Goal: Task Accomplishment & Management: Manage account settings

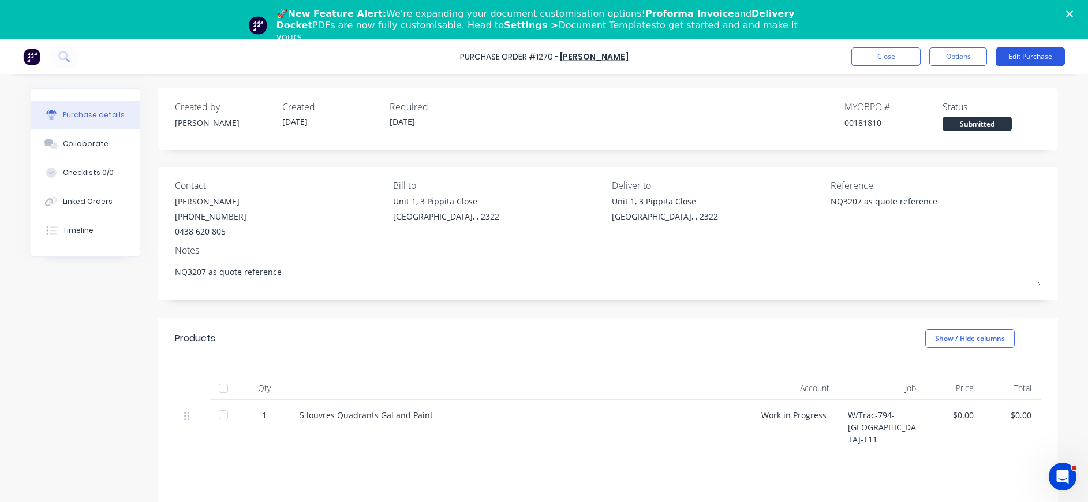
click at [1029, 63] on button "Edit Purchase" at bounding box center [1030, 56] width 69 height 18
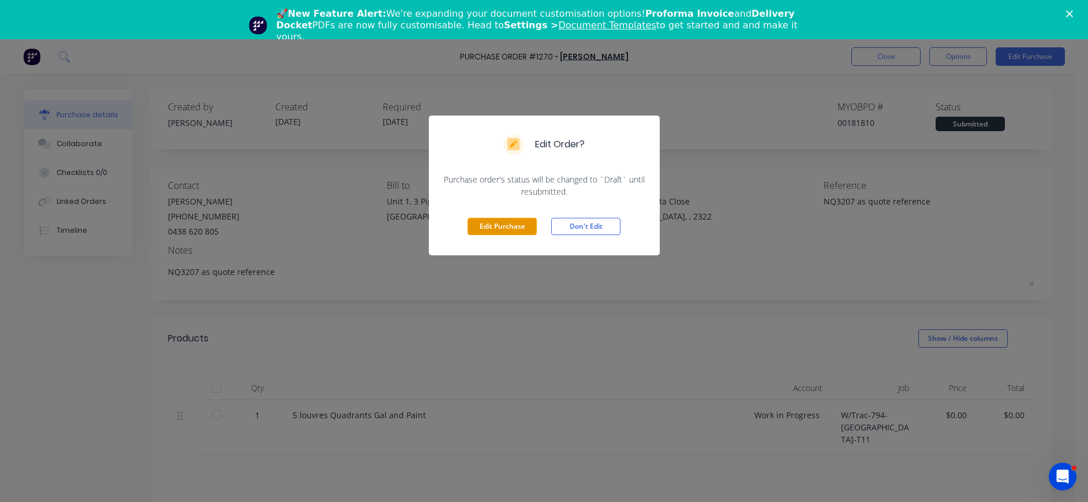
click at [490, 230] on button "Edit Purchase" at bounding box center [502, 226] width 69 height 17
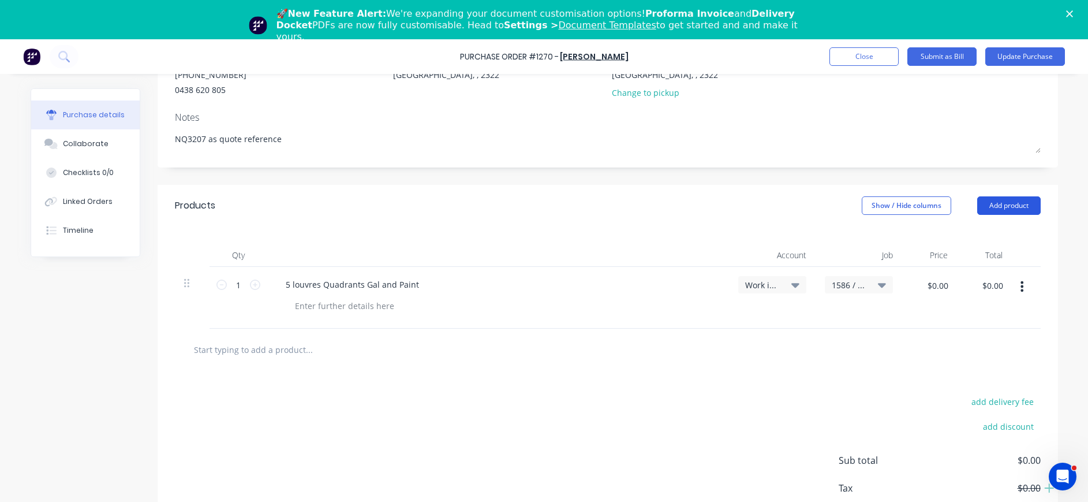
scroll to position [173, 0]
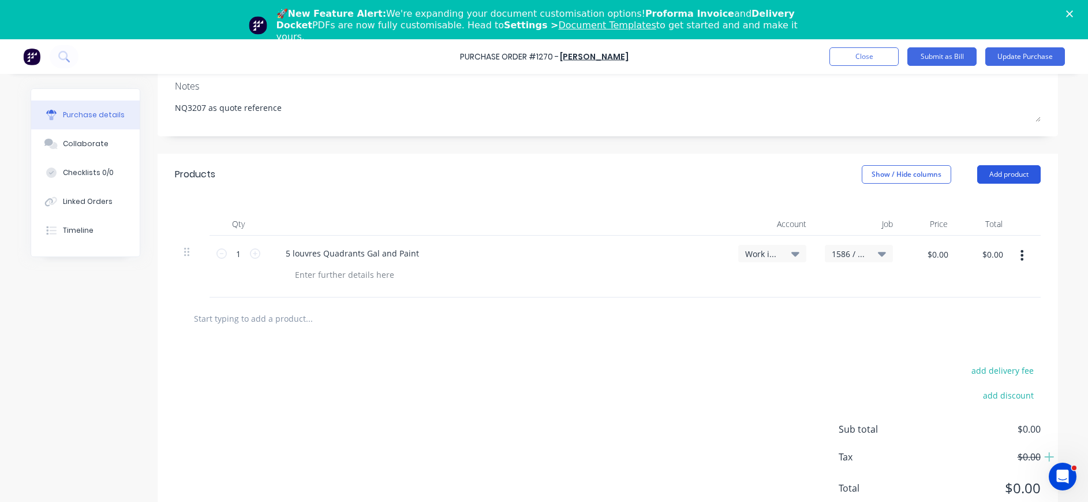
click at [1007, 173] on button "Add product" at bounding box center [1008, 174] width 63 height 18
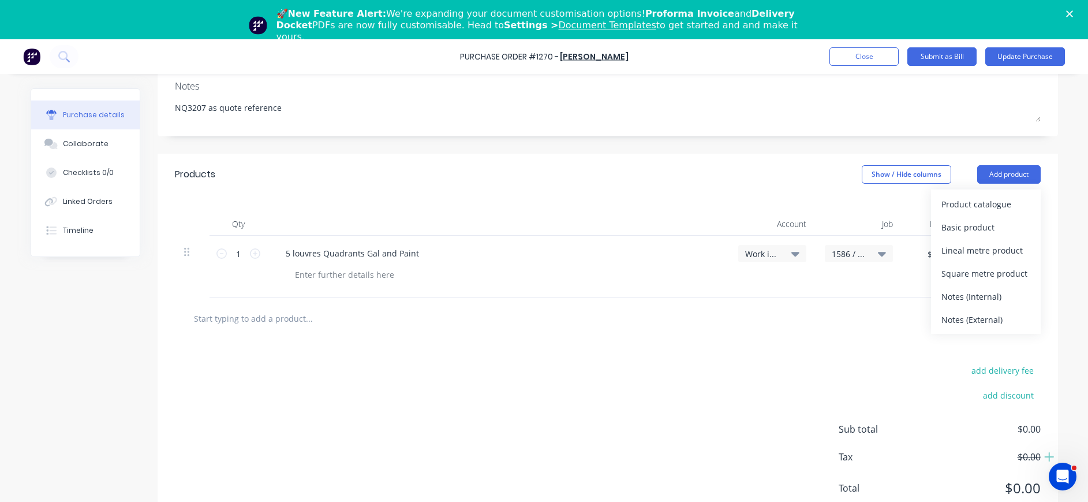
scroll to position [0, 0]
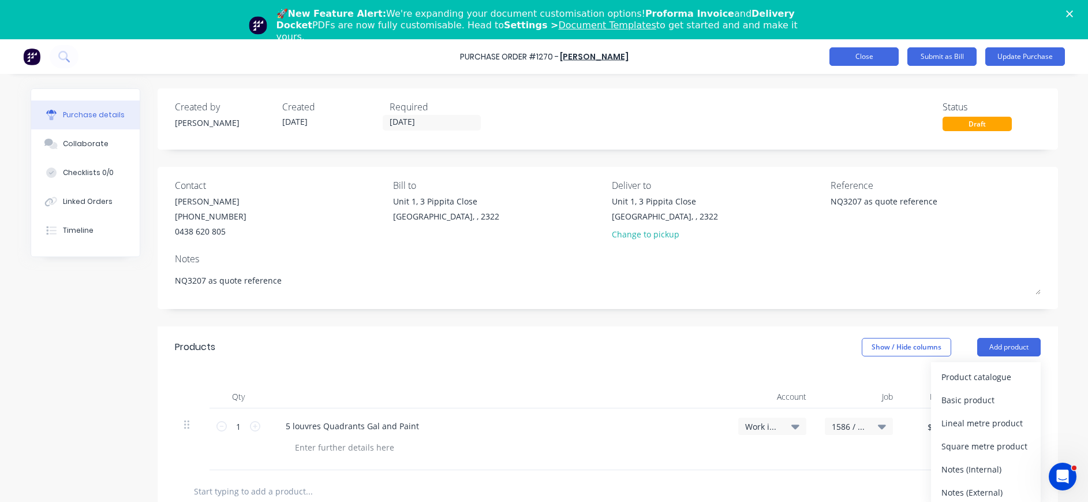
type textarea "x"
click at [851, 57] on button "Close" at bounding box center [863, 56] width 69 height 18
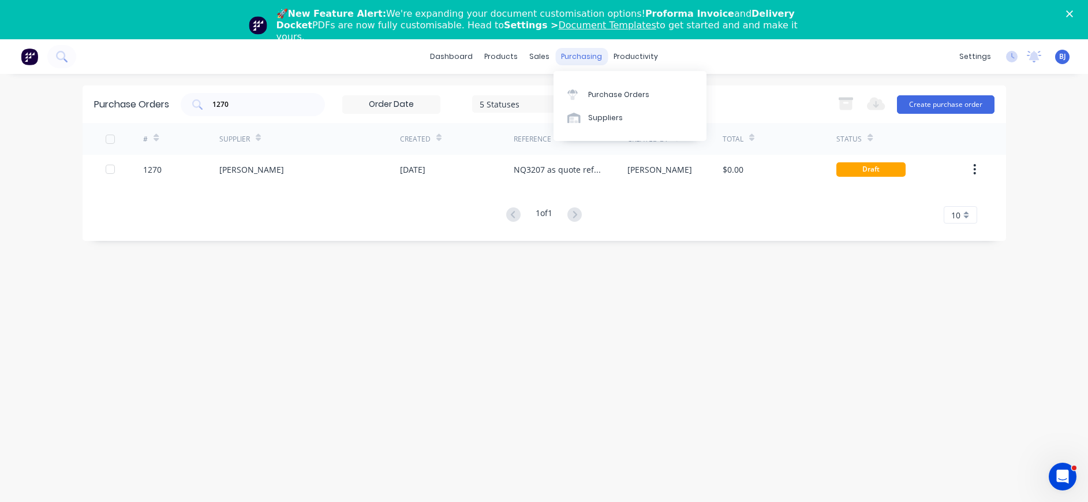
click at [587, 53] on div "purchasing" at bounding box center [581, 56] width 53 height 17
click at [593, 115] on div "Suppliers" at bounding box center [605, 118] width 35 height 10
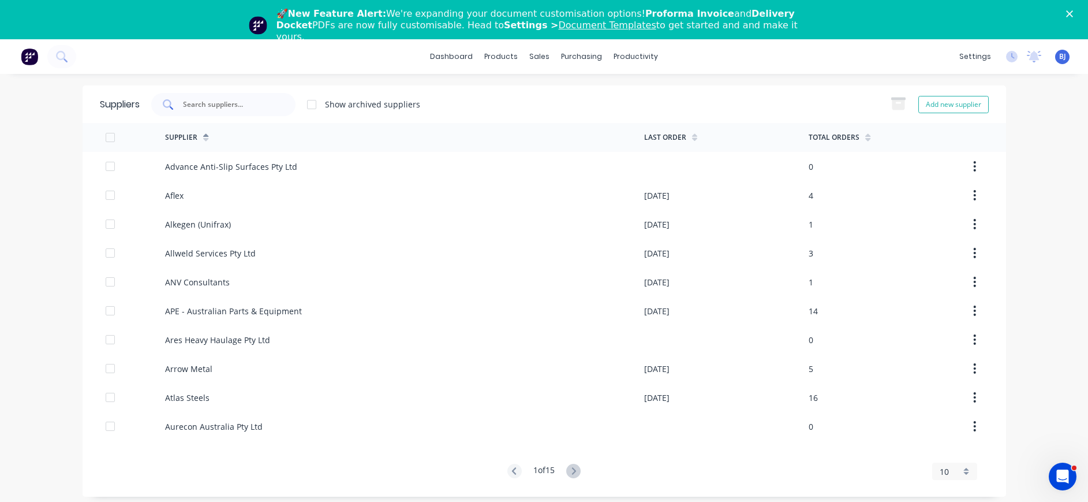
click at [237, 109] on input "text" at bounding box center [230, 105] width 96 height 12
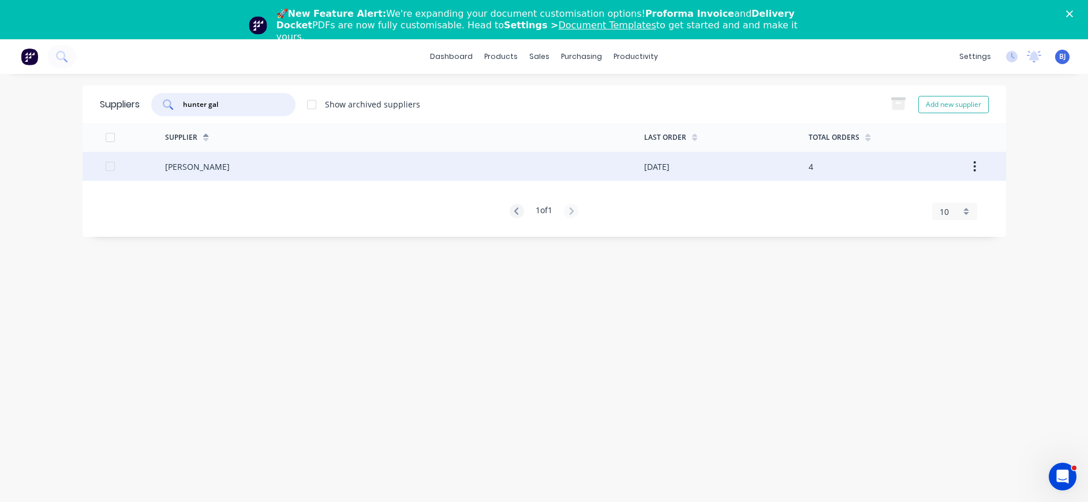
type input "hunter gal"
click at [230, 162] on div "[PERSON_NAME]" at bounding box center [197, 166] width 65 height 12
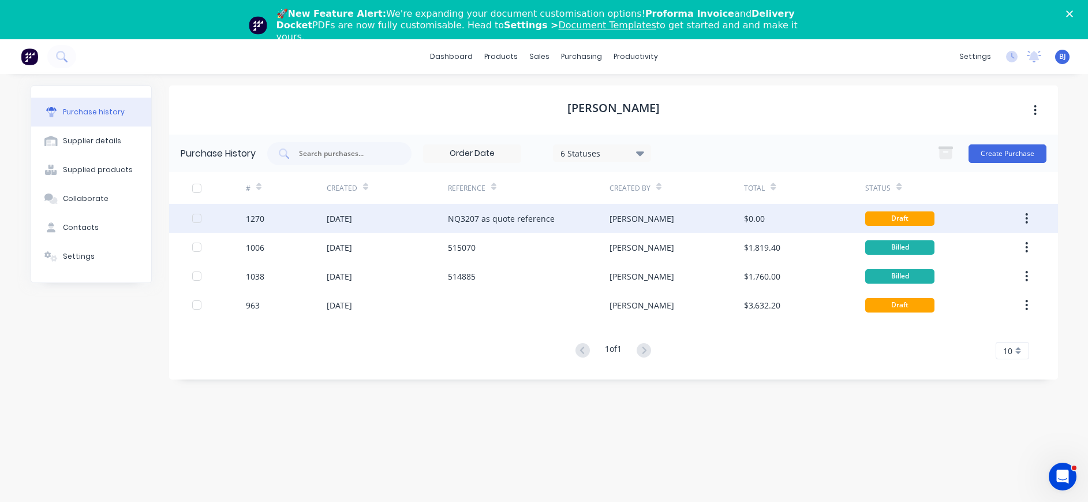
click at [352, 219] on div "[DATE]" at bounding box center [339, 218] width 25 height 12
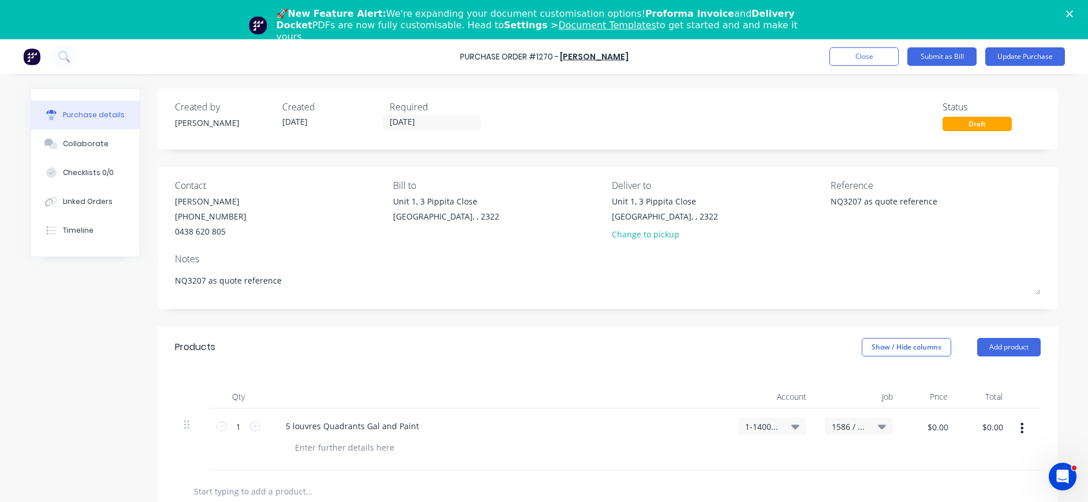
scroll to position [173, 0]
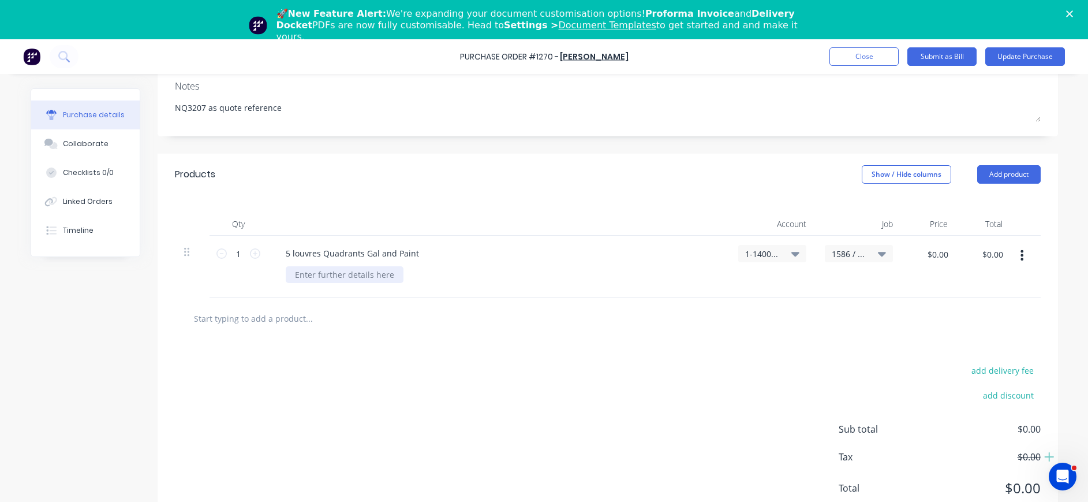
click at [371, 276] on div at bounding box center [345, 274] width 118 height 17
click at [290, 270] on div at bounding box center [345, 274] width 118 height 17
type textarea "x"
paste div
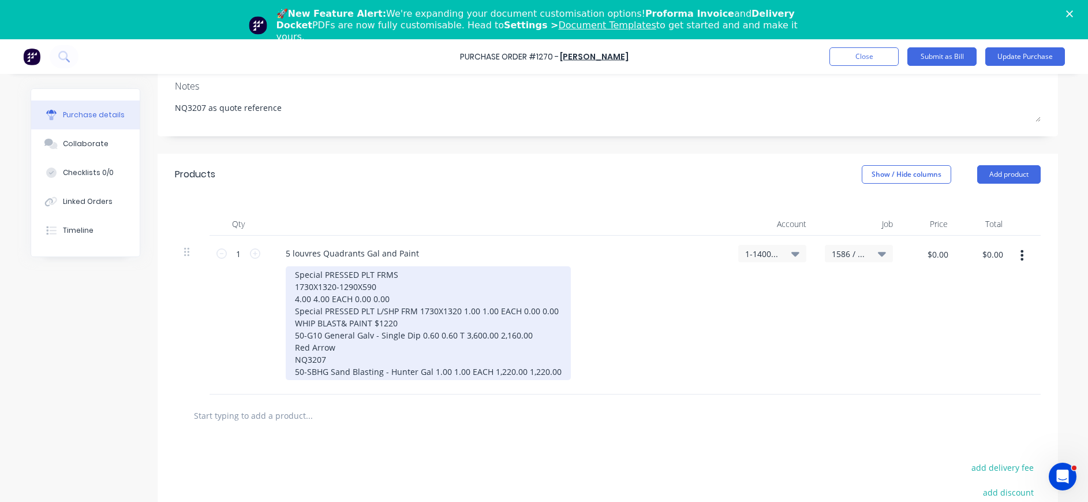
click at [412, 285] on div "Special PRESSED PLT FRMS 1730X1320-1290X590 4.00 4.00 EACH 0.00 0.00 Special PR…" at bounding box center [428, 323] width 285 height 114
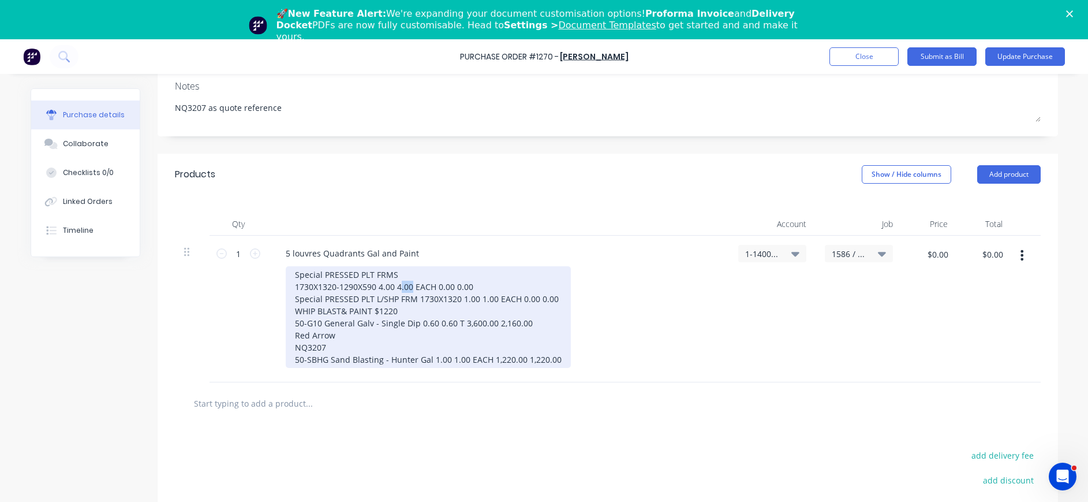
drag, startPoint x: 392, startPoint y: 286, endPoint x: 405, endPoint y: 286, distance: 12.7
click at [405, 286] on div "Special PRESSED PLT FRMS 1730X1320-1290X590 4.00 4.00 EACH 0.00 0.00 Special PR…" at bounding box center [428, 317] width 285 height 102
drag, startPoint x: 414, startPoint y: 286, endPoint x: 455, endPoint y: 284, distance: 41.0
click at [455, 284] on div "Special PRESSED PLT FRMS 1730X1320-1290X590 4.00 EACH 0.00 0.00 Special PRESSED…" at bounding box center [428, 317] width 285 height 102
drag, startPoint x: 474, startPoint y: 301, endPoint x: 489, endPoint y: 301, distance: 14.4
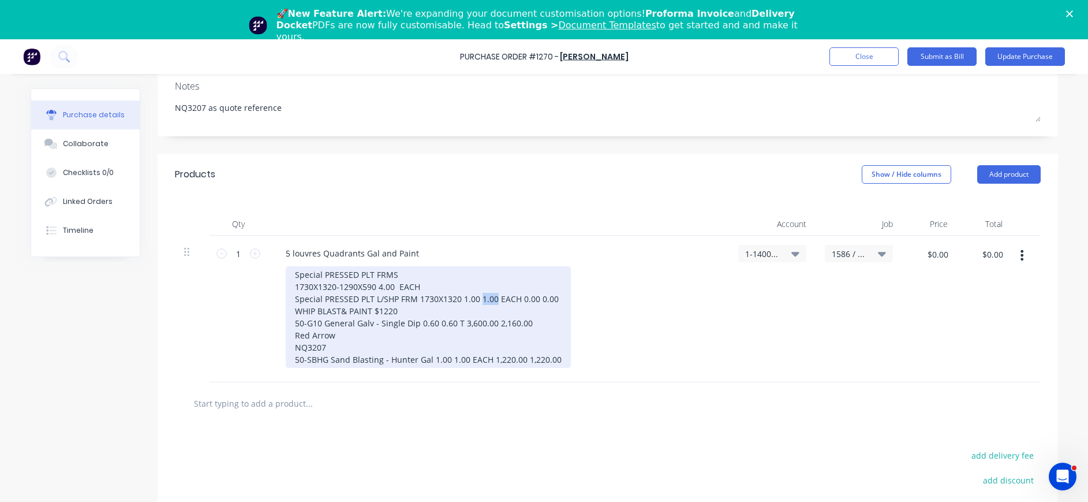
click at [489, 301] on div "Special PRESSED PLT FRMS 1730X1320-1290X590 4.00 EACH Special PRESSED PLT L/SHP…" at bounding box center [428, 317] width 285 height 102
drag, startPoint x: 499, startPoint y: 302, endPoint x: 544, endPoint y: 299, distance: 45.1
click at [544, 299] on div "Special PRESSED PLT FRMS 1730X1320-1290X590 4.00 EACH Special PRESSED PLT L/SHP…" at bounding box center [428, 317] width 285 height 102
click at [406, 311] on div "Special PRESSED PLT FRMS 1730X1320-1290X590 4.00 EACH Special PRESSED PLT L/SHP…" at bounding box center [428, 317] width 285 height 102
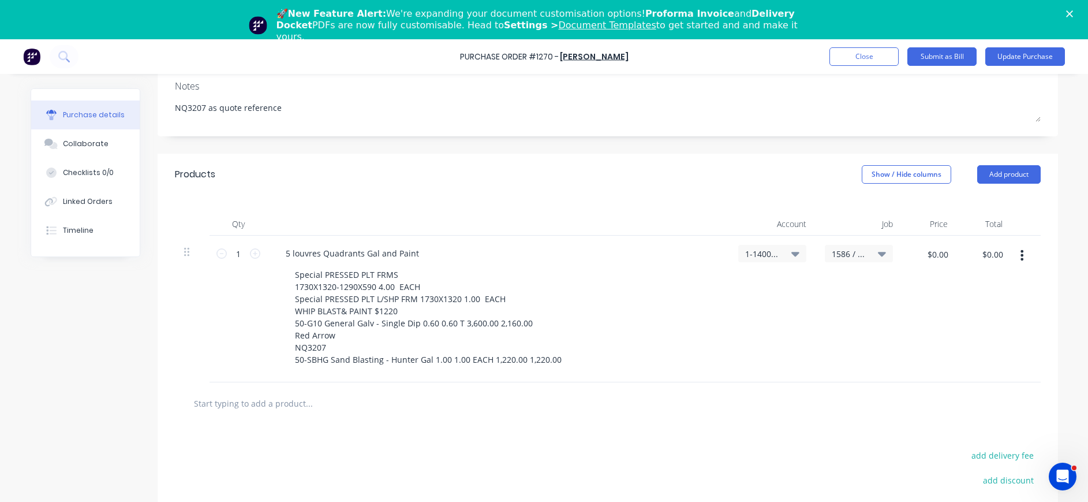
click at [696, 317] on div "Special PRESSED PLT FRMS 1730X1320-1290X590 4.00 EACH Special PRESSED PLT L/SHP…" at bounding box center [503, 317] width 434 height 102
type textarea "x"
click at [930, 255] on input "$0.00" at bounding box center [937, 254] width 35 height 18
type input "3380."
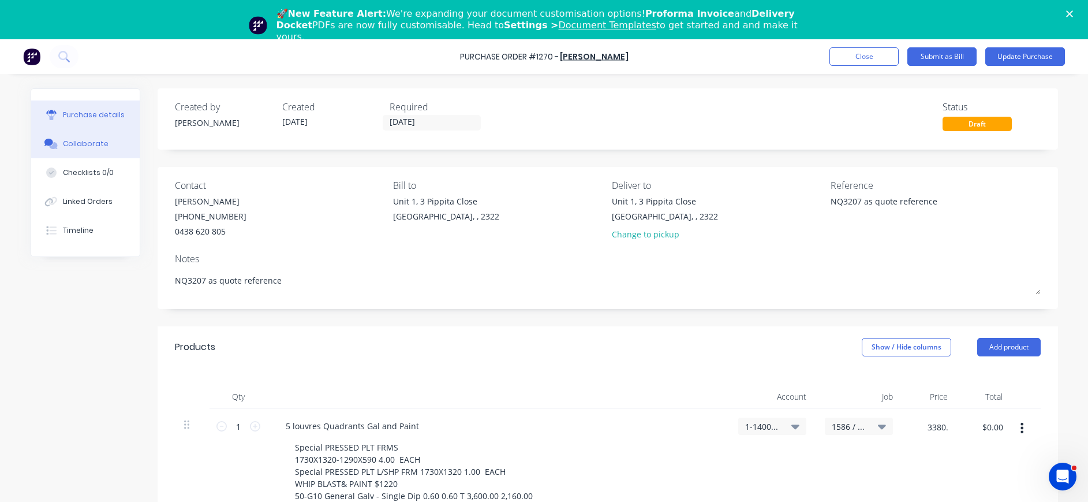
click at [78, 141] on div "Collaborate" at bounding box center [86, 144] width 46 height 10
type textarea "x"
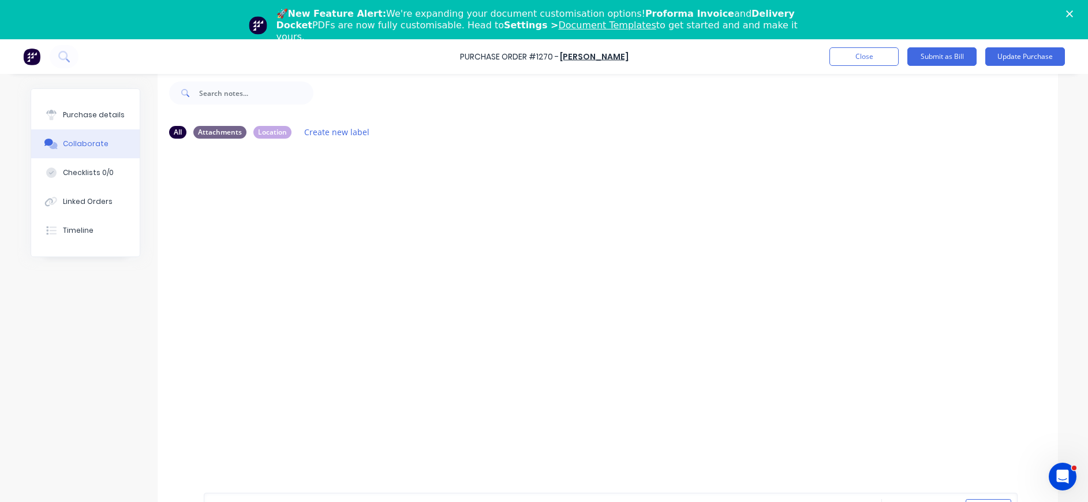
scroll to position [29, 0]
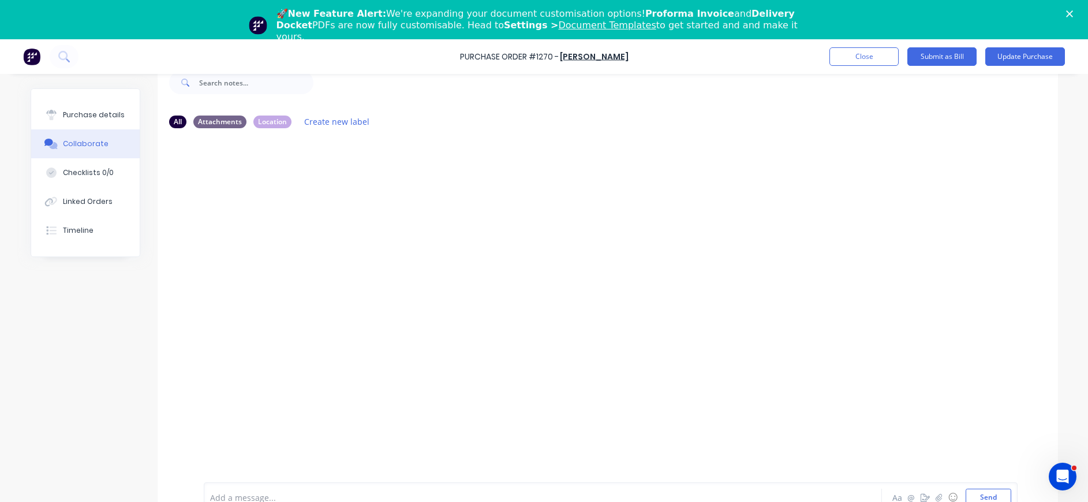
click at [255, 492] on div at bounding box center [511, 497] width 600 height 12
click at [971, 495] on button "Send" at bounding box center [989, 495] width 46 height 17
click at [306, 184] on p "Looked for quote on [DATE] entered as invoice amount" at bounding box center [311, 183] width 198 height 12
click at [312, 183] on p "Looked for quote on [DATE] entered as invoice amount" at bounding box center [311, 183] width 198 height 12
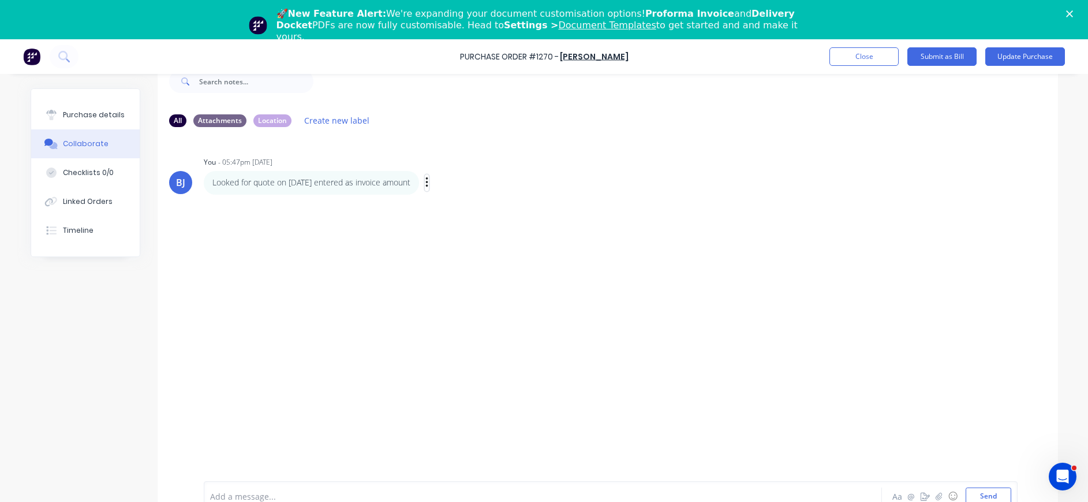
click at [426, 182] on icon "button" at bounding box center [426, 182] width 2 height 10
click at [450, 200] on button "Edit" at bounding box center [468, 203] width 73 height 19
click at [343, 182] on p "Looked for quote on [DATE] entered as invoice amount" at bounding box center [311, 183] width 198 height 12
drag, startPoint x: 341, startPoint y: 182, endPoint x: 360, endPoint y: 181, distance: 19.1
click at [341, 182] on p "Looked for quote on [DATE] entered as invoice amount" at bounding box center [311, 183] width 198 height 12
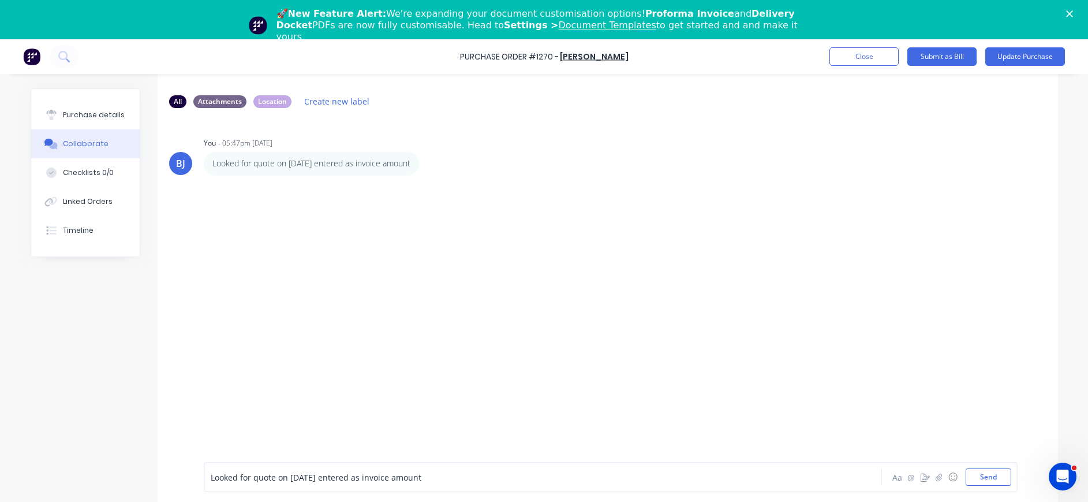
scroll to position [39, 0]
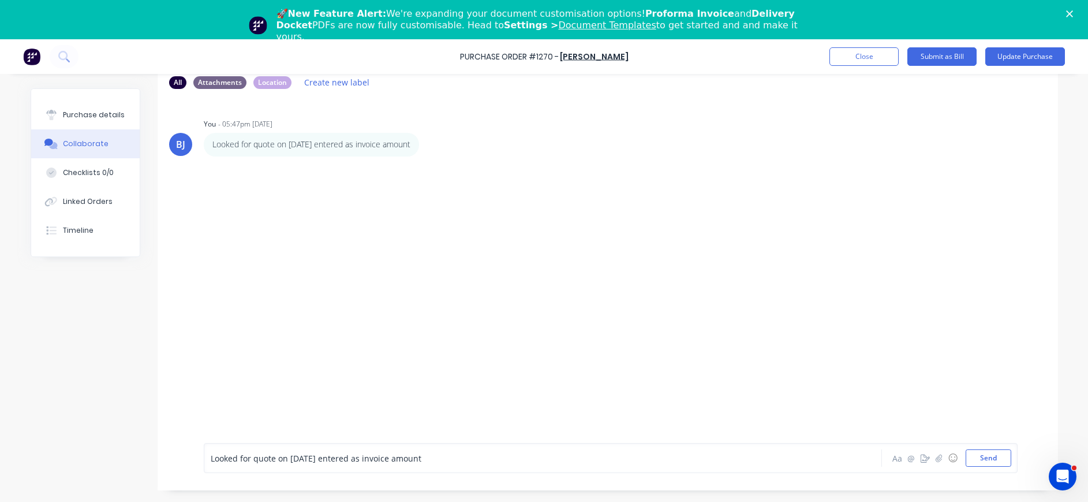
click at [345, 459] on span "Looked for quote on [DATE] entered as invoice amount" at bounding box center [316, 458] width 211 height 11
drag, startPoint x: 343, startPoint y: 462, endPoint x: 396, endPoint y: 462, distance: 53.1
click at [396, 462] on span "Looked for quote on [DATE] entered none attached as invoice amount" at bounding box center [345, 458] width 269 height 11
copy span "none attached"
click at [310, 458] on span "Looked for quote on [DATE] entered none attached as invoice amount" at bounding box center [345, 458] width 269 height 11
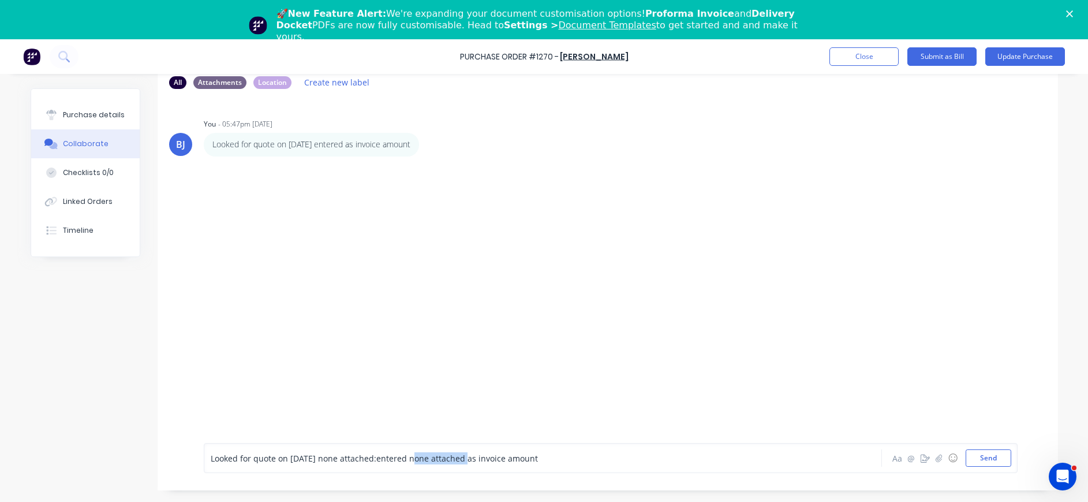
drag, startPoint x: 406, startPoint y: 460, endPoint x: 459, endPoint y: 457, distance: 53.2
click at [459, 457] on span "entered none attached as invoice amount" at bounding box center [457, 458] width 162 height 11
click at [492, 455] on div "Looked for quote on [DATE] none attached : entered as invoice amount" at bounding box center [511, 458] width 600 height 12
click at [993, 457] on button "Send" at bounding box center [989, 457] width 46 height 17
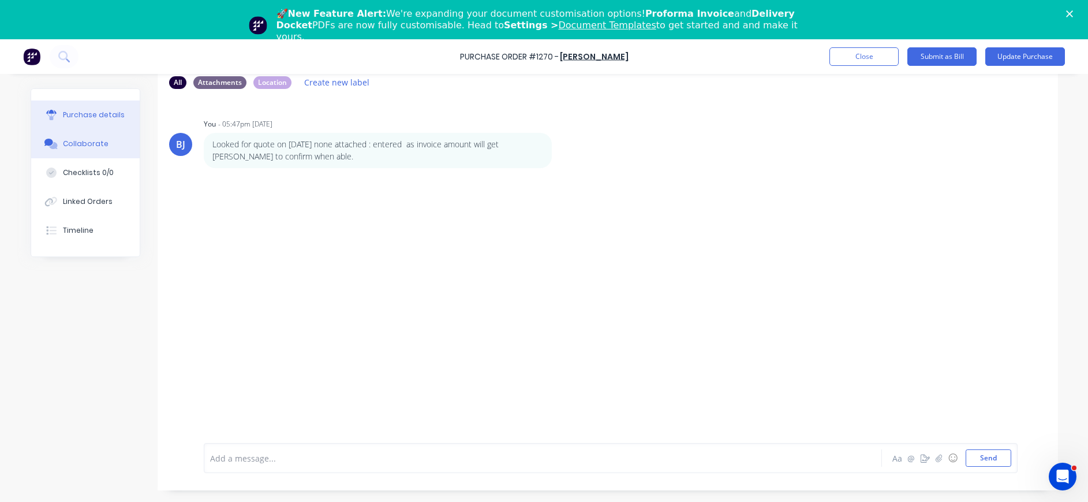
click at [87, 121] on button "Purchase details" at bounding box center [85, 114] width 109 height 29
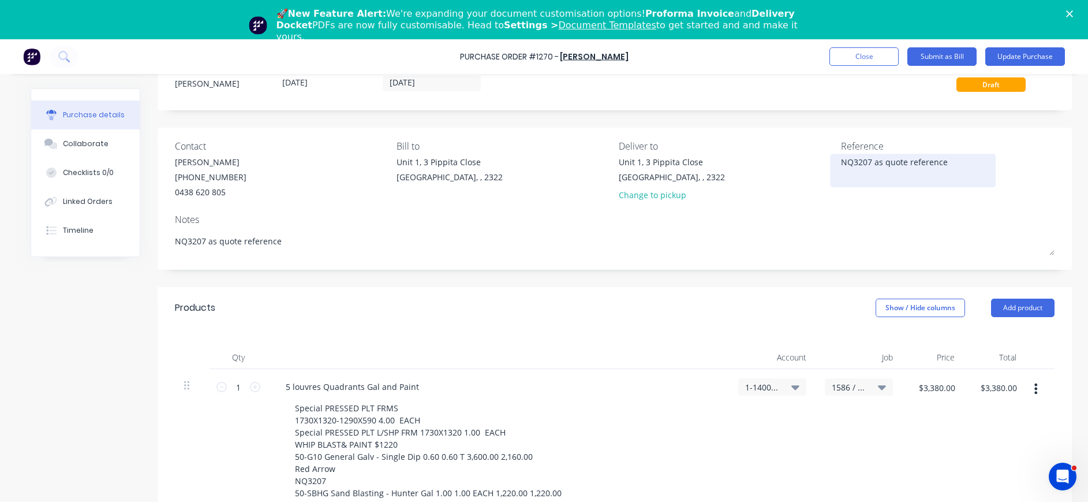
click at [950, 167] on textarea "NQ3207 as quote reference" at bounding box center [913, 169] width 144 height 26
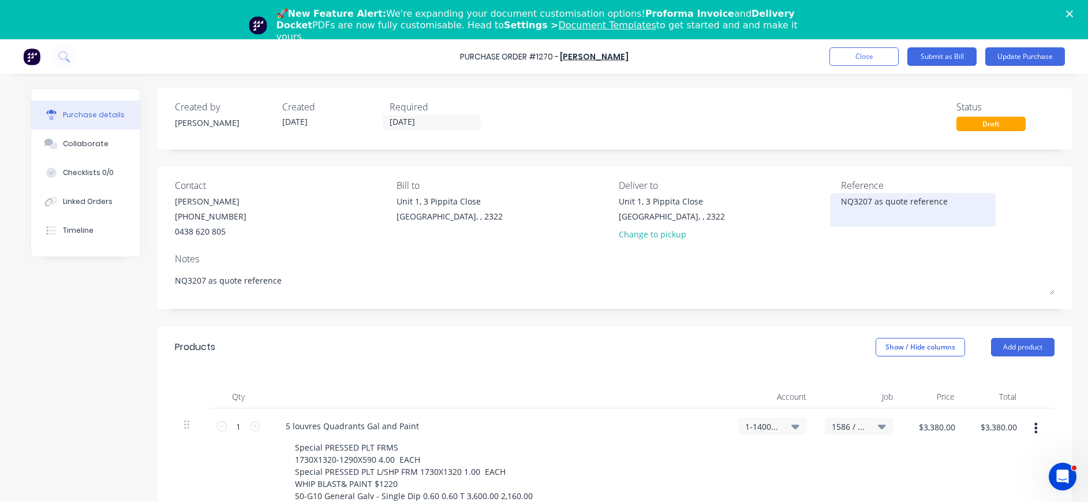
type textarea "x"
drag, startPoint x: 949, startPoint y: 199, endPoint x: 820, endPoint y: 203, distance: 129.4
click at [820, 202] on div "Contact [PERSON_NAME] [PHONE_NUMBER] Bill to [STREET_ADDRESS] Deliver to [STREE…" at bounding box center [615, 212] width 880 height 68
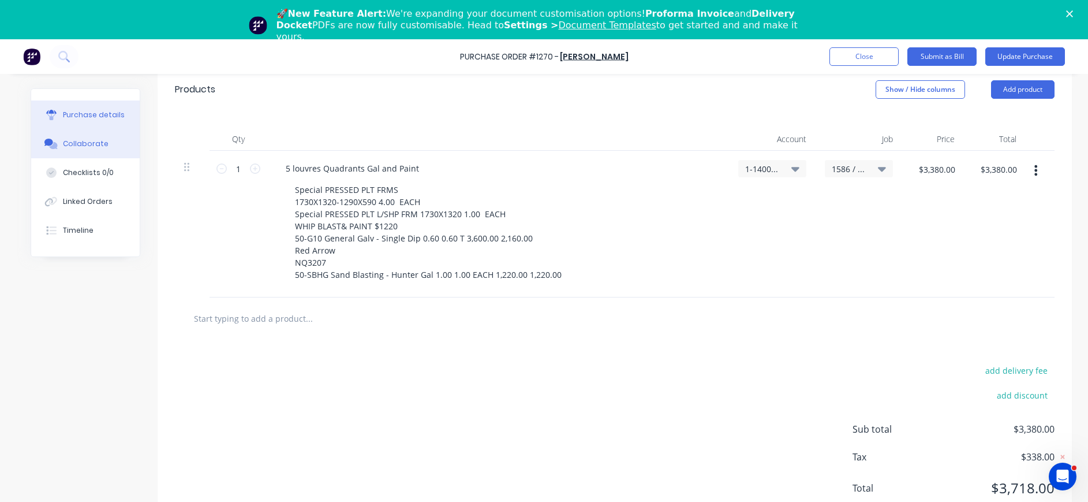
type textarea "517012"
type textarea "x"
type textarea "517012"
click at [70, 144] on div "Collaborate" at bounding box center [86, 144] width 46 height 10
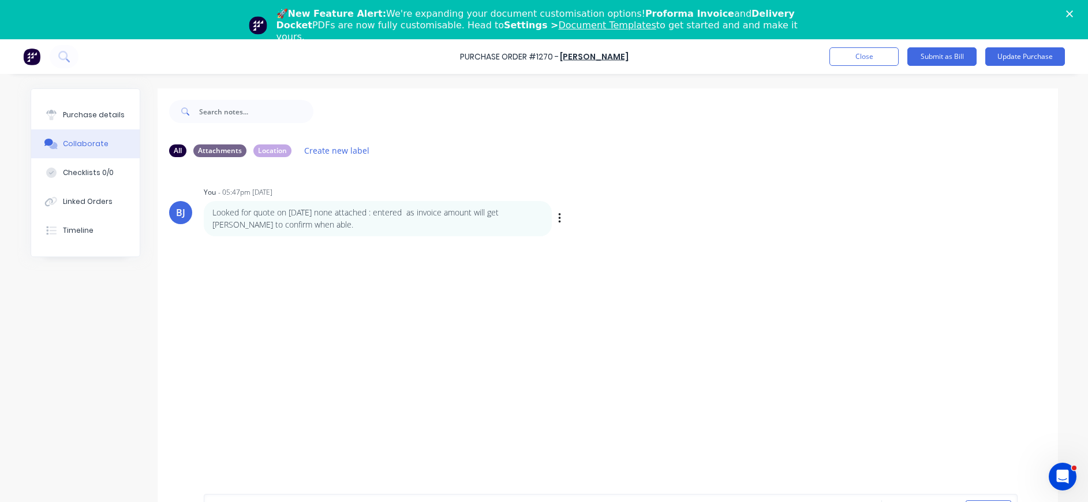
click at [289, 225] on p "Looked for quote on [DATE] none attached : entered as invoice amount will get […" at bounding box center [377, 219] width 331 height 24
click at [96, 113] on div "Purchase details" at bounding box center [94, 115] width 62 height 10
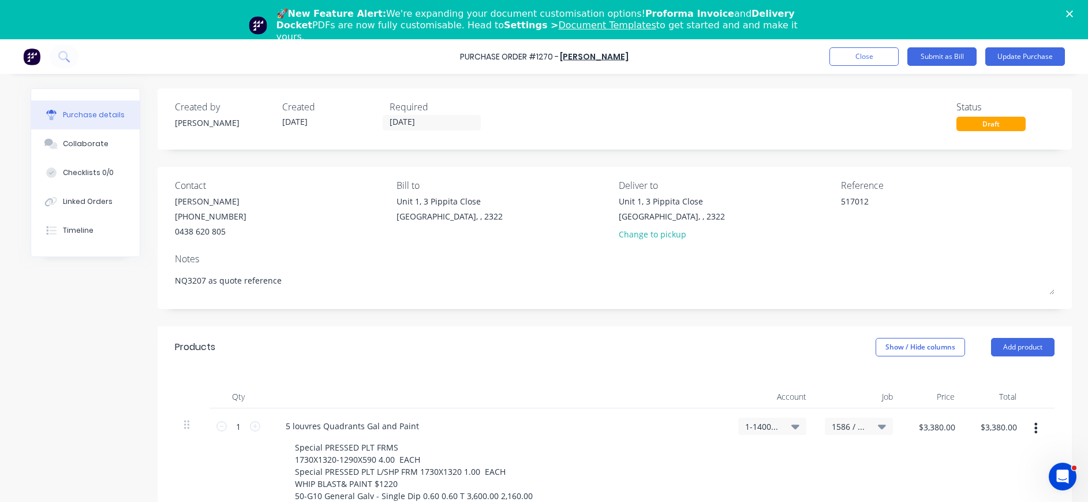
scroll to position [257, 0]
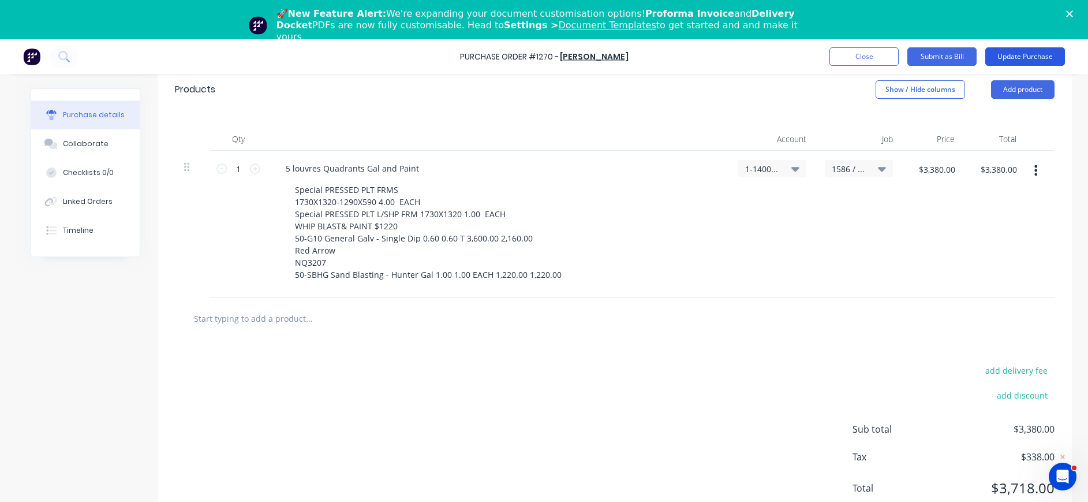
click at [1018, 55] on button "Update Purchase" at bounding box center [1025, 56] width 80 height 18
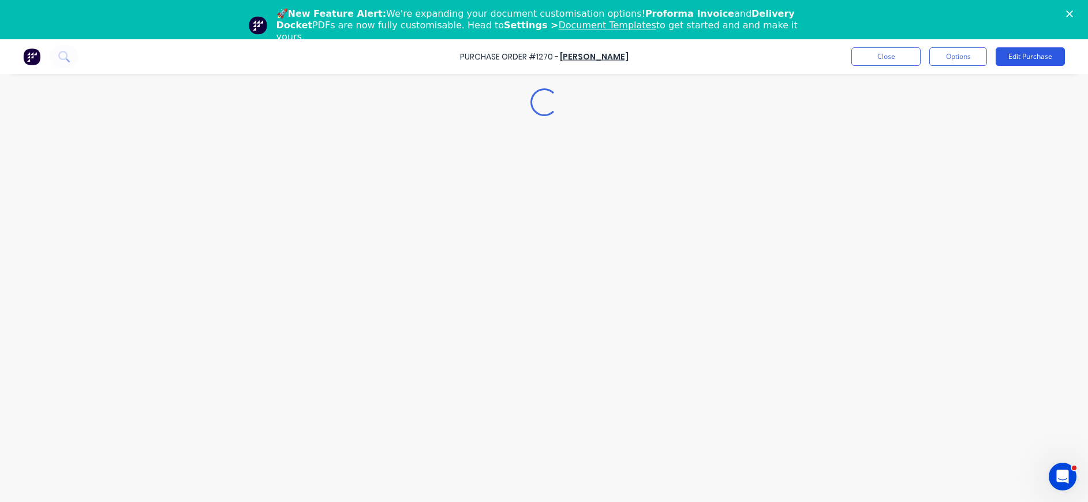
scroll to position [0, 0]
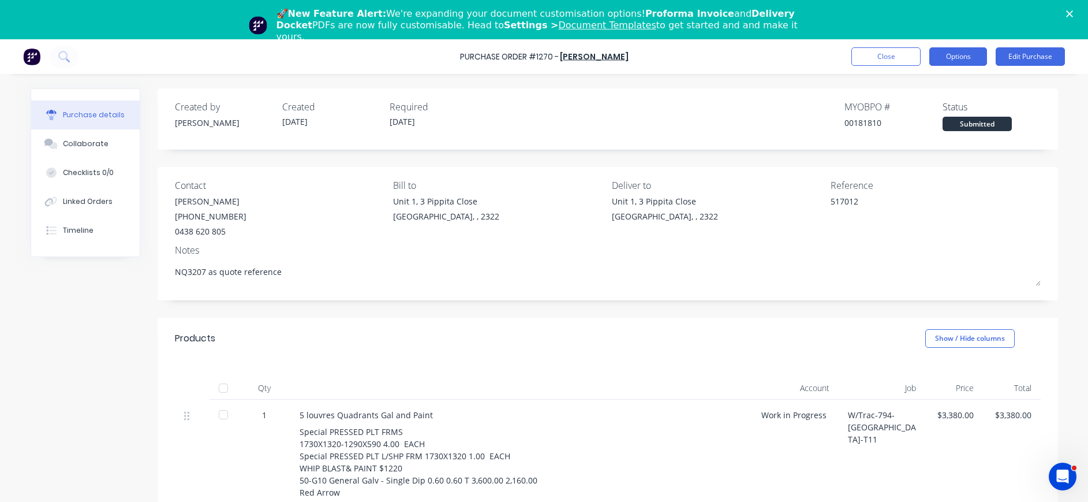
click at [958, 60] on button "Options" at bounding box center [958, 56] width 58 height 18
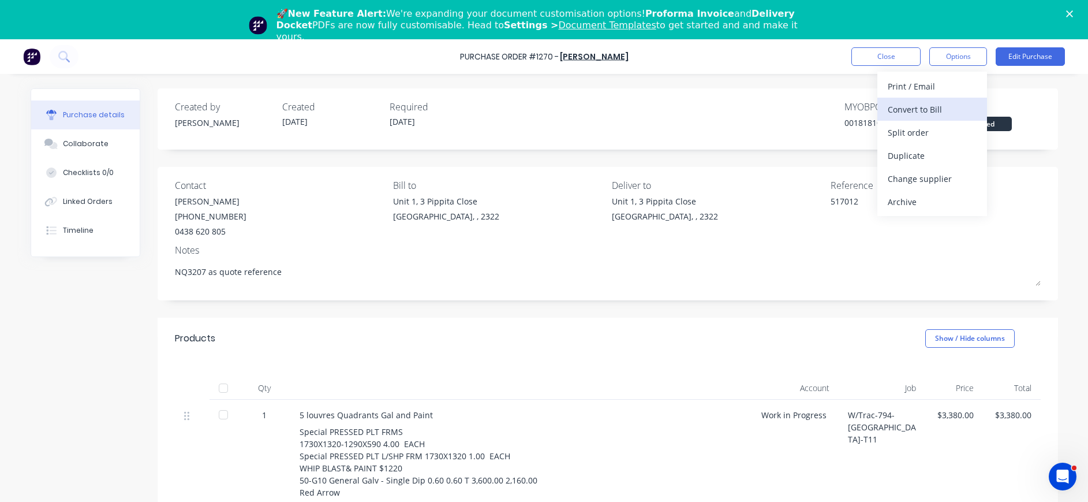
click at [940, 102] on div "Convert to Bill" at bounding box center [932, 109] width 89 height 17
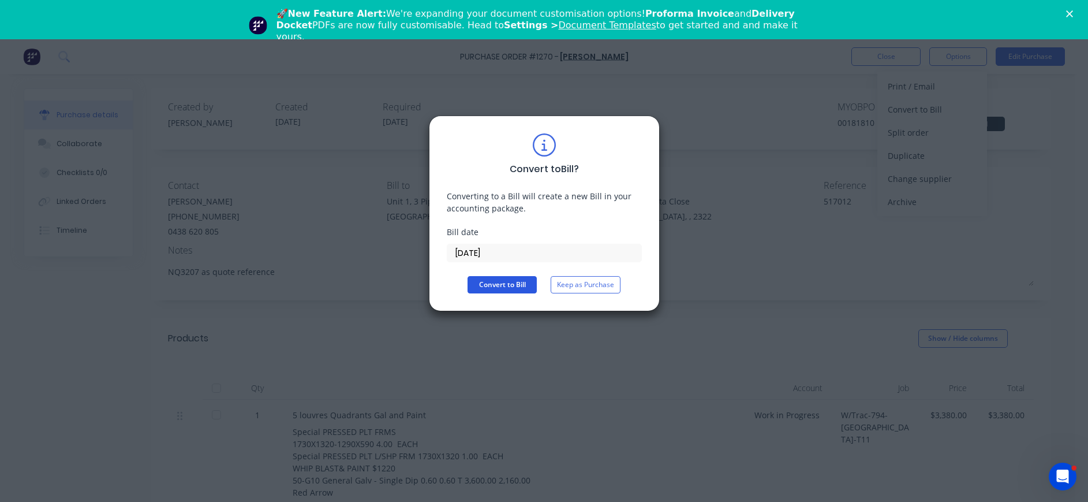
click at [507, 281] on button "Convert to Bill" at bounding box center [502, 284] width 69 height 17
type textarea "x"
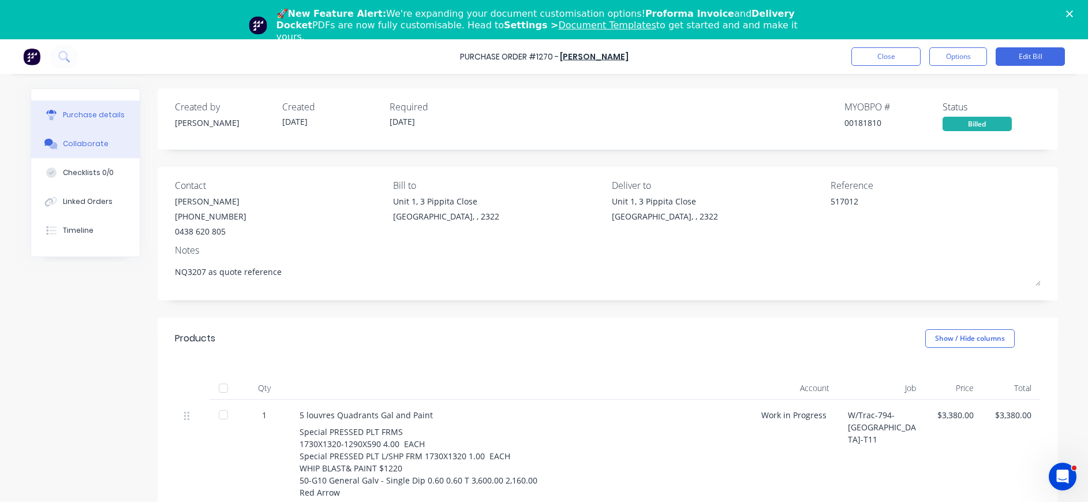
click at [63, 147] on div "Collaborate" at bounding box center [86, 144] width 46 height 10
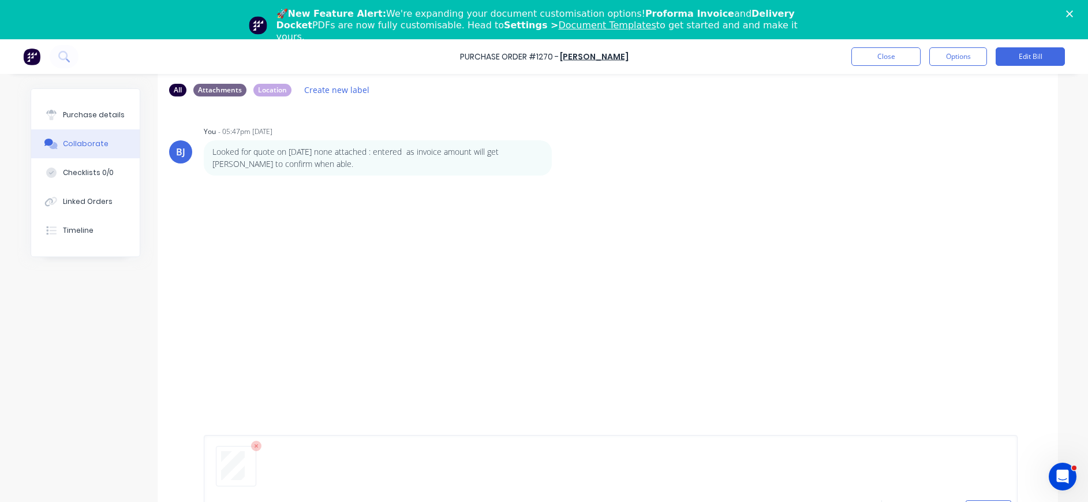
scroll to position [88, 0]
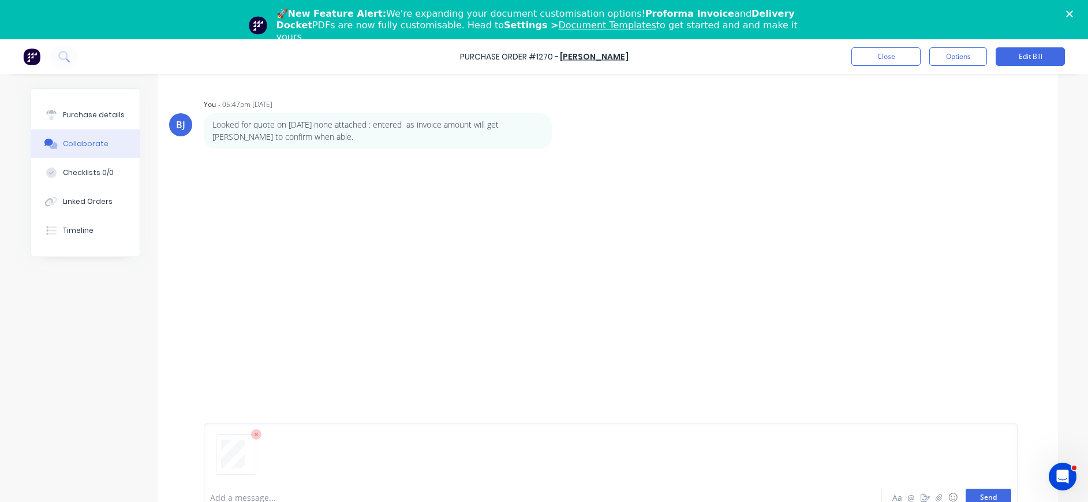
click at [981, 495] on button "Send" at bounding box center [989, 496] width 46 height 17
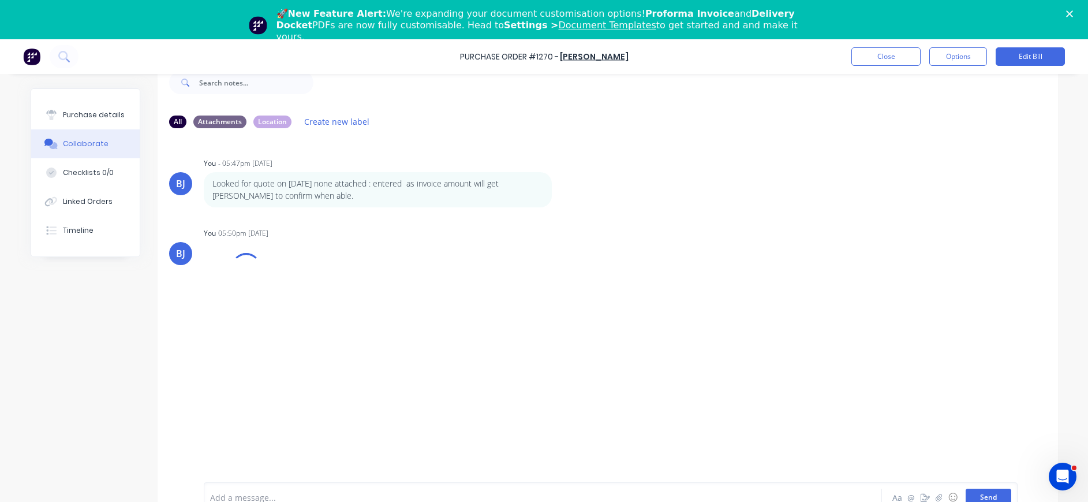
scroll to position [29, 0]
click at [884, 56] on button "Close" at bounding box center [885, 56] width 69 height 18
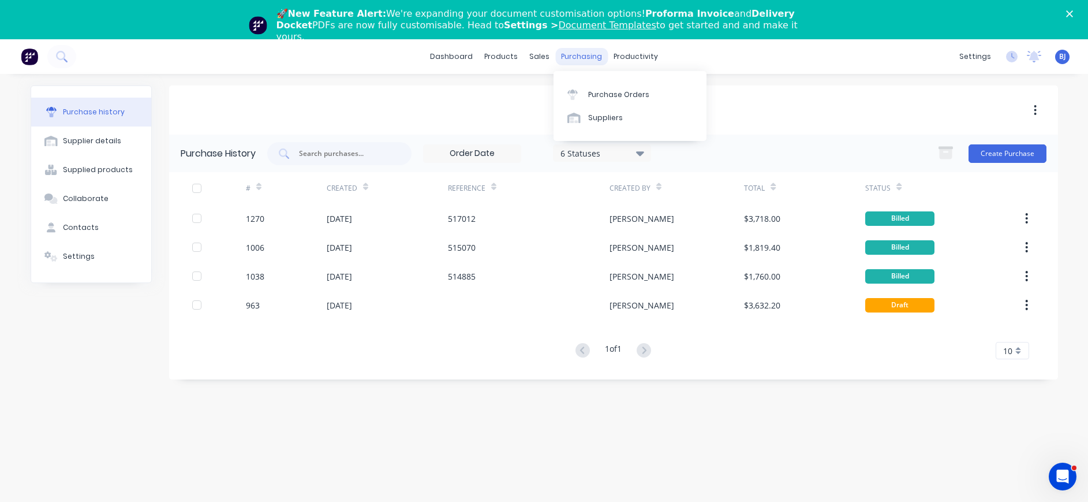
click at [585, 58] on div "purchasing" at bounding box center [581, 56] width 53 height 17
click at [595, 92] on div "Purchase Orders" at bounding box center [618, 94] width 61 height 10
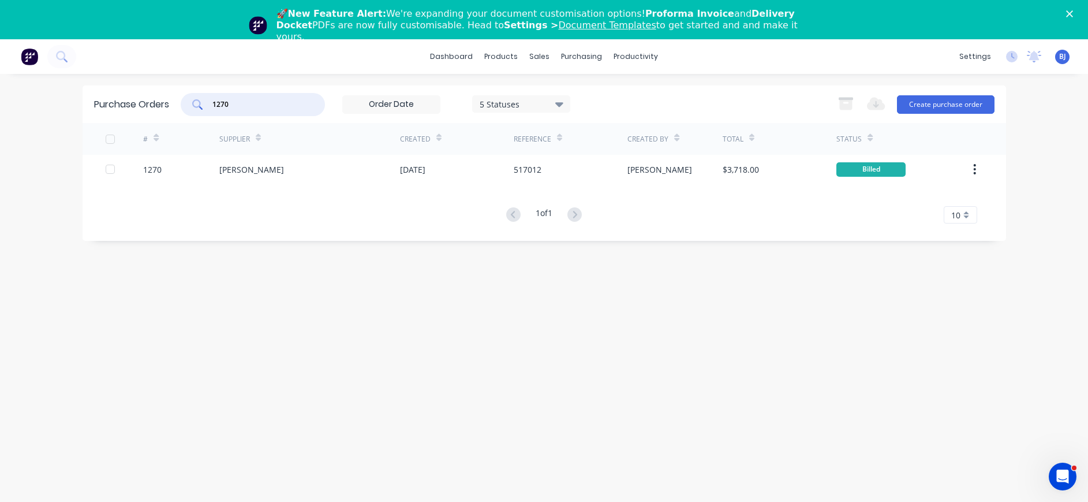
click at [257, 107] on input "1270" at bounding box center [259, 105] width 96 height 12
drag, startPoint x: 254, startPoint y: 105, endPoint x: 188, endPoint y: 103, distance: 65.8
click at [188, 103] on div "1270" at bounding box center [253, 104] width 144 height 23
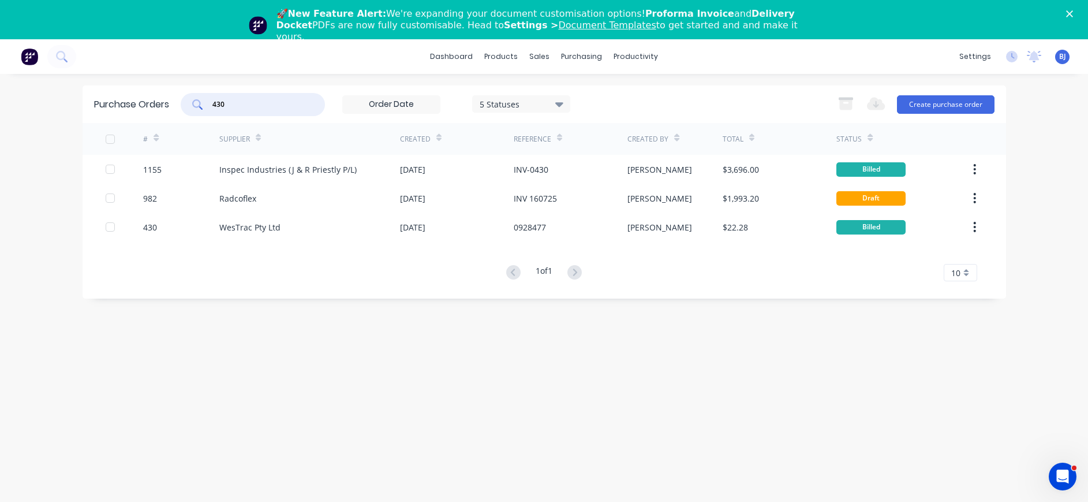
drag, startPoint x: 239, startPoint y: 102, endPoint x: 197, endPoint y: 101, distance: 41.6
click at [197, 101] on div "430" at bounding box center [253, 104] width 144 height 23
type input "1228"
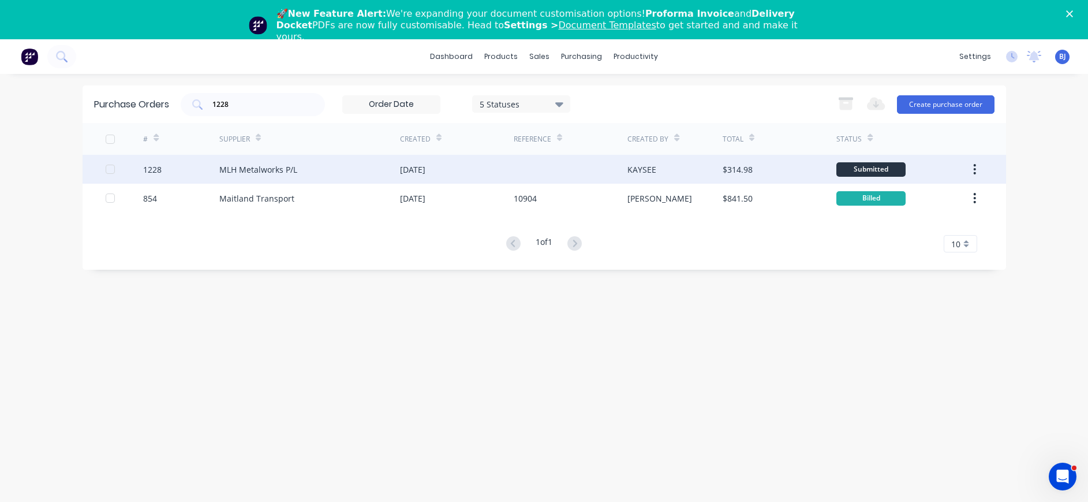
click at [274, 170] on div "MLH Metalworks P/L" at bounding box center [258, 169] width 78 height 12
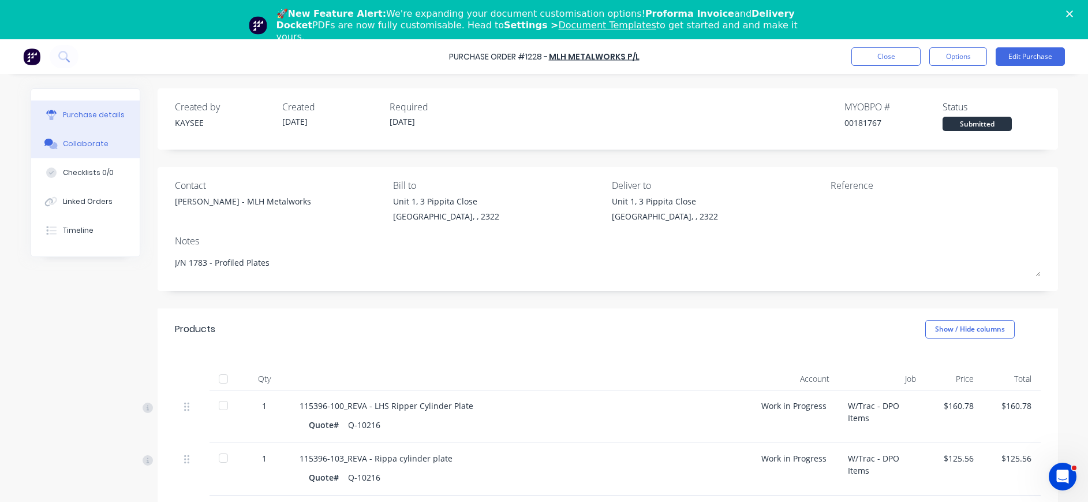
drag, startPoint x: 82, startPoint y: 137, endPoint x: 102, endPoint y: 140, distance: 19.8
click at [83, 137] on button "Collaborate" at bounding box center [85, 143] width 109 height 29
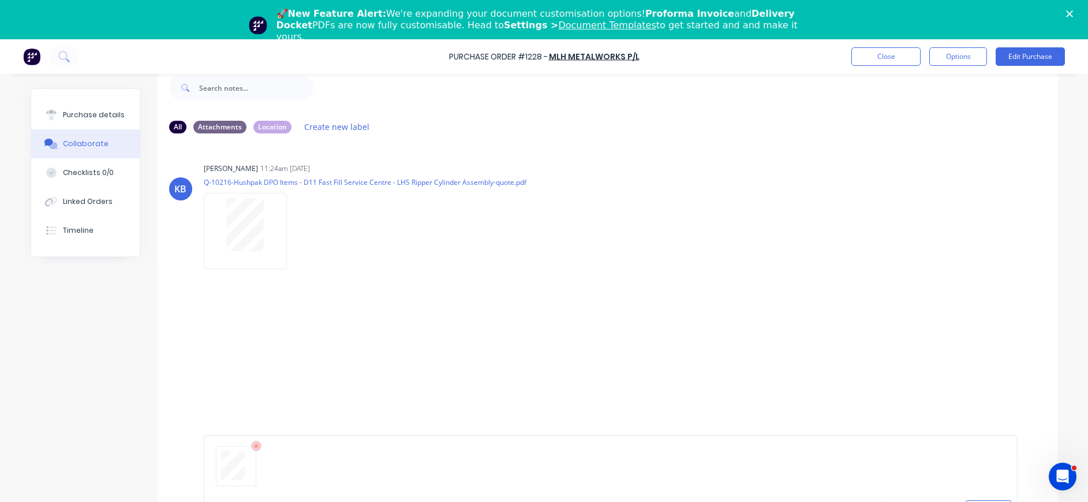
scroll to position [88, 0]
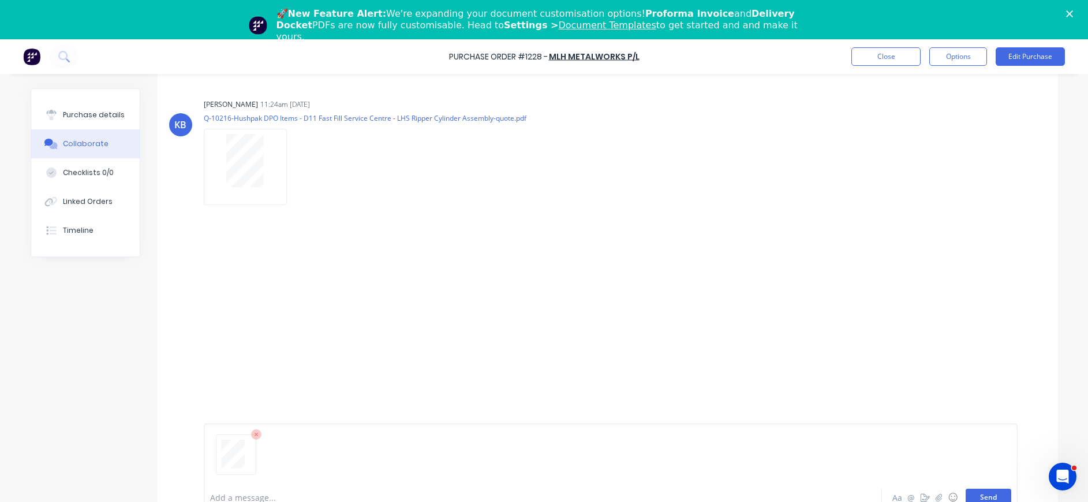
click at [973, 497] on button "Send" at bounding box center [989, 496] width 46 height 17
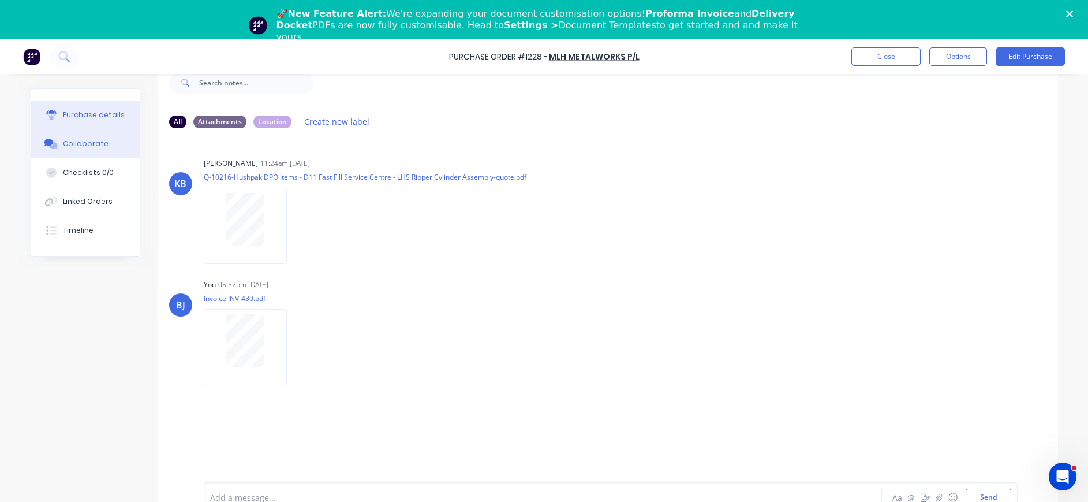
click at [74, 111] on div "Purchase details" at bounding box center [94, 115] width 62 height 10
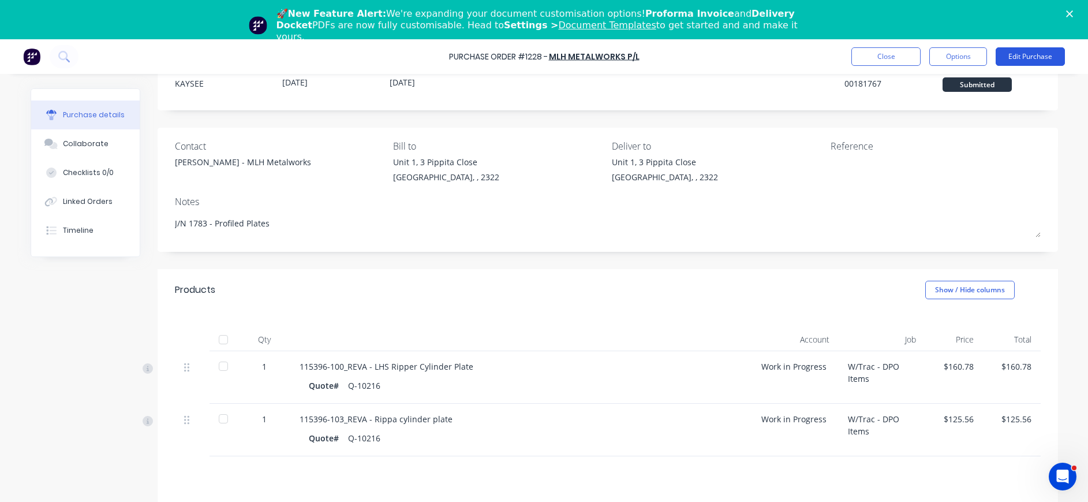
click at [1038, 53] on button "Edit Purchase" at bounding box center [1030, 56] width 69 height 18
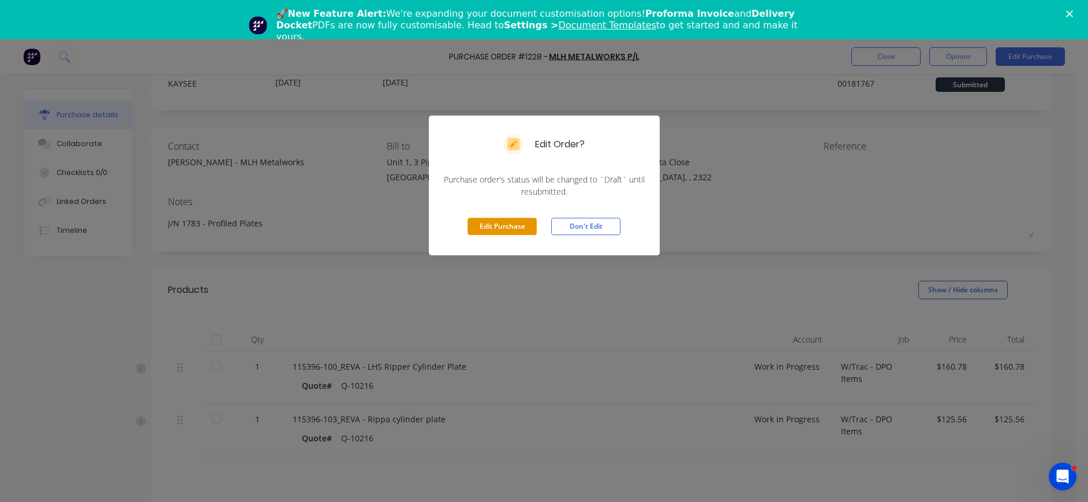
click at [513, 222] on button "Edit Purchase" at bounding box center [502, 226] width 69 height 17
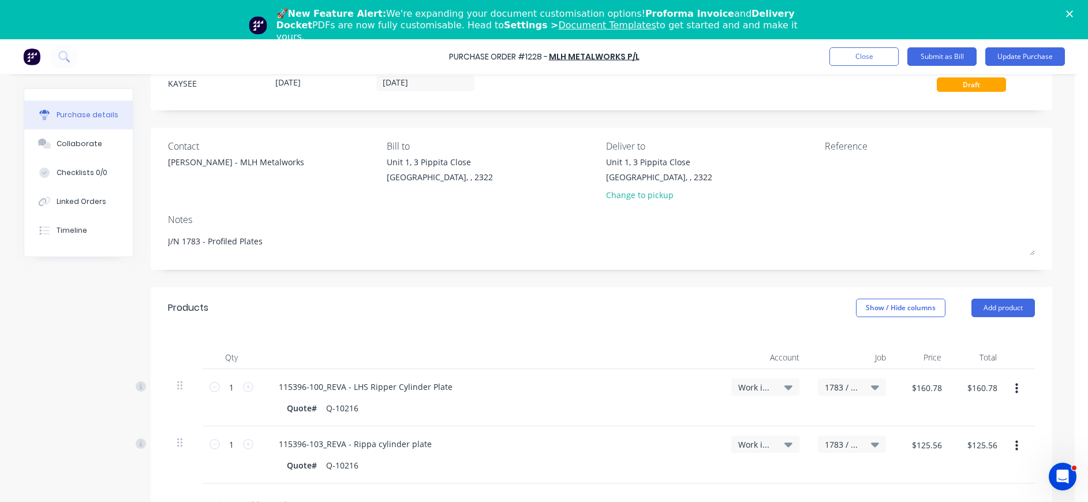
type textarea "x"
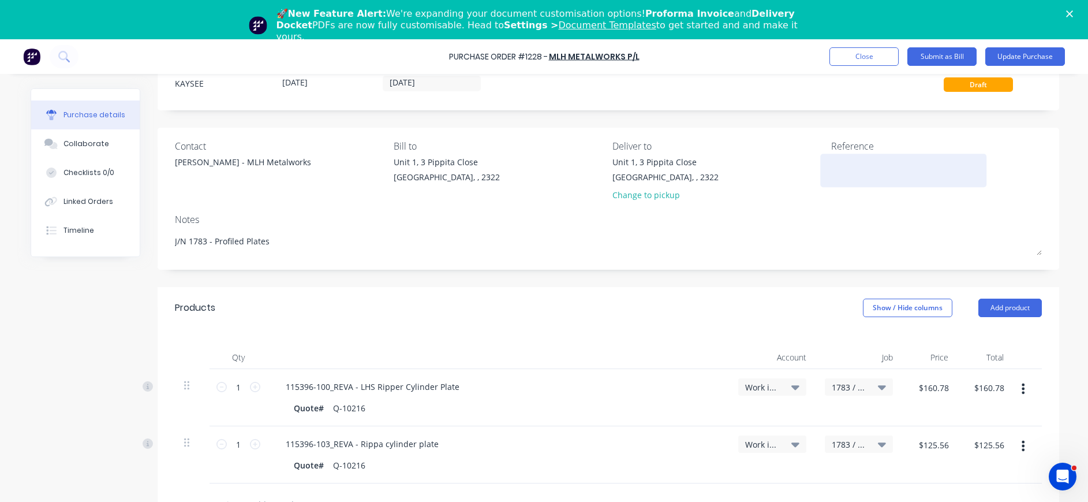
click at [831, 165] on textarea at bounding box center [903, 169] width 144 height 26
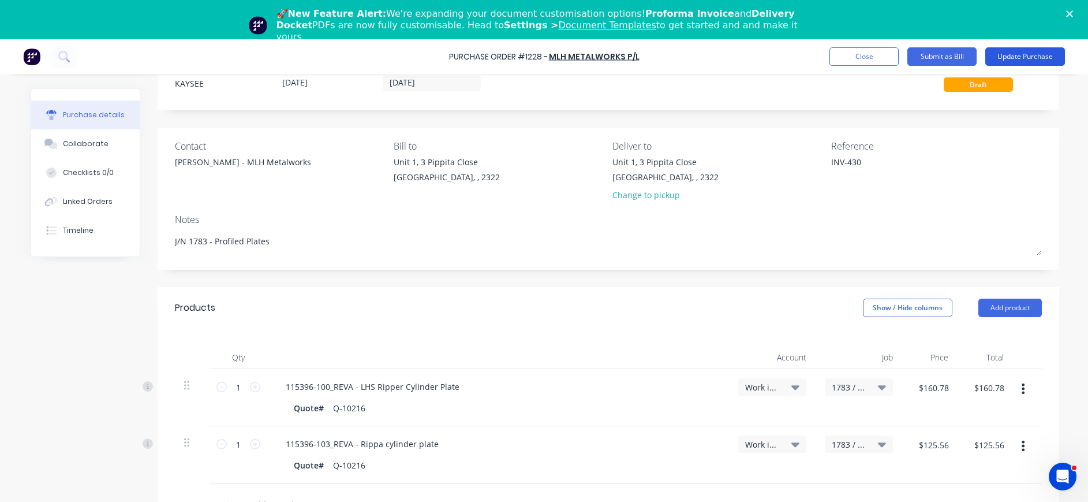
type textarea "INV-430"
type textarea "x"
type textarea "INV-430"
click at [1035, 53] on button "Update Purchase" at bounding box center [1025, 56] width 80 height 18
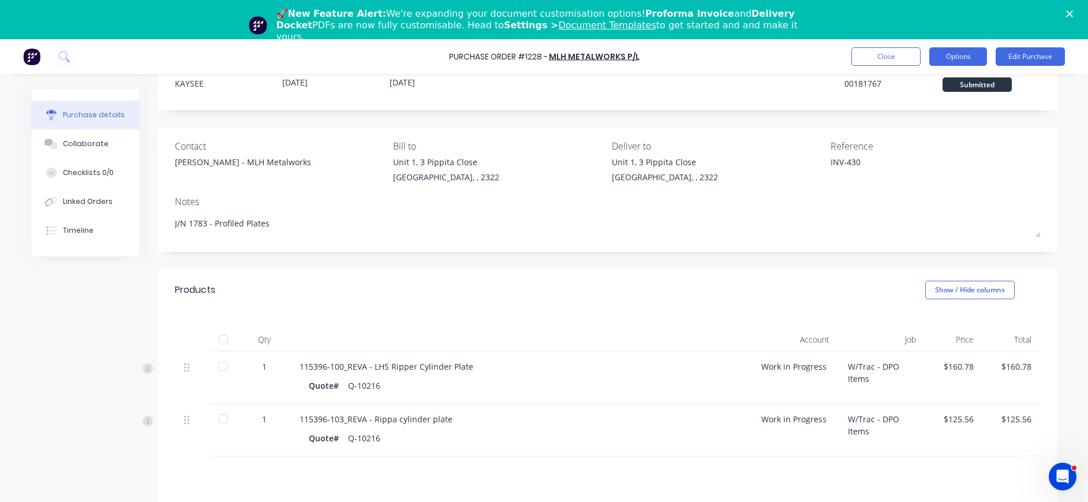
click at [957, 56] on button "Options" at bounding box center [958, 56] width 58 height 18
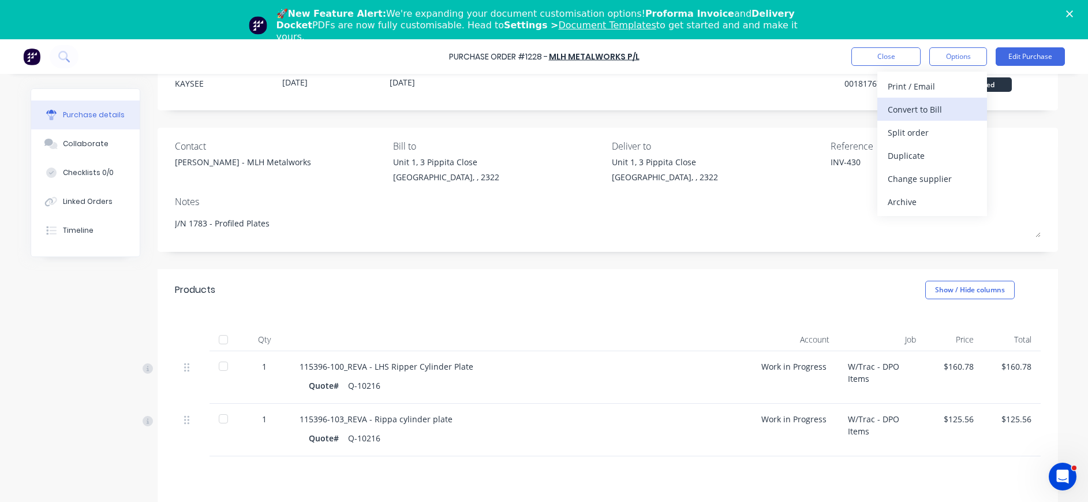
click at [929, 106] on div "Convert to Bill" at bounding box center [932, 109] width 89 height 17
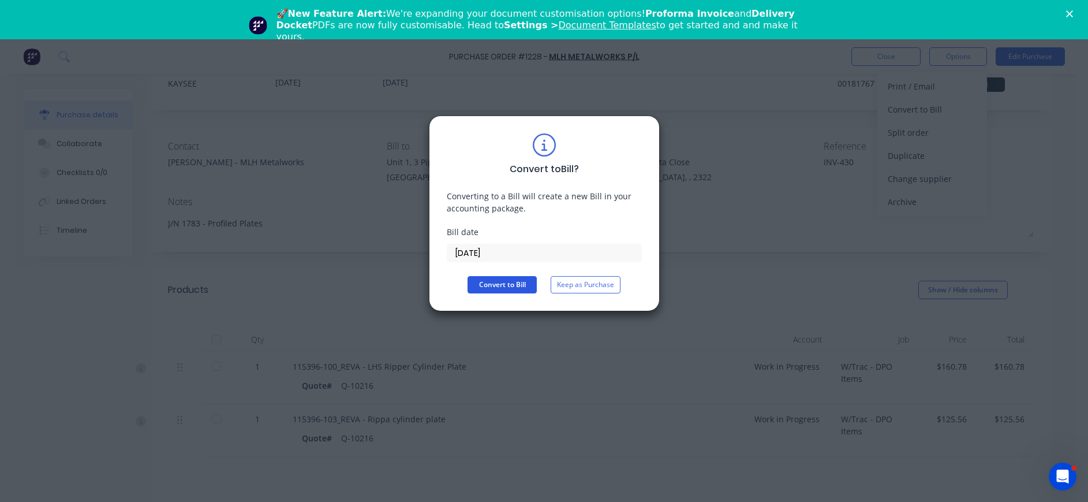
click at [495, 281] on button "Convert to Bill" at bounding box center [502, 284] width 69 height 17
type textarea "x"
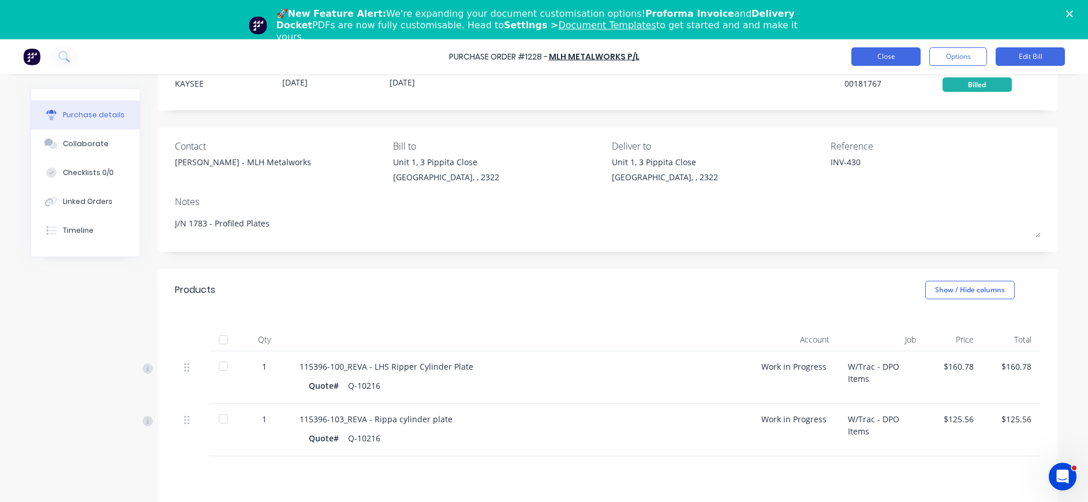
click at [895, 57] on button "Close" at bounding box center [885, 56] width 69 height 18
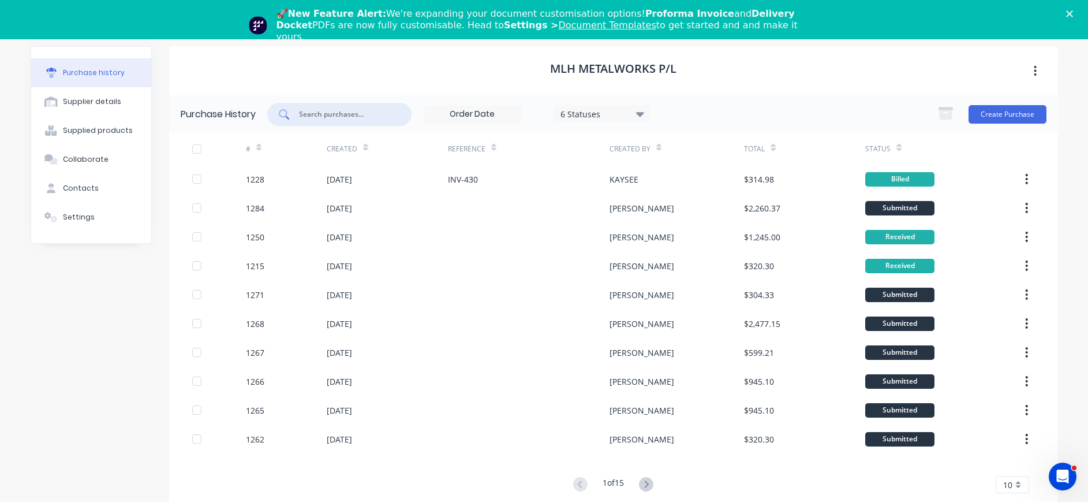
click at [336, 111] on input "text" at bounding box center [346, 115] width 96 height 12
type input "1262"
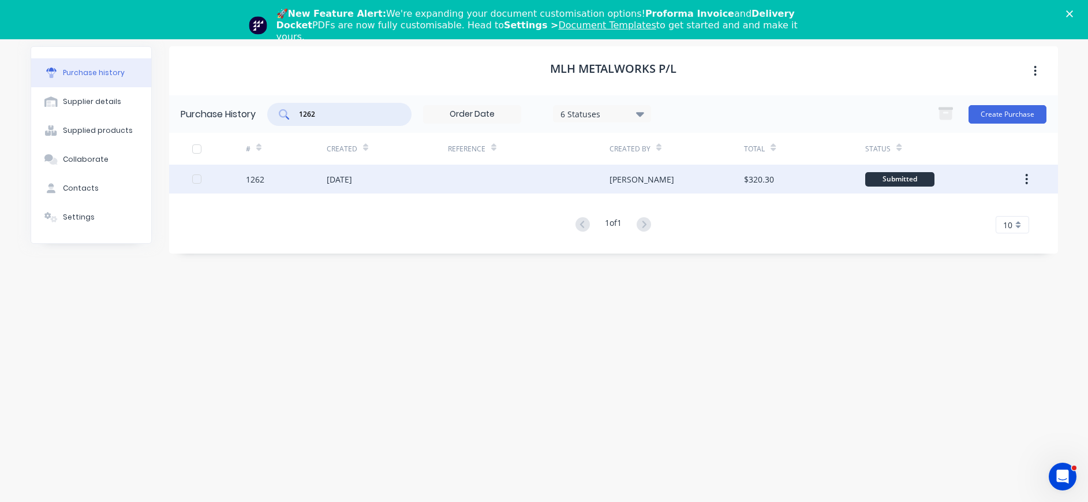
click at [347, 180] on div "[DATE]" at bounding box center [339, 179] width 25 height 12
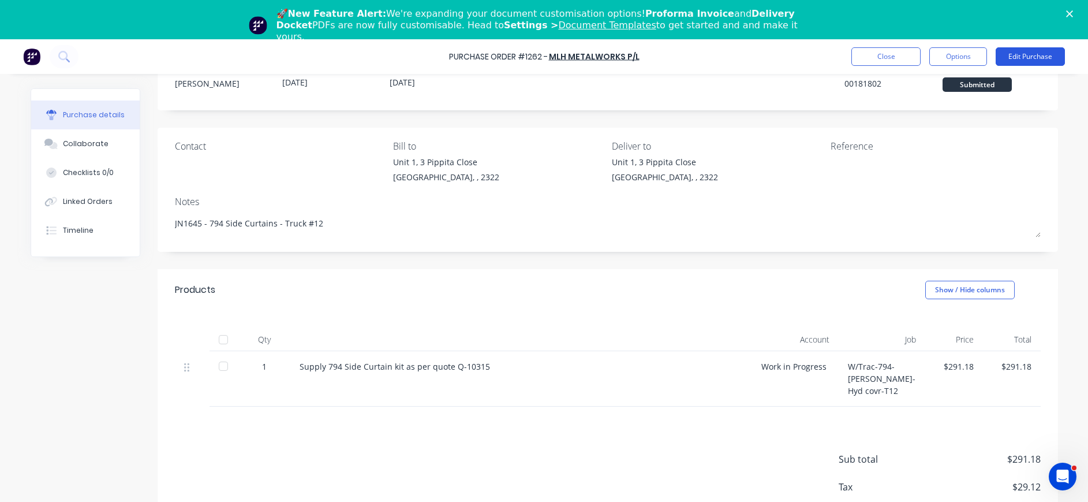
click at [1016, 58] on button "Edit Purchase" at bounding box center [1030, 56] width 69 height 18
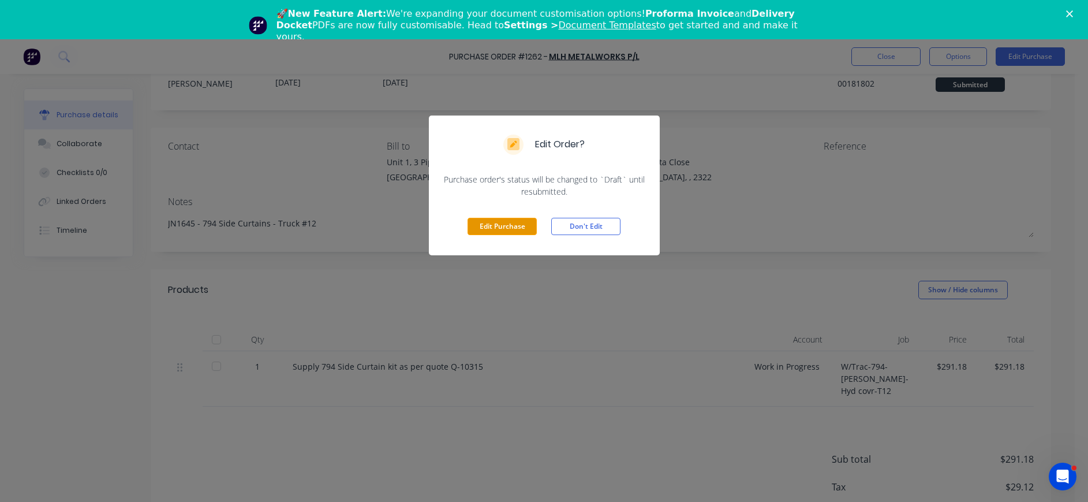
click at [507, 226] on button "Edit Purchase" at bounding box center [502, 226] width 69 height 17
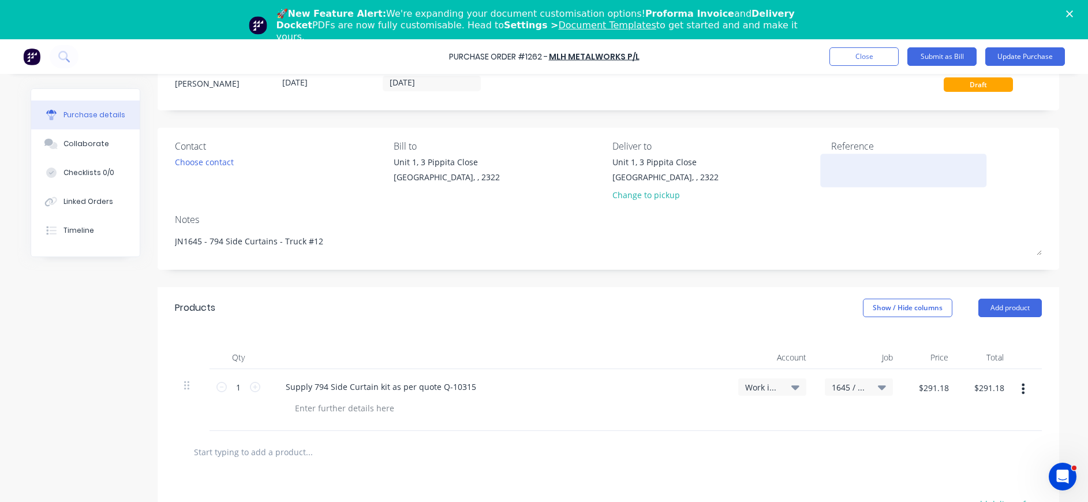
click at [850, 172] on textarea at bounding box center [903, 169] width 144 height 26
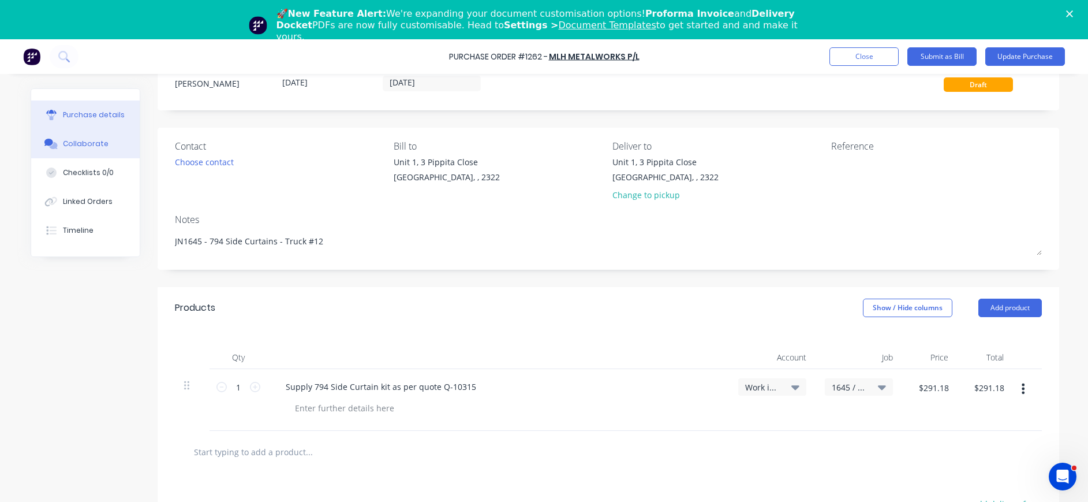
drag, startPoint x: 54, startPoint y: 147, endPoint x: 90, endPoint y: 154, distance: 36.9
click at [54, 148] on button "Collaborate" at bounding box center [85, 143] width 109 height 29
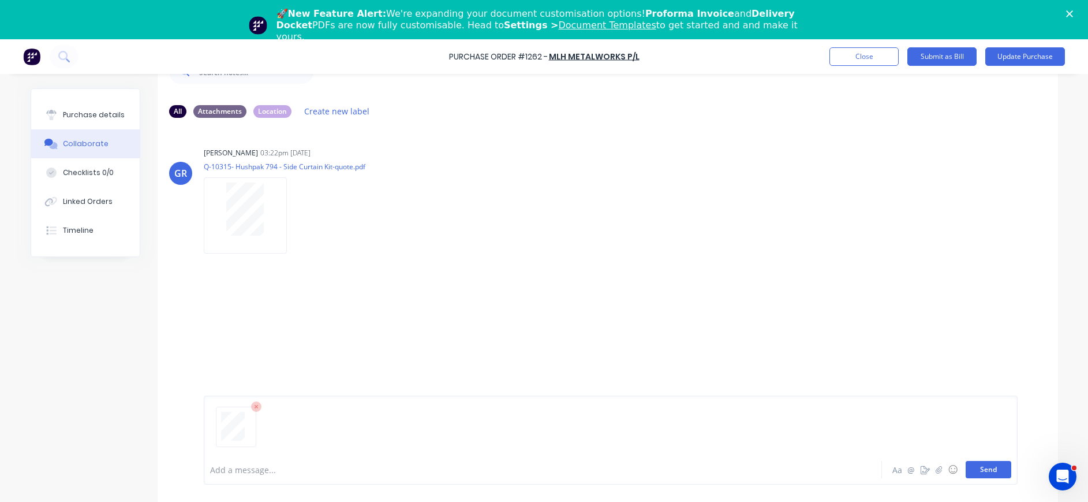
click at [976, 471] on button "Send" at bounding box center [989, 469] width 46 height 17
click at [73, 115] on div "Purchase details" at bounding box center [94, 115] width 62 height 10
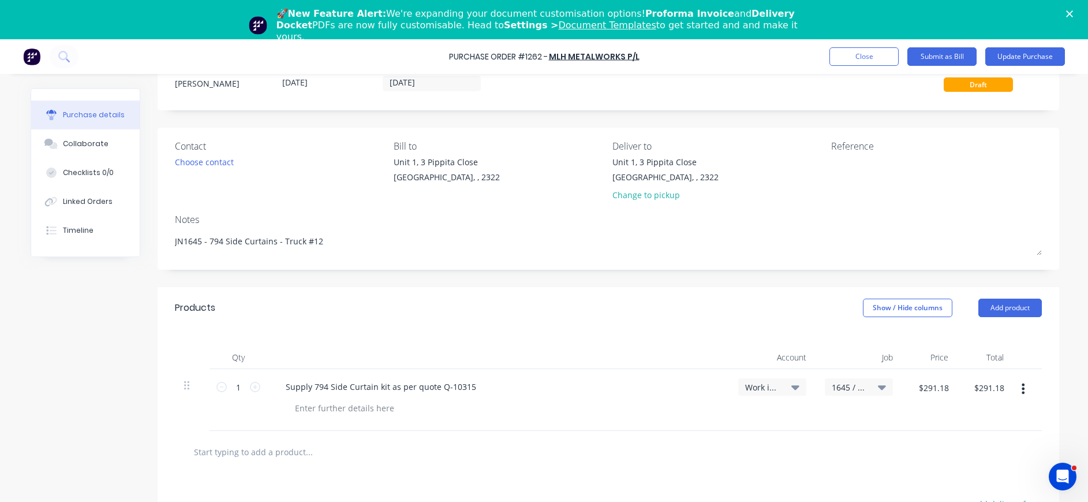
type textarea "x"
click at [837, 172] on textarea at bounding box center [903, 169] width 144 height 26
type textarea "INV-435"
type textarea "x"
type textarea "INV-435"
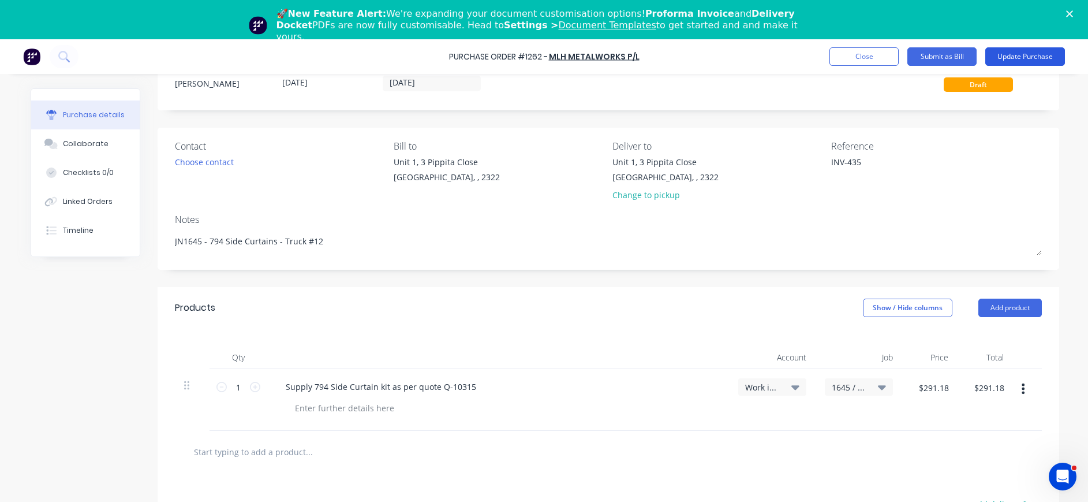
click at [1034, 55] on button "Update Purchase" at bounding box center [1025, 56] width 80 height 18
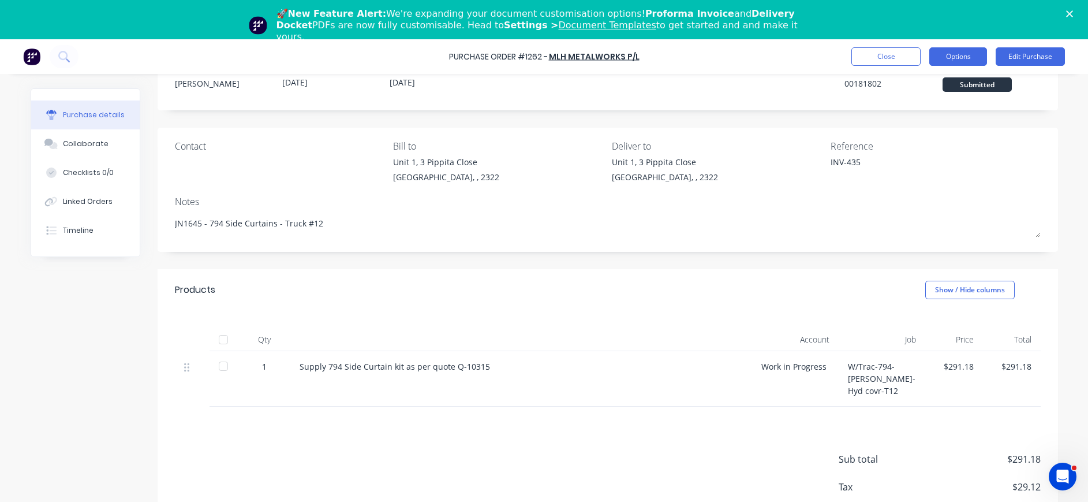
click at [961, 54] on button "Options" at bounding box center [958, 56] width 58 height 18
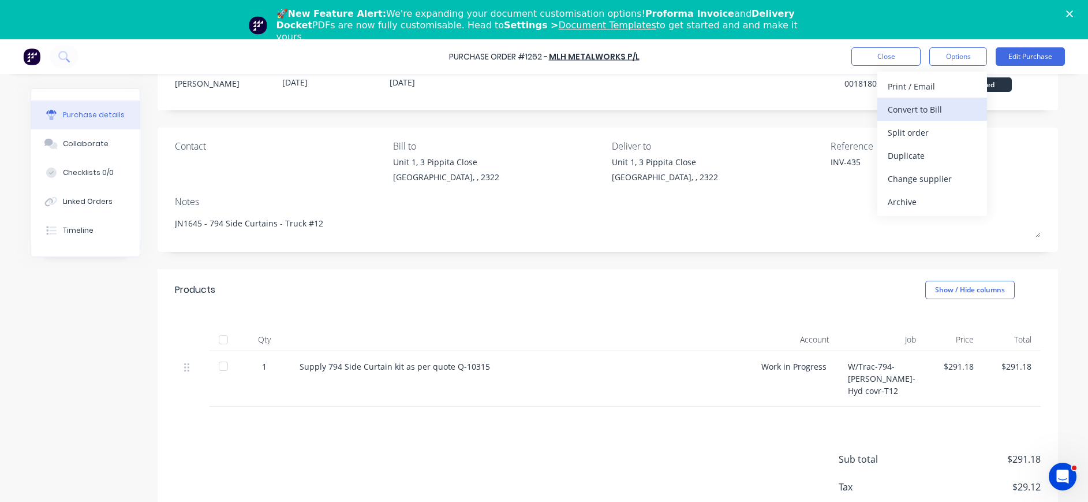
click at [936, 107] on div "Convert to Bill" at bounding box center [932, 109] width 89 height 17
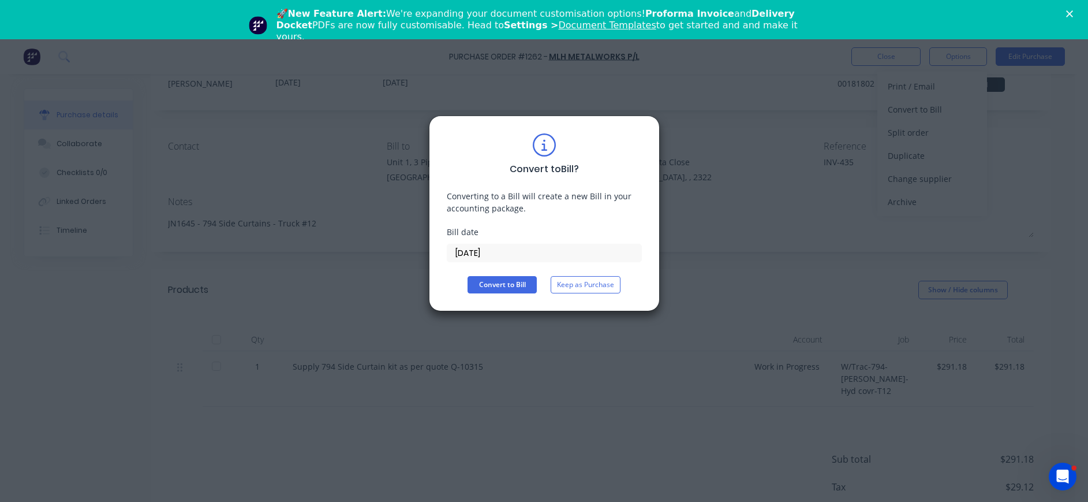
click at [487, 251] on input "[DATE]" at bounding box center [544, 252] width 194 height 17
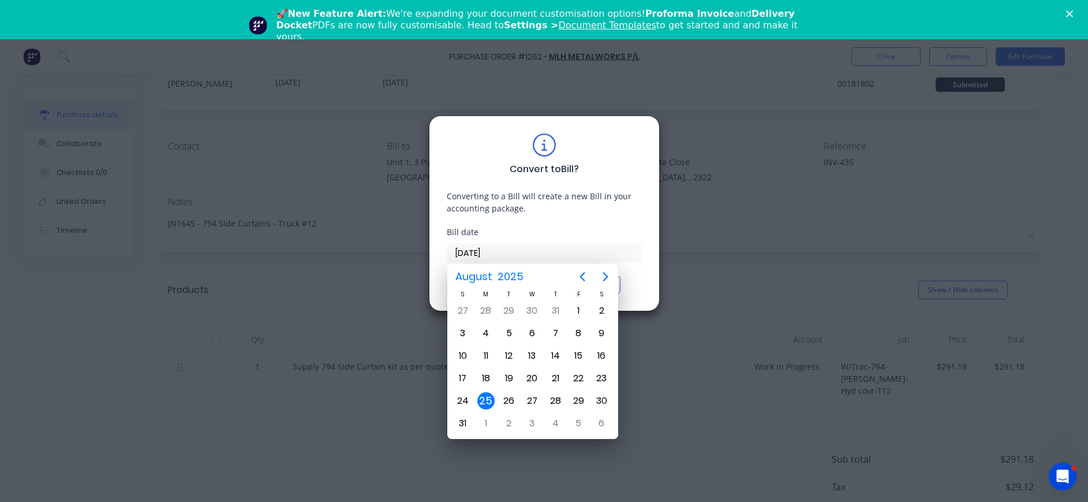
click at [485, 399] on div "25" at bounding box center [485, 400] width 17 height 17
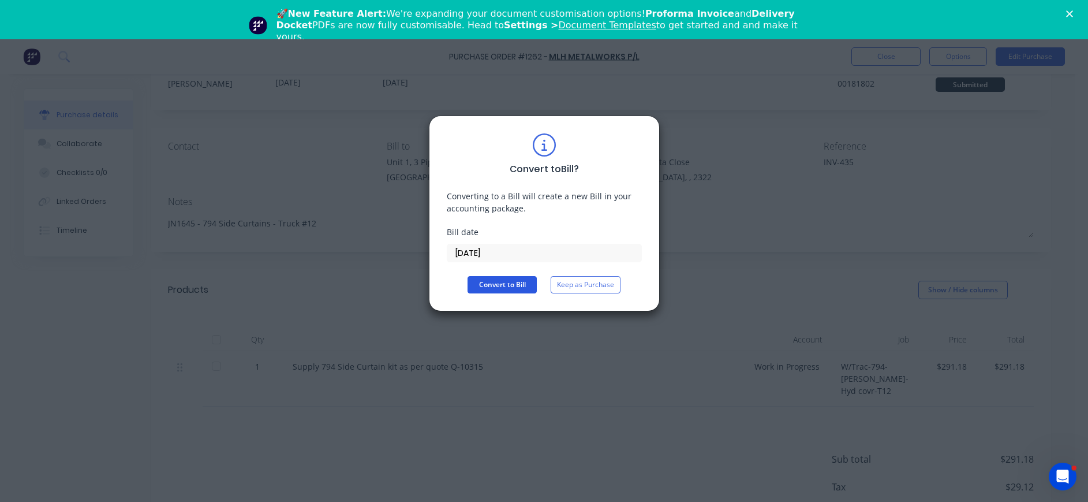
click at [503, 286] on button "Convert to Bill" at bounding box center [502, 284] width 69 height 17
type textarea "x"
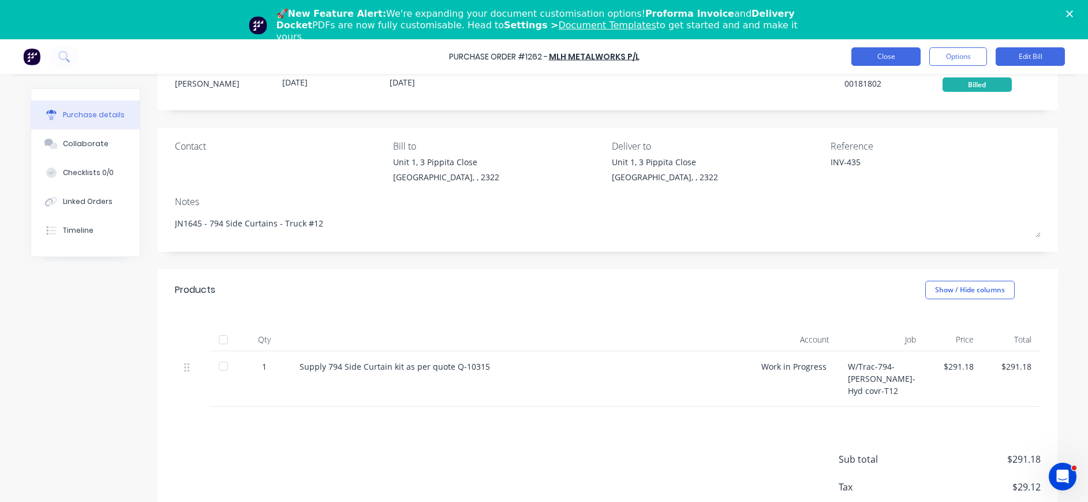
click at [866, 53] on button "Close" at bounding box center [885, 56] width 69 height 18
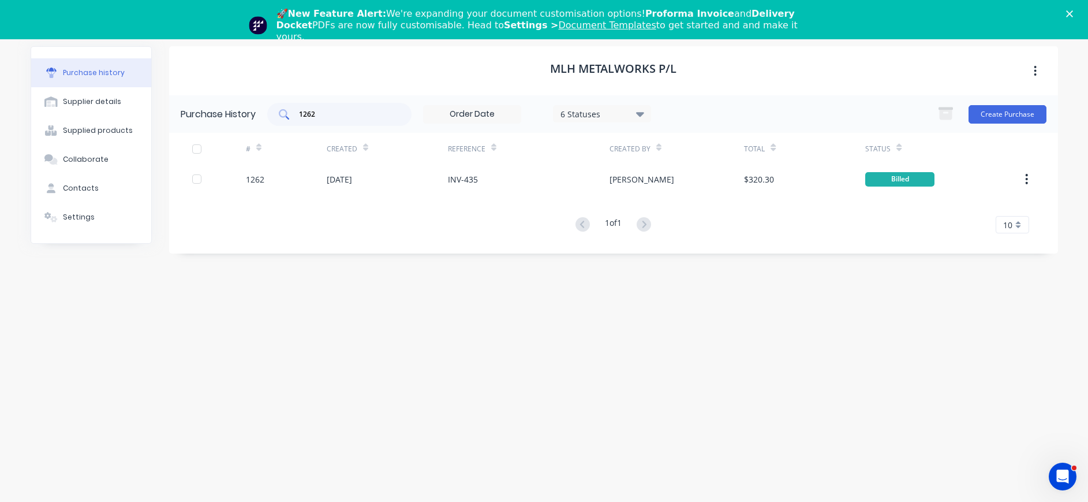
click at [326, 116] on input "1262" at bounding box center [346, 115] width 96 height 12
drag, startPoint x: 326, startPoint y: 116, endPoint x: 277, endPoint y: 110, distance: 49.4
click at [277, 110] on div "1262" at bounding box center [339, 114] width 144 height 23
type input "1267"
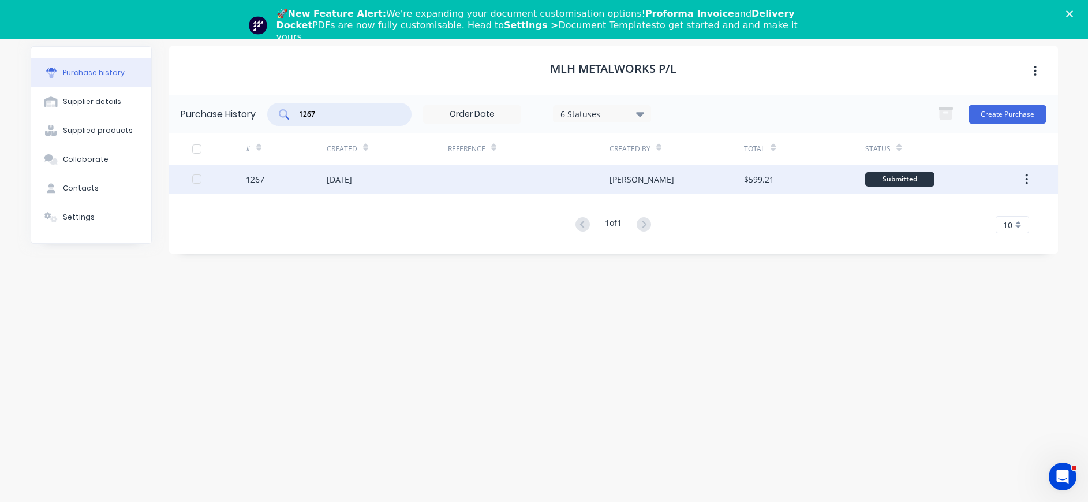
click at [352, 180] on div "[DATE]" at bounding box center [339, 179] width 25 height 12
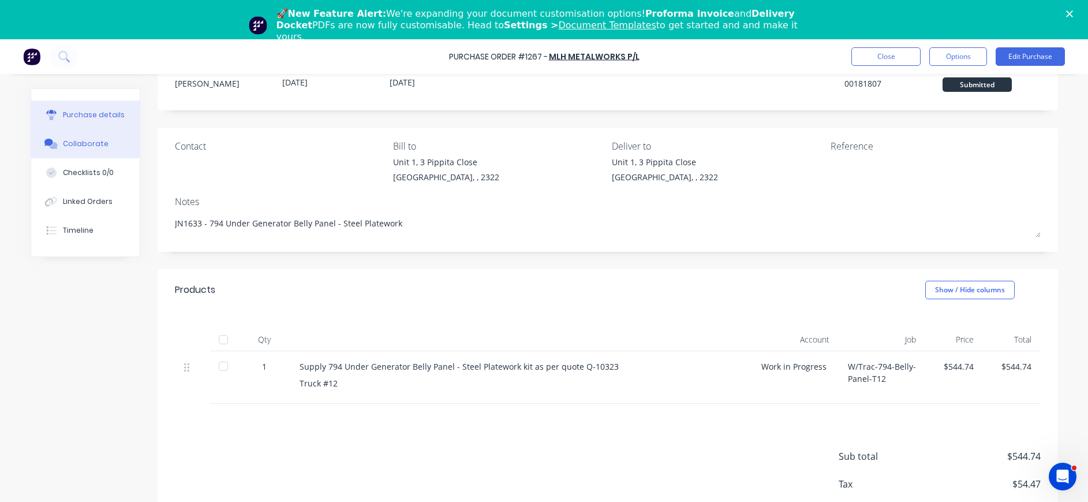
drag, startPoint x: 57, startPoint y: 151, endPoint x: 75, endPoint y: 152, distance: 17.9
click at [58, 151] on button "Collaborate" at bounding box center [85, 143] width 109 height 29
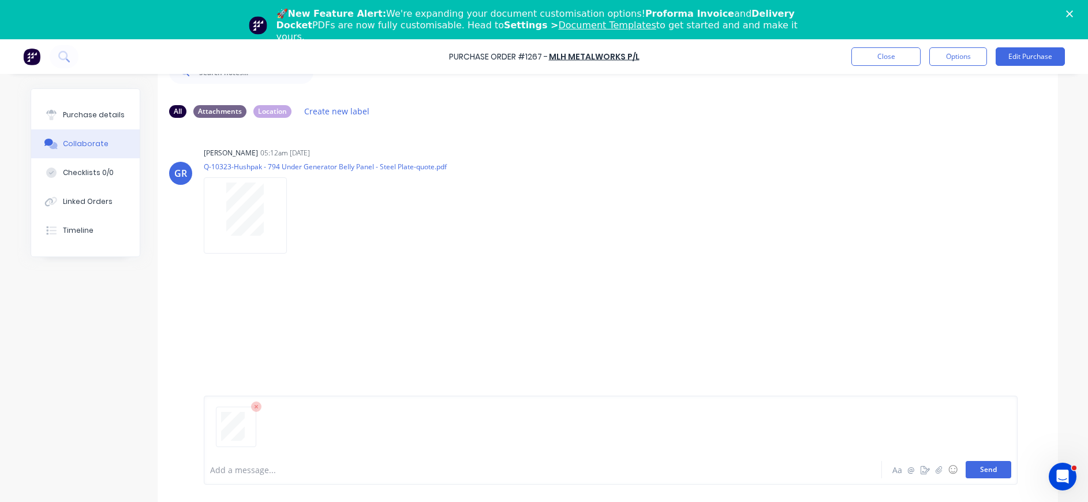
click at [969, 467] on button "Send" at bounding box center [989, 469] width 46 height 17
click at [77, 119] on div "Purchase details" at bounding box center [94, 115] width 62 height 10
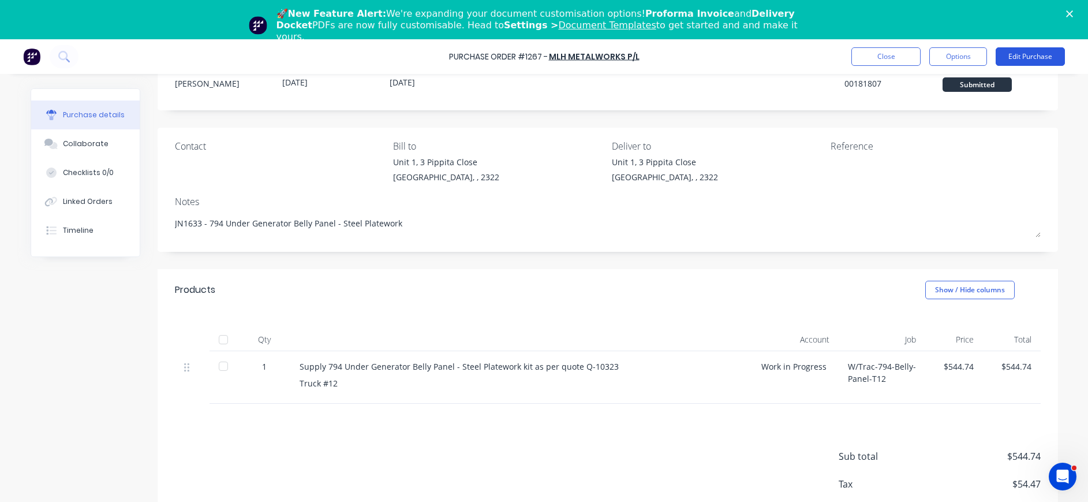
click at [1025, 55] on button "Edit Purchase" at bounding box center [1030, 56] width 69 height 18
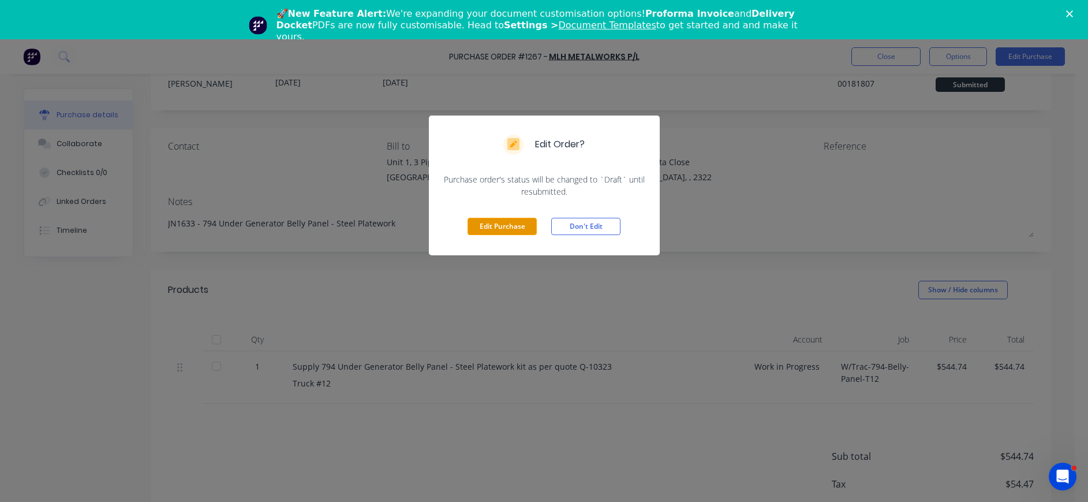
click at [515, 220] on button "Edit Purchase" at bounding box center [502, 226] width 69 height 17
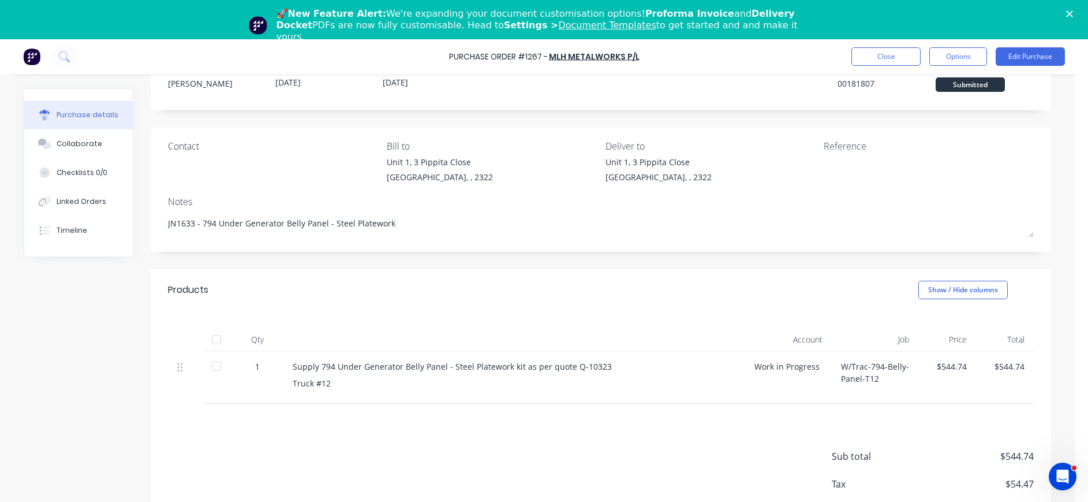
type textarea "x"
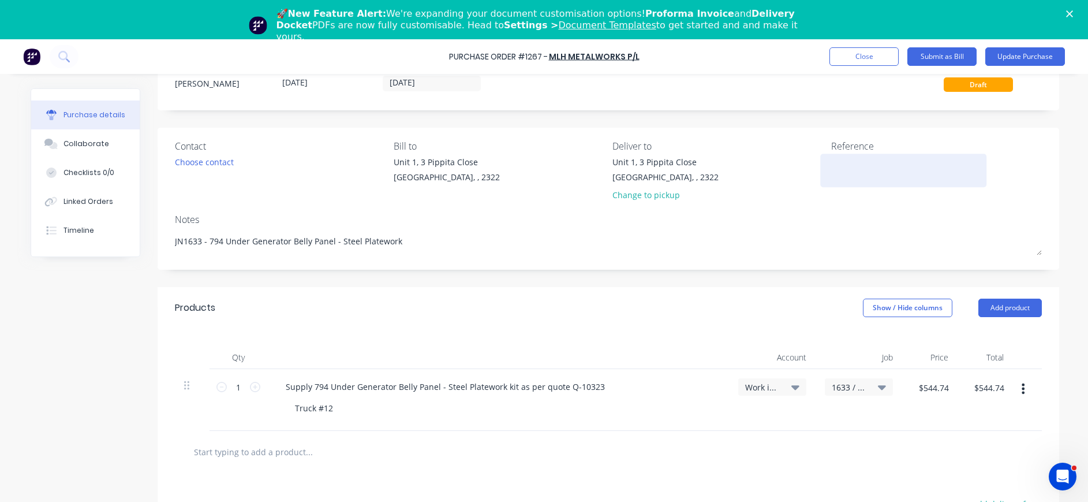
click at [836, 166] on textarea at bounding box center [903, 169] width 144 height 26
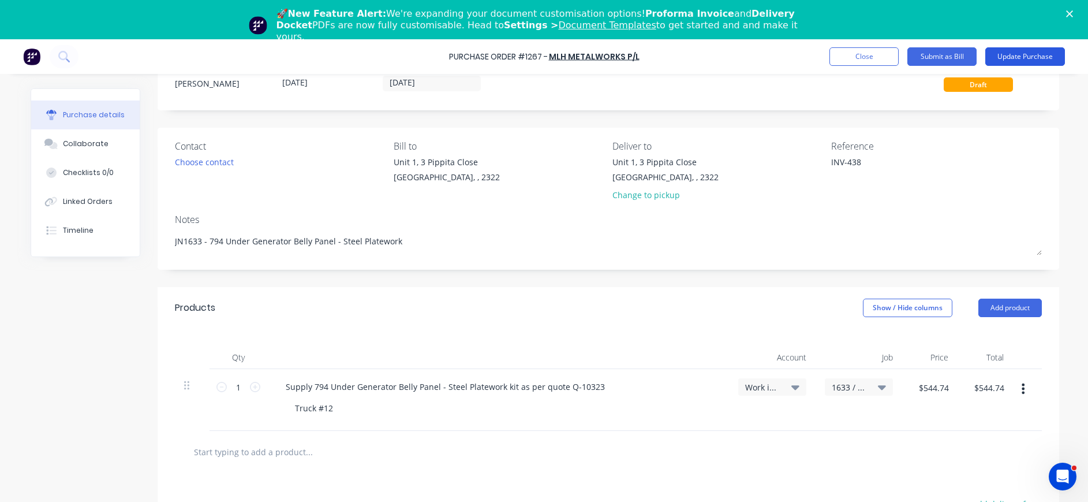
type textarea "INV-438"
type textarea "x"
type textarea "INV-438"
click at [999, 53] on button "Update Purchase" at bounding box center [1025, 56] width 80 height 18
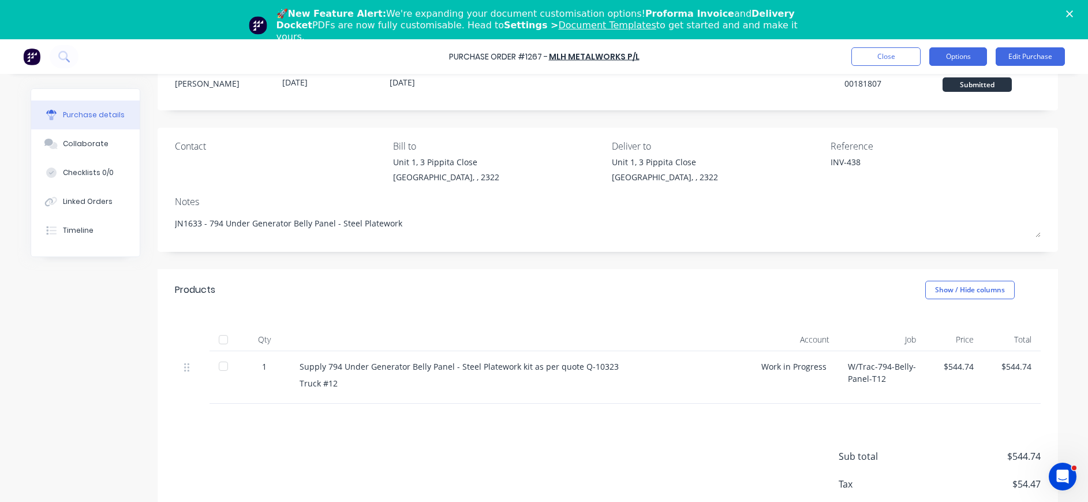
click at [947, 59] on button "Options" at bounding box center [958, 56] width 58 height 18
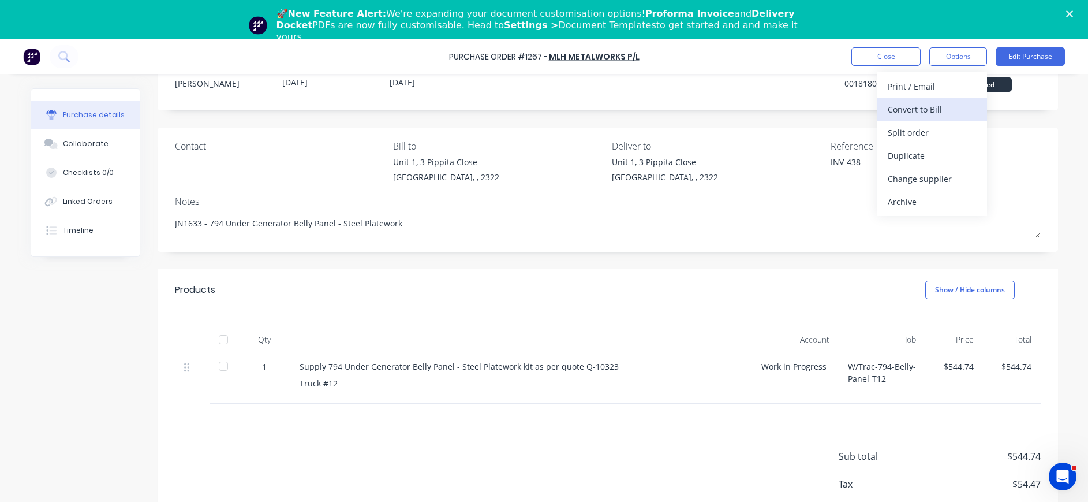
click at [930, 102] on div "Convert to Bill" at bounding box center [932, 109] width 89 height 17
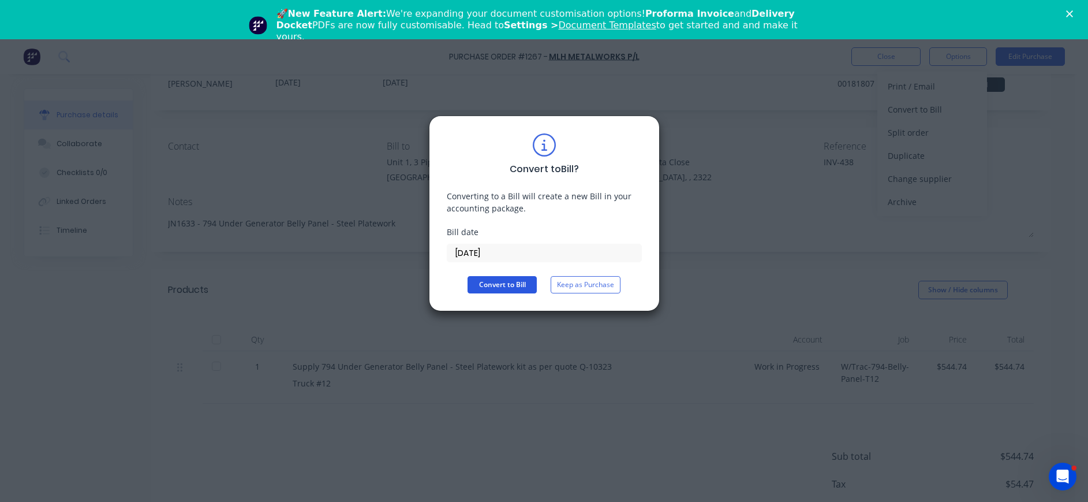
click at [510, 282] on button "Convert to Bill" at bounding box center [502, 284] width 69 height 17
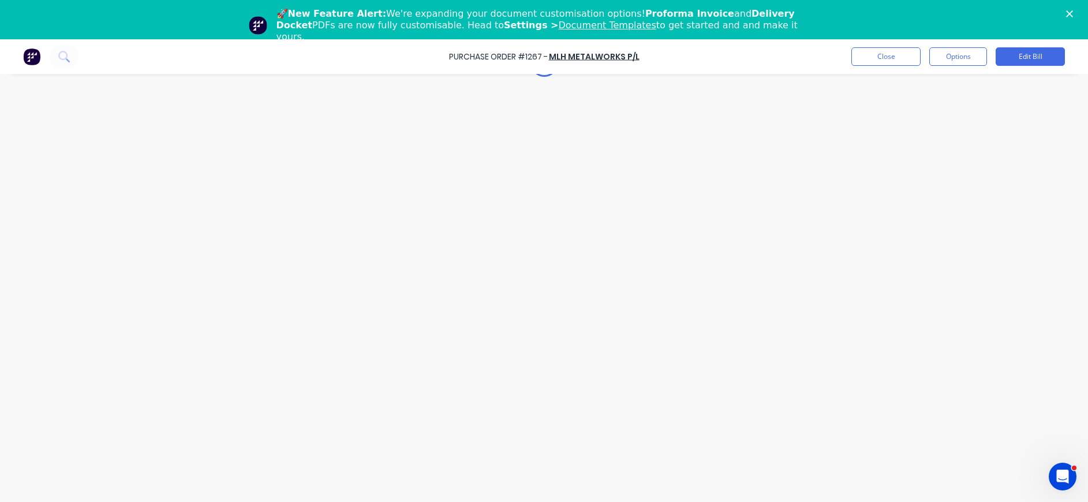
type textarea "x"
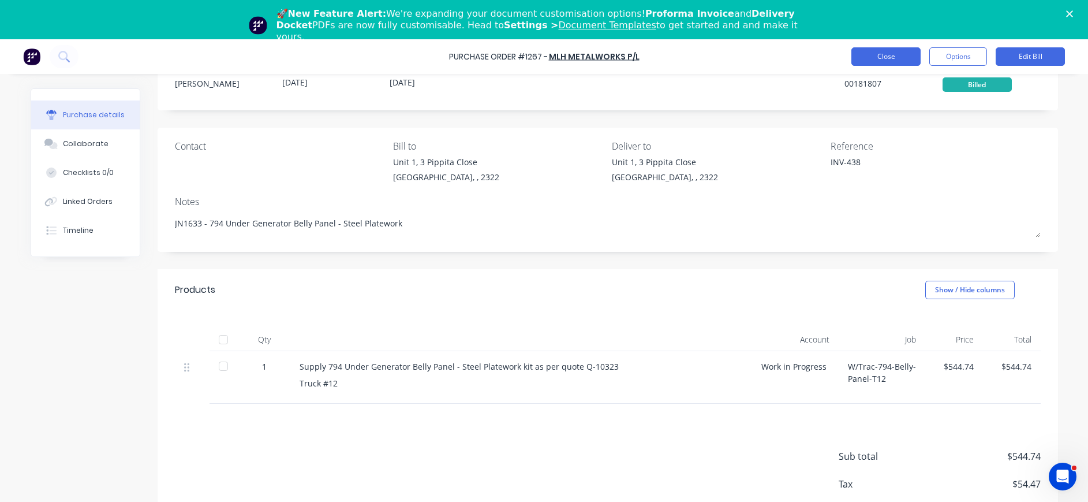
click at [881, 63] on button "Close" at bounding box center [885, 56] width 69 height 18
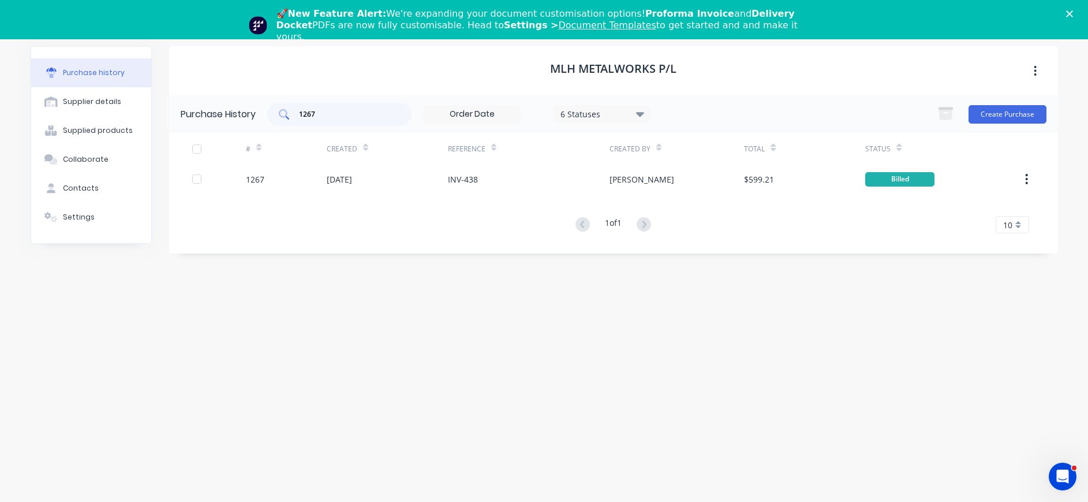
click at [328, 119] on input "1267" at bounding box center [346, 115] width 96 height 12
drag, startPoint x: 325, startPoint y: 118, endPoint x: 282, endPoint y: 115, distance: 42.8
click at [282, 115] on div "1267" at bounding box center [339, 114] width 144 height 23
type input "1250"
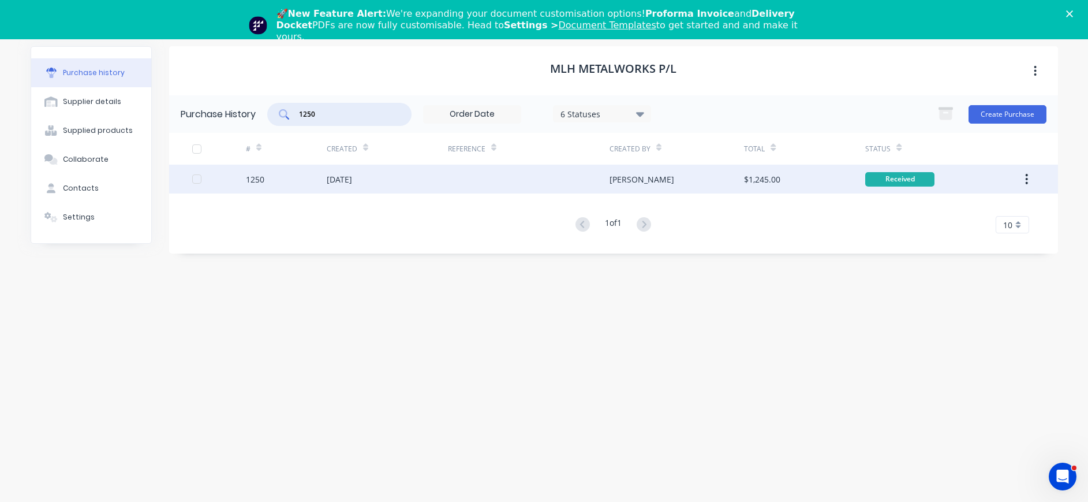
click at [256, 177] on div "1250" at bounding box center [255, 179] width 18 height 12
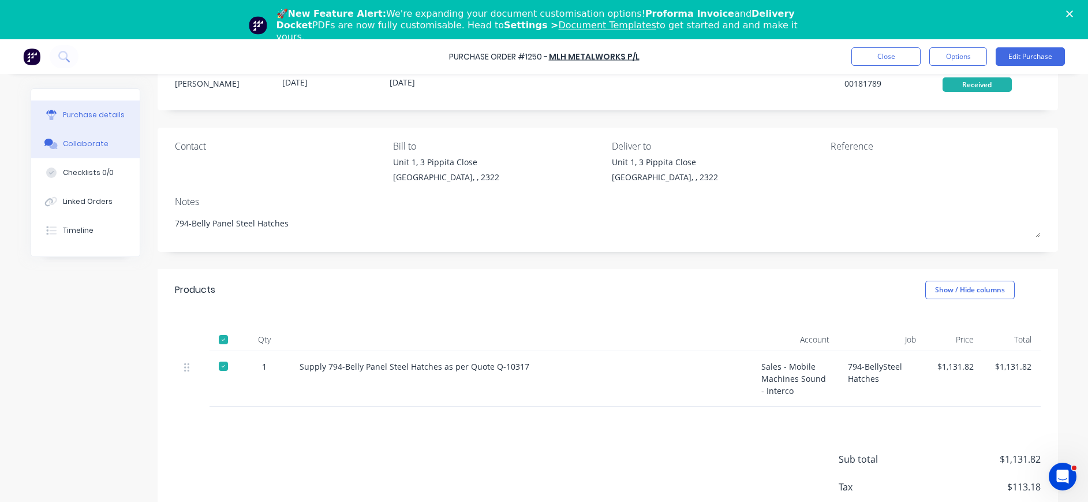
click at [83, 143] on div "Collaborate" at bounding box center [86, 144] width 46 height 10
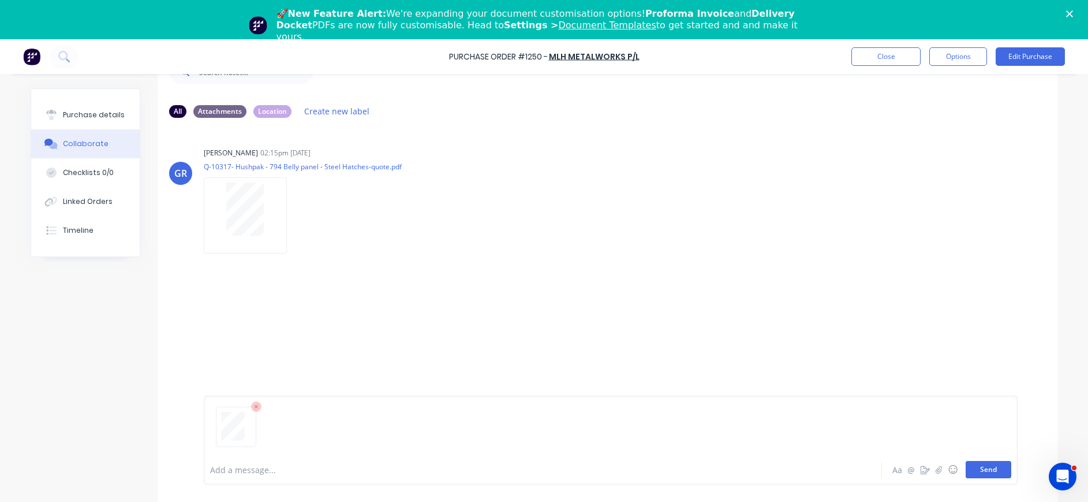
click at [985, 466] on button "Send" at bounding box center [989, 469] width 46 height 17
click at [51, 114] on div at bounding box center [51, 115] width 17 height 10
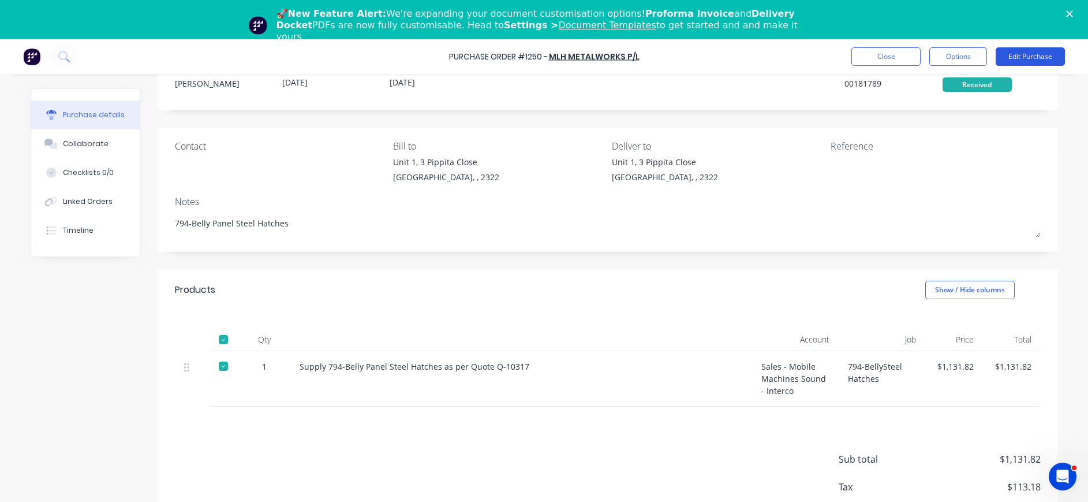
click at [1034, 54] on button "Edit Purchase" at bounding box center [1030, 56] width 69 height 18
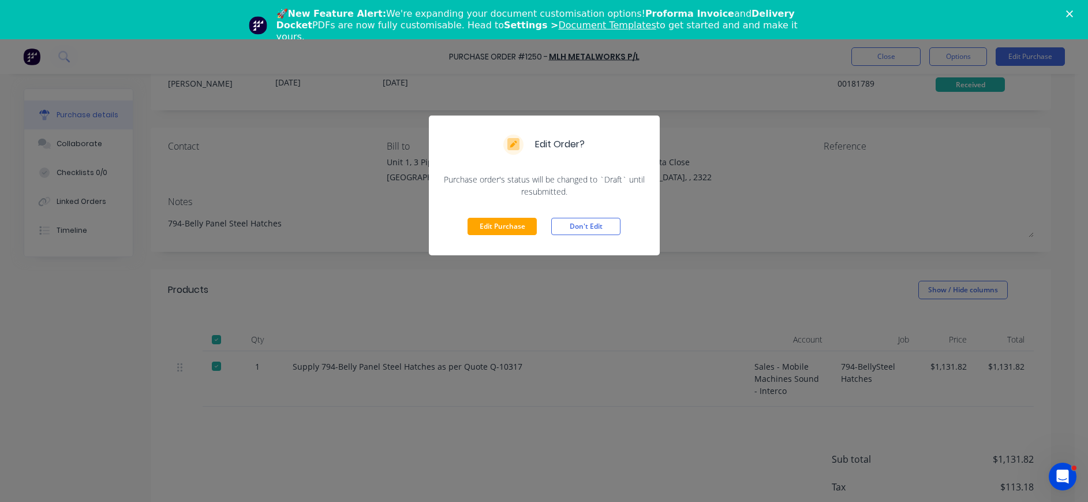
drag, startPoint x: 491, startPoint y: 225, endPoint x: 901, endPoint y: 136, distance: 419.5
click at [492, 225] on button "Edit Purchase" at bounding box center [502, 226] width 69 height 17
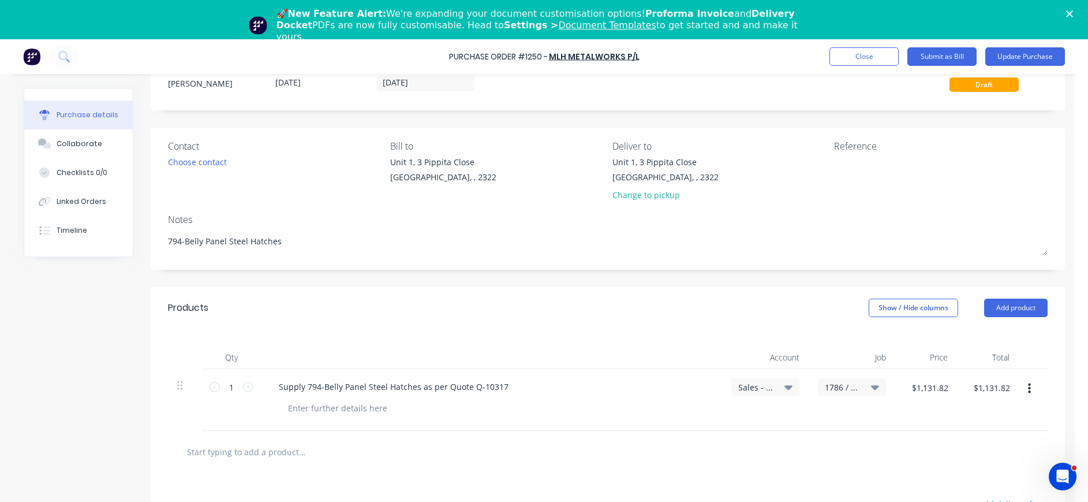
type textarea "x"
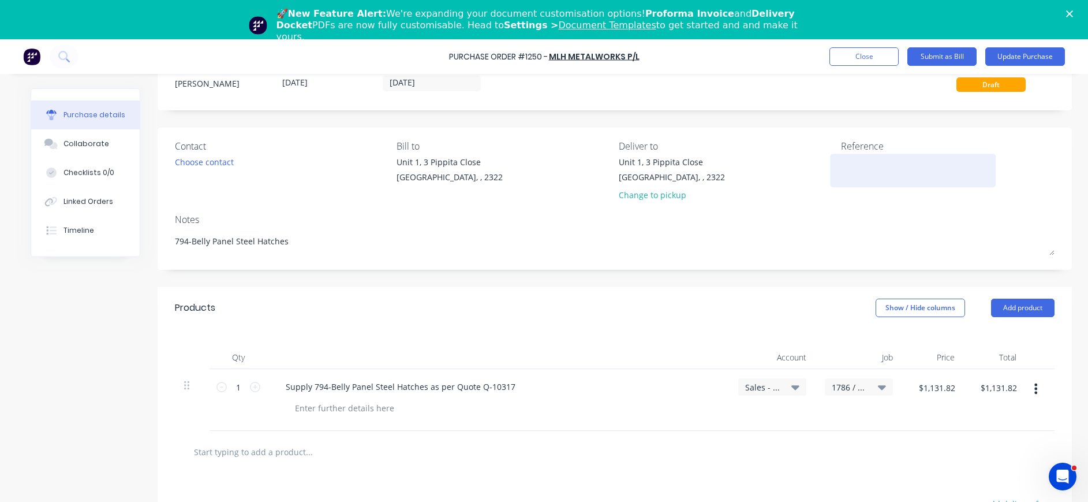
click at [858, 164] on textarea at bounding box center [913, 169] width 144 height 26
type textarea "INV431"
click at [853, 156] on textarea "INV431" at bounding box center [913, 169] width 144 height 26
type textarea "x"
click at [850, 160] on textarea "INV431" at bounding box center [913, 169] width 144 height 26
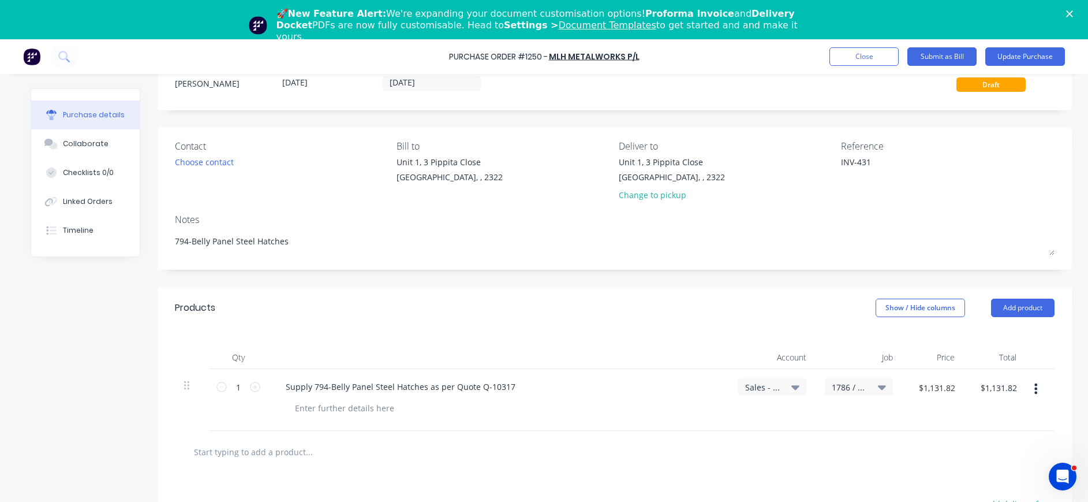
type textarea "INV-431"
type textarea "x"
type textarea "INV-431"
click at [791, 384] on icon at bounding box center [795, 386] width 8 height 13
click at [1037, 54] on button "Update Purchase" at bounding box center [1025, 56] width 80 height 18
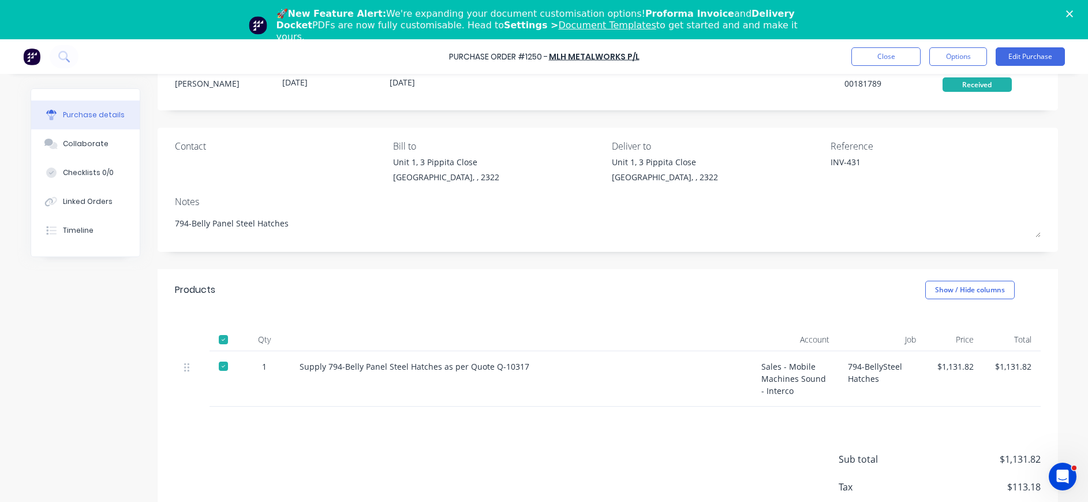
click at [805, 373] on div "Sales - Mobile Machines Sound - Interco" at bounding box center [795, 378] width 87 height 55
click at [1012, 55] on button "Edit Purchase" at bounding box center [1030, 56] width 69 height 18
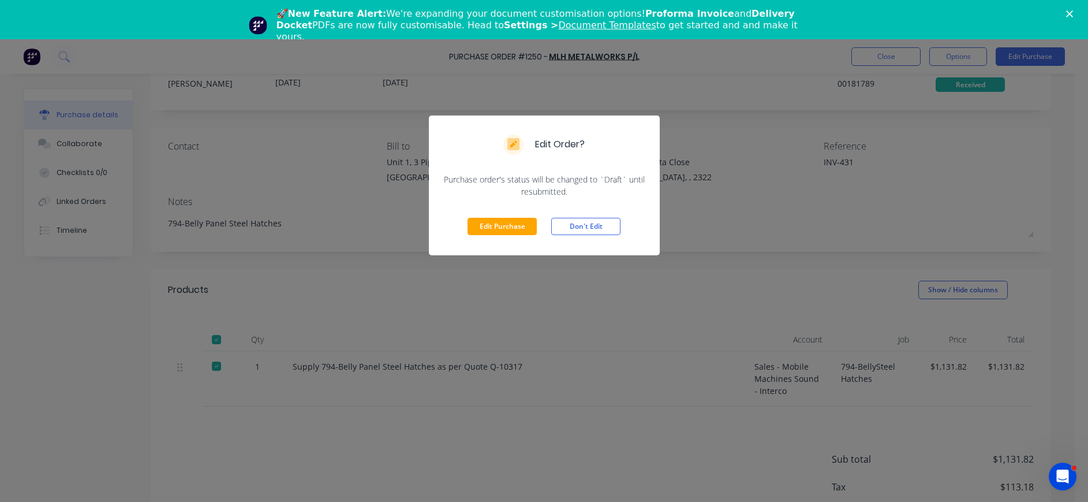
click at [499, 216] on div "Edit Purchase Don't Edit" at bounding box center [544, 226] width 231 height 58
click at [510, 227] on button "Edit Purchase" at bounding box center [502, 226] width 69 height 17
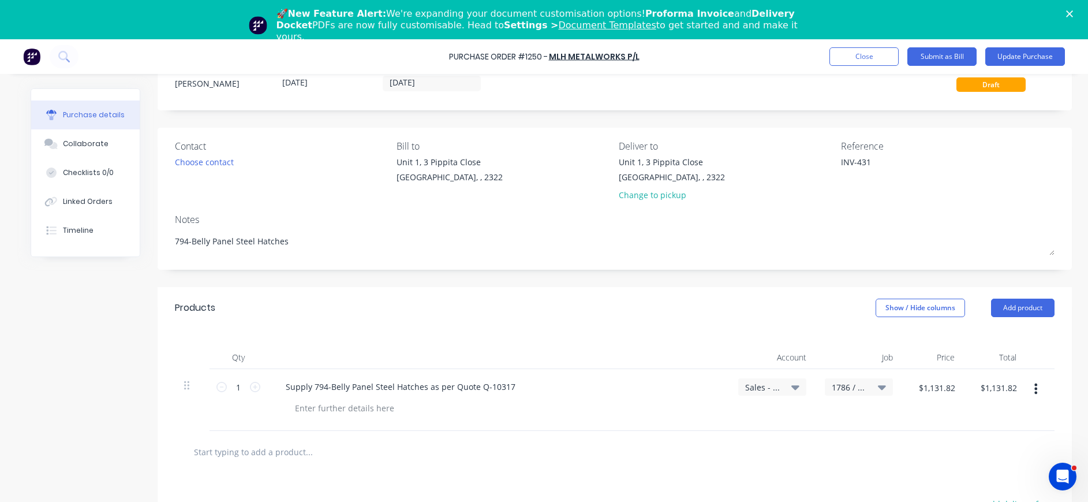
click at [753, 387] on span "Sales - Mobile Machines Sound - Interco" at bounding box center [762, 387] width 35 height 12
type textarea "x"
click at [747, 422] on input at bounding box center [734, 421] width 118 height 23
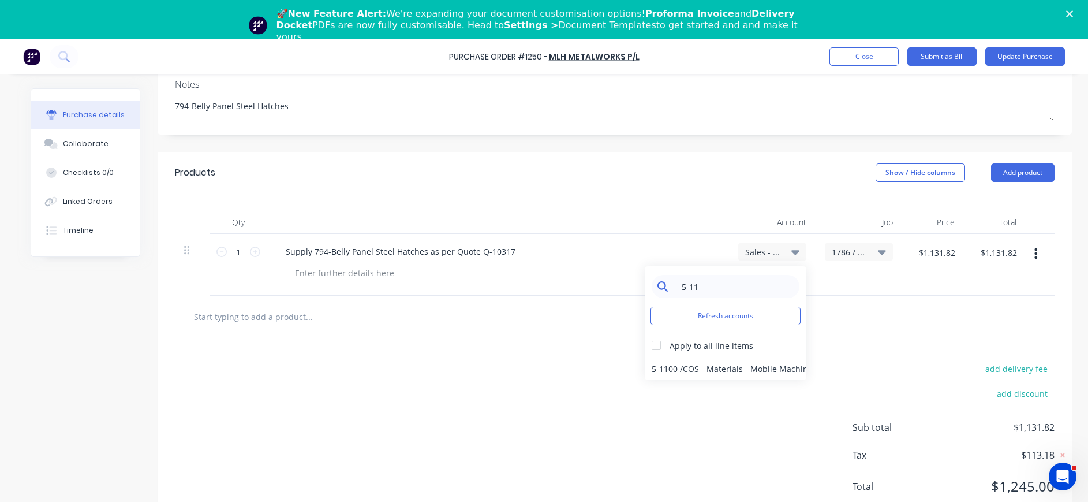
scroll to position [173, 0]
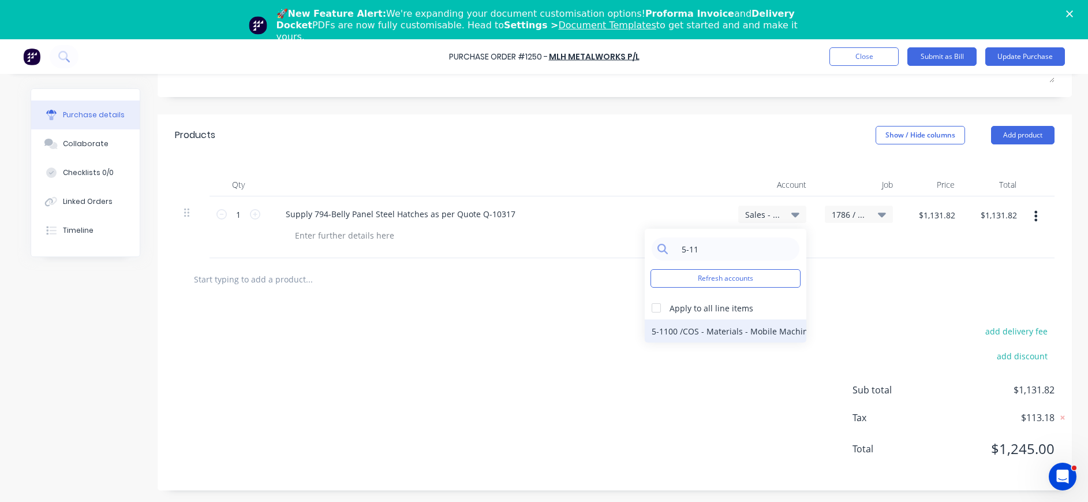
type input "5-11"
click at [730, 333] on div "5-1100 / COS - Materials - Mobile Machines Sound" at bounding box center [726, 330] width 162 height 23
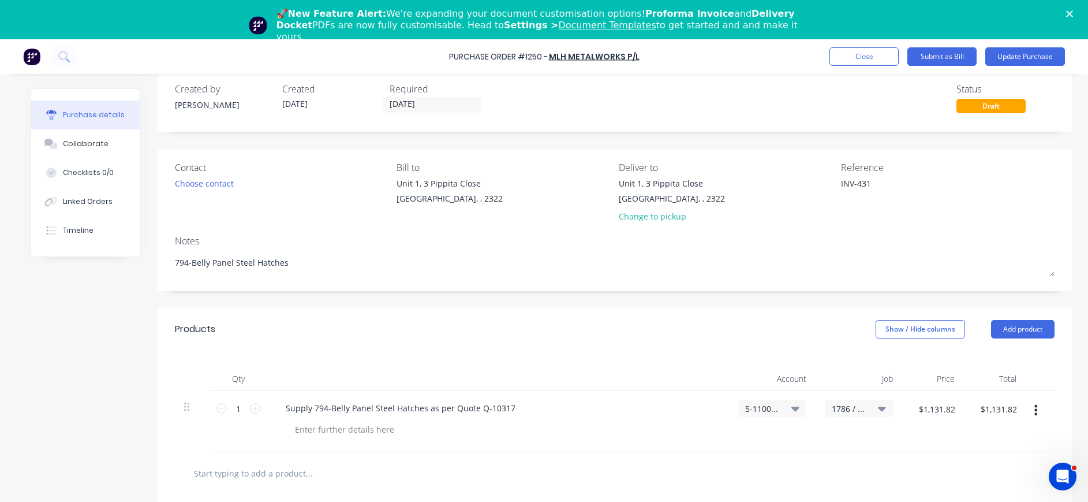
scroll to position [0, 0]
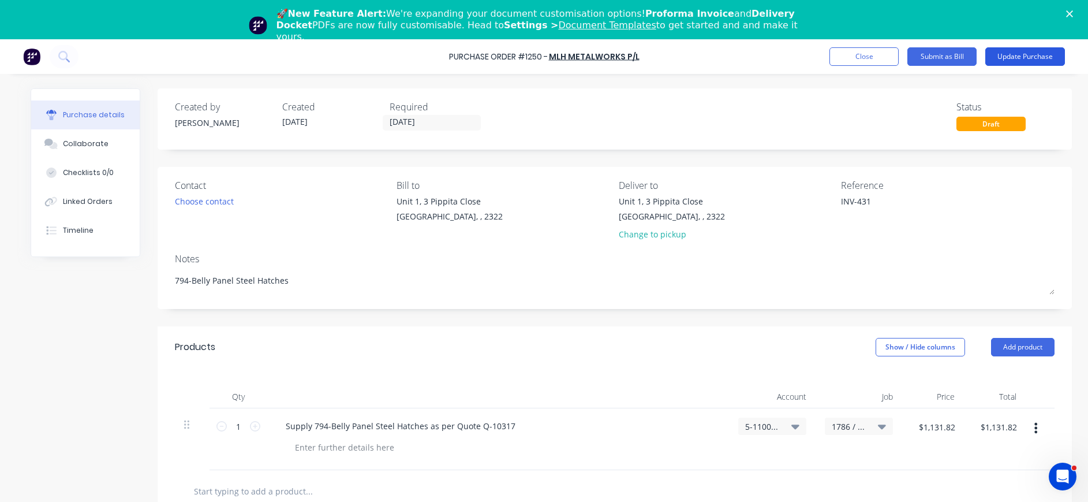
click at [1020, 55] on button "Update Purchase" at bounding box center [1025, 56] width 80 height 18
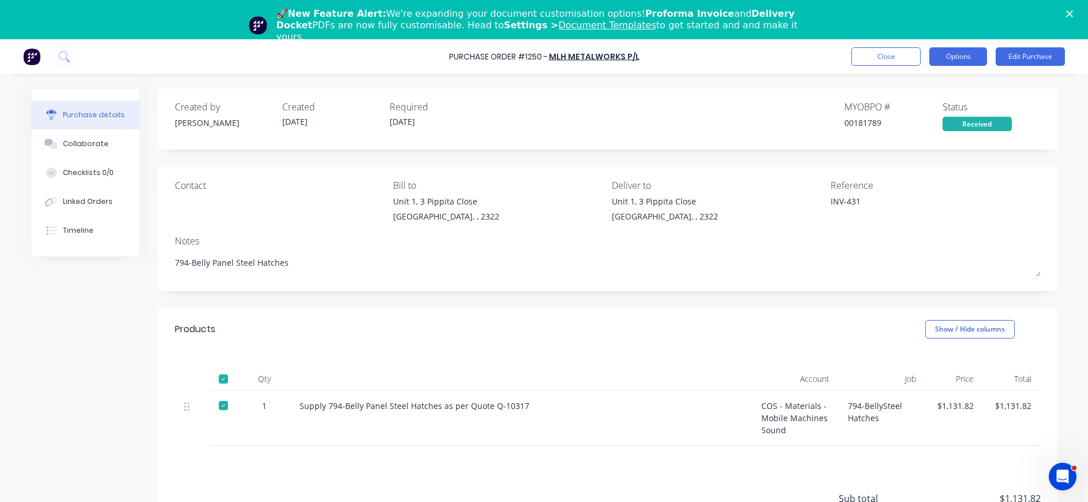
click at [937, 57] on button "Options" at bounding box center [958, 56] width 58 height 18
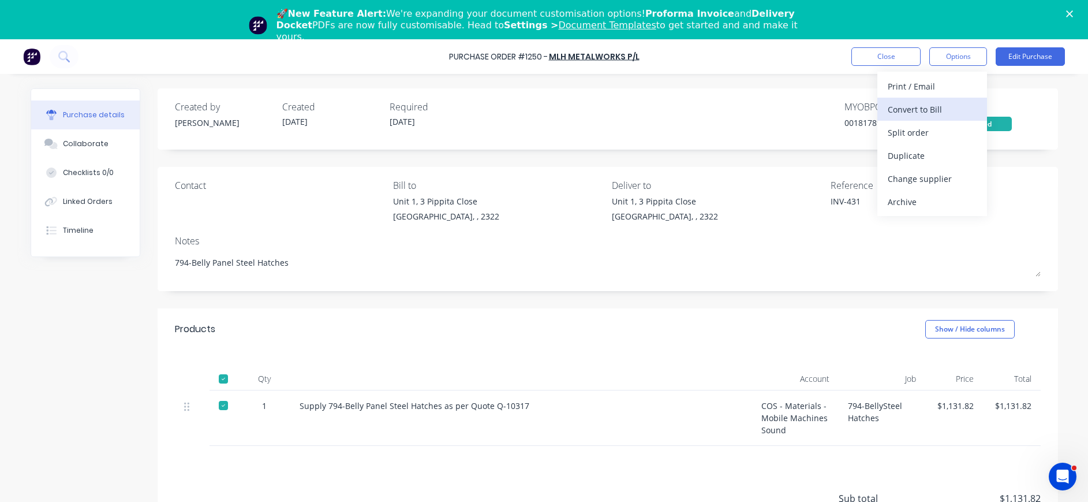
click at [920, 109] on div "Convert to Bill" at bounding box center [932, 109] width 89 height 17
type textarea "x"
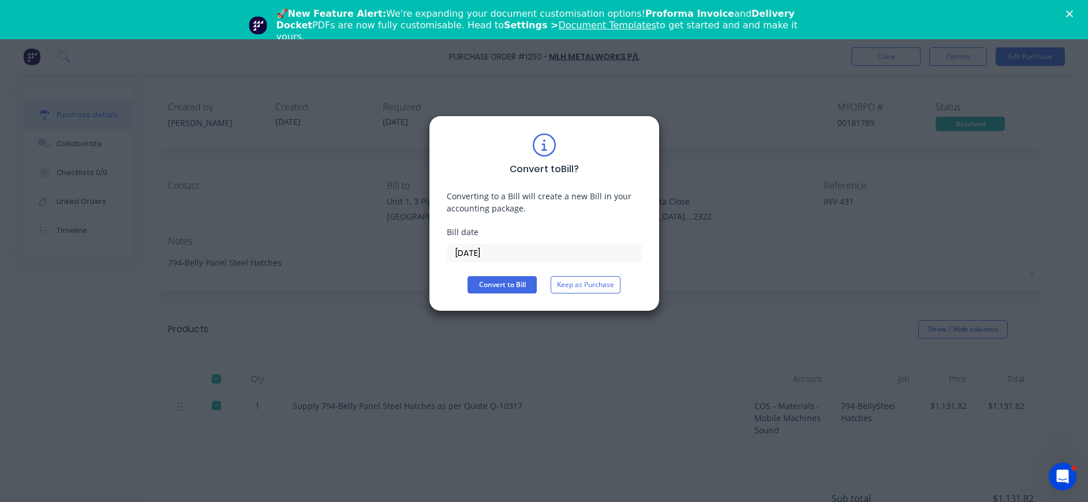
click at [489, 253] on input "[DATE]" at bounding box center [544, 252] width 194 height 17
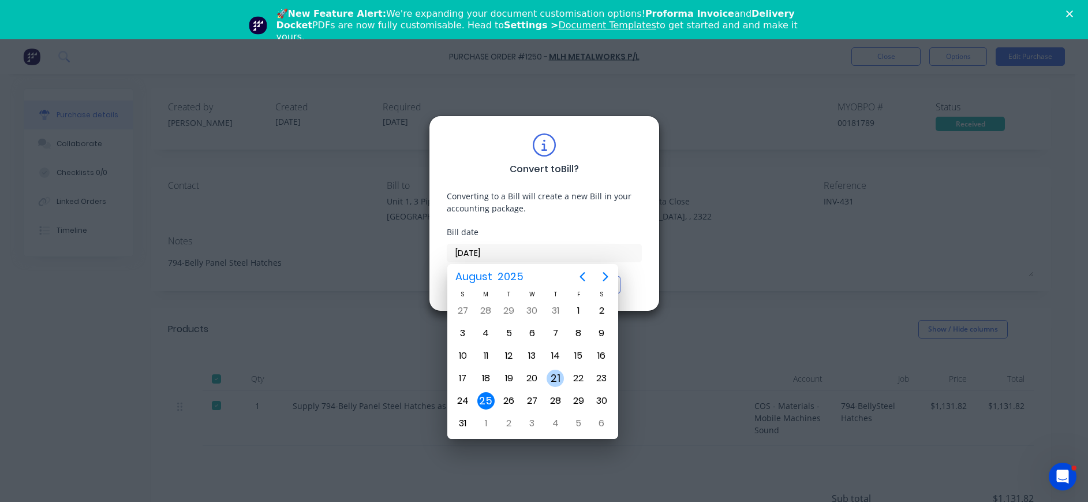
click at [554, 383] on div "21" at bounding box center [555, 377] width 17 height 17
type input "[DATE]"
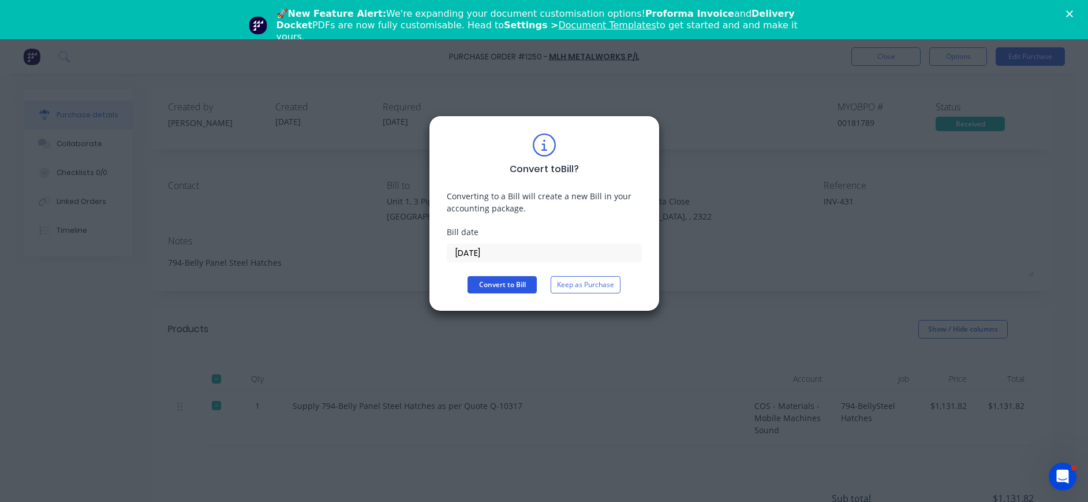
click at [509, 286] on button "Convert to Bill" at bounding box center [502, 284] width 69 height 17
type textarea "x"
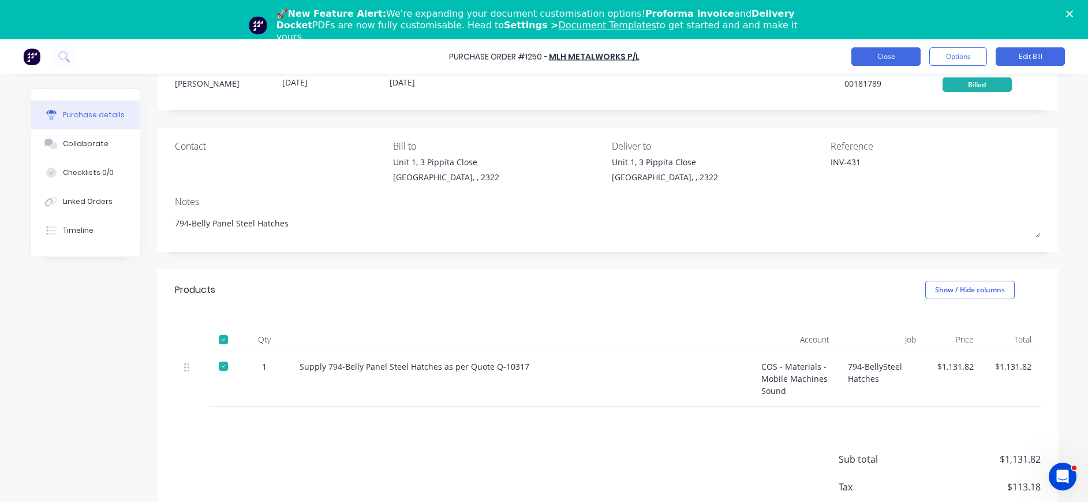
click at [898, 56] on button "Close" at bounding box center [885, 56] width 69 height 18
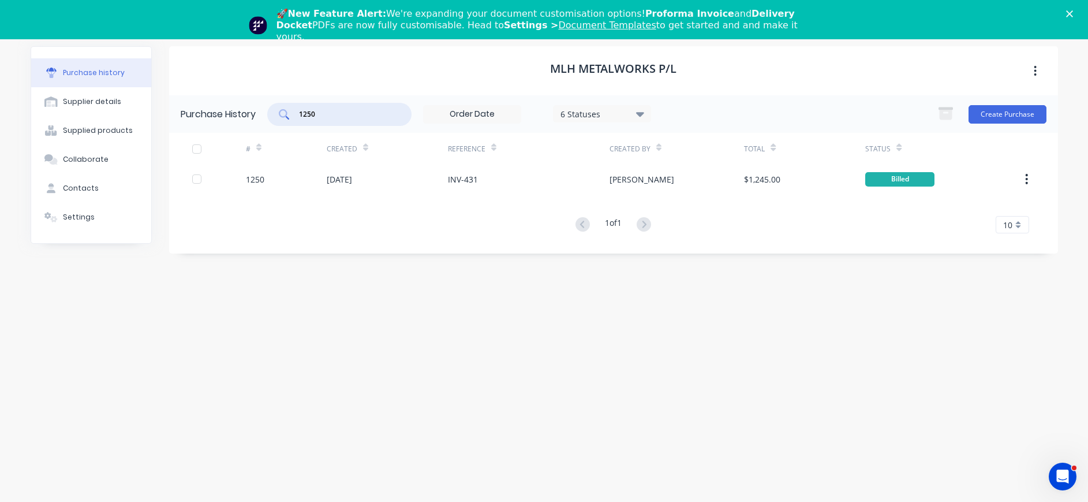
click at [343, 119] on input "1250" at bounding box center [346, 115] width 96 height 12
drag, startPoint x: 343, startPoint y: 119, endPoint x: 250, endPoint y: 117, distance: 92.9
click at [250, 117] on div "Purchase History 1250 6 Statuses 6 Statuses Create Purchase" at bounding box center [613, 114] width 889 height 38
type input "1215"
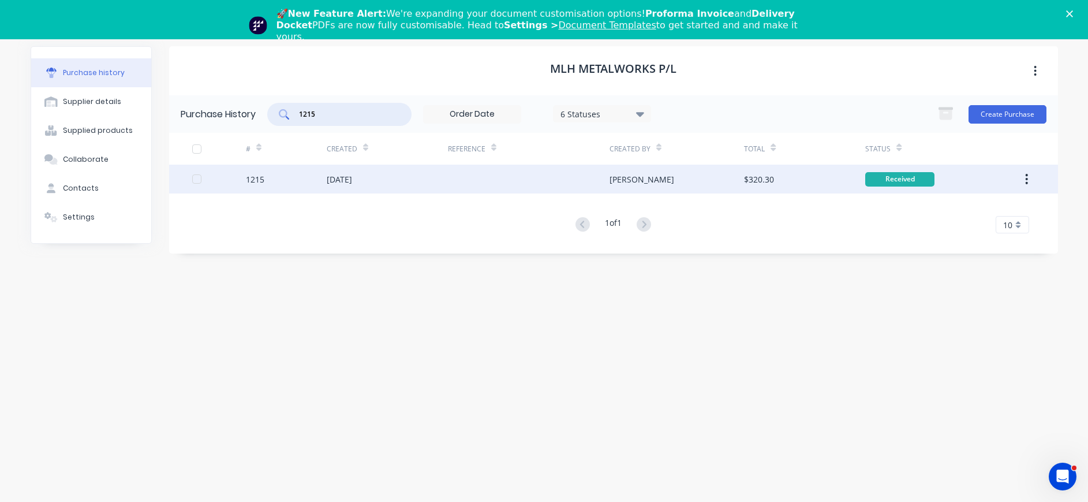
click at [334, 175] on div "[DATE]" at bounding box center [339, 179] width 25 height 12
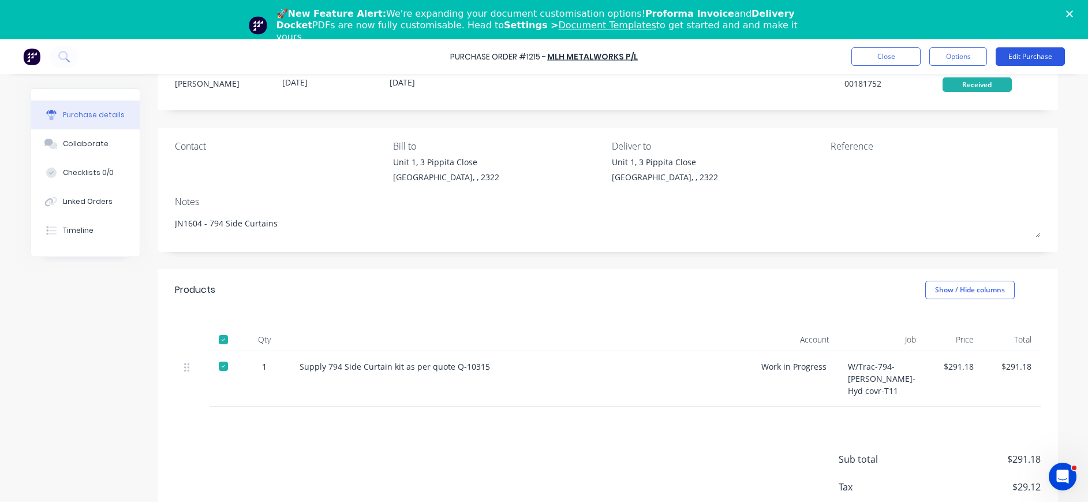
click at [1030, 55] on button "Edit Purchase" at bounding box center [1030, 56] width 69 height 18
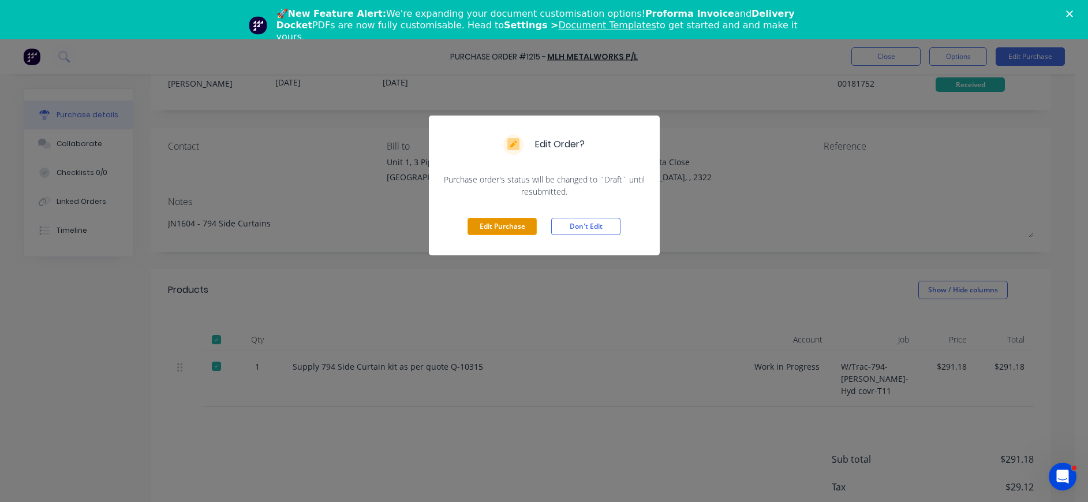
click at [515, 225] on button "Edit Purchase" at bounding box center [502, 226] width 69 height 17
type textarea "x"
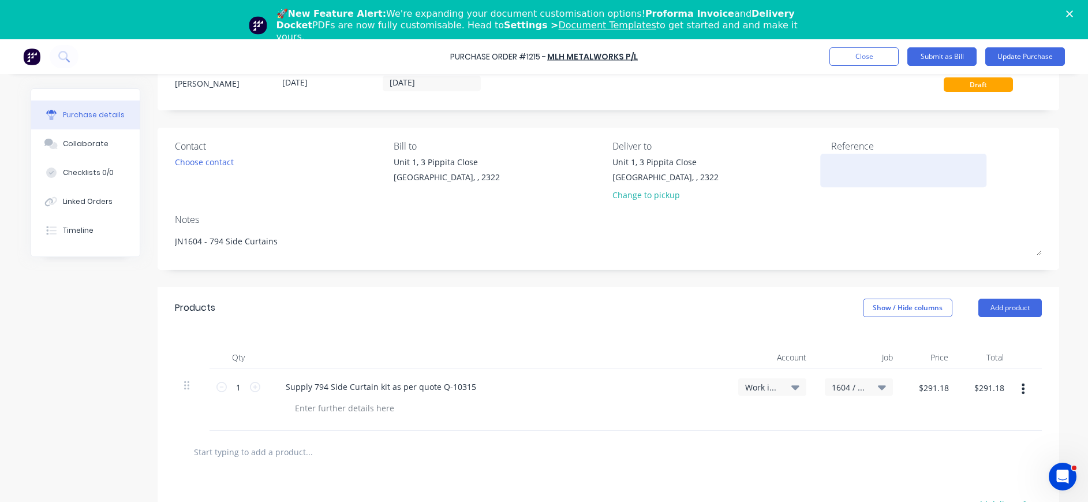
click at [833, 160] on textarea at bounding box center [903, 169] width 144 height 26
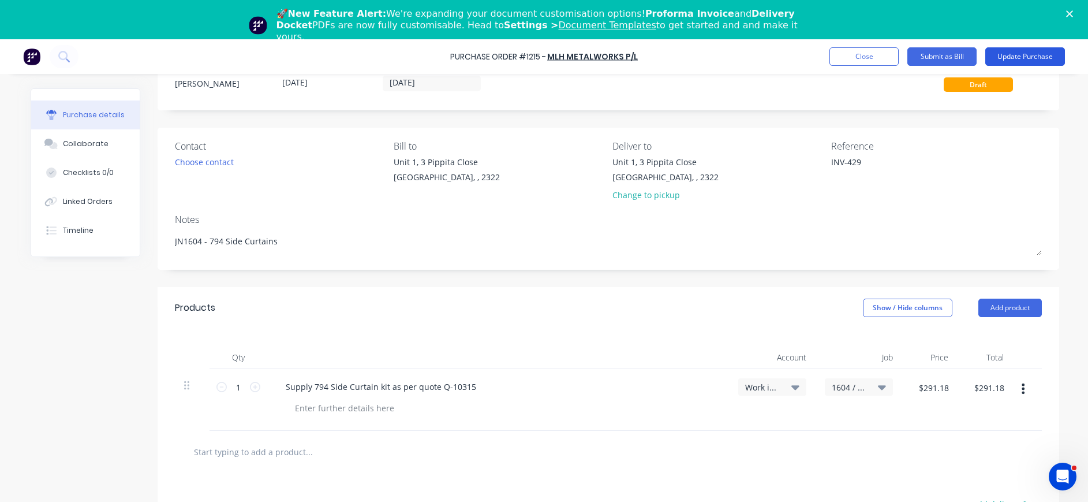
type textarea "INV-429"
type textarea "x"
type textarea "INV-429"
click at [1037, 56] on button "Update Purchase" at bounding box center [1025, 56] width 80 height 18
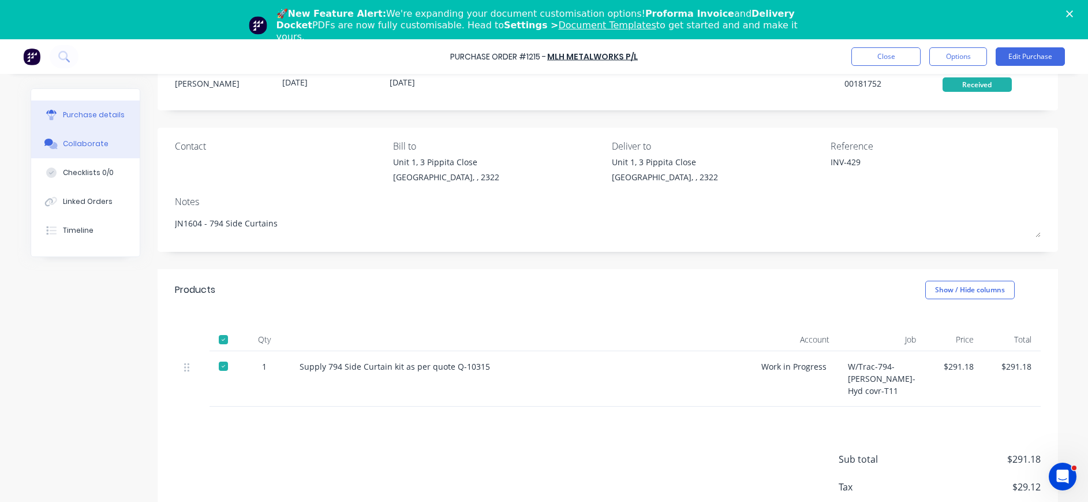
click at [97, 141] on div "Collaborate" at bounding box center [86, 144] width 46 height 10
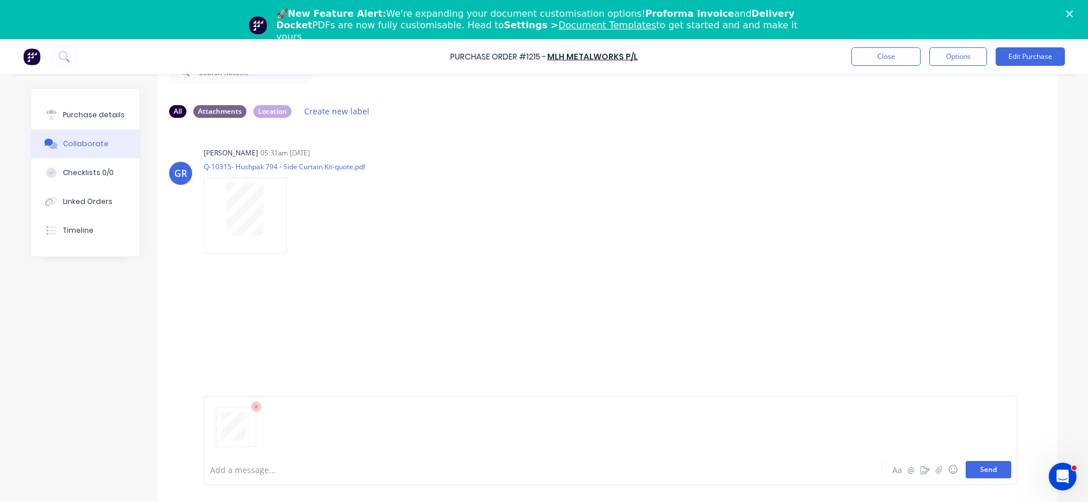
click at [986, 473] on button "Send" at bounding box center [989, 469] width 46 height 17
click at [78, 108] on button "Purchase details" at bounding box center [85, 114] width 109 height 29
type textarea "x"
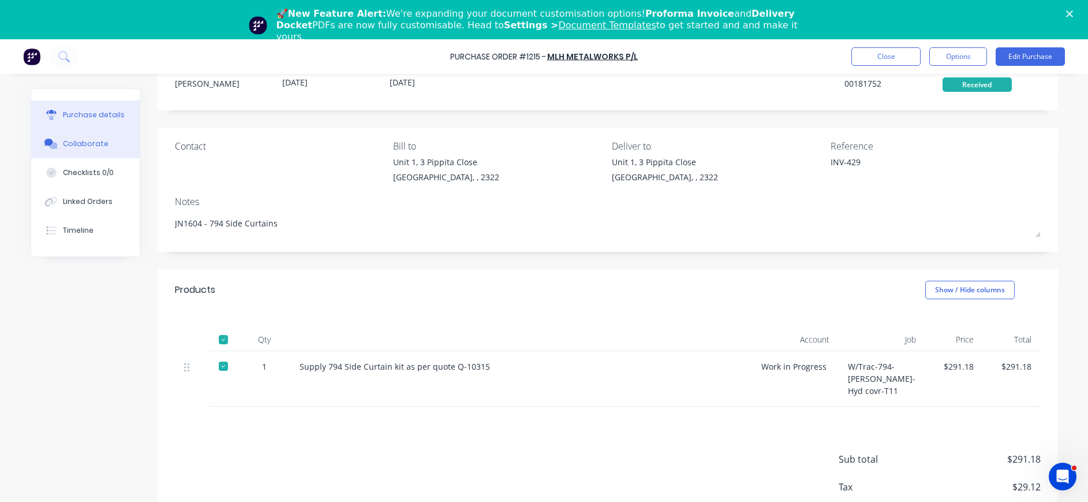
click at [63, 143] on div "Collaborate" at bounding box center [86, 144] width 46 height 10
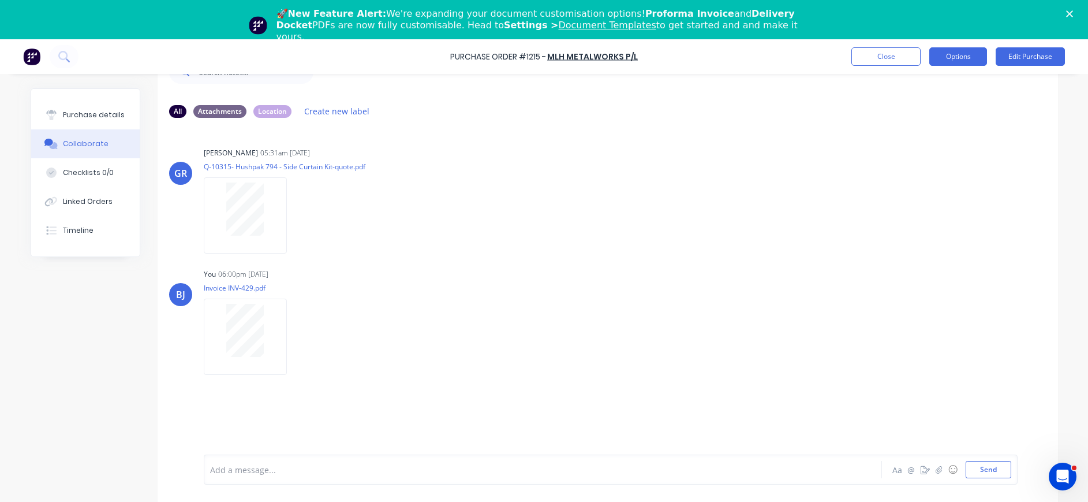
click at [941, 55] on button "Options" at bounding box center [958, 56] width 58 height 18
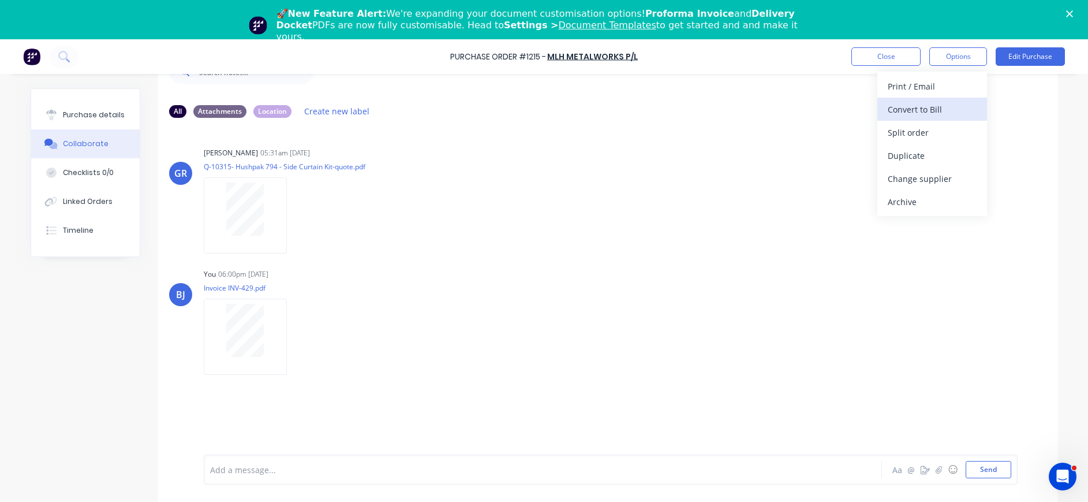
click at [930, 104] on div "Convert to Bill" at bounding box center [932, 109] width 89 height 17
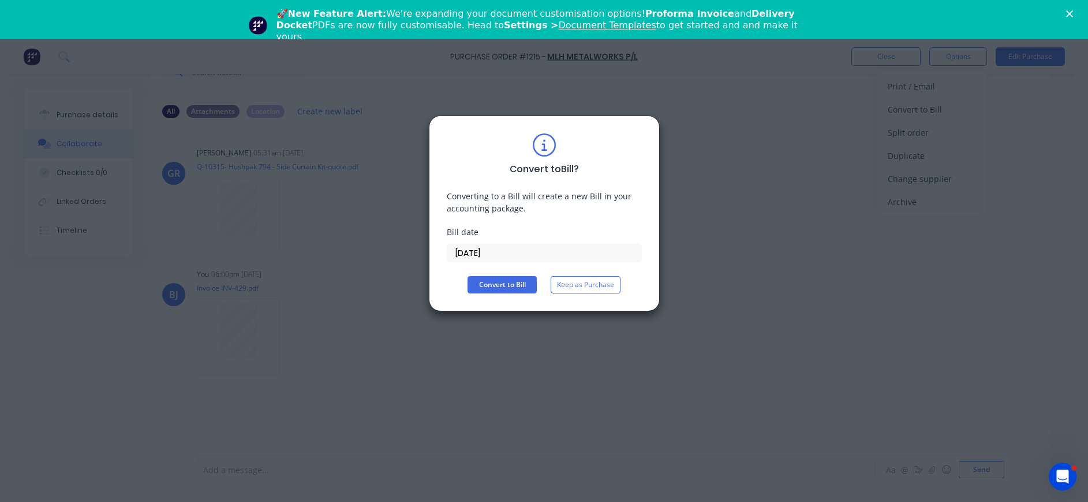
click at [481, 250] on input "[DATE]" at bounding box center [544, 252] width 194 height 17
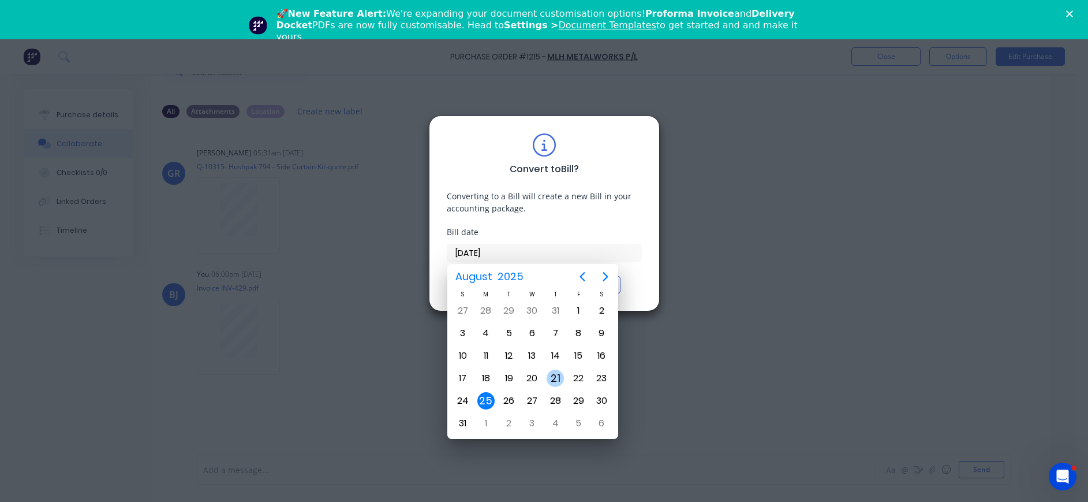
click at [550, 369] on div "21" at bounding box center [555, 378] width 23 height 22
type input "[DATE]"
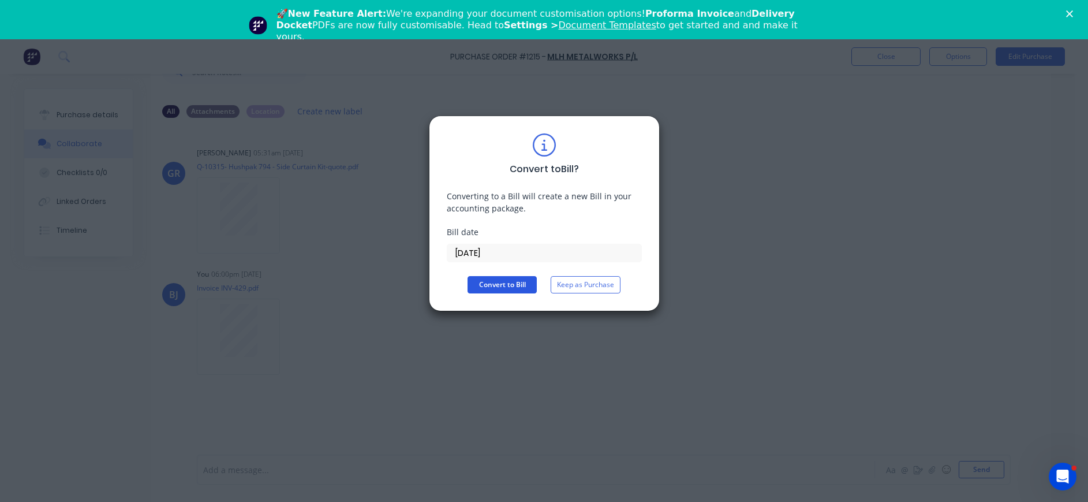
click at [475, 292] on button "Convert to Bill" at bounding box center [502, 284] width 69 height 17
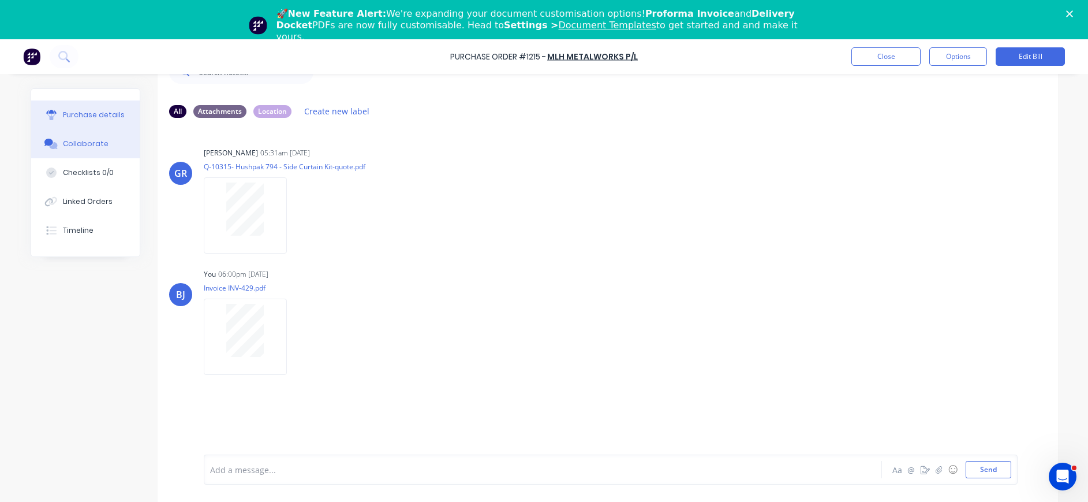
click at [79, 111] on div "Purchase details" at bounding box center [94, 115] width 62 height 10
type textarea "x"
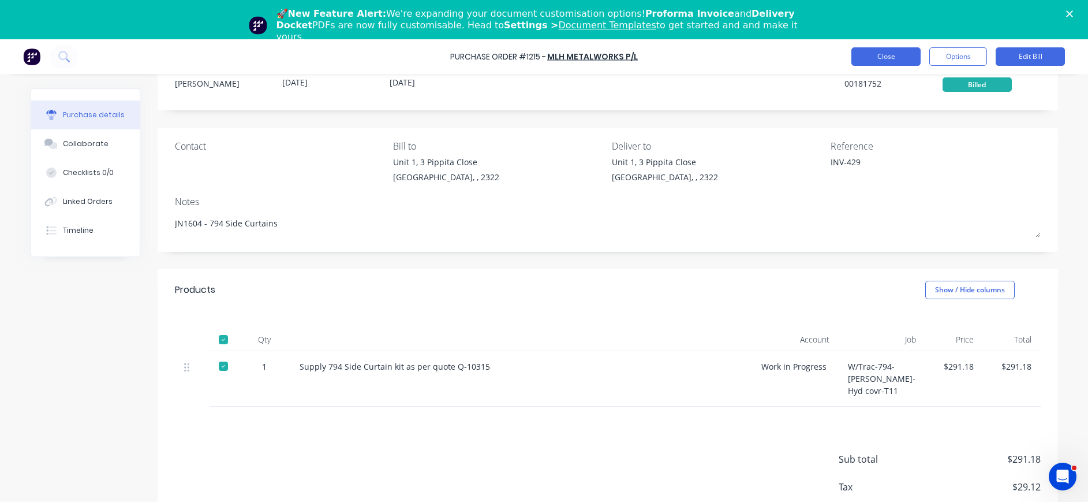
click at [899, 57] on button "Close" at bounding box center [885, 56] width 69 height 18
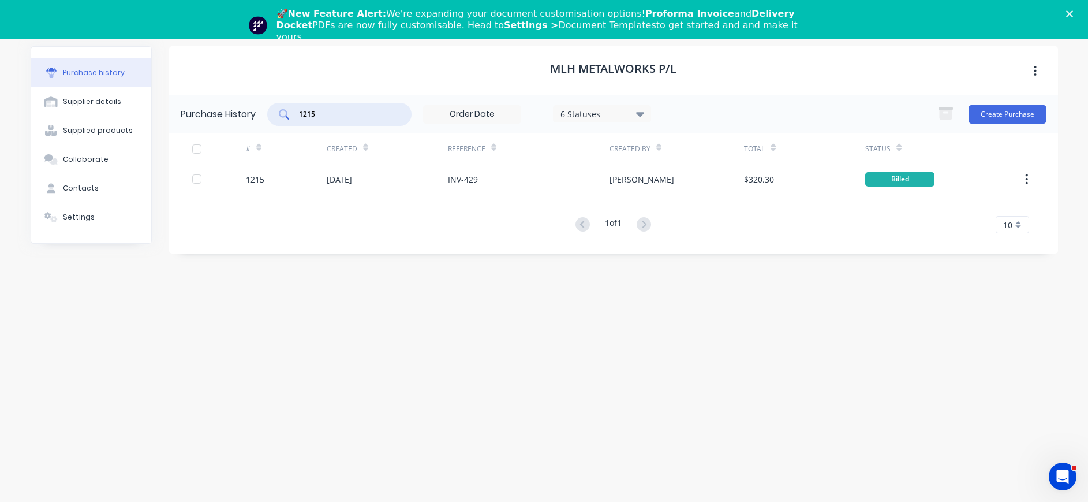
click at [324, 109] on input "1215" at bounding box center [346, 115] width 96 height 12
drag, startPoint x: 312, startPoint y: 117, endPoint x: 282, endPoint y: 115, distance: 30.0
click at [277, 114] on div "1215" at bounding box center [339, 114] width 144 height 23
drag, startPoint x: 284, startPoint y: 115, endPoint x: 278, endPoint y: 114, distance: 6.4
click at [278, 114] on div "1215" at bounding box center [339, 114] width 144 height 23
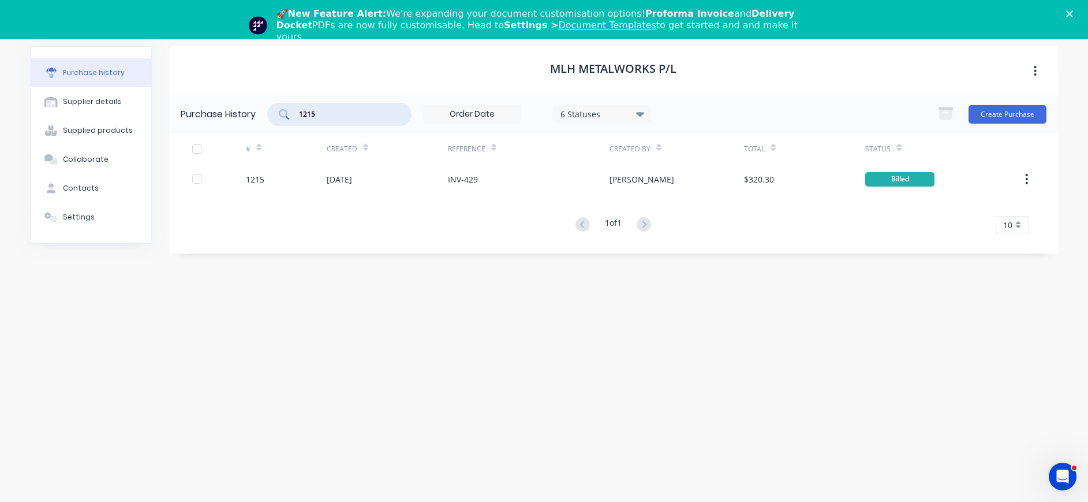
drag, startPoint x: 300, startPoint y: 109, endPoint x: 286, endPoint y: 110, distance: 13.9
click at [286, 110] on div "1215" at bounding box center [339, 114] width 144 height 23
type input "1278"
drag, startPoint x: 348, startPoint y: 110, endPoint x: 283, endPoint y: 110, distance: 64.6
click at [283, 110] on div "1278" at bounding box center [339, 114] width 144 height 23
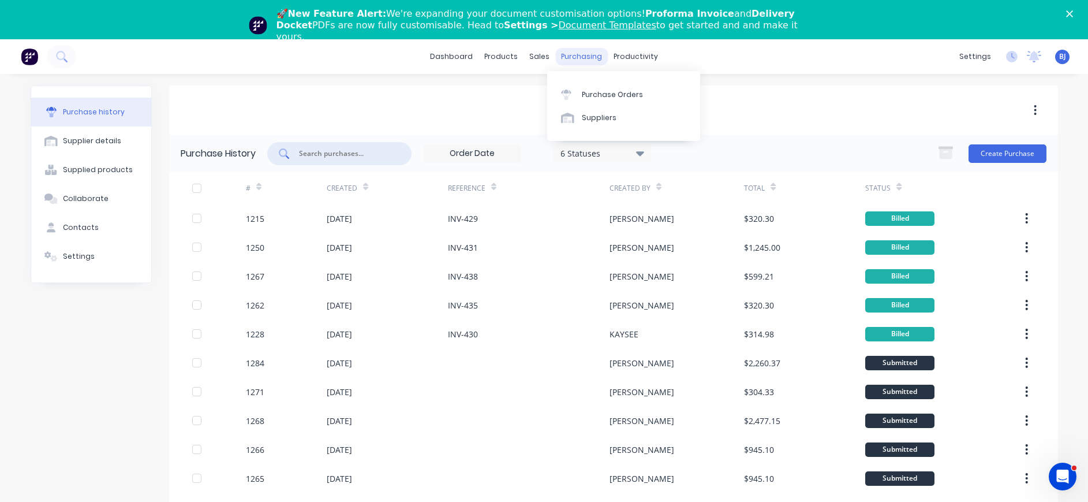
click at [570, 55] on div "purchasing" at bounding box center [581, 56] width 53 height 17
click at [599, 93] on div "Purchase Orders" at bounding box center [612, 94] width 61 height 10
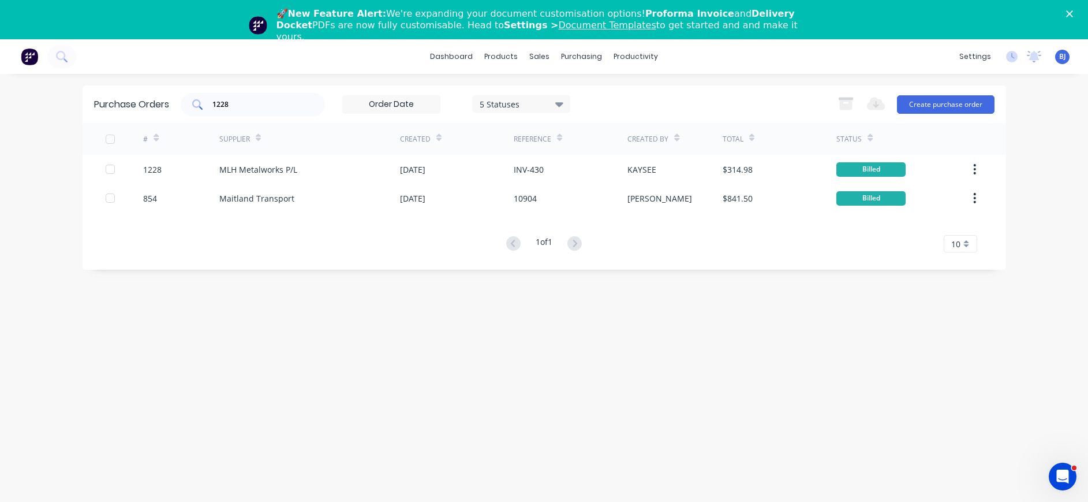
click at [275, 102] on input "1228" at bounding box center [259, 105] width 96 height 12
drag, startPoint x: 252, startPoint y: 100, endPoint x: 208, endPoint y: 102, distance: 44.5
click at [208, 100] on div "1228" at bounding box center [253, 104] width 144 height 23
paste input "7"
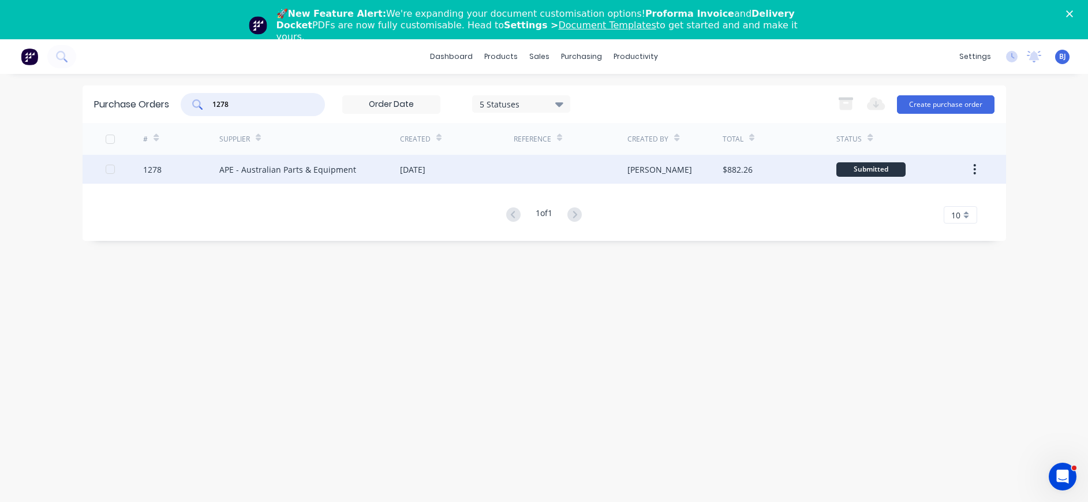
type input "1278"
click at [308, 167] on div "APE - Australian Parts & Equipment" at bounding box center [287, 169] width 137 height 12
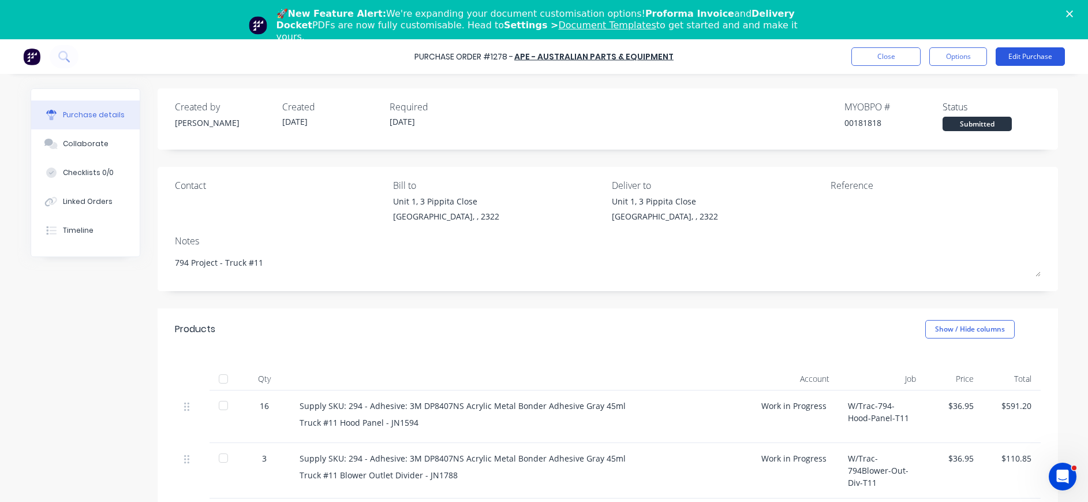
click at [1033, 61] on button "Edit Purchase" at bounding box center [1030, 56] width 69 height 18
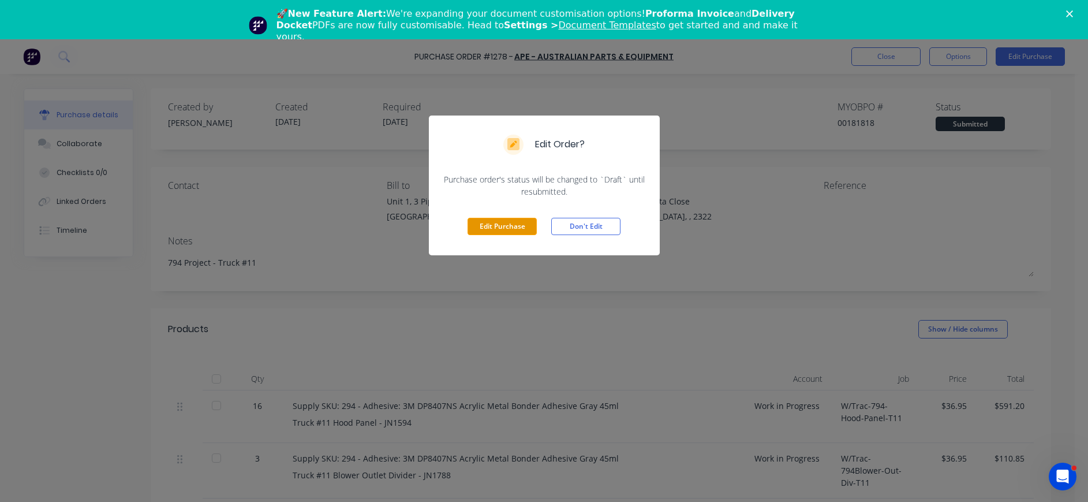
click at [518, 219] on button "Edit Purchase" at bounding box center [502, 226] width 69 height 17
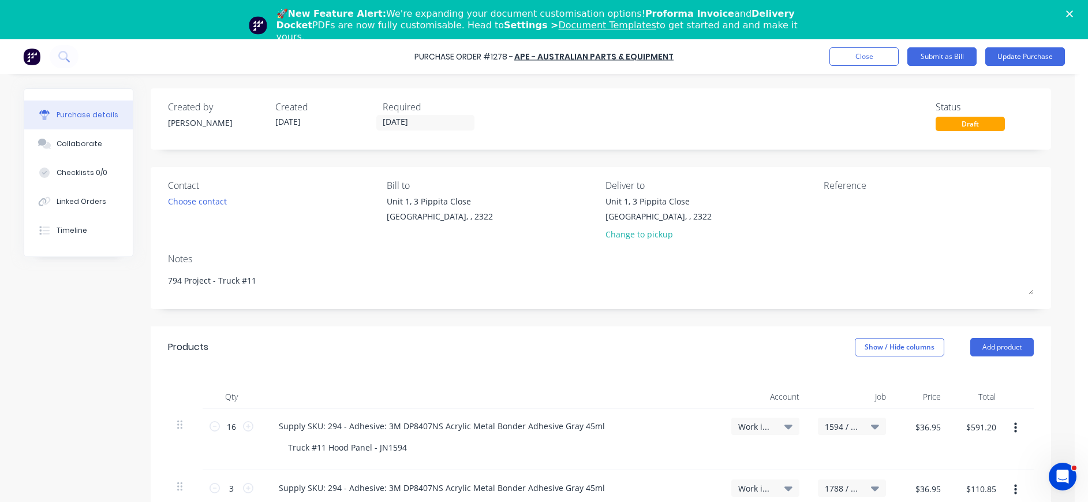
type textarea "x"
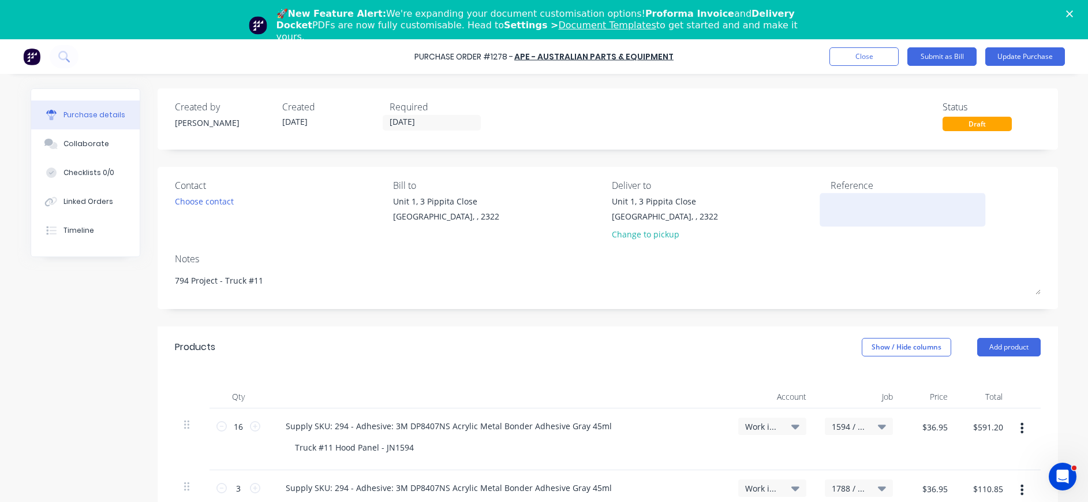
click at [873, 213] on textarea at bounding box center [903, 208] width 144 height 26
type textarea "N3114"
type textarea "x"
type textarea "N3114"
click at [1029, 55] on button "Update Purchase" at bounding box center [1025, 56] width 80 height 18
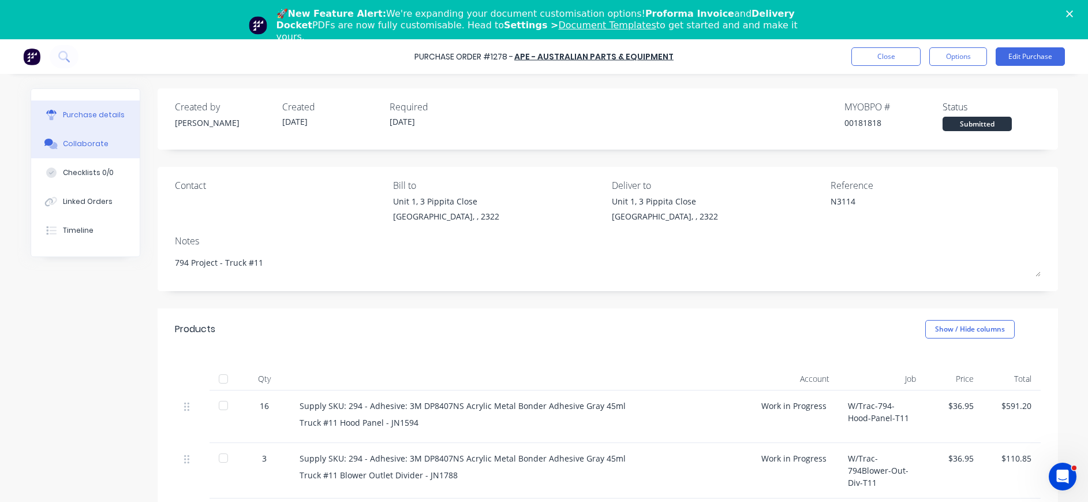
drag, startPoint x: 87, startPoint y: 142, endPoint x: 122, endPoint y: 142, distance: 35.2
click at [87, 142] on div "Collaborate" at bounding box center [86, 144] width 46 height 10
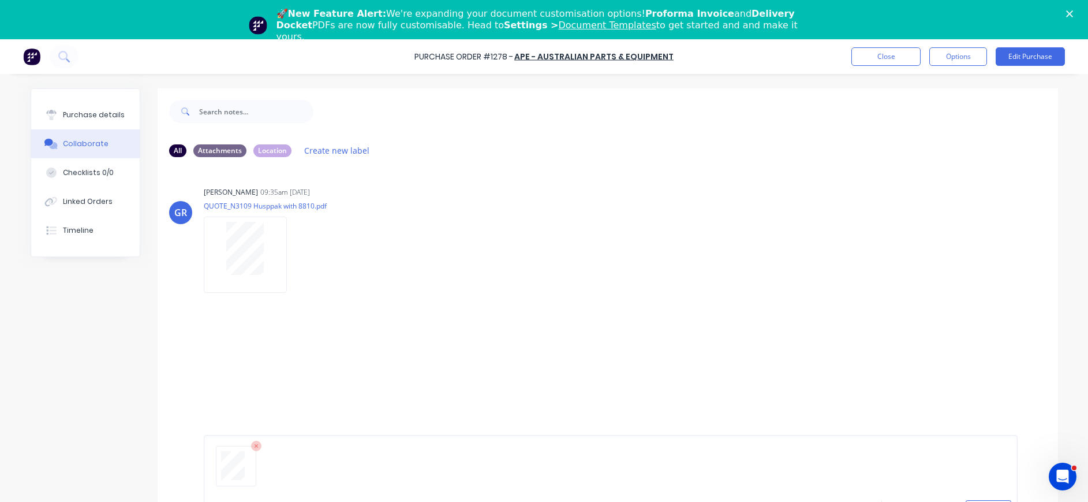
scroll to position [88, 0]
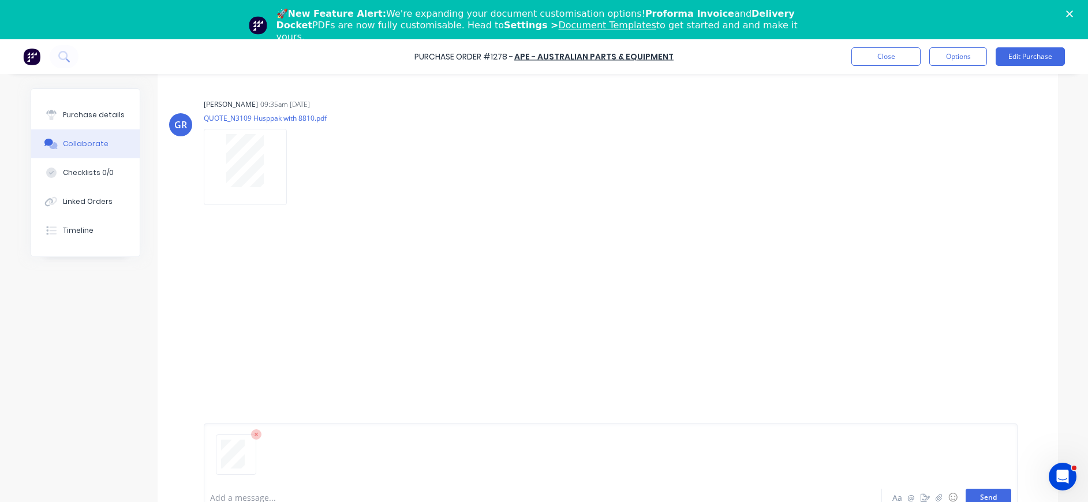
click at [978, 493] on button "Send" at bounding box center [989, 496] width 46 height 17
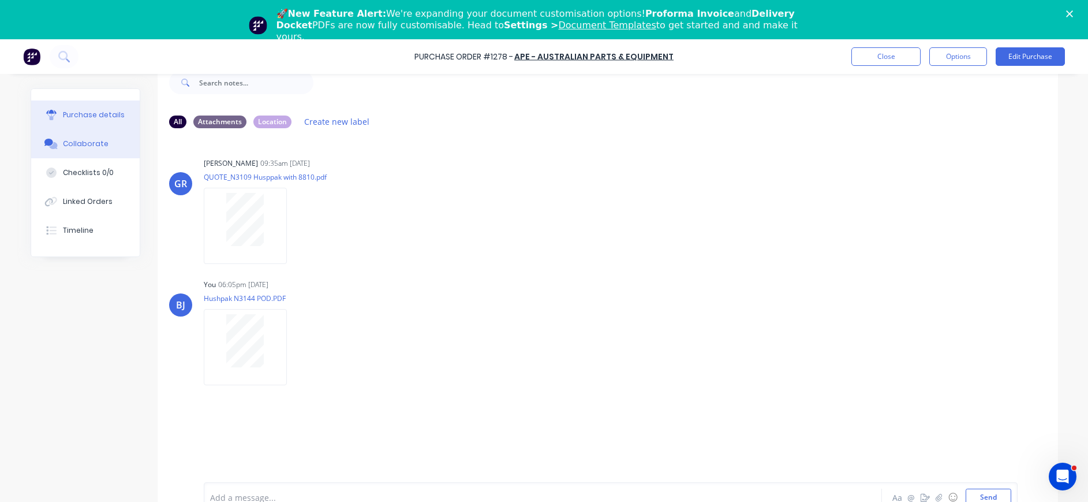
click at [94, 116] on div "Purchase details" at bounding box center [94, 115] width 62 height 10
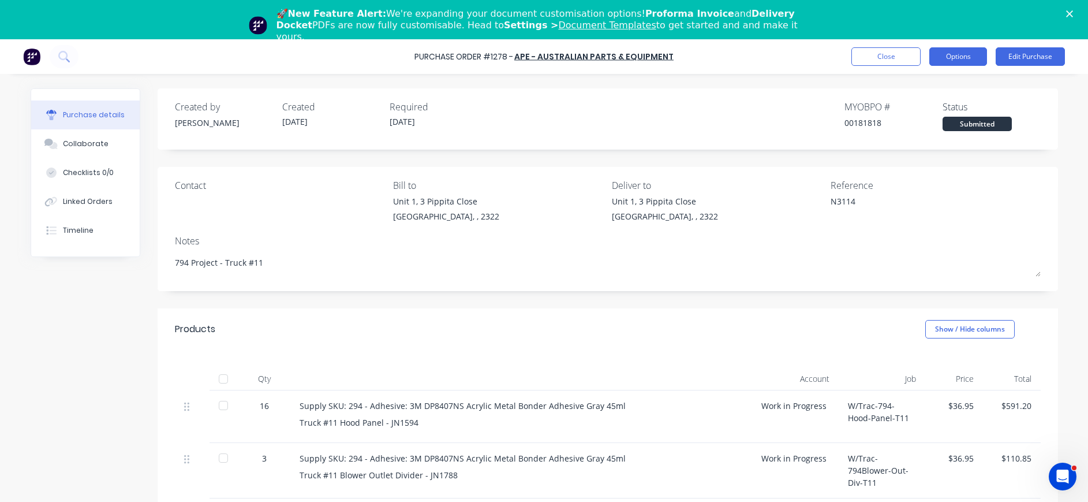
click at [964, 62] on button "Options" at bounding box center [958, 56] width 58 height 18
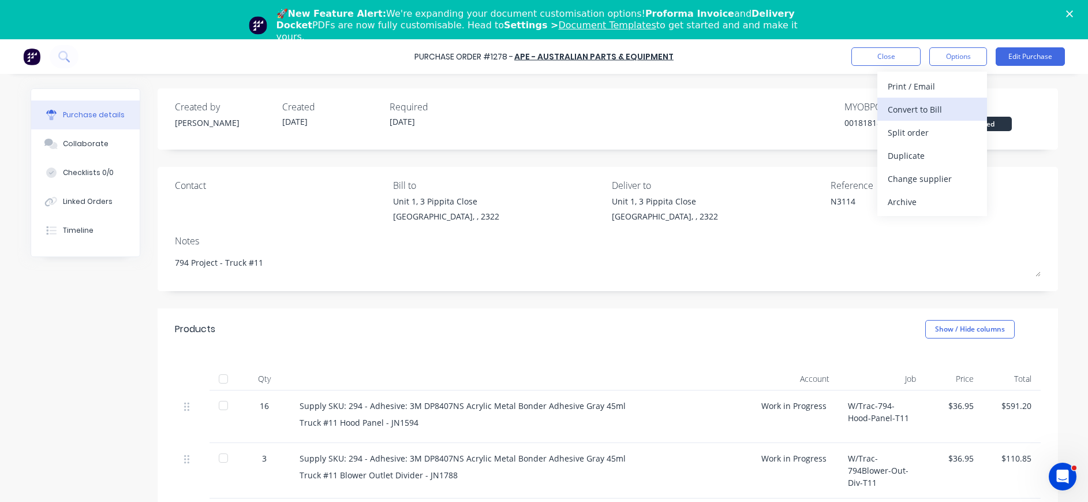
click at [936, 110] on div "Convert to Bill" at bounding box center [932, 109] width 89 height 17
type textarea "x"
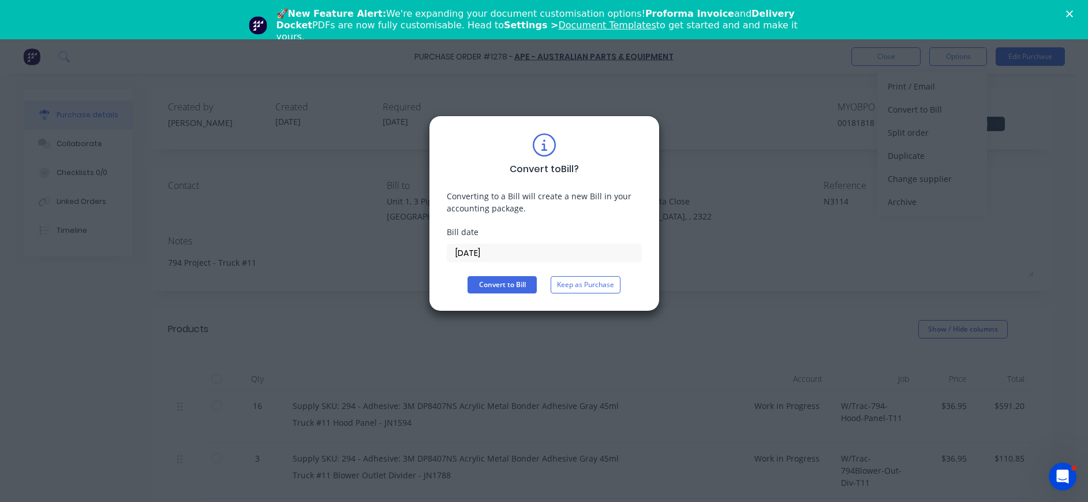
click at [472, 248] on input "[DATE]" at bounding box center [544, 252] width 194 height 17
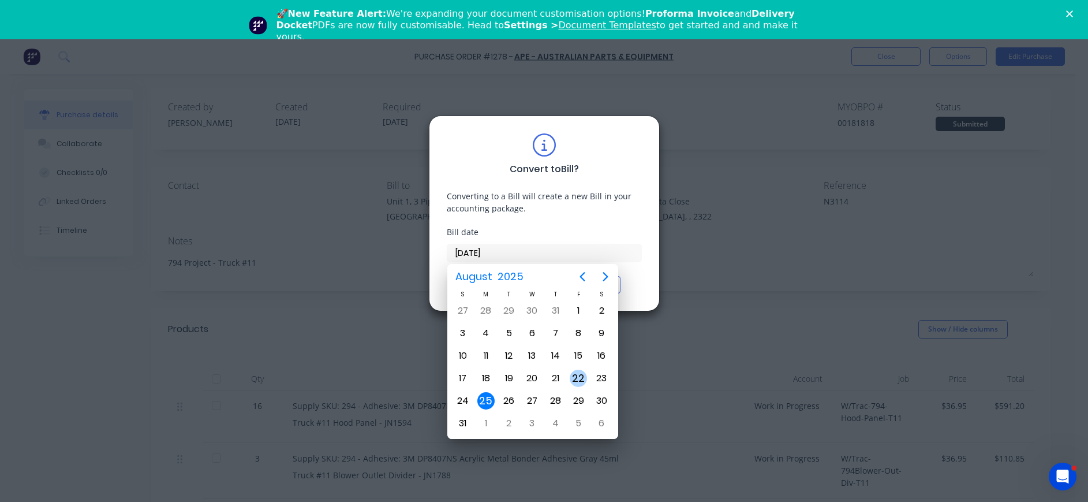
click at [571, 379] on div "22" at bounding box center [578, 377] width 17 height 17
type input "[DATE]"
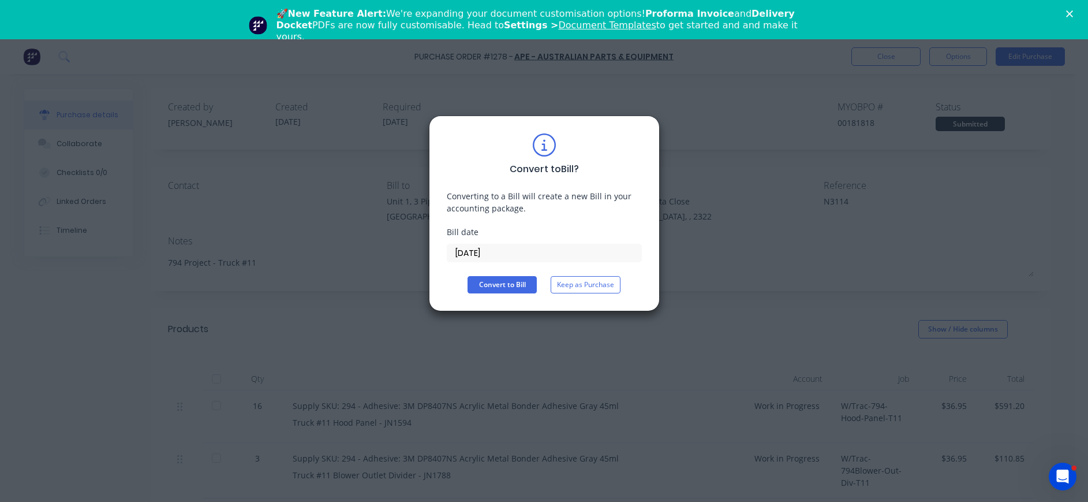
click at [481, 293] on button "Convert to Bill" at bounding box center [502, 284] width 69 height 17
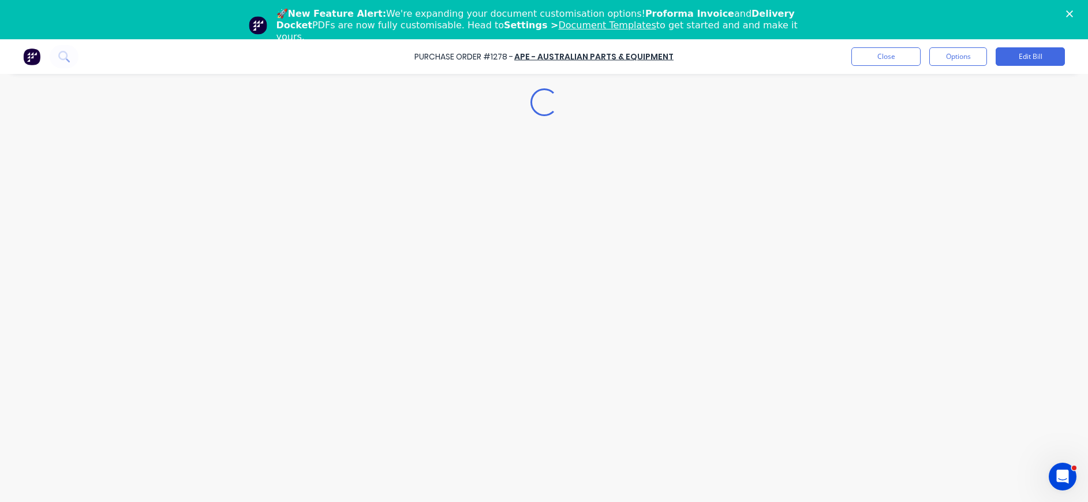
type textarea "x"
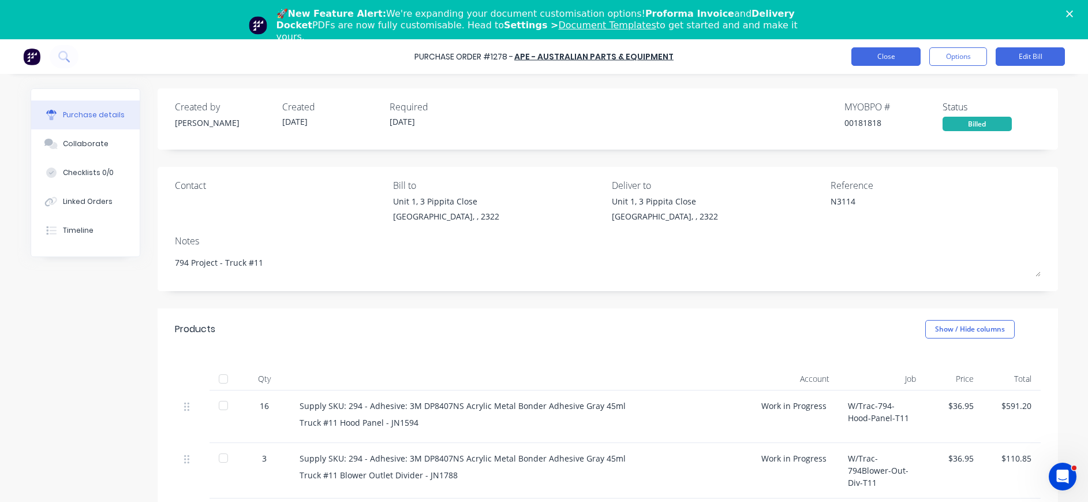
click at [882, 56] on button "Close" at bounding box center [885, 56] width 69 height 18
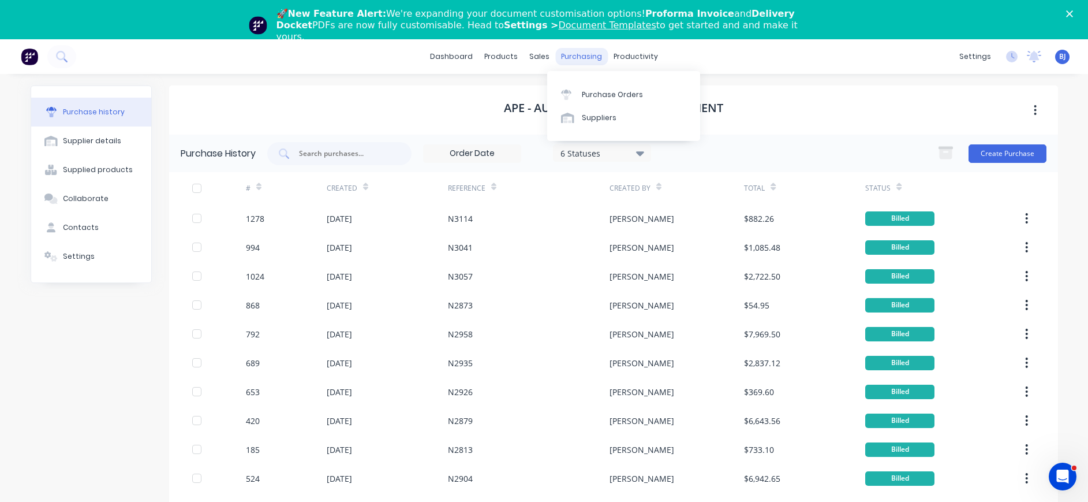
click at [579, 57] on div "purchasing" at bounding box center [581, 56] width 53 height 17
click at [603, 95] on div "Purchase Orders" at bounding box center [612, 94] width 61 height 10
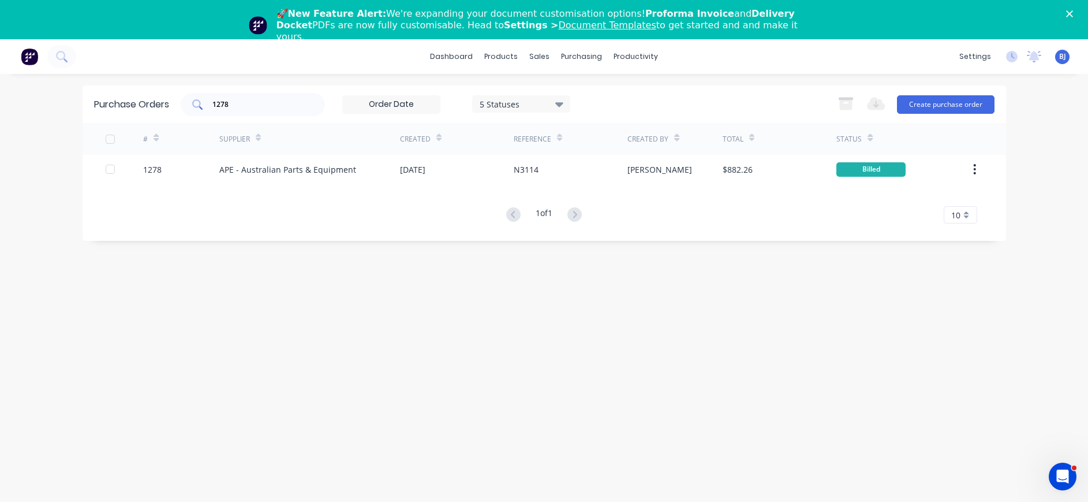
click at [249, 111] on div "1278" at bounding box center [253, 104] width 144 height 23
drag, startPoint x: 246, startPoint y: 110, endPoint x: 175, endPoint y: 109, distance: 71.6
click at [175, 109] on div "Purchase Orders 1278 5 Statuses 5 Statuses Export to Excel (XLSX) Create purcha…" at bounding box center [544, 104] width 923 height 38
type input "1164"
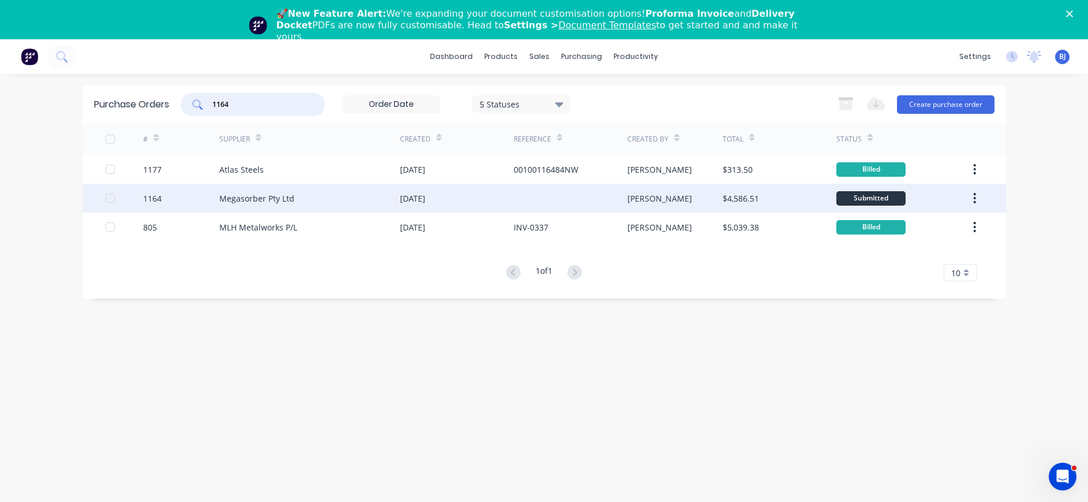
click at [270, 194] on div "Megasorber Pty Ltd" at bounding box center [256, 198] width 75 height 12
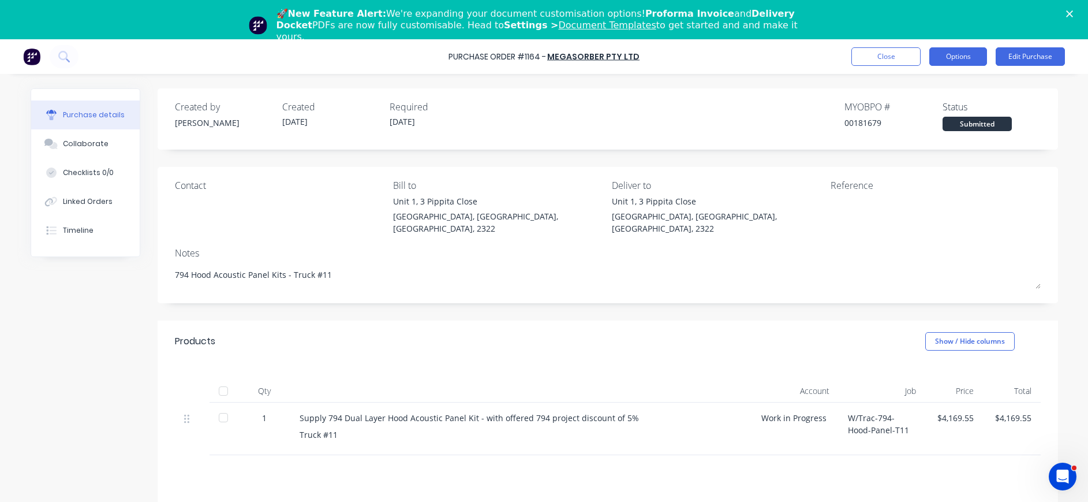
click at [963, 53] on button "Options" at bounding box center [958, 56] width 58 height 18
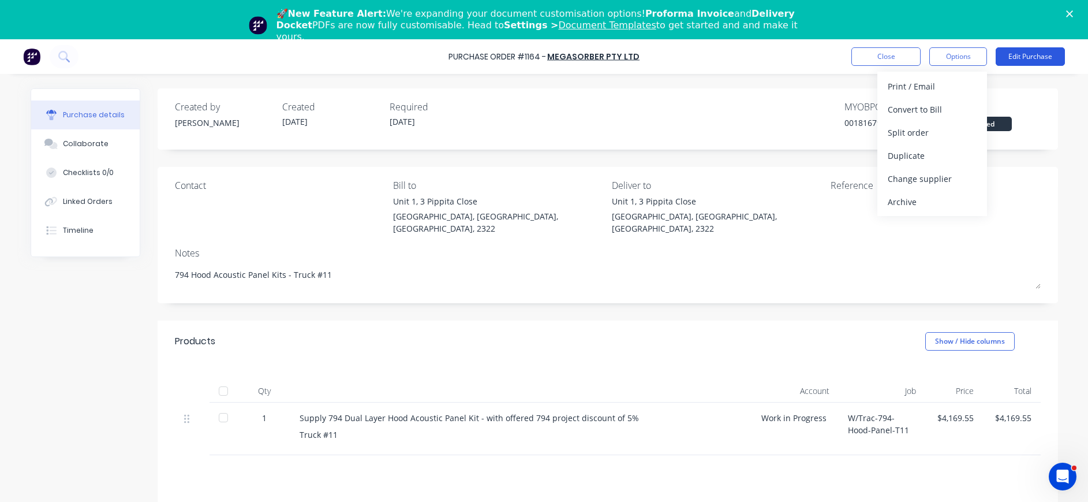
click at [1027, 52] on button "Edit Purchase" at bounding box center [1030, 56] width 69 height 18
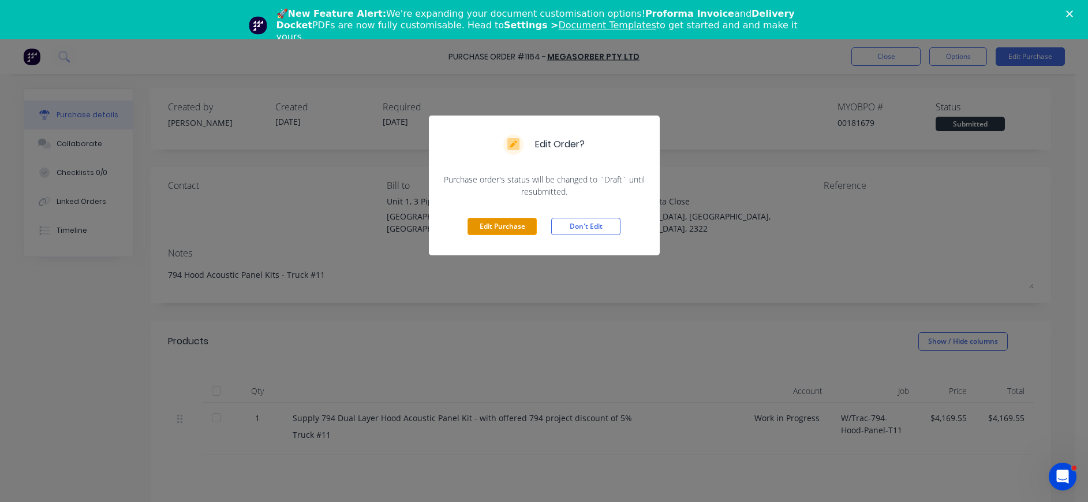
click at [521, 221] on button "Edit Purchase" at bounding box center [502, 226] width 69 height 17
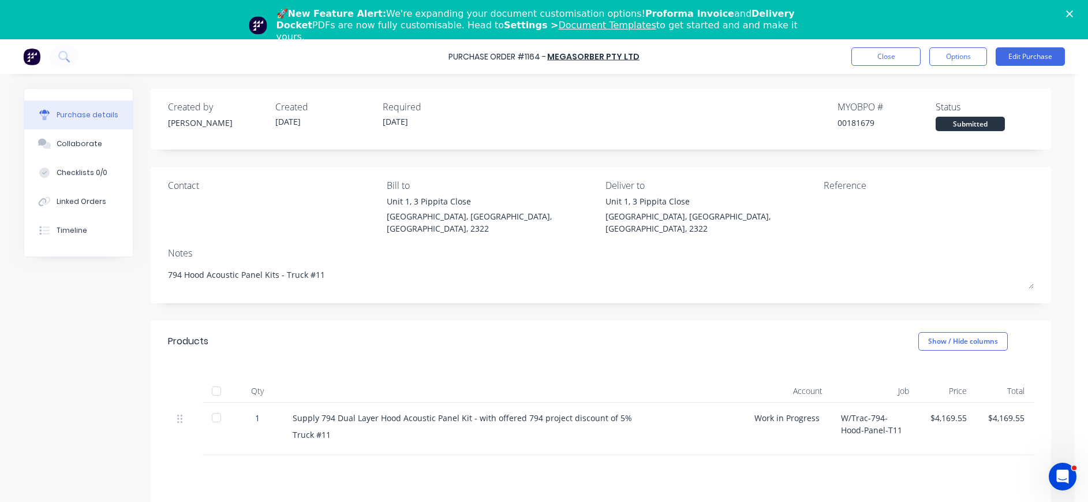
type textarea "x"
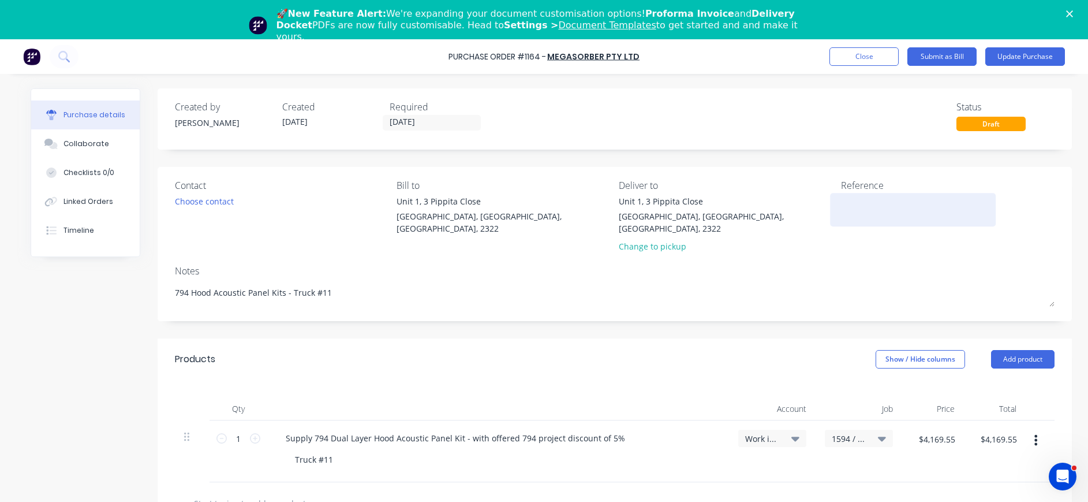
click at [849, 200] on textarea at bounding box center [913, 208] width 144 height 26
type textarea "M16441"
type textarea "x"
click at [913, 211] on textarea "M16441" at bounding box center [913, 208] width 144 height 26
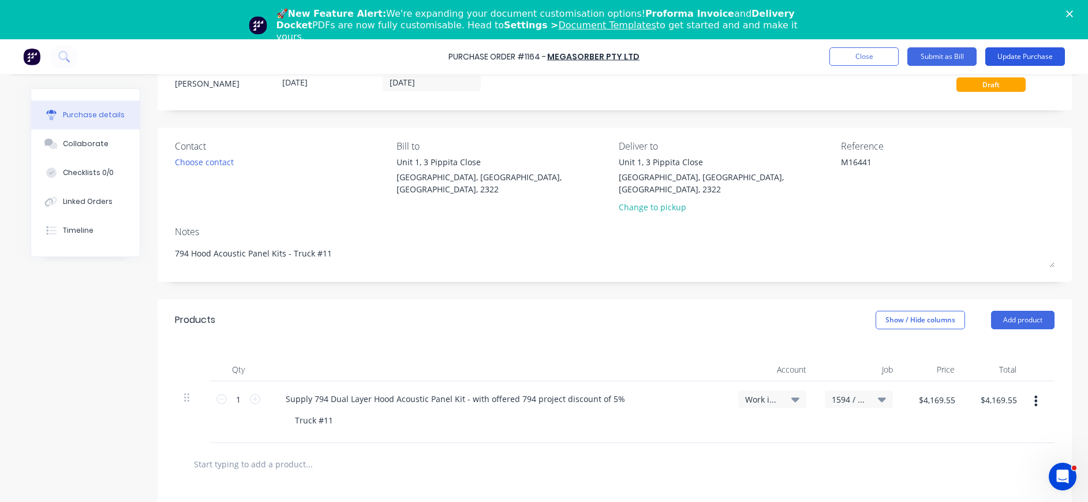
type textarea "M16441"
type textarea "x"
type textarea "M16441"
click at [1019, 55] on button "Update Purchase" at bounding box center [1025, 56] width 80 height 18
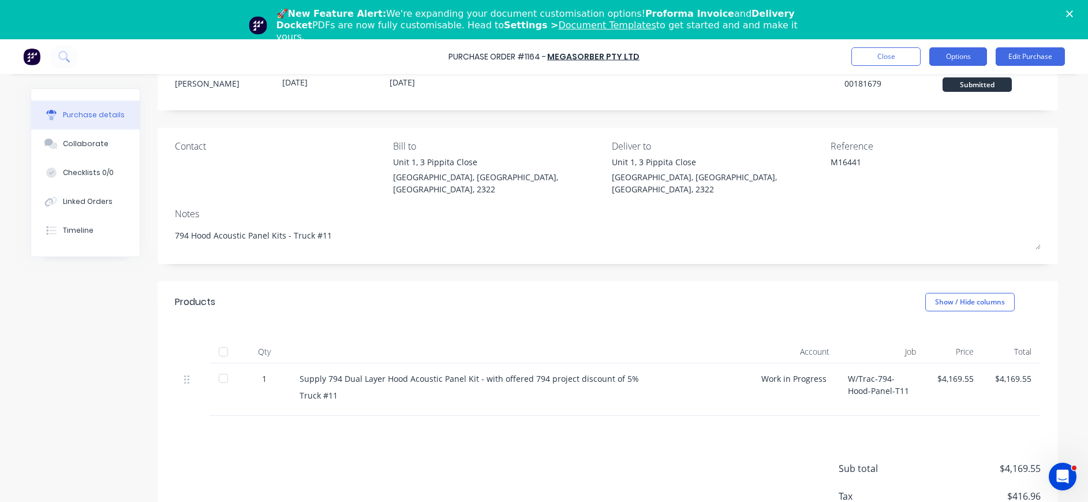
click at [962, 58] on button "Options" at bounding box center [958, 56] width 58 height 18
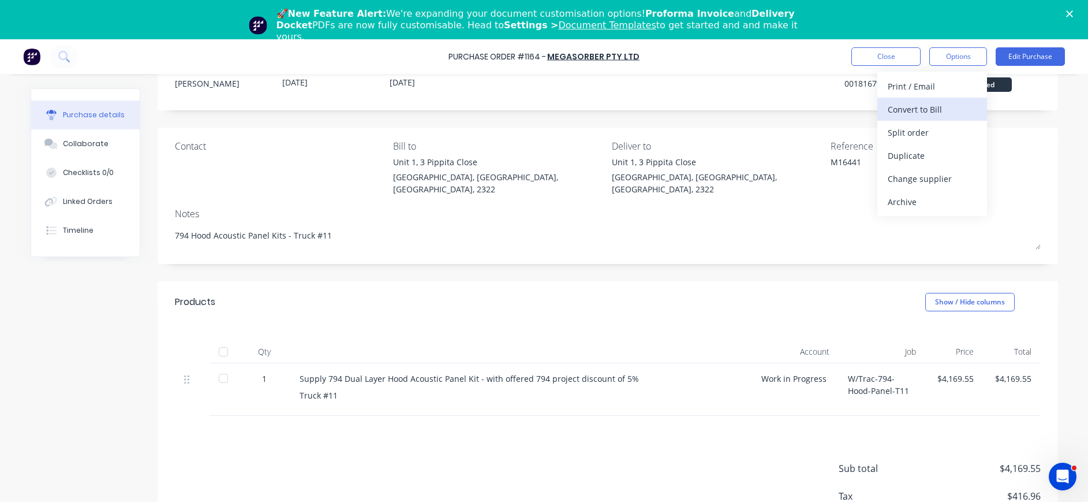
click at [955, 105] on div "Convert to Bill" at bounding box center [932, 109] width 89 height 17
type textarea "x"
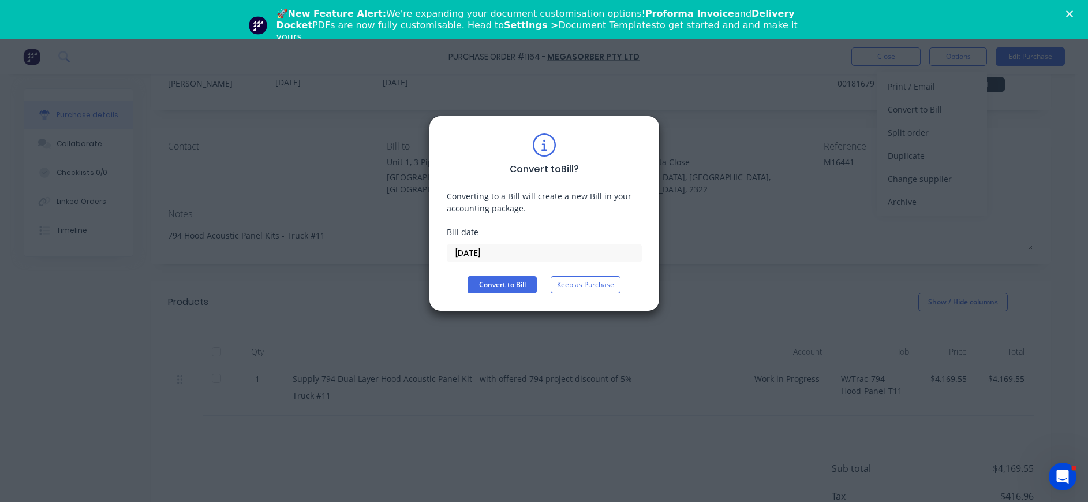
click at [477, 253] on input "[DATE]" at bounding box center [544, 252] width 194 height 17
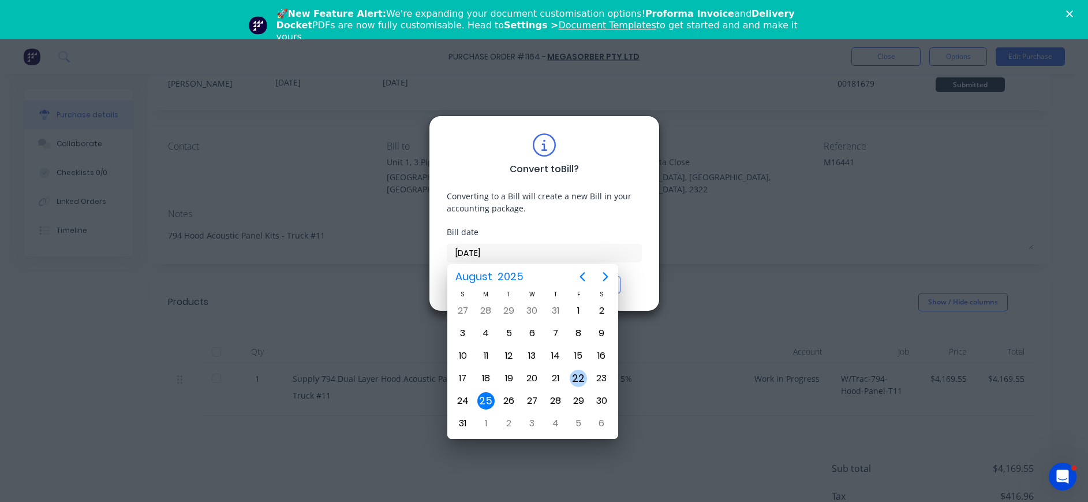
drag, startPoint x: 579, startPoint y: 375, endPoint x: 563, endPoint y: 371, distance: 16.5
click at [579, 375] on div "22" at bounding box center [578, 377] width 17 height 17
type input "[DATE]"
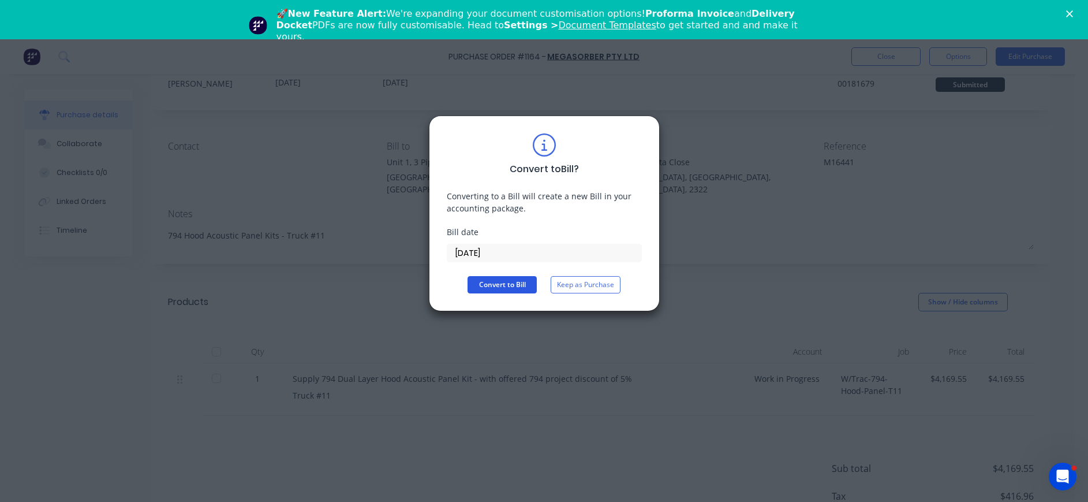
click at [492, 282] on button "Convert to Bill" at bounding box center [502, 284] width 69 height 17
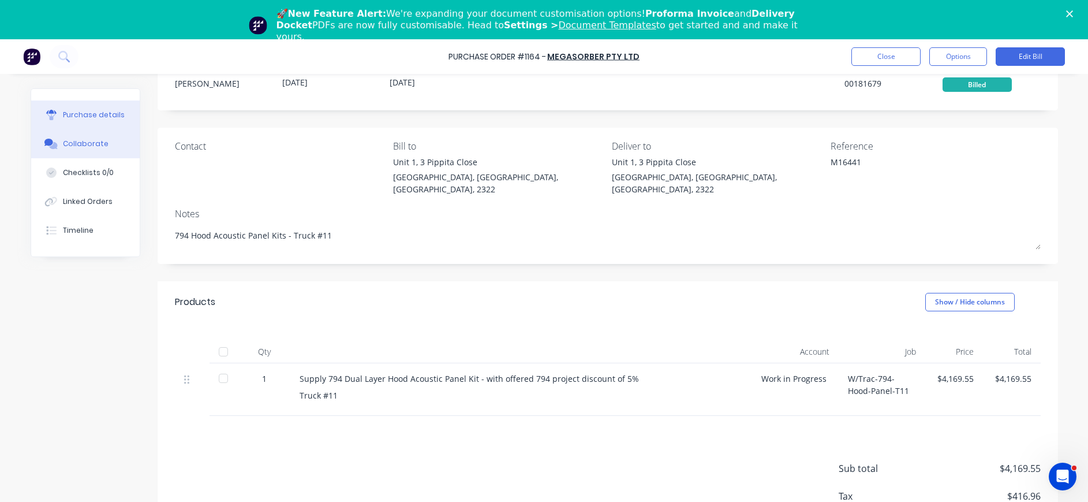
drag, startPoint x: 51, startPoint y: 144, endPoint x: 80, endPoint y: 144, distance: 28.3
click at [53, 144] on div at bounding box center [51, 144] width 17 height 10
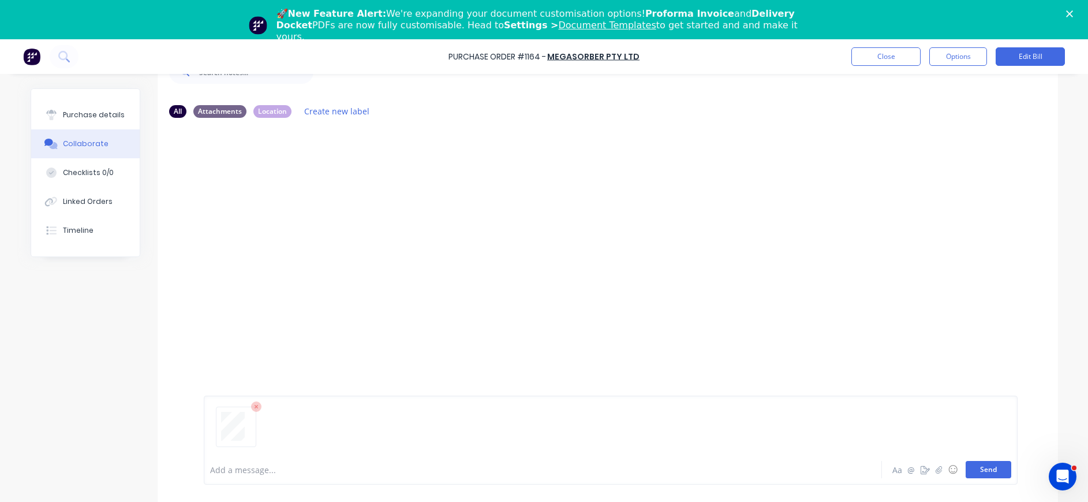
click at [982, 468] on button "Send" at bounding box center [989, 469] width 46 height 17
click at [81, 118] on div "Purchase details" at bounding box center [94, 115] width 62 height 10
type textarea "x"
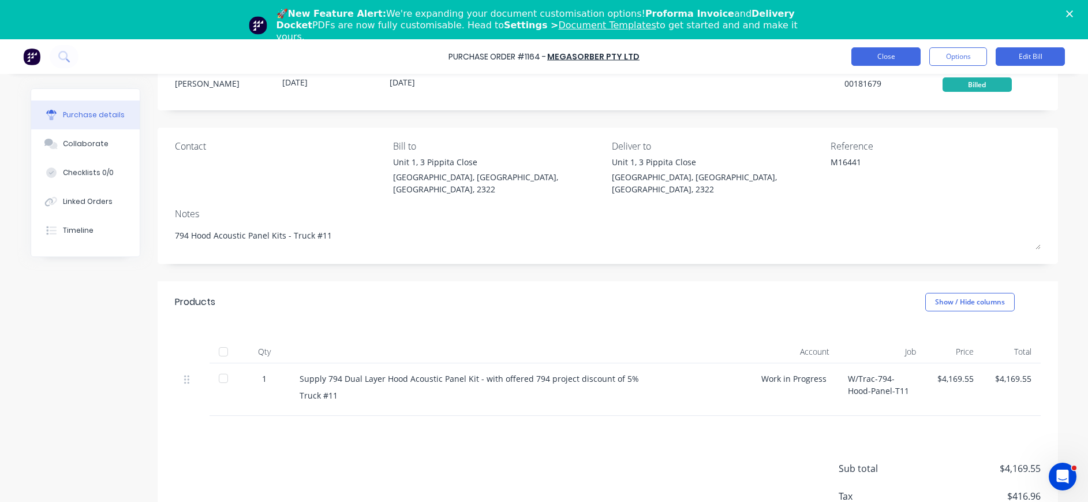
click at [878, 58] on button "Close" at bounding box center [885, 56] width 69 height 18
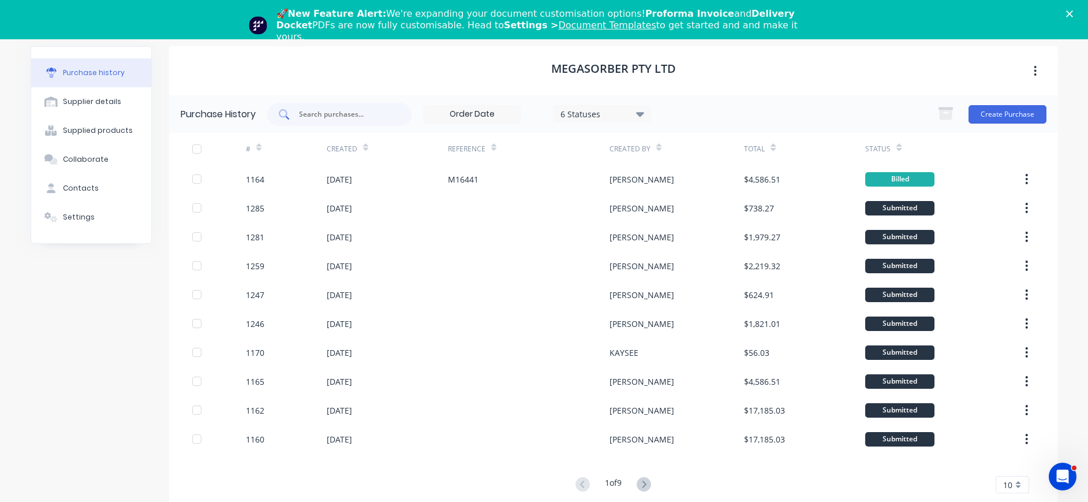
click at [323, 118] on input "text" at bounding box center [346, 115] width 96 height 12
type input "1097"
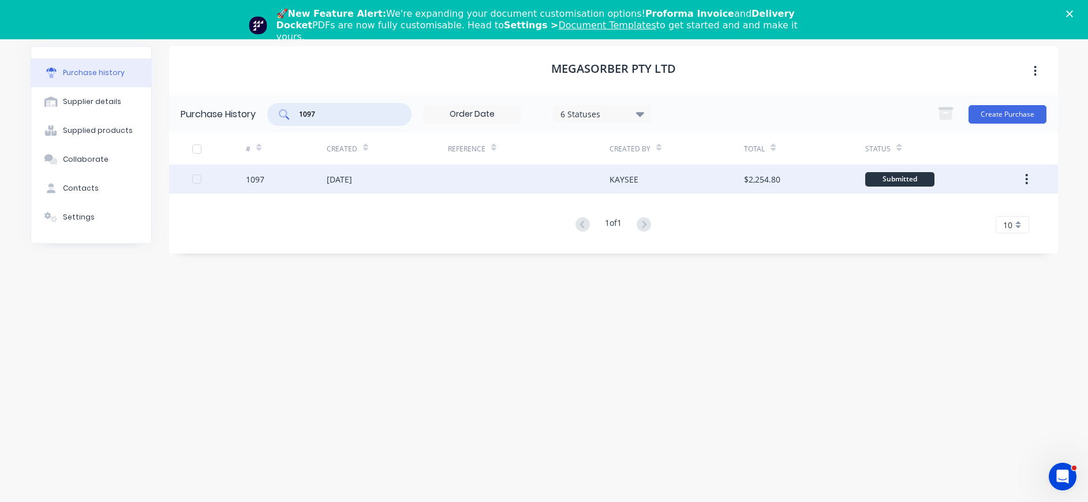
click at [377, 179] on div "[DATE]" at bounding box center [387, 178] width 121 height 29
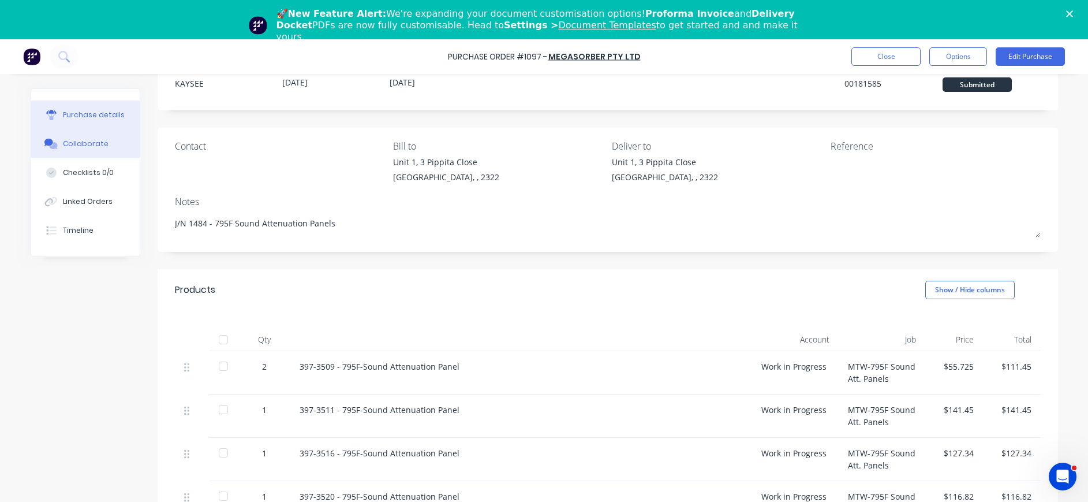
click at [83, 144] on div "Collaborate" at bounding box center [86, 144] width 46 height 10
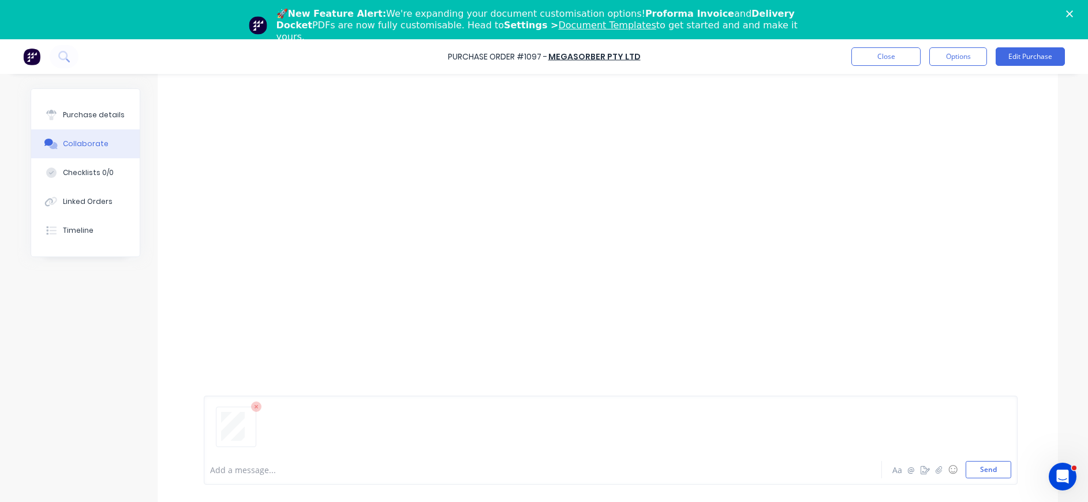
scroll to position [88, 0]
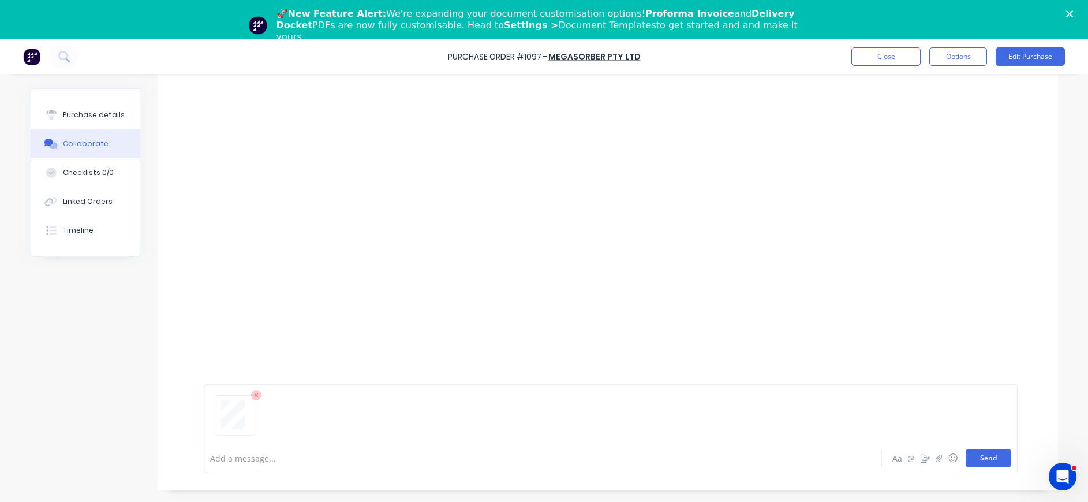
click at [985, 461] on button "Send" at bounding box center [989, 457] width 46 height 17
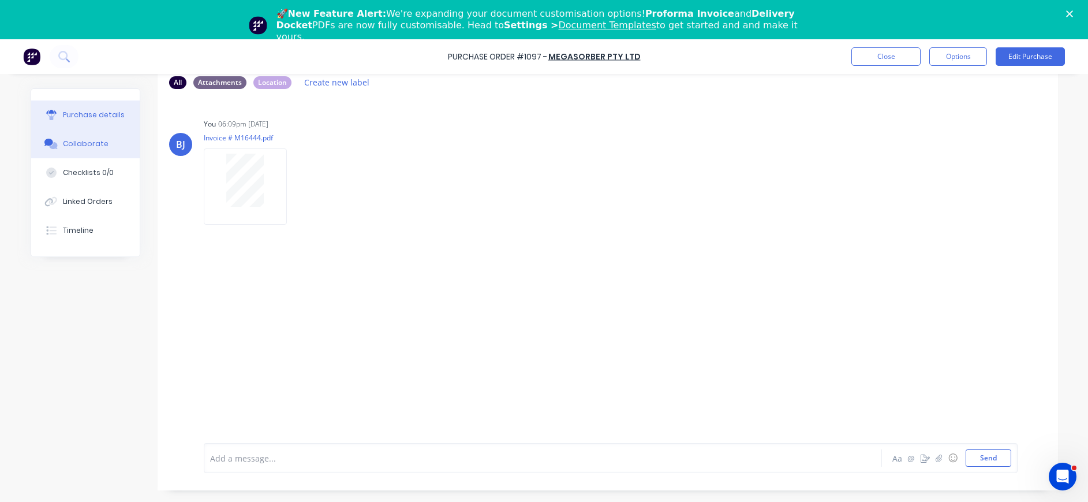
click at [104, 114] on div "Purchase details" at bounding box center [94, 115] width 62 height 10
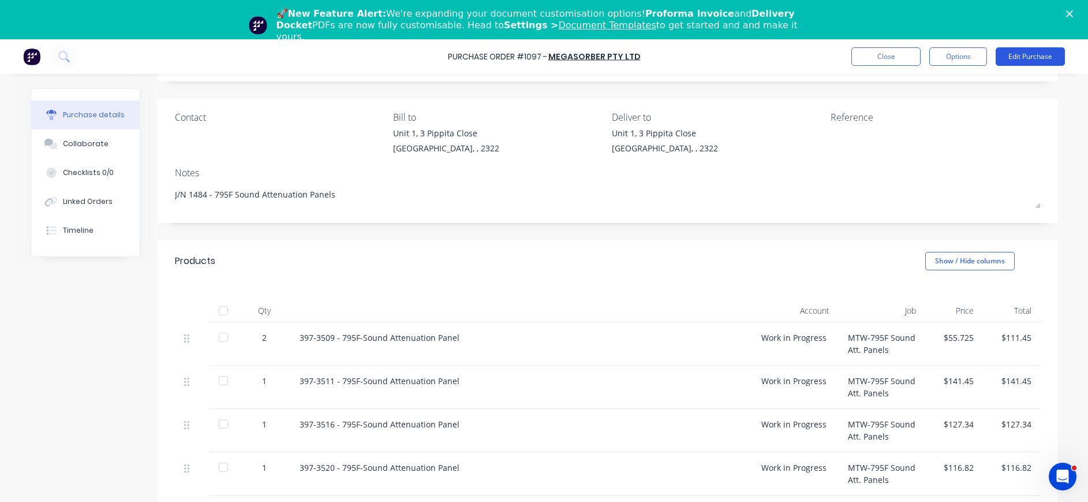
click at [1022, 55] on button "Edit Purchase" at bounding box center [1030, 56] width 69 height 18
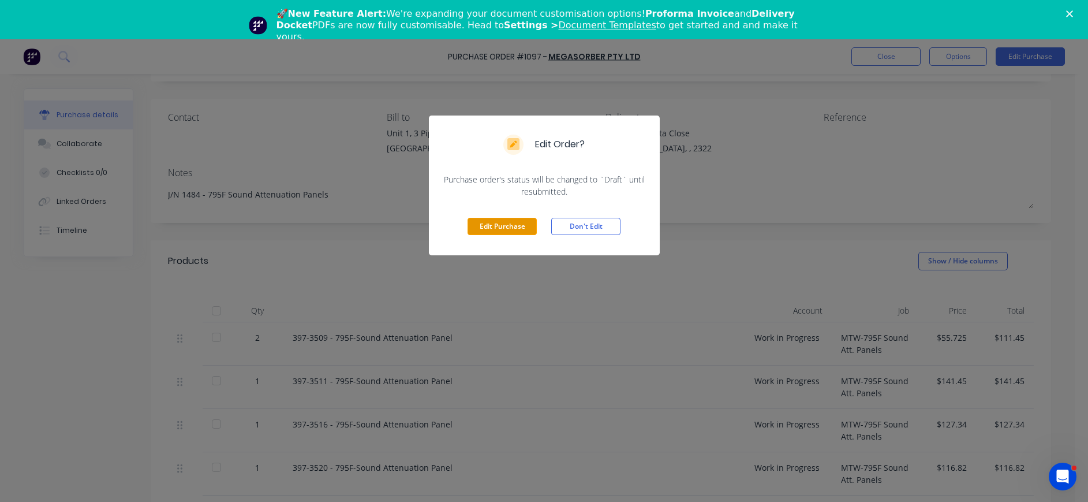
click at [486, 228] on button "Edit Purchase" at bounding box center [502, 226] width 69 height 17
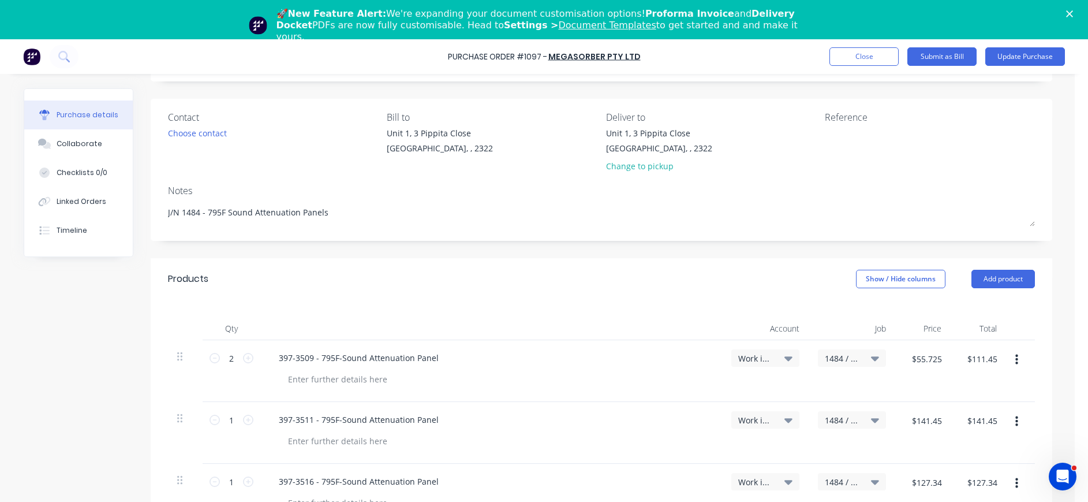
type textarea "x"
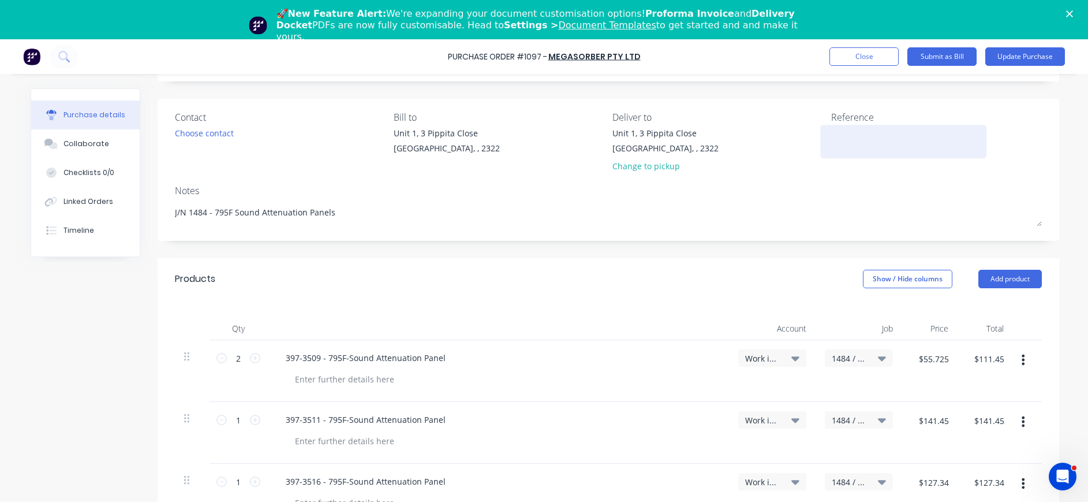
click at [846, 144] on textarea at bounding box center [903, 140] width 144 height 26
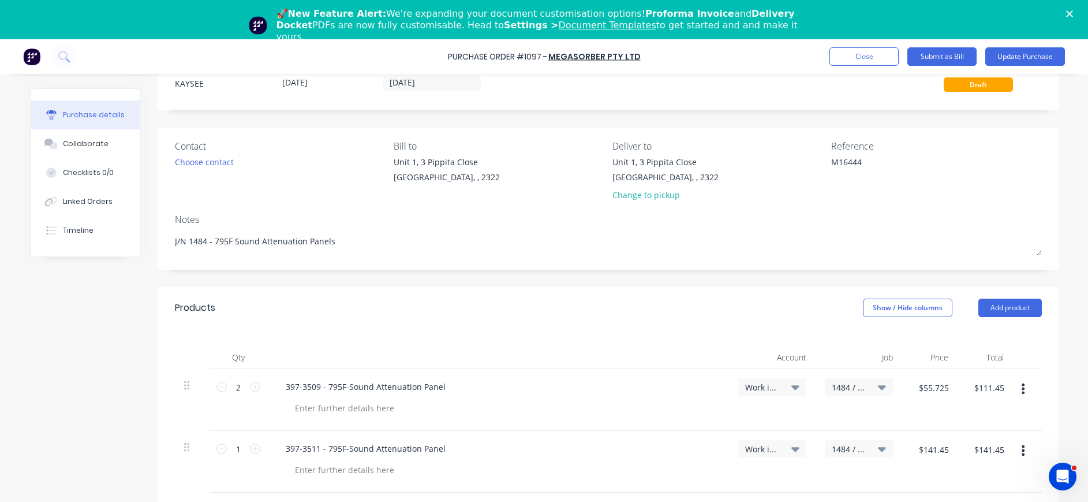
type textarea "M16444"
type textarea "x"
type textarea "M16444"
click at [1006, 56] on button "Update Purchase" at bounding box center [1025, 56] width 80 height 18
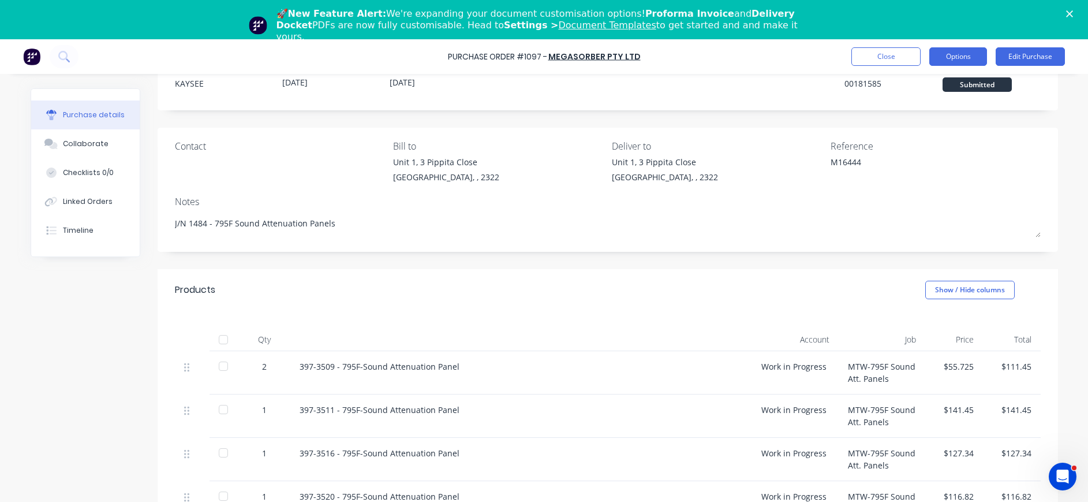
click at [978, 54] on button "Options" at bounding box center [958, 56] width 58 height 18
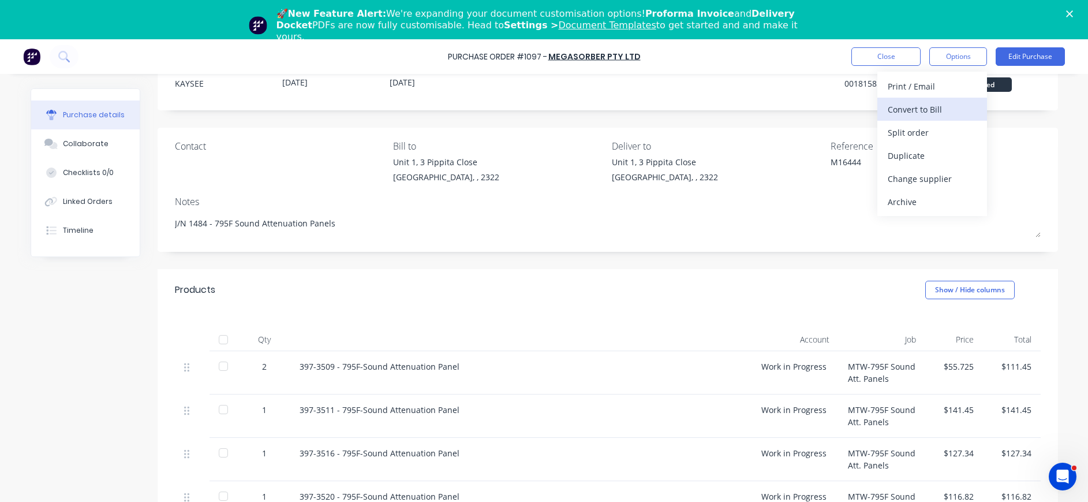
click at [936, 107] on div "Convert to Bill" at bounding box center [932, 109] width 89 height 17
type textarea "x"
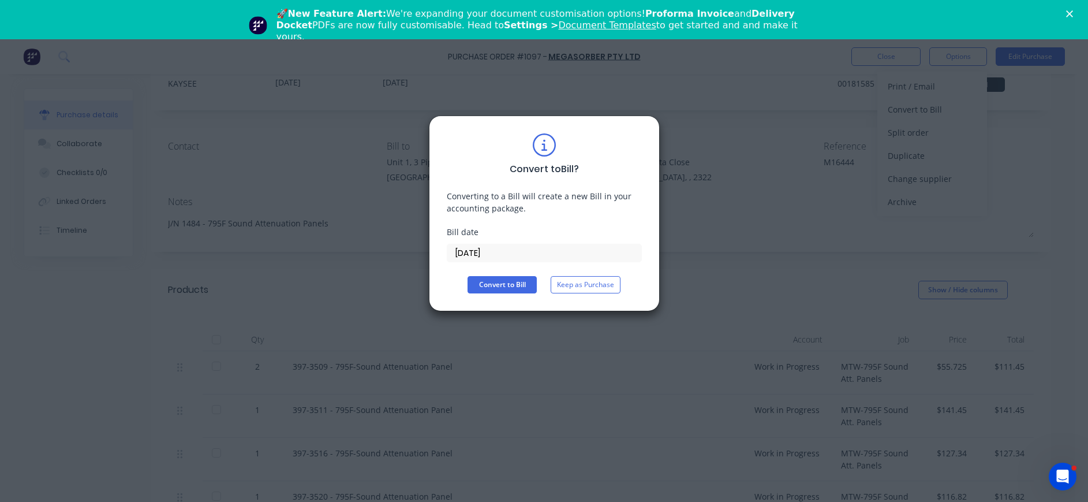
click at [493, 252] on input "[DATE]" at bounding box center [544, 252] width 194 height 17
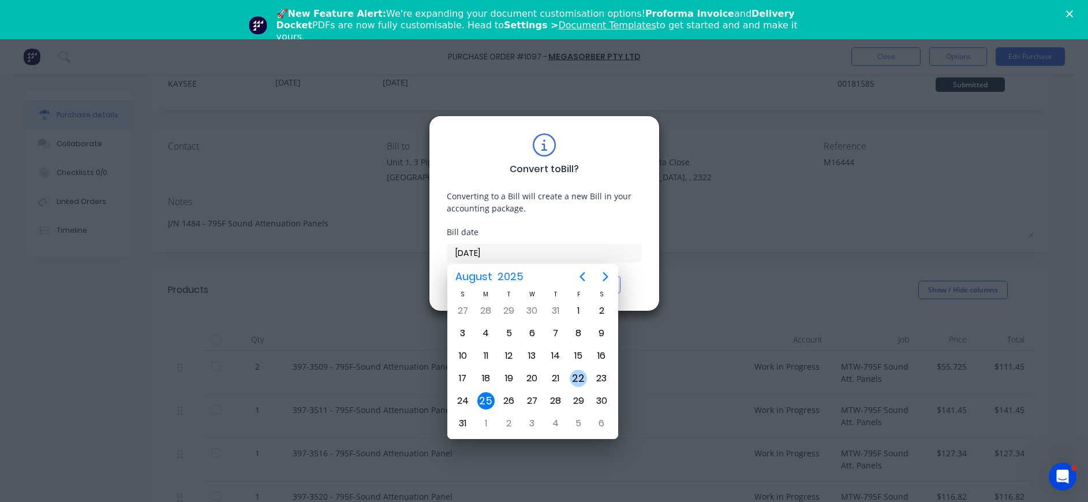
drag, startPoint x: 577, startPoint y: 373, endPoint x: 562, endPoint y: 373, distance: 14.4
click at [577, 373] on div "22" at bounding box center [578, 377] width 17 height 17
type input "[DATE]"
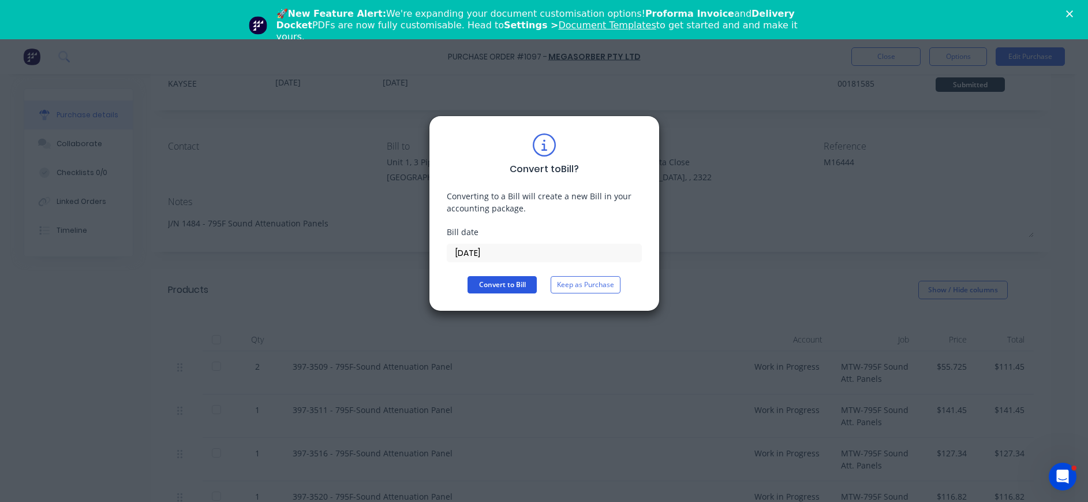
click at [489, 283] on button "Convert to Bill" at bounding box center [502, 284] width 69 height 17
type textarea "x"
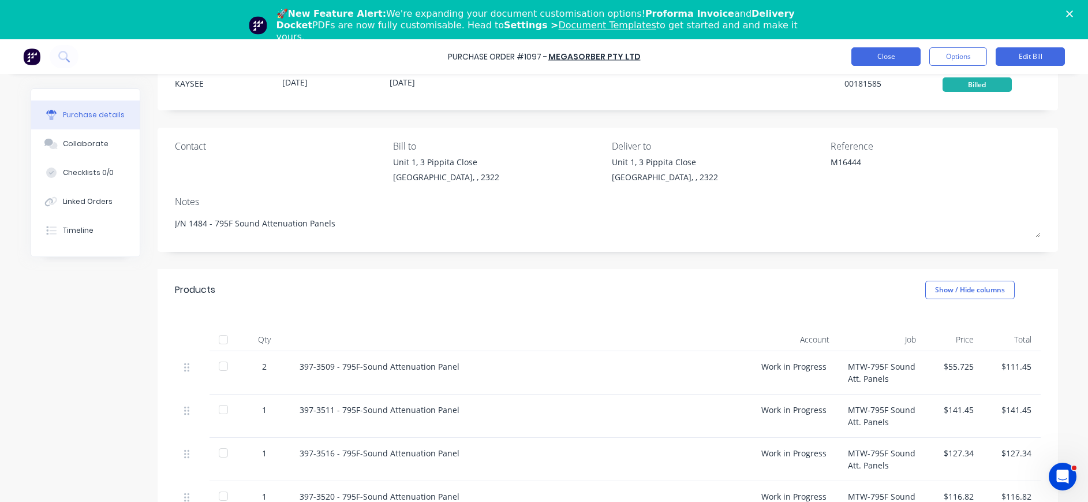
click at [888, 54] on button "Close" at bounding box center [885, 56] width 69 height 18
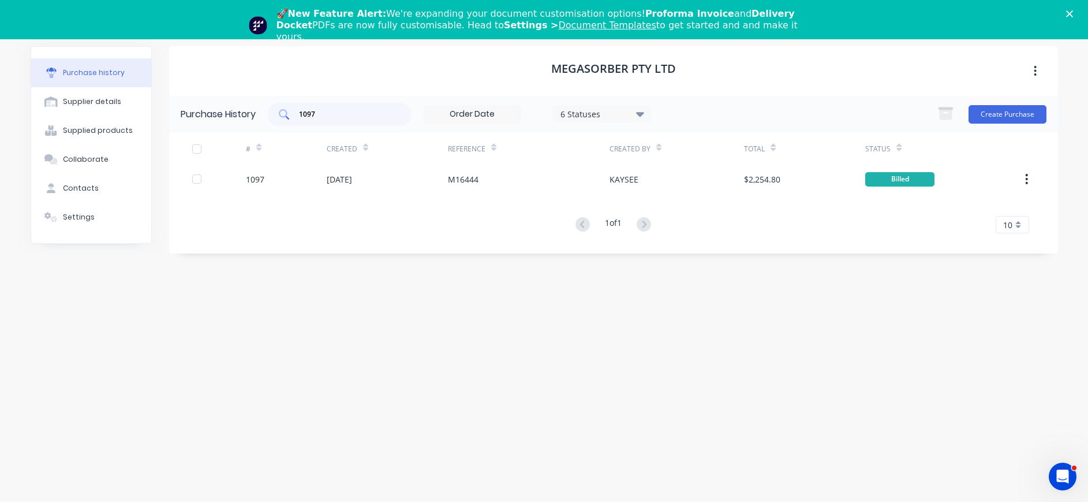
click at [319, 113] on input "1097" at bounding box center [346, 115] width 96 height 12
click at [293, 114] on div "1097" at bounding box center [339, 114] width 144 height 23
type input "1170"
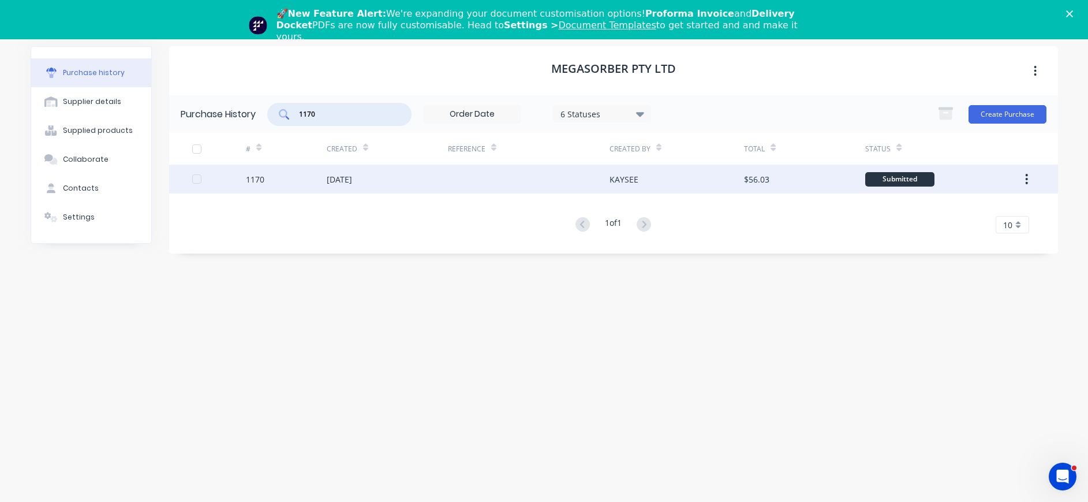
click at [354, 169] on div "[DATE]" at bounding box center [387, 178] width 121 height 29
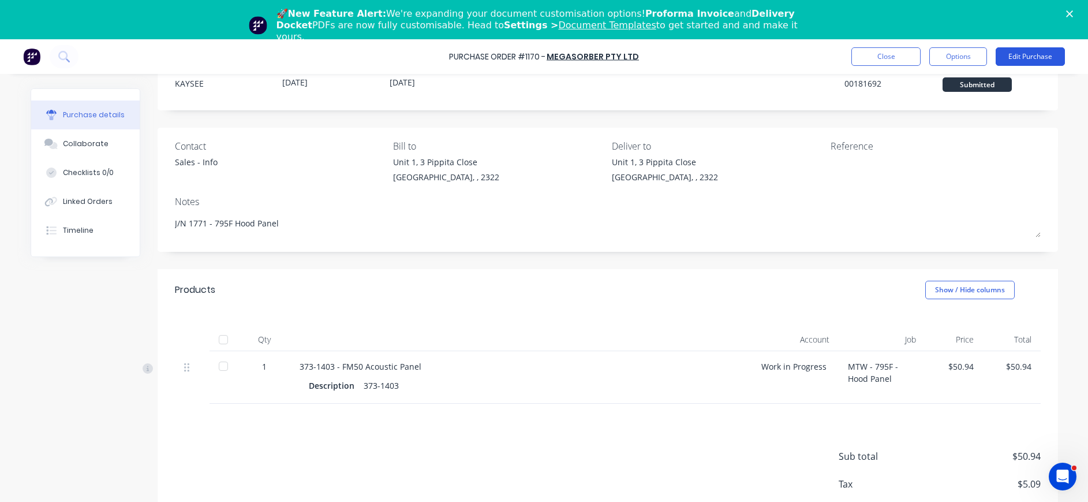
click at [1020, 55] on button "Edit Purchase" at bounding box center [1030, 56] width 69 height 18
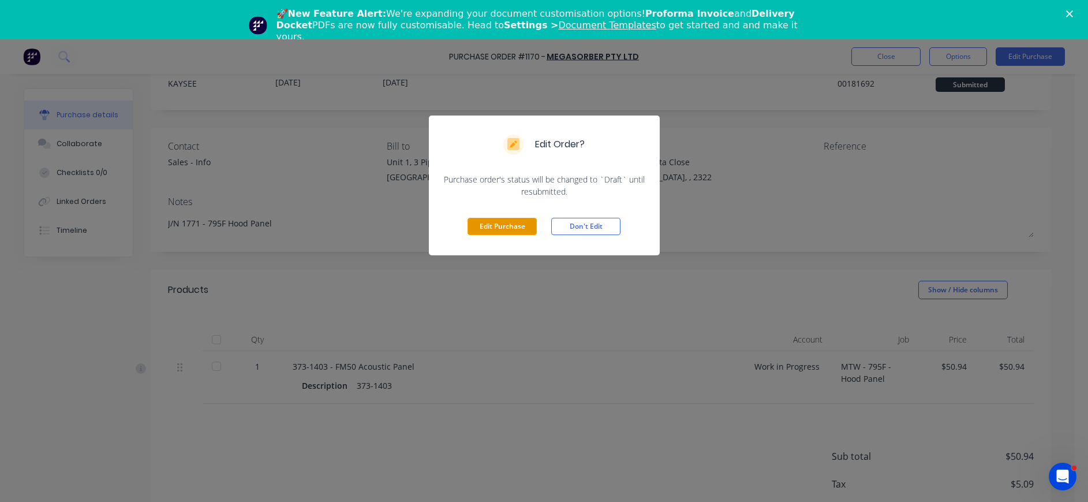
click at [517, 227] on button "Edit Purchase" at bounding box center [502, 226] width 69 height 17
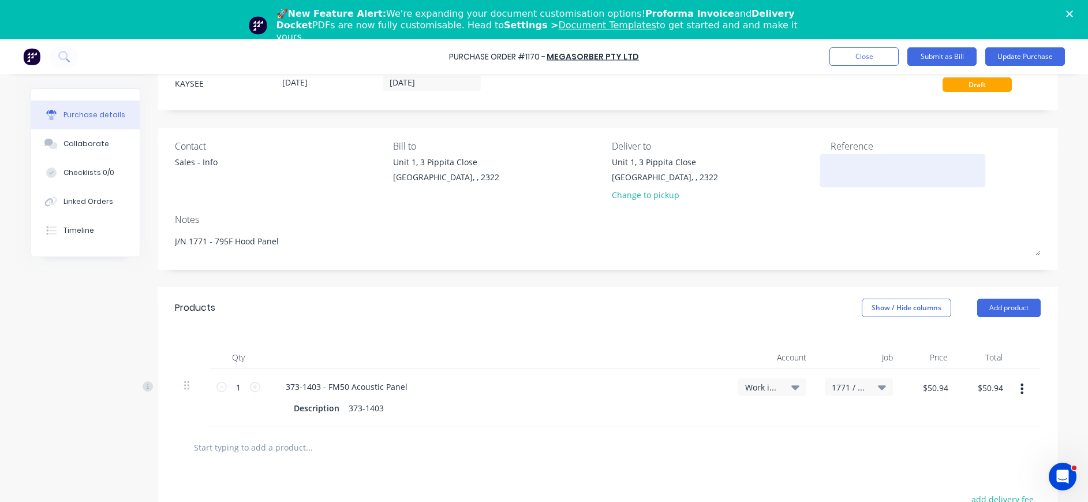
click at [889, 171] on textarea at bounding box center [903, 169] width 144 height 26
type textarea "x"
type textarea "M"
type textarea "x"
type textarea "M1"
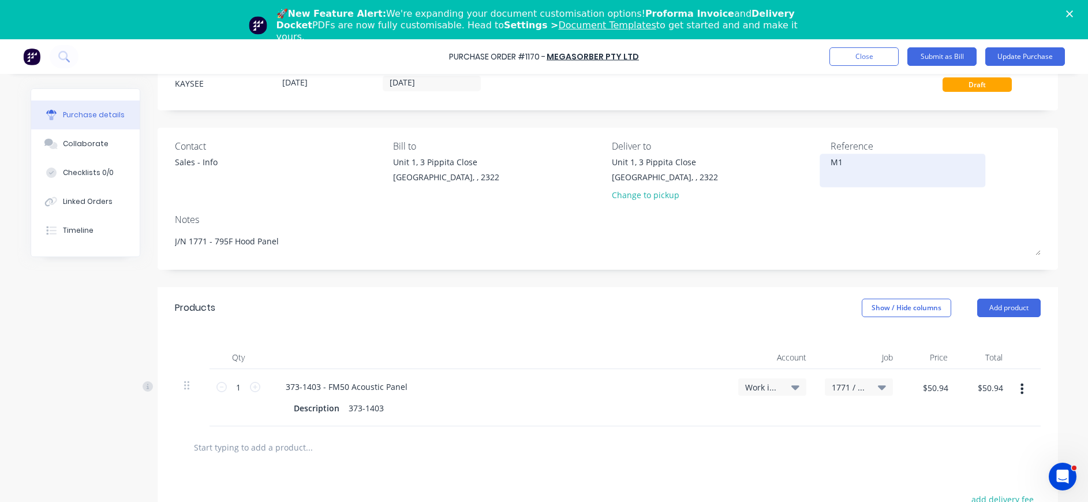
type textarea "x"
type textarea "M16"
type textarea "x"
type textarea "M164"
type textarea "x"
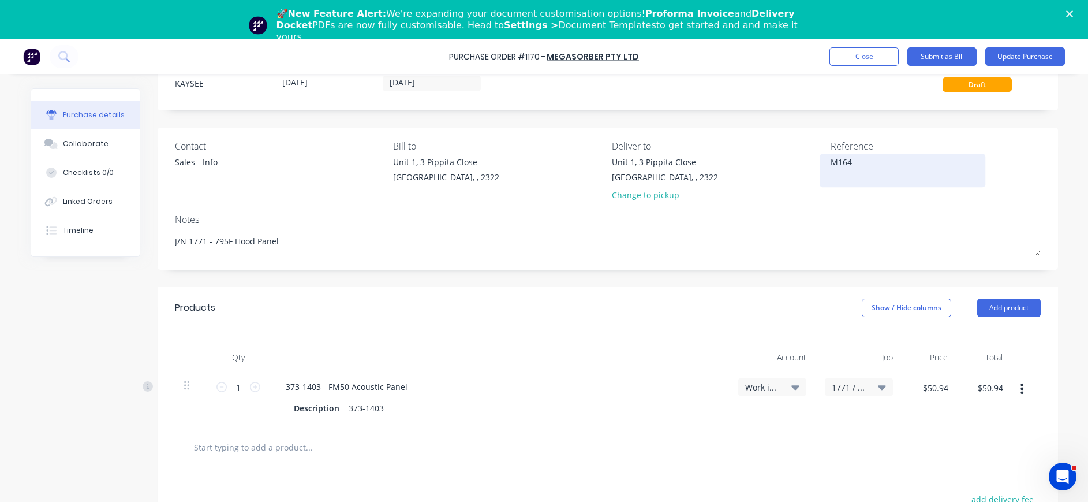
type textarea "M1644"
type textarea "x"
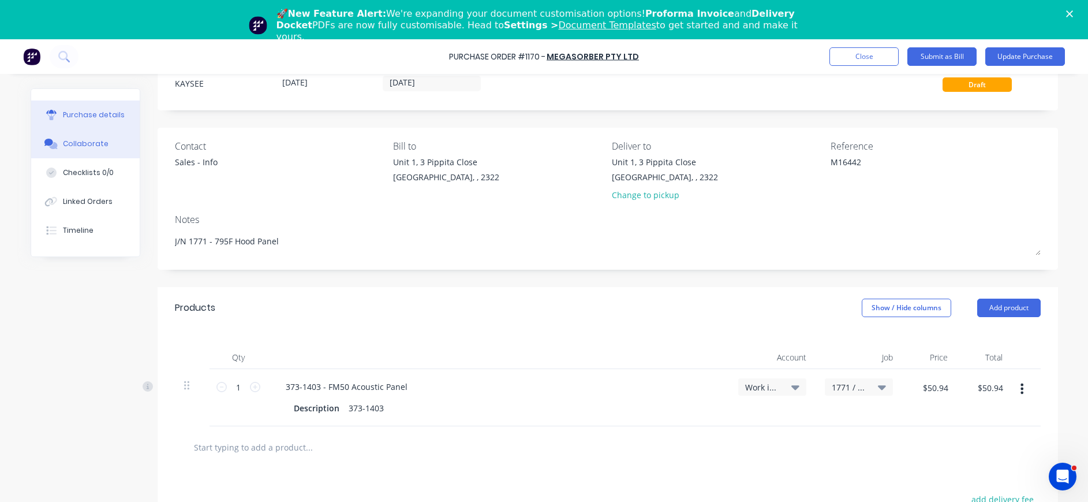
type textarea "M16442"
type textarea "x"
type textarea "M16442"
click at [69, 143] on div "Collaborate" at bounding box center [86, 144] width 46 height 10
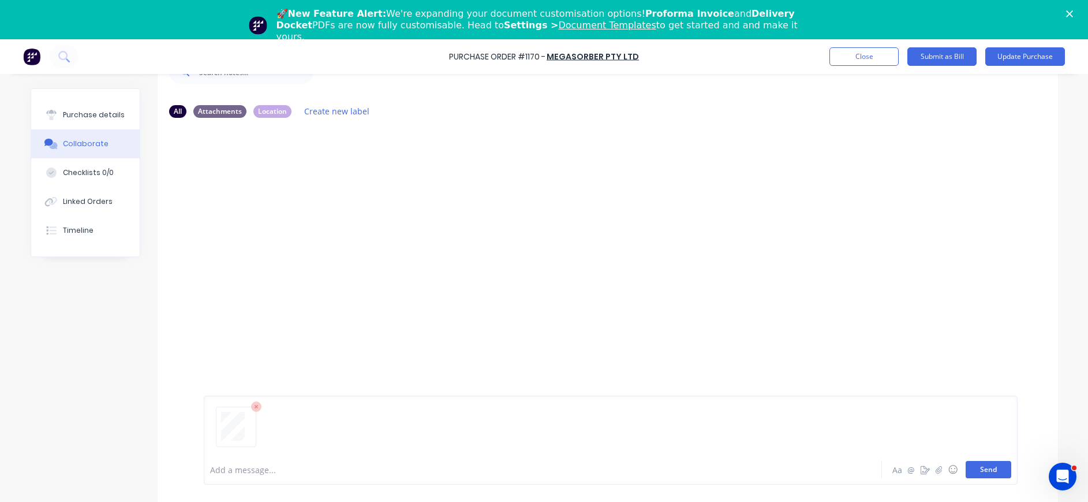
drag, startPoint x: 986, startPoint y: 469, endPoint x: 993, endPoint y: 465, distance: 8.3
click at [986, 469] on button "Send" at bounding box center [989, 469] width 46 height 17
click at [51, 117] on div at bounding box center [51, 115] width 17 height 10
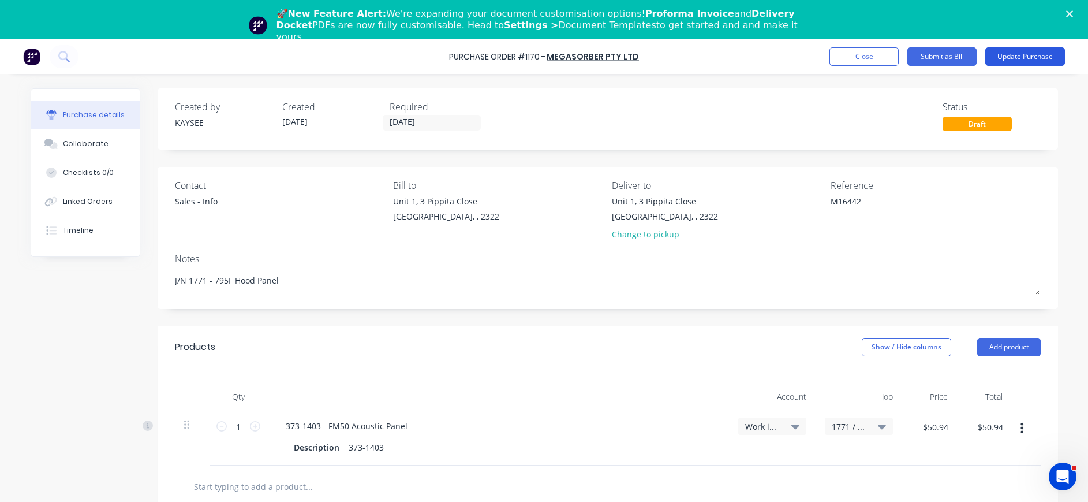
click at [1038, 54] on button "Update Purchase" at bounding box center [1025, 56] width 80 height 18
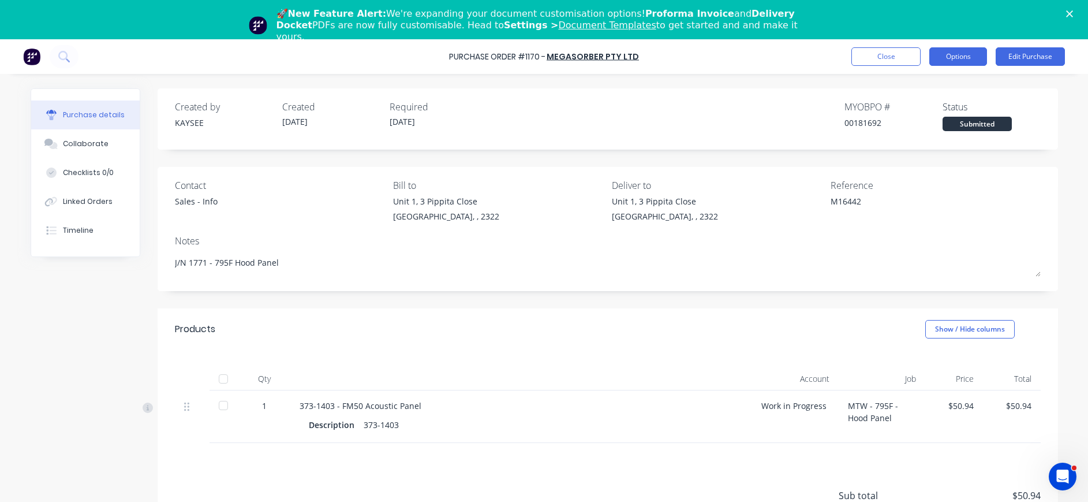
click at [942, 58] on button "Options" at bounding box center [958, 56] width 58 height 18
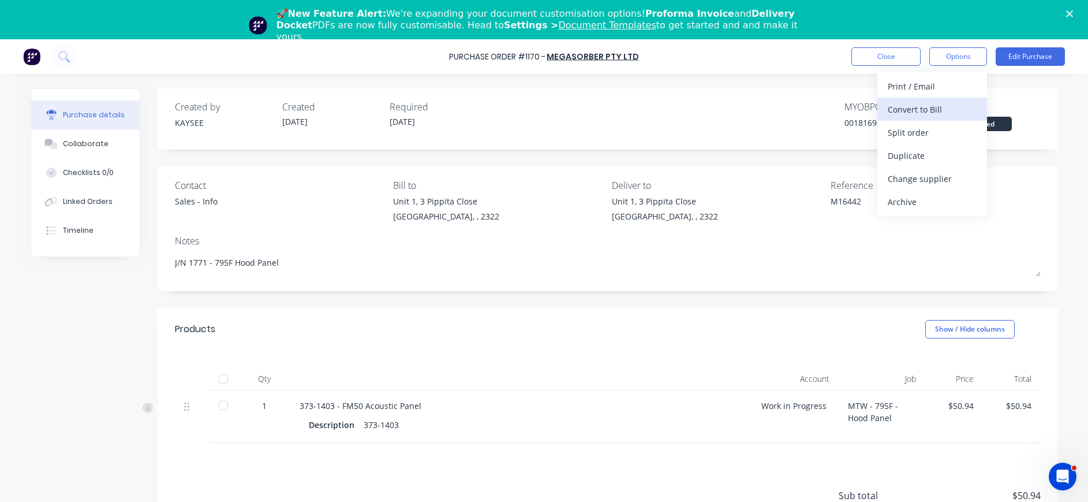
click at [924, 108] on div "Convert to Bill" at bounding box center [932, 109] width 89 height 17
type textarea "x"
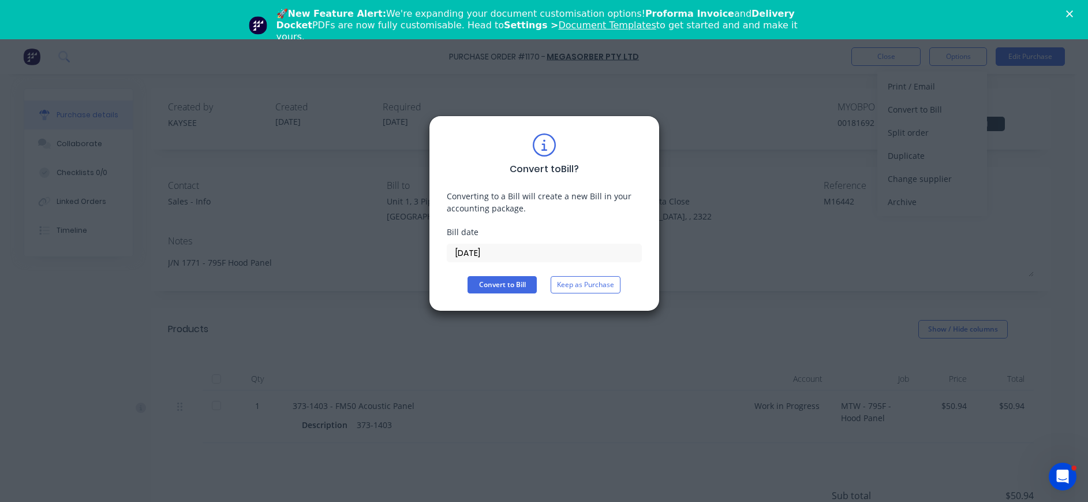
click at [483, 259] on input "[DATE]" at bounding box center [544, 252] width 194 height 17
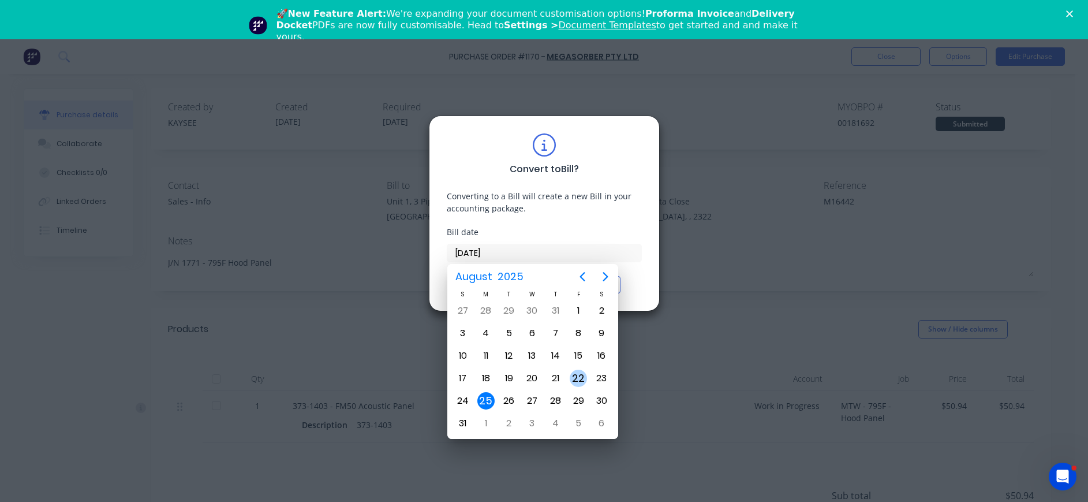
click at [579, 378] on div "22" at bounding box center [578, 377] width 17 height 17
type input "[DATE]"
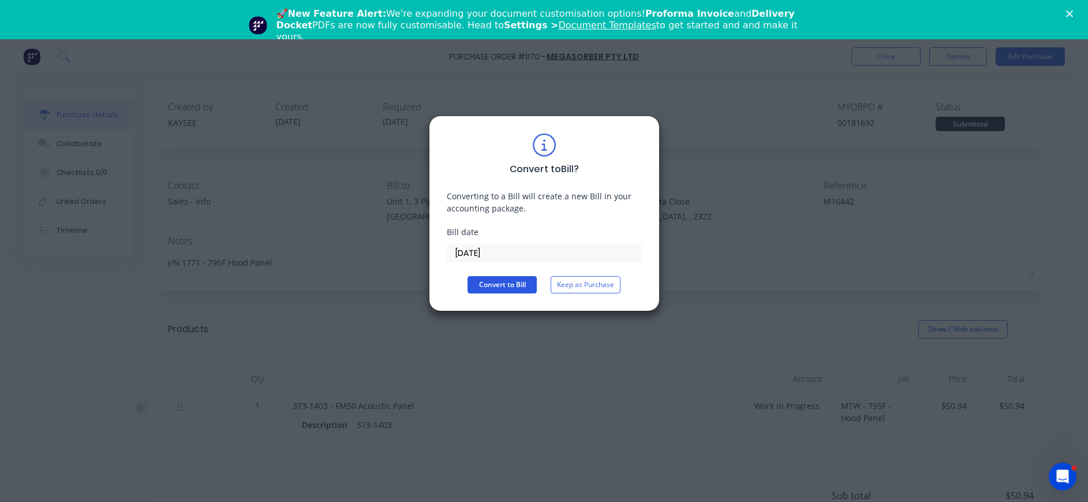
click at [519, 285] on button "Convert to Bill" at bounding box center [502, 284] width 69 height 17
type textarea "x"
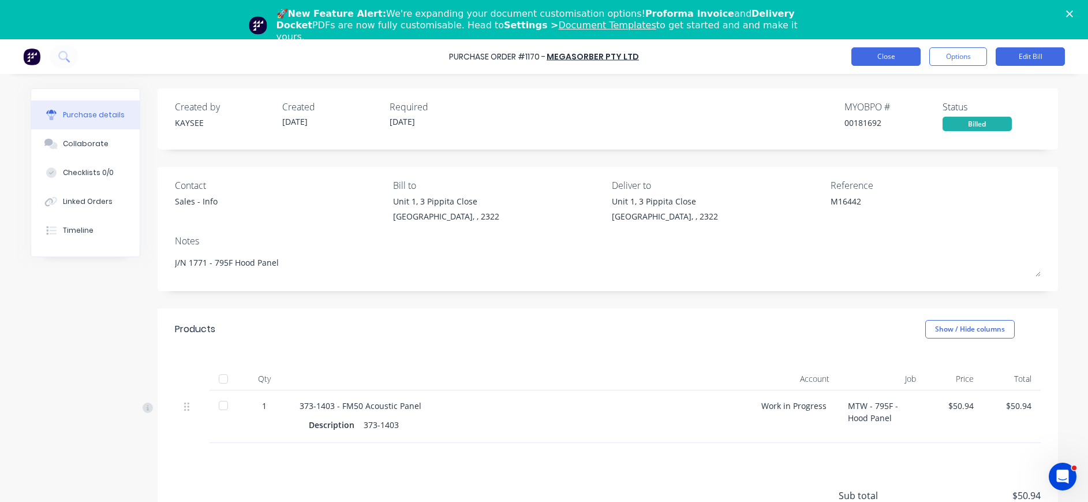
click at [893, 55] on button "Close" at bounding box center [885, 56] width 69 height 18
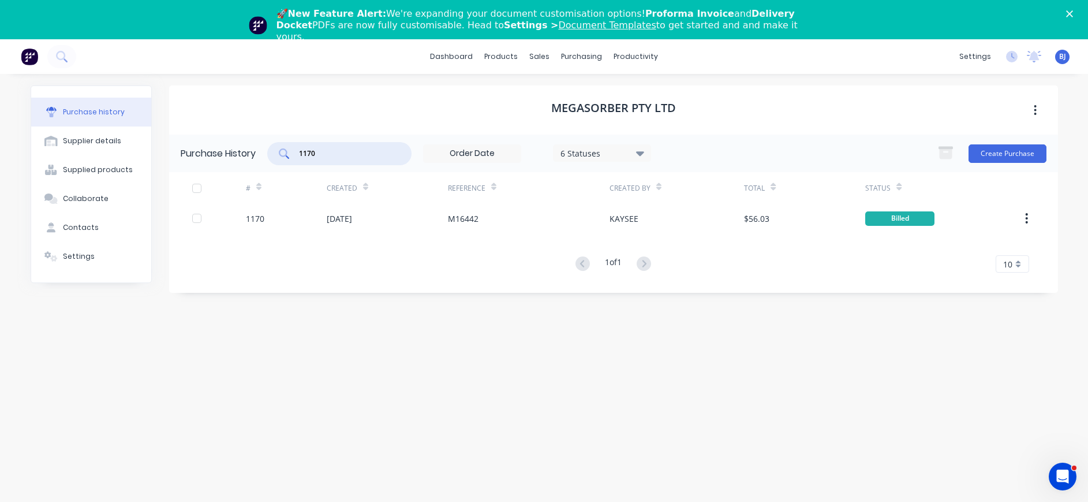
click at [335, 158] on input "1170" at bounding box center [346, 154] width 96 height 12
drag, startPoint x: 331, startPoint y: 156, endPoint x: 258, endPoint y: 154, distance: 73.3
click at [258, 154] on div "Purchase History 1170 6 Statuses 6 Statuses Create Purchase" at bounding box center [613, 153] width 889 height 38
type input "1096"
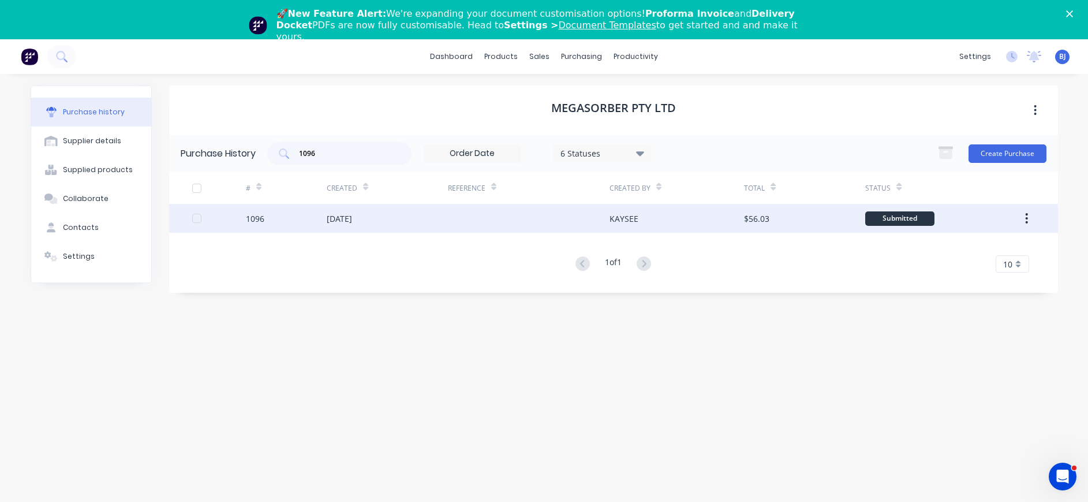
click at [296, 223] on div "1096" at bounding box center [286, 218] width 81 height 29
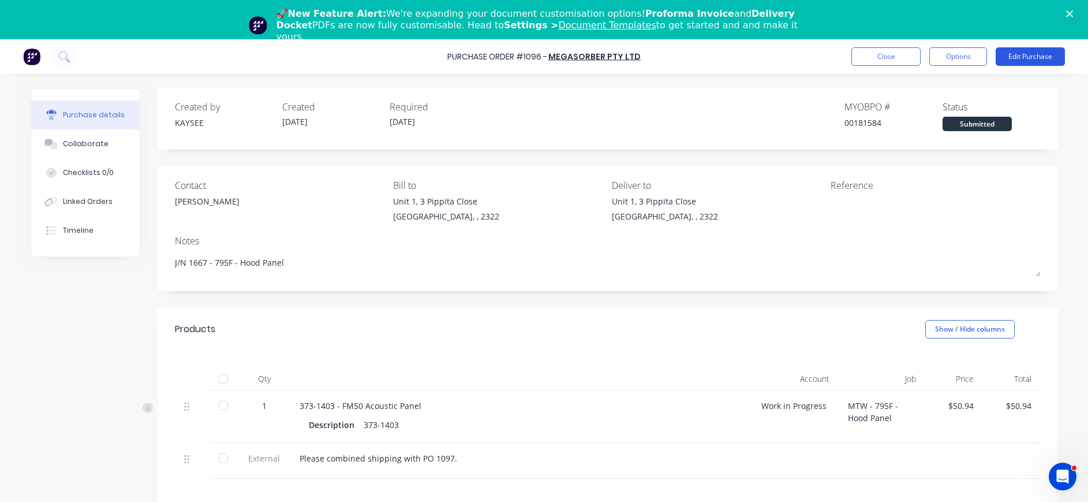
click at [1019, 58] on button "Edit Purchase" at bounding box center [1030, 56] width 69 height 18
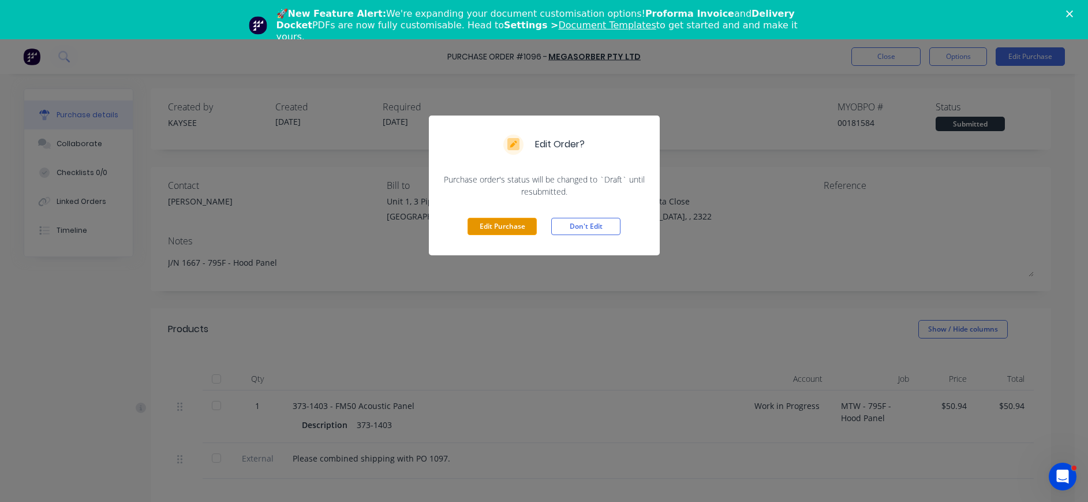
click at [483, 232] on button "Edit Purchase" at bounding box center [502, 226] width 69 height 17
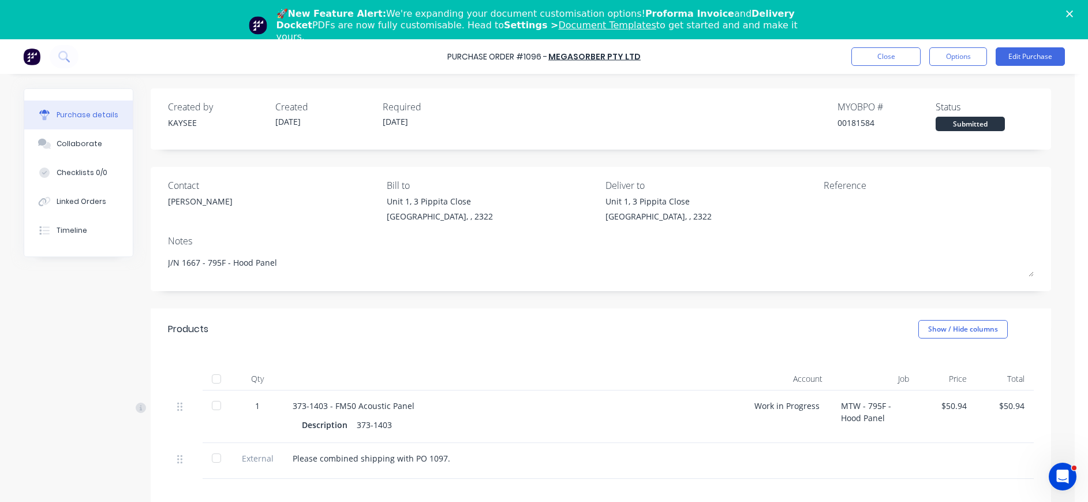
type textarea "x"
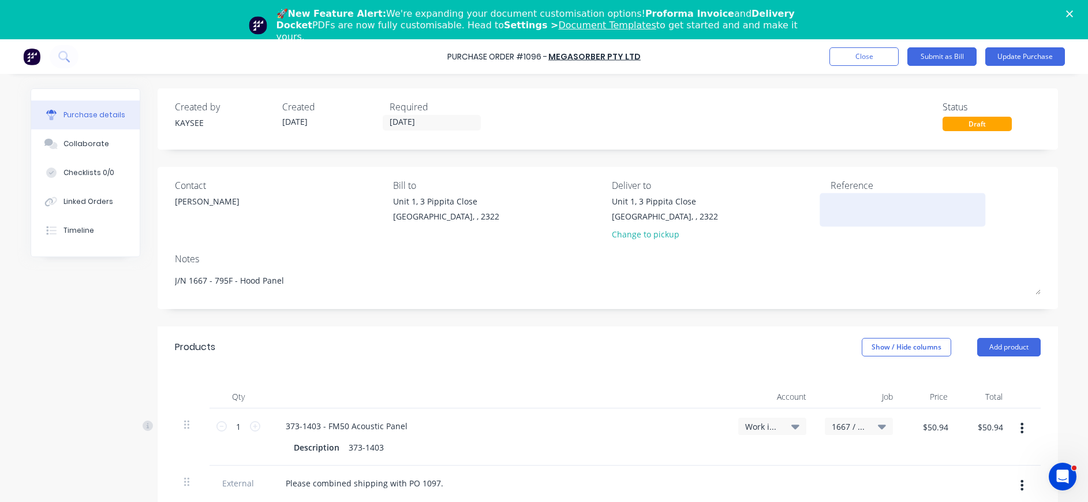
click at [831, 207] on textarea at bounding box center [903, 208] width 144 height 26
type textarea "MM1"
type textarea "x"
type textarea "MM16"
type textarea "x"
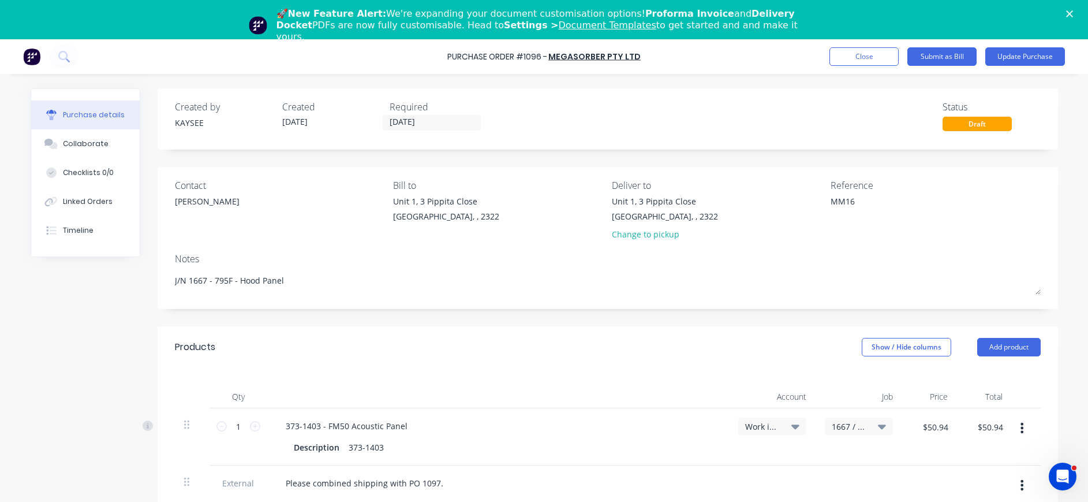
type textarea "MM164"
type textarea "x"
type textarea "MM1644"
type textarea "x"
type textarea "MM16443"
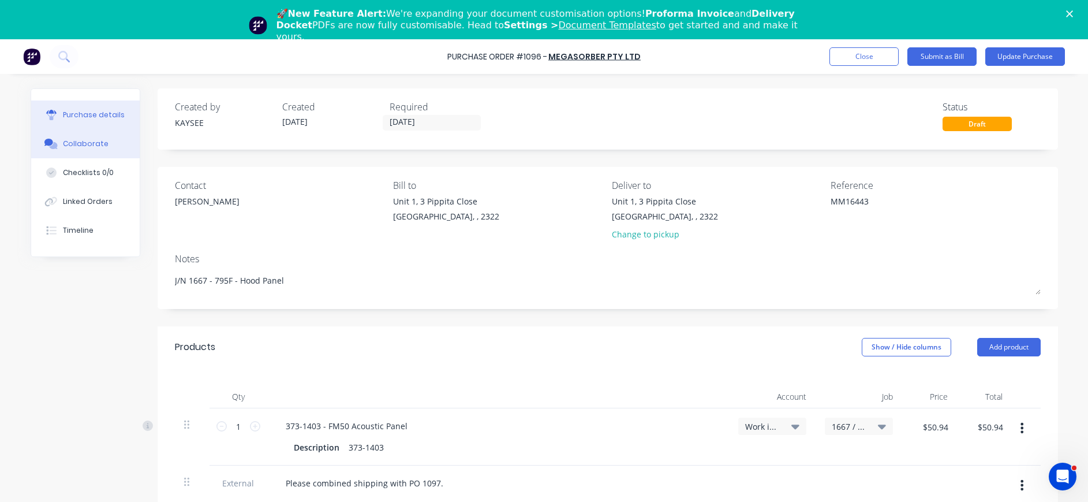
type textarea "x"
type textarea "MM16443"
click at [76, 148] on div "Collaborate" at bounding box center [86, 144] width 46 height 10
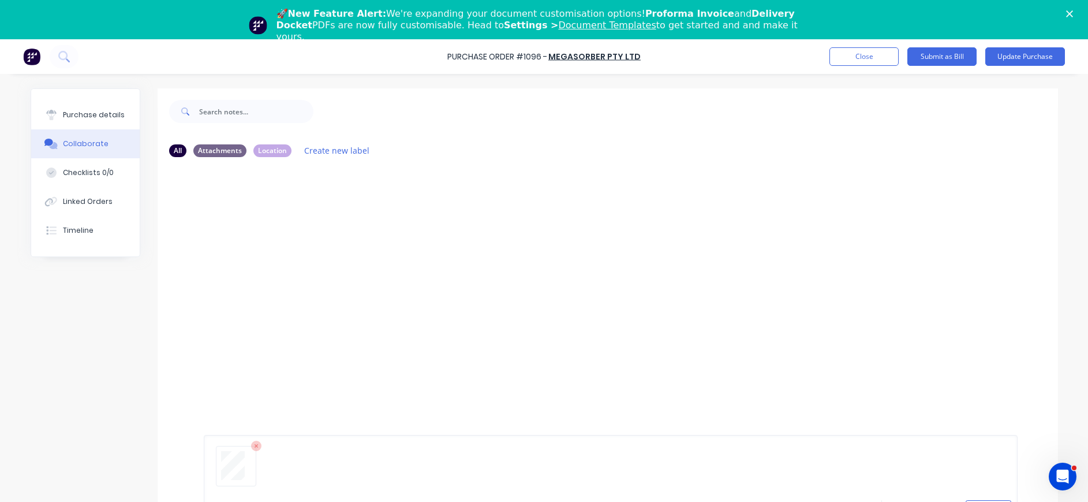
scroll to position [88, 0]
click at [976, 497] on button "Send" at bounding box center [989, 496] width 46 height 17
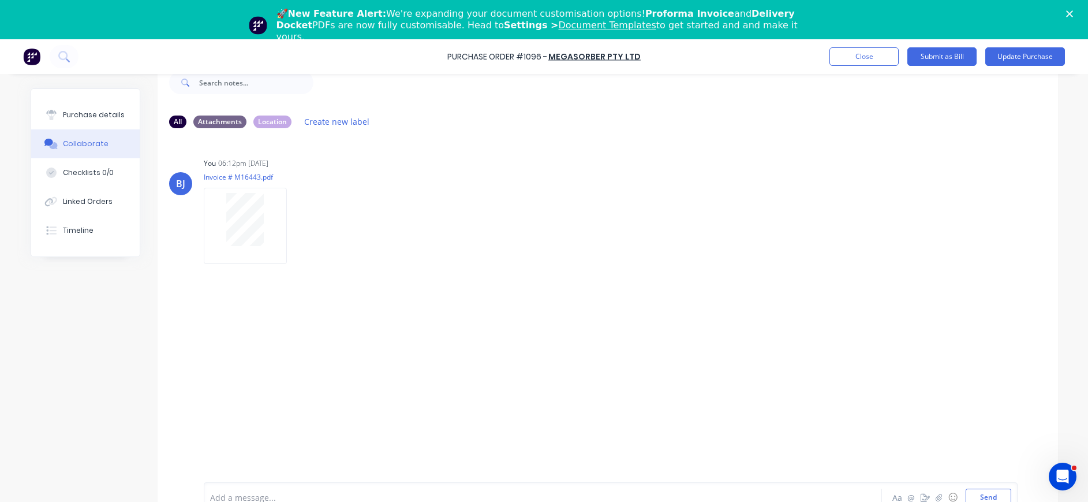
drag, startPoint x: 87, startPoint y: 114, endPoint x: 141, endPoint y: 127, distance: 55.3
click at [88, 114] on div "Purchase details" at bounding box center [94, 115] width 62 height 10
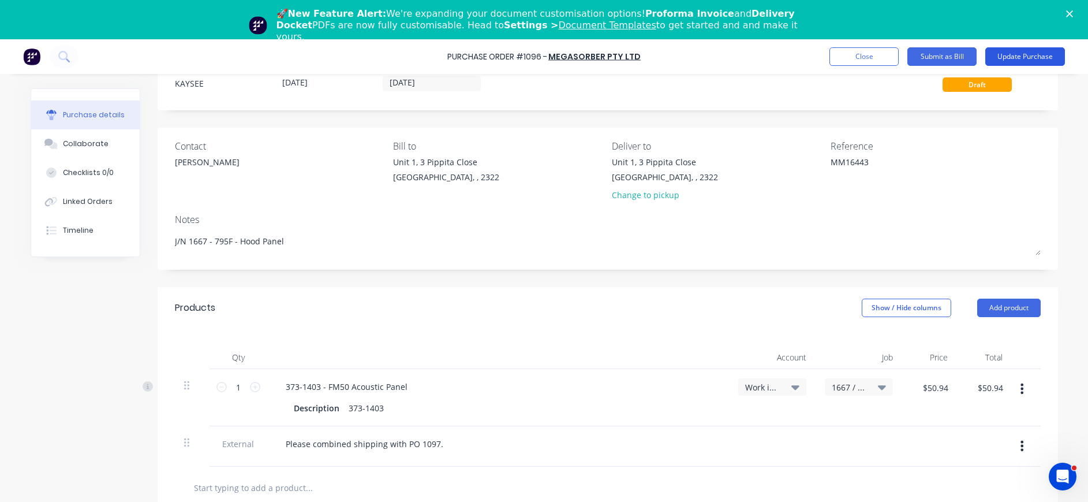
click at [1039, 53] on button "Update Purchase" at bounding box center [1025, 56] width 80 height 18
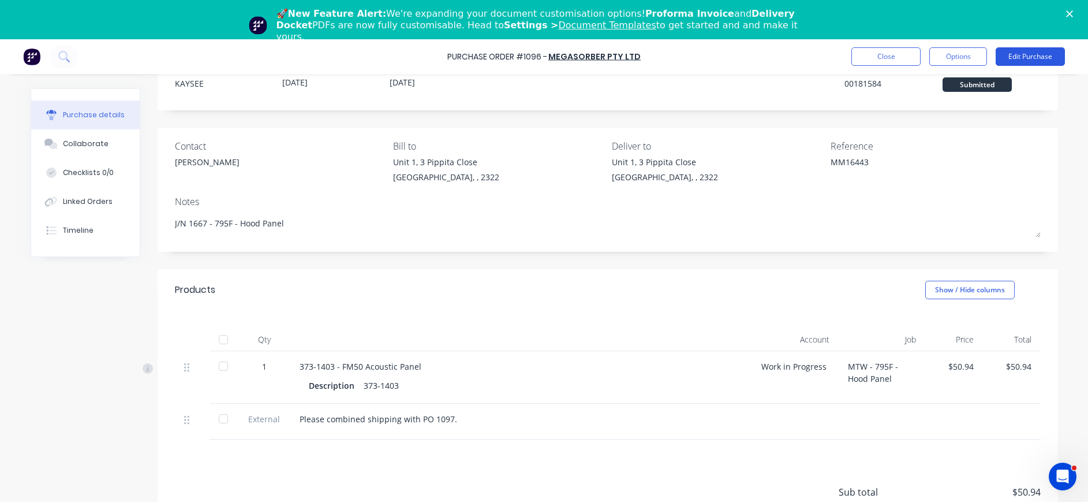
click at [1008, 56] on button "Edit Purchase" at bounding box center [1030, 56] width 69 height 18
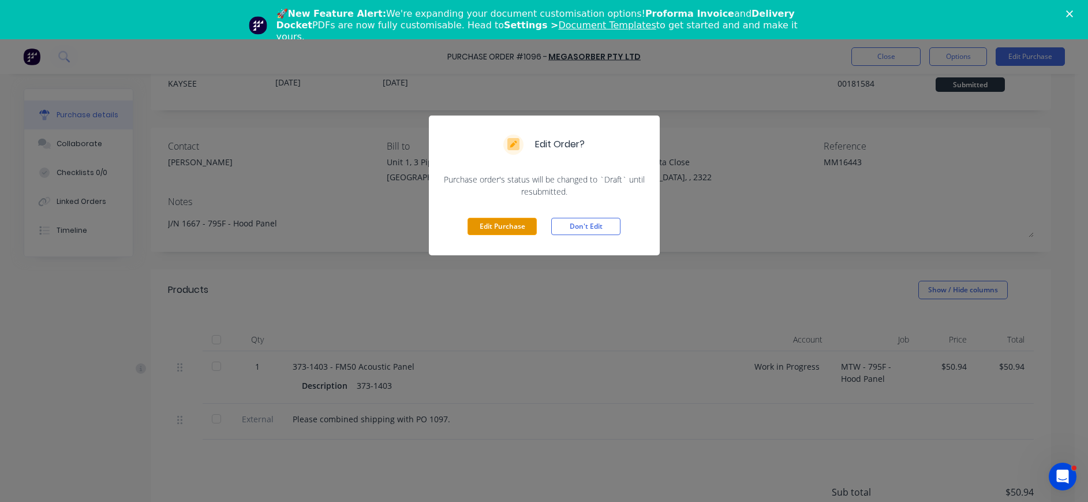
click at [514, 224] on button "Edit Purchase" at bounding box center [502, 226] width 69 height 17
type textarea "x"
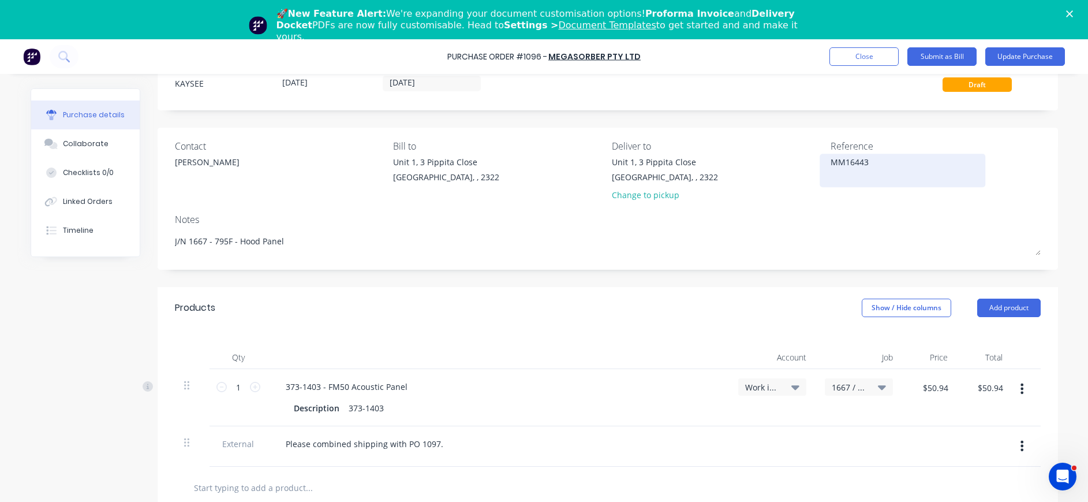
click at [831, 164] on textarea "MM16443" at bounding box center [903, 169] width 144 height 26
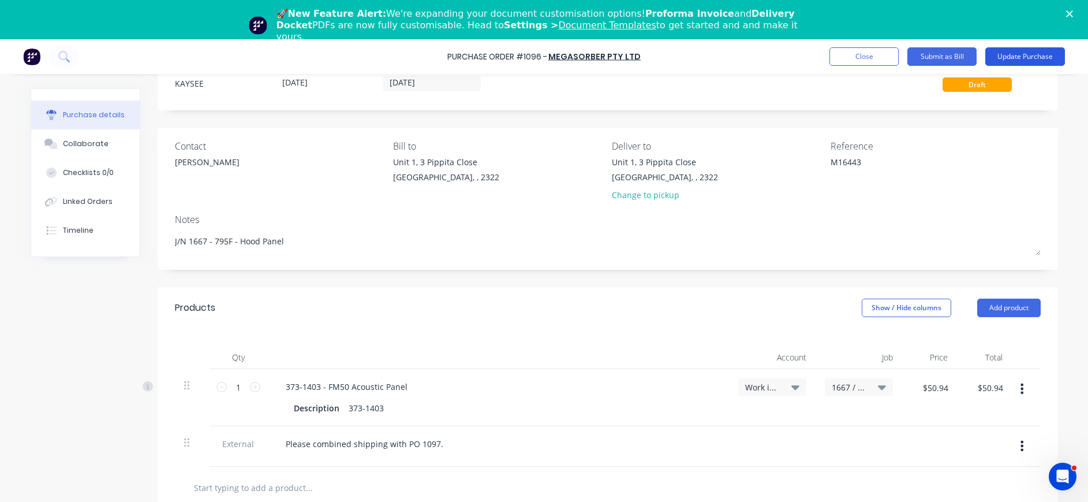
type textarea "M16443"
type textarea "x"
type textarea "M16443"
click at [1027, 54] on button "Update Purchase" at bounding box center [1025, 56] width 80 height 18
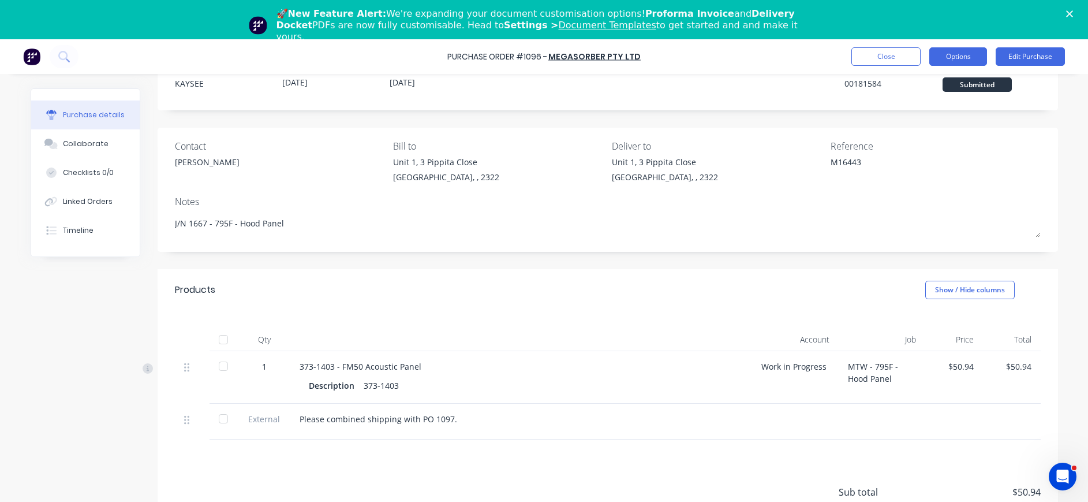
click at [963, 54] on button "Options" at bounding box center [958, 56] width 58 height 18
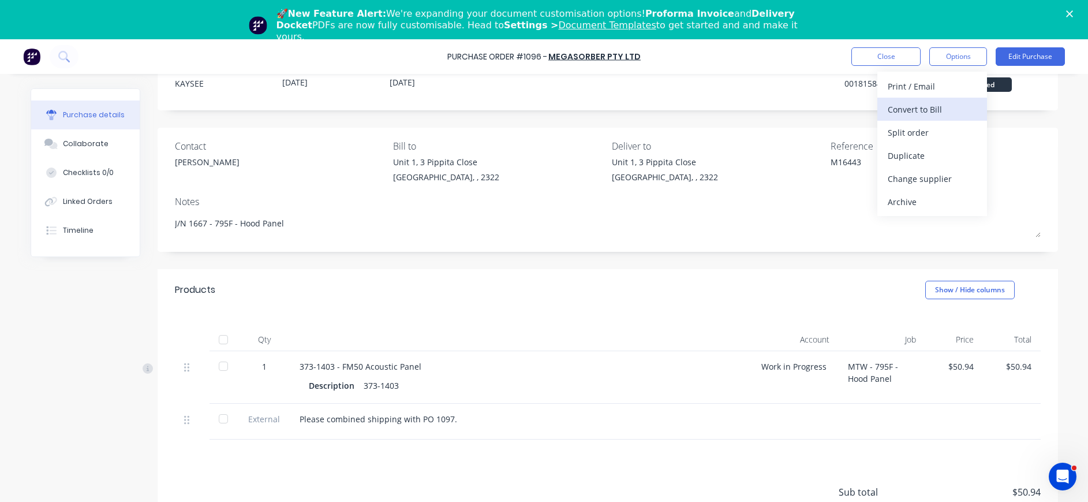
click at [933, 107] on div "Convert to Bill" at bounding box center [932, 109] width 89 height 17
type textarea "x"
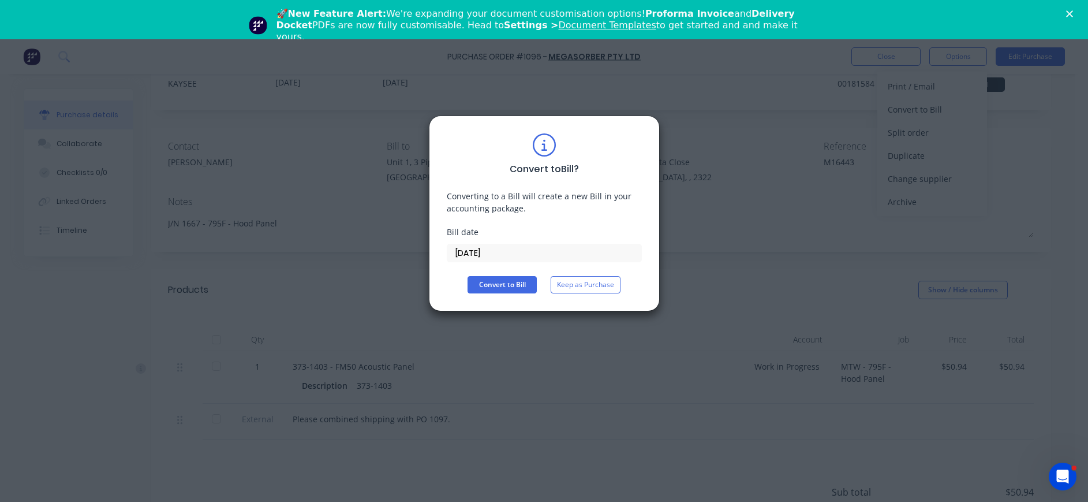
click at [484, 256] on input "[DATE]" at bounding box center [544, 252] width 194 height 17
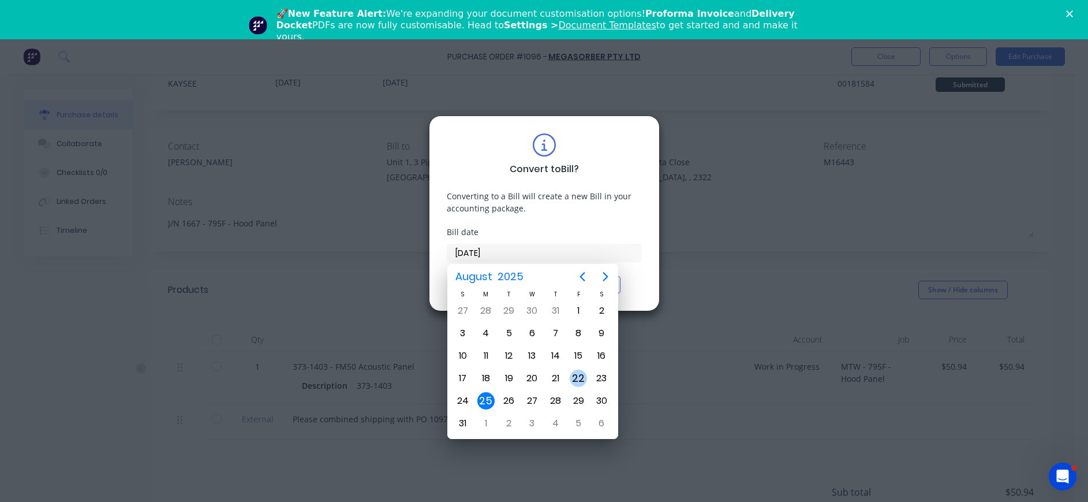
click at [580, 375] on div "22" at bounding box center [578, 377] width 17 height 17
type input "[DATE]"
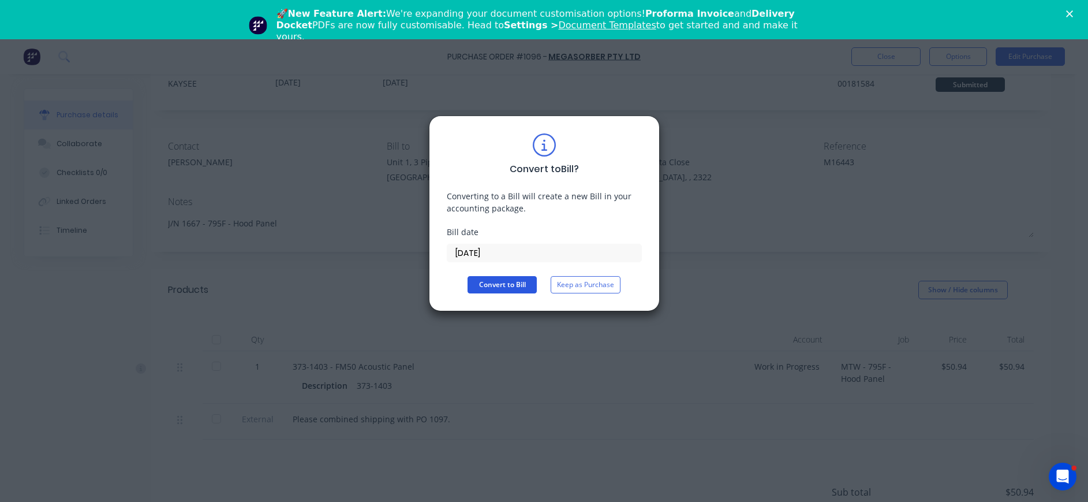
click at [498, 287] on button "Convert to Bill" at bounding box center [502, 284] width 69 height 17
type textarea "x"
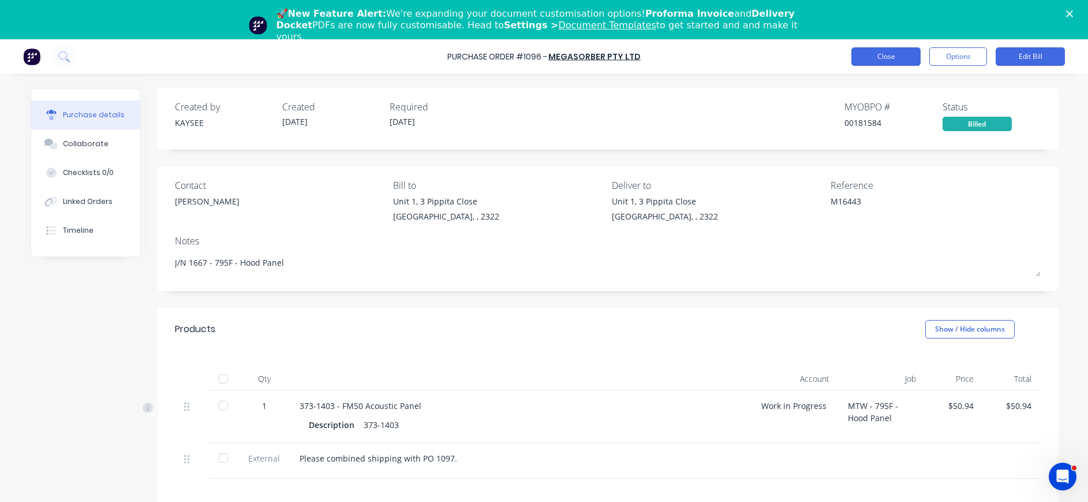
click at [859, 64] on button "Close" at bounding box center [885, 56] width 69 height 18
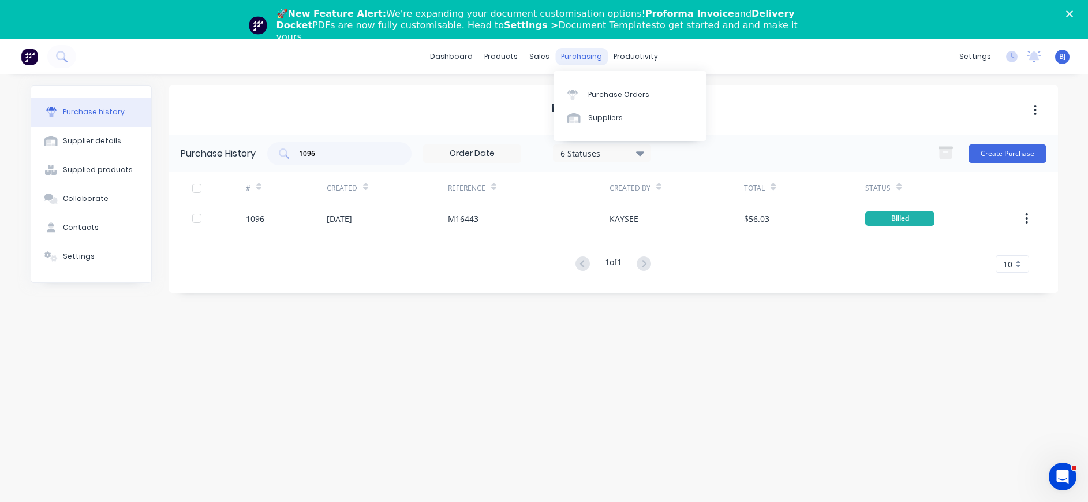
click at [565, 50] on div "purchasing" at bounding box center [581, 56] width 53 height 17
click at [354, 149] on input "1096" at bounding box center [346, 154] width 96 height 12
drag, startPoint x: 302, startPoint y: 142, endPoint x: 285, endPoint y: 140, distance: 17.4
click at [285, 140] on div "Purchase History 1096 6 Statuses 6 Statuses Create Purchase" at bounding box center [613, 153] width 889 height 38
type input "1249"
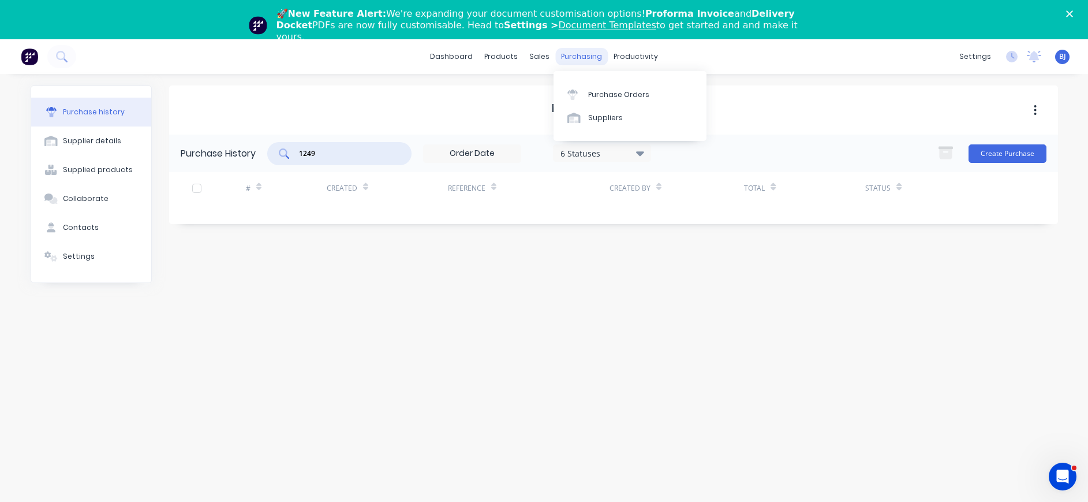
click at [588, 54] on div "purchasing" at bounding box center [581, 56] width 53 height 17
click at [603, 96] on div "Purchase Orders" at bounding box center [618, 94] width 61 height 10
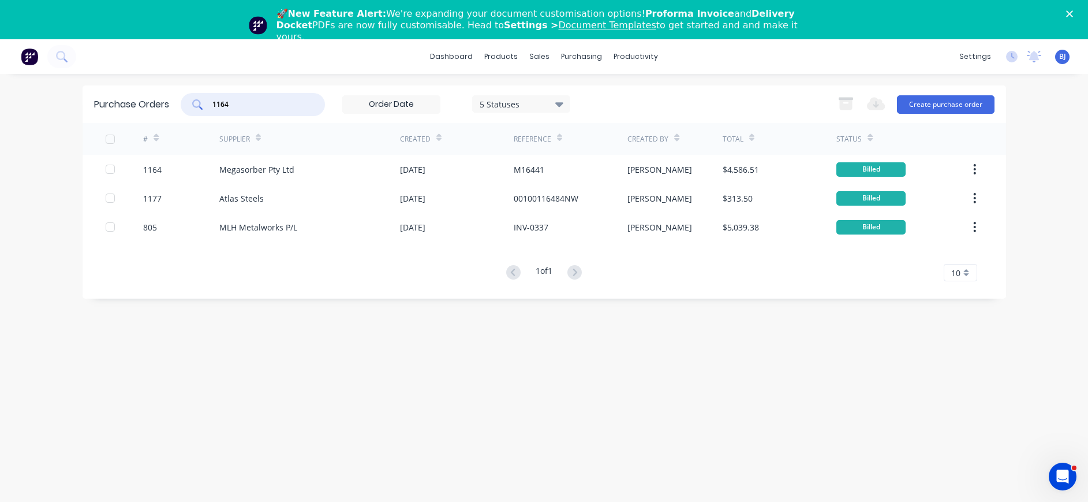
drag, startPoint x: 243, startPoint y: 102, endPoint x: 190, endPoint y: 102, distance: 53.1
click at [190, 102] on div "1164" at bounding box center [253, 104] width 144 height 23
type input "1249"
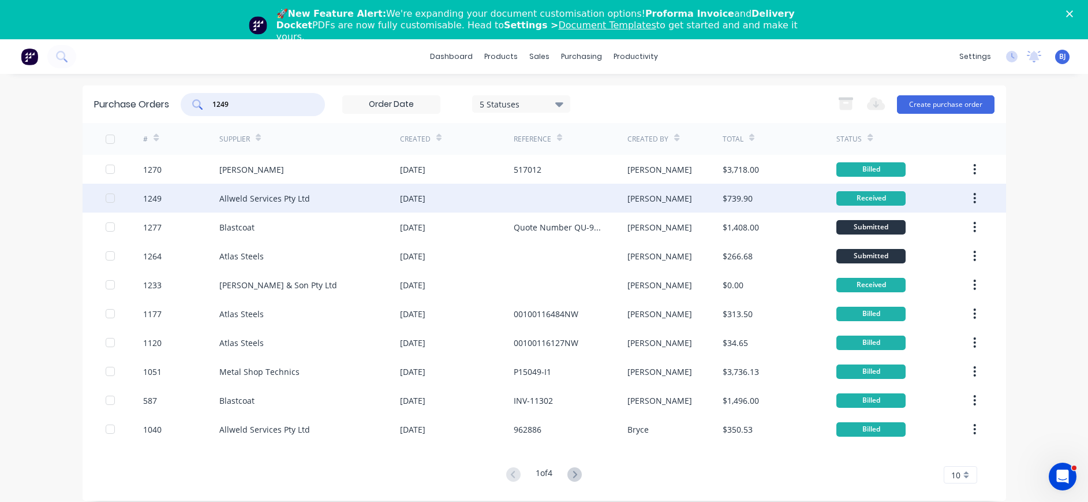
click at [268, 203] on div "Allweld Services Pty Ltd" at bounding box center [264, 198] width 91 height 12
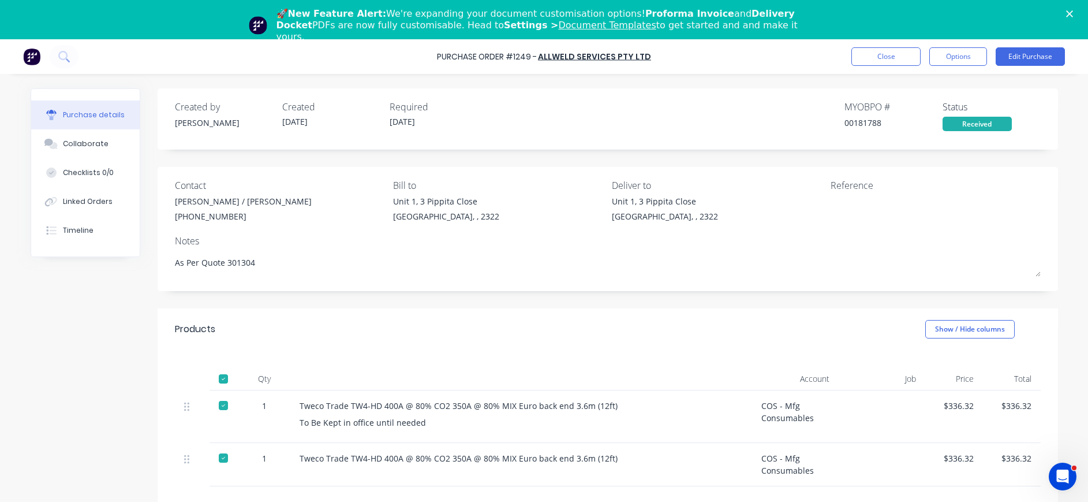
click at [811, 206] on div "[STREET_ADDRESS]" at bounding box center [717, 211] width 210 height 33
click at [1024, 57] on button "Edit Purchase" at bounding box center [1030, 56] width 69 height 18
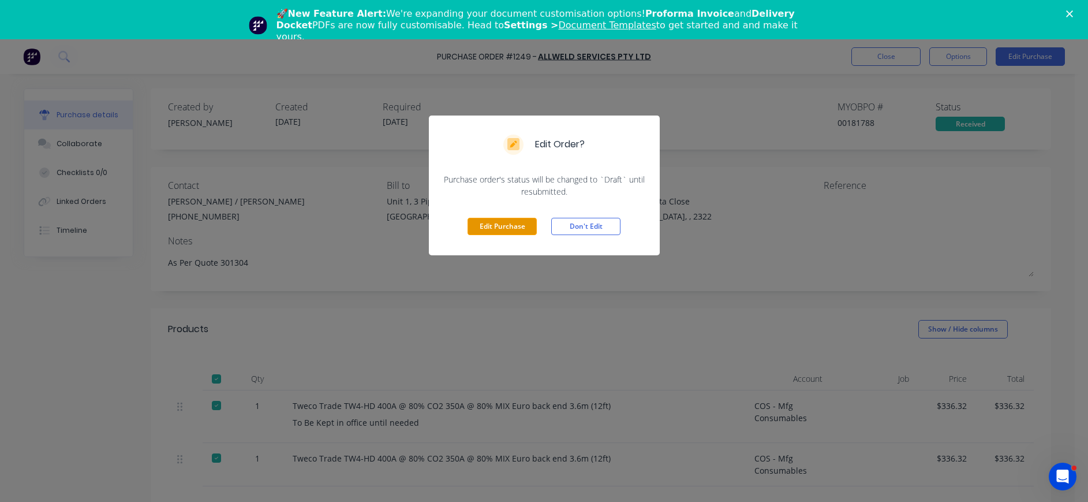
click at [492, 218] on button "Edit Purchase" at bounding box center [502, 226] width 69 height 17
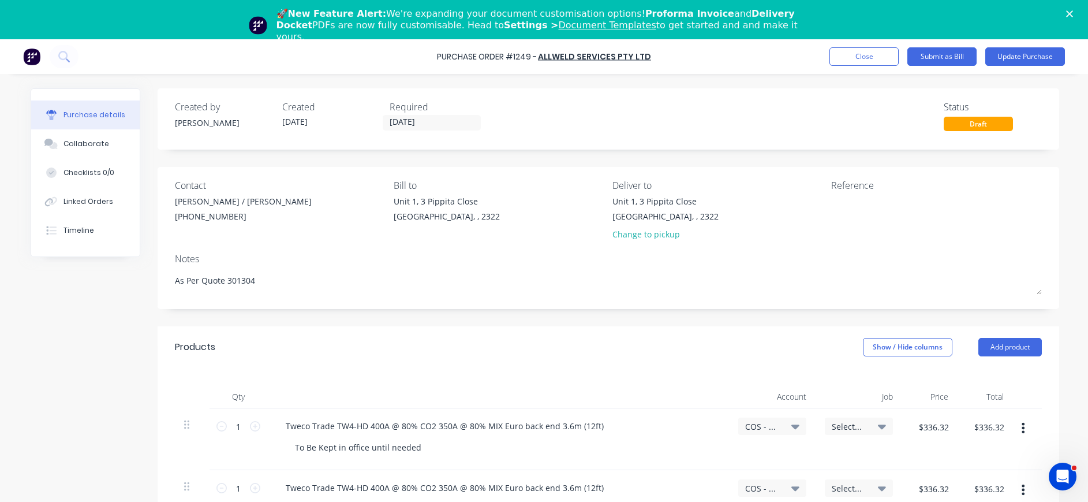
type textarea "x"
click at [814, 200] on div "Contact [PERSON_NAME] / [PERSON_NAME] [PHONE_NUMBER] Bill to [STREET_ADDRESS] D…" at bounding box center [608, 212] width 867 height 68
drag, startPoint x: 814, startPoint y: 200, endPoint x: 825, endPoint y: 208, distance: 13.8
click at [831, 208] on textarea at bounding box center [903, 208] width 144 height 26
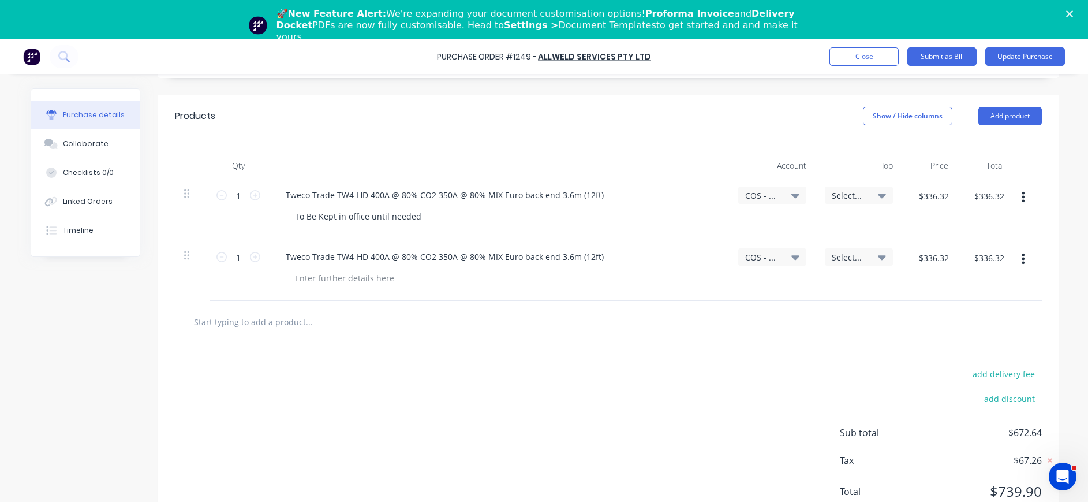
scroll to position [234, 0]
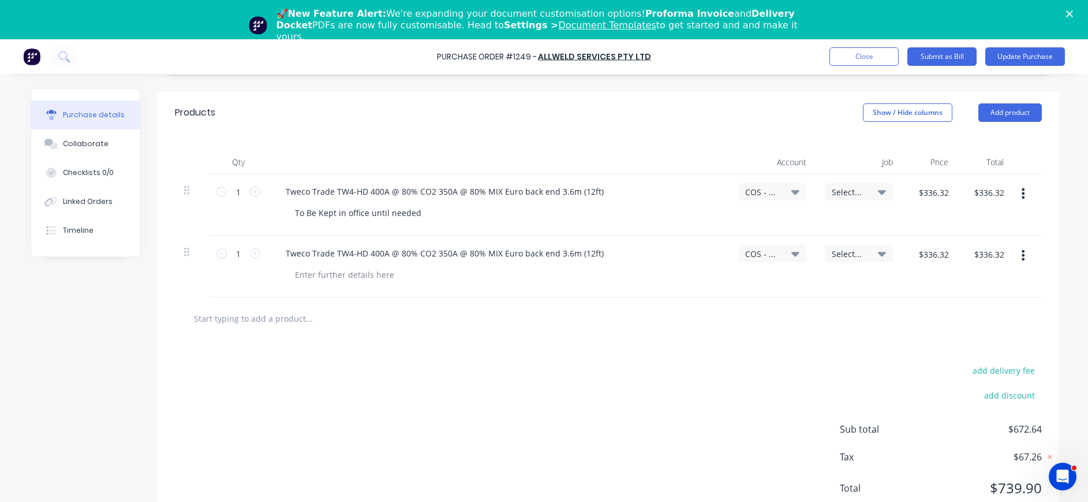
type textarea "966711"
type textarea "x"
type textarea "966711"
click at [1018, 252] on button "button" at bounding box center [1022, 255] width 27 height 21
click at [990, 350] on button "Delete" at bounding box center [988, 354] width 98 height 23
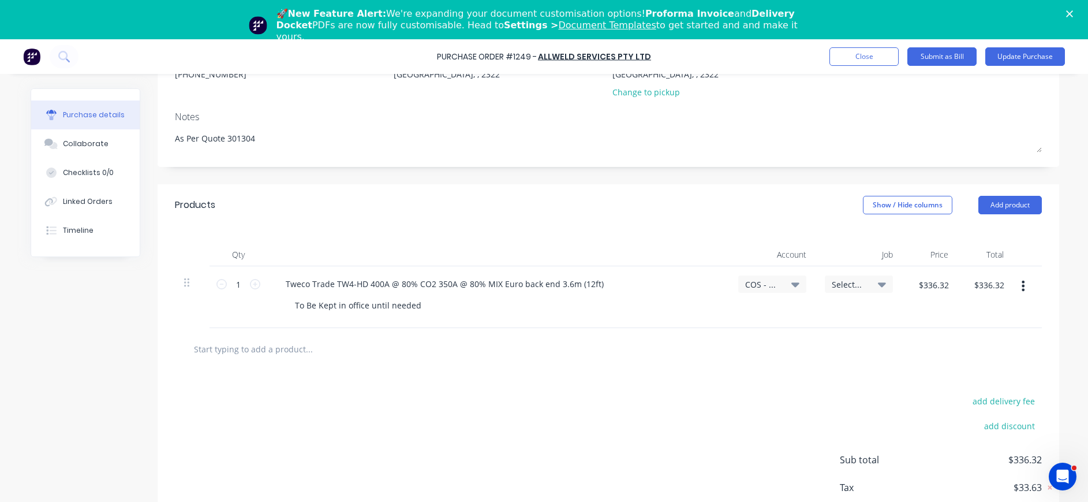
scroll to position [173, 0]
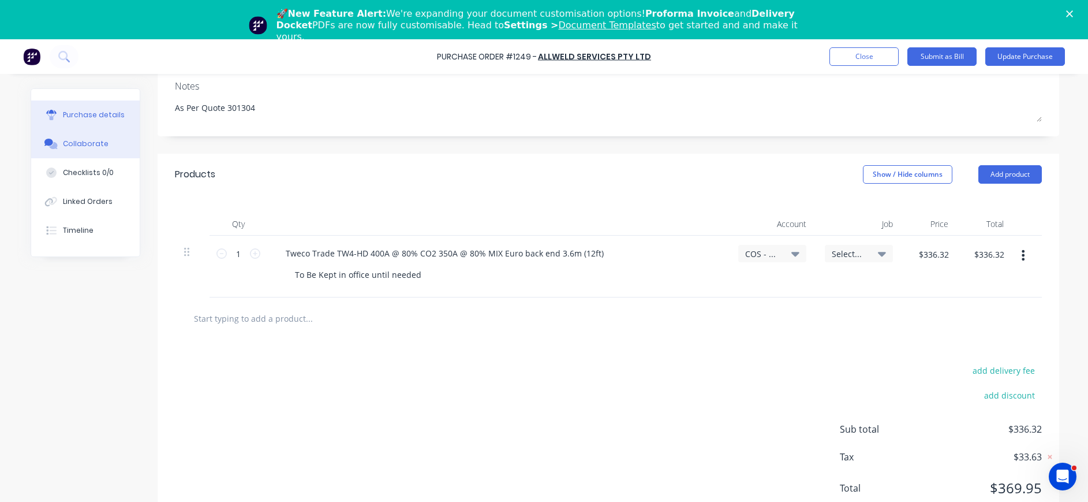
click at [51, 136] on button "Collaborate" at bounding box center [85, 143] width 109 height 29
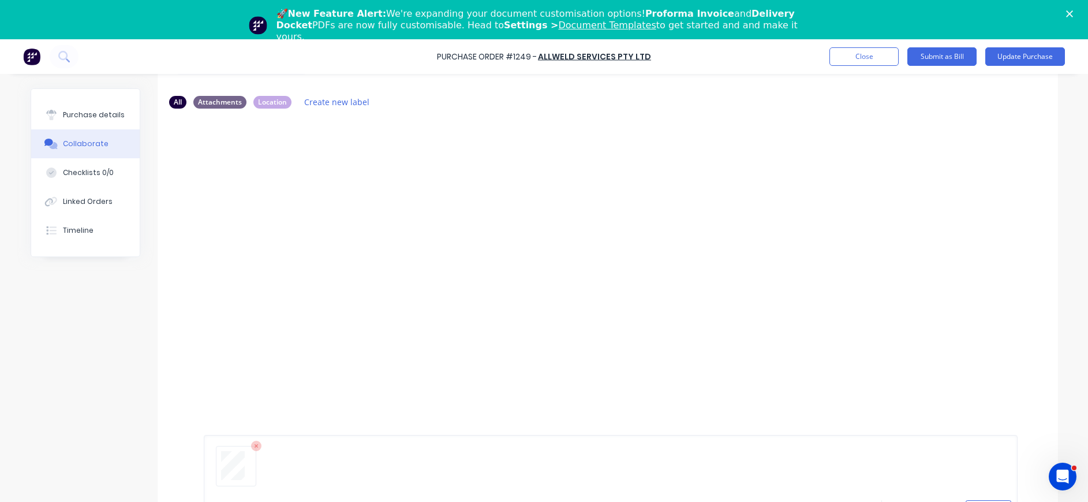
scroll to position [88, 0]
click at [978, 495] on button "Send" at bounding box center [989, 496] width 46 height 17
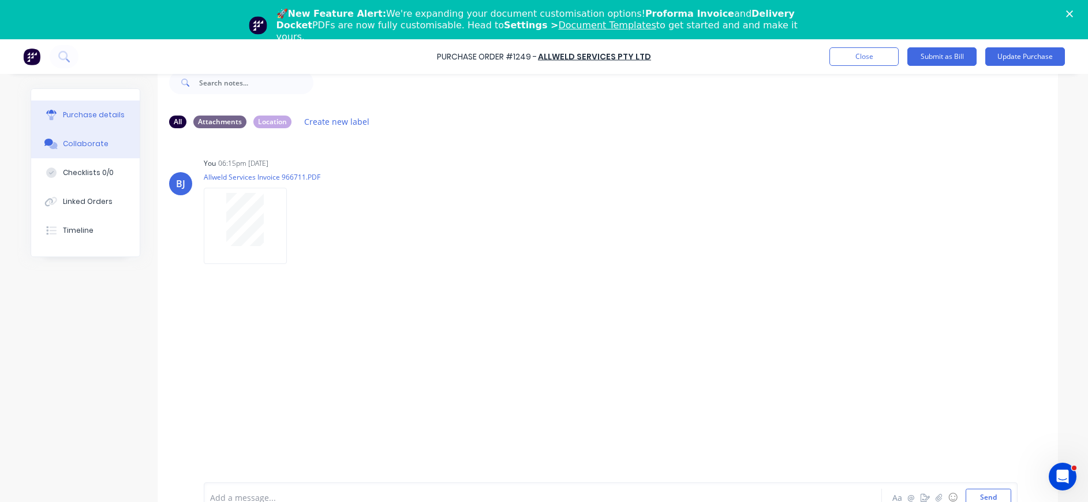
click at [63, 112] on div "Purchase details" at bounding box center [94, 115] width 62 height 10
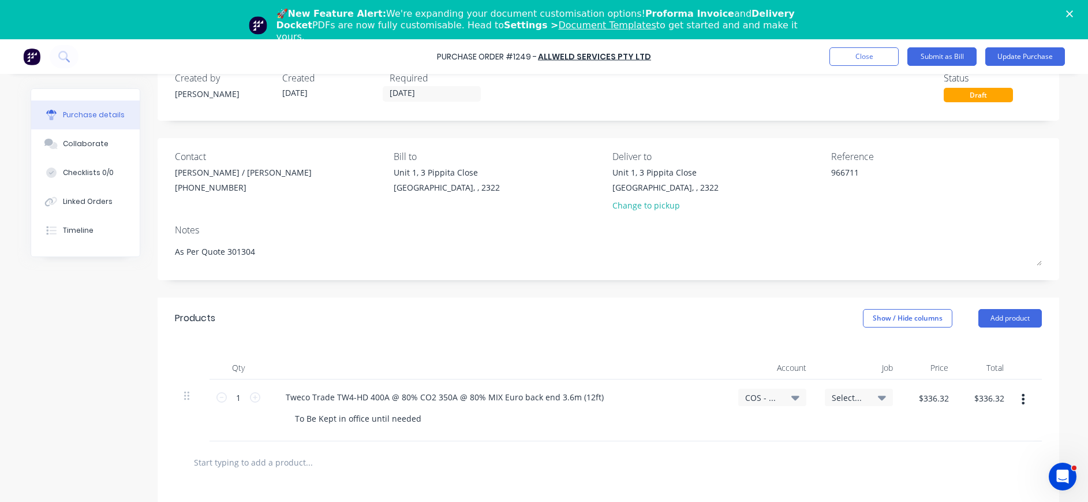
click at [791, 394] on icon at bounding box center [795, 397] width 8 height 13
type textarea "x"
click at [726, 439] on input at bounding box center [734, 431] width 118 height 23
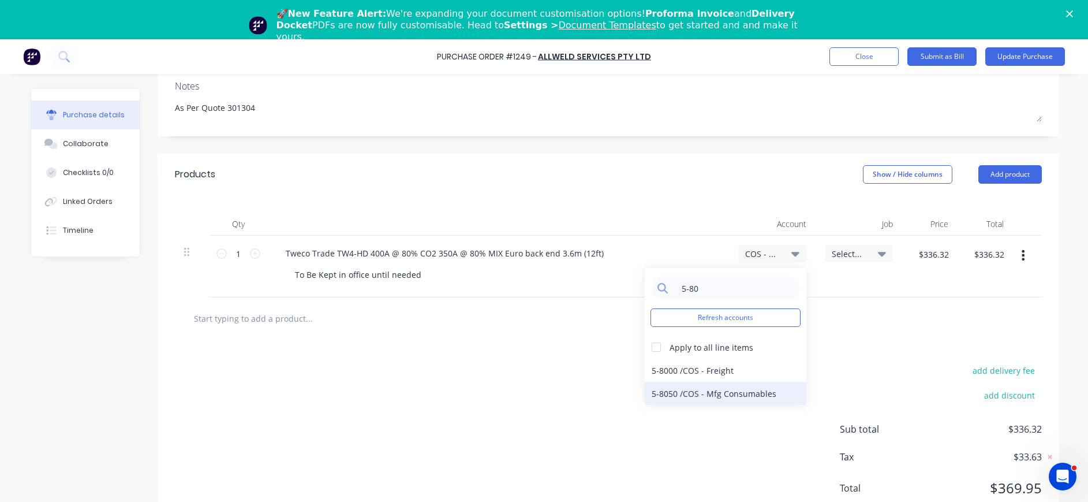
type input "5-80"
click at [719, 390] on div "5-8050 / COS - Mfg Consumables" at bounding box center [726, 393] width 162 height 23
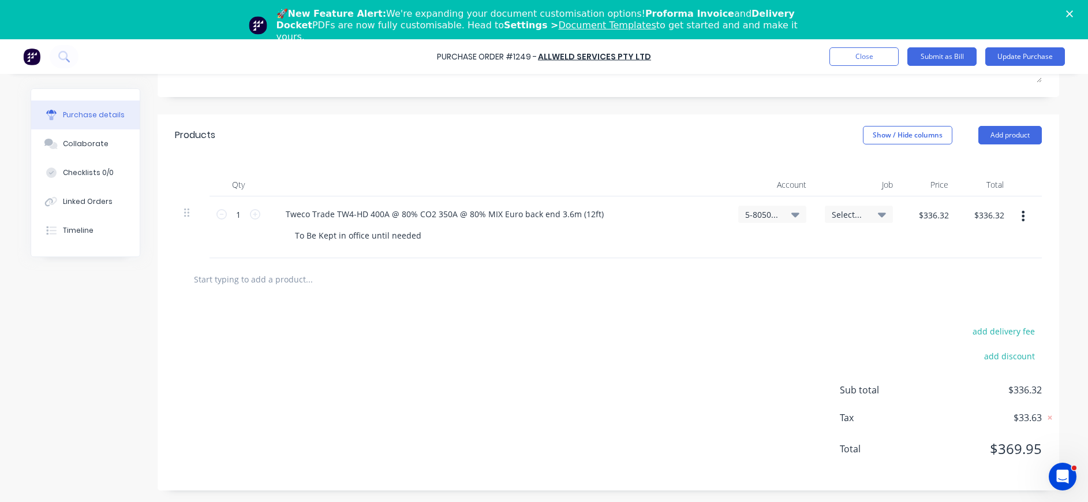
scroll to position [0, 0]
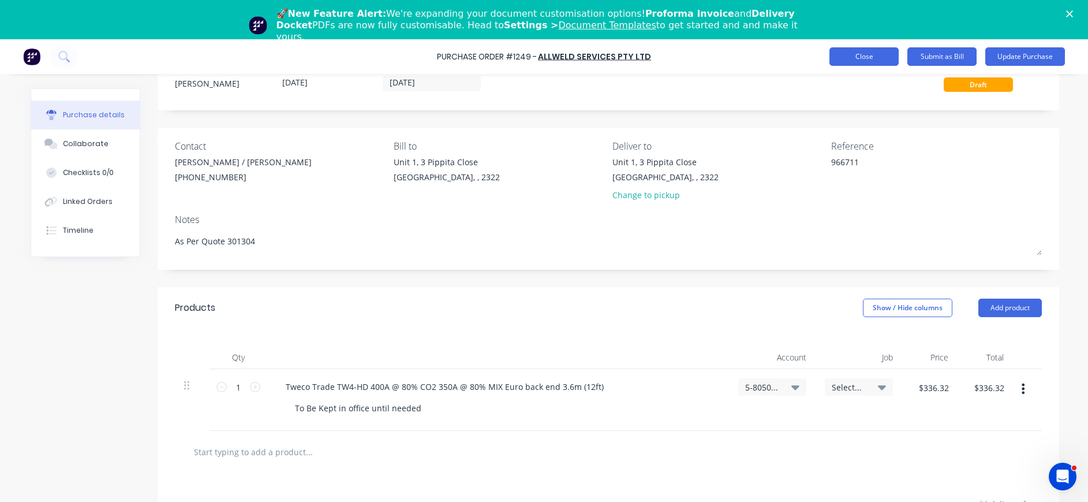
click at [859, 53] on button "Close" at bounding box center [863, 56] width 69 height 18
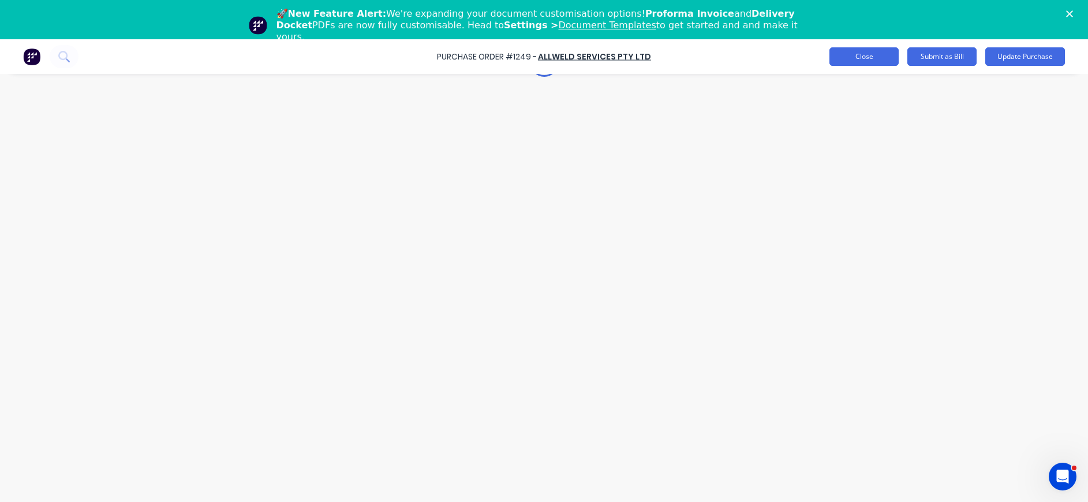
type textarea "x"
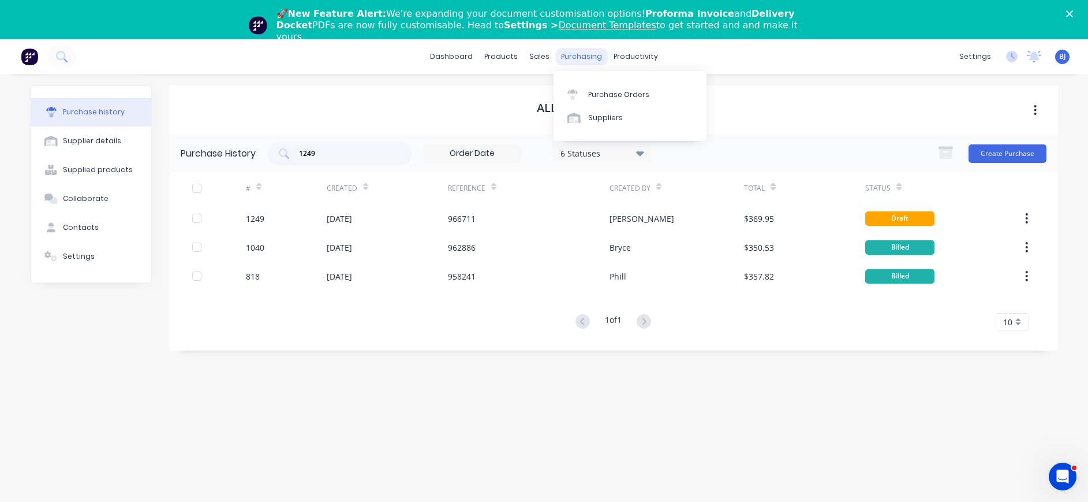
click at [578, 51] on div "purchasing" at bounding box center [581, 56] width 53 height 17
click at [581, 55] on div "purchasing" at bounding box center [581, 56] width 53 height 17
click at [600, 102] on link "Purchase Orders" at bounding box center [630, 94] width 153 height 23
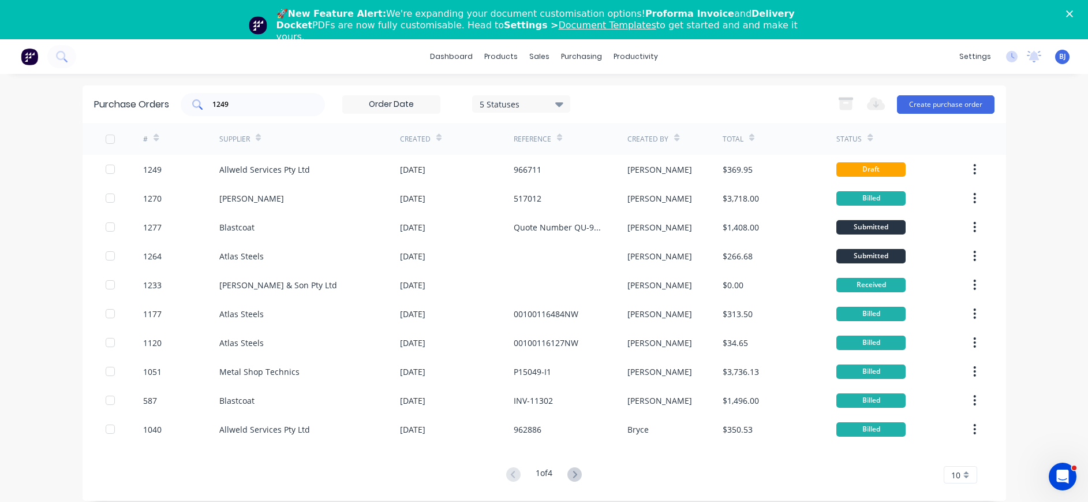
click at [242, 106] on input "1249" at bounding box center [259, 105] width 96 height 12
drag, startPoint x: 242, startPoint y: 105, endPoint x: 170, endPoint y: 107, distance: 72.2
click at [170, 107] on div "Purchase Orders 1249 5 Statuses 5 Statuses Export to Excel (XLSX) Create purcha…" at bounding box center [544, 104] width 923 height 38
type input "1226"
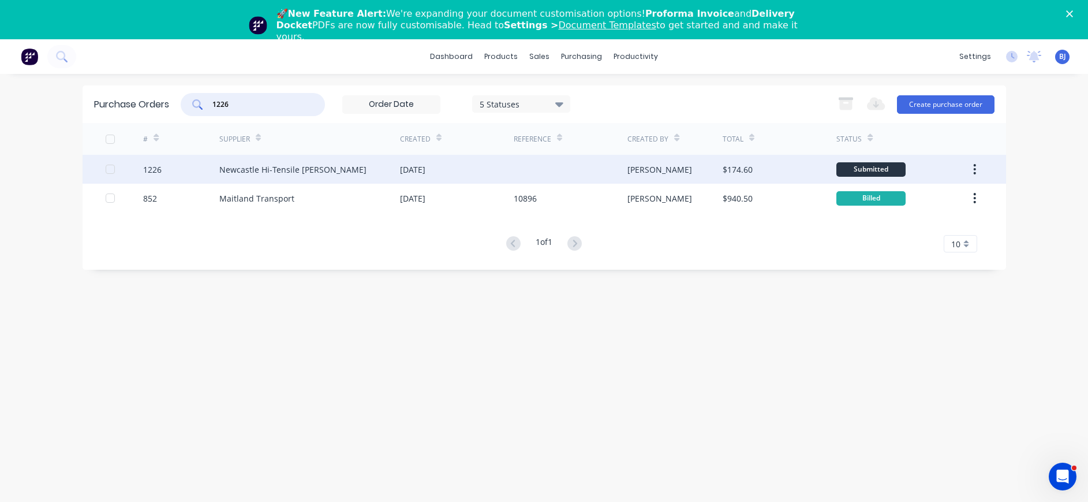
click at [267, 170] on div "Newcastle Hi-Tensile [PERSON_NAME]" at bounding box center [292, 169] width 147 height 12
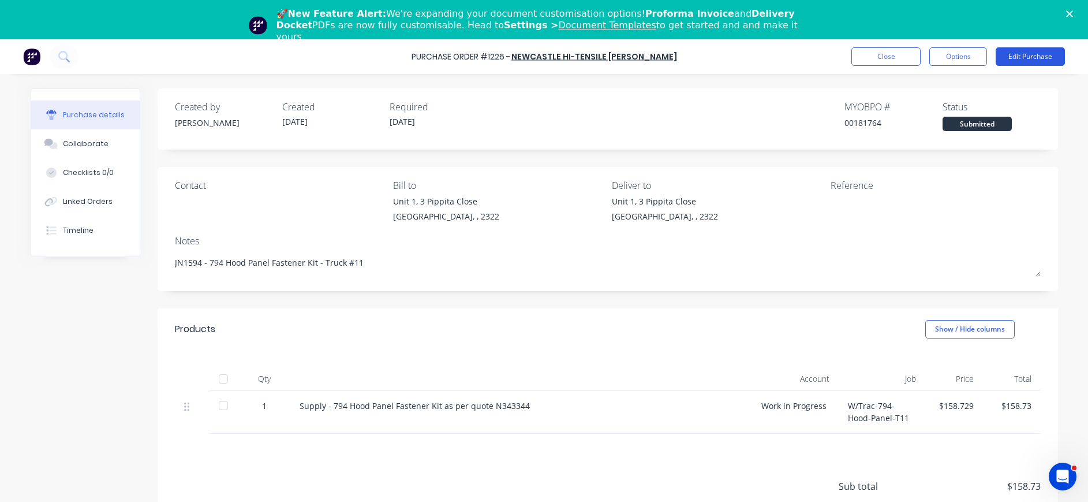
click at [1022, 57] on button "Edit Purchase" at bounding box center [1030, 56] width 69 height 18
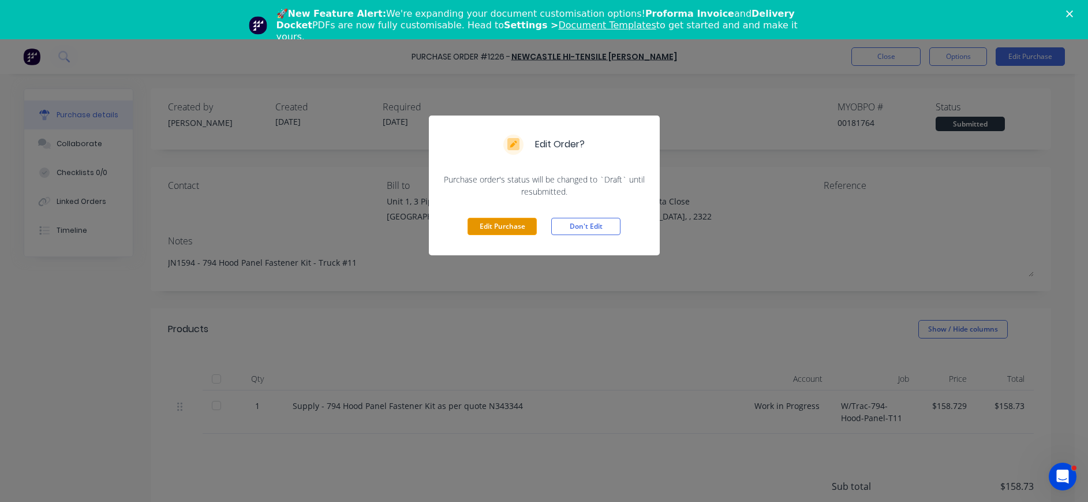
click at [506, 226] on button "Edit Purchase" at bounding box center [502, 226] width 69 height 17
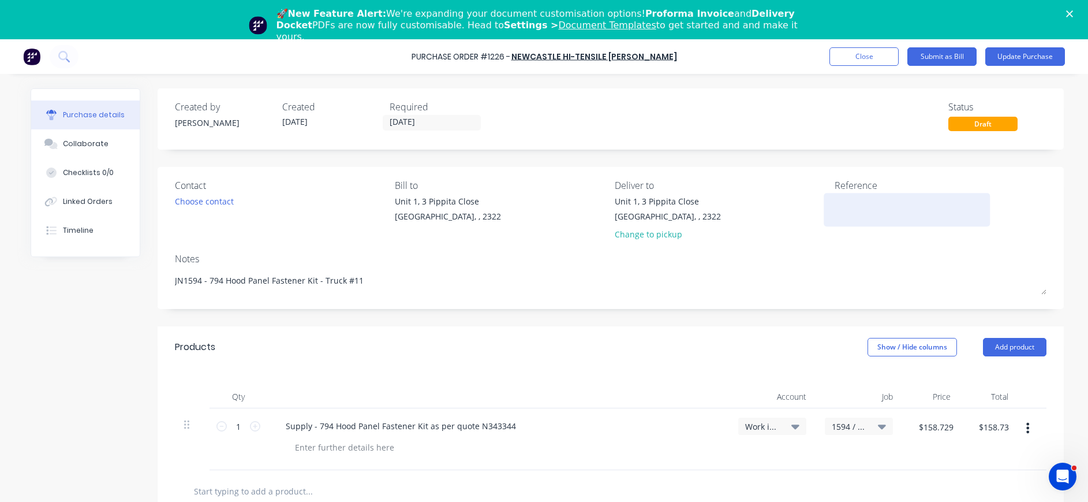
click at [835, 203] on div at bounding box center [907, 209] width 144 height 29
type textarea "x"
click at [835, 203] on div at bounding box center [907, 209] width 144 height 29
click at [854, 200] on textarea at bounding box center [907, 208] width 144 height 26
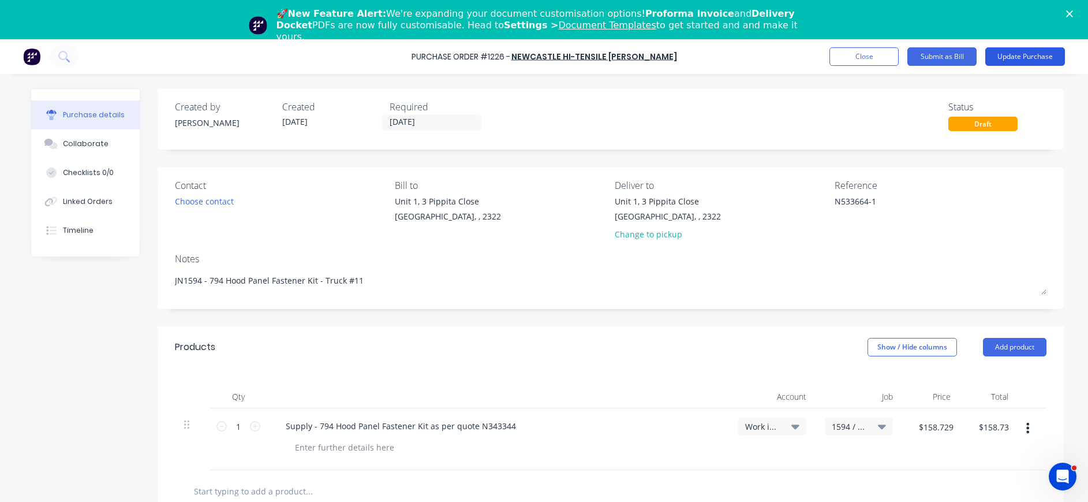
type textarea "N533664-1"
click at [1014, 59] on button "Update Purchase" at bounding box center [1025, 56] width 80 height 18
type textarea "x"
type textarea "N533664-1"
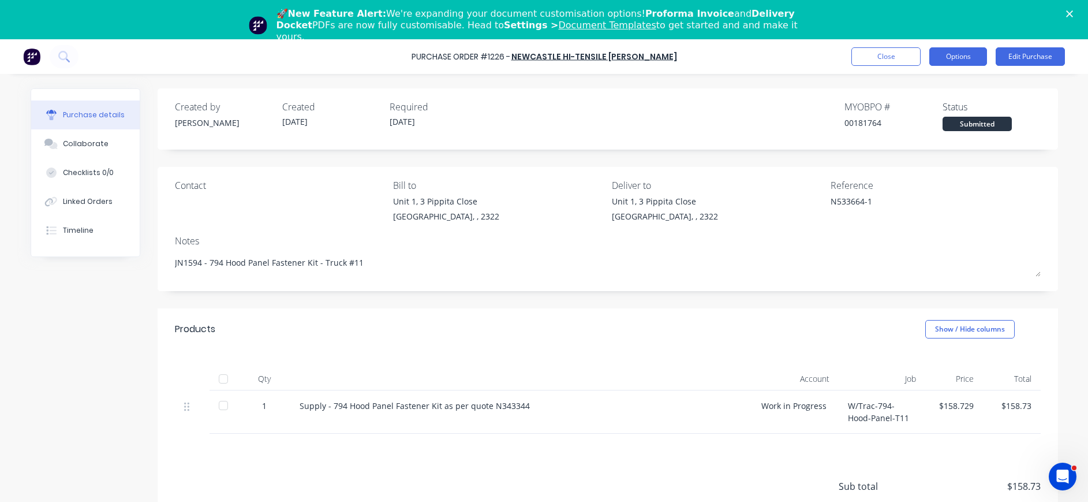
click at [962, 56] on button "Options" at bounding box center [958, 56] width 58 height 18
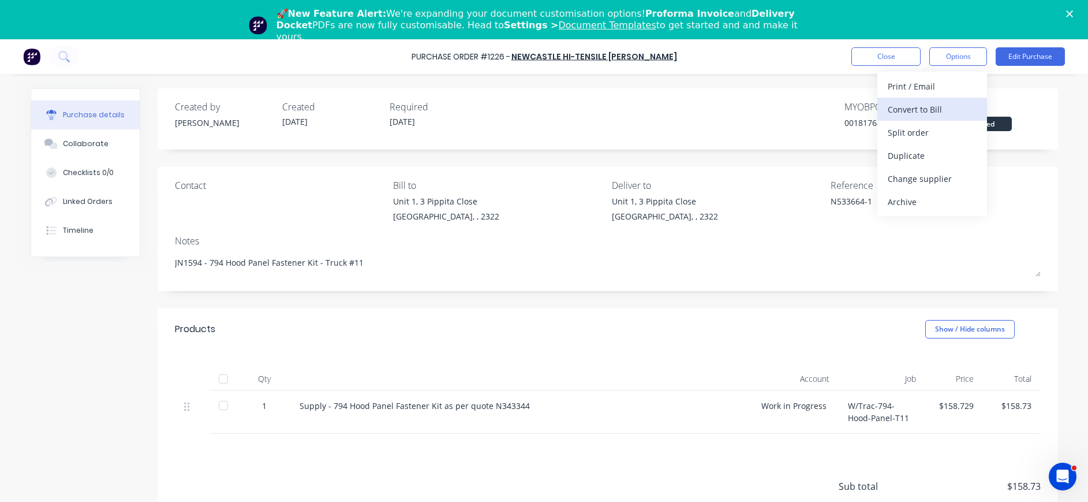
click at [900, 113] on div "Convert to Bill" at bounding box center [932, 109] width 89 height 17
type textarea "x"
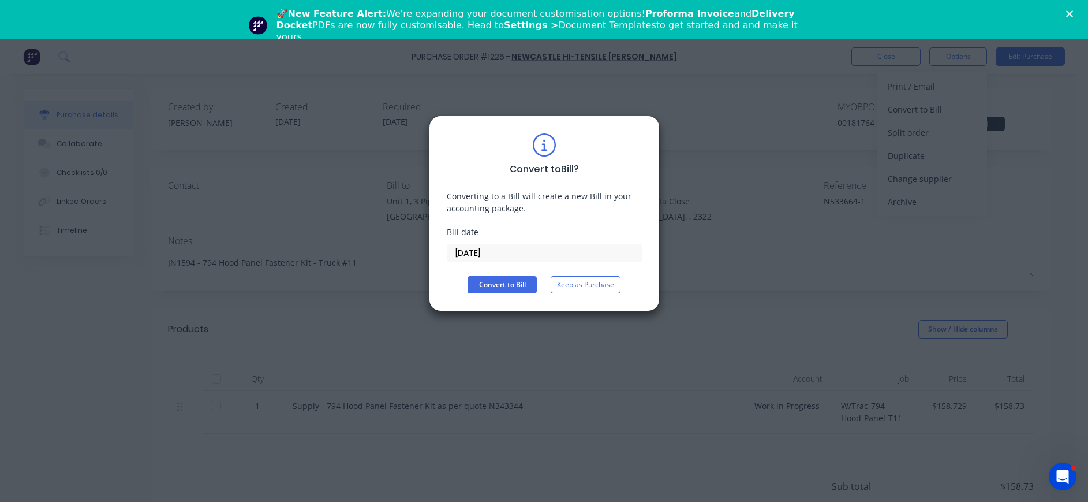
click at [521, 247] on input "[DATE]" at bounding box center [544, 252] width 194 height 17
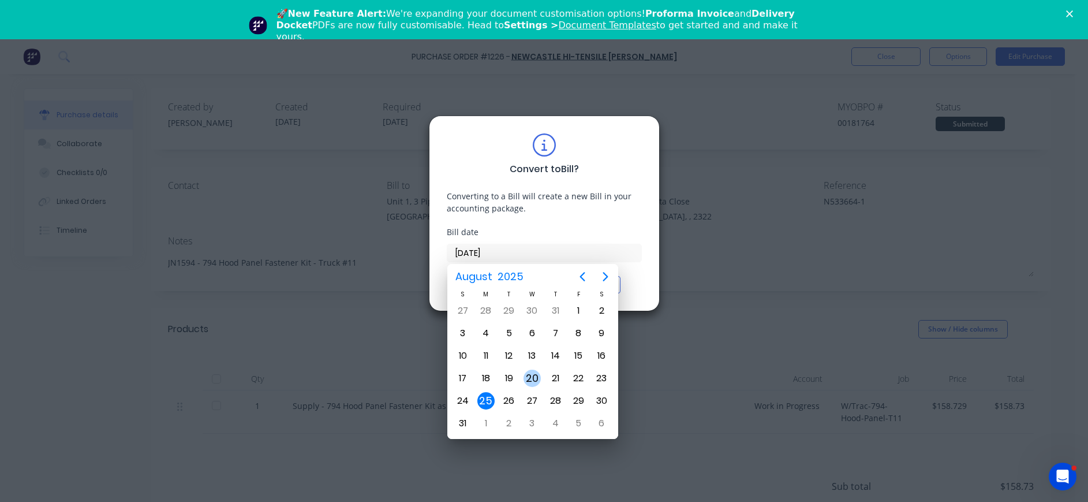
click at [534, 376] on div "20" at bounding box center [532, 377] width 17 height 17
type input "[DATE]"
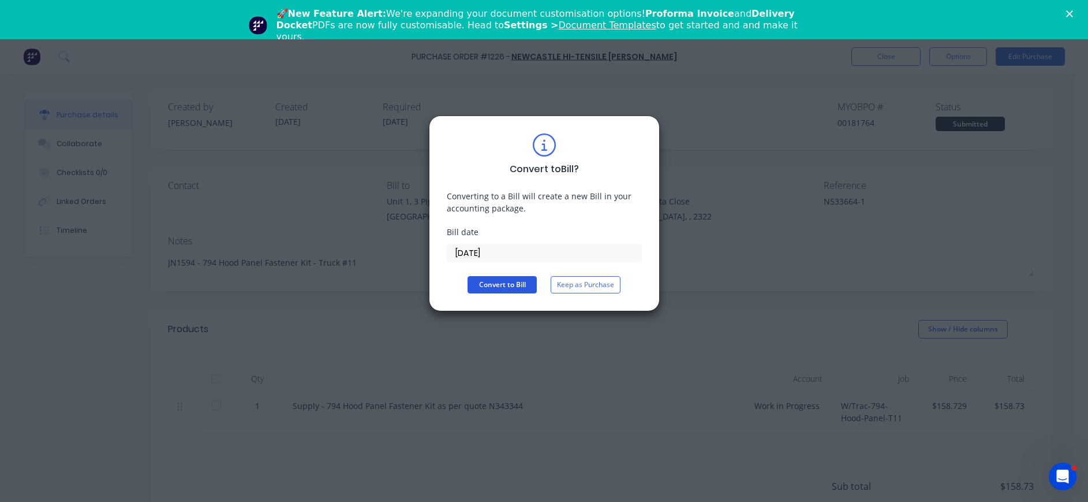
click at [493, 281] on button "Convert to Bill" at bounding box center [502, 284] width 69 height 17
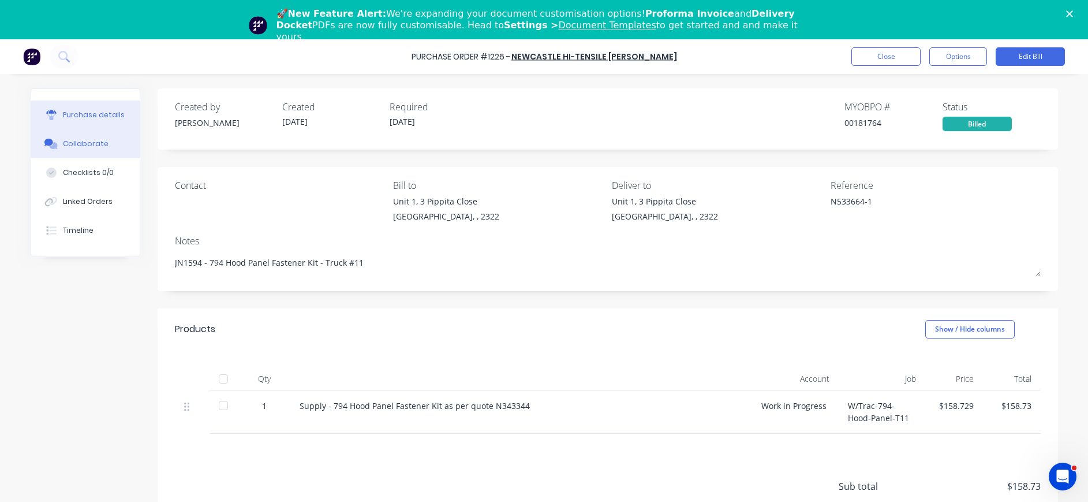
drag, startPoint x: 77, startPoint y: 142, endPoint x: 70, endPoint y: 141, distance: 7.0
click at [70, 141] on div "Collaborate" at bounding box center [86, 144] width 46 height 10
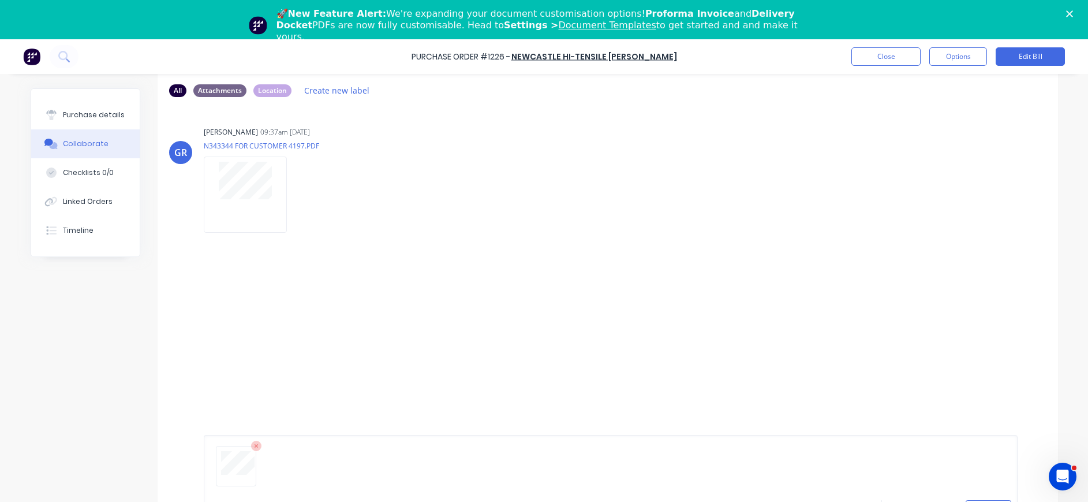
scroll to position [88, 0]
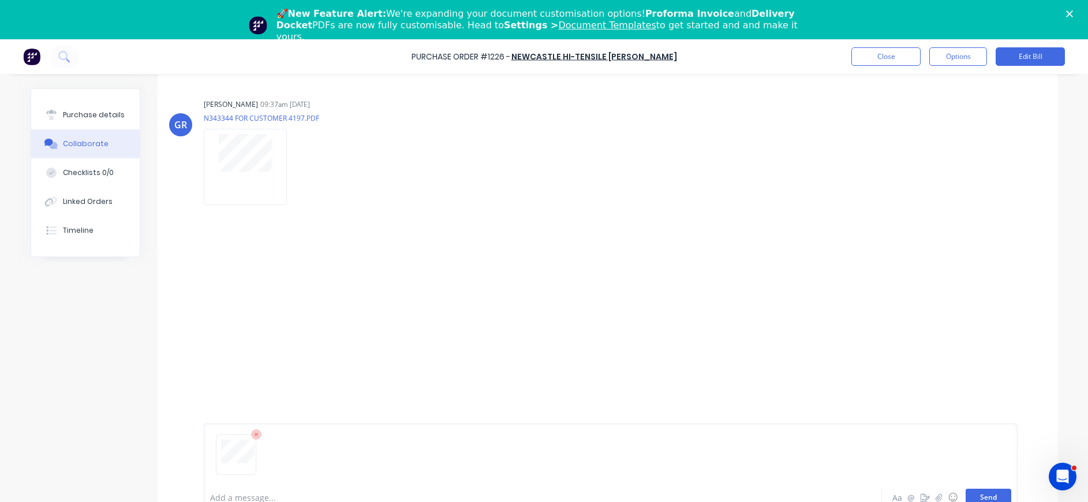
click at [994, 495] on button "Send" at bounding box center [989, 496] width 46 height 17
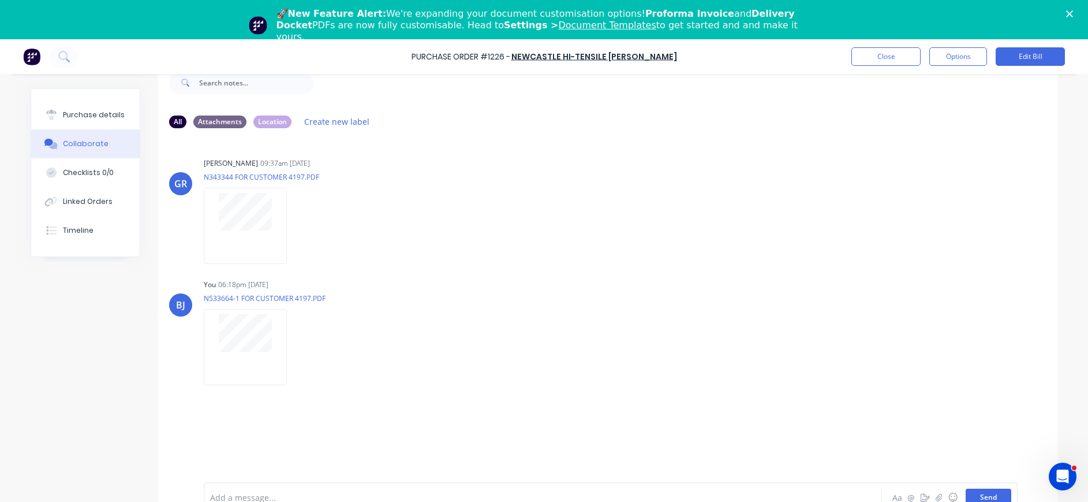
click at [978, 497] on button "Send" at bounding box center [989, 496] width 46 height 17
click at [83, 103] on button "Purchase details" at bounding box center [85, 114] width 109 height 29
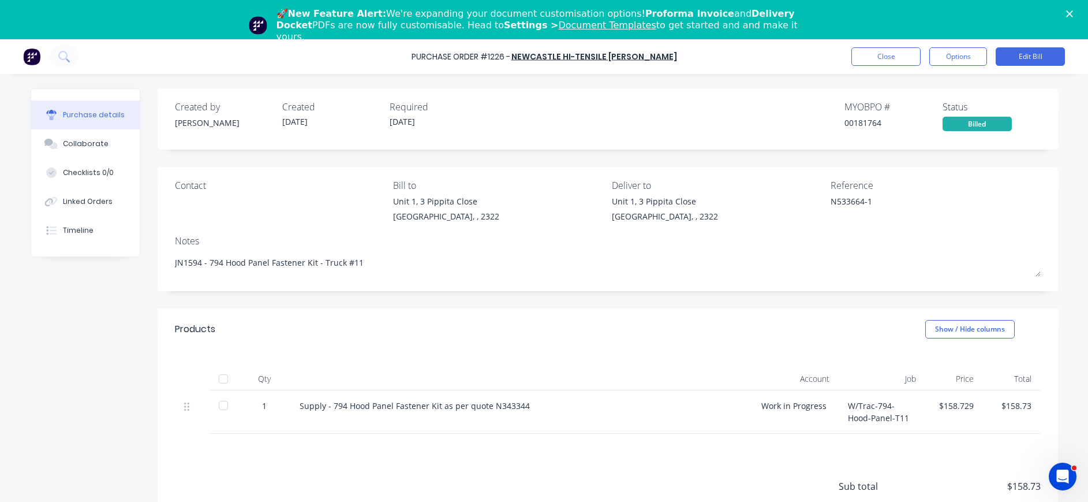
click at [218, 405] on div at bounding box center [223, 405] width 23 height 23
type textarea "x"
click at [889, 58] on button "Close" at bounding box center [885, 56] width 69 height 18
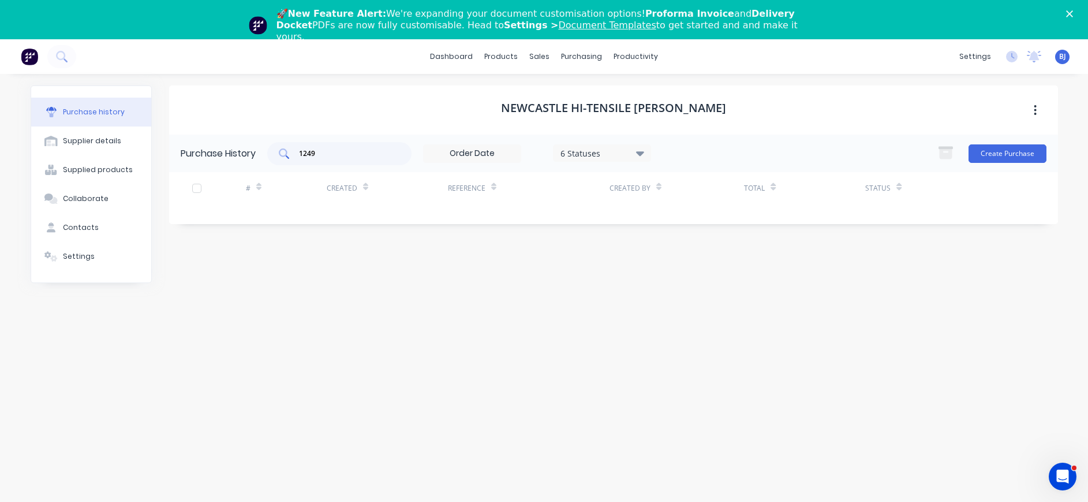
click at [343, 159] on div "1249" at bounding box center [339, 153] width 144 height 23
drag, startPoint x: 331, startPoint y: 155, endPoint x: 233, endPoint y: 154, distance: 98.7
click at [233, 154] on div "Purchase History 1249 6 Statuses 6 Statuses Create Purchase" at bounding box center [613, 153] width 889 height 38
type input "1249"
click at [593, 54] on div "purchasing" at bounding box center [581, 56] width 53 height 17
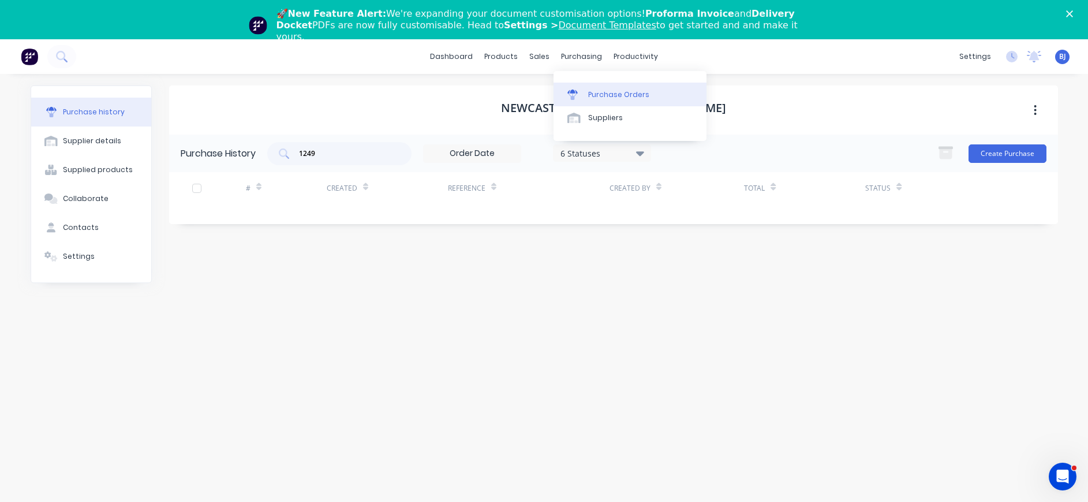
click at [604, 87] on link "Purchase Orders" at bounding box center [630, 94] width 153 height 23
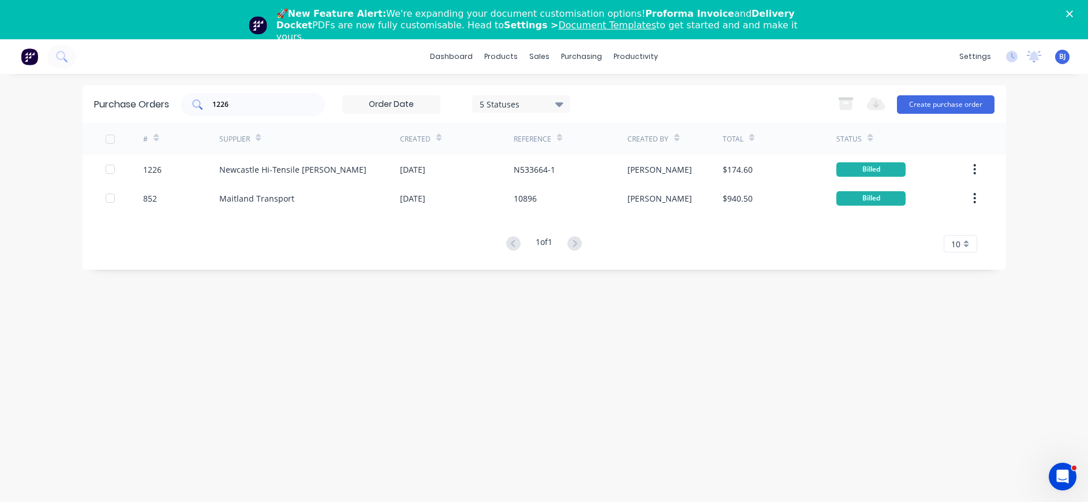
click at [246, 102] on input "1226" at bounding box center [259, 105] width 96 height 12
drag, startPoint x: 246, startPoint y: 102, endPoint x: 158, endPoint y: 104, distance: 87.8
click at [158, 104] on div "Purchase Orders 1226 5 Statuses 5 Statuses Export to Excel (XLSX) Create purcha…" at bounding box center [544, 104] width 923 height 38
type input "1249"
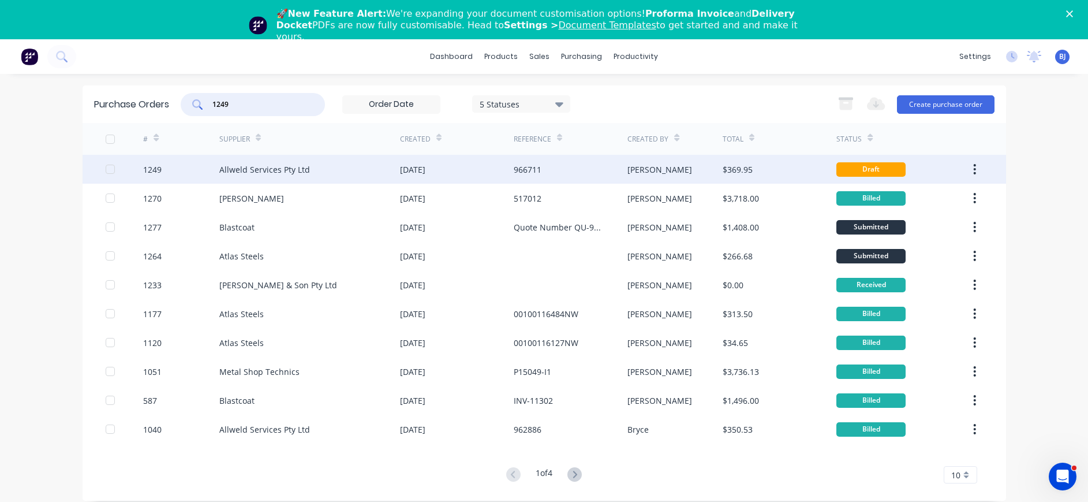
click at [290, 172] on div "Allweld Services Pty Ltd" at bounding box center [264, 169] width 91 height 12
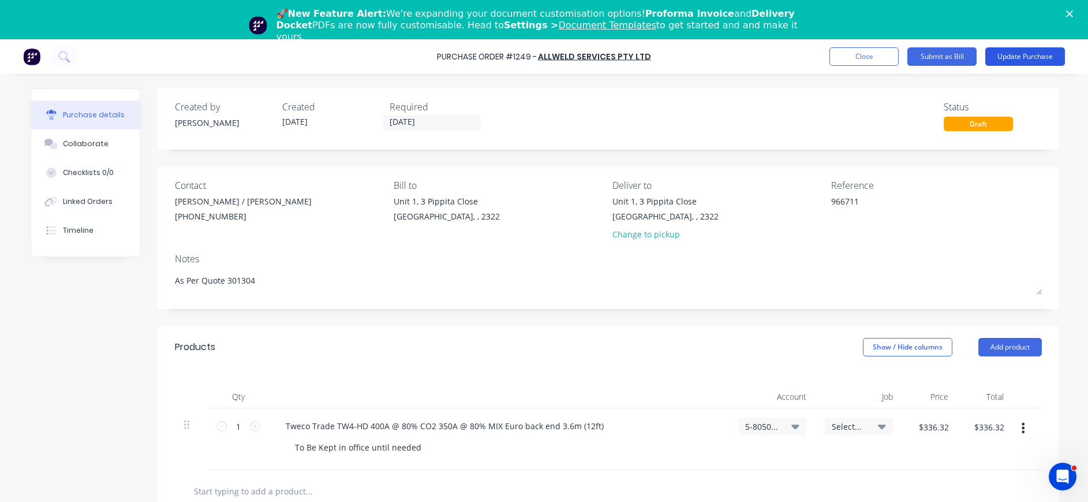
click at [1018, 55] on button "Update Purchase" at bounding box center [1025, 56] width 80 height 18
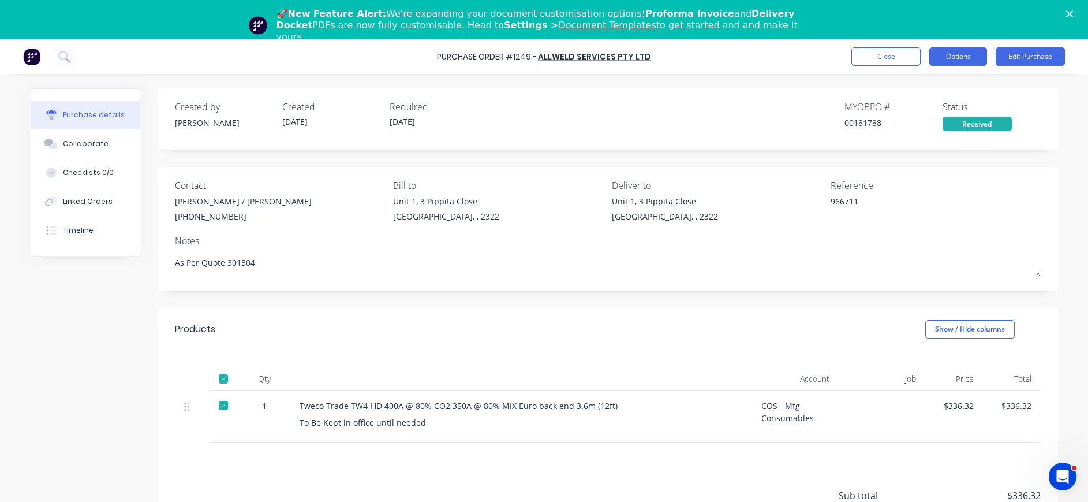
click at [951, 55] on button "Options" at bounding box center [958, 56] width 58 height 18
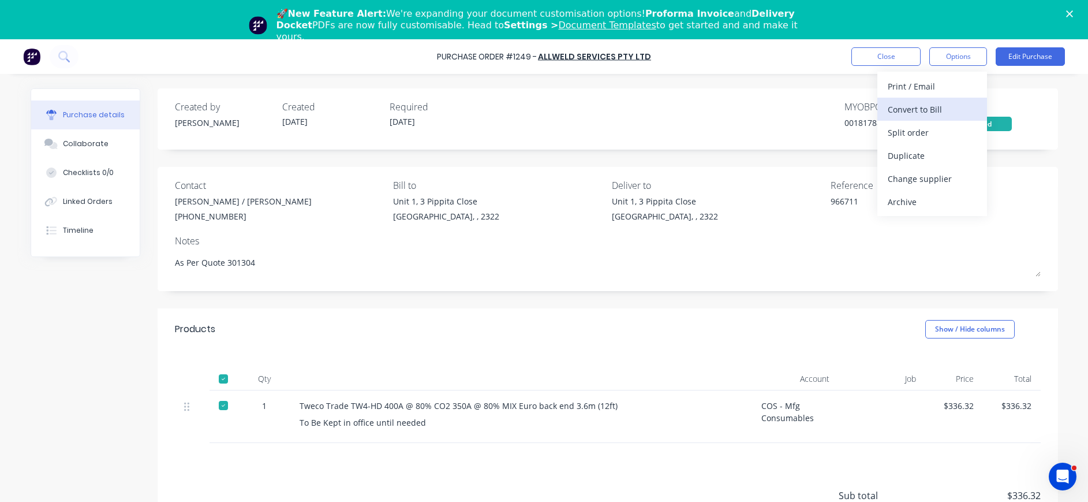
click at [936, 110] on div "Convert to Bill" at bounding box center [932, 109] width 89 height 17
type textarea "x"
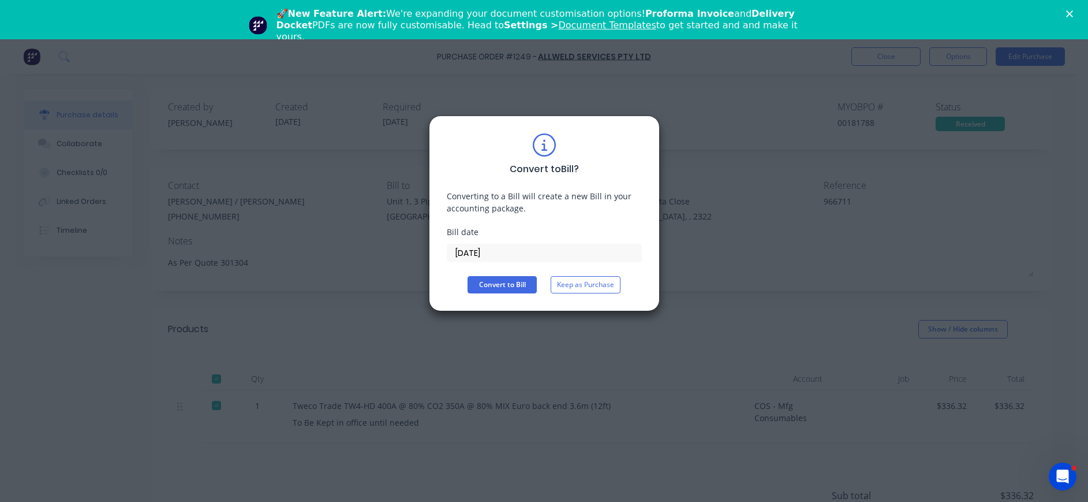
click at [480, 249] on input "[DATE]" at bounding box center [544, 252] width 194 height 17
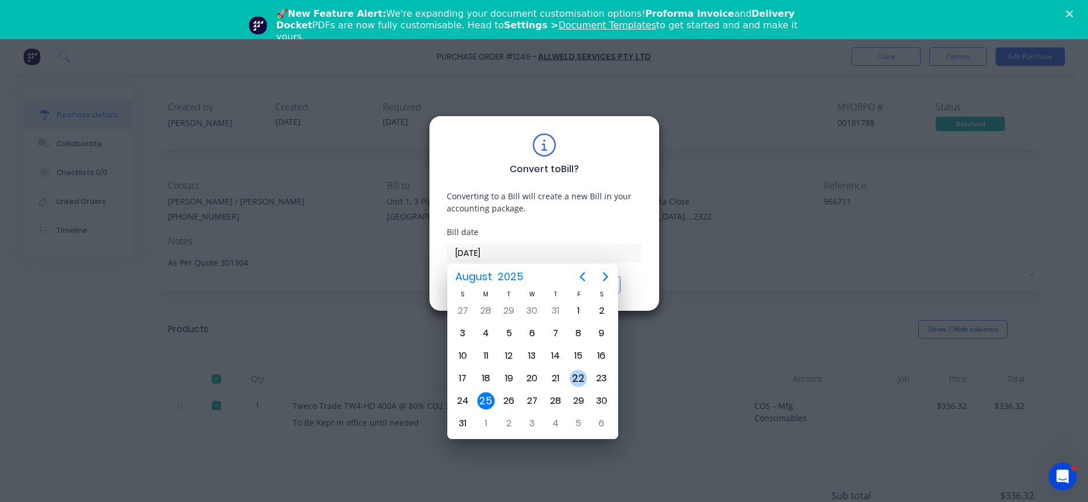
click at [579, 376] on div "22" at bounding box center [578, 377] width 17 height 17
type input "[DATE]"
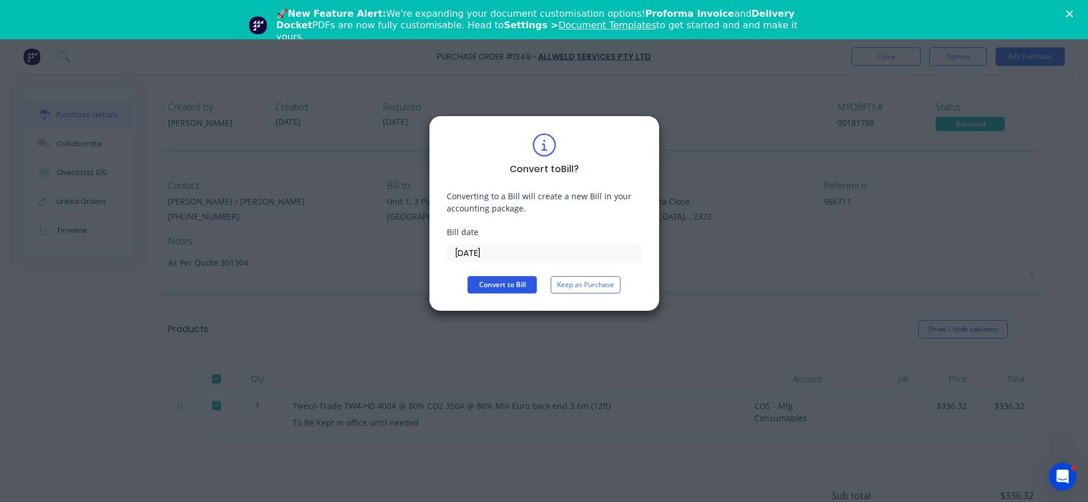
click at [472, 282] on button "Convert to Bill" at bounding box center [502, 284] width 69 height 17
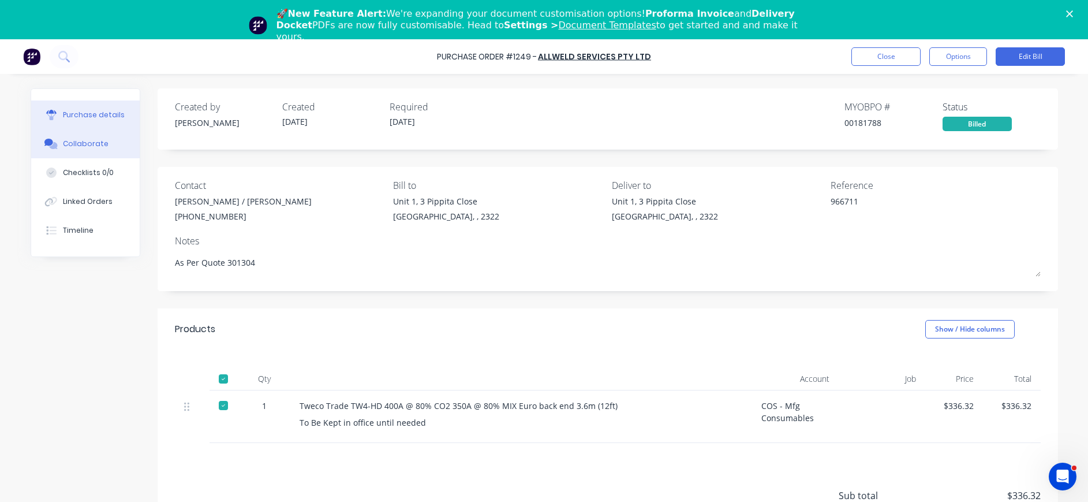
click at [64, 148] on div "Collaborate" at bounding box center [86, 144] width 46 height 10
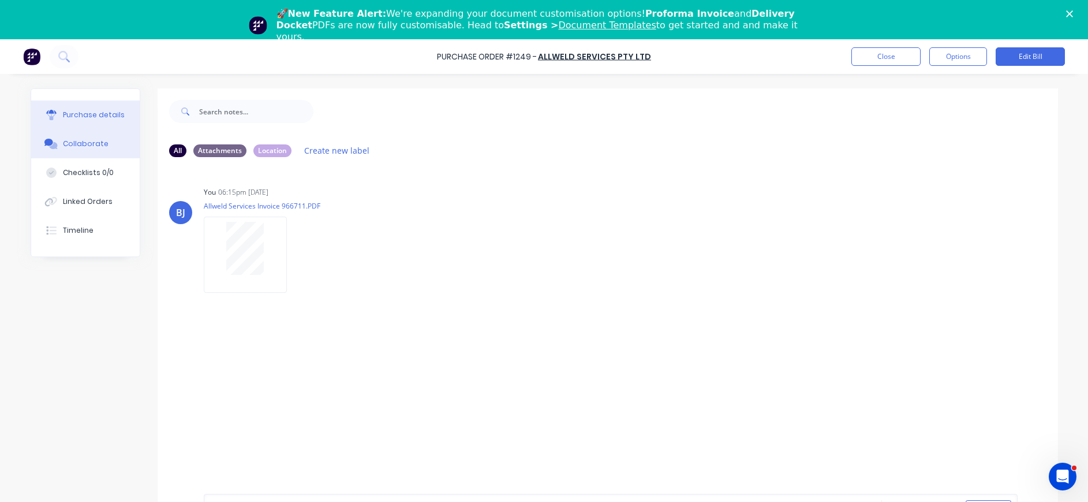
click at [66, 114] on div "Purchase details" at bounding box center [94, 115] width 62 height 10
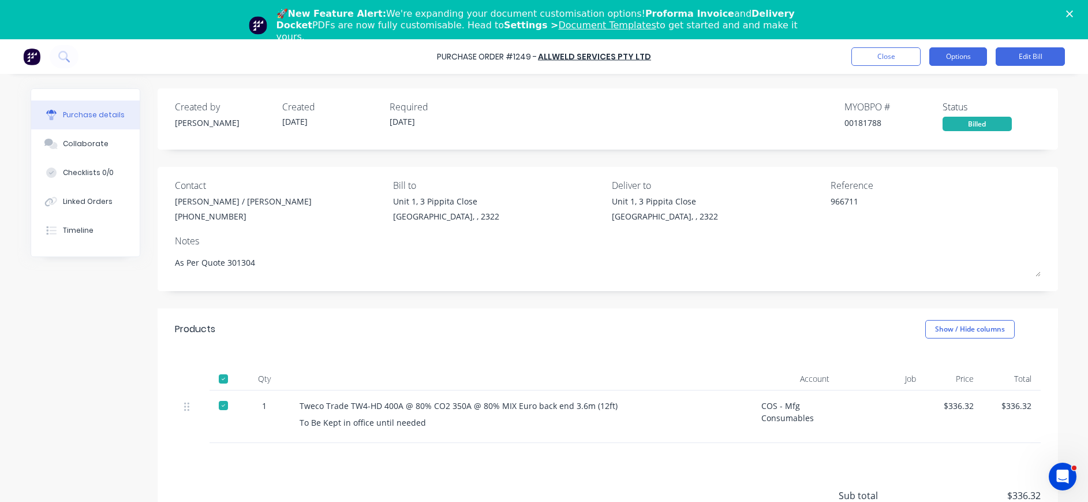
click at [952, 53] on button "Options" at bounding box center [958, 56] width 58 height 18
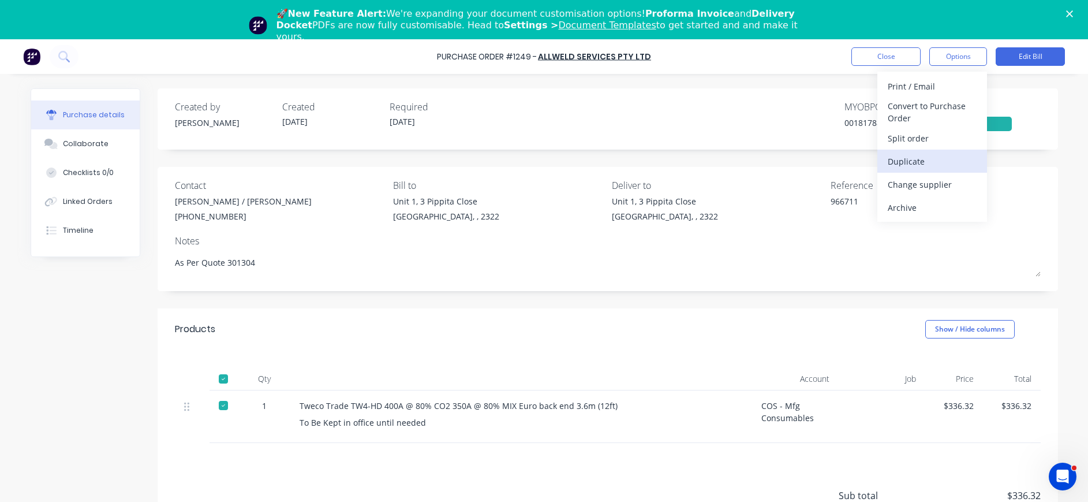
click at [924, 158] on div "Duplicate" at bounding box center [932, 161] width 89 height 17
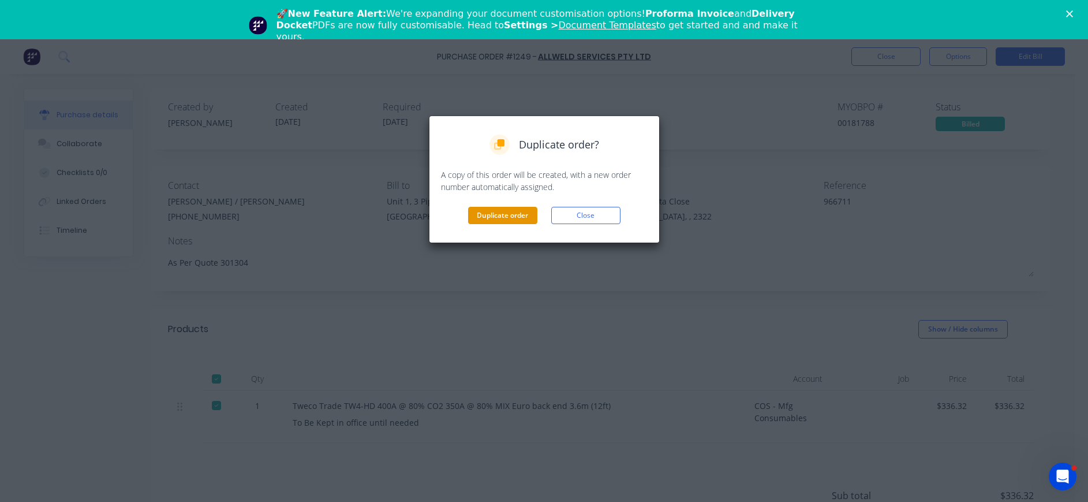
click at [502, 214] on button "Duplicate order" at bounding box center [502, 215] width 69 height 17
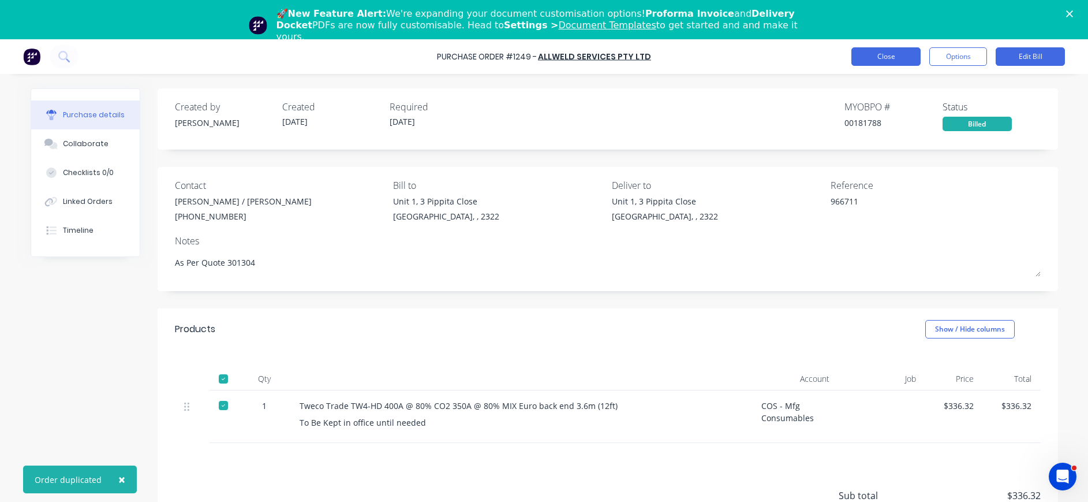
click at [862, 54] on button "Close" at bounding box center [885, 56] width 69 height 18
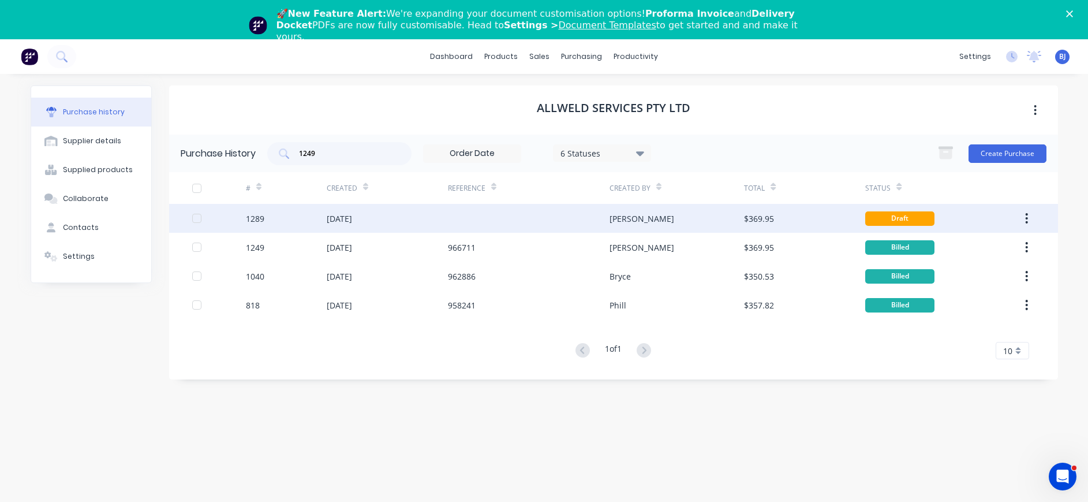
click at [352, 218] on div "[DATE]" at bounding box center [339, 218] width 25 height 12
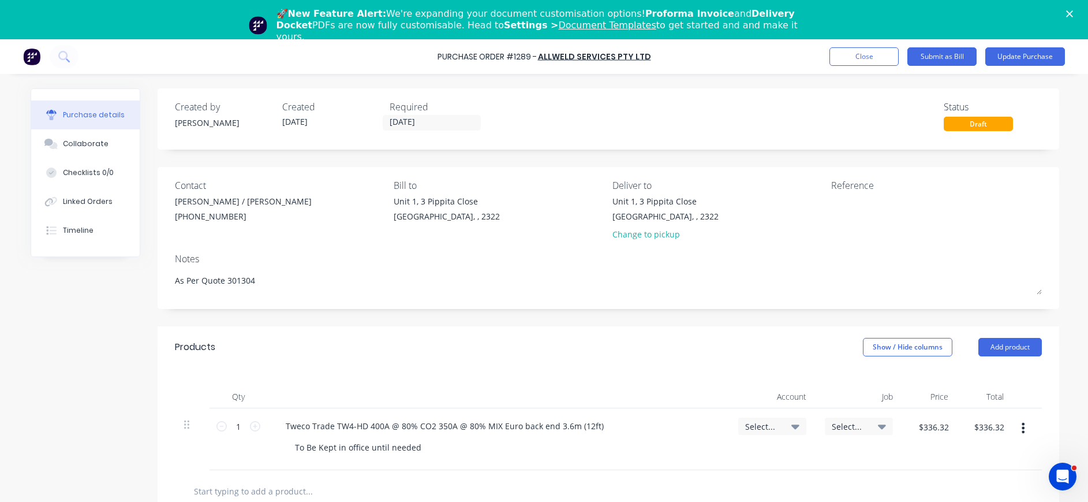
click at [791, 428] on icon at bounding box center [795, 426] width 8 height 13
type textarea "x"
click at [745, 461] on input at bounding box center [734, 460] width 118 height 23
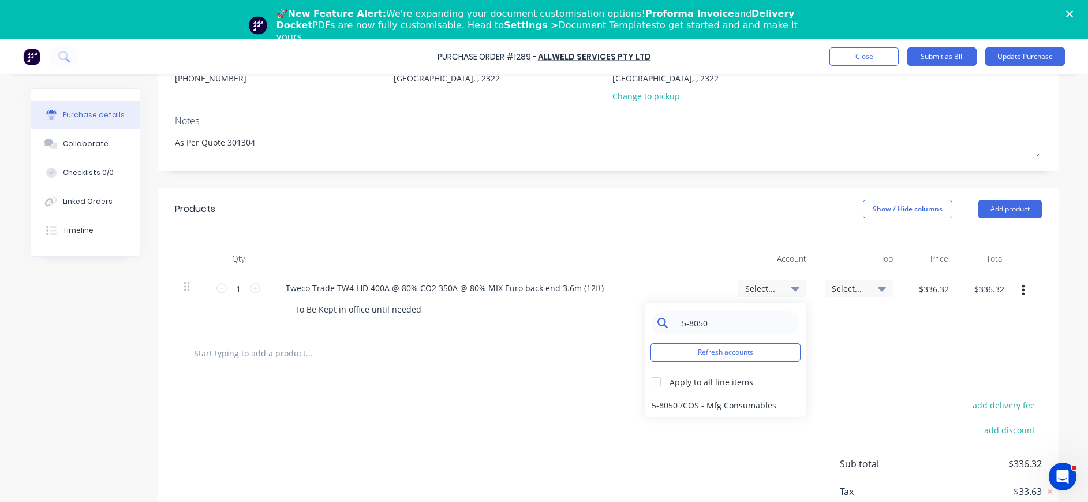
scroll to position [173, 0]
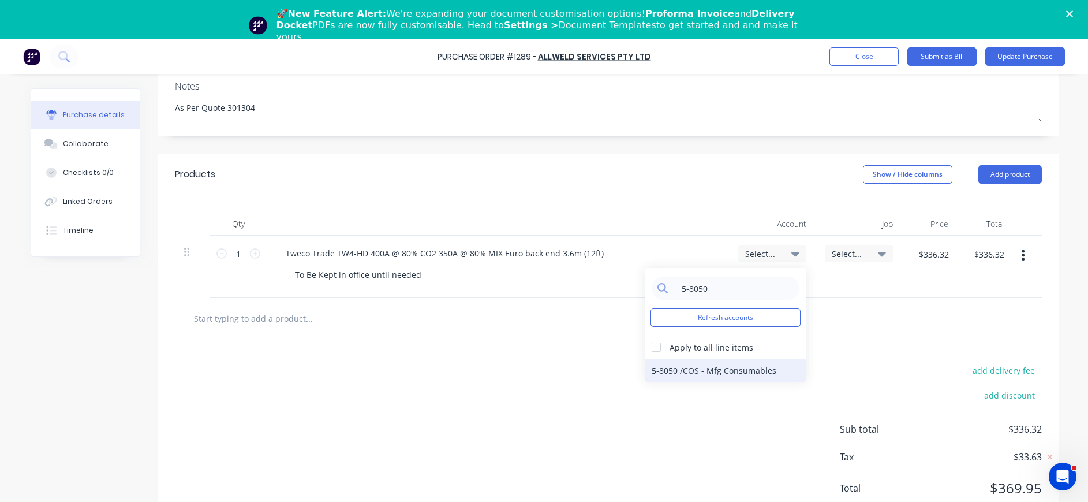
type input "5-8050"
click at [731, 365] on div "5-8050 / COS - Mfg Consumables" at bounding box center [726, 369] width 162 height 23
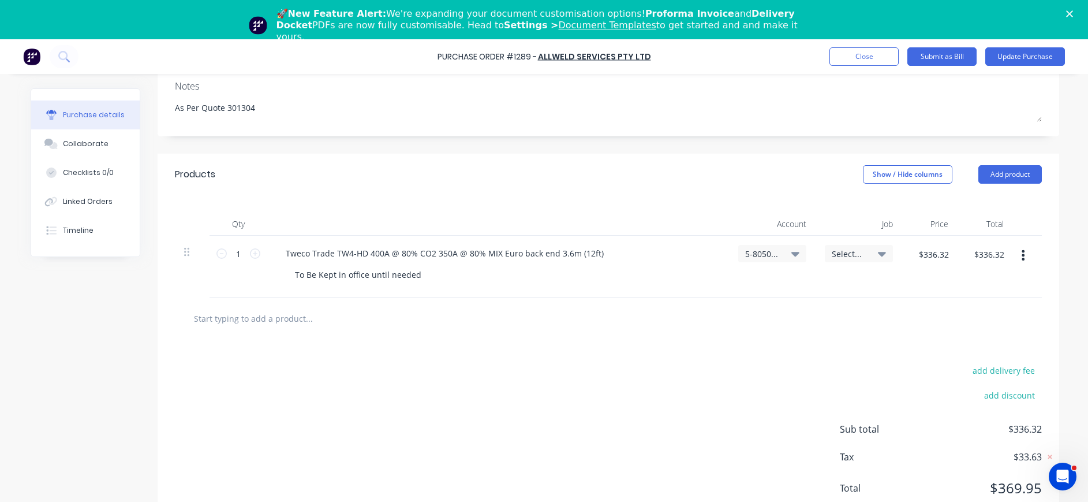
scroll to position [0, 0]
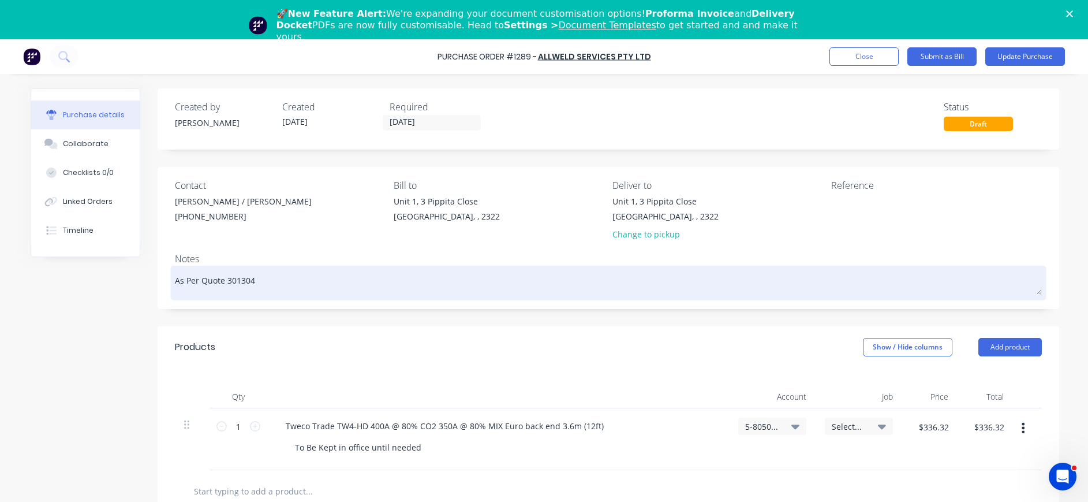
click at [313, 282] on textarea "As Per Quote 301304" at bounding box center [608, 281] width 867 height 26
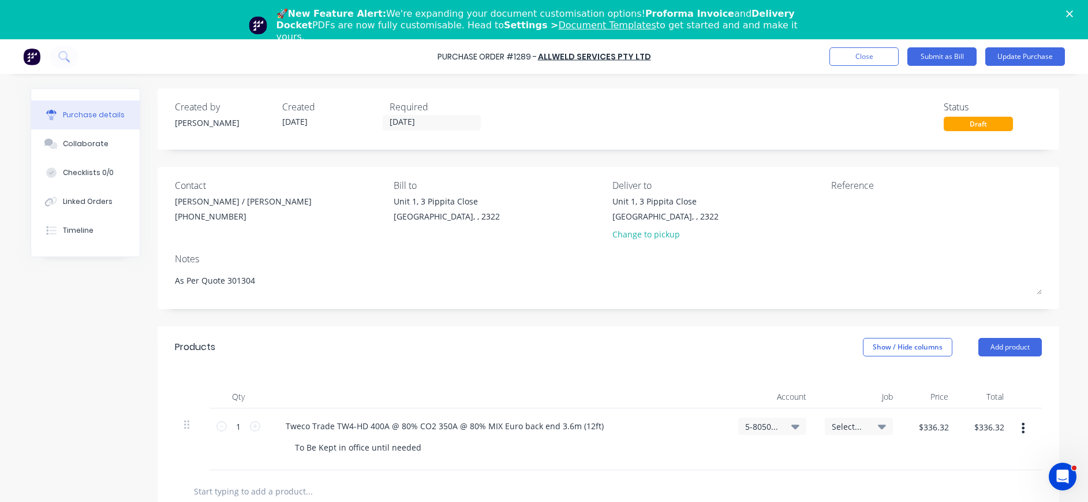
type textarea "x"
type textarea "As Per Quote 301304"
type textarea "x"
type textarea "As Per Quote 301304"
type textarea "x"
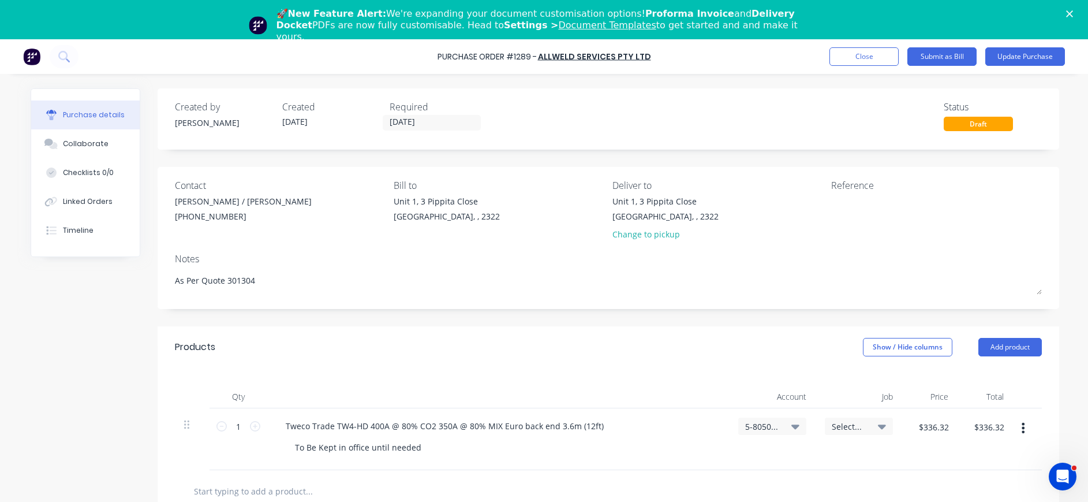
type textarea "As Per Quote 301304 R"
type textarea "x"
type textarea "As Per Quote 301304 Re"
type textarea "x"
type textarea "As Per Quote 301304 Ref"
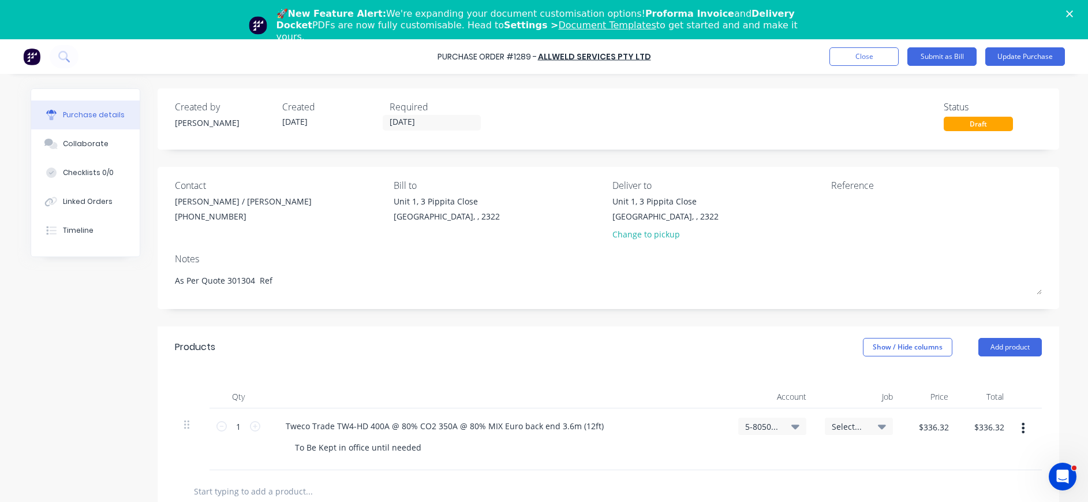
type textarea "x"
type textarea "As Per Quote 301304 Refe"
type textarea "x"
type textarea "As Per Quote 301304 Refer"
type textarea "x"
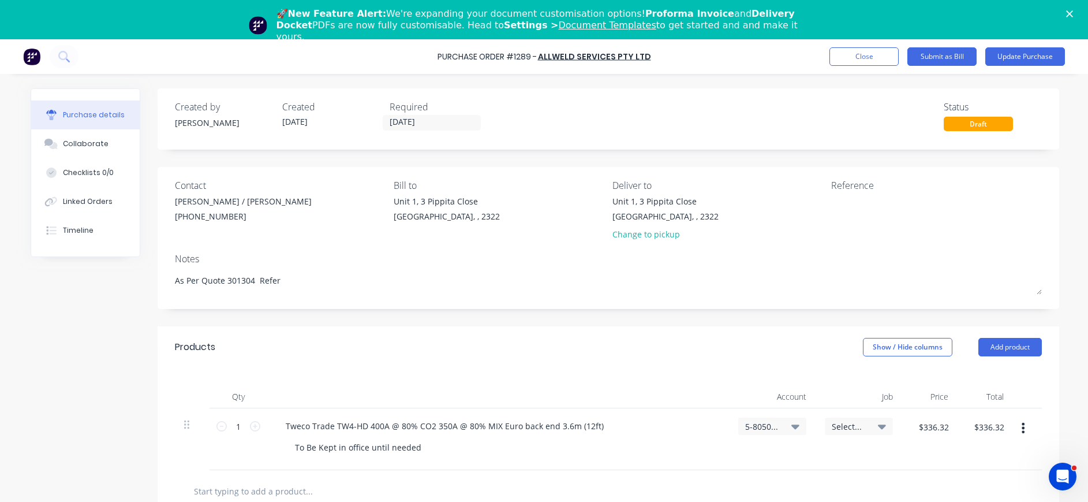
type textarea "As Per Quote 301304 Refer"
type textarea "x"
type textarea "As Per Quote 301304 Refer t"
type textarea "x"
type textarea "As Per Quote 301304 Refer to"
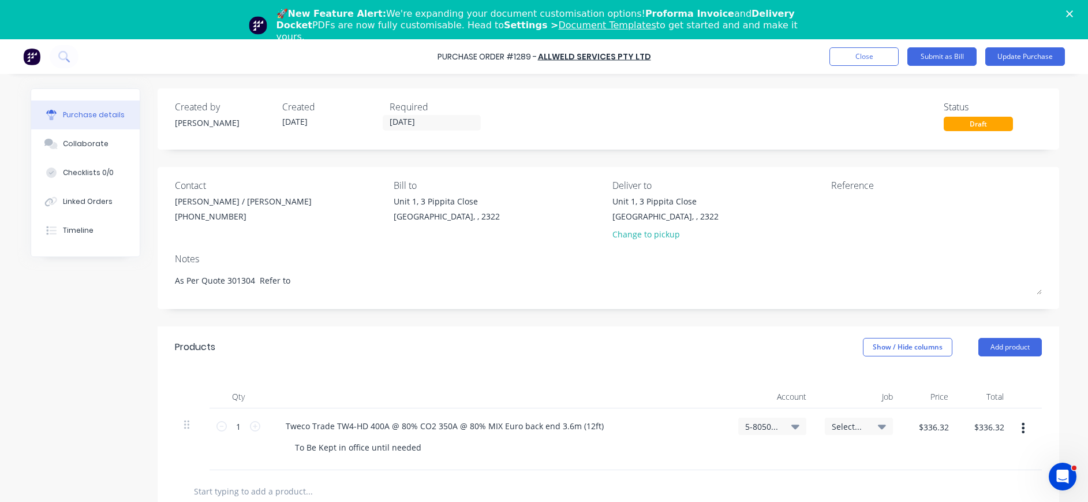
type textarea "x"
type textarea "As Per Quote 301304 Refer to"
type textarea "x"
type textarea "As Per Quote 301304 Refer to o"
type textarea "x"
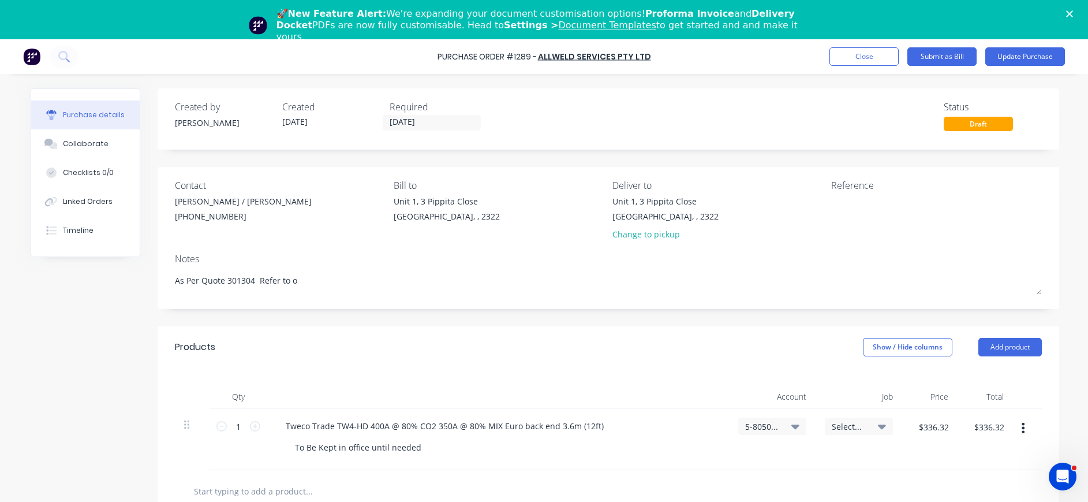
type textarea "As Per Quote 301304 Refer to or"
type textarea "x"
type textarea "As Per Quote 301304 Refer to org"
type textarea "x"
type textarea "As Per Quote 301304 Refer to orgi"
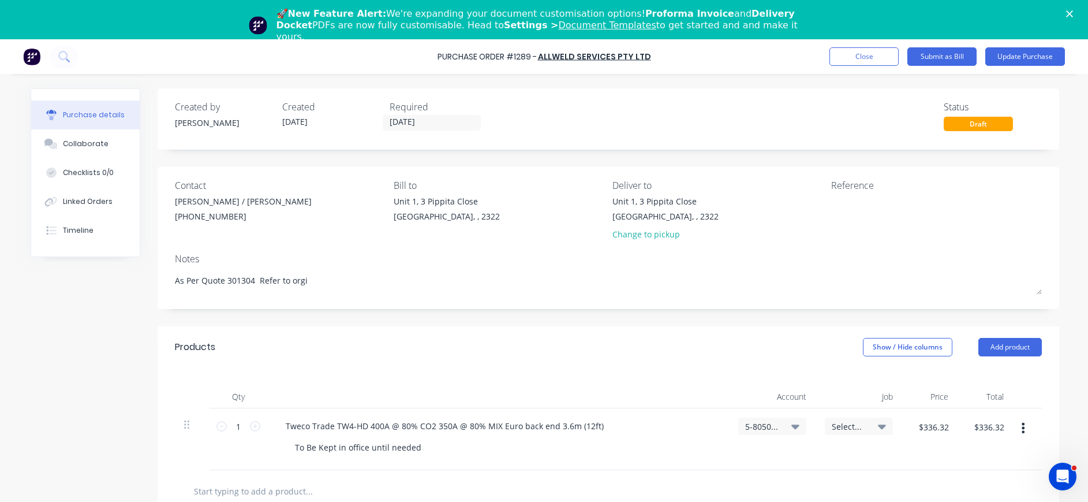
type textarea "x"
type textarea "As Per Quote 301304 Refer to orgin"
type textarea "x"
type textarea "As Per Quote 301304 Refer to orgina"
type textarea "x"
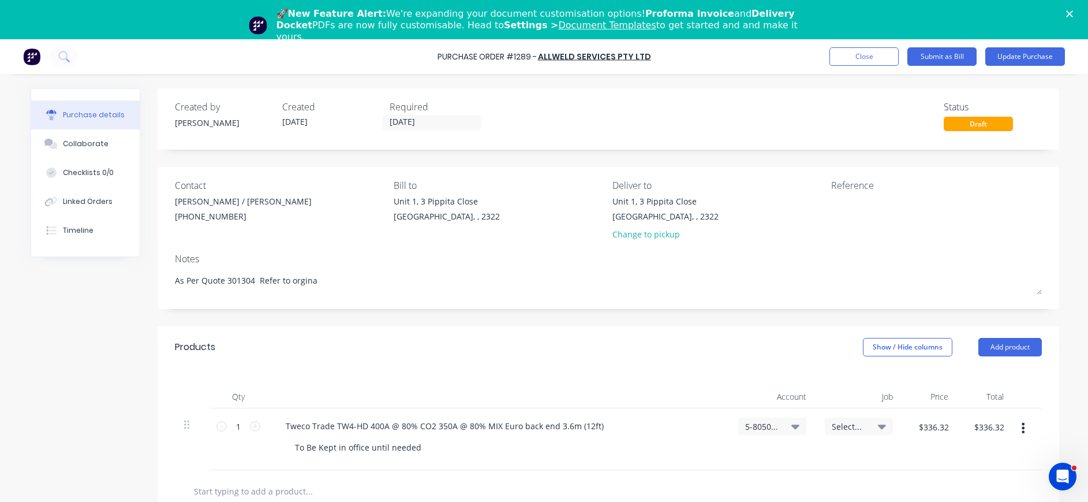
type textarea "As Per Quote 301304 Refer to orginal"
type textarea "x"
type textarea "As Per Quote 301304 Refer to orginal"
type textarea "x"
type textarea "As Per Quote 301304 Refer to orginal o"
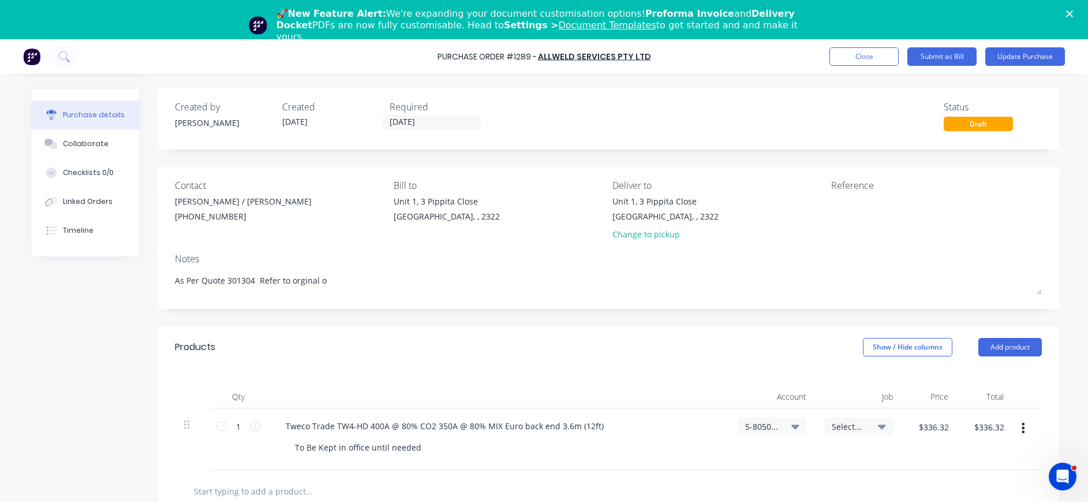
type textarea "x"
type textarea "As Per Quote 301304 Refer to orginal or"
type textarea "x"
type textarea "As Per Quote 301304 Refer to orginal ord"
type textarea "x"
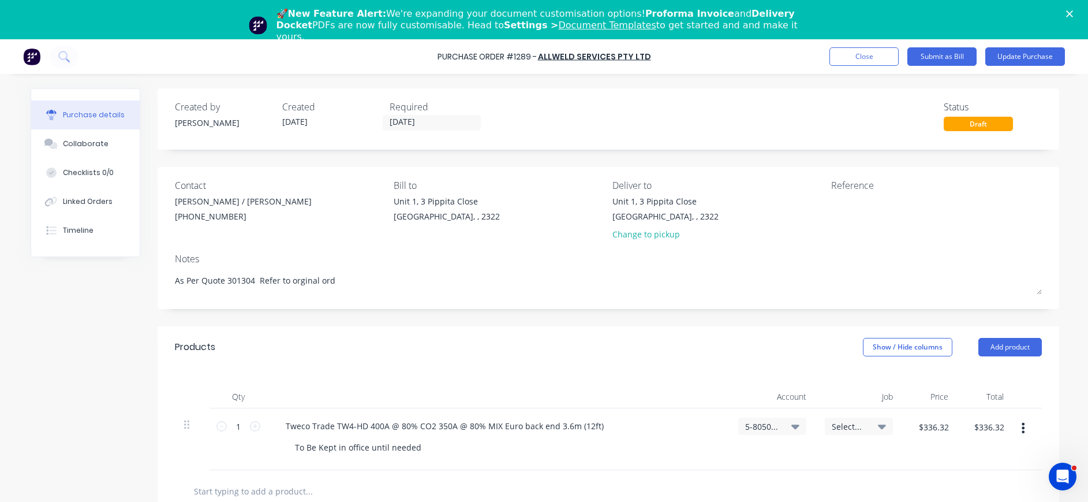
type textarea "As Per Quote 301304 Refer to orginal orde"
type textarea "x"
type textarea "As Per Quote 301304 Refer to orginal order"
type textarea "x"
type textarea "As Per Quote 301304 Refer to orginal order"
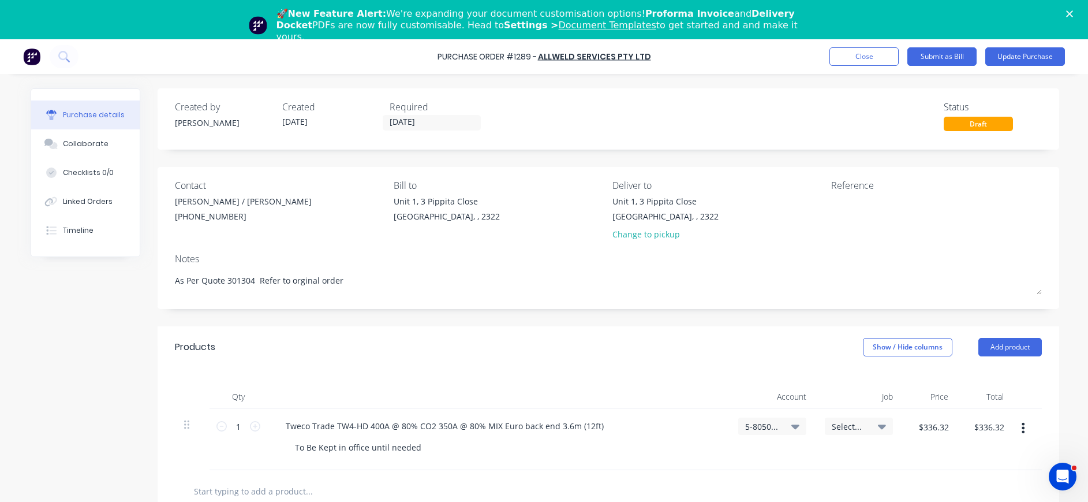
type textarea "x"
type textarea "As Per Quote 301304 Refer to orginal order 2"
type textarea "x"
type textarea "As Per Quote 301304 Refer to orginal order 2"
type textarea "x"
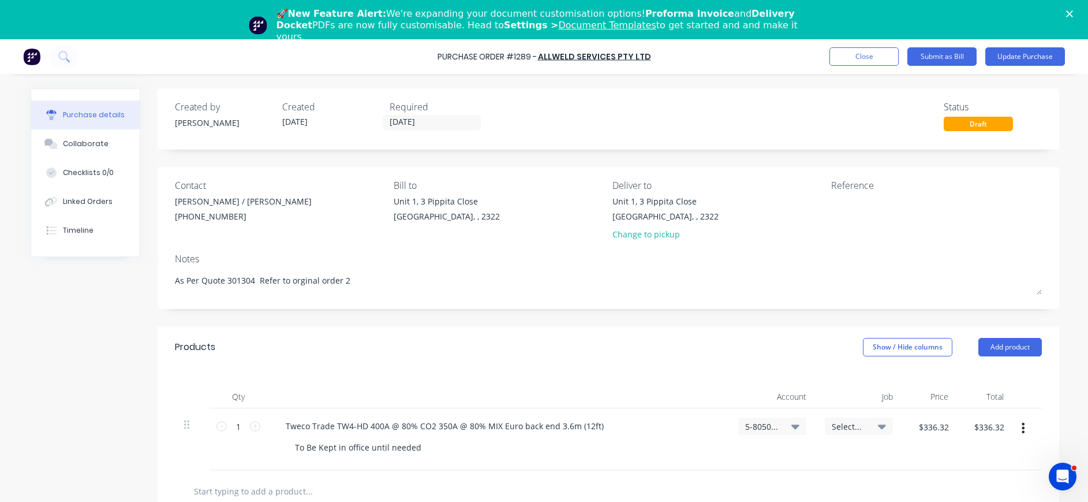
type textarea "As Per Quote 301304 Refer to orginal order 2 o"
type textarea "x"
type textarea "As Per Quote 301304 Refer to orginal order 2 of"
type textarea "x"
type textarea "As Per Quote 301304 Refer to orginal order 2 off"
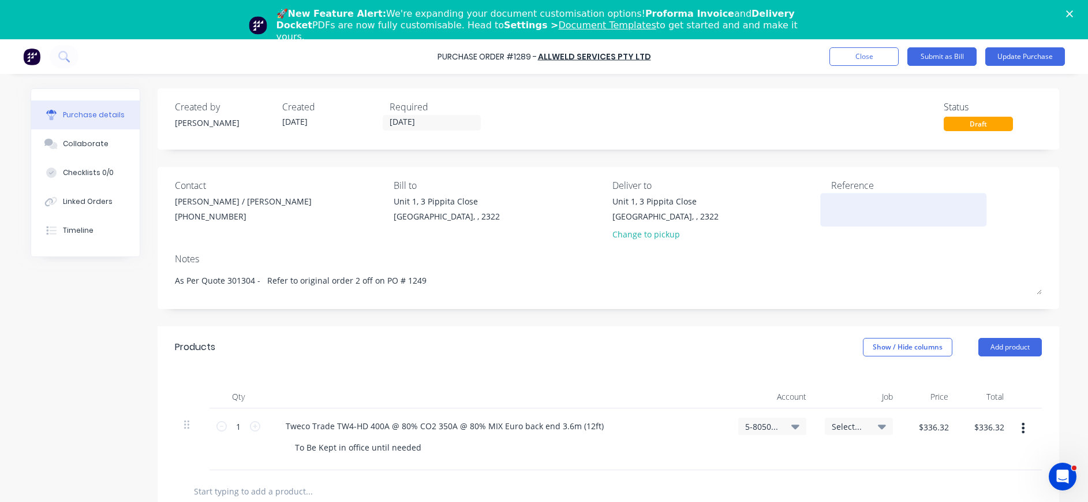
click at [896, 212] on textarea at bounding box center [903, 208] width 144 height 26
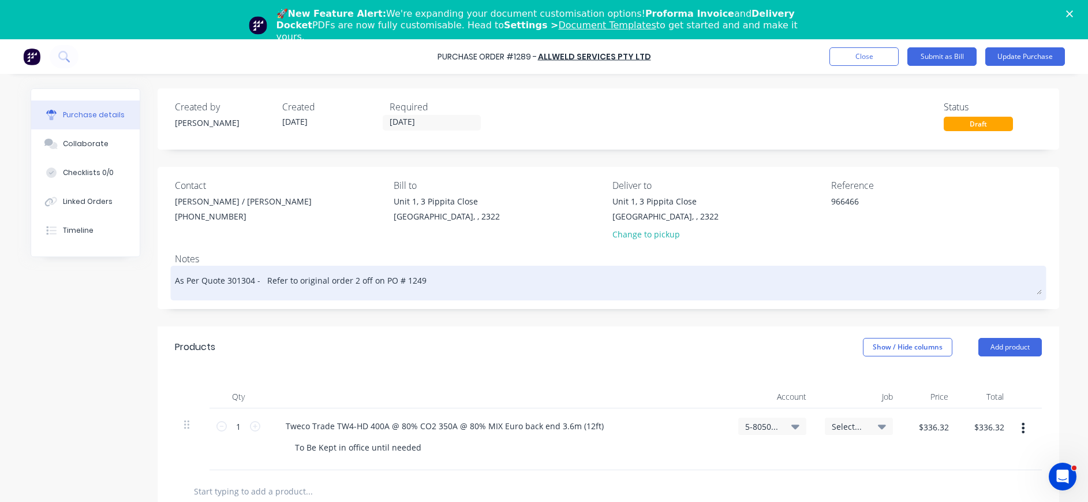
click at [429, 286] on textarea "As Per Quote 301304 - Refer to original order 2 off on PO # 1249" at bounding box center [608, 281] width 867 height 26
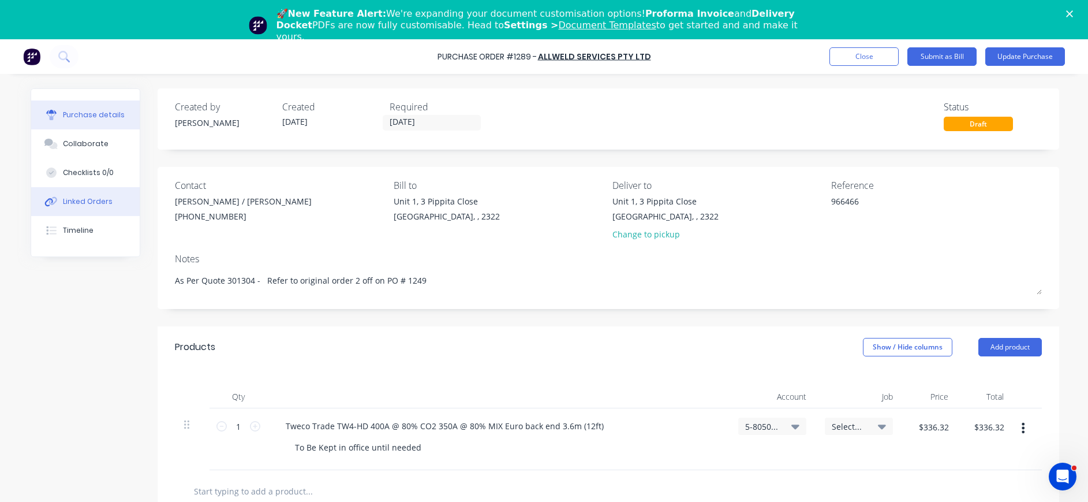
click at [88, 201] on div "Linked Orders" at bounding box center [88, 201] width 50 height 10
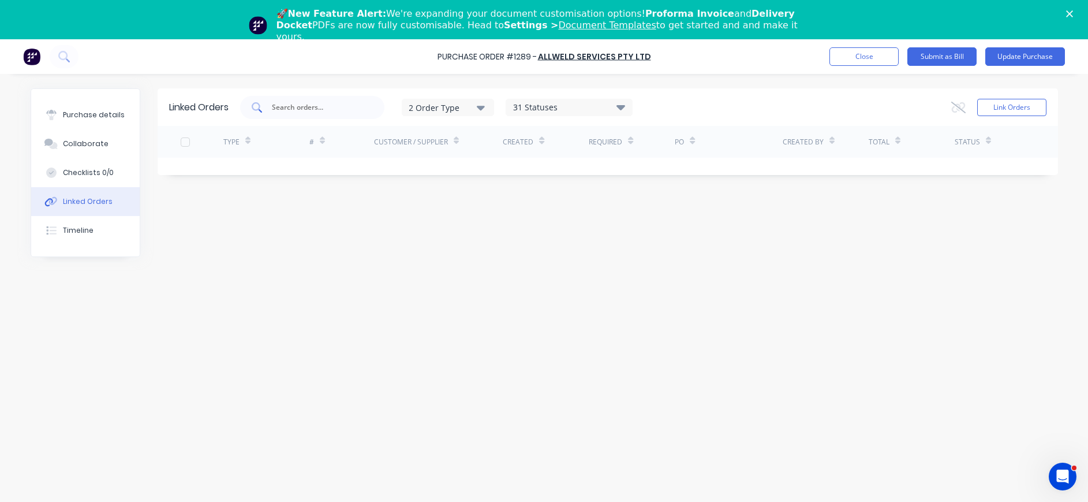
click at [320, 103] on input "text" at bounding box center [319, 108] width 96 height 12
click at [80, 143] on div "Collaborate" at bounding box center [86, 144] width 46 height 10
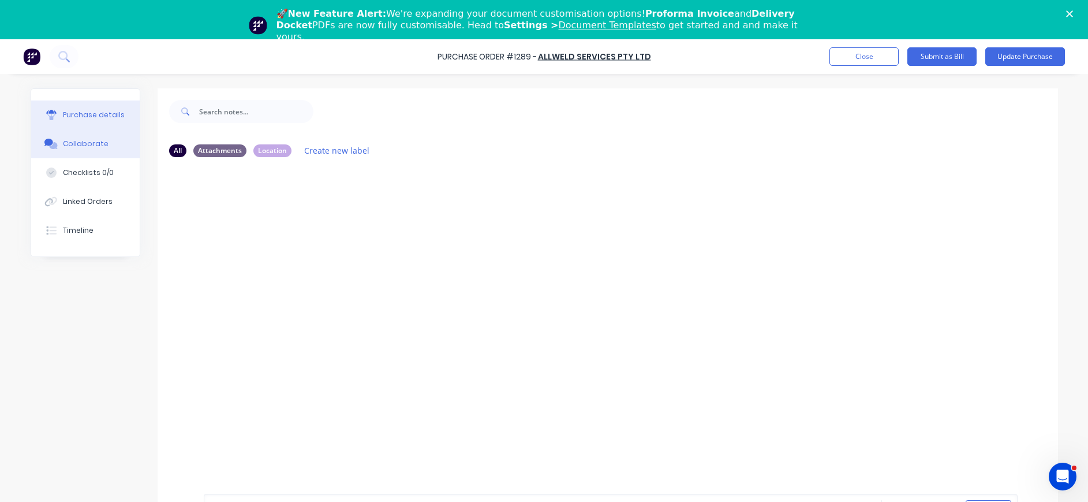
click at [89, 114] on div "Purchase details" at bounding box center [94, 115] width 62 height 10
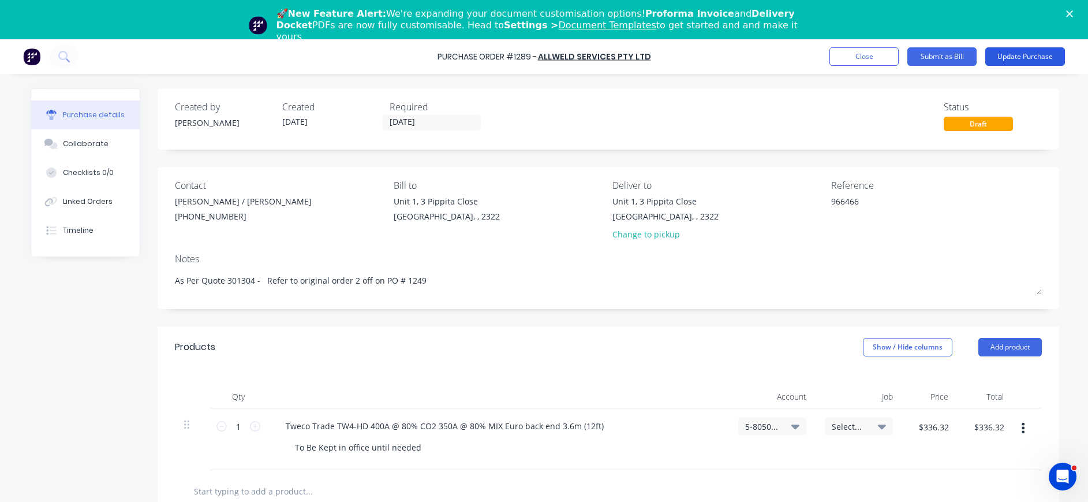
click at [1037, 54] on button "Update Purchase" at bounding box center [1025, 56] width 80 height 18
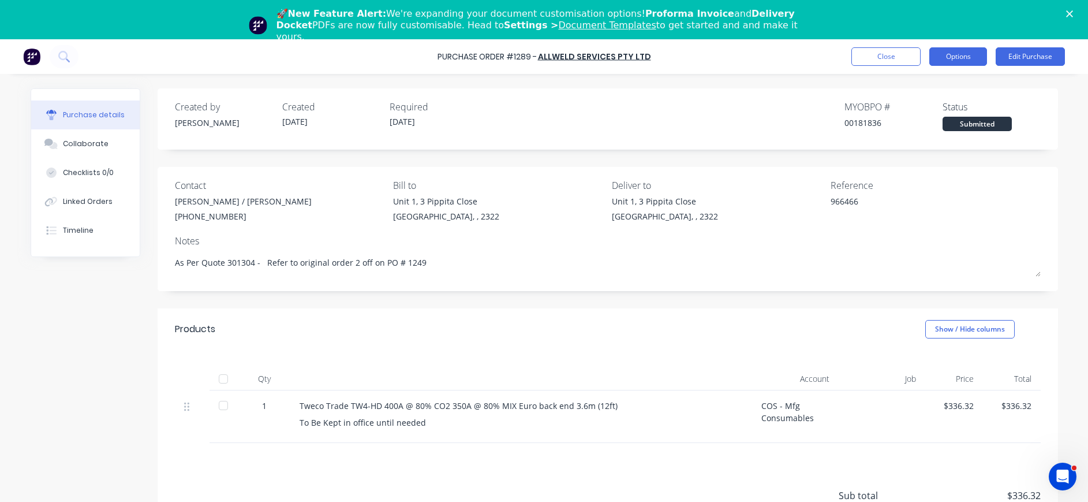
click at [959, 57] on button "Options" at bounding box center [958, 56] width 58 height 18
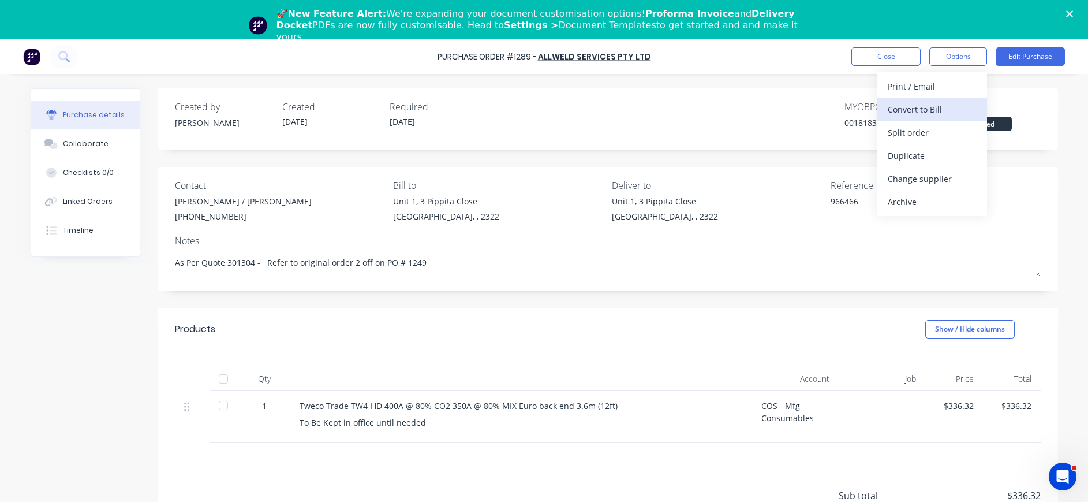
click at [904, 109] on div "Convert to Bill" at bounding box center [932, 109] width 89 height 17
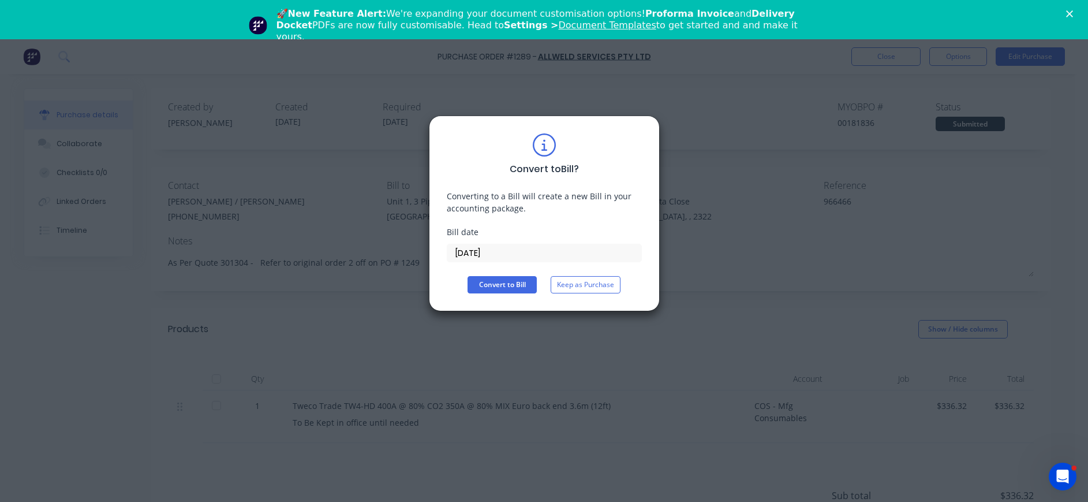
click at [489, 251] on input "[DATE]" at bounding box center [544, 252] width 194 height 17
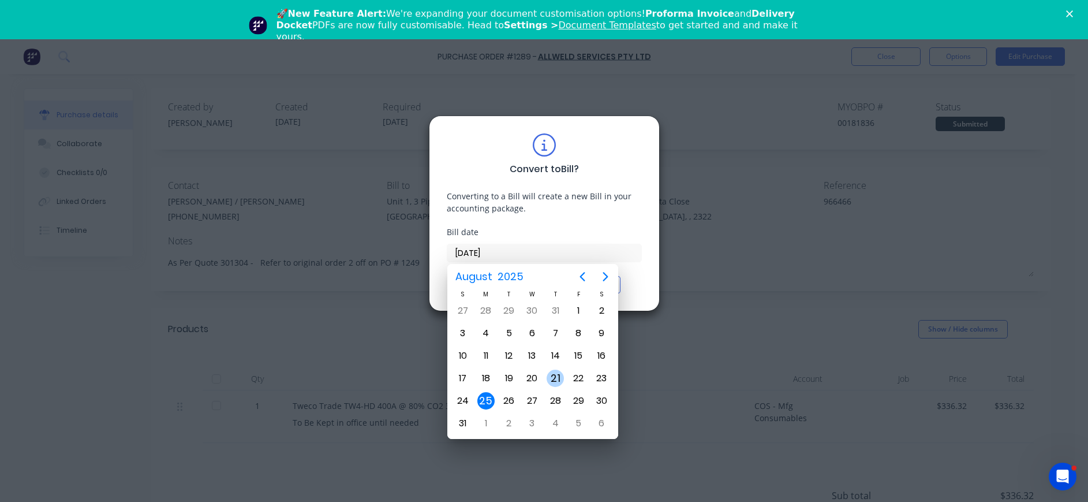
click at [554, 373] on div "21" at bounding box center [555, 377] width 17 height 17
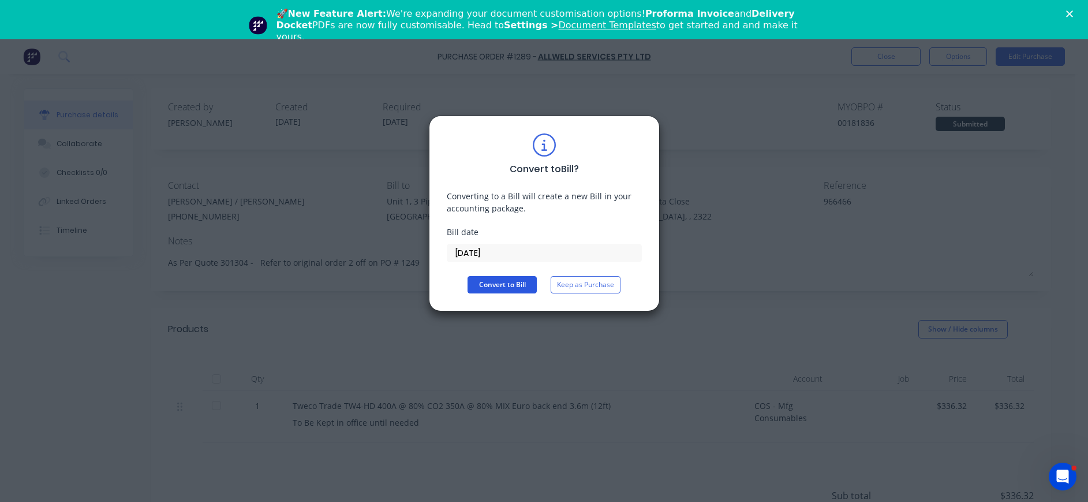
click at [494, 286] on button "Convert to Bill" at bounding box center [502, 284] width 69 height 17
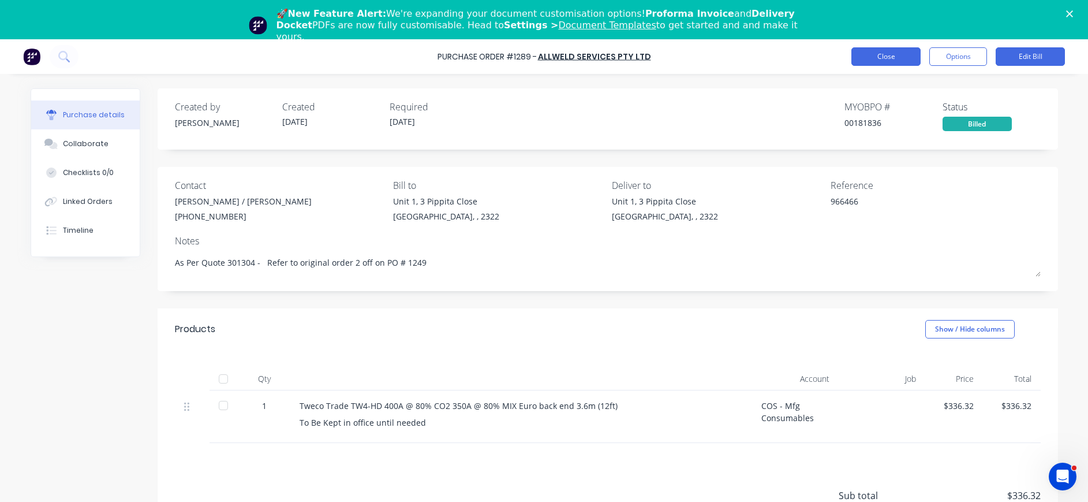
click at [903, 55] on button "Close" at bounding box center [885, 56] width 69 height 18
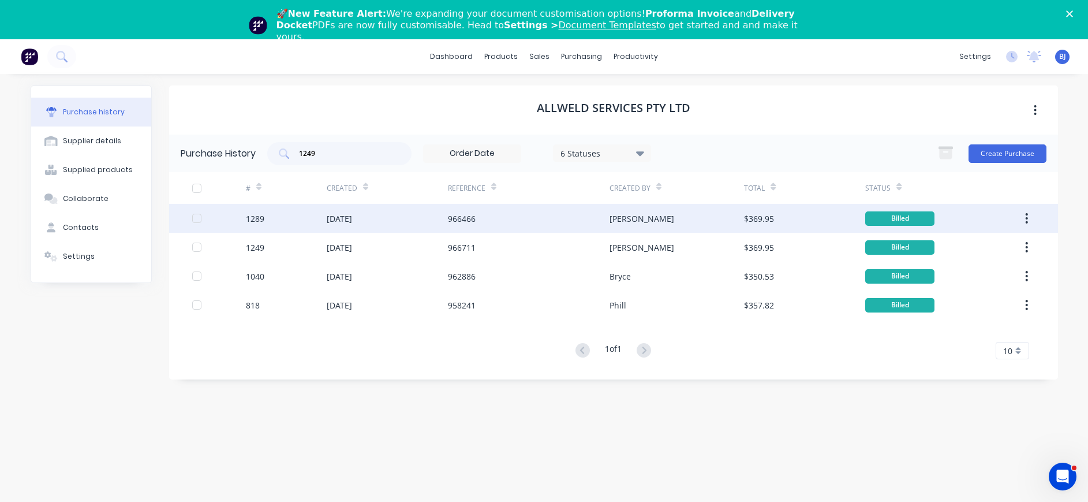
click at [347, 216] on div "[DATE]" at bounding box center [339, 218] width 25 height 12
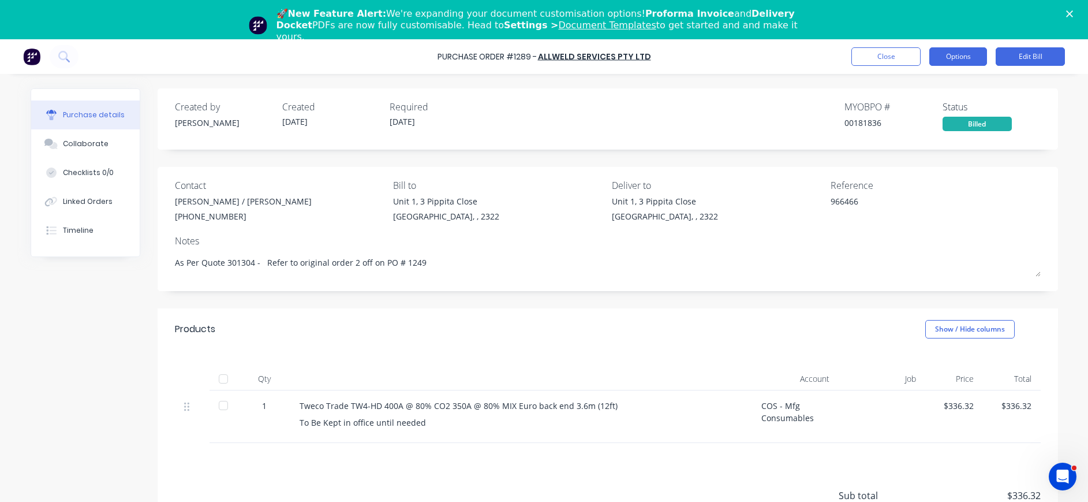
click at [966, 53] on button "Options" at bounding box center [958, 56] width 58 height 18
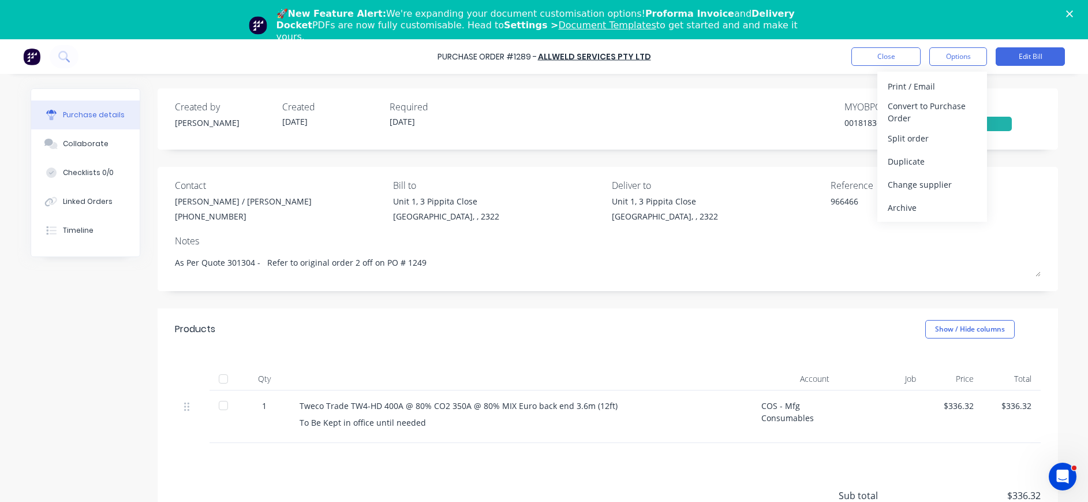
click at [1061, 244] on div "Purchase Order #1289 - Allweld Services Pty Ltd Close Options Print / Email Con…" at bounding box center [544, 290] width 1088 height 502
click at [1025, 50] on button "Edit Bill" at bounding box center [1030, 56] width 69 height 18
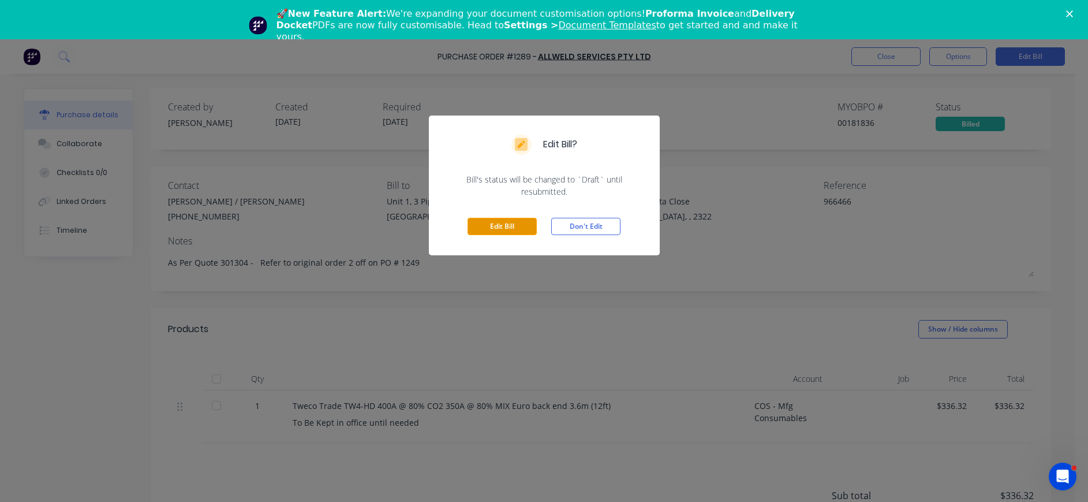
click at [514, 223] on button "Edit Bill" at bounding box center [502, 226] width 69 height 17
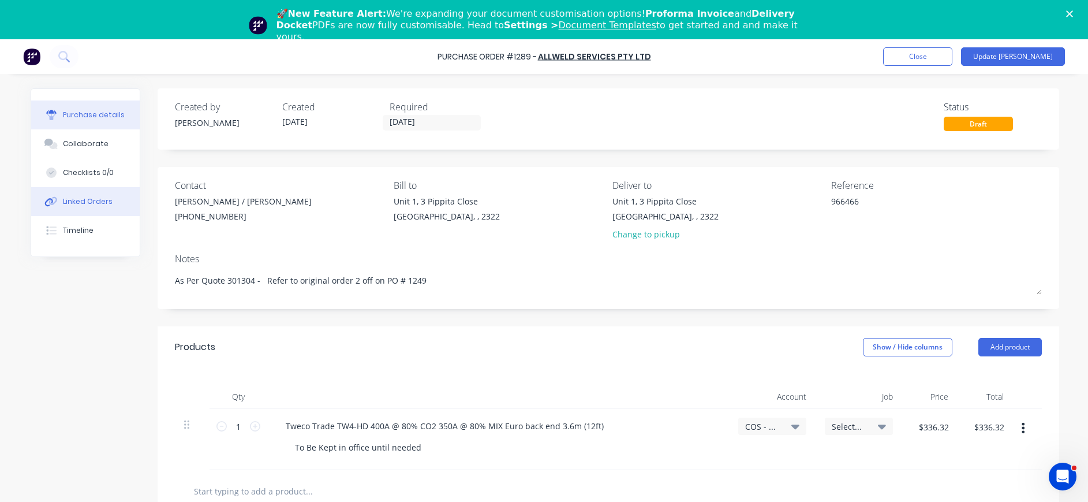
click at [88, 201] on div "Linked Orders" at bounding box center [88, 201] width 50 height 10
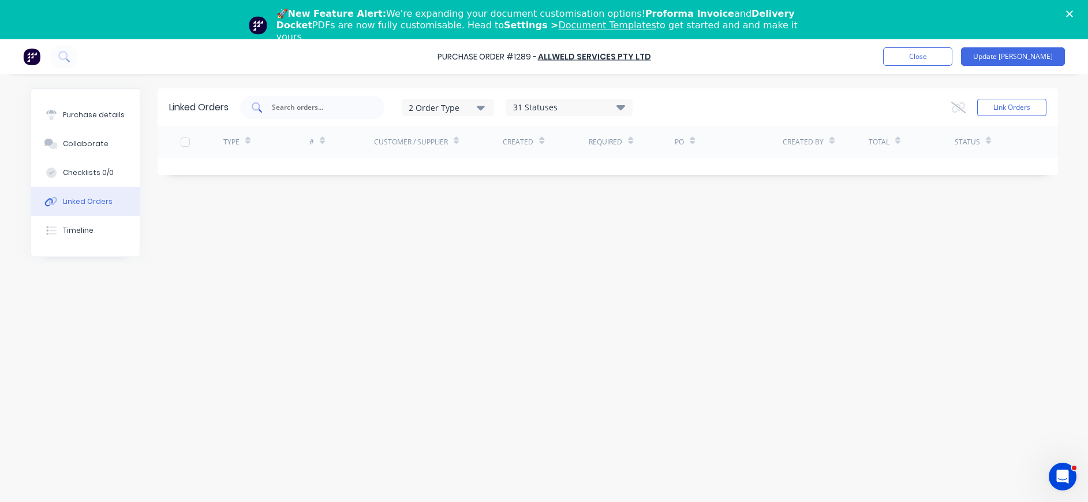
click at [278, 107] on input "text" at bounding box center [319, 108] width 96 height 12
click at [1008, 106] on button "Link Orders" at bounding box center [1011, 107] width 69 height 17
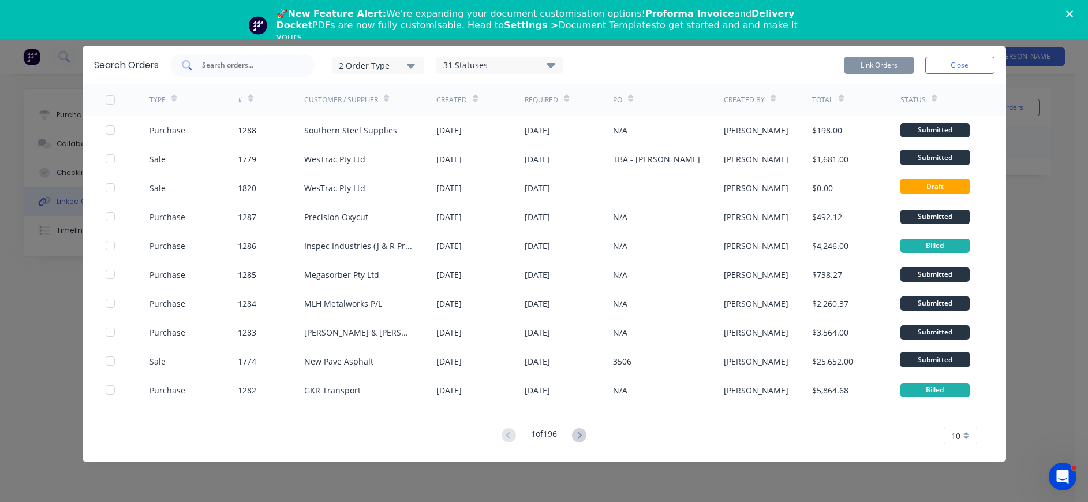
click at [242, 67] on input "text" at bounding box center [249, 65] width 96 height 12
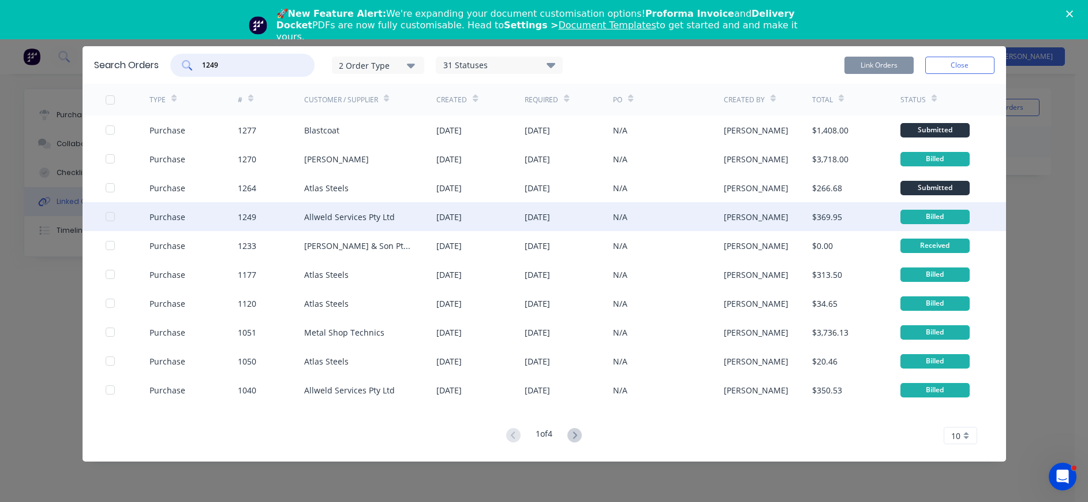
click at [109, 215] on div at bounding box center [110, 216] width 23 height 23
click at [894, 62] on button "Link Orders" at bounding box center [878, 65] width 69 height 17
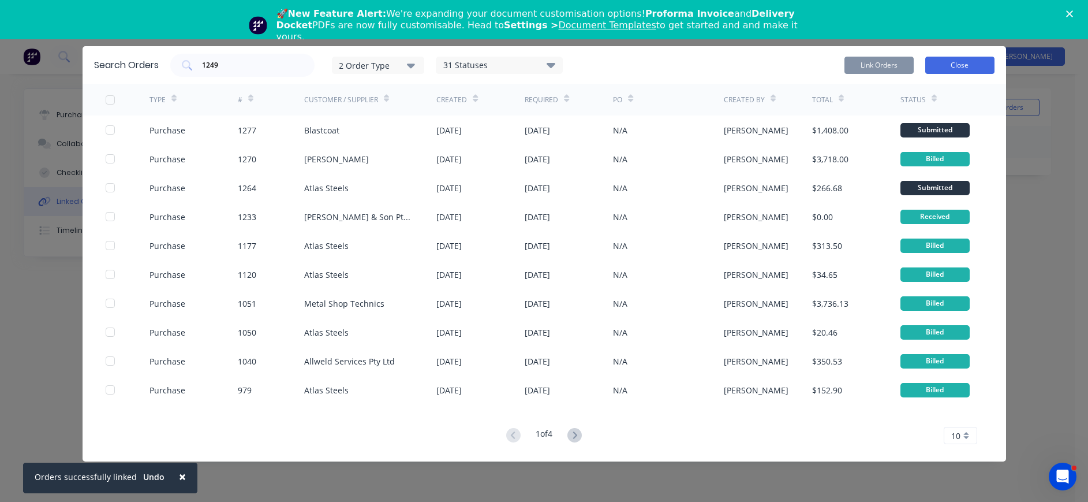
click at [963, 61] on button "Close" at bounding box center [959, 65] width 69 height 17
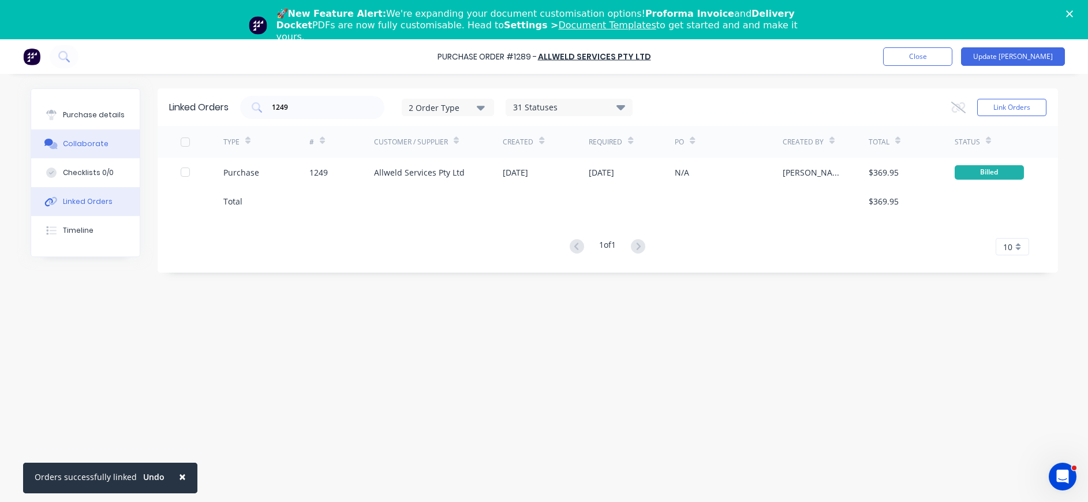
click at [88, 147] on div "Collaborate" at bounding box center [86, 144] width 46 height 10
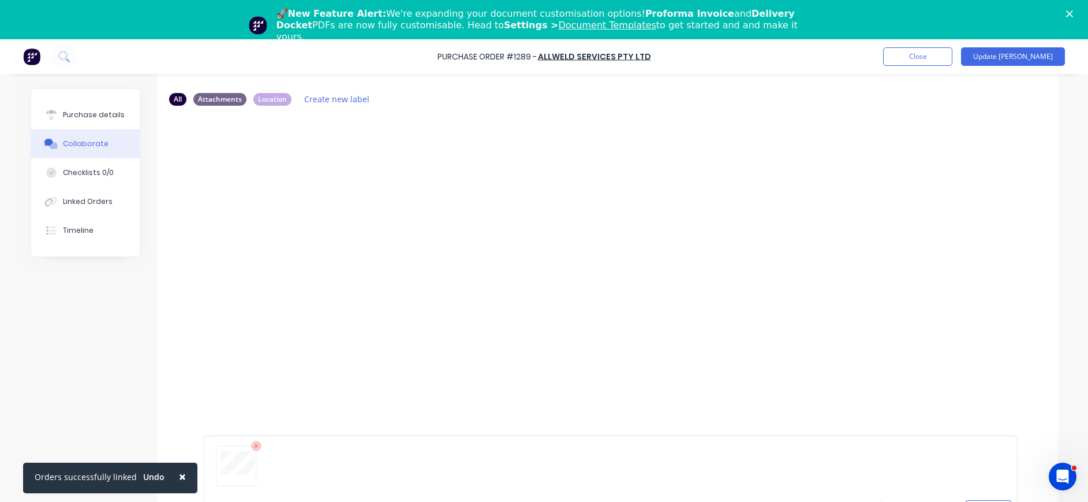
scroll to position [88, 0]
click at [991, 493] on button "Send" at bounding box center [989, 496] width 46 height 17
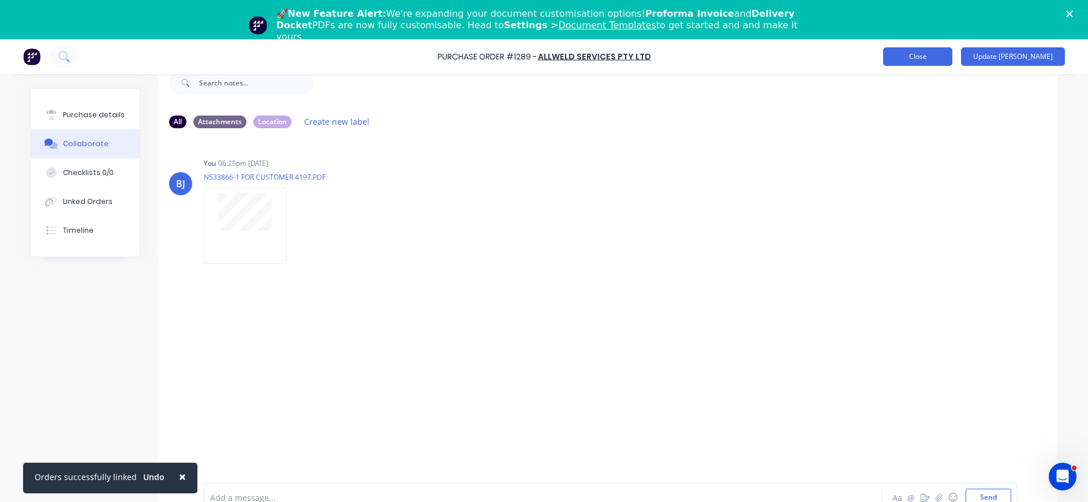
click at [937, 50] on button "Close" at bounding box center [917, 56] width 69 height 18
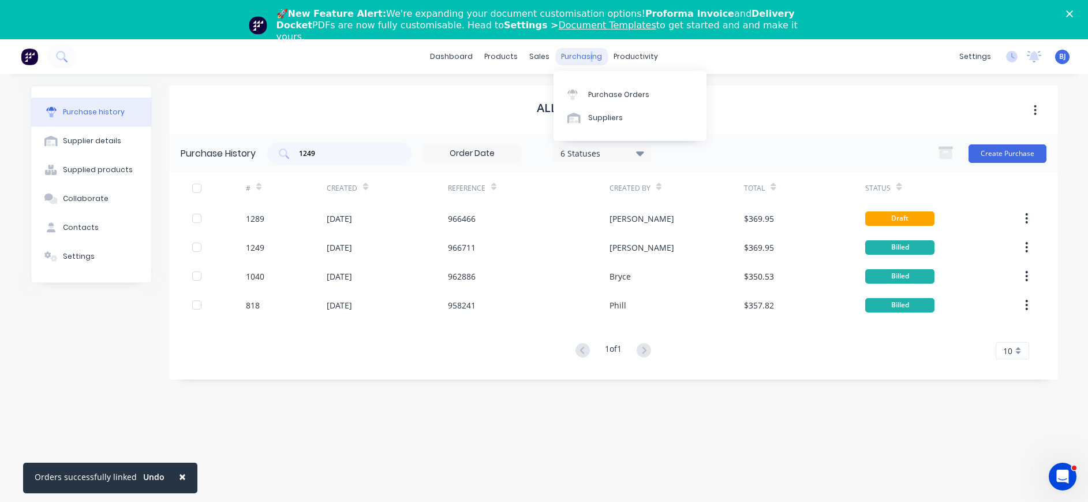
click at [589, 55] on div "purchasing" at bounding box center [581, 56] width 53 height 17
drag, startPoint x: 589, startPoint y: 55, endPoint x: 578, endPoint y: 51, distance: 11.7
click at [578, 51] on div "purchasing" at bounding box center [581, 56] width 53 height 17
click at [612, 89] on div "Purchase Orders" at bounding box center [618, 94] width 61 height 10
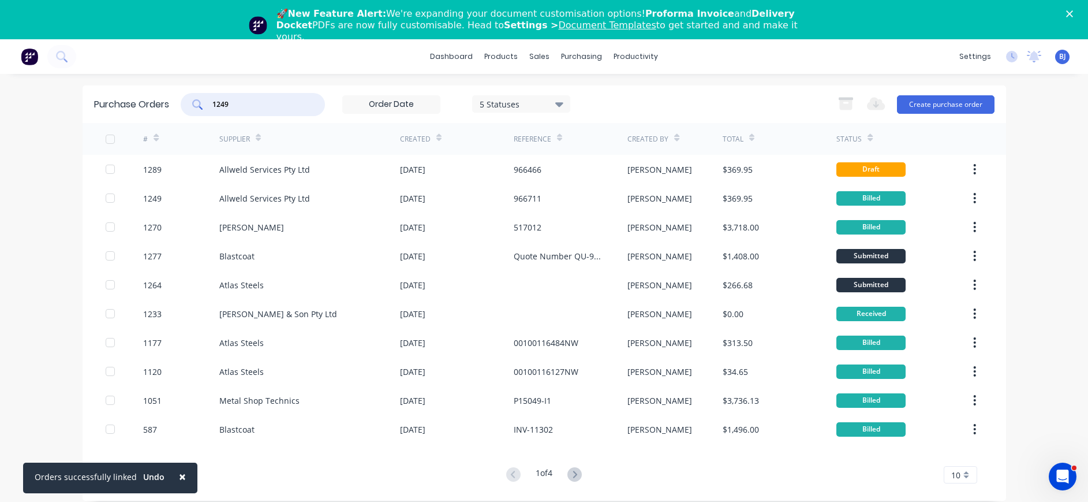
click at [245, 104] on input "1249" at bounding box center [259, 105] width 96 height 12
drag, startPoint x: 239, startPoint y: 104, endPoint x: 173, endPoint y: 105, distance: 65.8
click at [173, 105] on div "Purchase Orders 1249 5 Statuses 5 Statuses Export to Excel (XLSX) Create purcha…" at bounding box center [544, 104] width 923 height 38
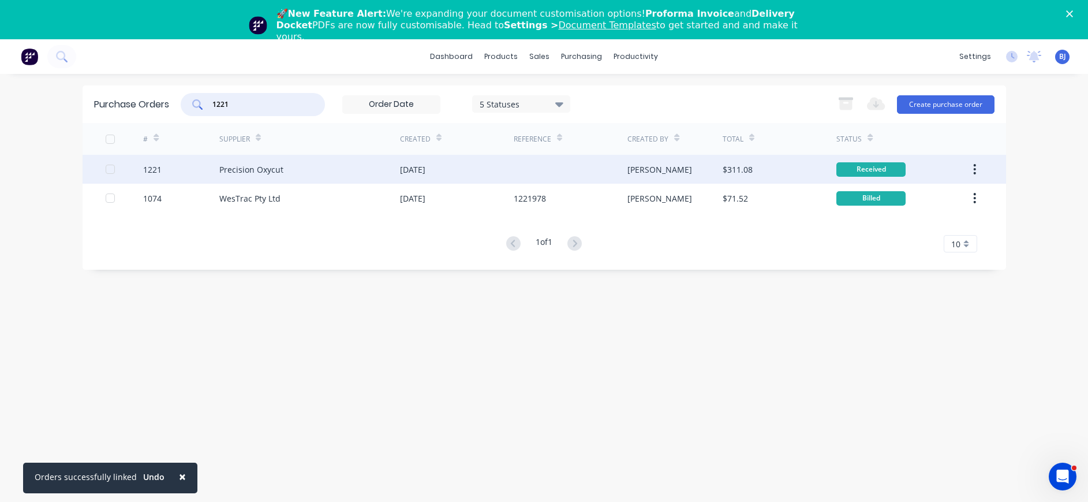
click at [257, 164] on div "Precision Oxycut" at bounding box center [251, 169] width 64 height 12
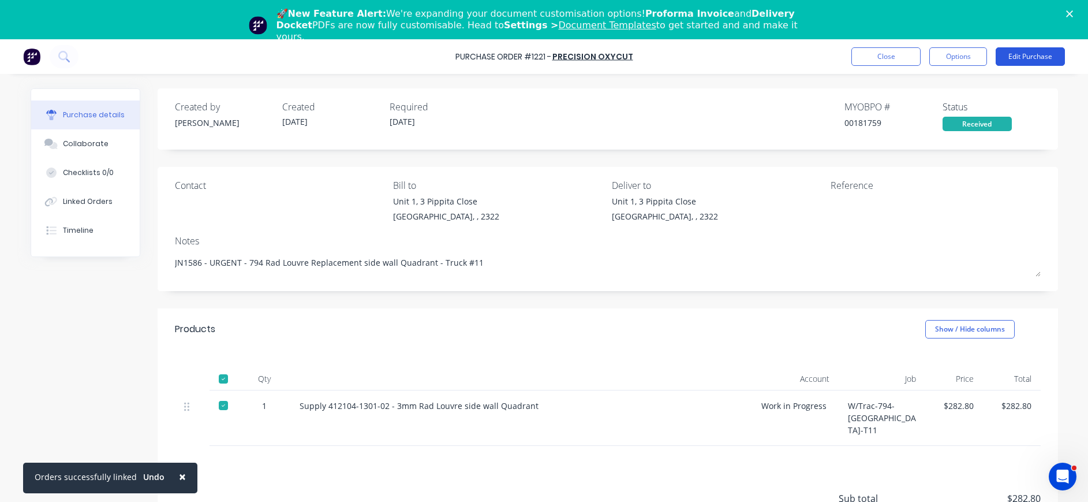
click at [1012, 64] on button "Edit Purchase" at bounding box center [1030, 56] width 69 height 18
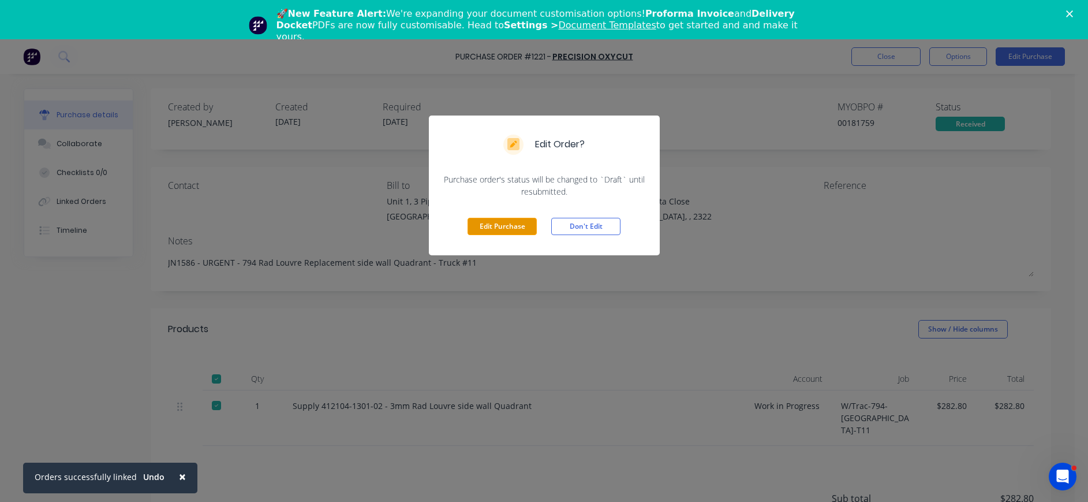
drag, startPoint x: 511, startPoint y: 222, endPoint x: 745, endPoint y: 185, distance: 236.0
click at [512, 222] on button "Edit Purchase" at bounding box center [502, 226] width 69 height 17
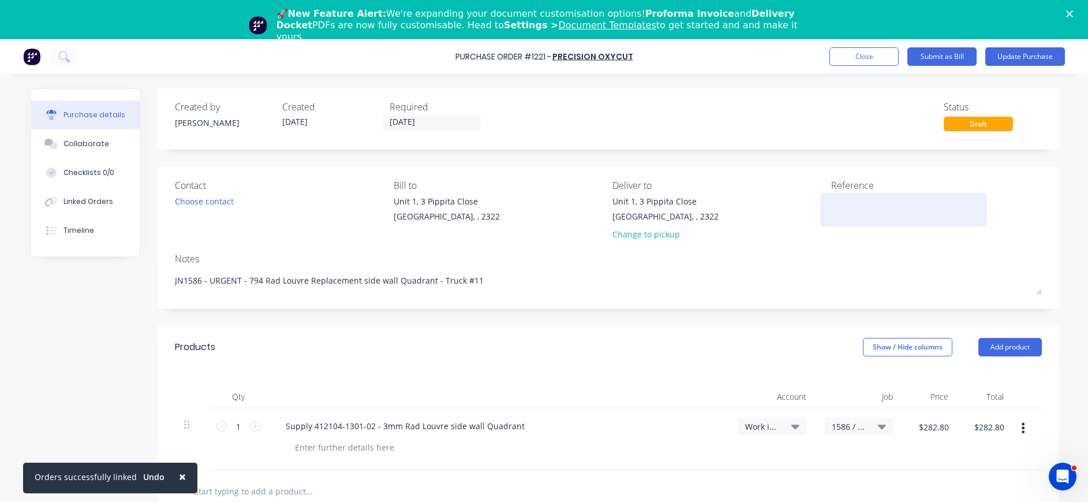
click at [858, 197] on textarea at bounding box center [903, 208] width 144 height 26
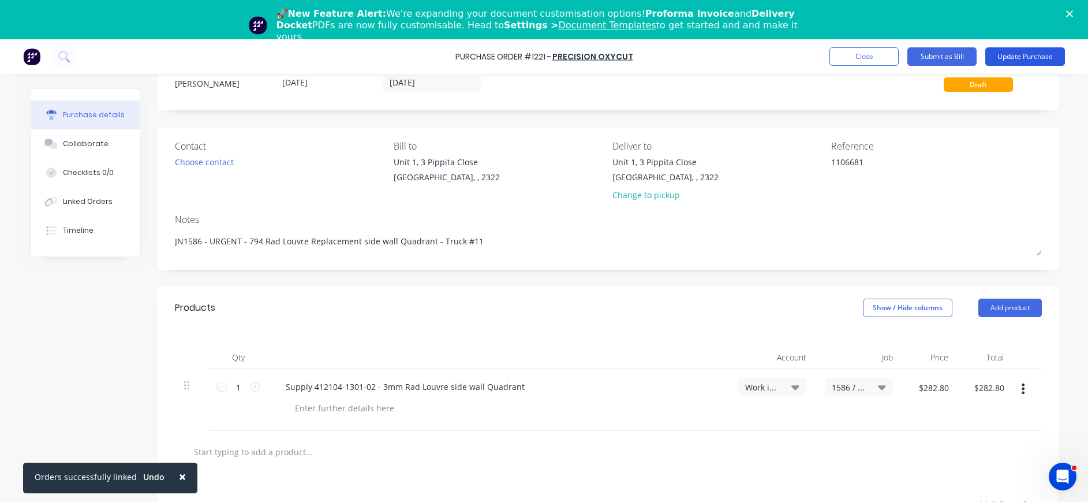
click at [1016, 54] on button "Update Purchase" at bounding box center [1025, 56] width 80 height 18
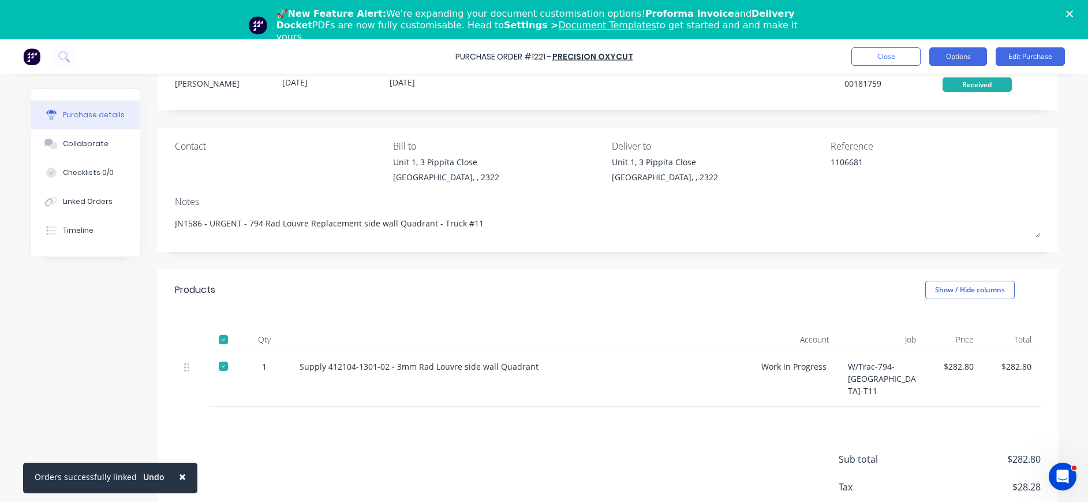
click at [949, 55] on button "Options" at bounding box center [958, 56] width 58 height 18
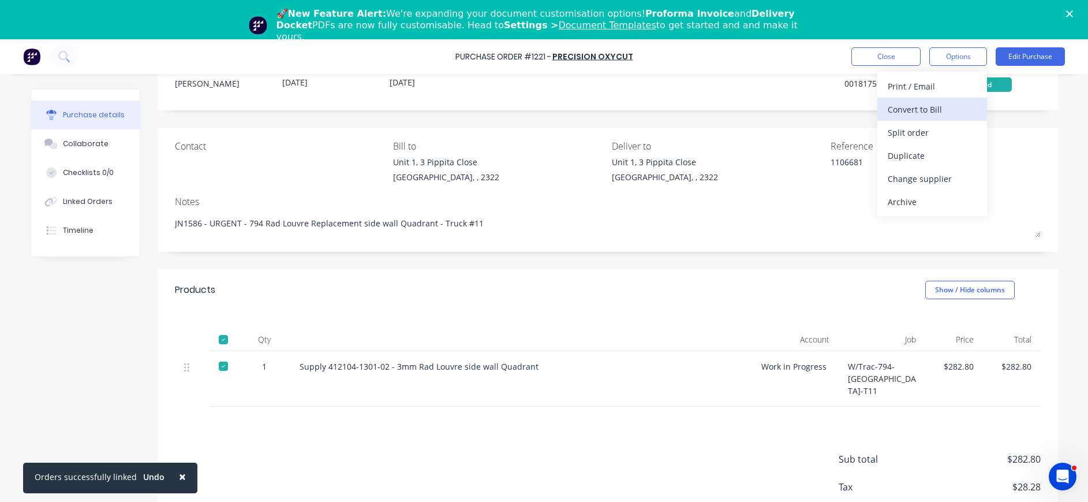
click at [908, 111] on div "Convert to Bill" at bounding box center [932, 109] width 89 height 17
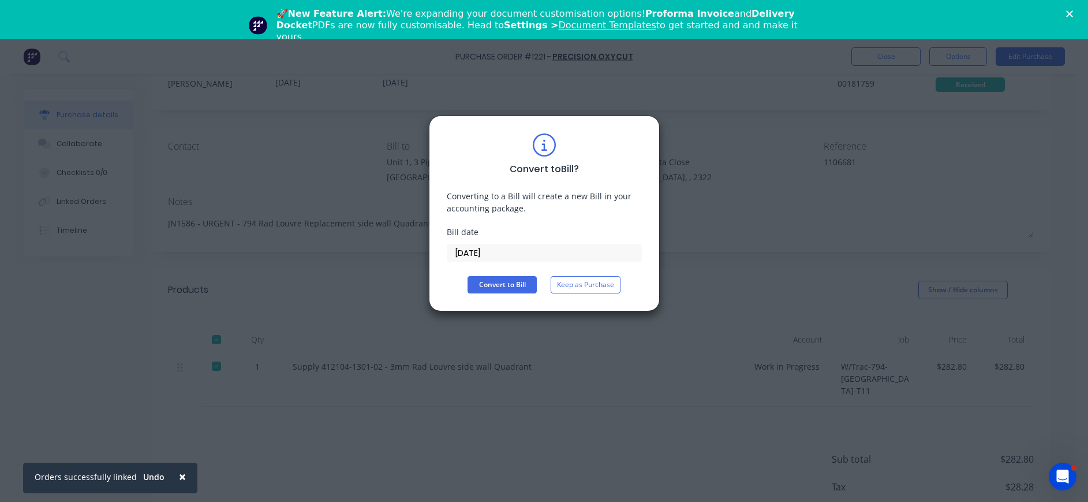
click at [469, 250] on input "[DATE]" at bounding box center [544, 252] width 194 height 17
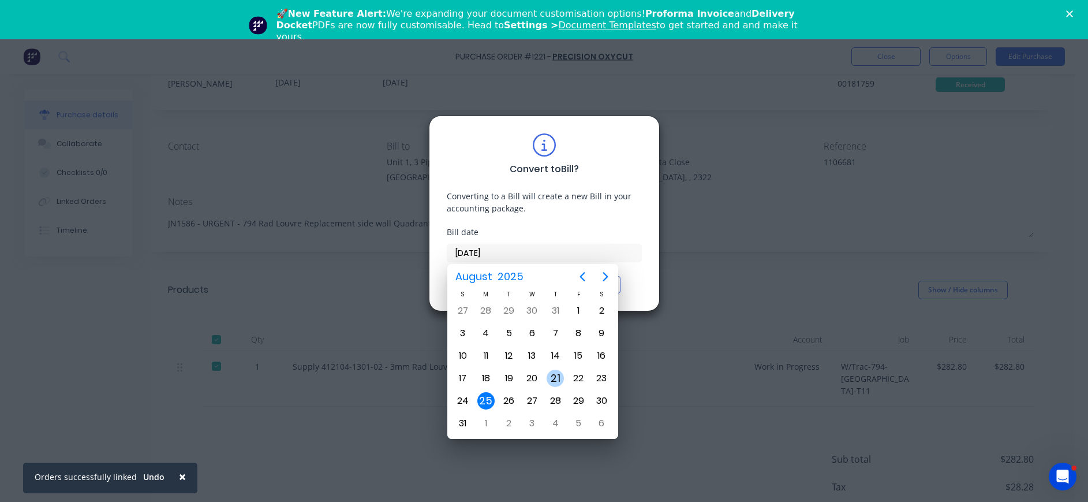
click at [556, 369] on div "21" at bounding box center [555, 377] width 17 height 17
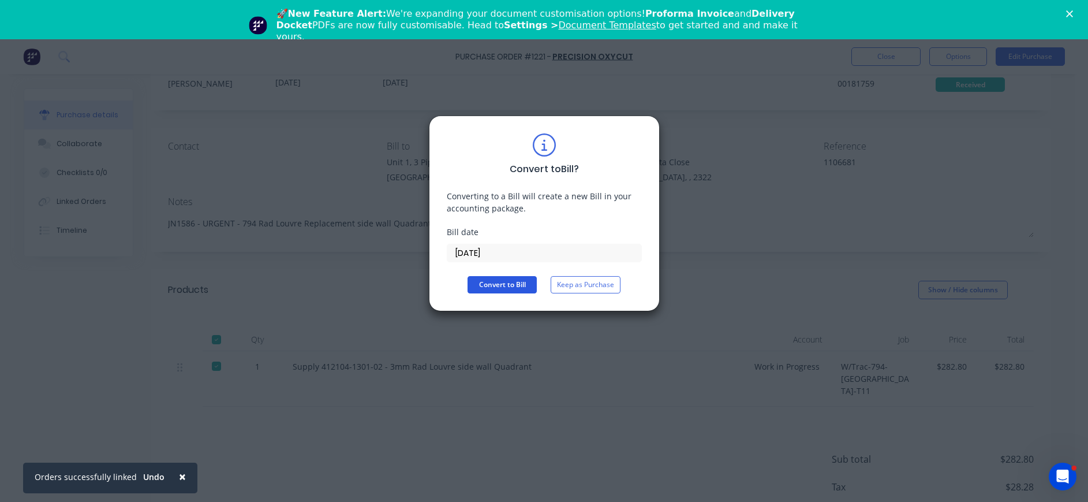
click at [474, 282] on button "Convert to Bill" at bounding box center [502, 284] width 69 height 17
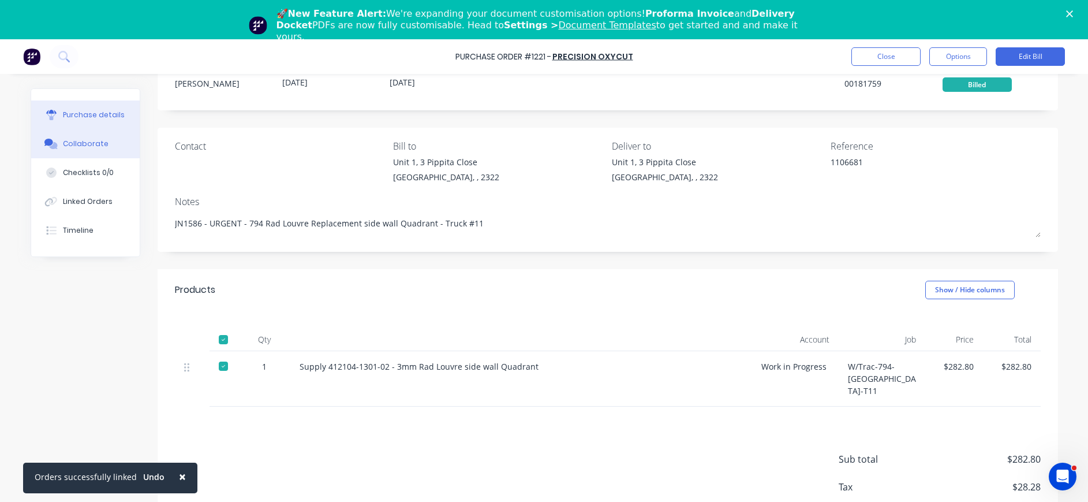
click at [104, 131] on button "Collaborate" at bounding box center [85, 143] width 109 height 29
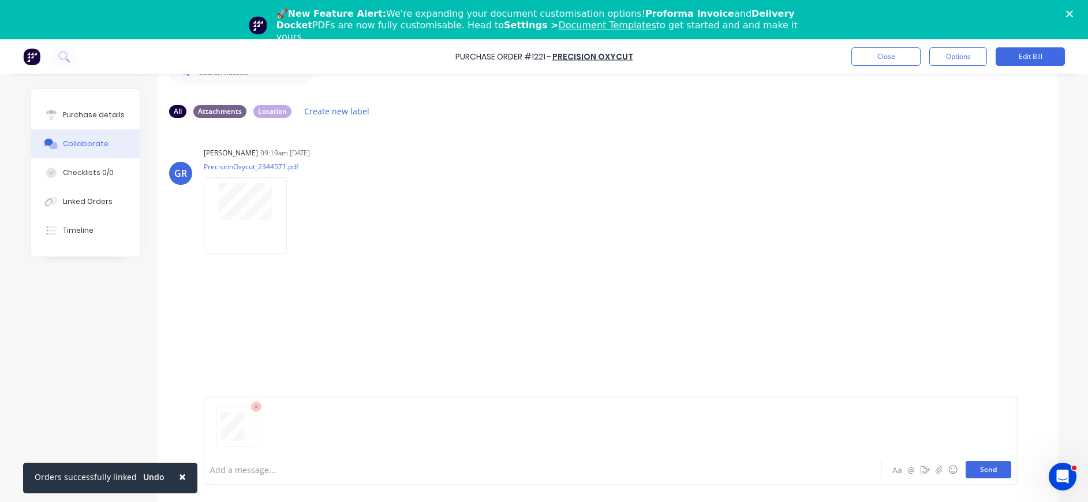
click at [974, 466] on button "Send" at bounding box center [989, 469] width 46 height 17
click at [106, 106] on button "Purchase details" at bounding box center [85, 114] width 109 height 29
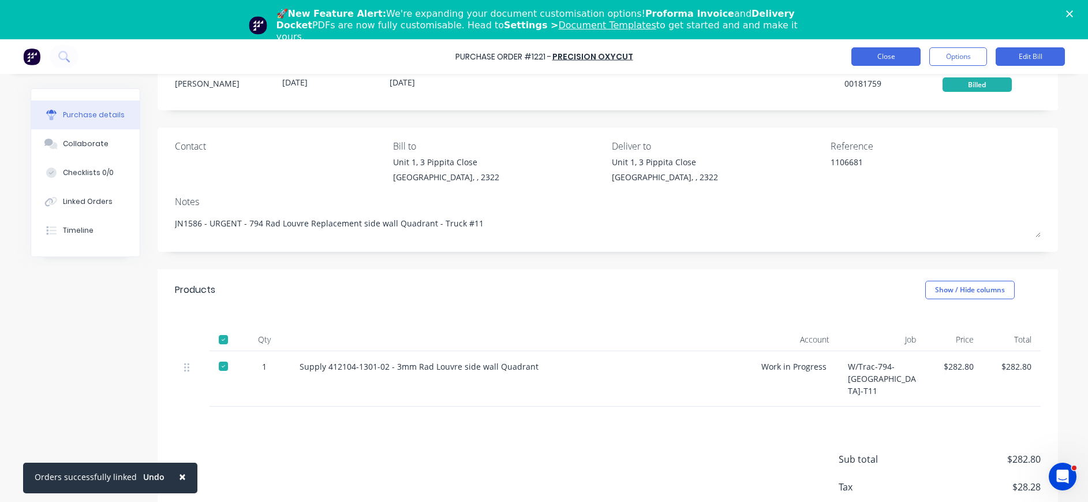
click at [900, 54] on button "Close" at bounding box center [885, 56] width 69 height 18
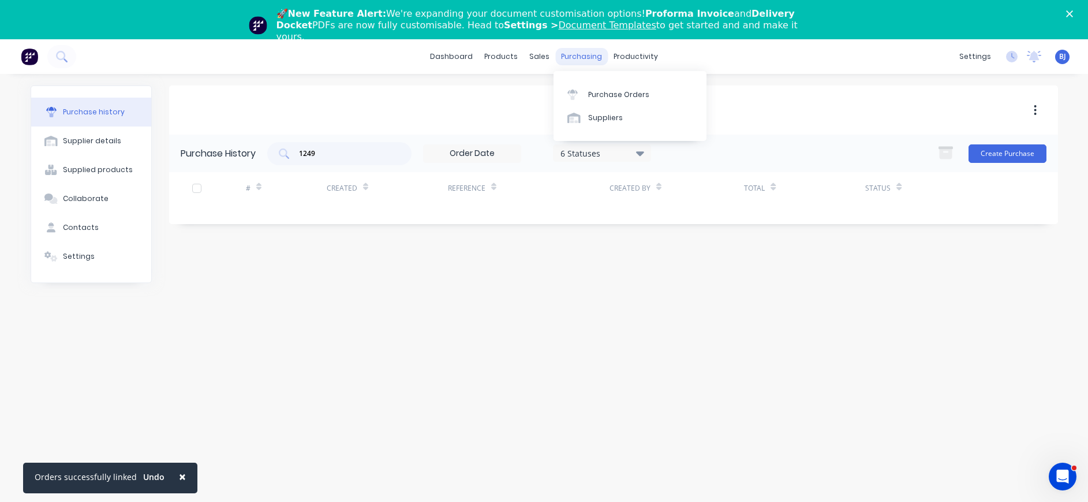
click at [584, 56] on div "purchasing" at bounding box center [581, 56] width 53 height 17
drag, startPoint x: 345, startPoint y: 153, endPoint x: 255, endPoint y: 155, distance: 89.5
click at [255, 155] on div "Purchase History 1249 6 Statuses 6 Statuses Create Purchase" at bounding box center [613, 153] width 889 height 38
click at [581, 57] on div "purchasing" at bounding box center [581, 56] width 53 height 17
click at [596, 89] on div "Purchase Orders" at bounding box center [618, 94] width 61 height 10
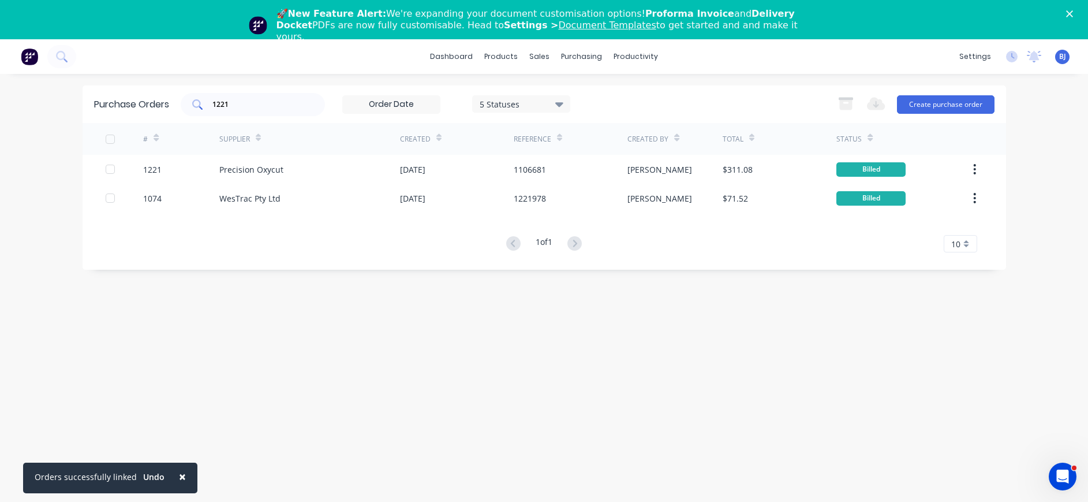
click at [261, 107] on input "1221" at bounding box center [259, 105] width 96 height 12
drag, startPoint x: 257, startPoint y: 107, endPoint x: 196, endPoint y: 109, distance: 60.6
click at [196, 109] on div "1221" at bounding box center [253, 104] width 144 height 23
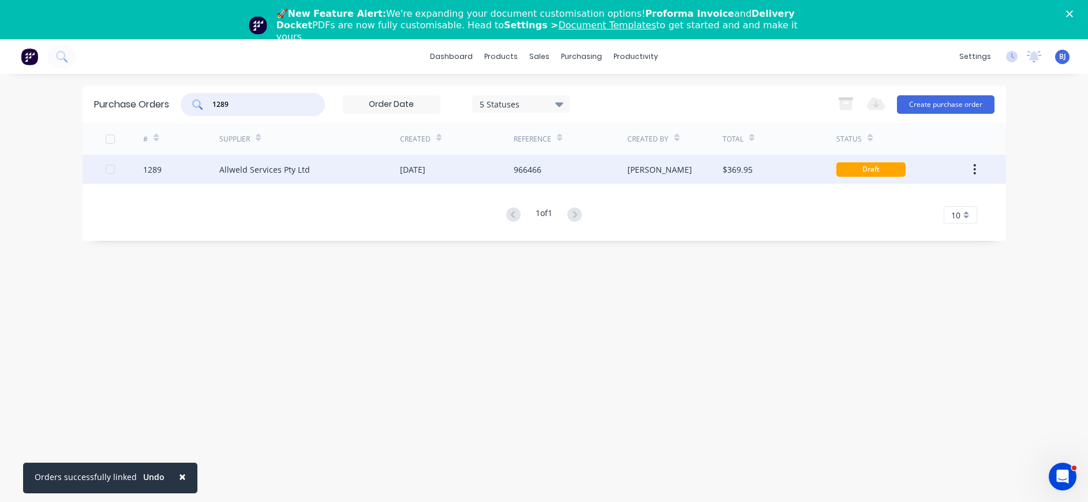
click at [276, 164] on div "Allweld Services Pty Ltd" at bounding box center [264, 169] width 91 height 12
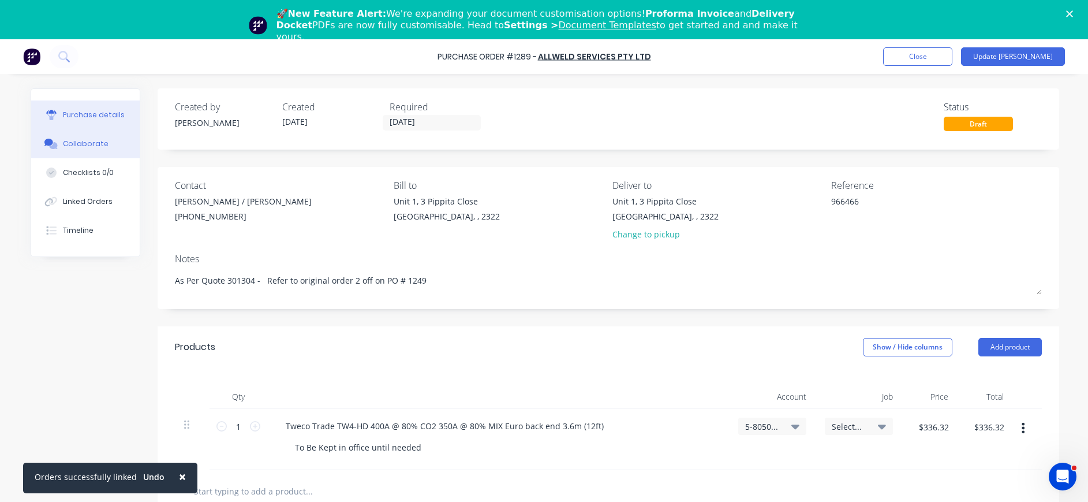
click at [84, 140] on div "Collaborate" at bounding box center [86, 144] width 46 height 10
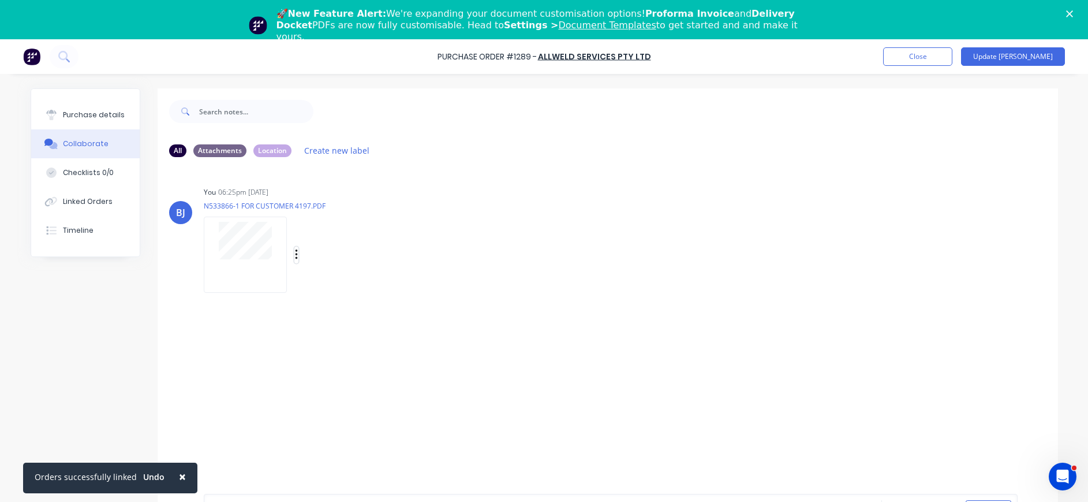
click at [295, 252] on icon "button" at bounding box center [296, 254] width 3 height 13
click at [322, 306] on button "Delete" at bounding box center [372, 311] width 130 height 26
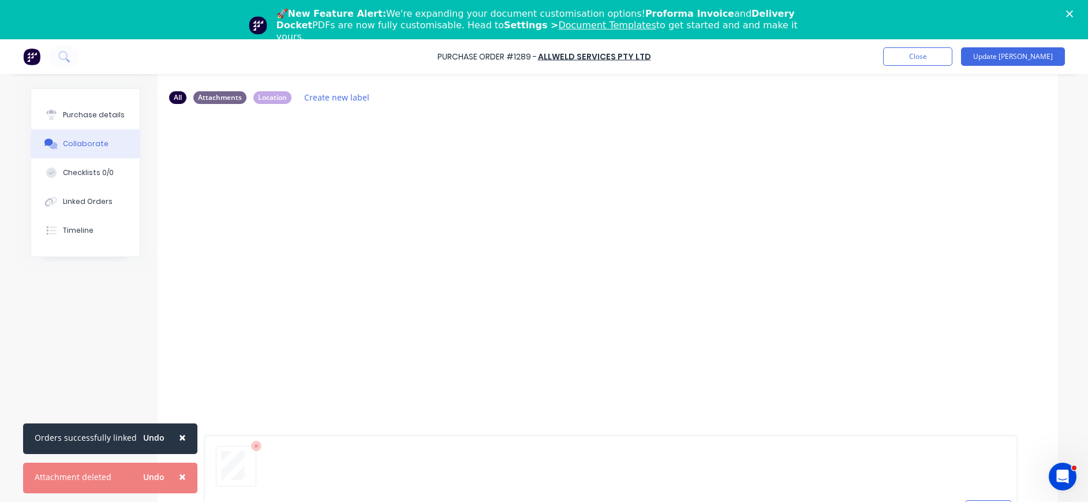
scroll to position [88, 0]
click at [988, 494] on button "Send" at bounding box center [989, 496] width 46 height 17
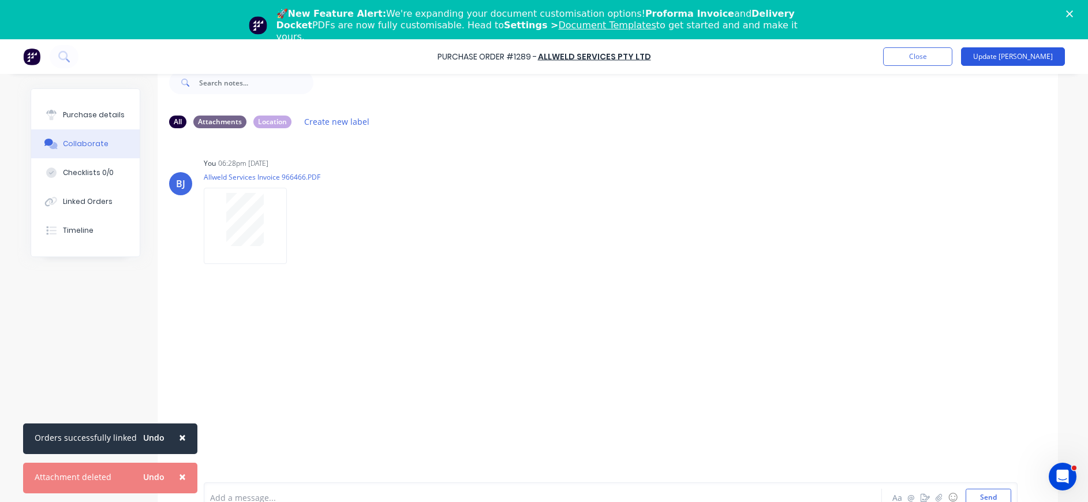
click at [1023, 58] on button "Update [PERSON_NAME]" at bounding box center [1013, 56] width 104 height 18
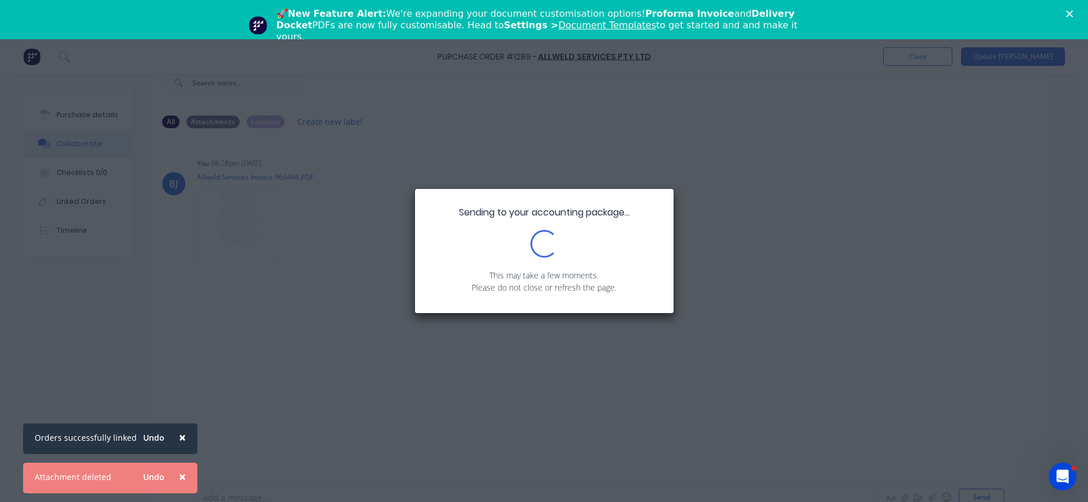
scroll to position [0, 0]
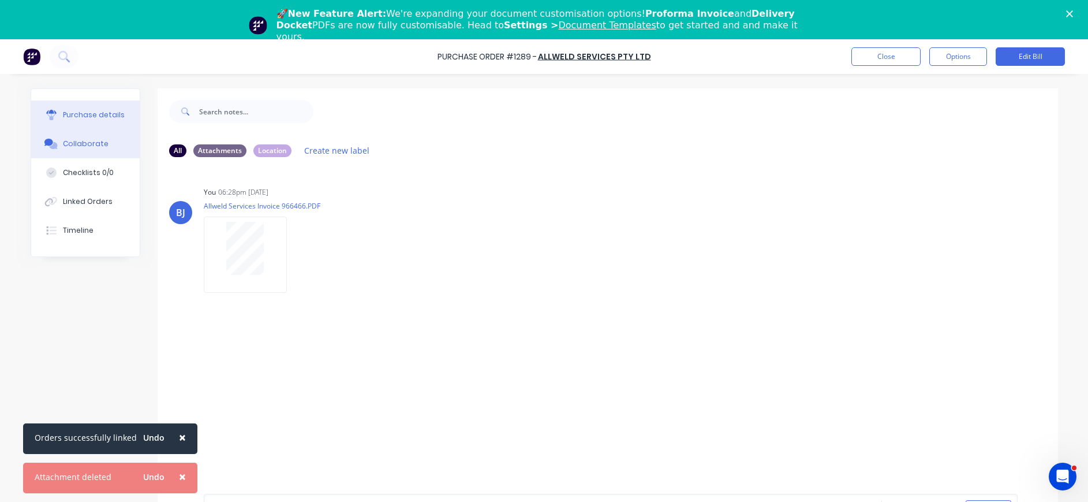
click at [89, 108] on button "Purchase details" at bounding box center [85, 114] width 109 height 29
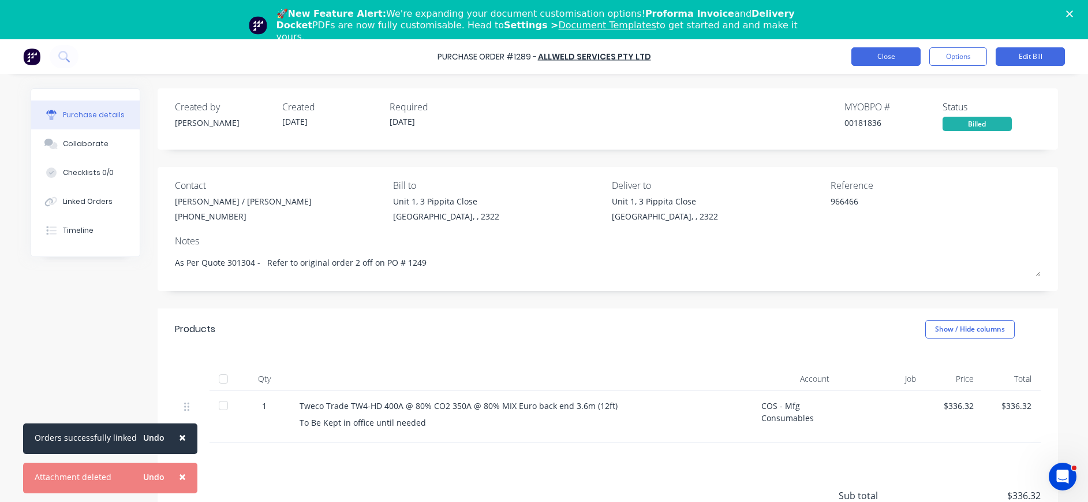
click at [874, 57] on button "Close" at bounding box center [885, 56] width 69 height 18
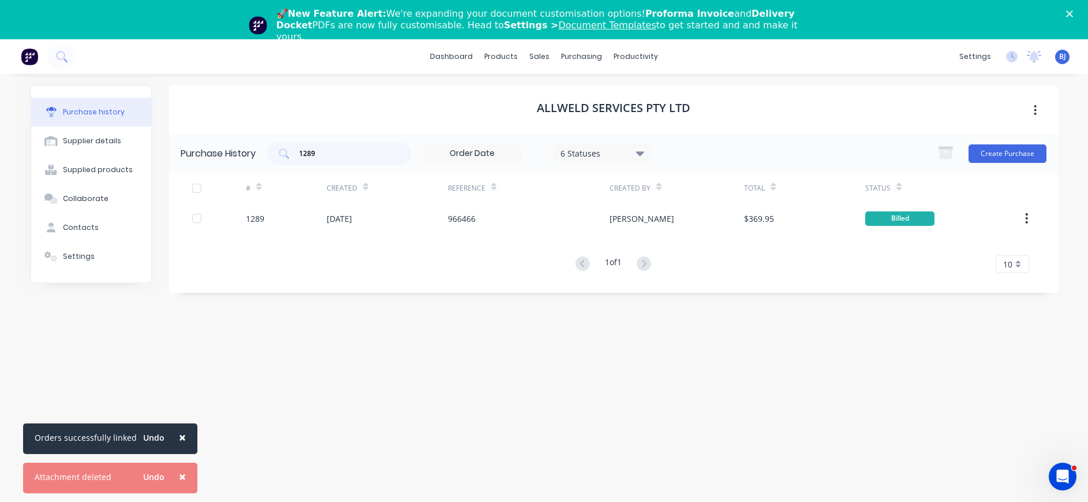
click at [179, 436] on span "×" at bounding box center [182, 437] width 7 height 16
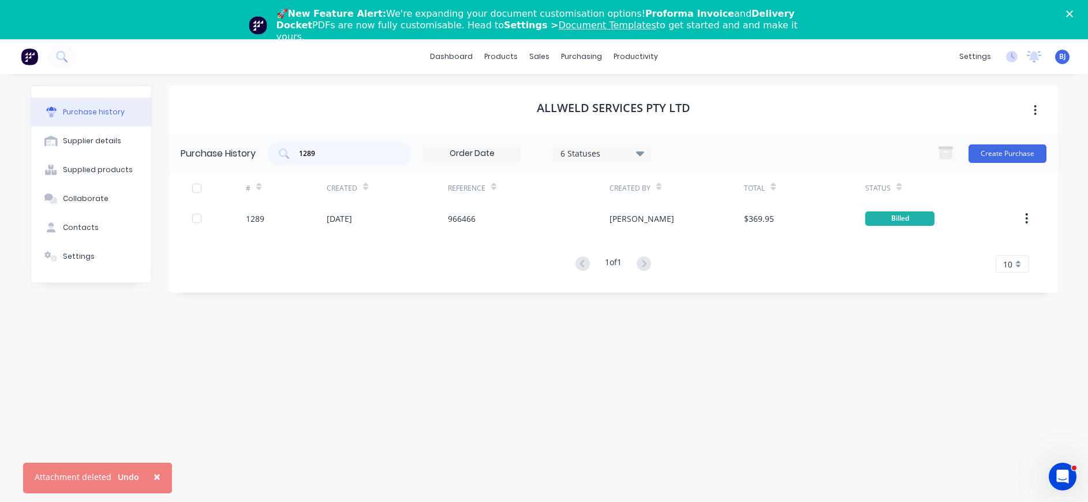
click at [179, 476] on div "Allweld Services Pty Ltd Purchase History 1289 6 Statuses 6 Statuses Create Pur…" at bounding box center [613, 301] width 889 height 432
click at [154, 476] on span "×" at bounding box center [157, 476] width 7 height 16
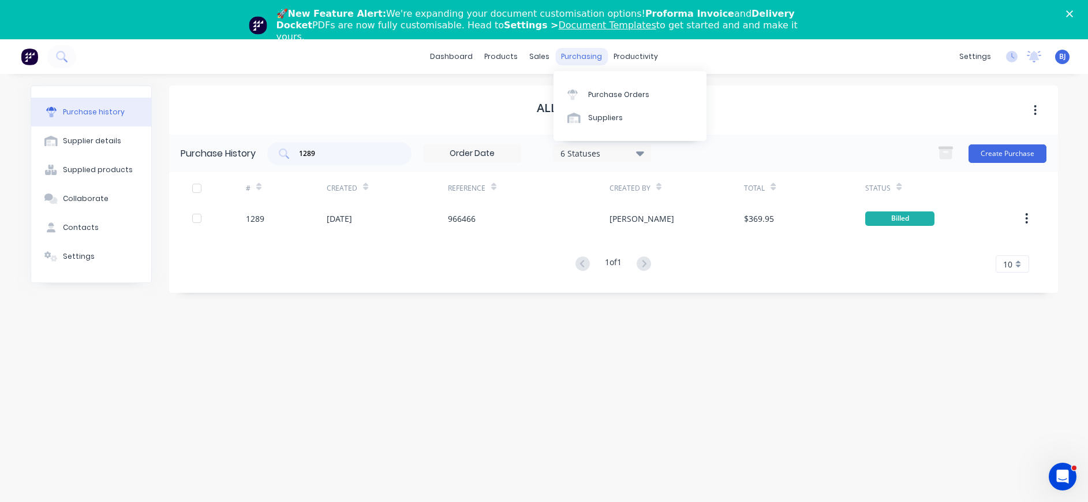
click at [584, 53] on div "purchasing" at bounding box center [581, 56] width 53 height 17
click at [601, 97] on div "Purchase Orders" at bounding box center [618, 94] width 61 height 10
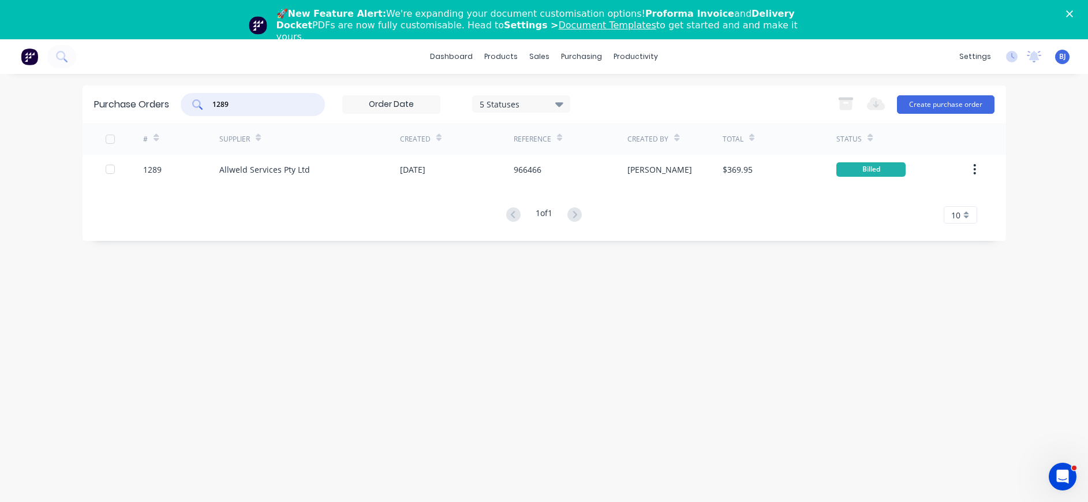
click at [283, 104] on input "1289" at bounding box center [259, 105] width 96 height 12
drag, startPoint x: 278, startPoint y: 103, endPoint x: 130, endPoint y: 119, distance: 148.1
click at [130, 119] on div "Purchase Orders 1289 5 Statuses 5 Statuses Export to Excel (XLSX) Create purcha…" at bounding box center [544, 104] width 923 height 38
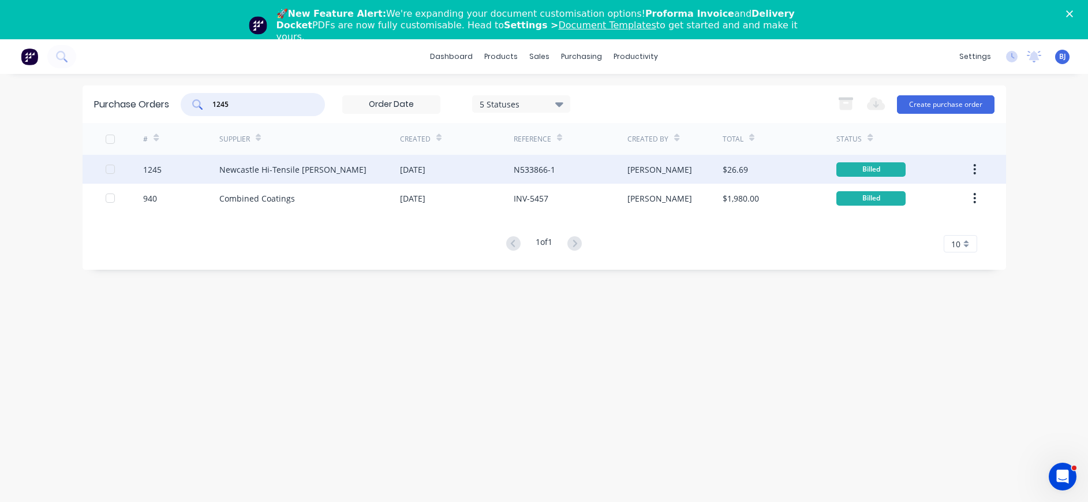
click at [278, 170] on div "Newcastle Hi-Tensile [PERSON_NAME]" at bounding box center [292, 169] width 147 height 12
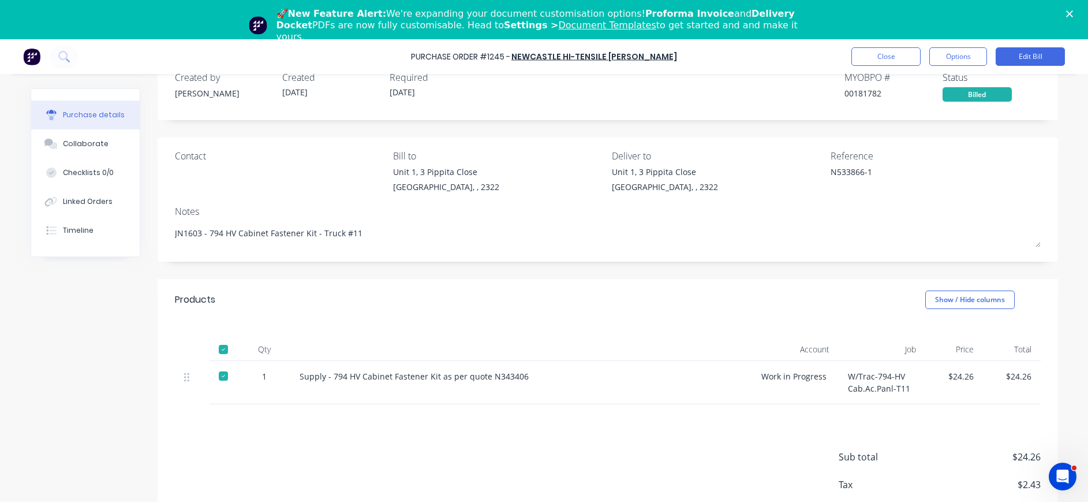
scroll to position [57, 0]
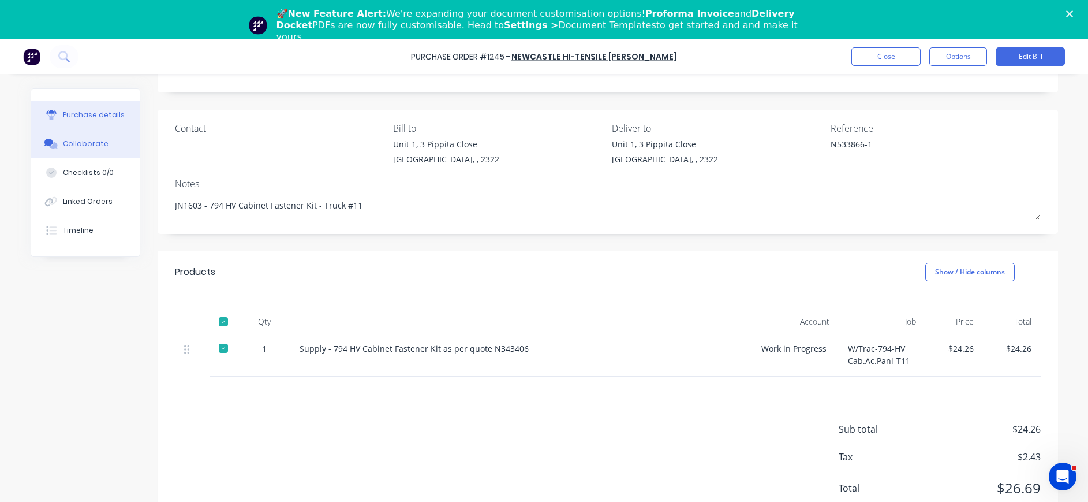
click at [81, 143] on div "Collaborate" at bounding box center [86, 144] width 46 height 10
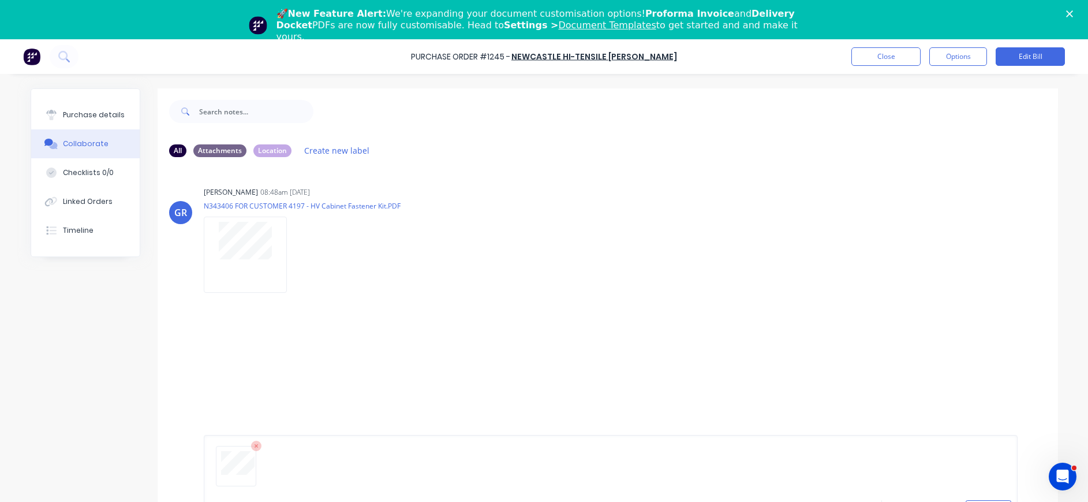
scroll to position [88, 0]
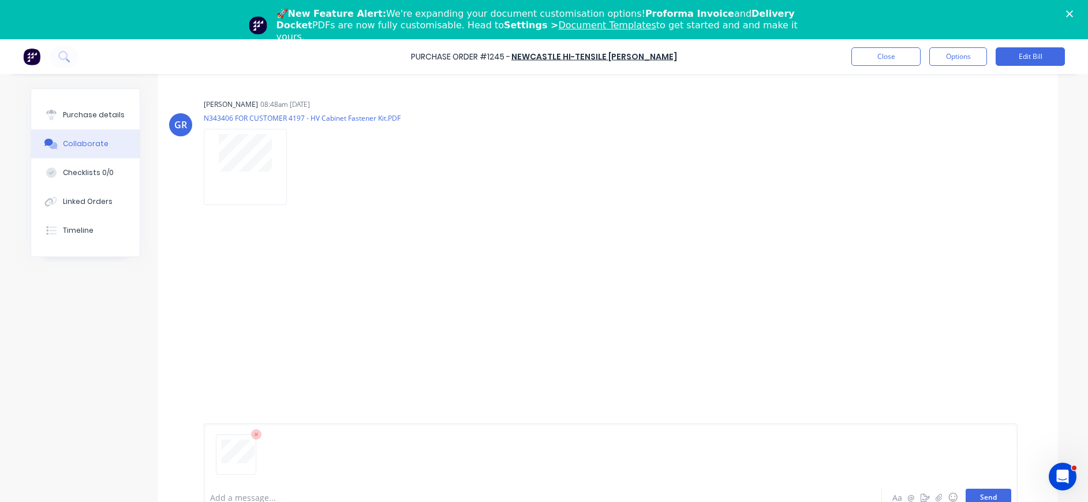
click at [972, 494] on button "Send" at bounding box center [989, 496] width 46 height 17
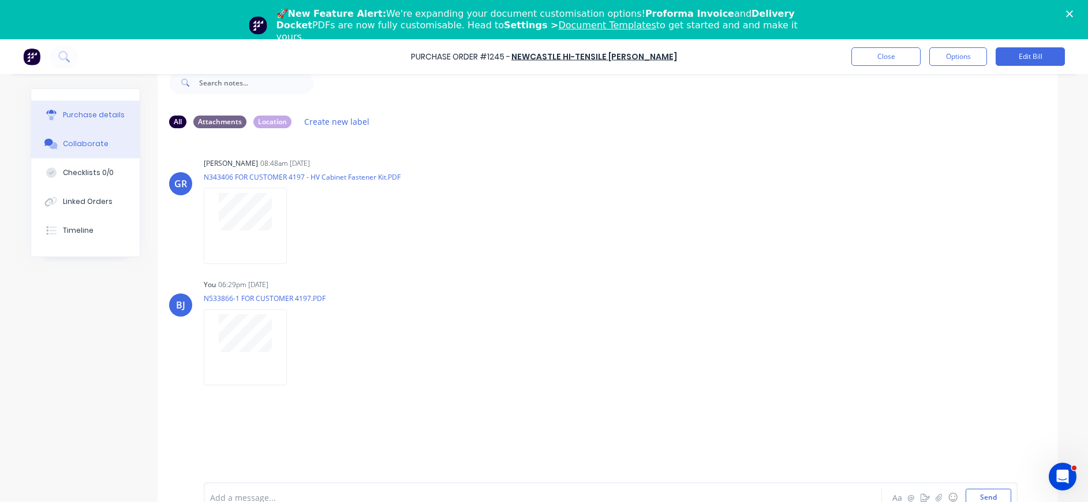
click at [100, 111] on div "Purchase details" at bounding box center [94, 115] width 62 height 10
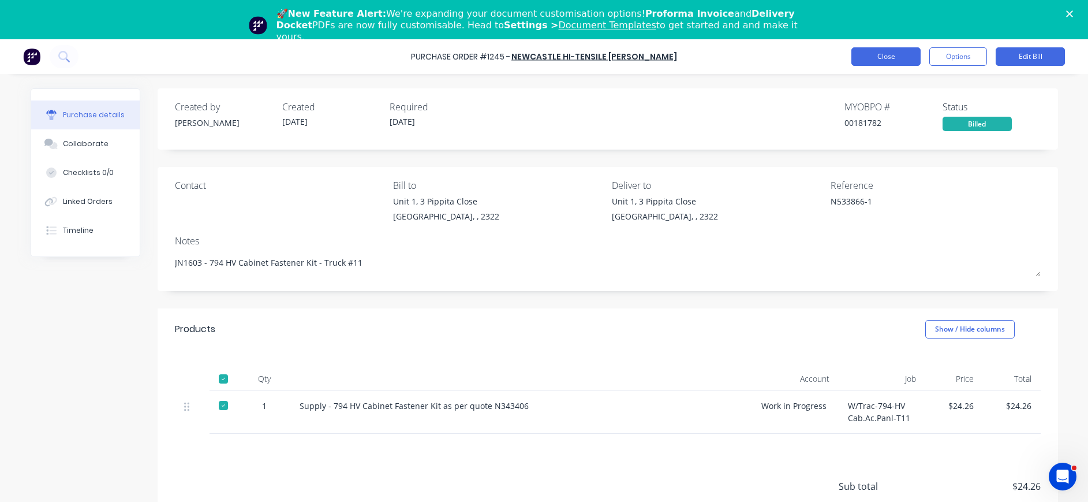
click at [874, 57] on button "Close" at bounding box center [885, 56] width 69 height 18
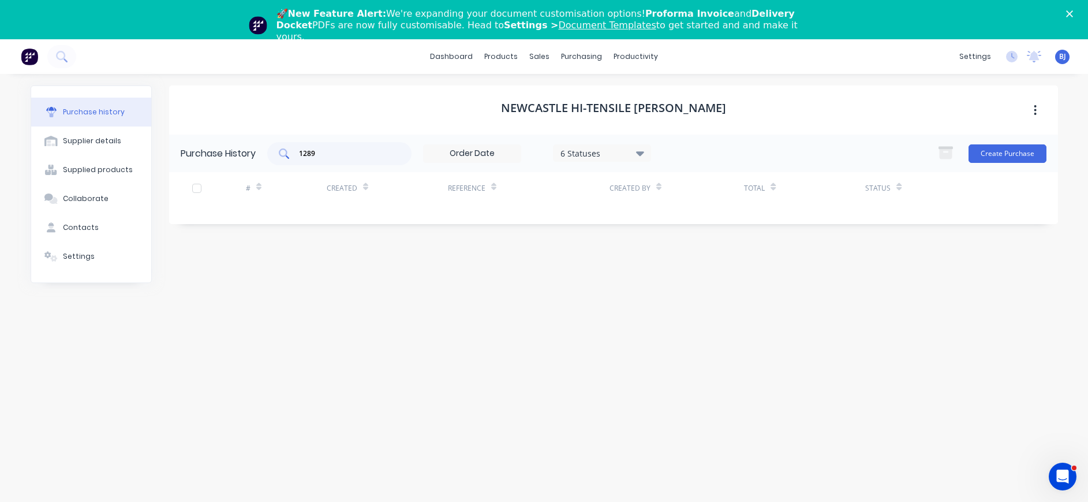
drag, startPoint x: 350, startPoint y: 145, endPoint x: 279, endPoint y: 145, distance: 71.6
click at [279, 145] on div "1289" at bounding box center [339, 153] width 144 height 23
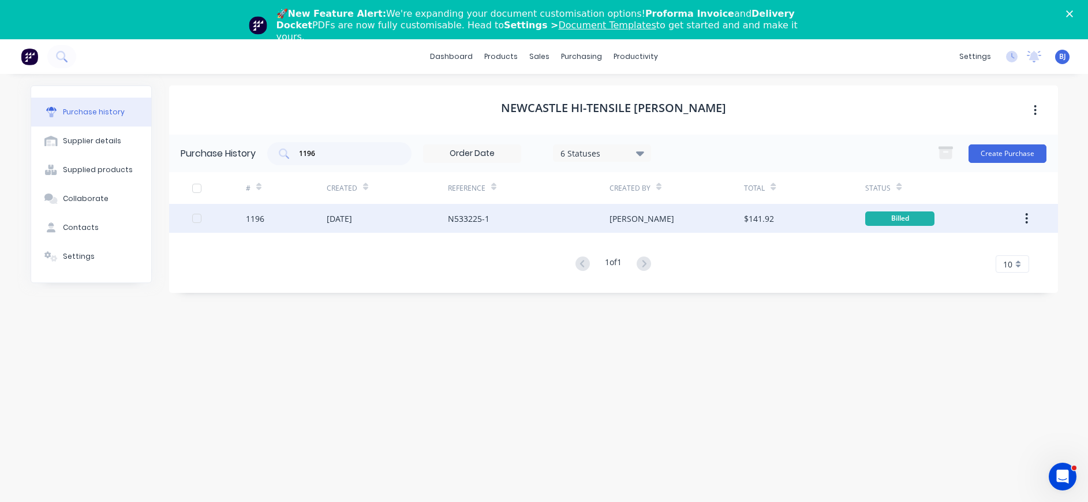
click at [373, 218] on div "[DATE]" at bounding box center [387, 218] width 121 height 29
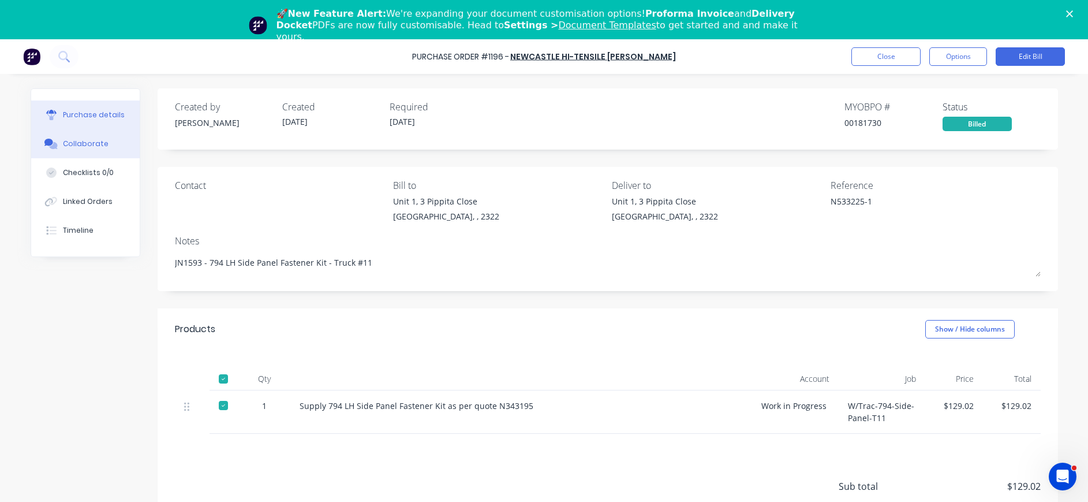
click at [85, 140] on div "Collaborate" at bounding box center [86, 144] width 46 height 10
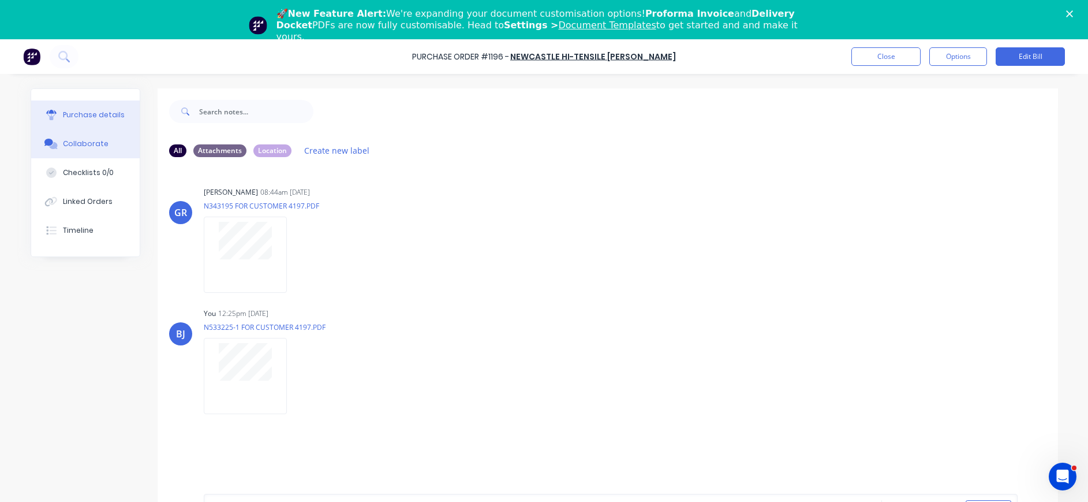
click at [100, 107] on button "Purchase details" at bounding box center [85, 114] width 109 height 29
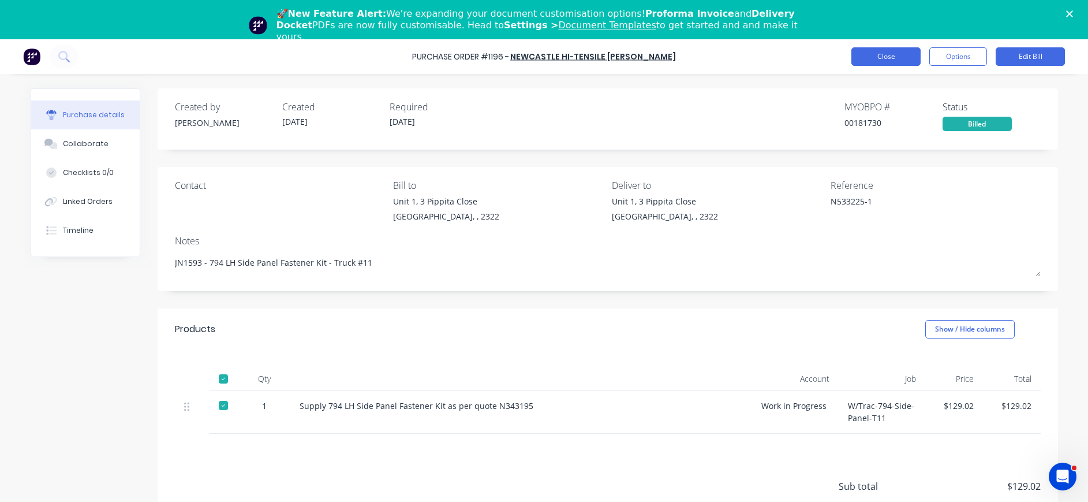
click at [885, 53] on button "Close" at bounding box center [885, 56] width 69 height 18
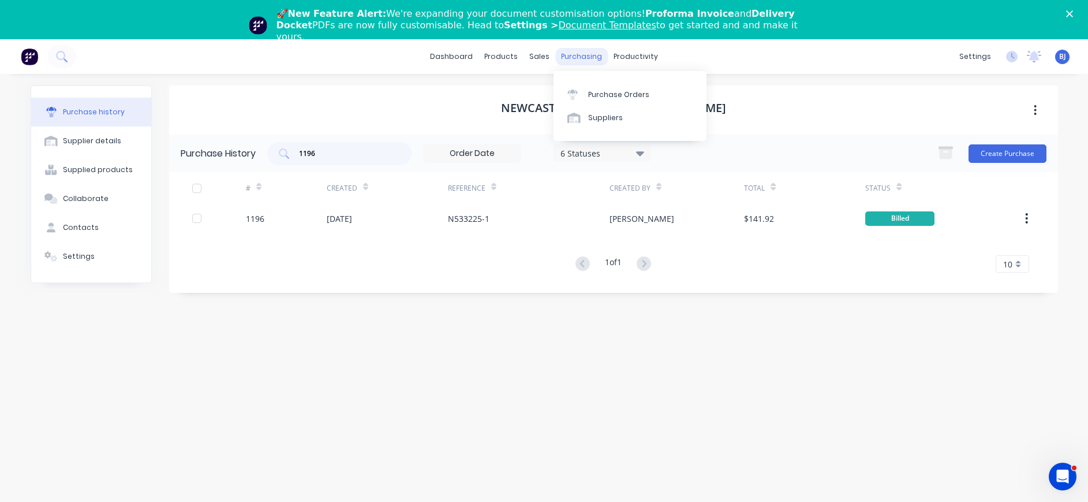
click at [574, 54] on div "purchasing" at bounding box center [581, 56] width 53 height 17
click at [602, 92] on div "Purchase Orders" at bounding box center [618, 94] width 61 height 10
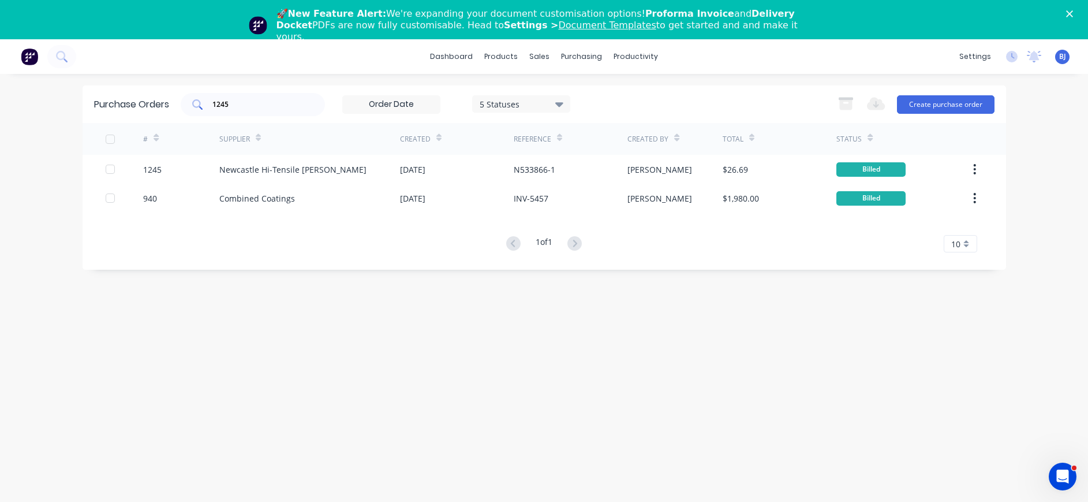
click at [279, 105] on input "1245" at bounding box center [259, 105] width 96 height 12
drag, startPoint x: 245, startPoint y: 104, endPoint x: 204, endPoint y: 104, distance: 41.0
click at [204, 104] on div "1245" at bounding box center [253, 104] width 144 height 23
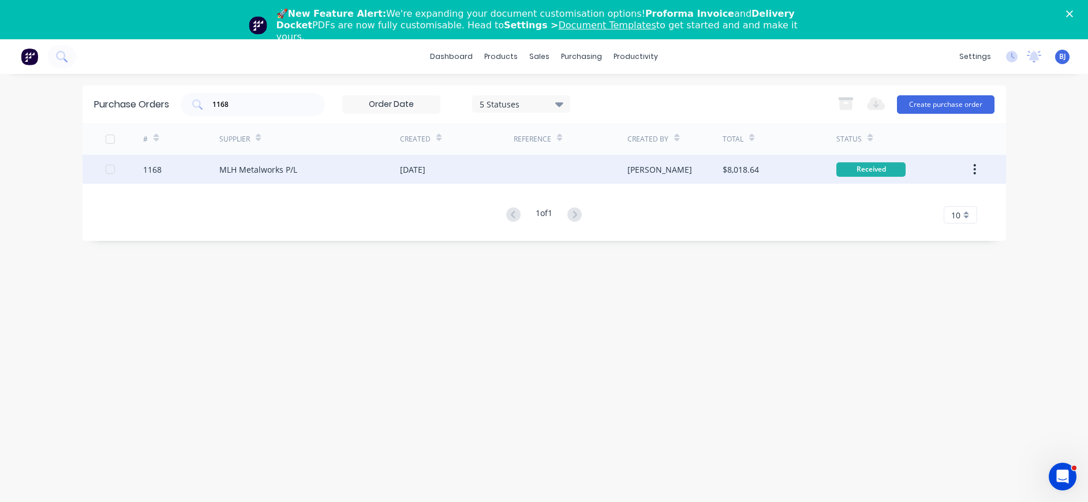
click at [261, 166] on div "MLH Metalworks P/L" at bounding box center [258, 169] width 78 height 12
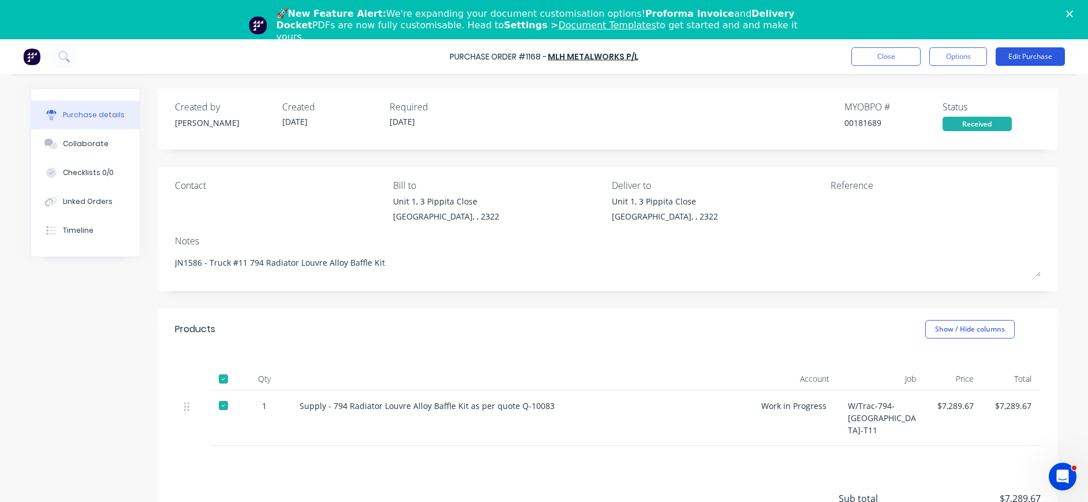
click at [1052, 57] on button "Edit Purchase" at bounding box center [1030, 56] width 69 height 18
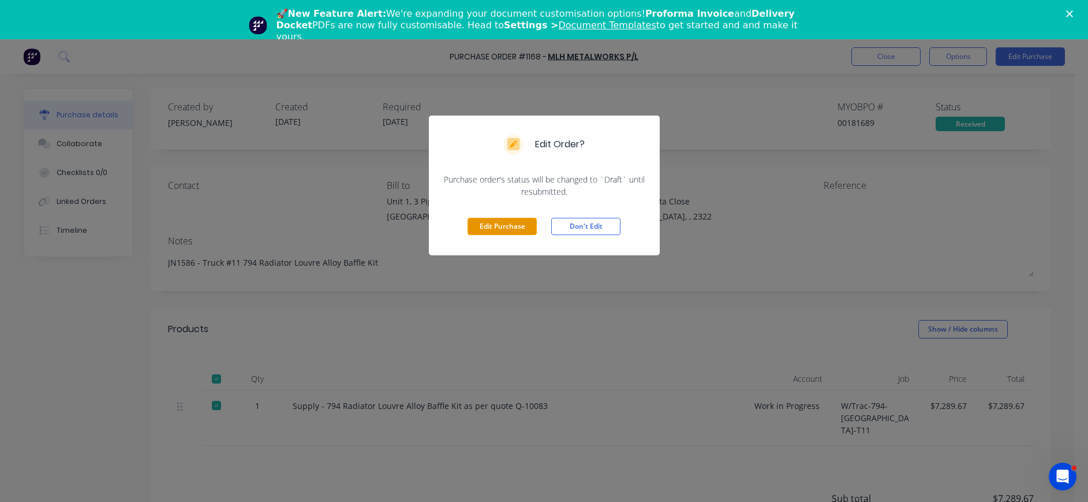
click at [476, 229] on button "Edit Purchase" at bounding box center [502, 226] width 69 height 17
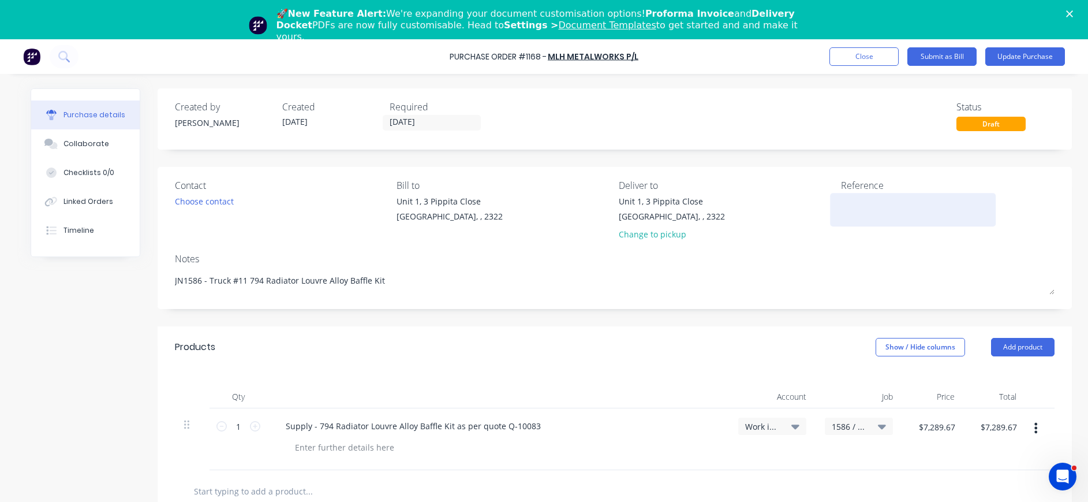
click at [855, 197] on textarea at bounding box center [913, 208] width 144 height 26
click at [1020, 56] on button "Update Purchase" at bounding box center [1025, 56] width 80 height 18
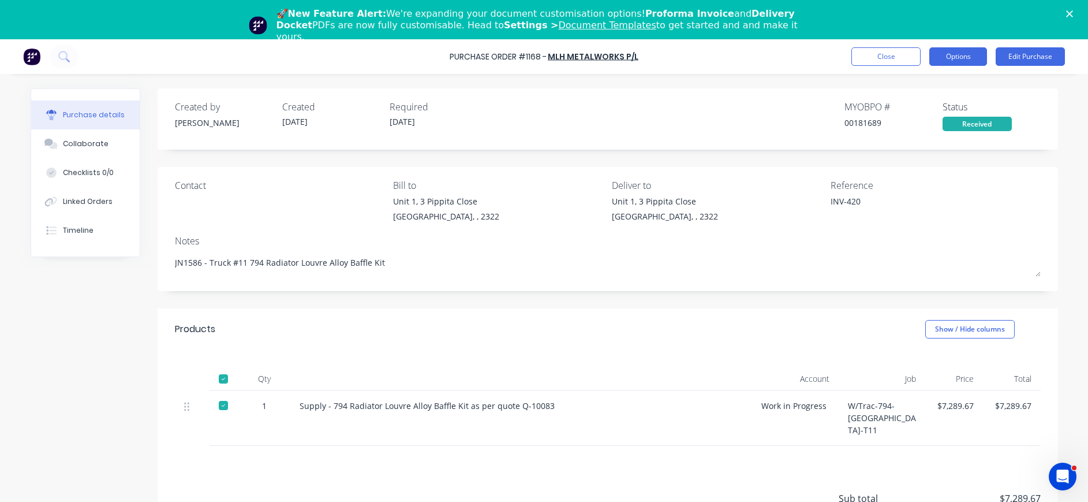
click at [955, 56] on button "Options" at bounding box center [958, 56] width 58 height 18
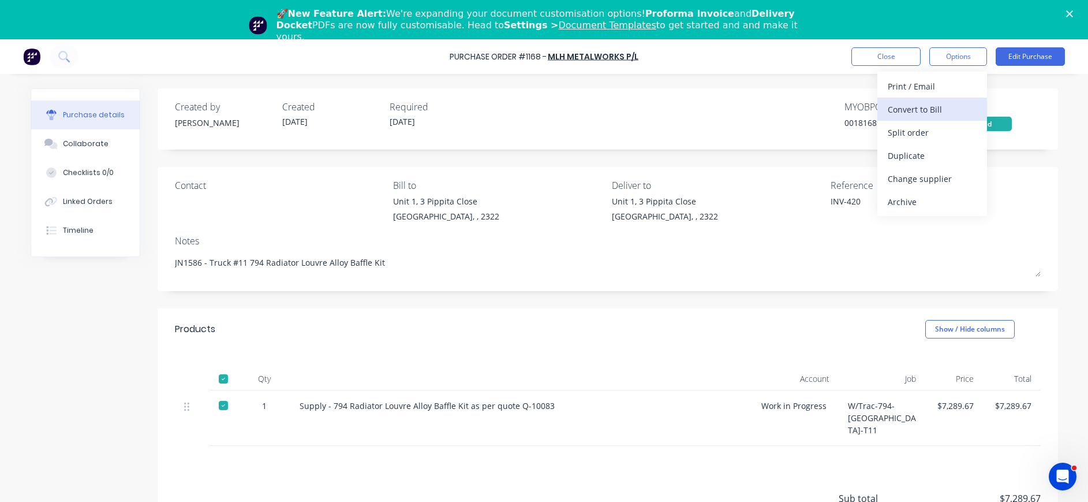
click at [927, 103] on div "Convert to Bill" at bounding box center [932, 109] width 89 height 17
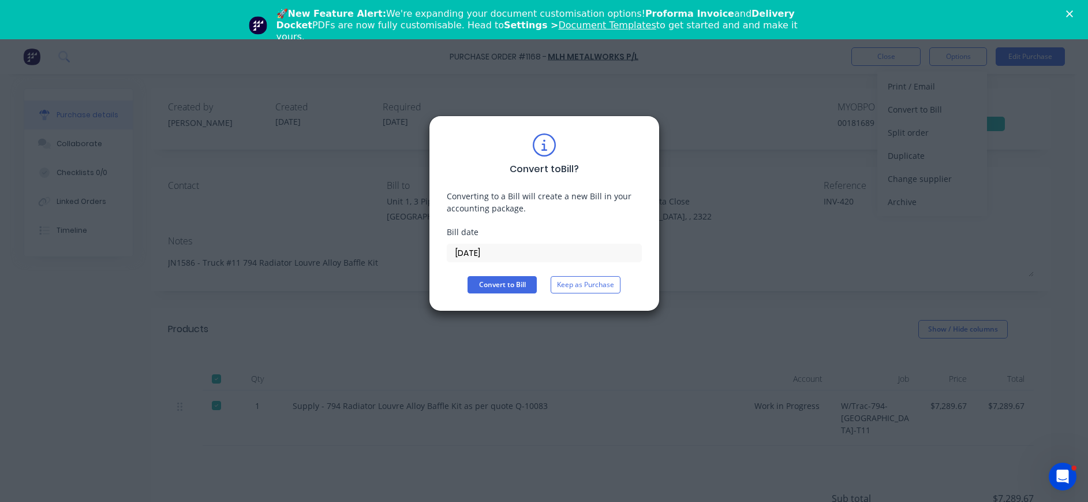
click at [484, 249] on input "[DATE]" at bounding box center [544, 252] width 194 height 17
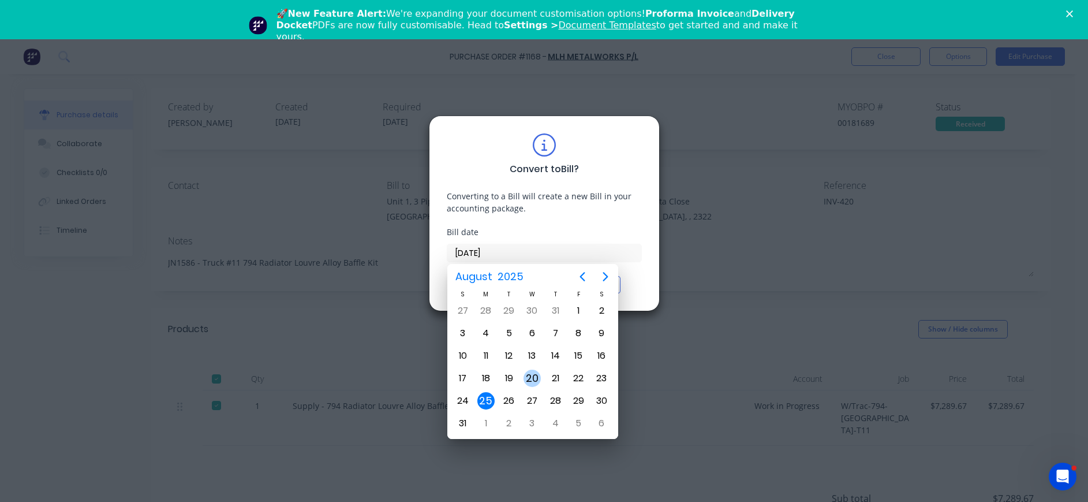
click at [536, 375] on div "20" at bounding box center [532, 377] width 17 height 17
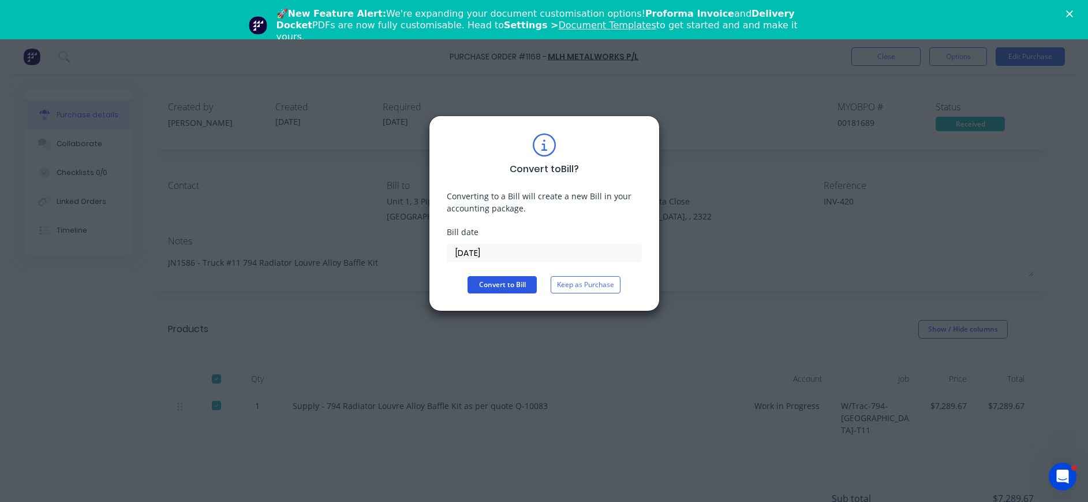
click at [510, 285] on button "Convert to Bill" at bounding box center [502, 284] width 69 height 17
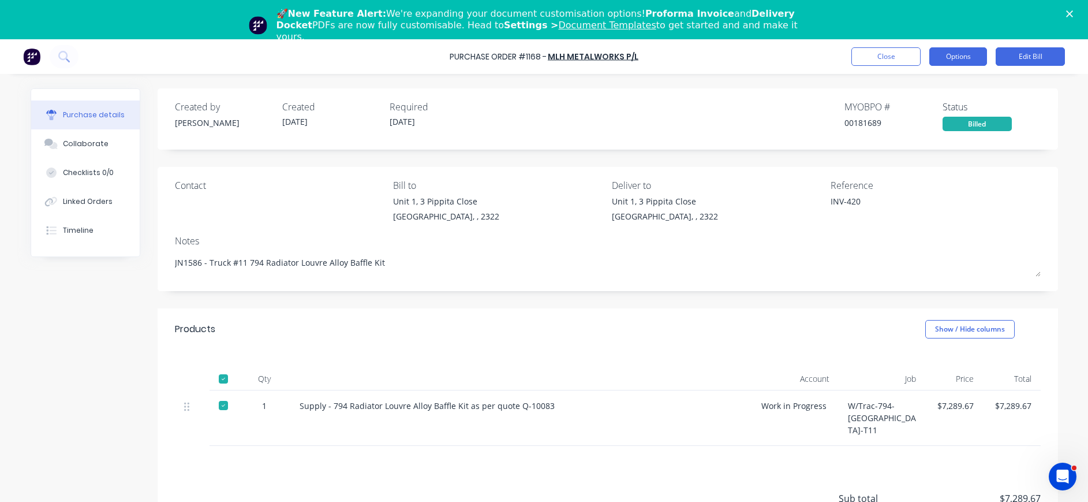
click at [967, 55] on button "Options" at bounding box center [958, 56] width 58 height 18
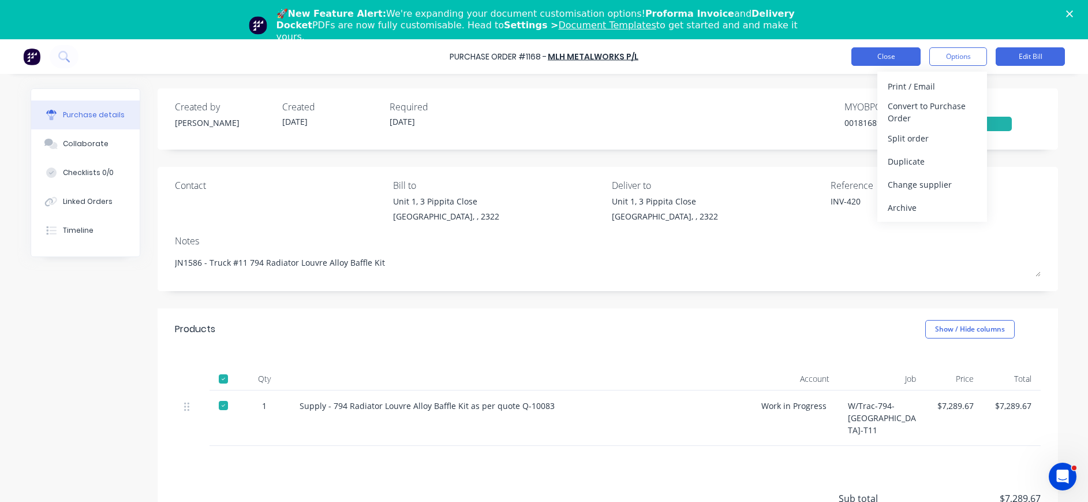
click at [895, 54] on button "Close" at bounding box center [885, 56] width 69 height 18
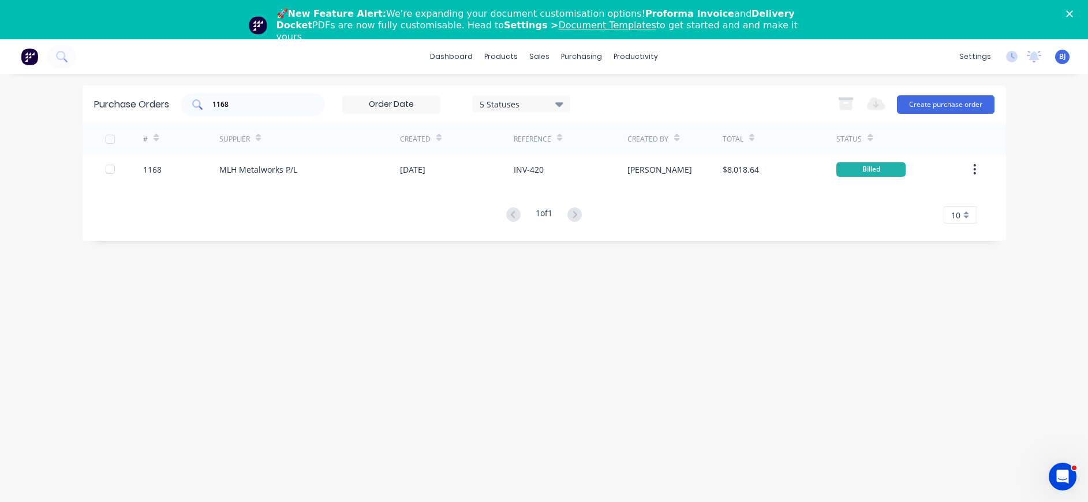
click at [248, 111] on div "1168" at bounding box center [253, 104] width 144 height 23
click at [566, 55] on div "purchasing" at bounding box center [581, 56] width 53 height 17
click at [589, 89] on div "Purchase Orders" at bounding box center [618, 94] width 61 height 10
click at [577, 51] on div "purchasing" at bounding box center [581, 56] width 53 height 17
click at [598, 96] on div "Purchase Orders" at bounding box center [618, 94] width 61 height 10
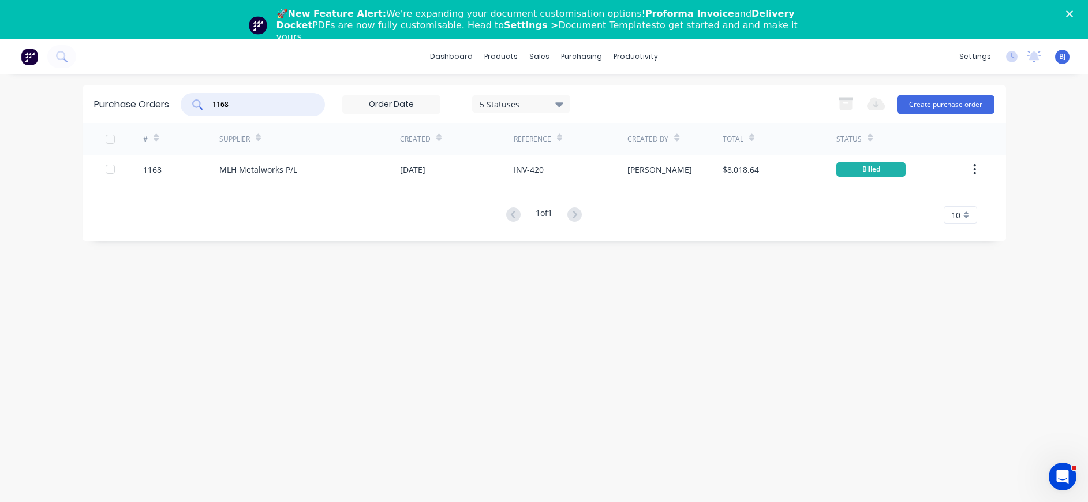
drag, startPoint x: 268, startPoint y: 106, endPoint x: 207, endPoint y: 94, distance: 62.4
click at [200, 103] on div "1168" at bounding box center [253, 104] width 144 height 23
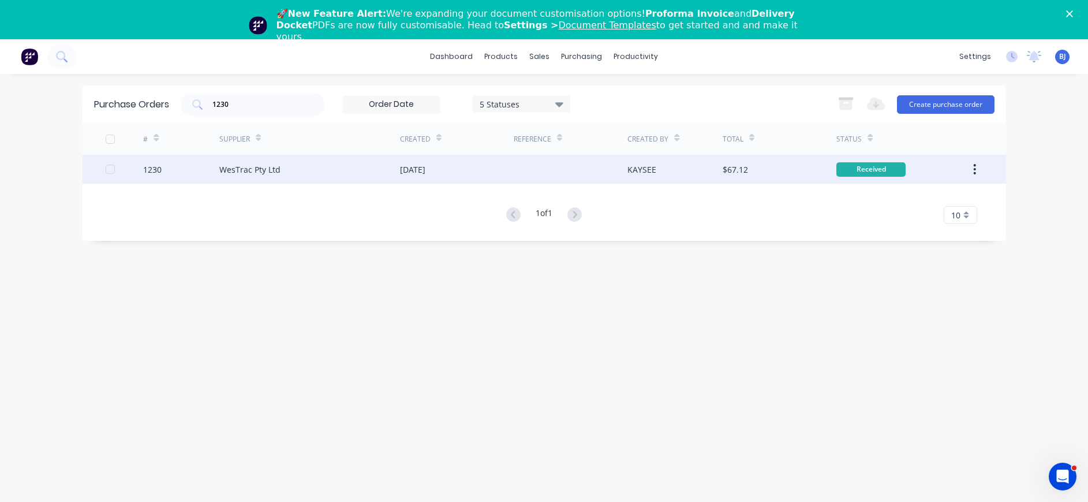
click at [252, 167] on div "WesTrac Pty Ltd" at bounding box center [249, 169] width 61 height 12
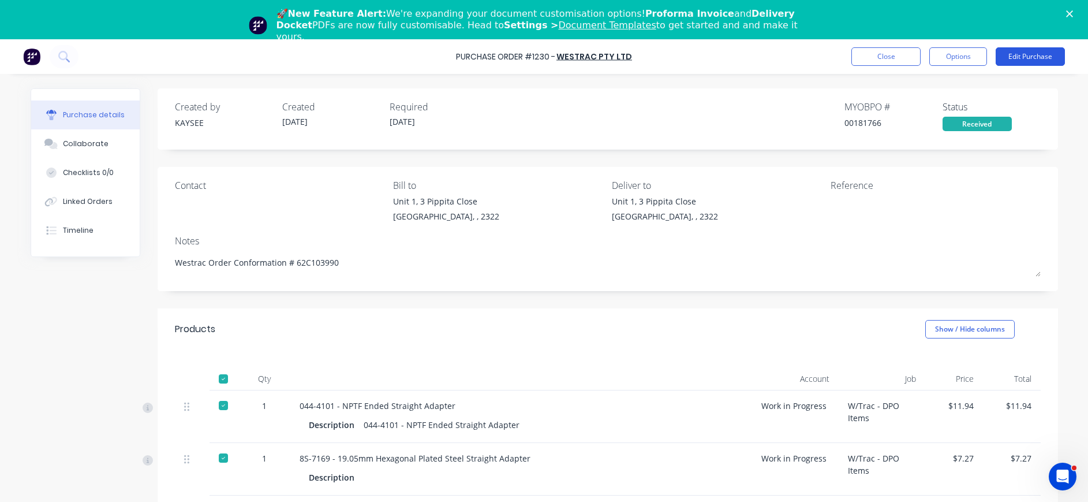
click at [1013, 52] on button "Edit Purchase" at bounding box center [1030, 56] width 69 height 18
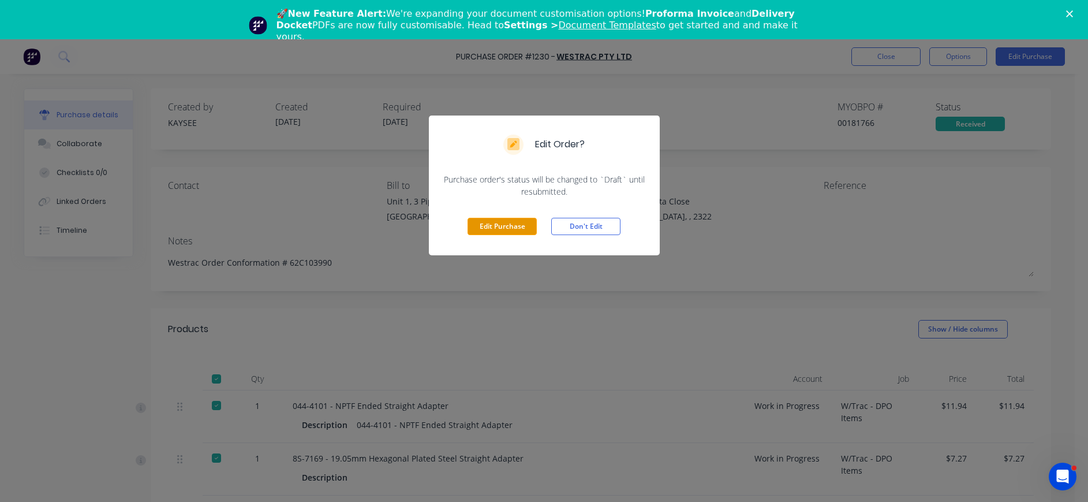
drag, startPoint x: 494, startPoint y: 225, endPoint x: 672, endPoint y: 211, distance: 178.9
click at [499, 226] on button "Edit Purchase" at bounding box center [502, 226] width 69 height 17
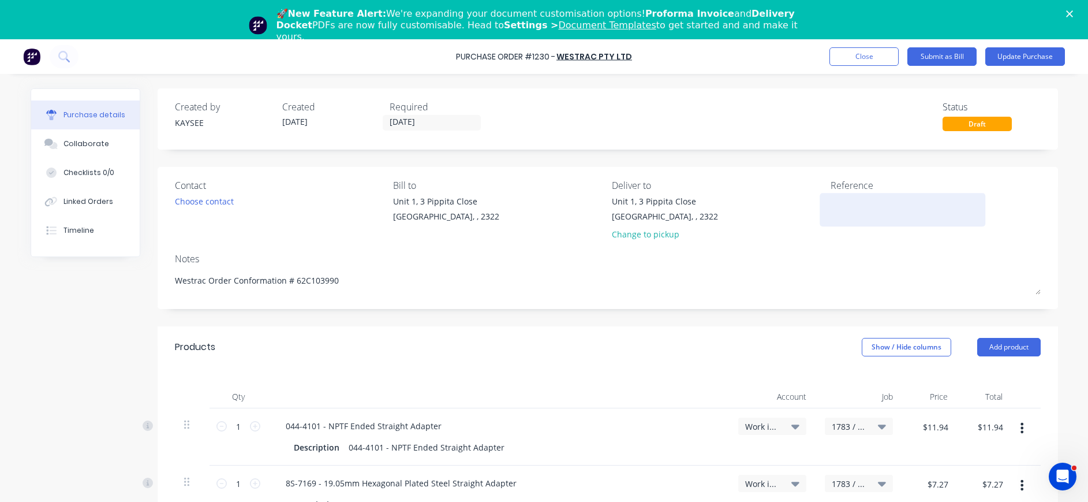
click at [832, 207] on textarea at bounding box center [903, 208] width 144 height 26
click at [1007, 52] on button "Update Purchase" at bounding box center [1025, 56] width 80 height 18
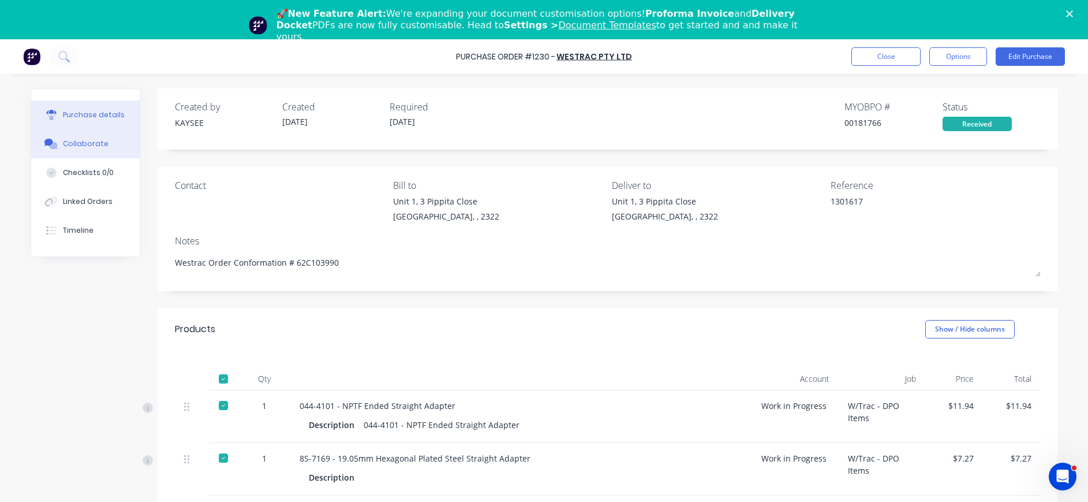
click at [88, 141] on div "Collaborate" at bounding box center [86, 144] width 46 height 10
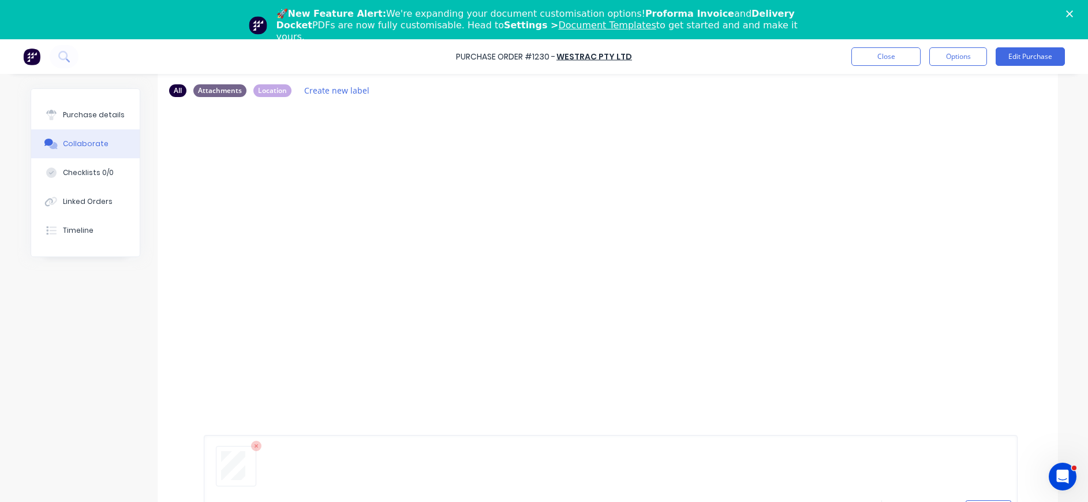
scroll to position [88, 0]
click at [977, 496] on button "Send" at bounding box center [989, 496] width 46 height 17
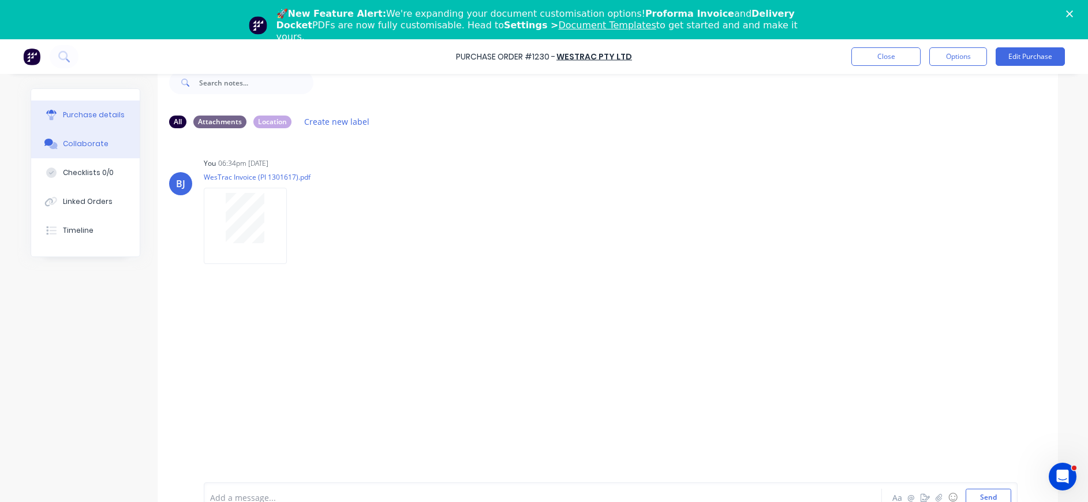
click at [97, 118] on div "Purchase details" at bounding box center [94, 115] width 62 height 10
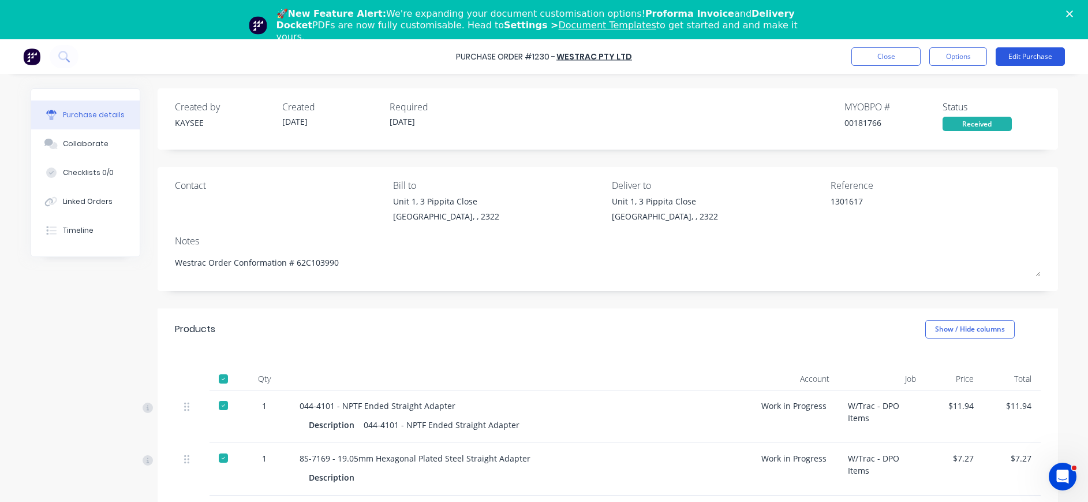
click at [1033, 58] on button "Edit Purchase" at bounding box center [1030, 56] width 69 height 18
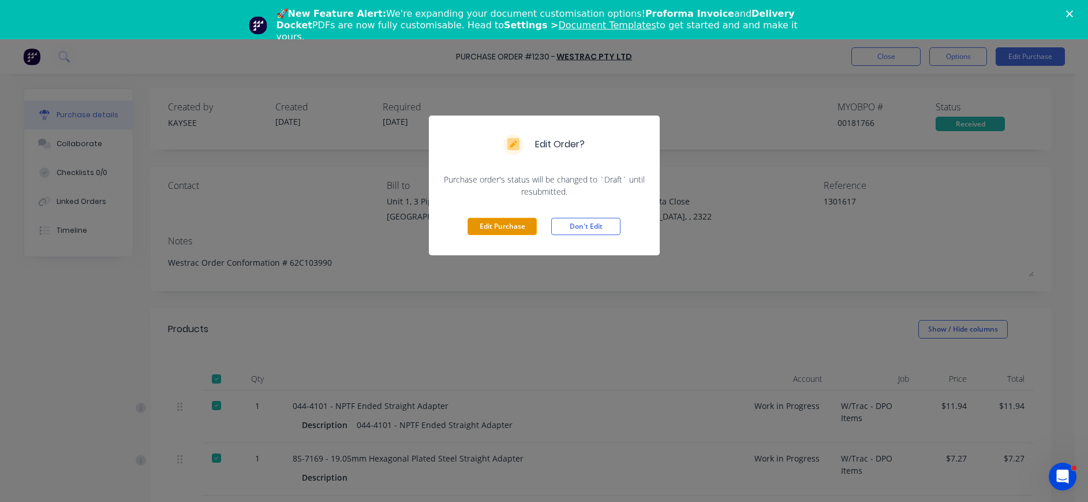
click at [488, 231] on button "Edit Purchase" at bounding box center [502, 226] width 69 height 17
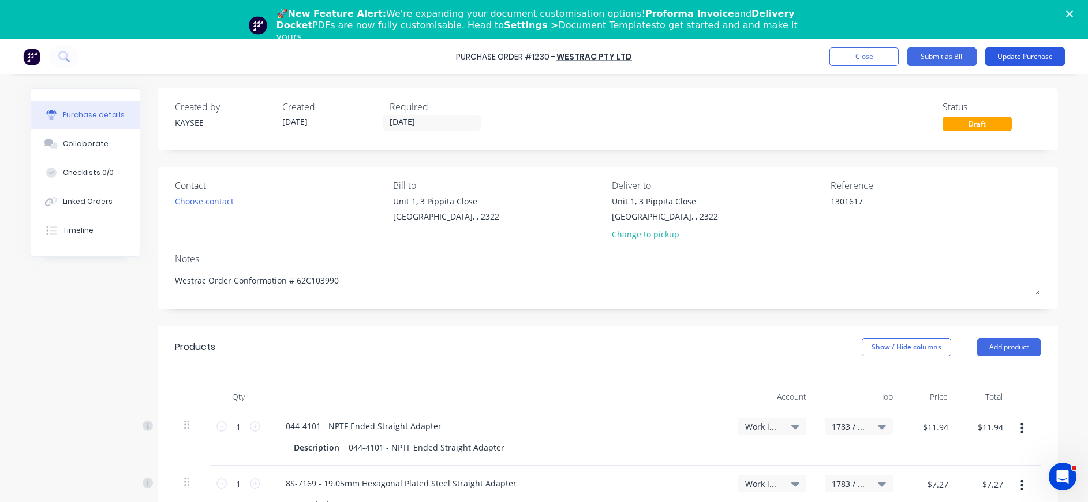
click at [1008, 55] on button "Update Purchase" at bounding box center [1025, 56] width 80 height 18
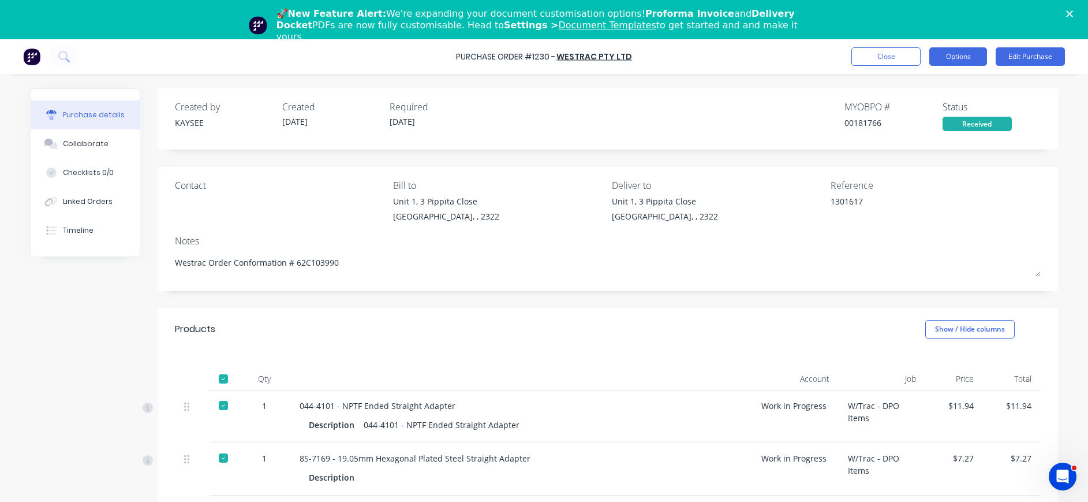
click at [962, 57] on button "Options" at bounding box center [958, 56] width 58 height 18
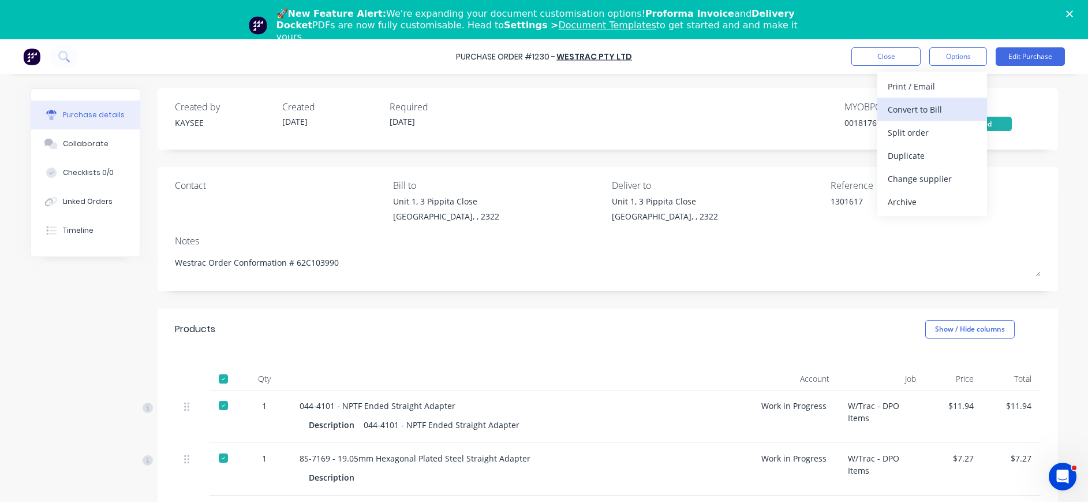
click at [939, 109] on div "Convert to Bill" at bounding box center [932, 109] width 89 height 17
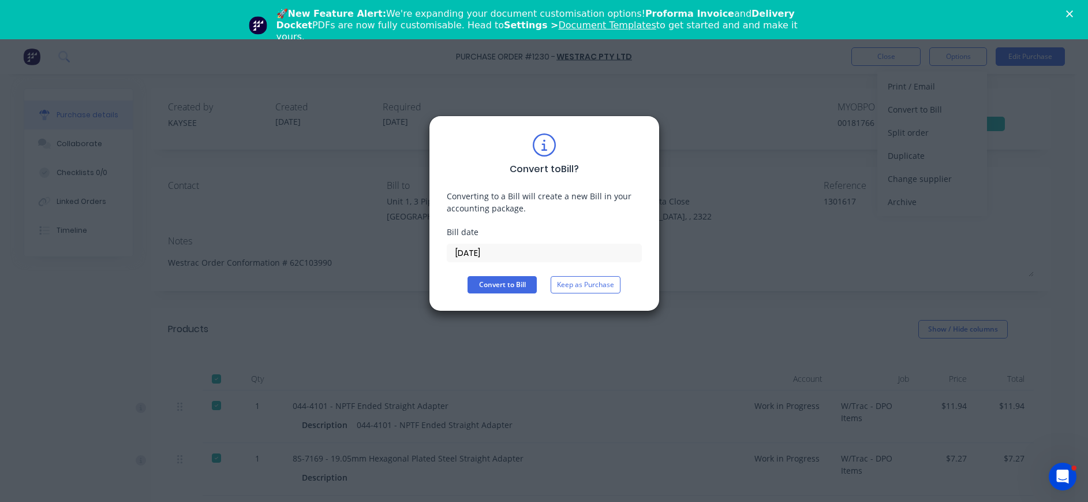
click at [497, 247] on input "[DATE]" at bounding box center [544, 252] width 194 height 17
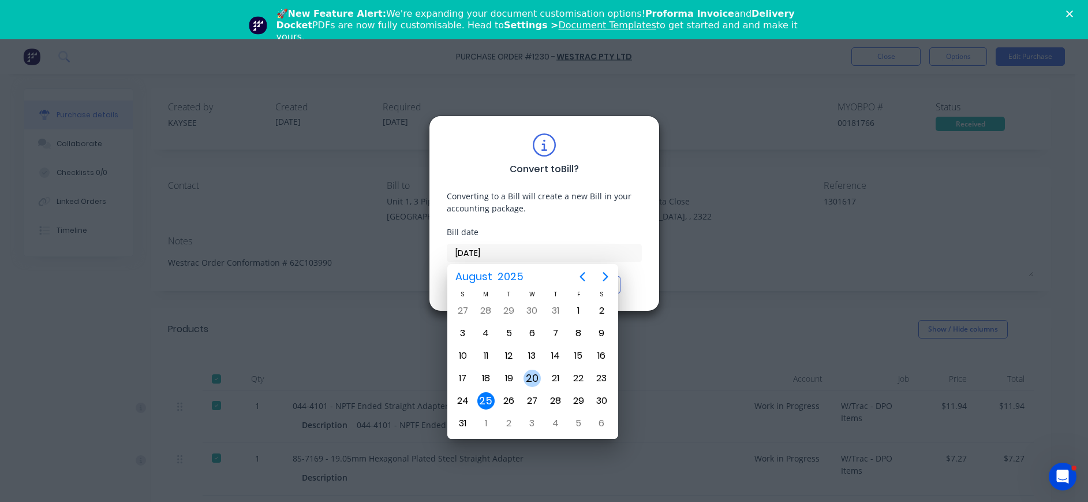
click at [534, 376] on div "20" at bounding box center [532, 377] width 17 height 17
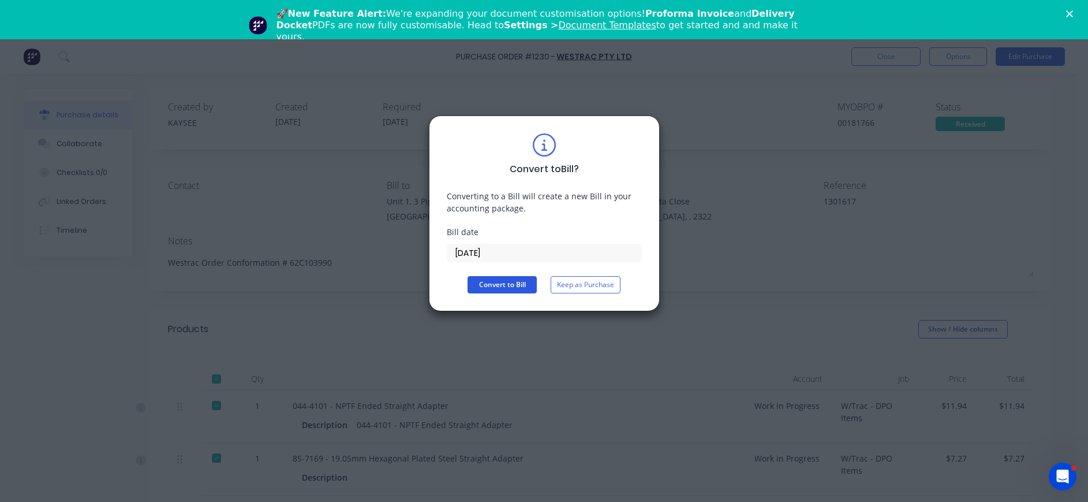
click at [499, 287] on button "Convert to Bill" at bounding box center [502, 284] width 69 height 17
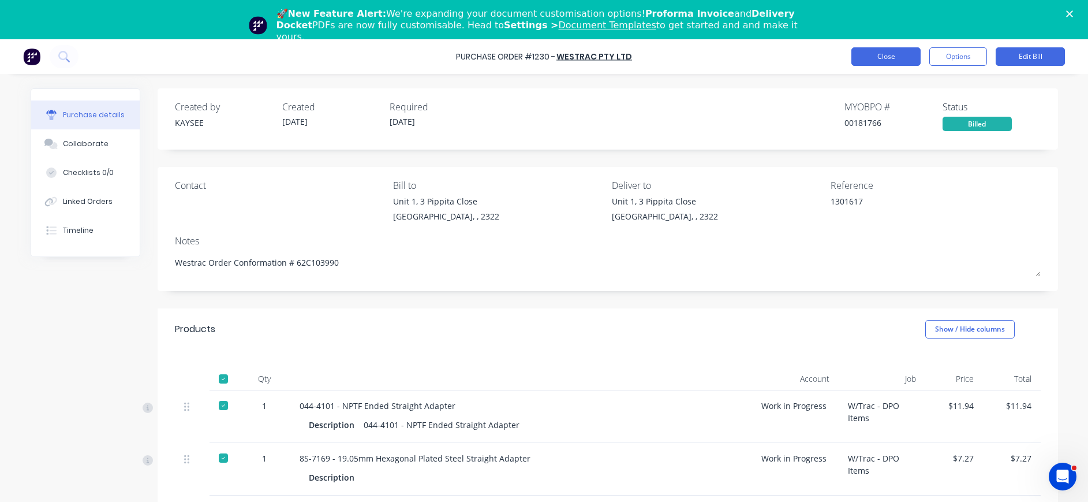
click at [909, 58] on button "Close" at bounding box center [885, 56] width 69 height 18
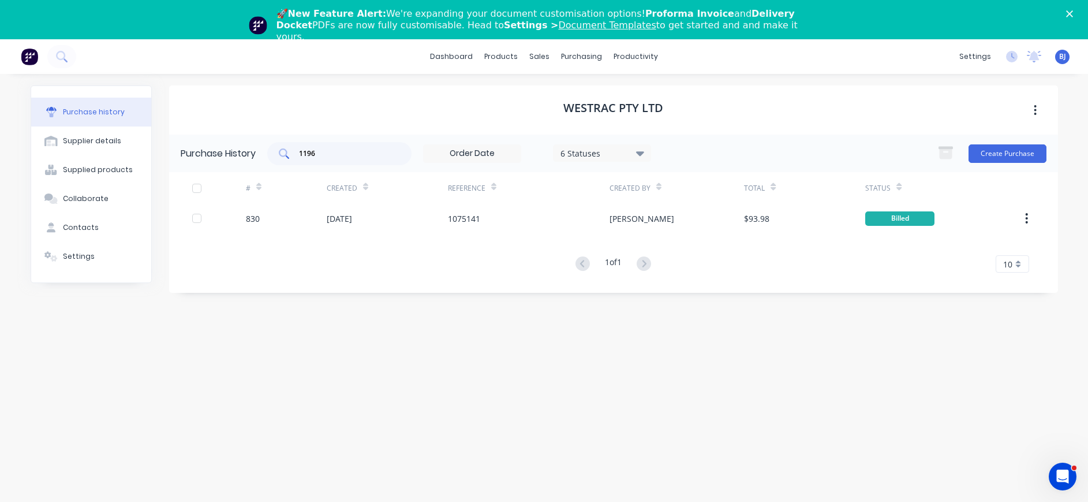
click at [371, 156] on input "1196" at bounding box center [346, 154] width 96 height 12
drag, startPoint x: 335, startPoint y: 159, endPoint x: 283, endPoint y: 159, distance: 51.4
click at [283, 159] on div "1196" at bounding box center [339, 153] width 144 height 23
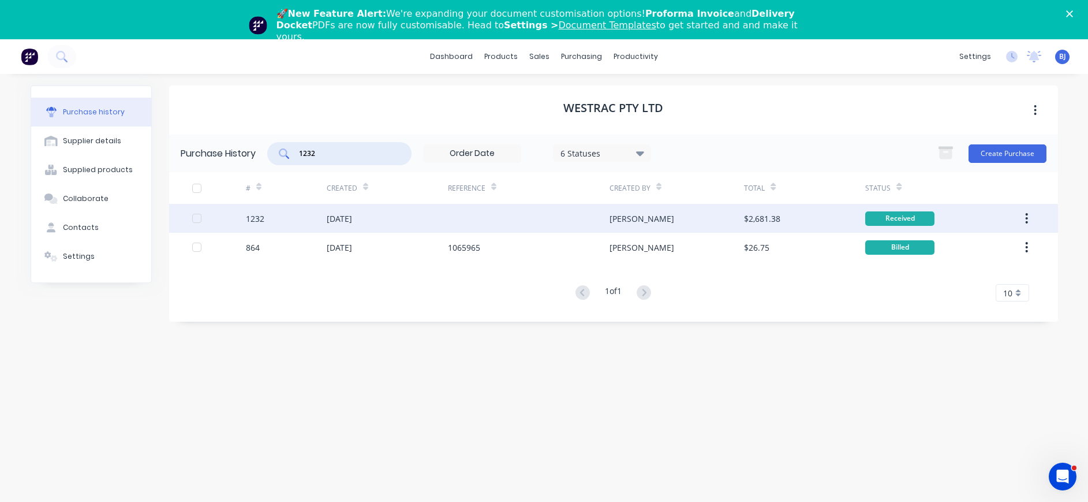
click at [346, 215] on div "[DATE]" at bounding box center [339, 218] width 25 height 12
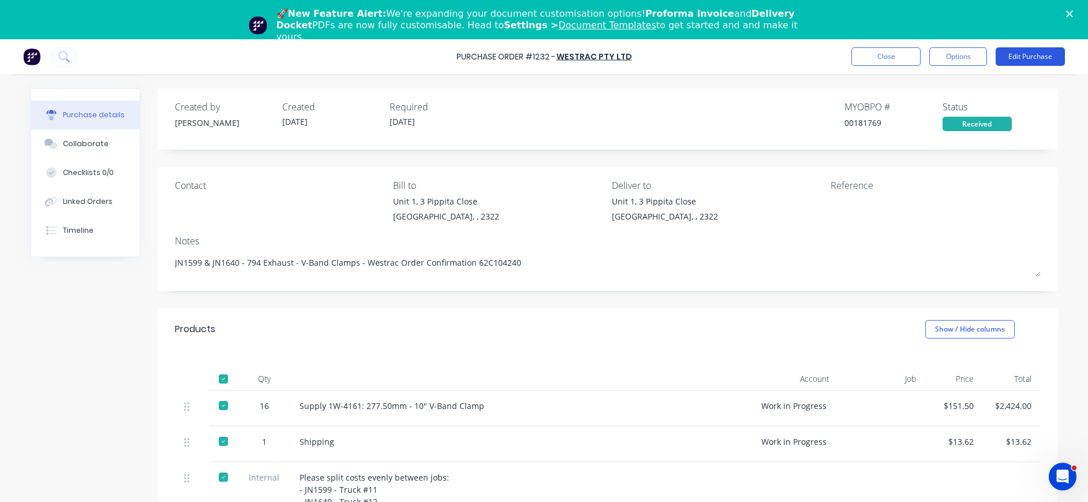
click at [1016, 54] on button "Edit Purchase" at bounding box center [1030, 56] width 69 height 18
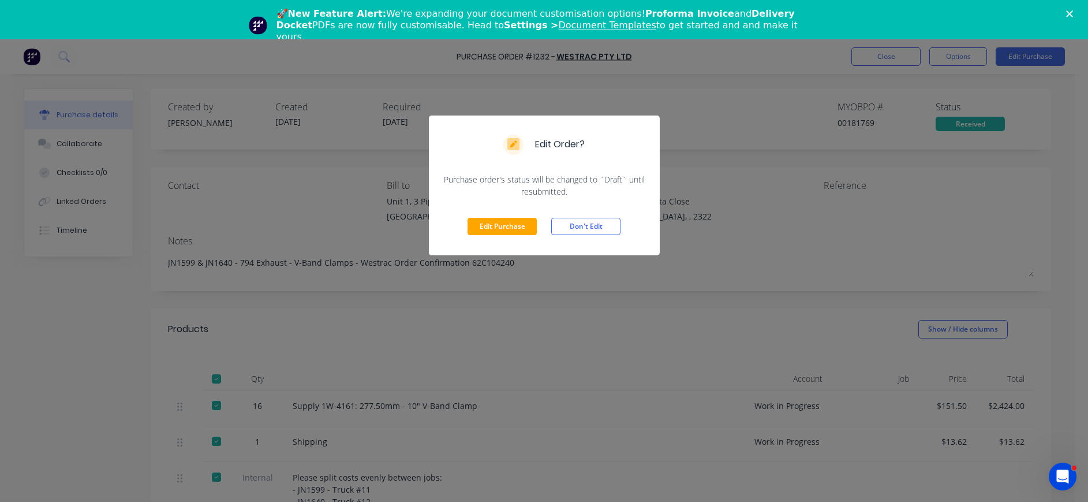
drag, startPoint x: 520, startPoint y: 221, endPoint x: 846, endPoint y: 134, distance: 337.0
click at [522, 221] on button "Edit Purchase" at bounding box center [502, 226] width 69 height 17
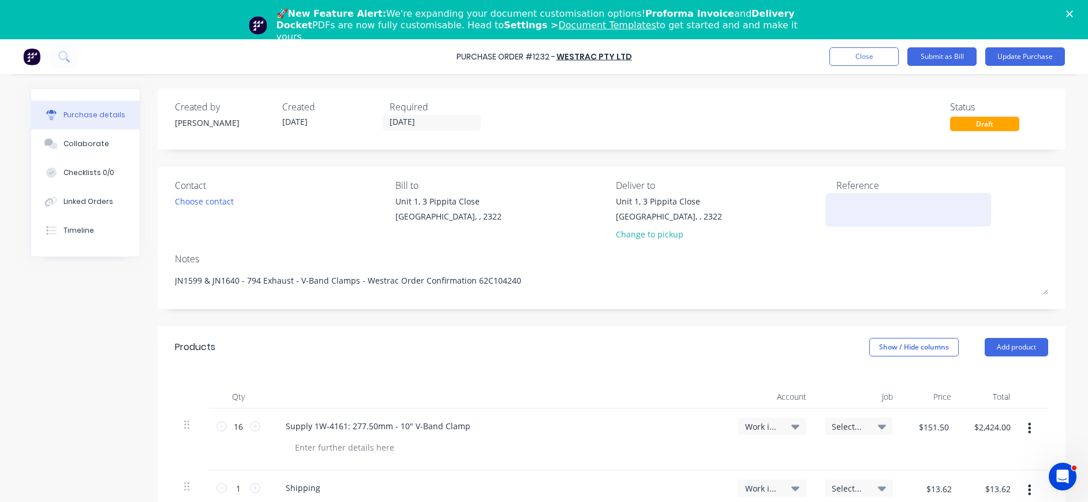
click at [855, 208] on textarea at bounding box center [908, 208] width 144 height 26
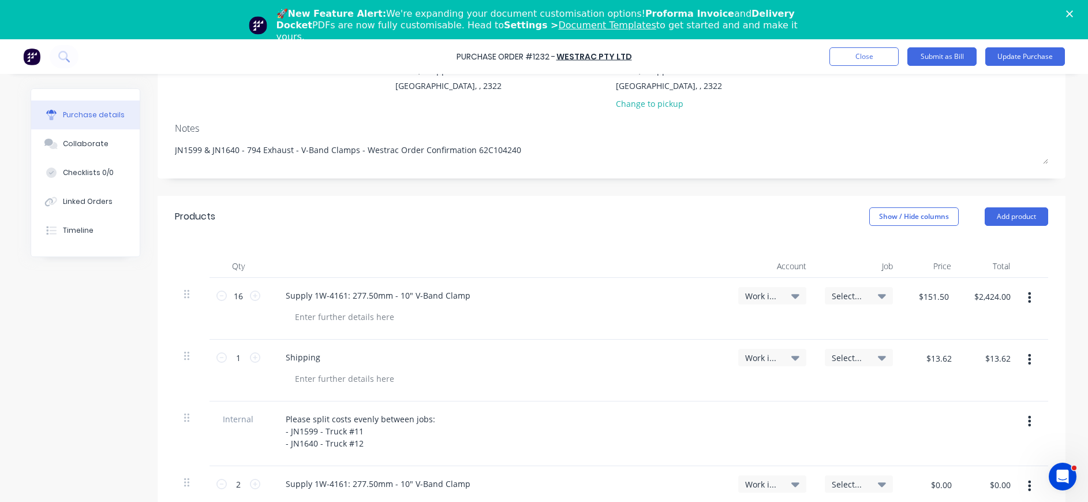
scroll to position [130, 0]
click at [250, 296] on icon at bounding box center [255, 296] width 10 height 10
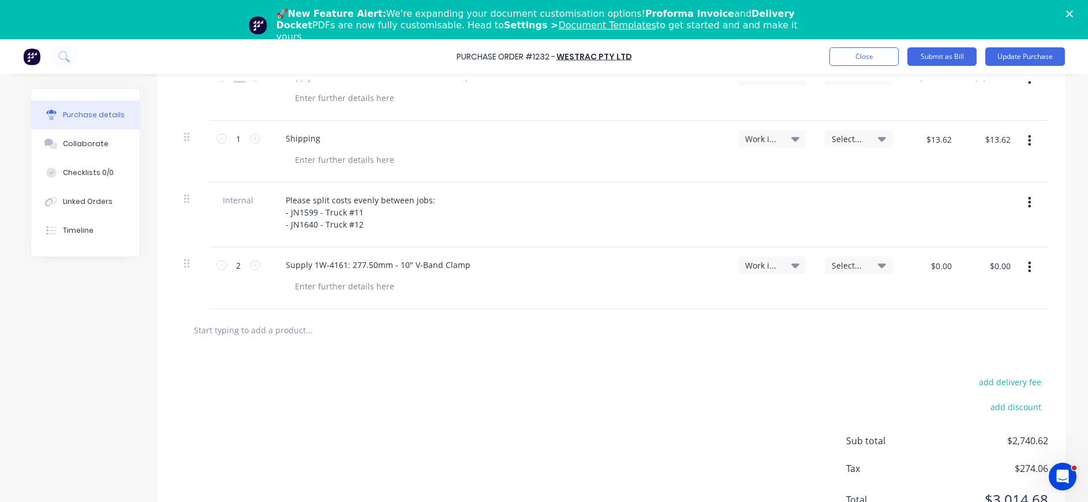
scroll to position [361, 0]
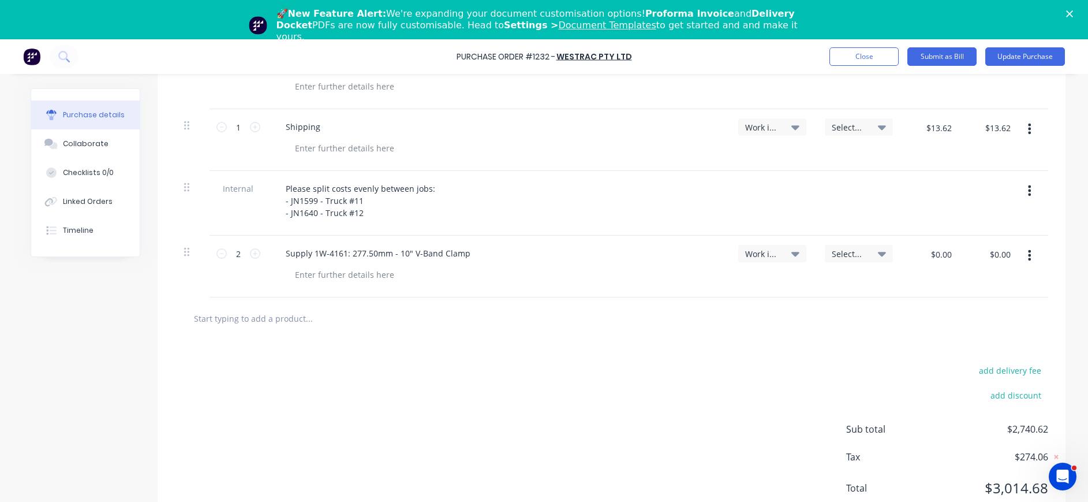
click at [1028, 252] on icon "button" at bounding box center [1029, 255] width 3 height 10
click at [963, 356] on button "Delete" at bounding box center [994, 354] width 98 height 23
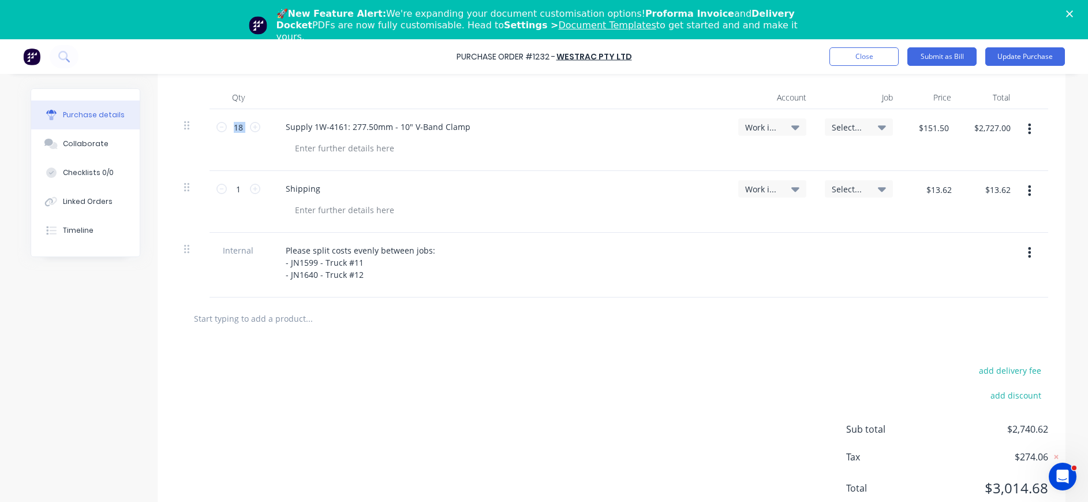
scroll to position [299, 0]
click at [1020, 130] on button "button" at bounding box center [1029, 128] width 27 height 21
click at [993, 179] on button "Duplicate" at bounding box center [994, 182] width 98 height 23
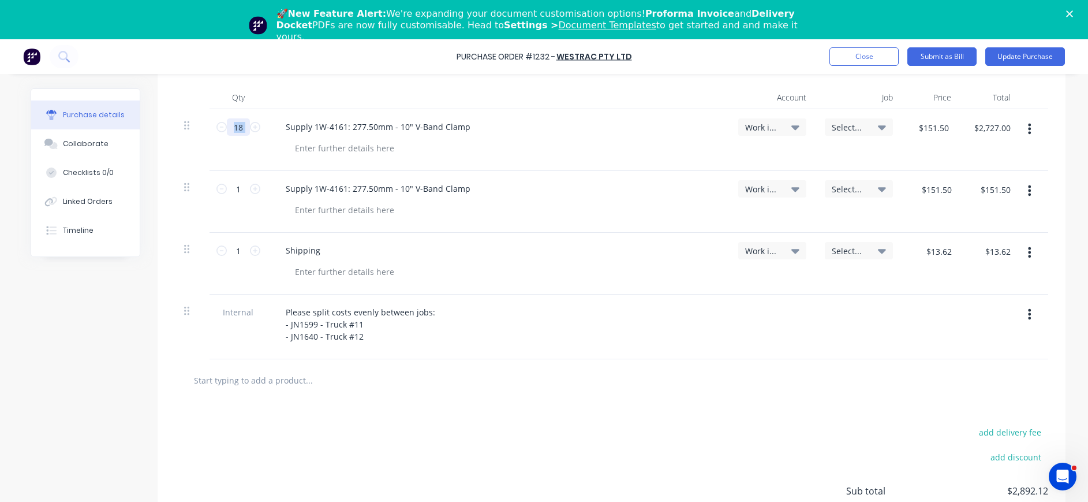
click at [229, 130] on input "18" at bounding box center [238, 126] width 23 height 17
click at [236, 192] on input "1" at bounding box center [238, 188] width 23 height 17
click at [304, 204] on div at bounding box center [345, 209] width 118 height 17
click at [1028, 247] on icon "button" at bounding box center [1029, 252] width 3 height 13
click at [993, 303] on button "Duplicate" at bounding box center [994, 305] width 98 height 23
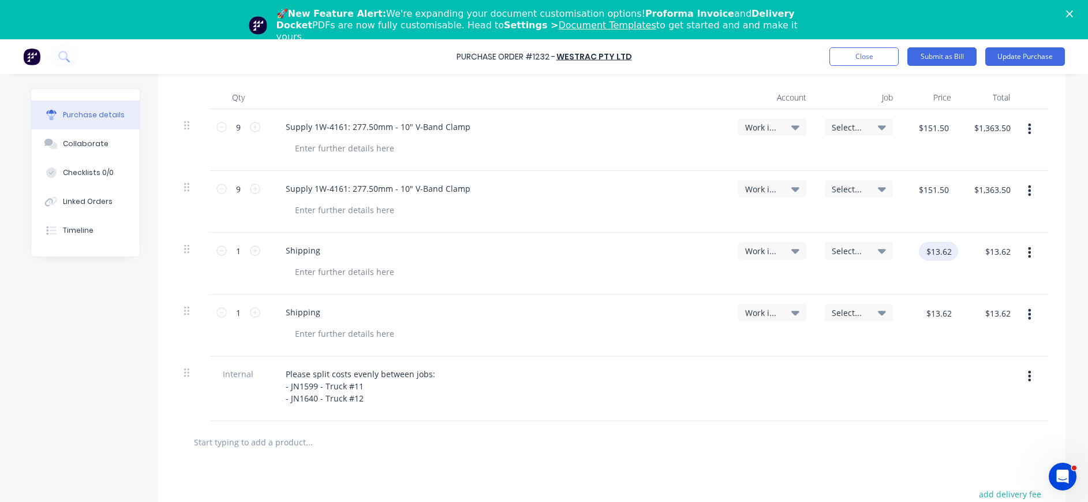
click at [934, 253] on input "$13.62" at bounding box center [938, 251] width 39 height 18
click at [943, 308] on input "$13.62" at bounding box center [938, 313] width 39 height 18
click at [960, 325] on div "$6.81 $6.81" at bounding box center [989, 325] width 59 height 62
click at [708, 360] on div "Please split costs evenly between jobs: - JN1599 - Truck #11 - JN1640 - Truck #…" at bounding box center [498, 388] width 462 height 65
drag, startPoint x: 872, startPoint y: 248, endPoint x: 861, endPoint y: 255, distance: 13.3
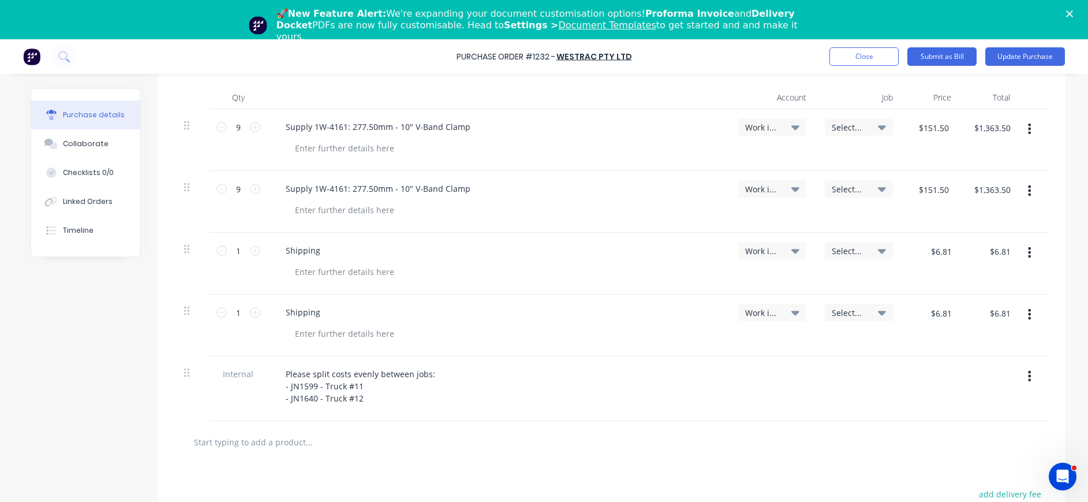
click at [878, 248] on icon at bounding box center [882, 250] width 8 height 13
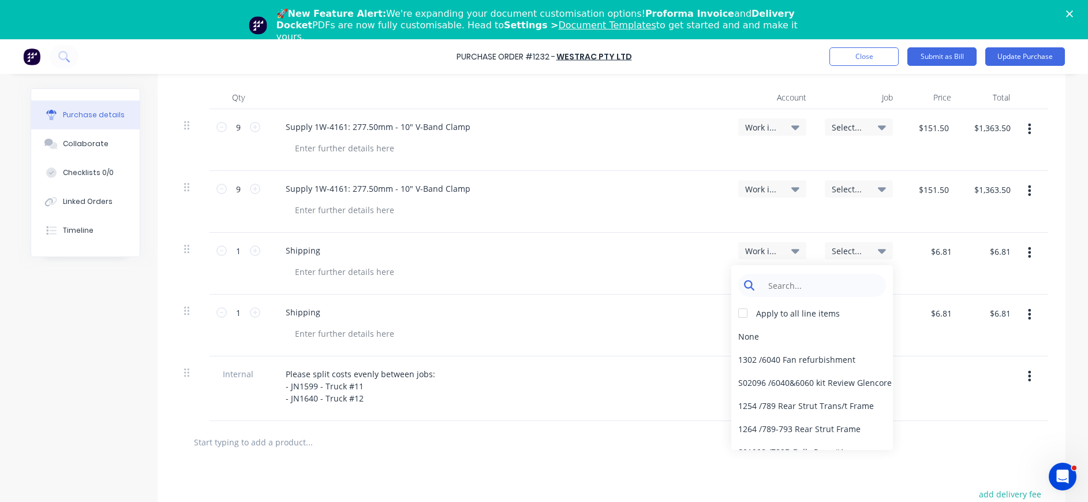
click at [839, 287] on input at bounding box center [821, 285] width 118 height 23
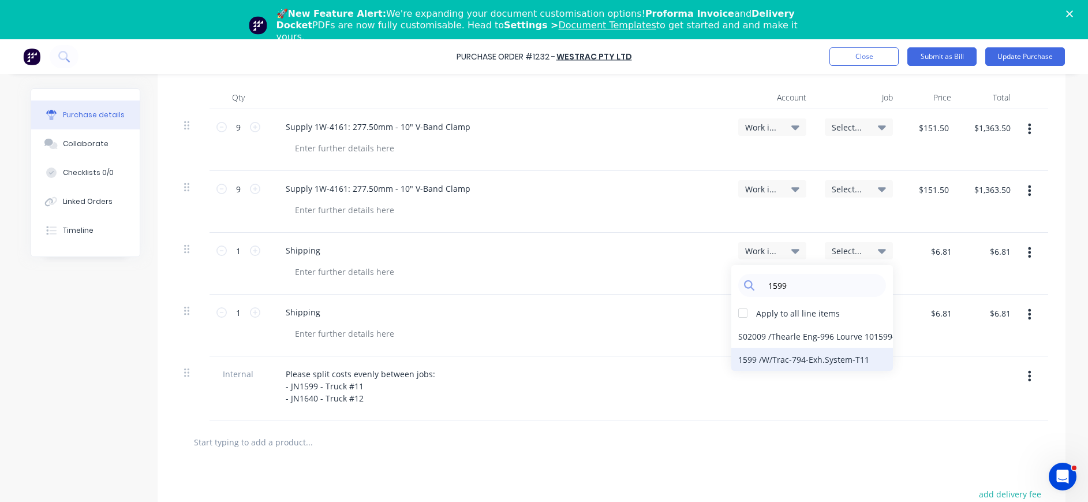
click at [842, 359] on div "1599 / W/Trac-794-Exh.System-T11" at bounding box center [812, 358] width 162 height 23
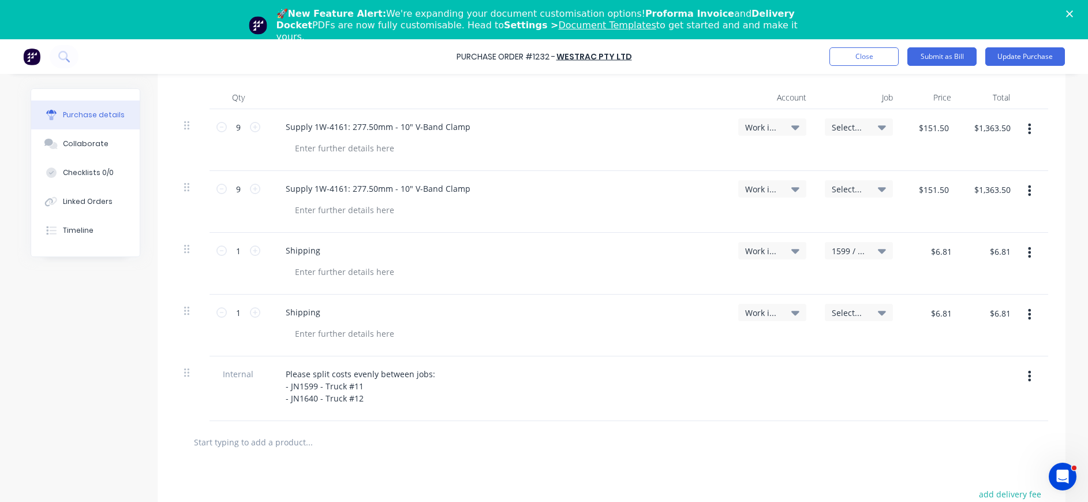
click at [842, 306] on div "Select..." at bounding box center [859, 312] width 68 height 17
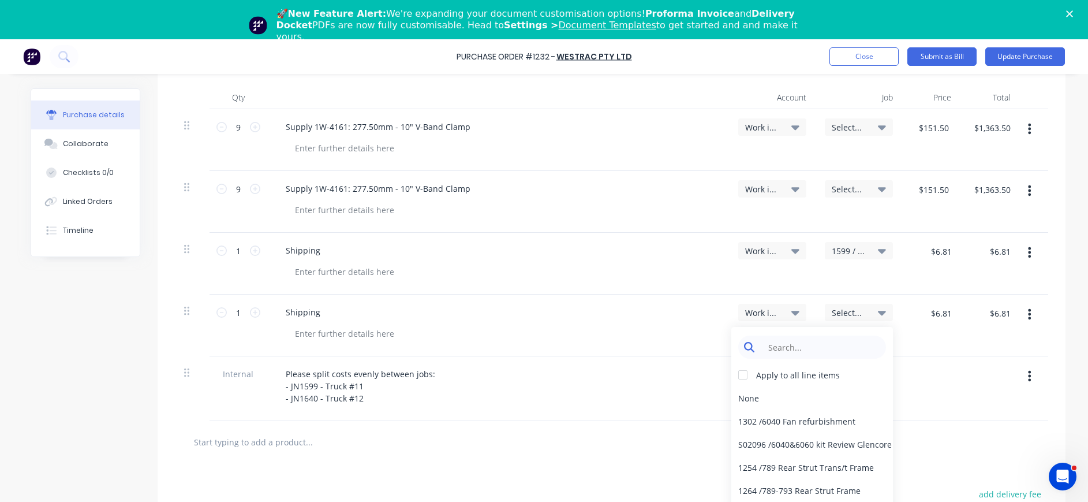
click at [829, 352] on input at bounding box center [821, 346] width 118 height 23
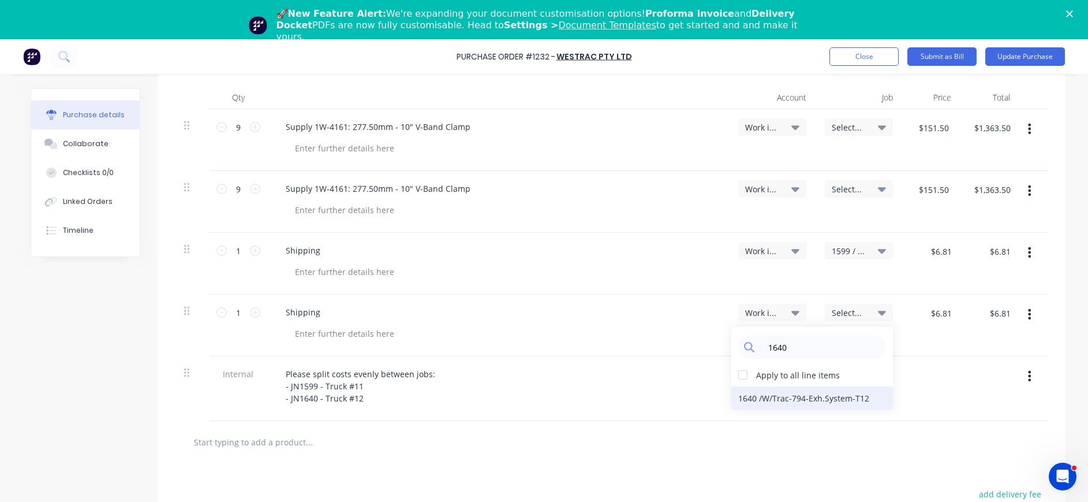
click at [828, 395] on div "1640 / W/Trac-794-Exh.System-T12" at bounding box center [812, 397] width 162 height 23
click at [849, 130] on span "Select..." at bounding box center [849, 127] width 35 height 12
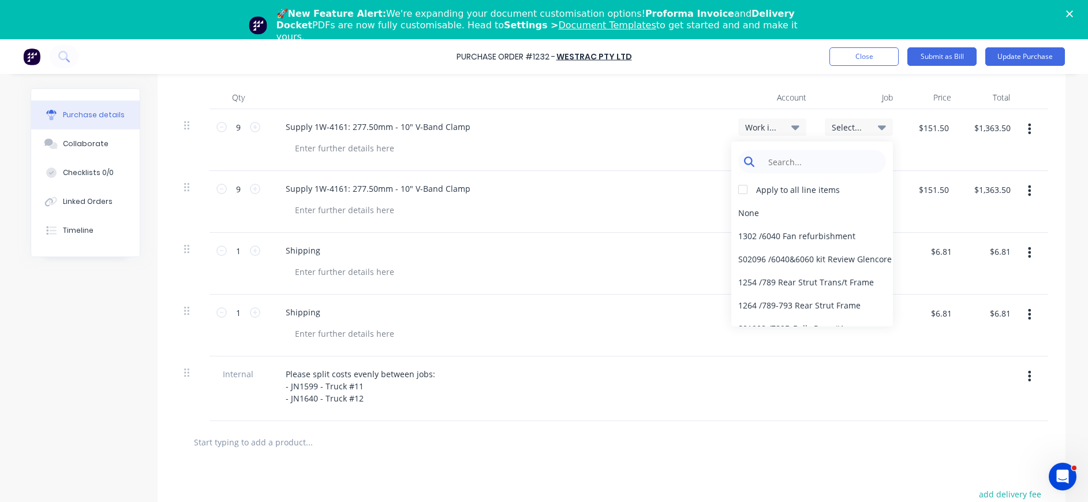
click at [847, 162] on input at bounding box center [821, 161] width 118 height 23
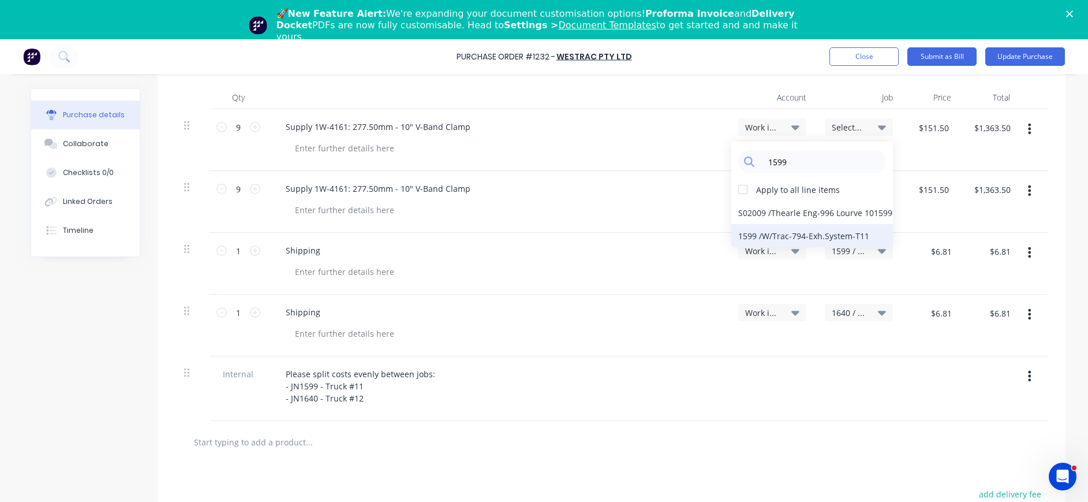
click at [842, 231] on div "1599 / W/Trac-794-Exh.System-T11" at bounding box center [812, 235] width 162 height 23
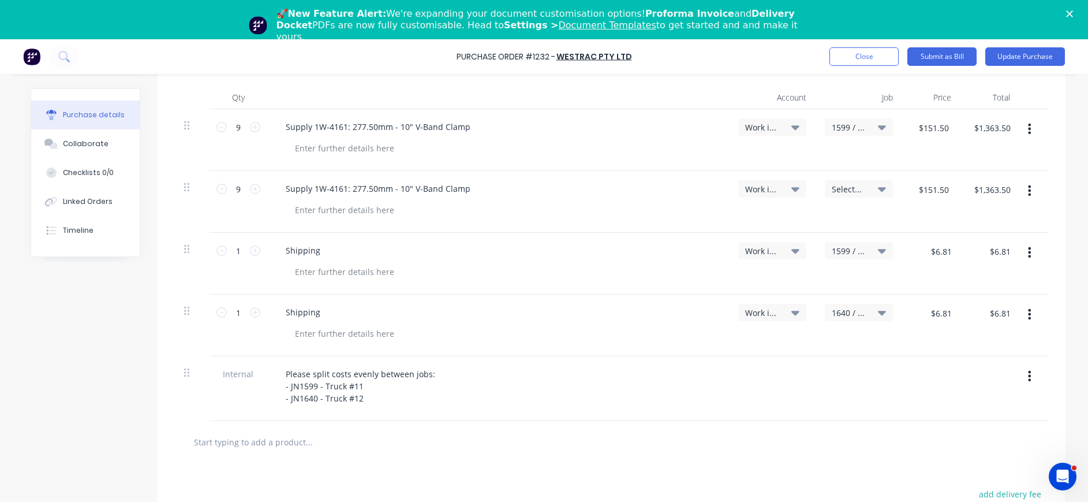
click at [841, 184] on span "Select..." at bounding box center [849, 189] width 35 height 12
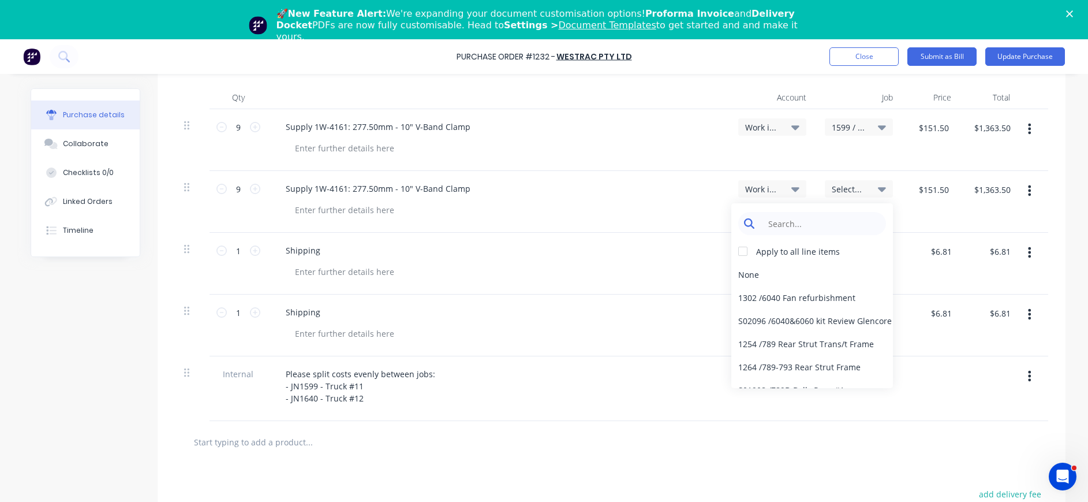
click at [784, 225] on input at bounding box center [821, 223] width 118 height 23
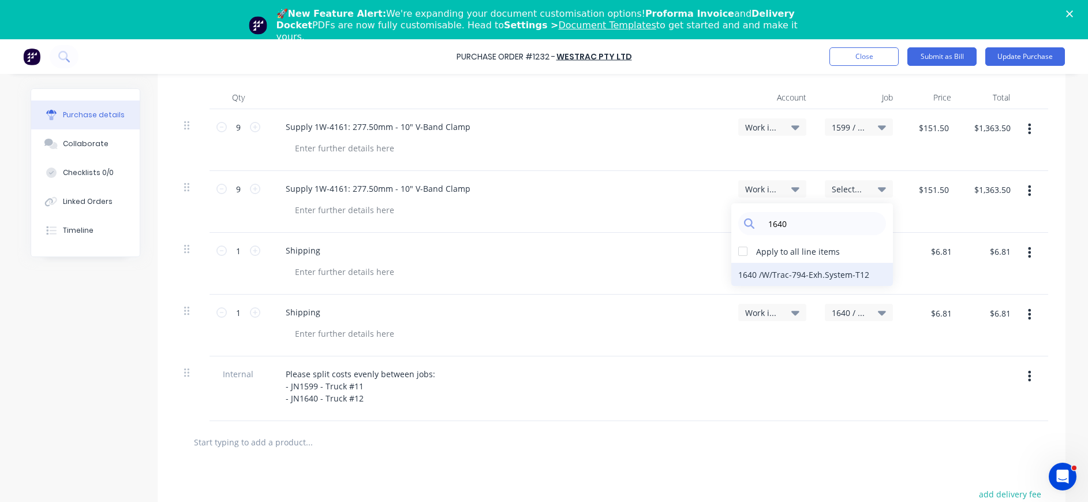
click at [828, 274] on div "1640 / W/Trac-794-Exh.System-T12" at bounding box center [812, 274] width 162 height 23
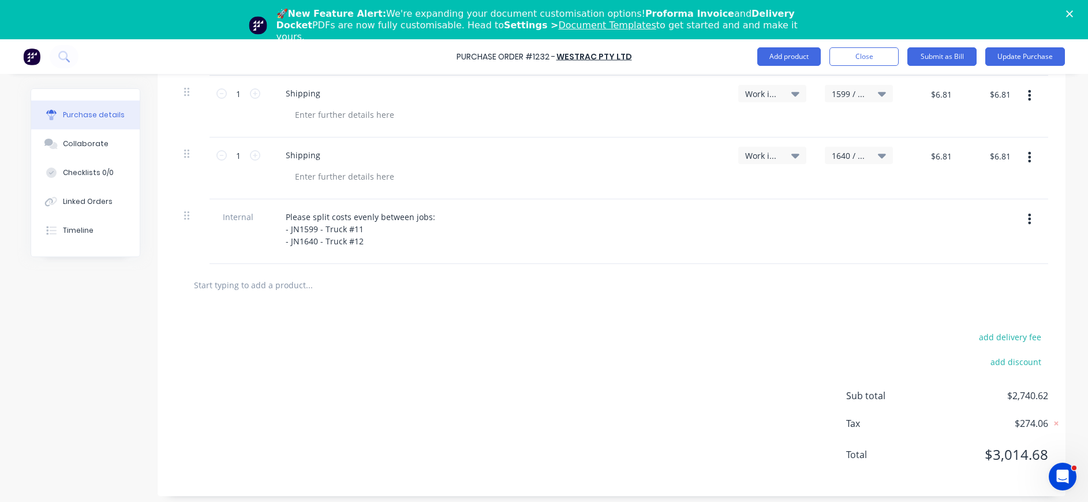
scroll to position [422, 0]
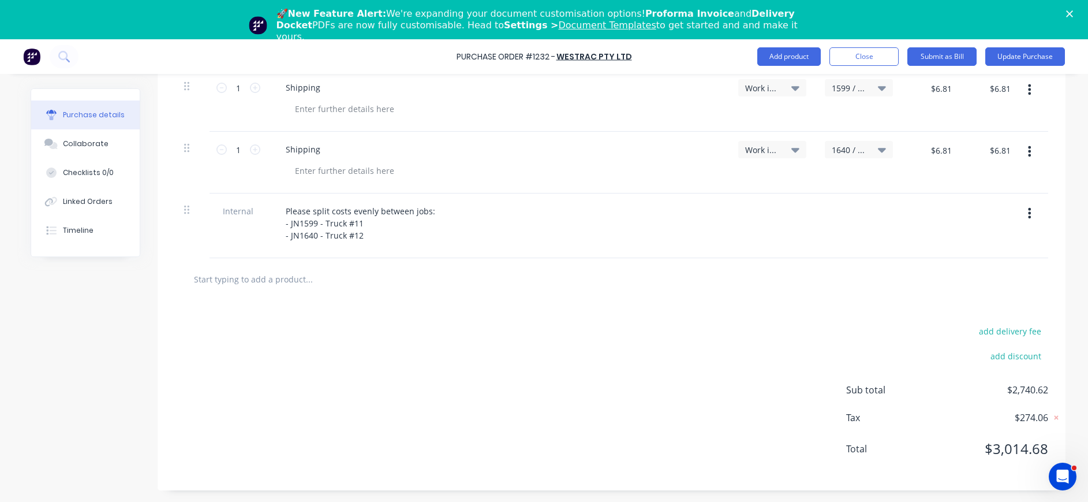
click at [1027, 421] on span "$274.06" at bounding box center [990, 417] width 115 height 14
click at [1054, 416] on icon at bounding box center [1056, 418] width 4 height 4
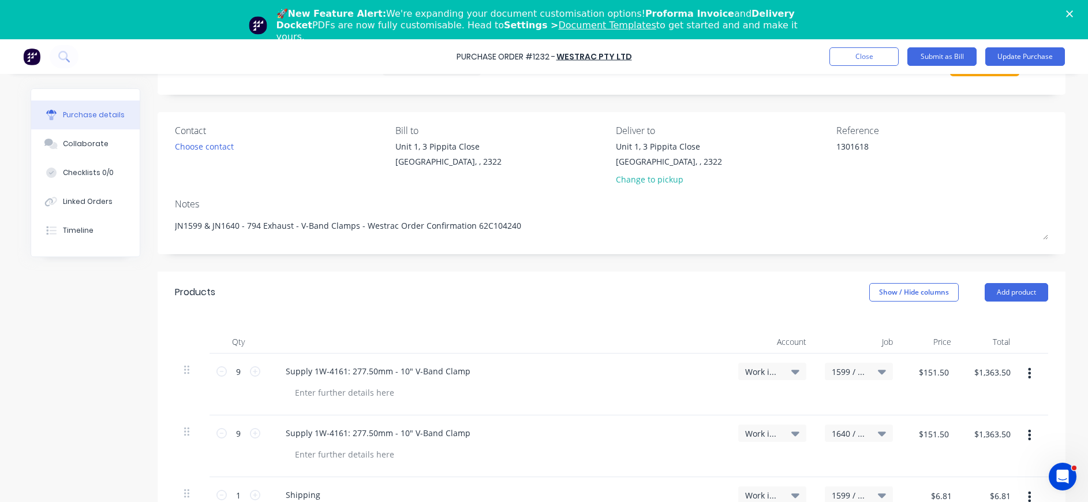
scroll to position [0, 0]
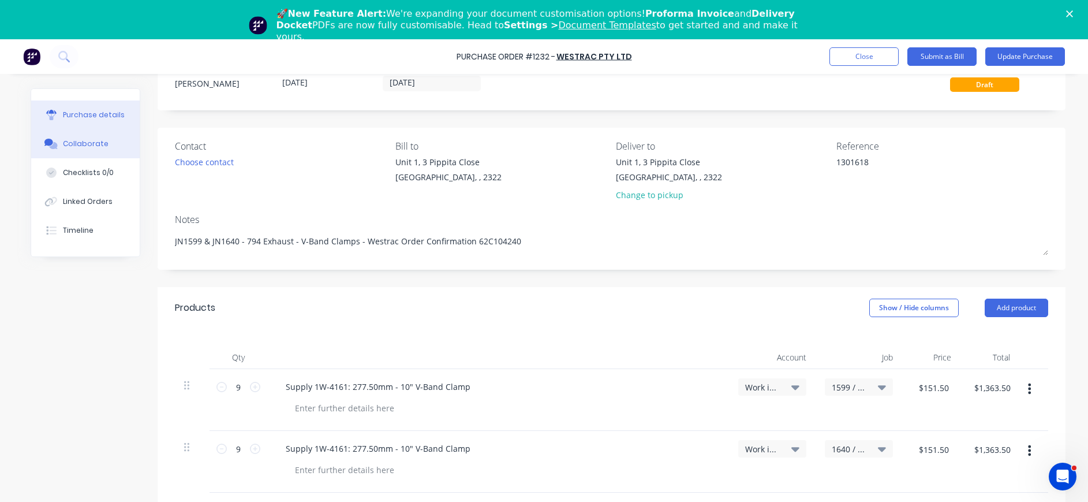
click at [105, 143] on button "Collaborate" at bounding box center [85, 143] width 109 height 29
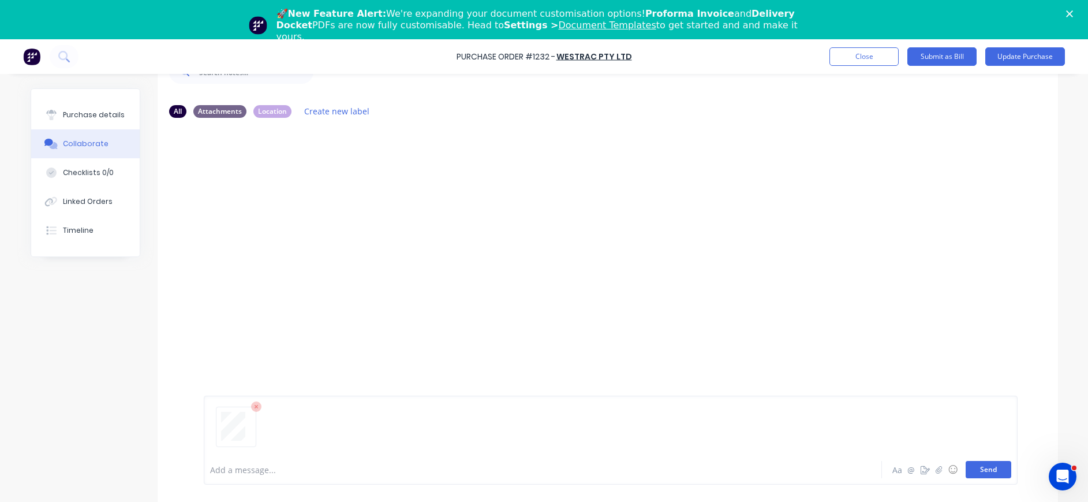
click at [973, 468] on button "Send" at bounding box center [989, 469] width 46 height 17
click at [66, 118] on div "Purchase details" at bounding box center [94, 115] width 62 height 10
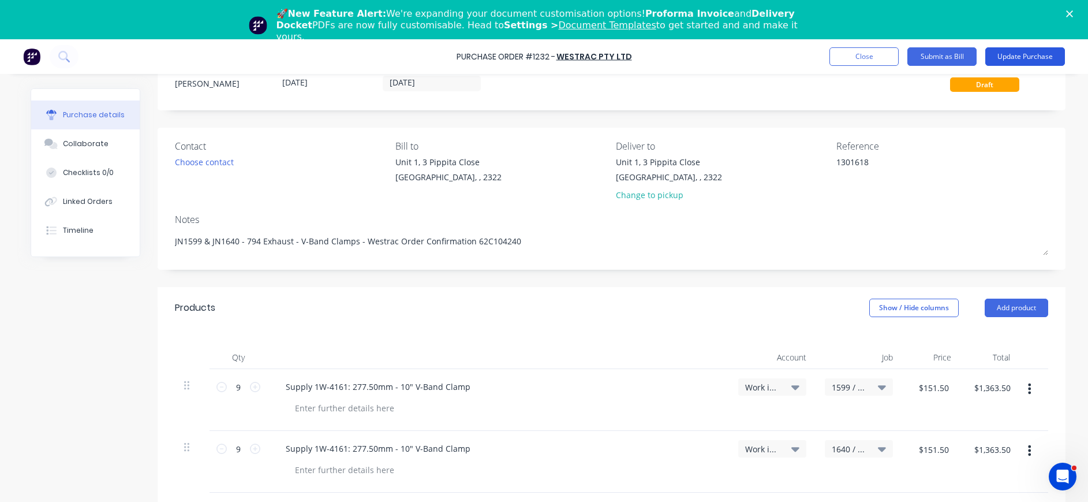
click at [1026, 54] on button "Update Purchase" at bounding box center [1025, 56] width 80 height 18
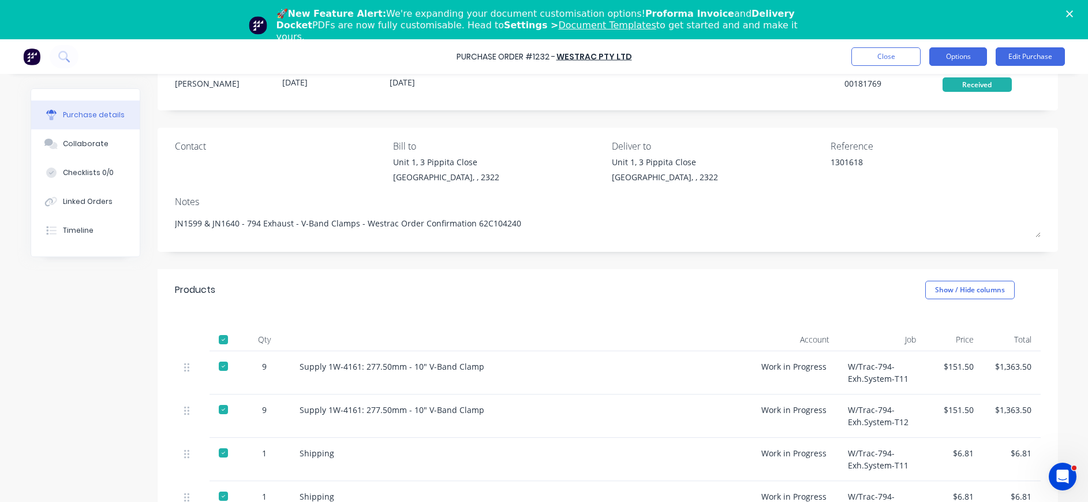
click at [945, 59] on button "Options" at bounding box center [958, 56] width 58 height 18
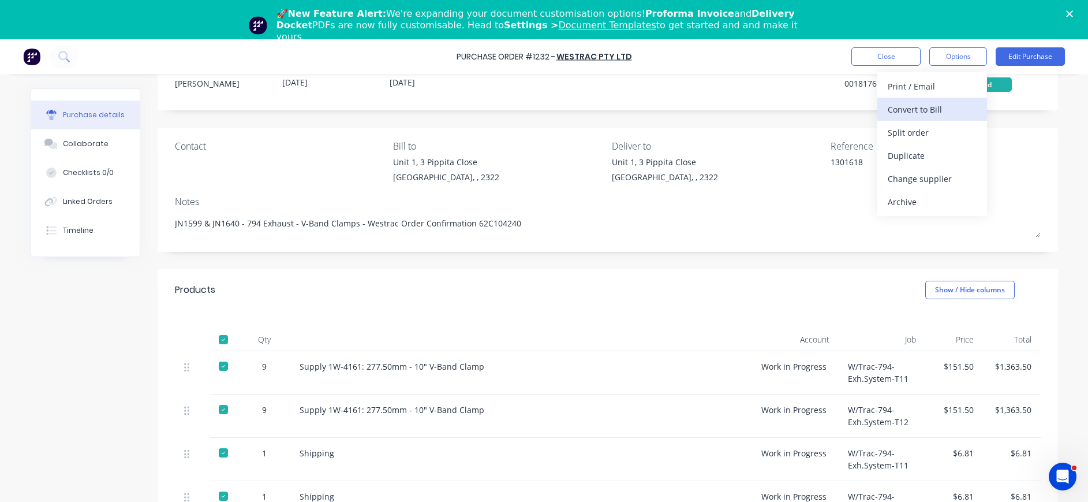
click at [907, 111] on div "Convert to Bill" at bounding box center [932, 109] width 89 height 17
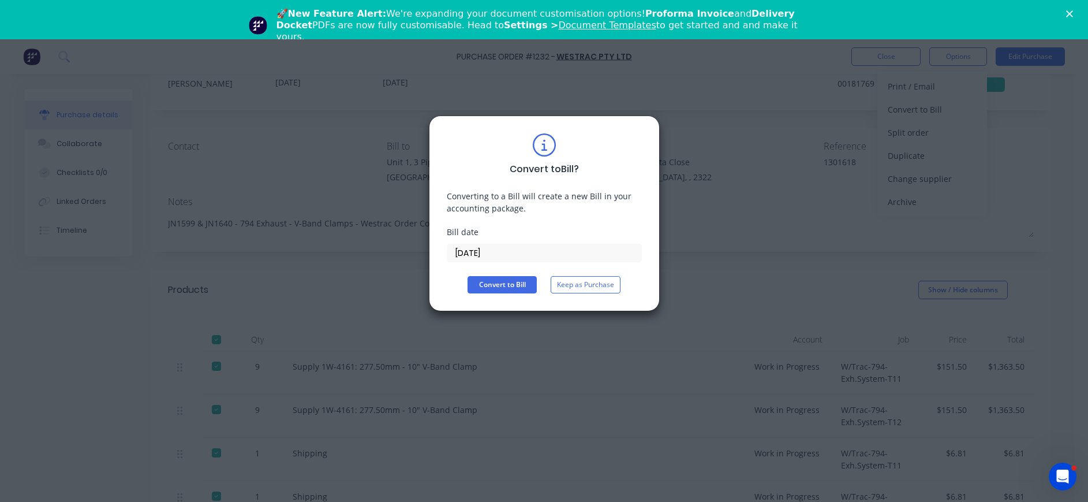
click at [467, 253] on input "[DATE]" at bounding box center [544, 252] width 194 height 17
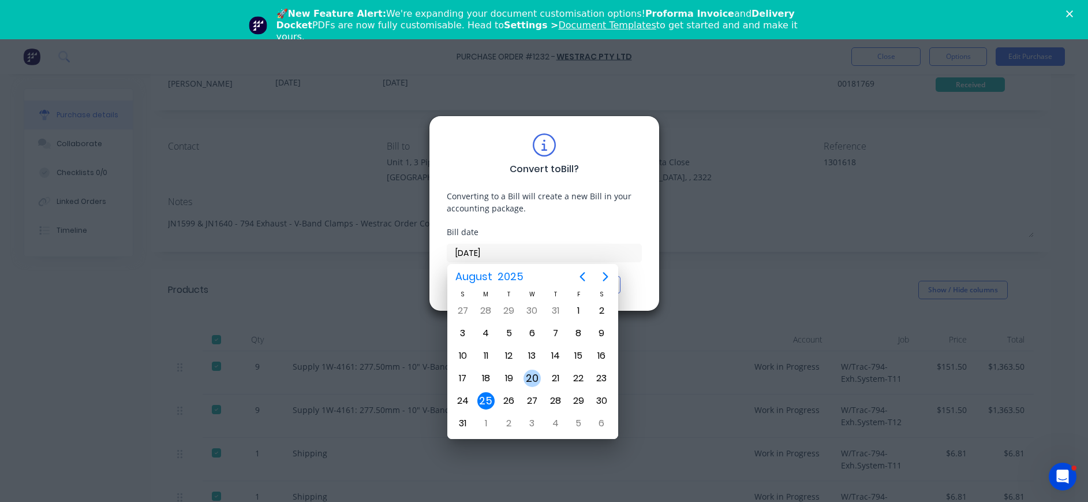
click at [534, 377] on div "20" at bounding box center [532, 377] width 17 height 17
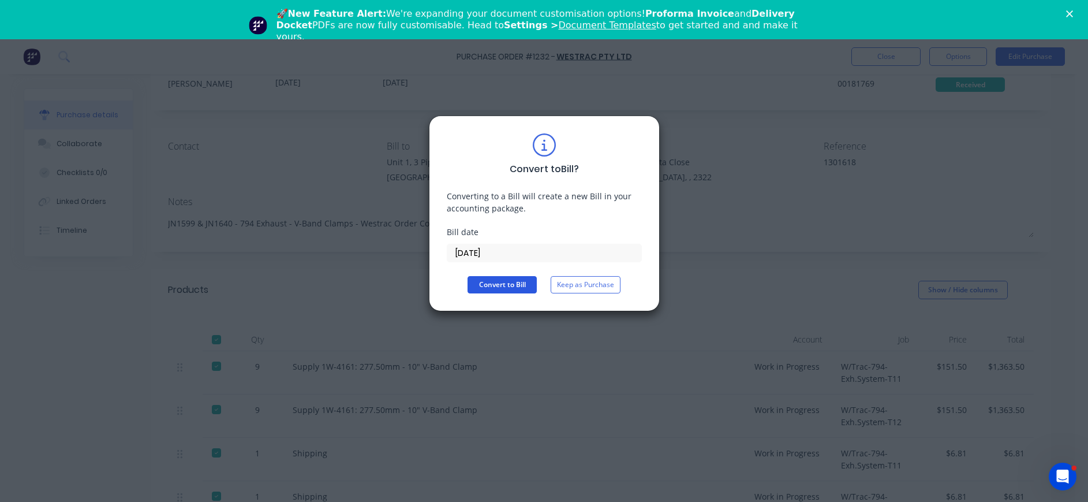
click at [519, 277] on button "Convert to Bill" at bounding box center [502, 284] width 69 height 17
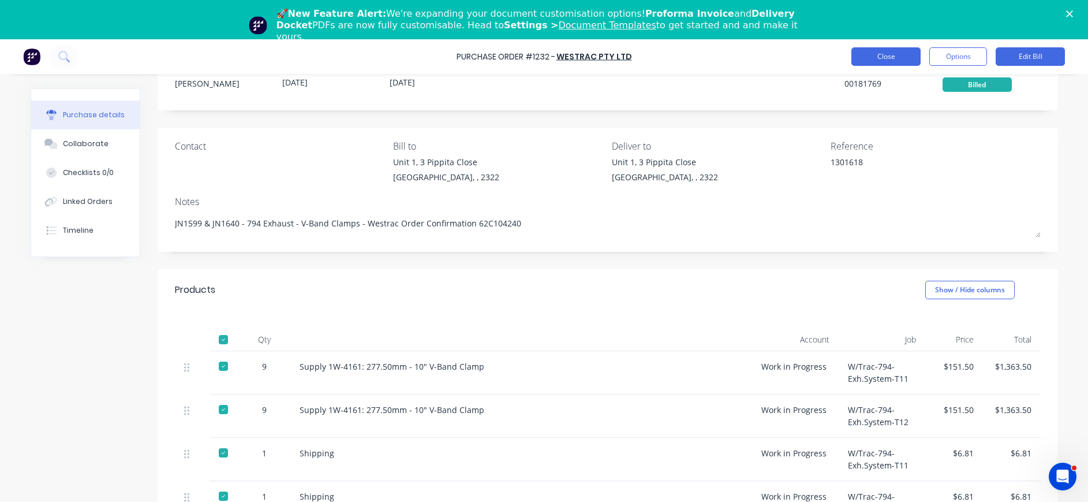
click at [892, 57] on button "Close" at bounding box center [885, 56] width 69 height 18
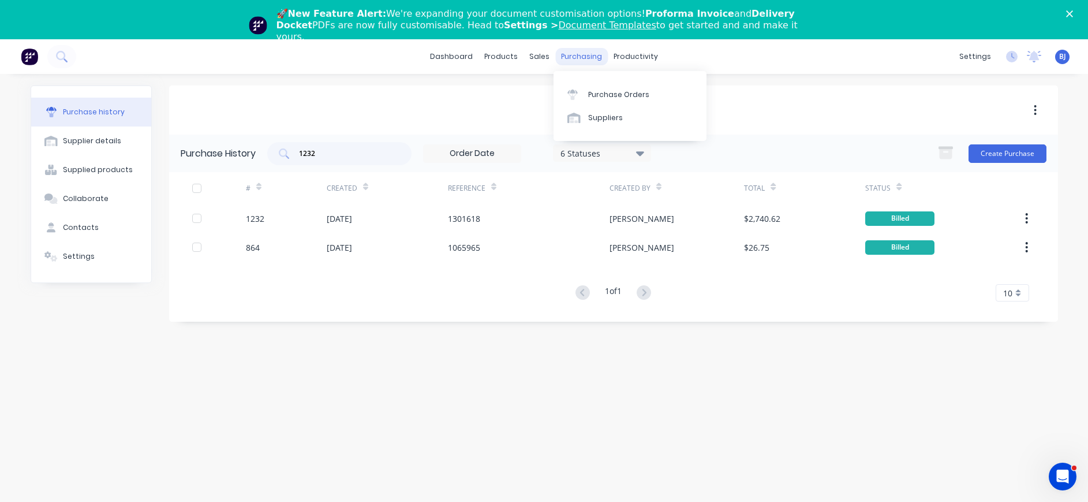
click at [580, 55] on div "purchasing" at bounding box center [581, 56] width 53 height 17
click at [608, 87] on link "Purchase Orders" at bounding box center [630, 94] width 153 height 23
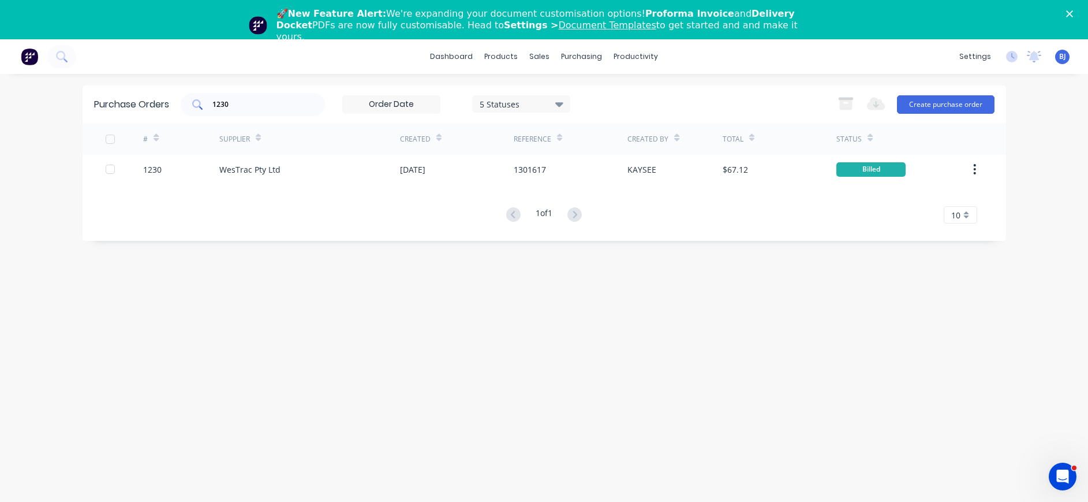
drag, startPoint x: 305, startPoint y: 98, endPoint x: 275, endPoint y: 101, distance: 30.8
click at [305, 98] on div "1230" at bounding box center [253, 104] width 144 height 23
drag, startPoint x: 263, startPoint y: 100, endPoint x: 188, endPoint y: 101, distance: 75.6
click at [188, 101] on div "1230" at bounding box center [253, 104] width 144 height 23
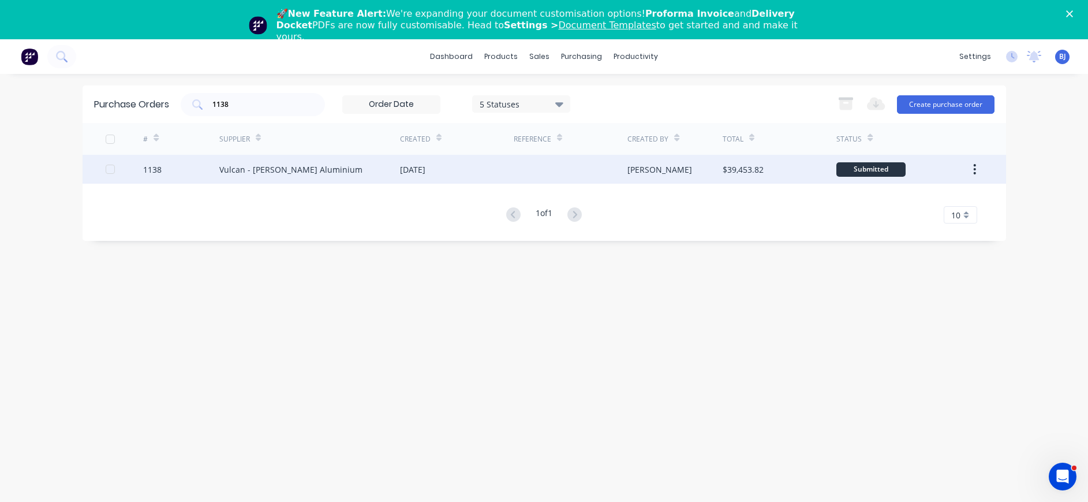
click at [247, 169] on div "Vulcan - [PERSON_NAME] Aluminium" at bounding box center [290, 169] width 143 height 12
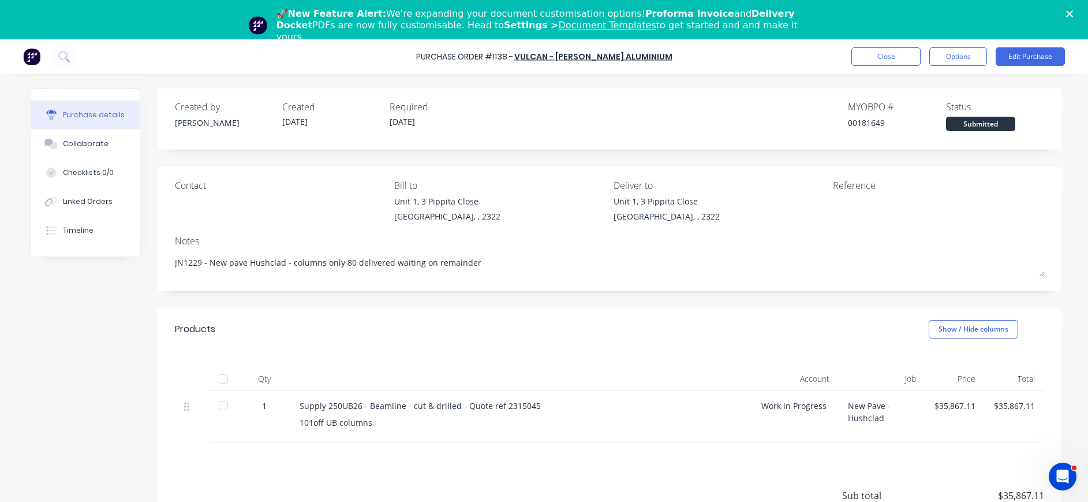
scroll to position [66, 0]
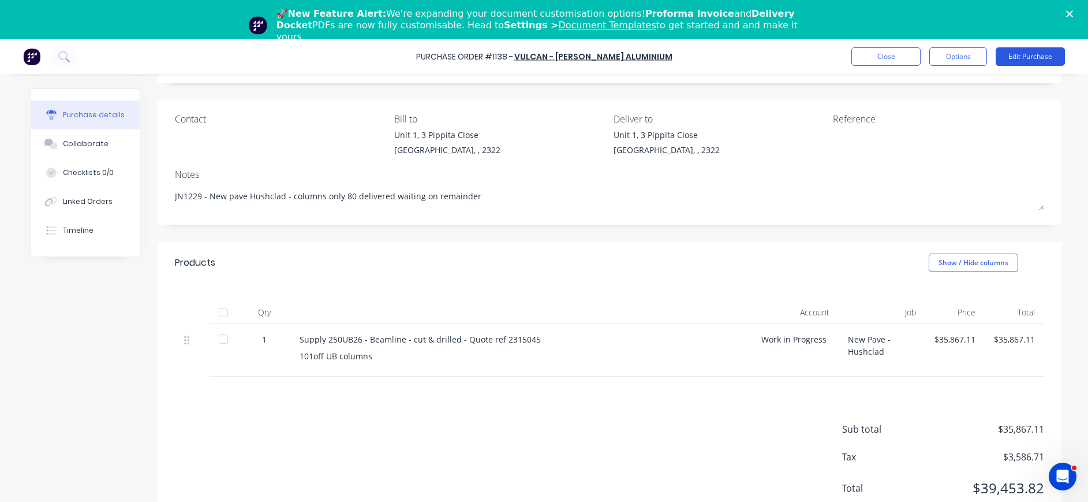
click at [1032, 55] on button "Edit Purchase" at bounding box center [1030, 56] width 69 height 18
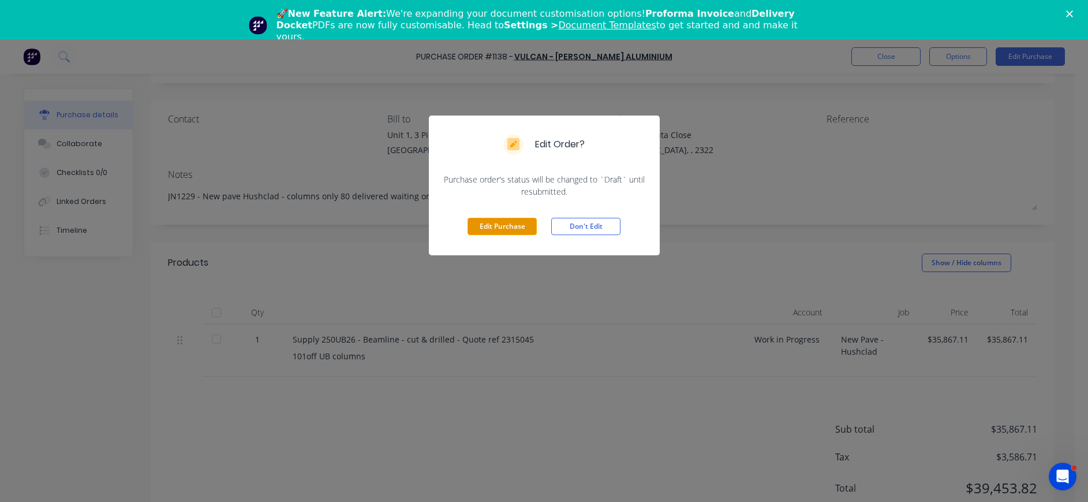
click at [515, 222] on button "Edit Purchase" at bounding box center [502, 226] width 69 height 17
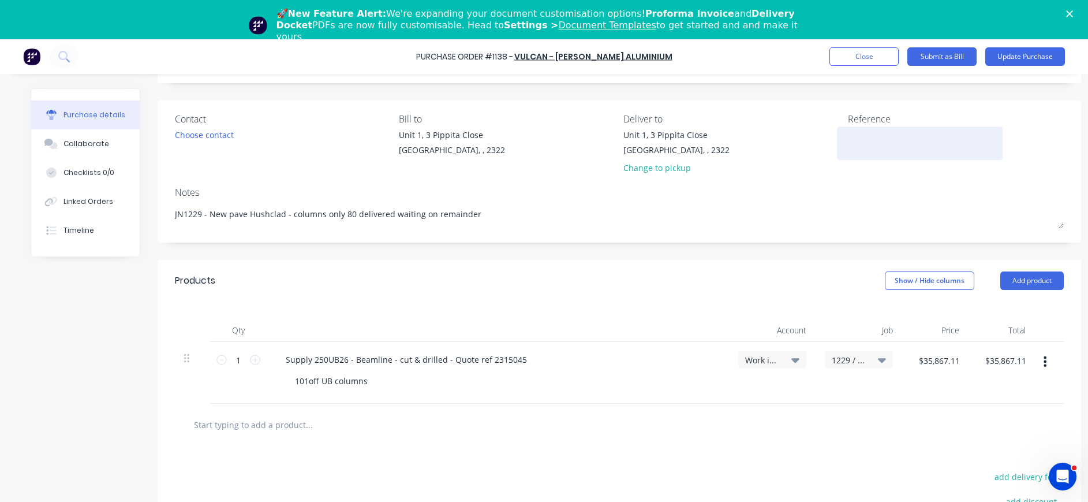
click at [854, 140] on textarea at bounding box center [920, 142] width 144 height 26
click at [1024, 54] on button "Update Purchase" at bounding box center [1025, 56] width 80 height 18
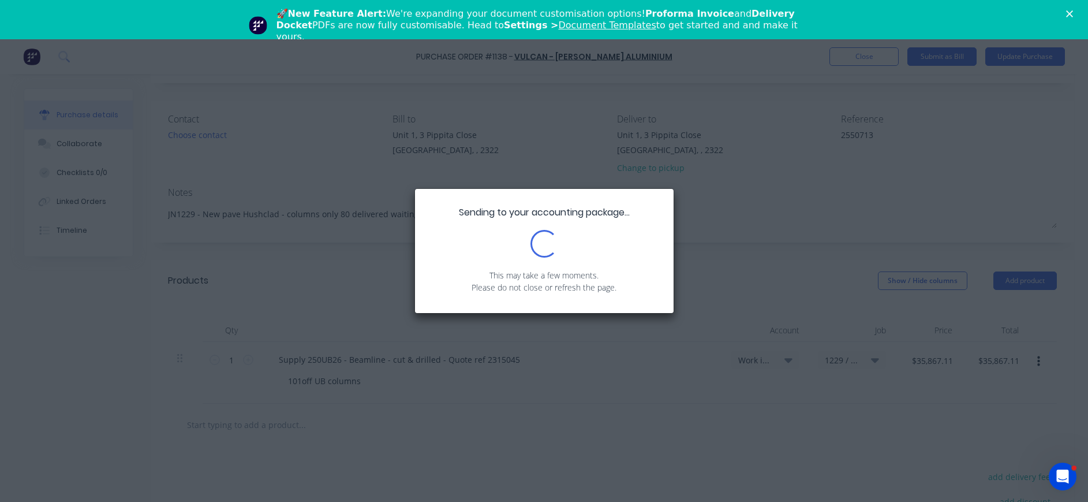
scroll to position [0, 0]
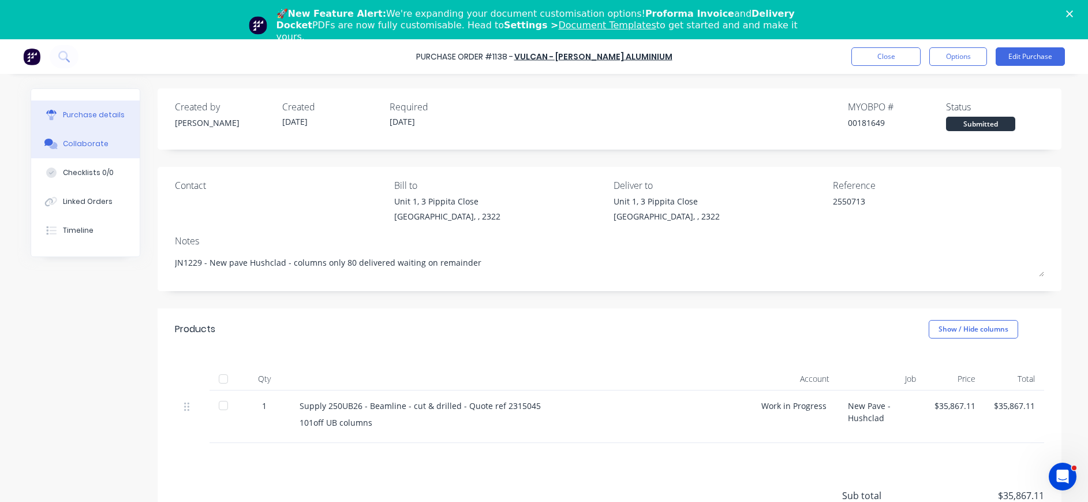
click at [70, 141] on div "Collaborate" at bounding box center [86, 144] width 46 height 10
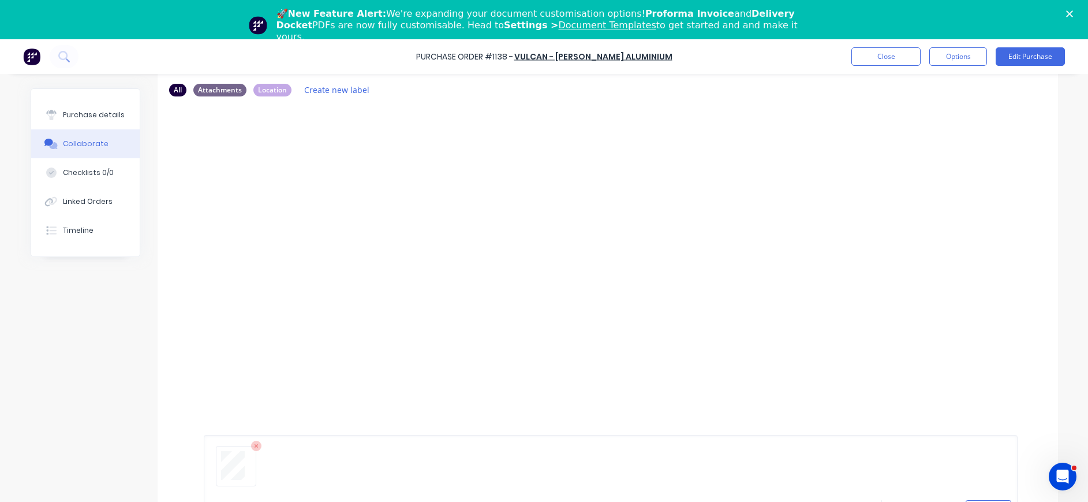
scroll to position [88, 0]
click at [975, 495] on button "Send" at bounding box center [989, 496] width 46 height 17
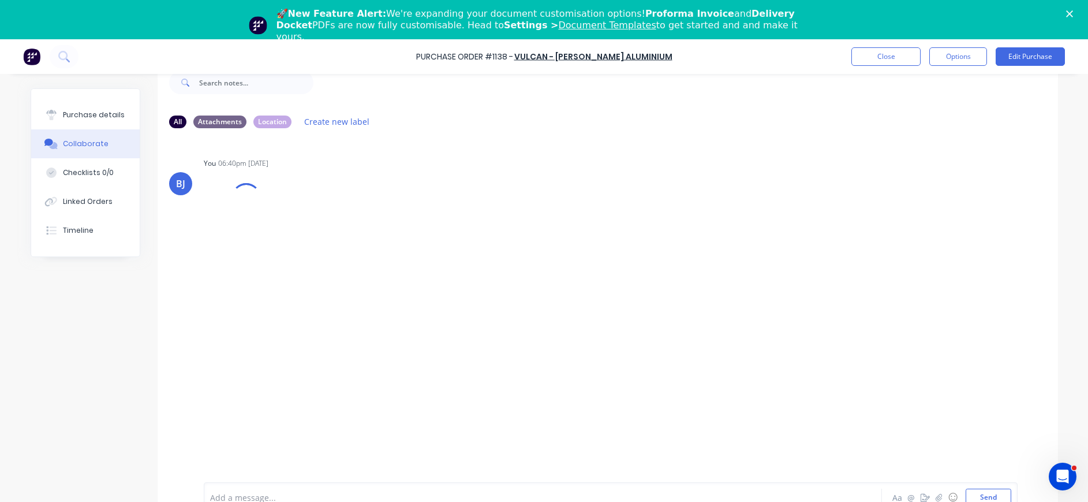
scroll to position [29, 0]
click at [82, 114] on div "Purchase details" at bounding box center [94, 115] width 62 height 10
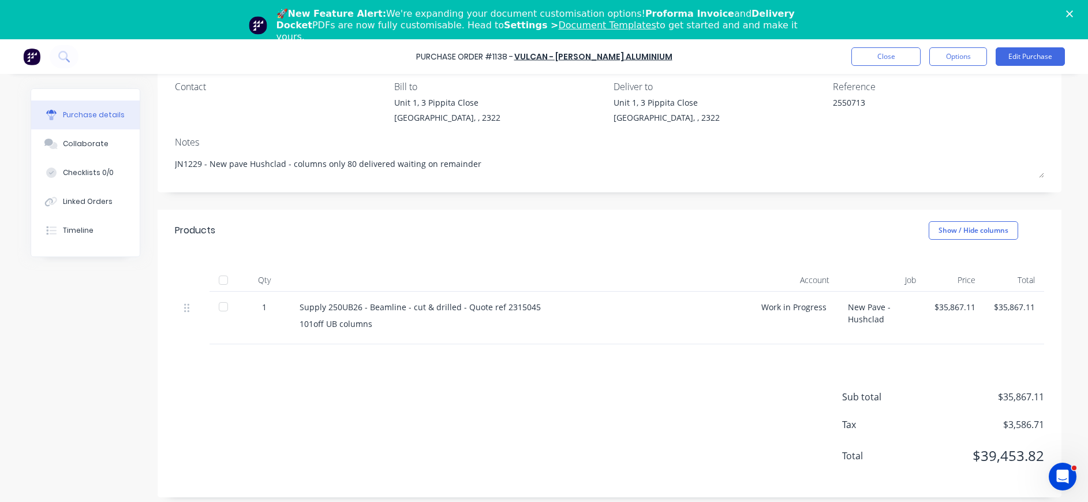
scroll to position [66, 0]
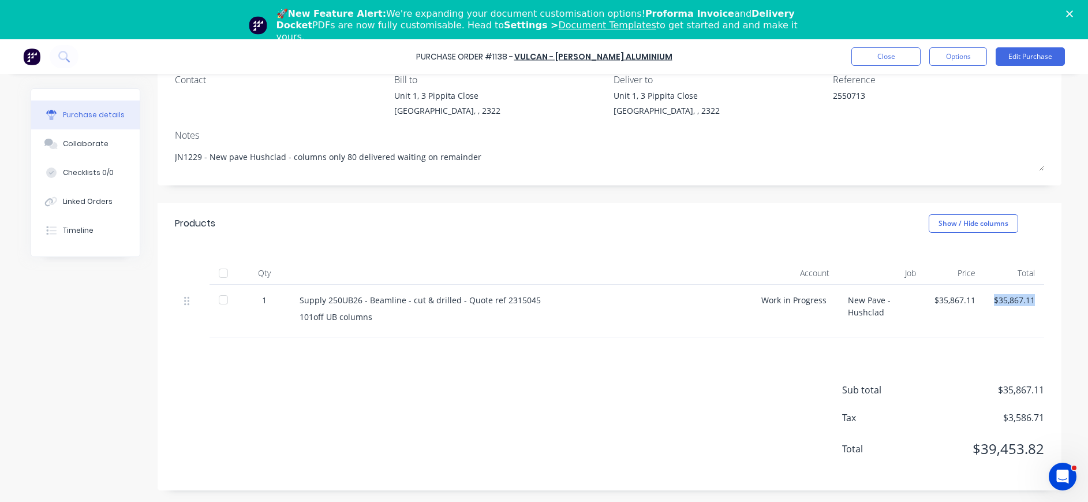
drag, startPoint x: 1026, startPoint y: 300, endPoint x: 988, endPoint y: 300, distance: 38.1
click at [994, 300] on div "$35,867.11" at bounding box center [1014, 300] width 41 height 12
drag, startPoint x: 988, startPoint y: 300, endPoint x: 997, endPoint y: 296, distance: 9.9
click at [997, 296] on div "$35,867.11" at bounding box center [1014, 300] width 41 height 12
click at [1018, 55] on button "Edit Purchase" at bounding box center [1030, 56] width 69 height 18
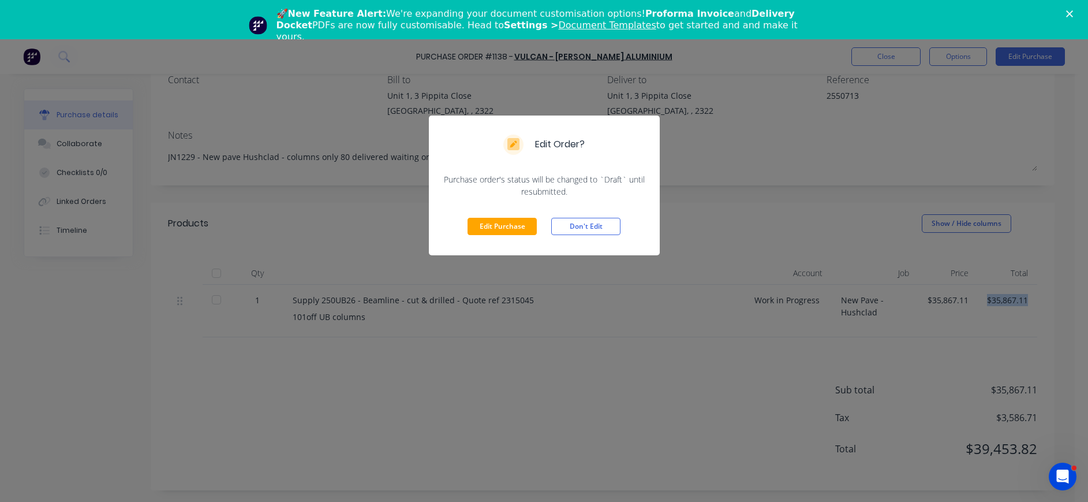
drag, startPoint x: 522, startPoint y: 226, endPoint x: 537, endPoint y: 228, distance: 15.2
click at [526, 227] on button "Edit Purchase" at bounding box center [502, 226] width 69 height 17
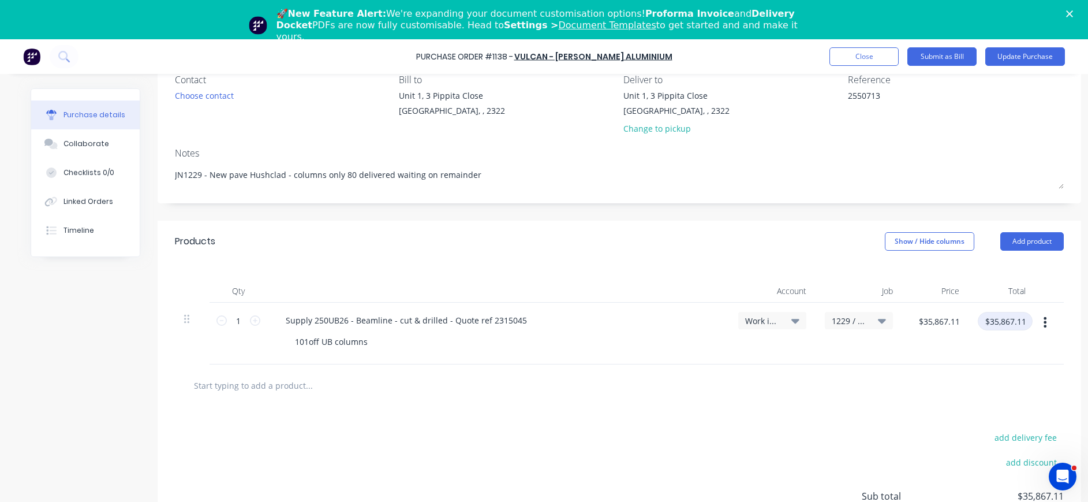
click at [1014, 320] on input "$35,867.11" at bounding box center [1005, 321] width 55 height 18
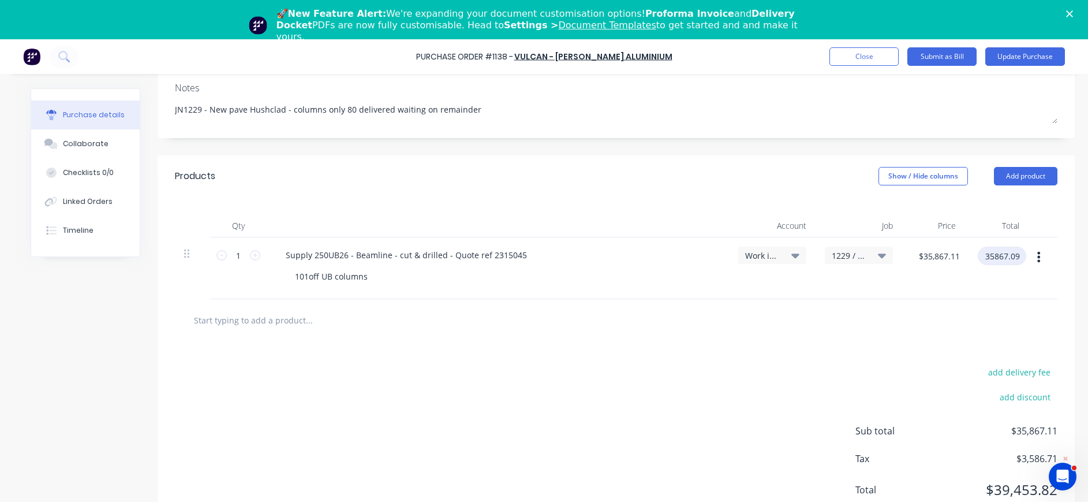
scroll to position [173, 0]
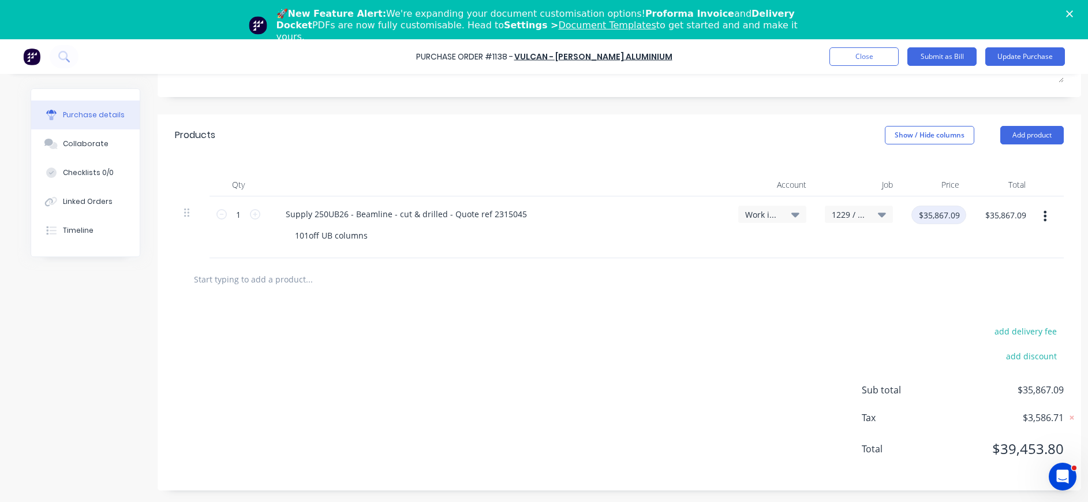
click at [932, 220] on input "$35,867.09" at bounding box center [938, 214] width 55 height 18
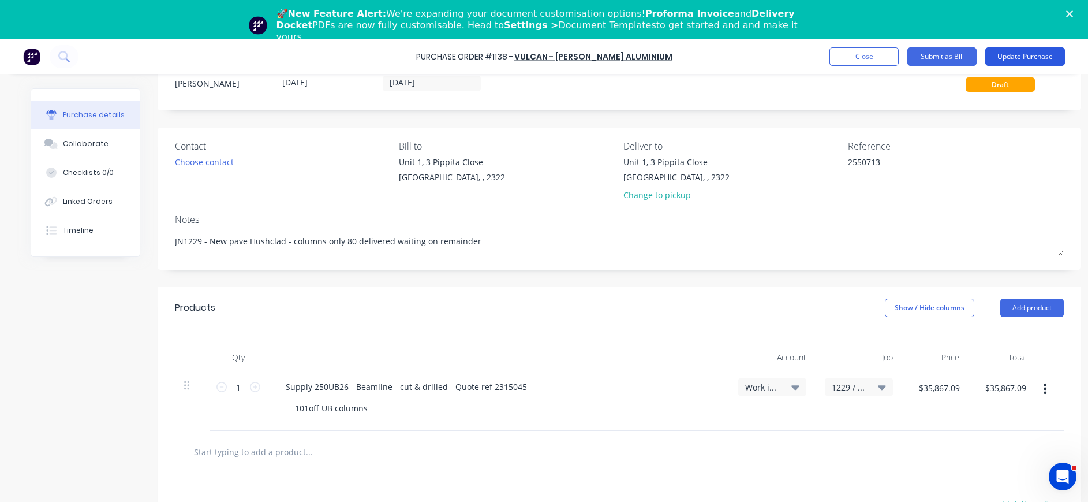
click at [1044, 53] on button "Update Purchase" at bounding box center [1025, 56] width 80 height 18
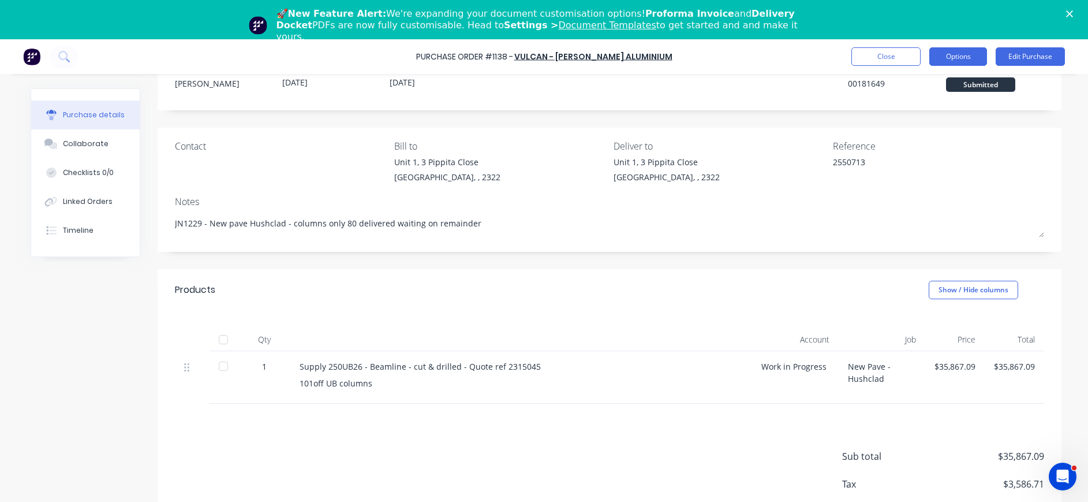
click at [944, 57] on button "Options" at bounding box center [958, 56] width 58 height 18
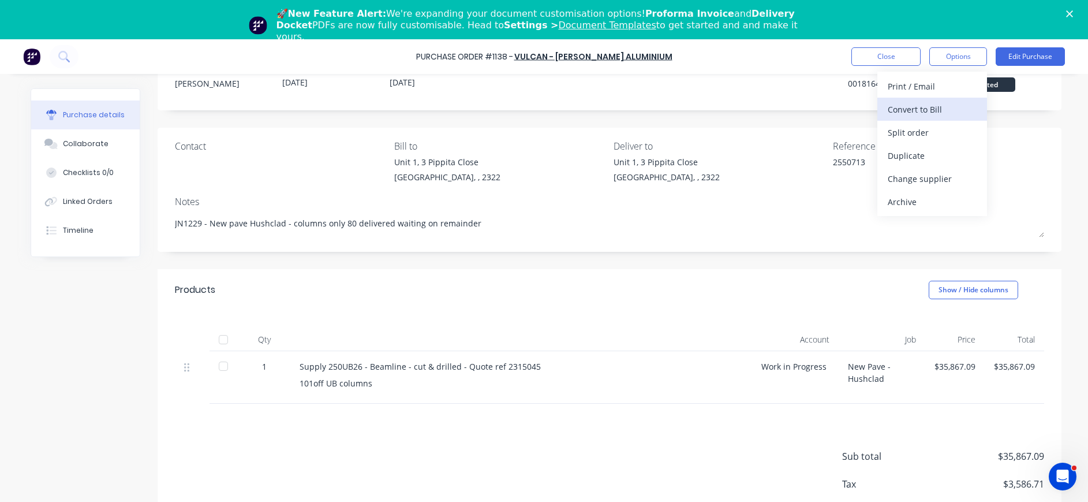
click at [939, 109] on div "Convert to Bill" at bounding box center [932, 109] width 89 height 17
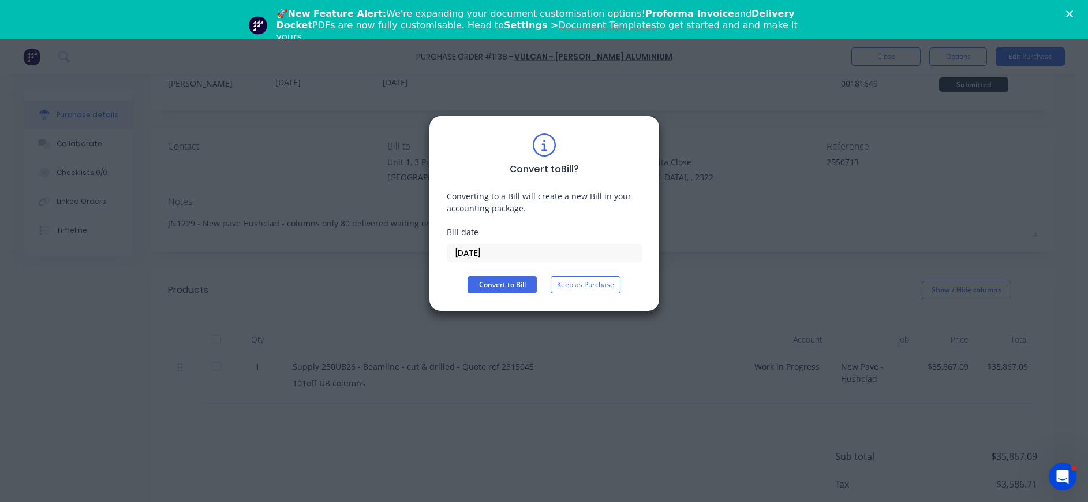
click at [490, 253] on input "[DATE]" at bounding box center [544, 252] width 194 height 17
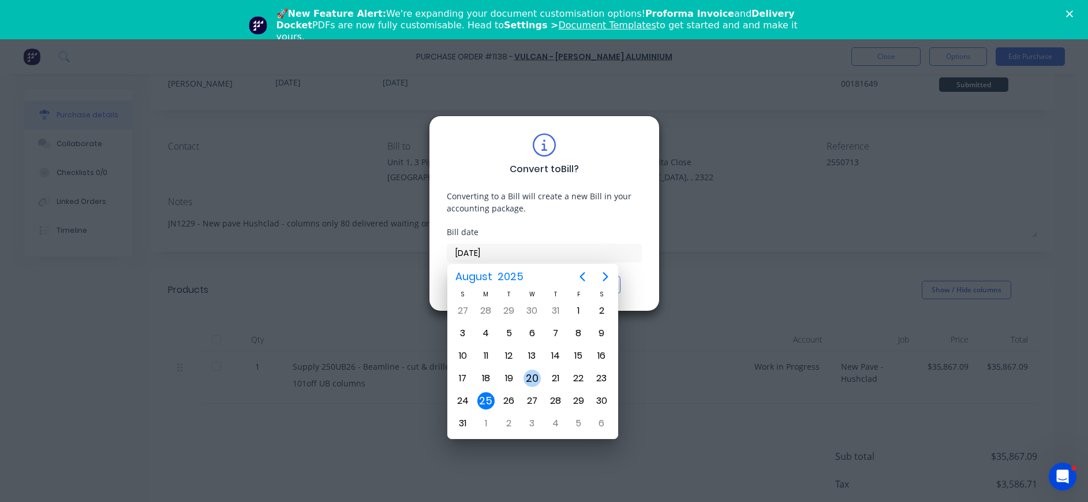
click at [537, 375] on div "20" at bounding box center [532, 377] width 17 height 17
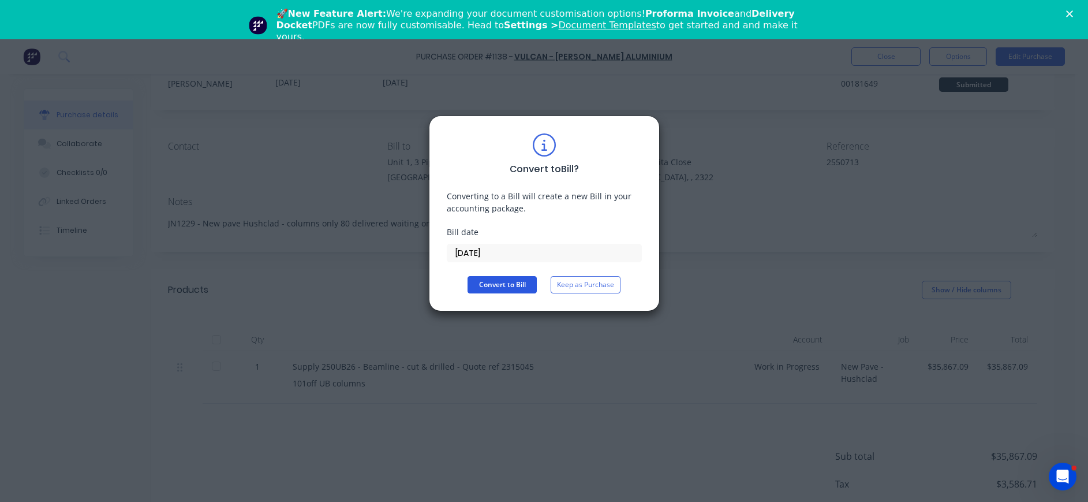
click at [500, 280] on button "Convert to Bill" at bounding box center [502, 284] width 69 height 17
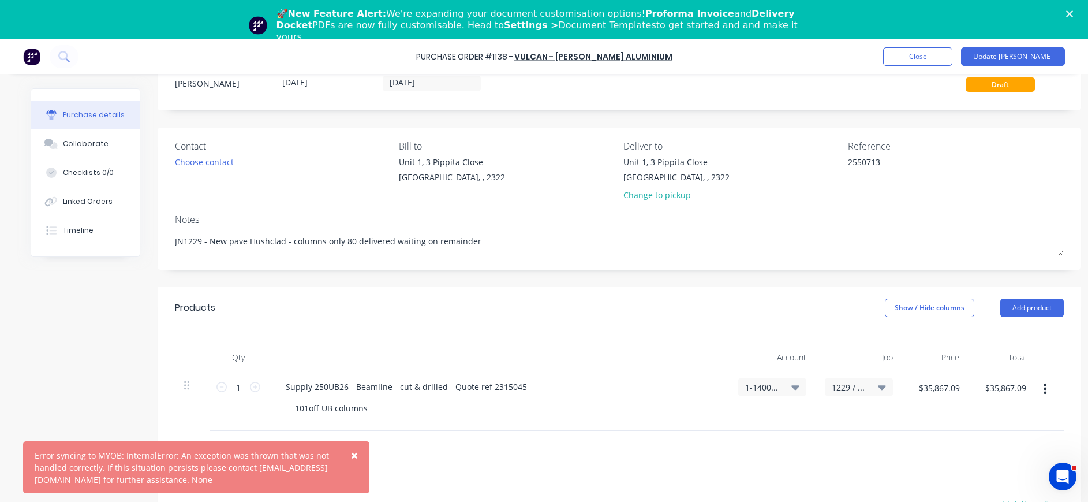
click at [353, 450] on span "×" at bounding box center [354, 455] width 7 height 16
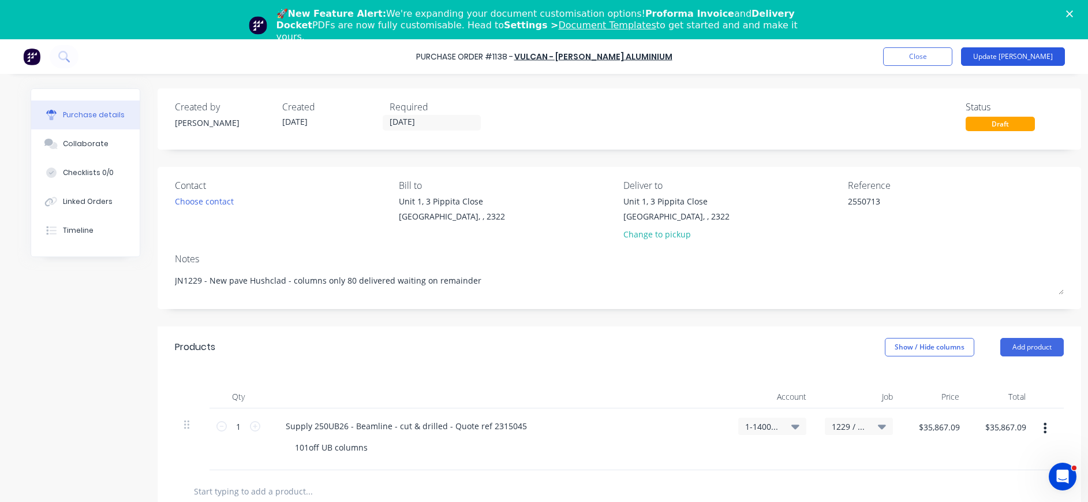
click at [1023, 54] on button "Update [PERSON_NAME]" at bounding box center [1013, 56] width 104 height 18
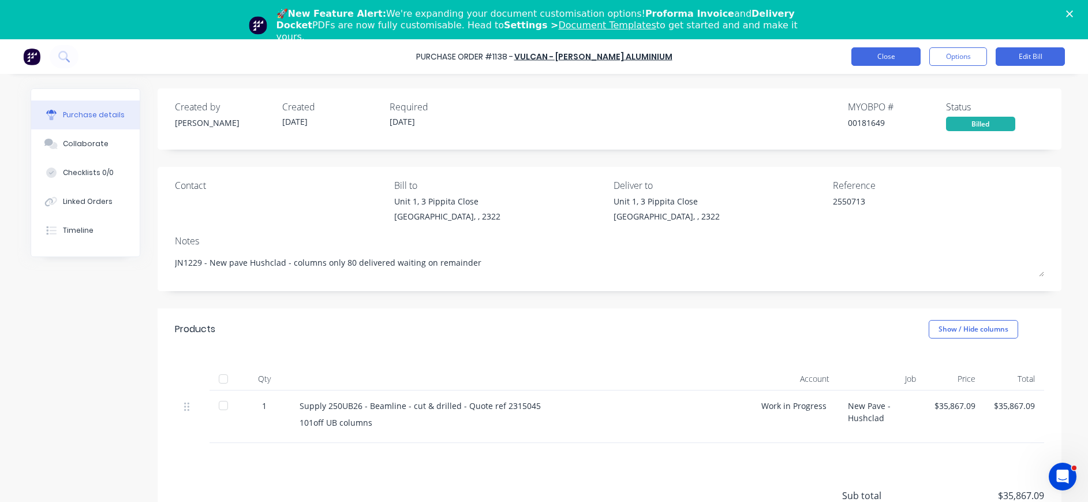
click at [887, 55] on button "Close" at bounding box center [885, 56] width 69 height 18
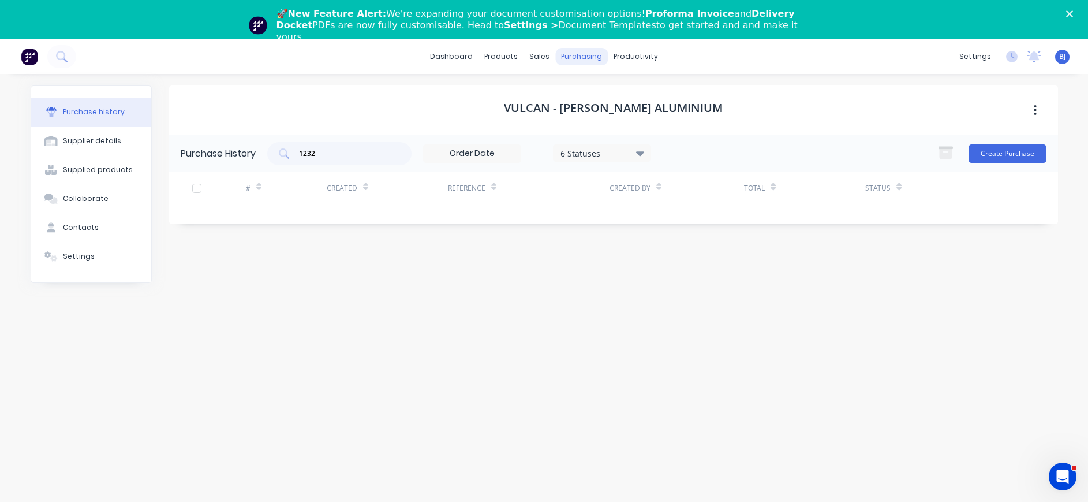
click at [582, 50] on div "purchasing" at bounding box center [581, 56] width 53 height 17
click at [605, 94] on div "Purchase Orders" at bounding box center [618, 94] width 61 height 10
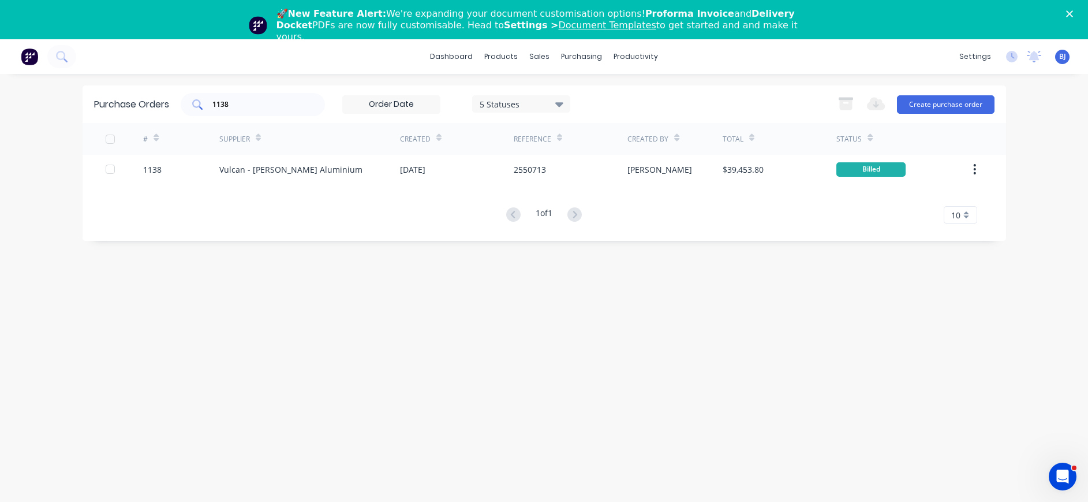
click at [240, 106] on input "1138" at bounding box center [259, 105] width 96 height 12
drag, startPoint x: 240, startPoint y: 106, endPoint x: 223, endPoint y: 106, distance: 17.3
click at [223, 106] on input "1138" at bounding box center [259, 105] width 96 height 12
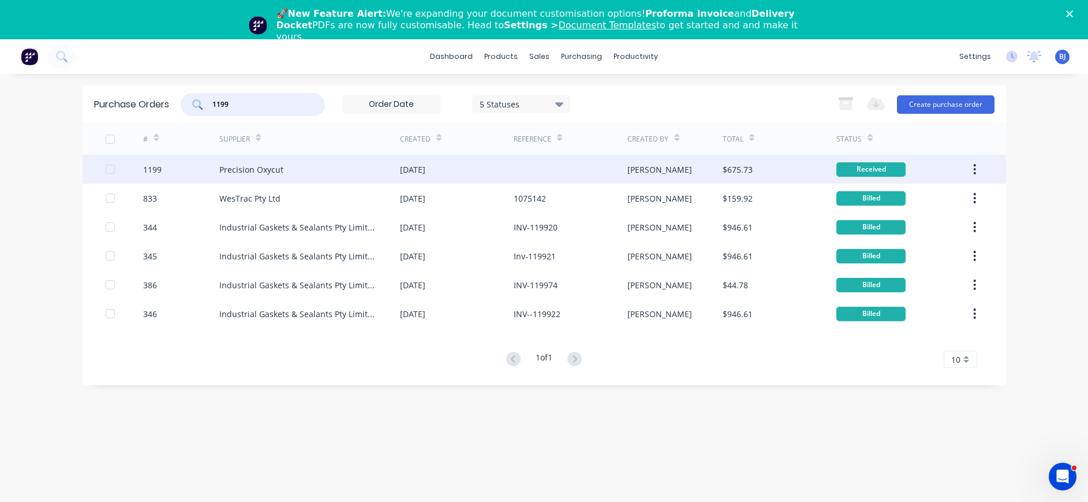
click at [248, 167] on div "Precision Oxycut" at bounding box center [251, 169] width 64 height 12
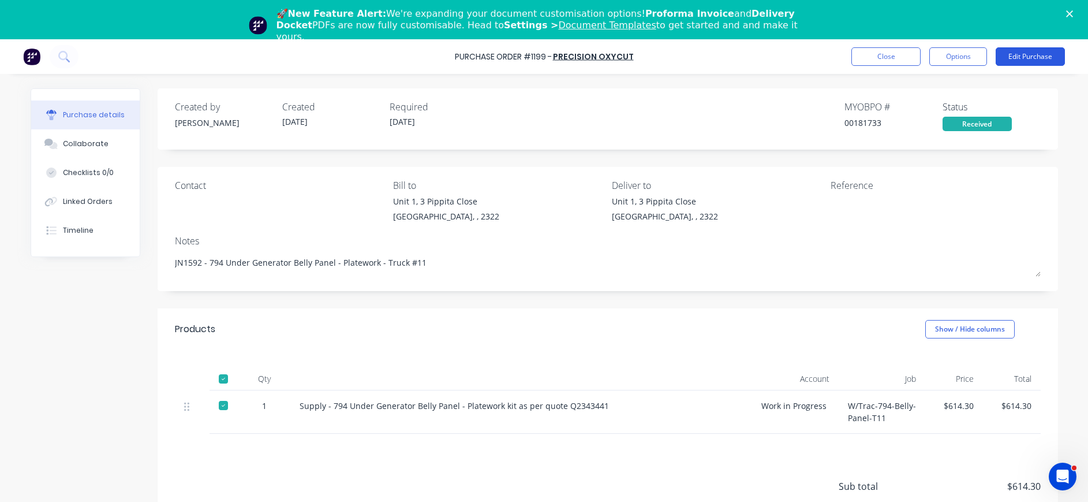
click at [1027, 55] on button "Edit Purchase" at bounding box center [1030, 56] width 69 height 18
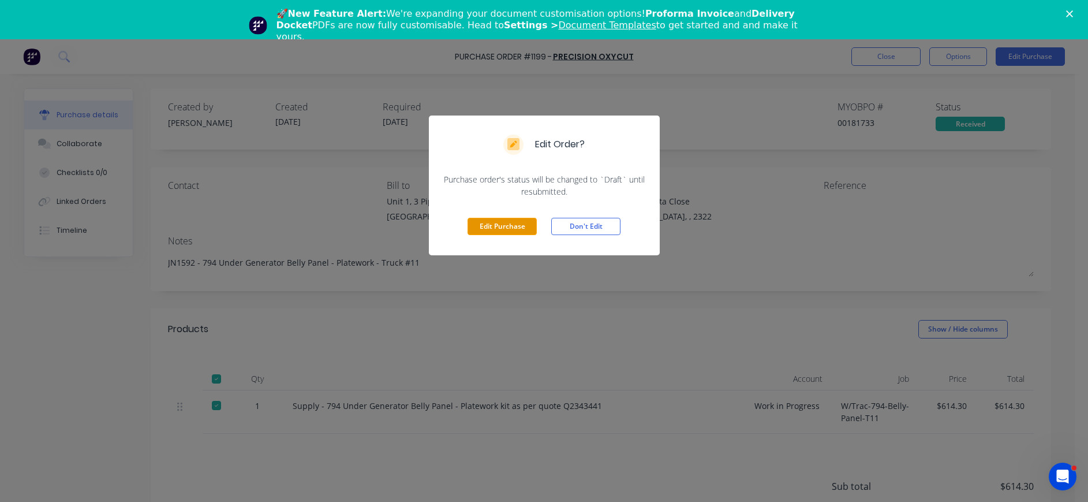
click at [484, 226] on button "Edit Purchase" at bounding box center [502, 226] width 69 height 17
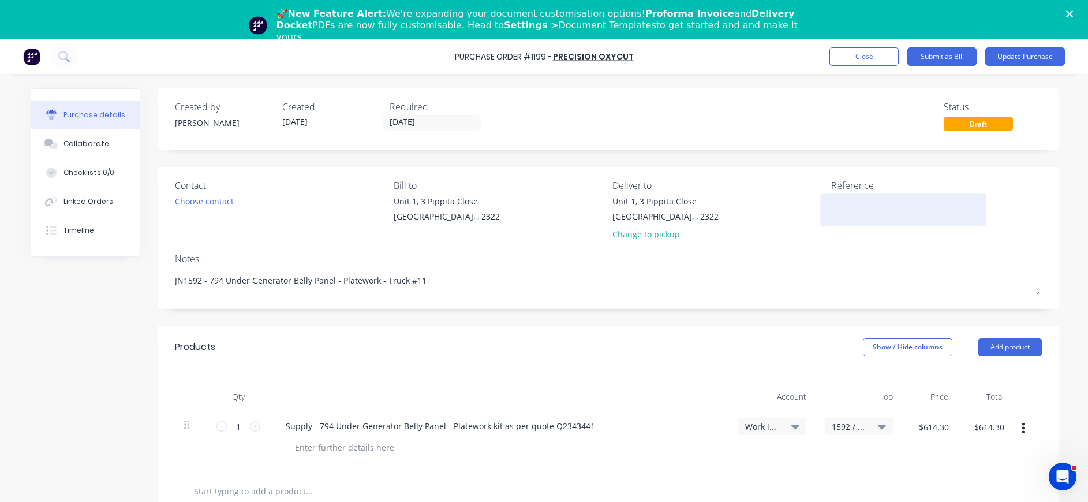
click at [848, 205] on textarea at bounding box center [903, 208] width 144 height 26
click at [1042, 53] on button "Update Purchase" at bounding box center [1025, 56] width 80 height 18
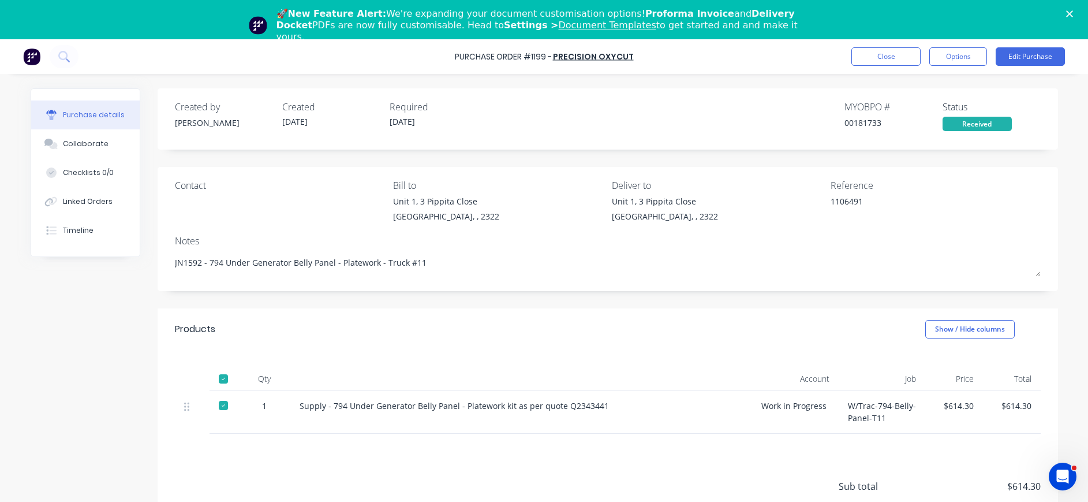
drag, startPoint x: 103, startPoint y: 139, endPoint x: 144, endPoint y: 143, distance: 41.2
click at [103, 139] on button "Collaborate" at bounding box center [85, 143] width 109 height 29
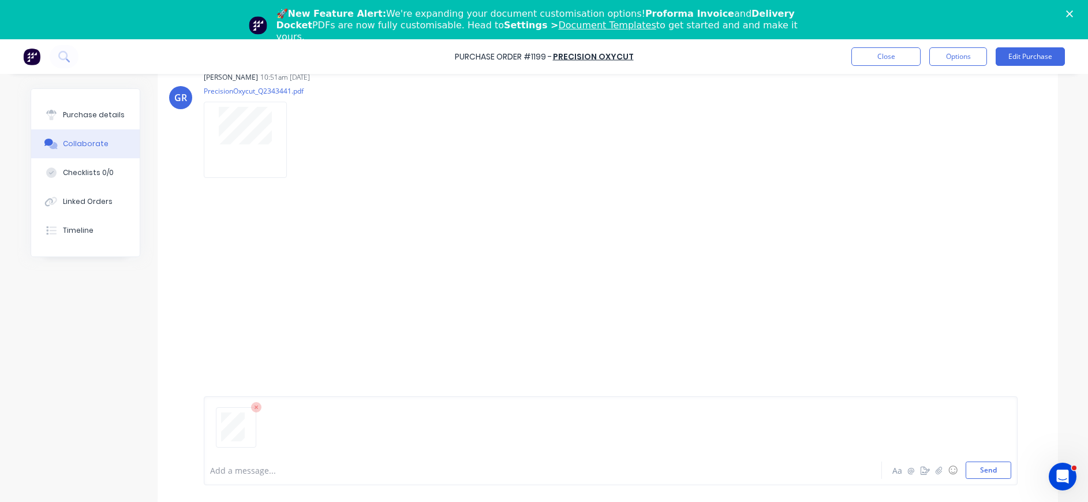
scroll to position [39, 0]
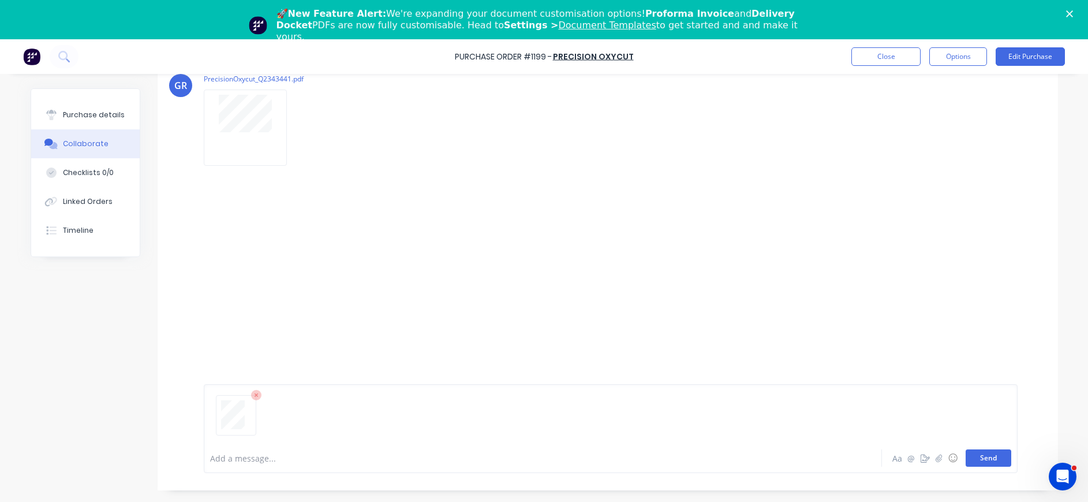
click at [973, 465] on button "Send" at bounding box center [989, 457] width 46 height 17
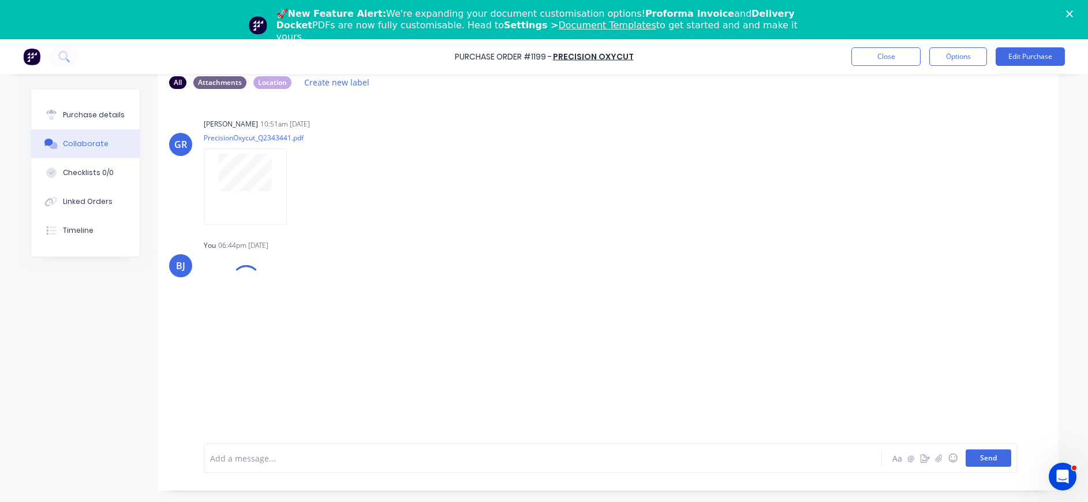
scroll to position [29, 0]
click at [55, 121] on button "Purchase details" at bounding box center [85, 114] width 109 height 29
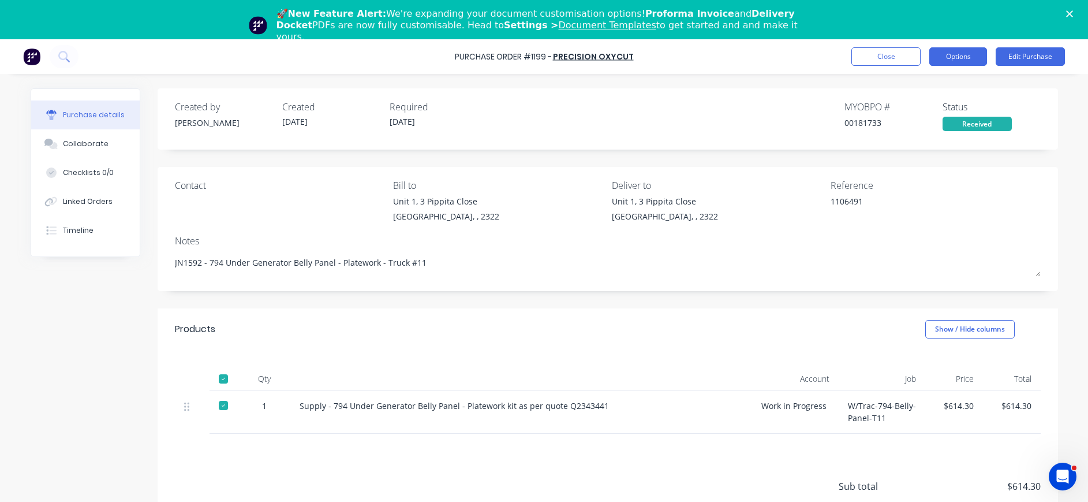
click at [958, 54] on button "Options" at bounding box center [958, 56] width 58 height 18
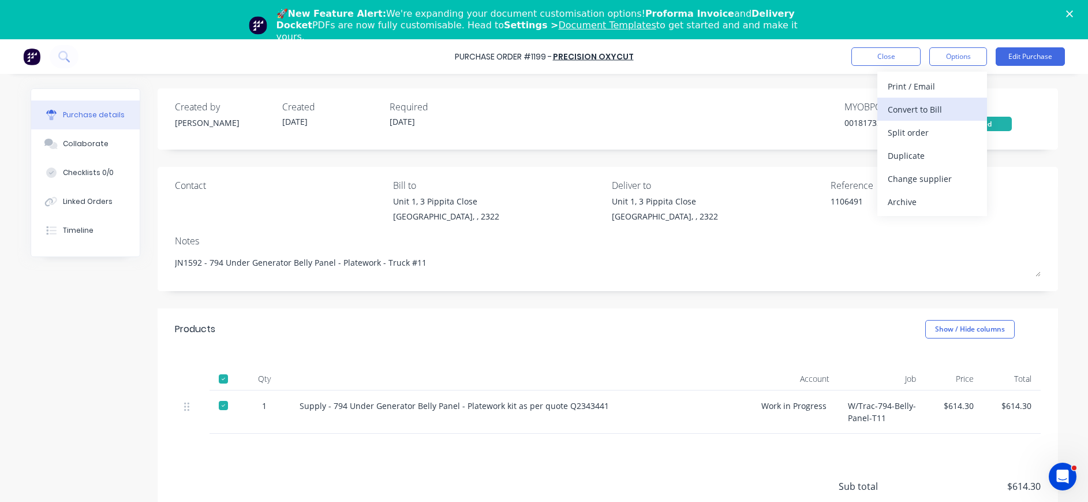
click at [925, 111] on div "Convert to Bill" at bounding box center [932, 109] width 89 height 17
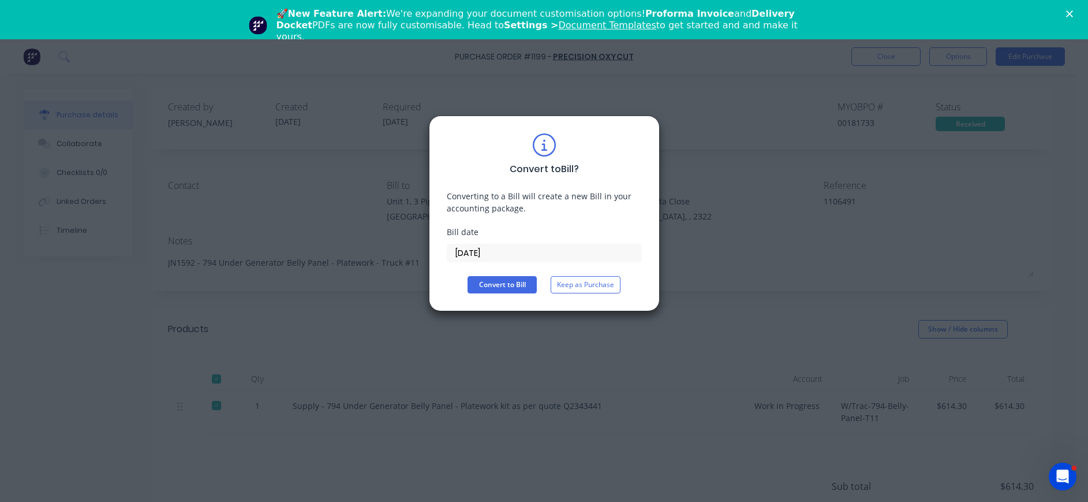
click at [492, 252] on input "[DATE]" at bounding box center [544, 252] width 194 height 17
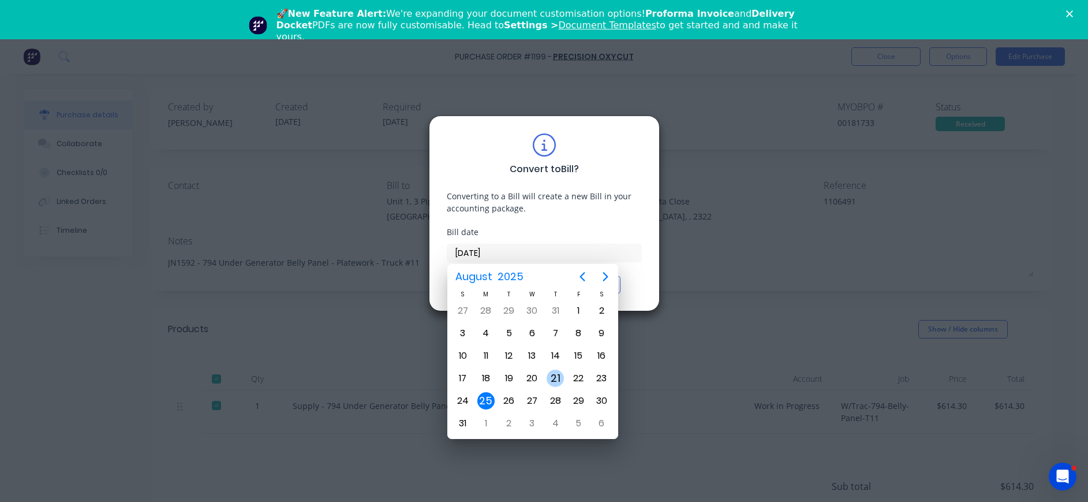
click at [560, 381] on div "21" at bounding box center [555, 377] width 17 height 17
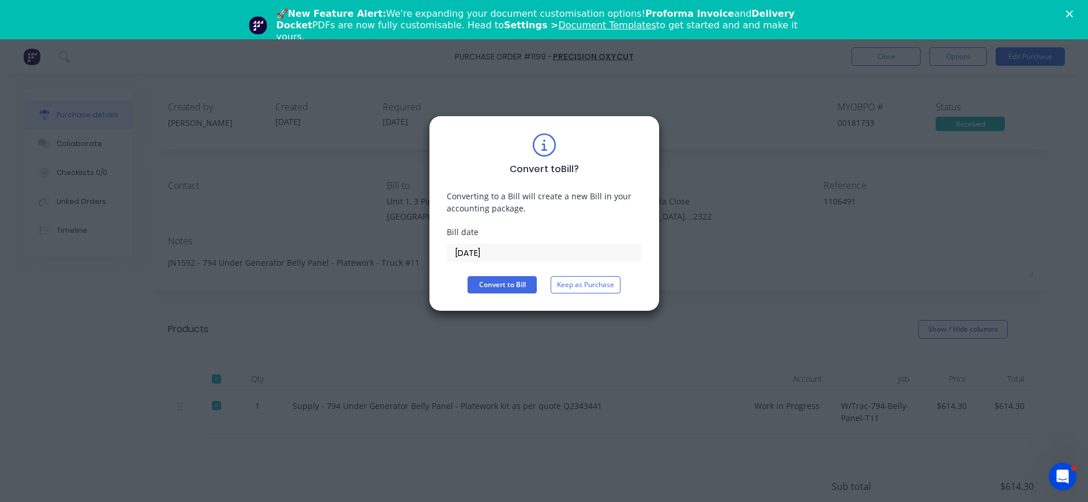
click at [506, 293] on button "Convert to Bill" at bounding box center [502, 284] width 69 height 17
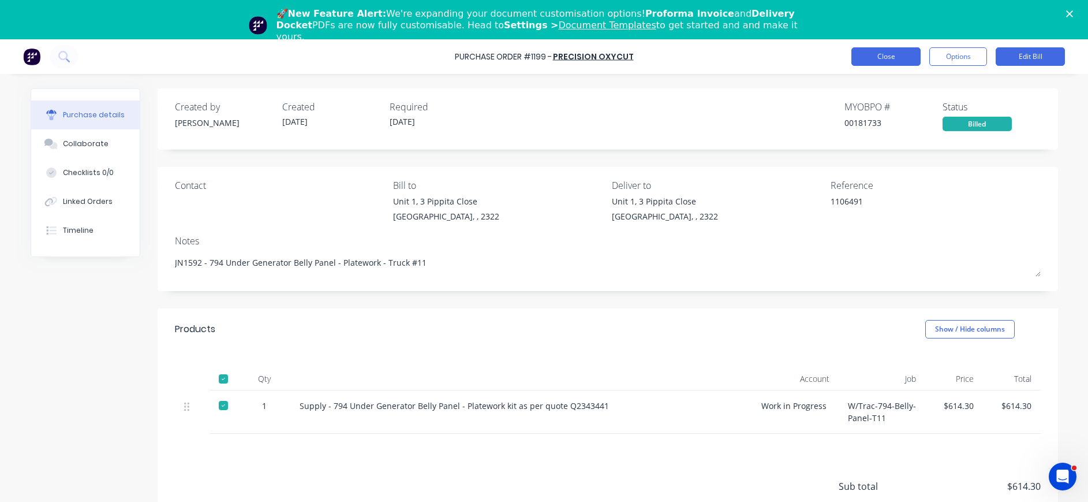
click at [889, 61] on button "Close" at bounding box center [885, 56] width 69 height 18
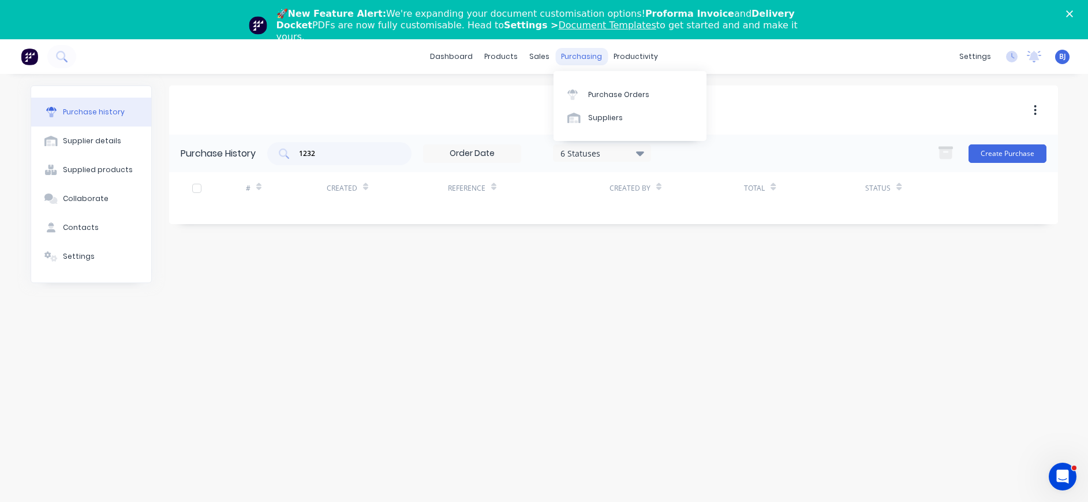
click at [588, 56] on div "purchasing" at bounding box center [581, 56] width 53 height 17
click at [596, 96] on div "Purchase Orders" at bounding box center [618, 94] width 61 height 10
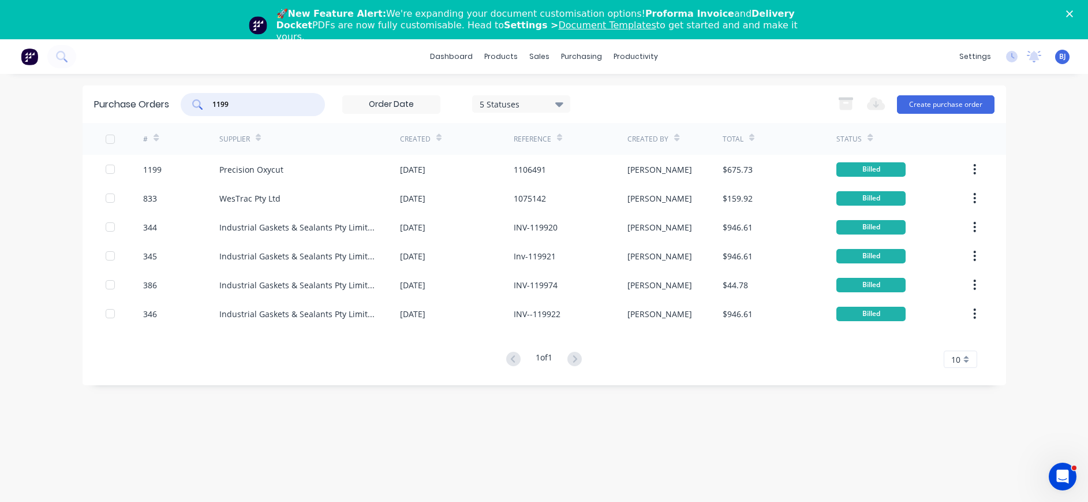
drag, startPoint x: 271, startPoint y: 109, endPoint x: 246, endPoint y: 111, distance: 24.9
click at [270, 109] on input "1199" at bounding box center [259, 105] width 96 height 12
drag, startPoint x: 221, startPoint y: 110, endPoint x: 182, endPoint y: 110, distance: 39.2
click at [182, 110] on div "1199 5 Statuses 5 Statuses" at bounding box center [376, 104] width 390 height 23
drag, startPoint x: 233, startPoint y: 108, endPoint x: 204, endPoint y: 106, distance: 28.3
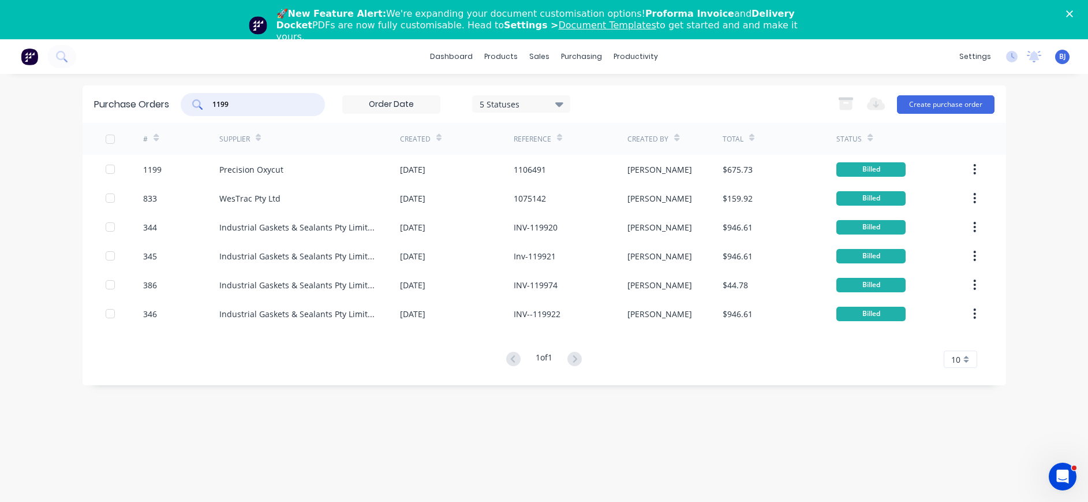
click at [204, 106] on div "1199" at bounding box center [253, 104] width 144 height 23
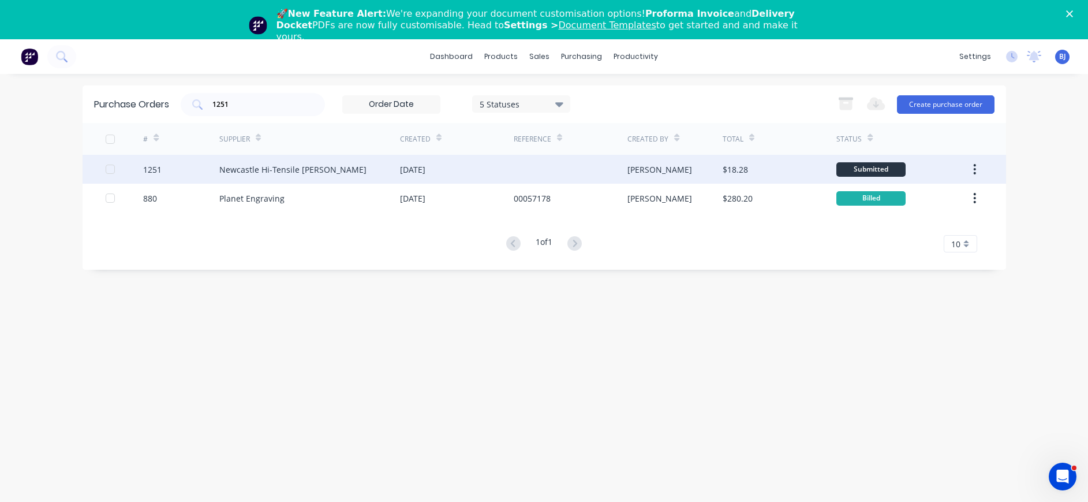
click at [287, 171] on div "Newcastle Hi-Tensile [PERSON_NAME]" at bounding box center [292, 169] width 147 height 12
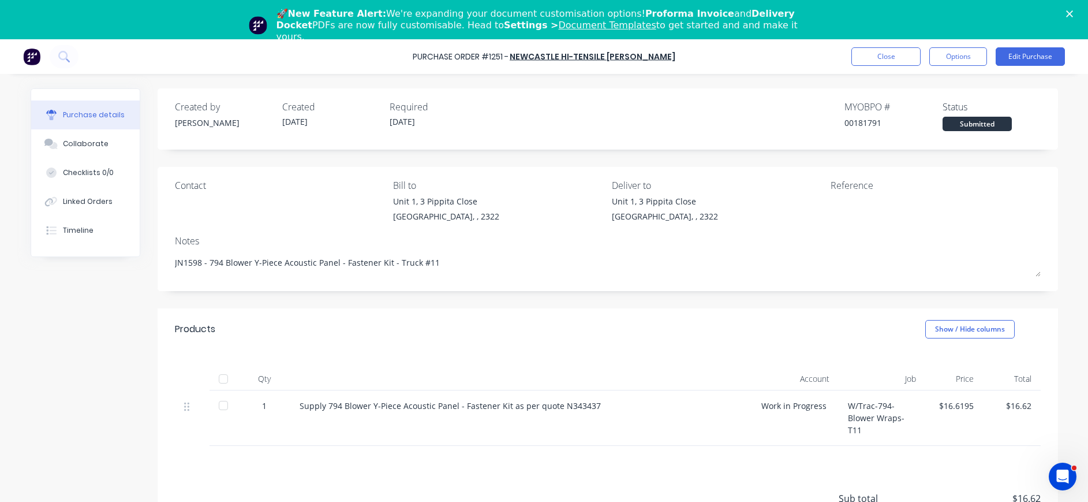
click at [1029, 45] on div "Purchase Order #1251 - [GEOGRAPHIC_DATA] Hi-Tensile [PERSON_NAME] Close Options…" at bounding box center [544, 56] width 1088 height 35
click at [1033, 53] on button "Edit Purchase" at bounding box center [1030, 56] width 69 height 18
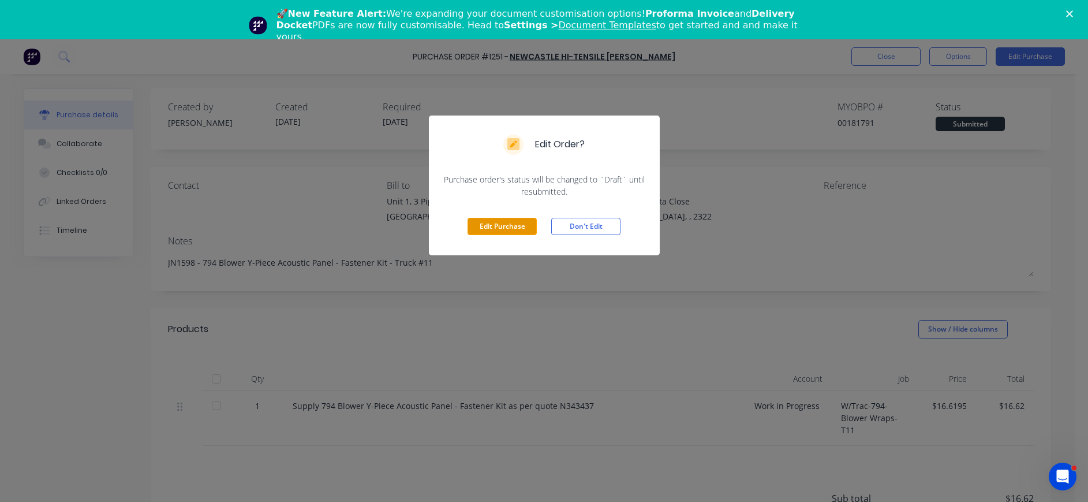
click at [508, 224] on button "Edit Purchase" at bounding box center [502, 226] width 69 height 17
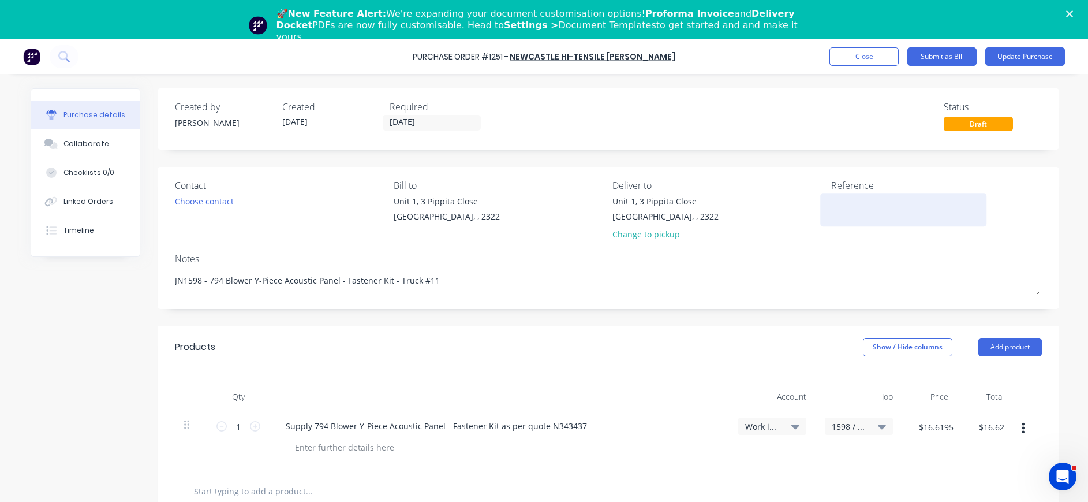
click at [864, 201] on textarea at bounding box center [903, 208] width 144 height 26
click at [1008, 58] on button "Update Purchase" at bounding box center [1025, 56] width 80 height 18
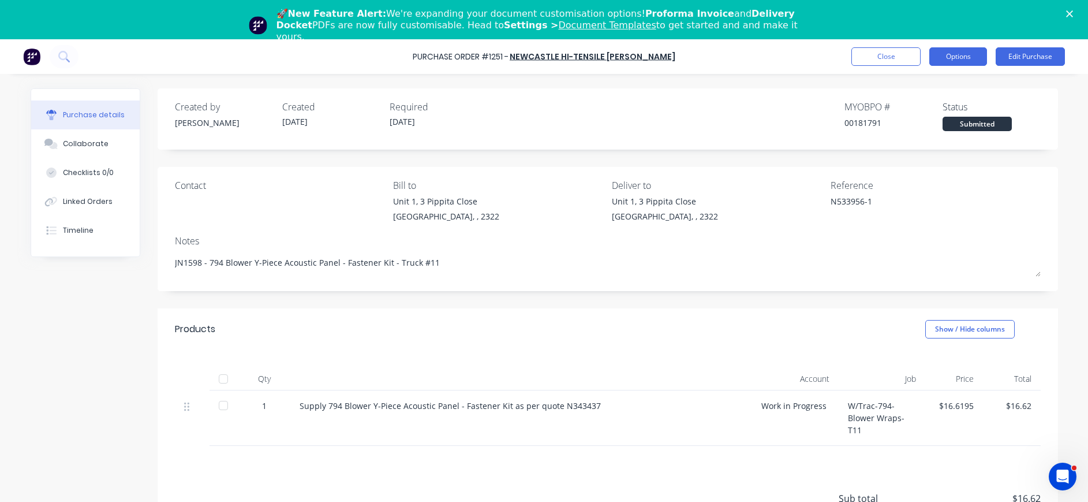
click at [947, 58] on button "Options" at bounding box center [958, 56] width 58 height 18
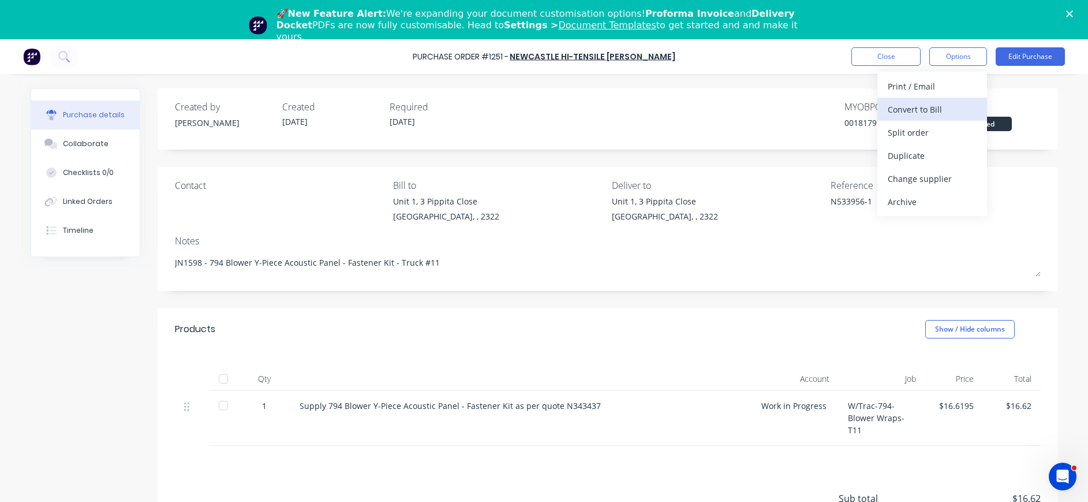
click at [931, 104] on div "Convert to Bill" at bounding box center [932, 109] width 89 height 17
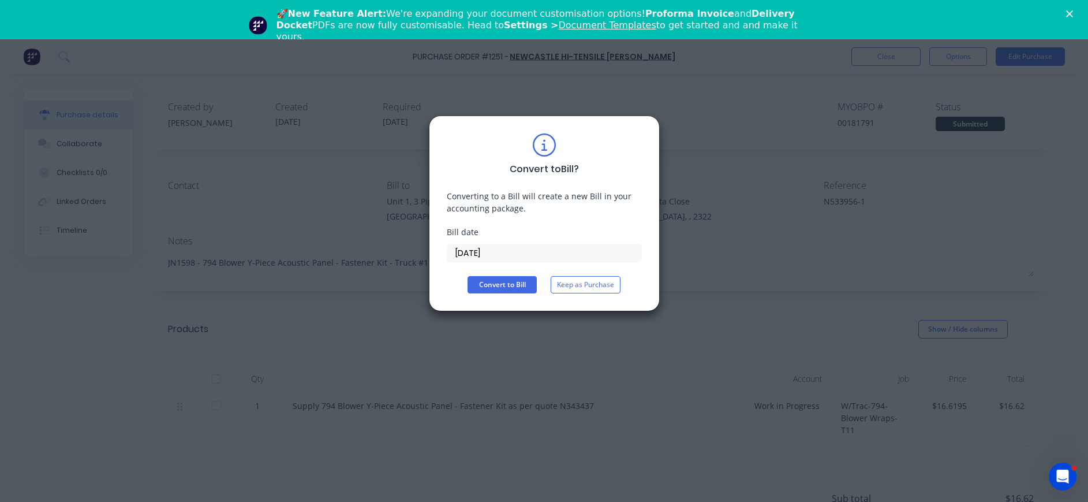
click at [490, 252] on input "[DATE]" at bounding box center [544, 252] width 194 height 17
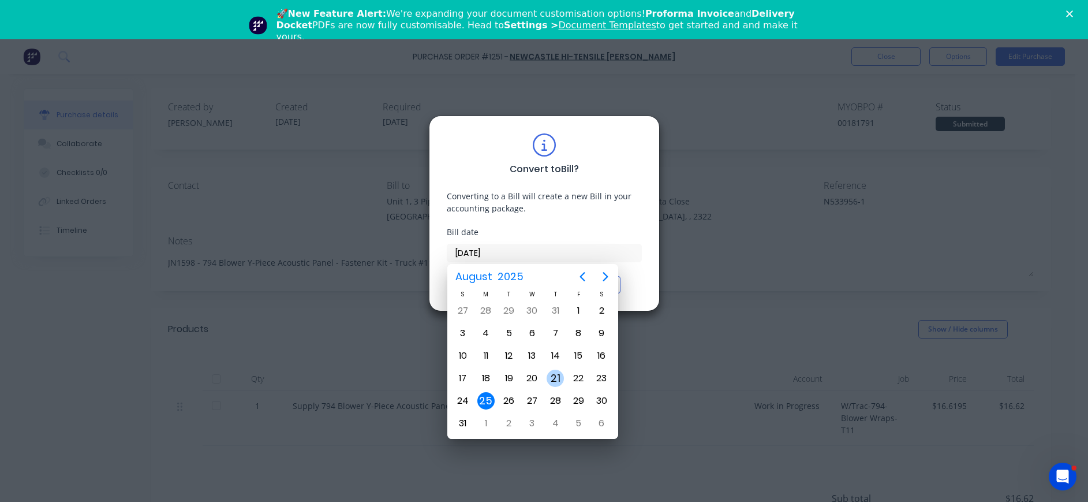
click at [556, 378] on div "21" at bounding box center [555, 377] width 17 height 17
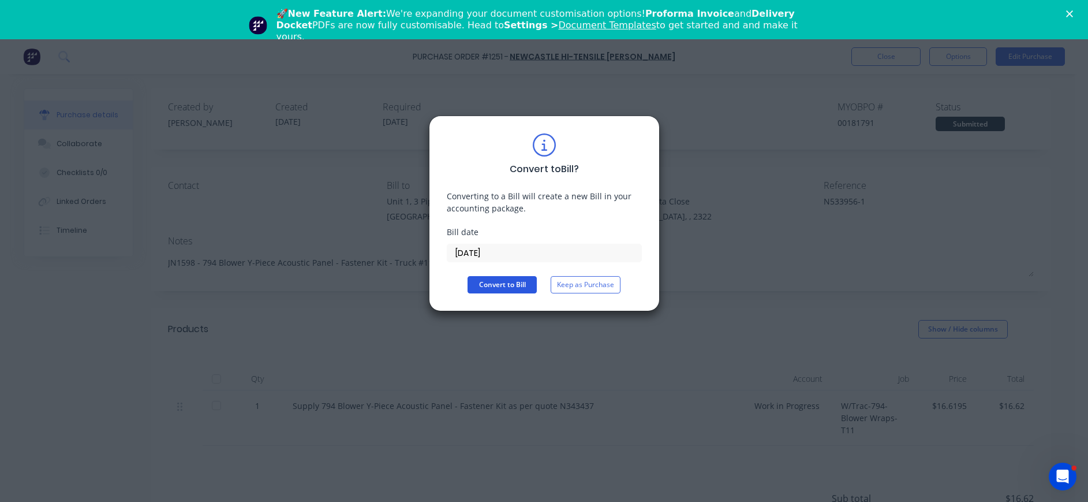
click at [484, 283] on button "Convert to Bill" at bounding box center [502, 284] width 69 height 17
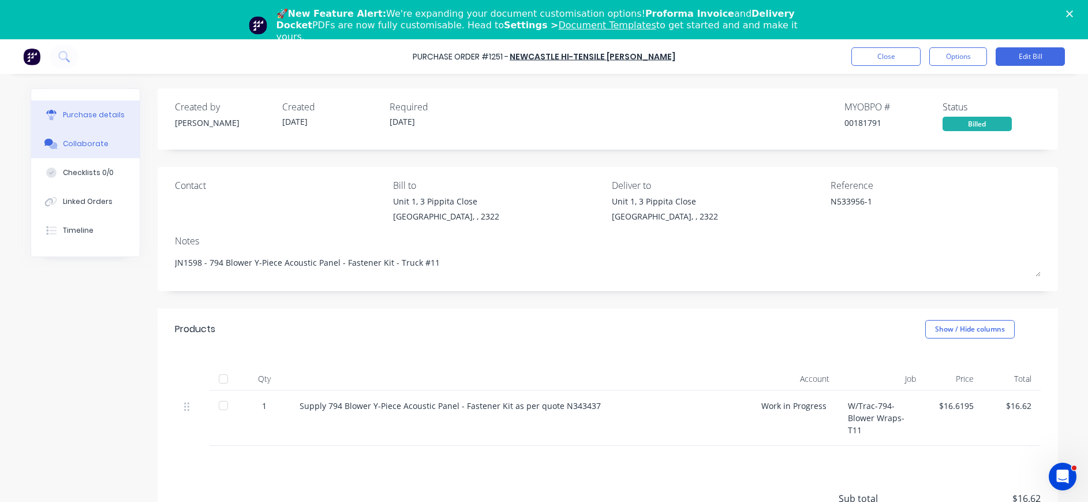
drag, startPoint x: 53, startPoint y: 137, endPoint x: 114, endPoint y: 145, distance: 61.8
click at [54, 137] on button "Collaborate" at bounding box center [85, 143] width 109 height 29
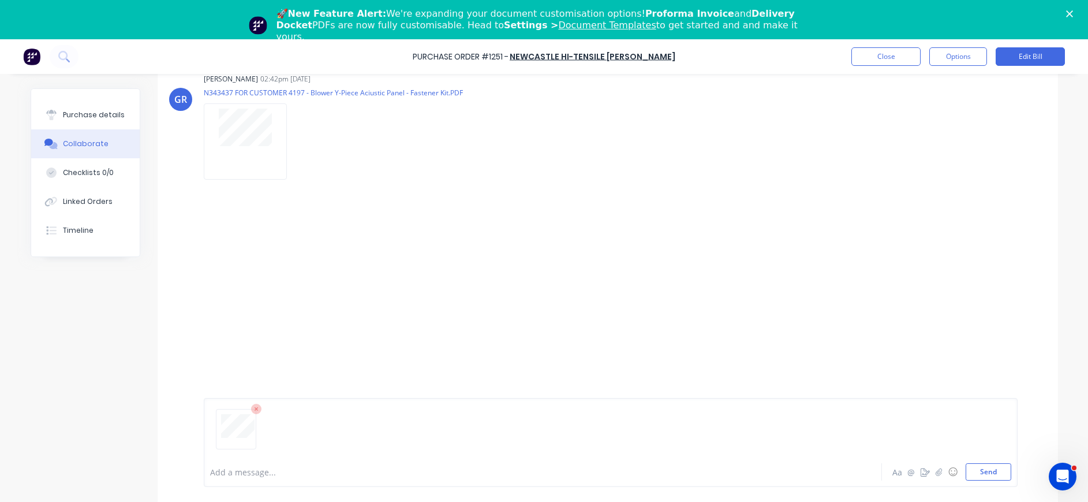
scroll to position [39, 0]
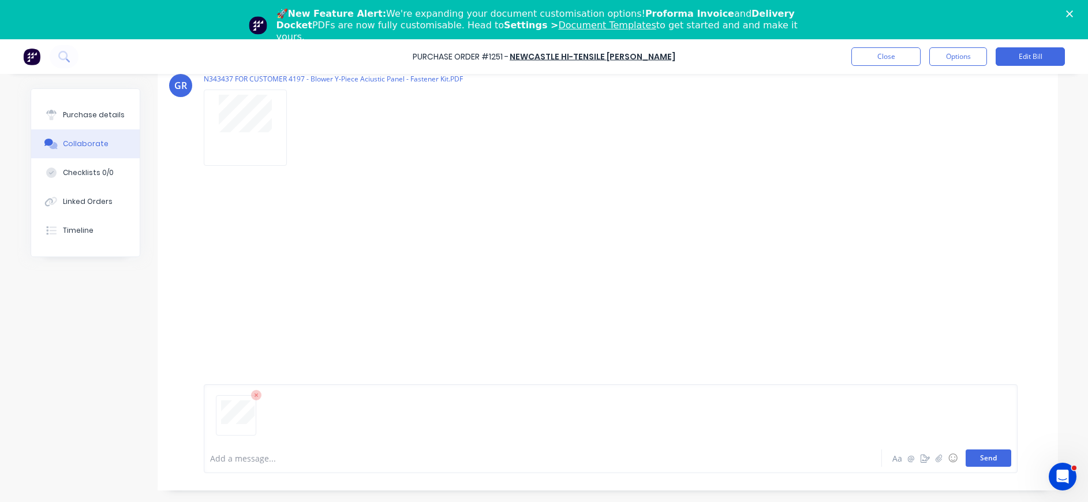
click at [973, 455] on button "Send" at bounding box center [989, 457] width 46 height 17
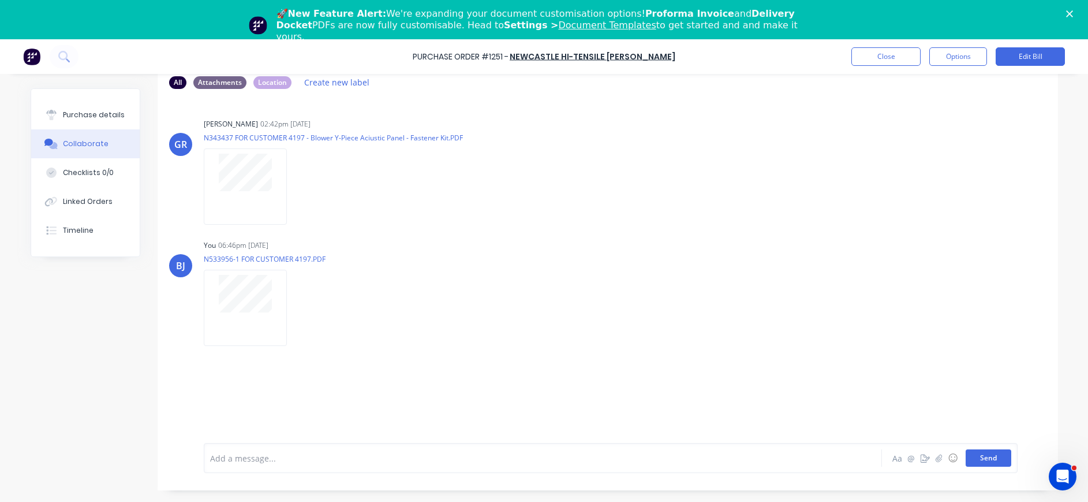
click at [991, 455] on button "Send" at bounding box center [989, 457] width 46 height 17
click at [903, 55] on button "Close" at bounding box center [885, 56] width 69 height 18
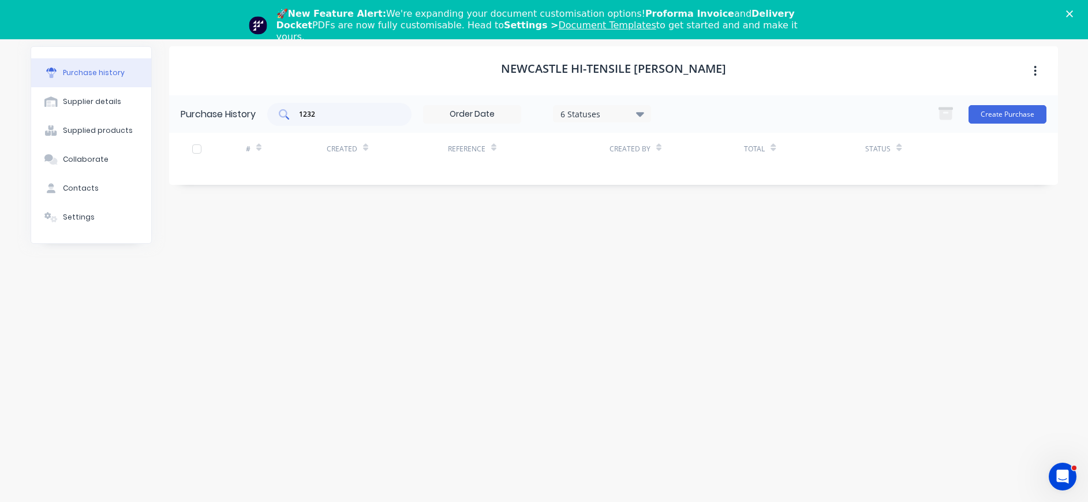
click at [332, 107] on div "1232" at bounding box center [339, 114] width 144 height 23
drag, startPoint x: 328, startPoint y: 109, endPoint x: 283, endPoint y: 114, distance: 45.3
click at [283, 114] on div "1232" at bounding box center [339, 114] width 144 height 23
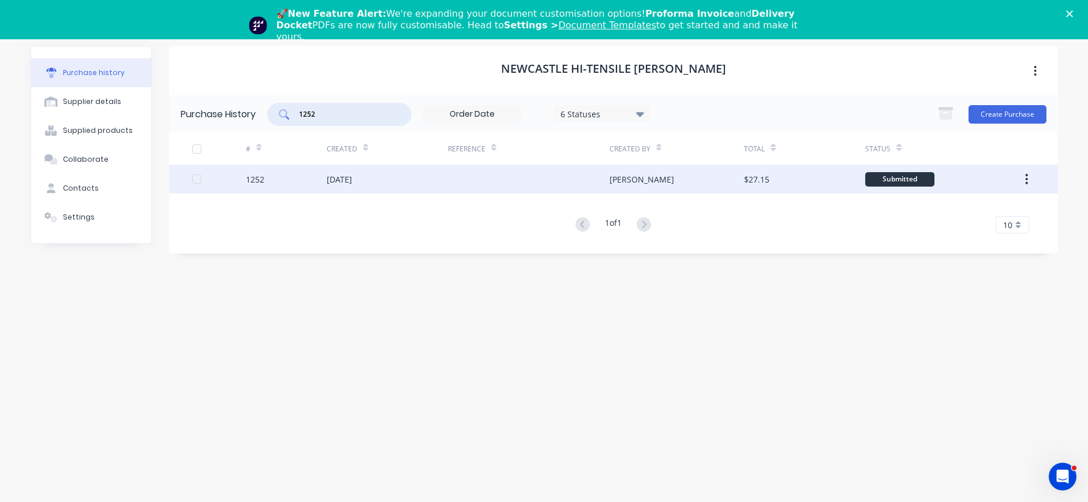
click at [346, 178] on div "[DATE]" at bounding box center [339, 179] width 25 height 12
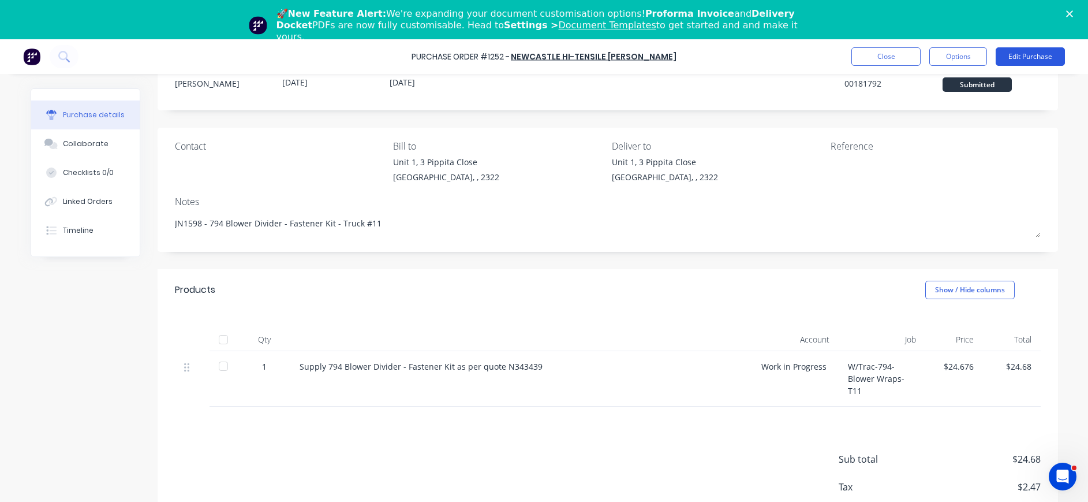
click at [1019, 54] on button "Edit Purchase" at bounding box center [1030, 56] width 69 height 18
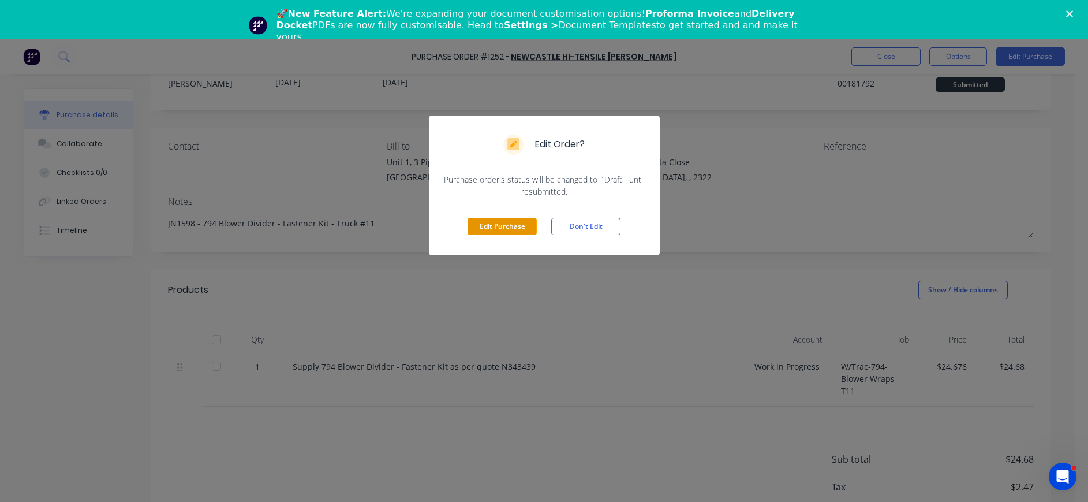
click at [518, 226] on button "Edit Purchase" at bounding box center [502, 226] width 69 height 17
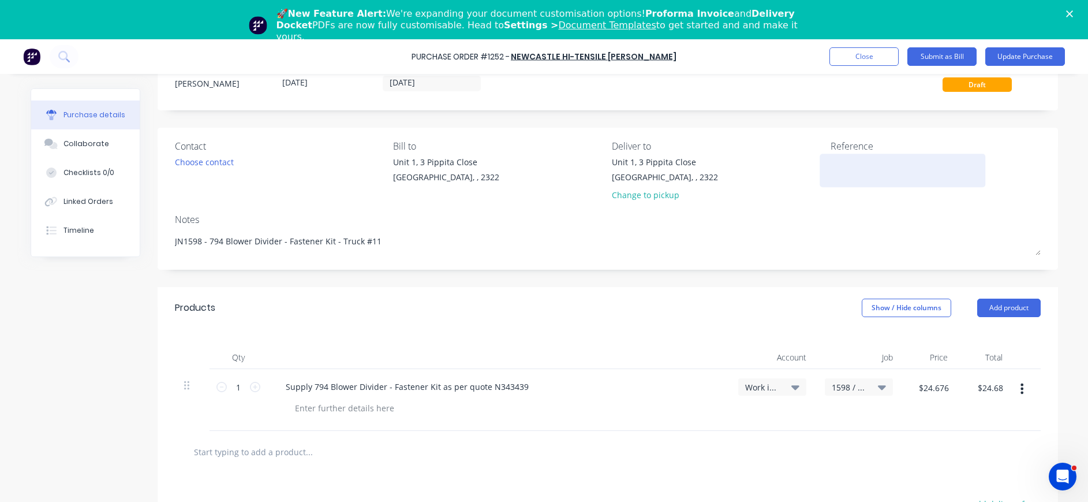
click at [889, 166] on textarea at bounding box center [903, 169] width 144 height 26
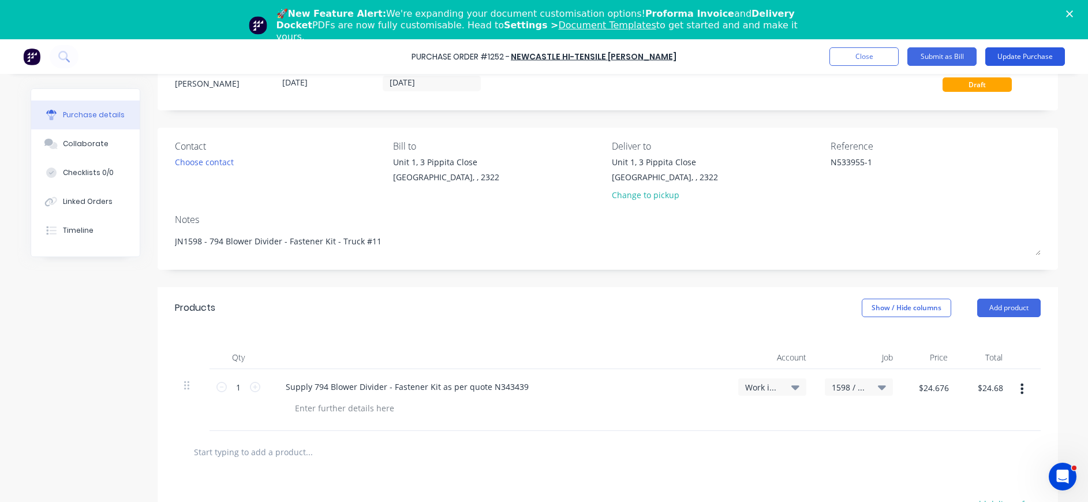
click at [1031, 56] on button "Update Purchase" at bounding box center [1025, 56] width 80 height 18
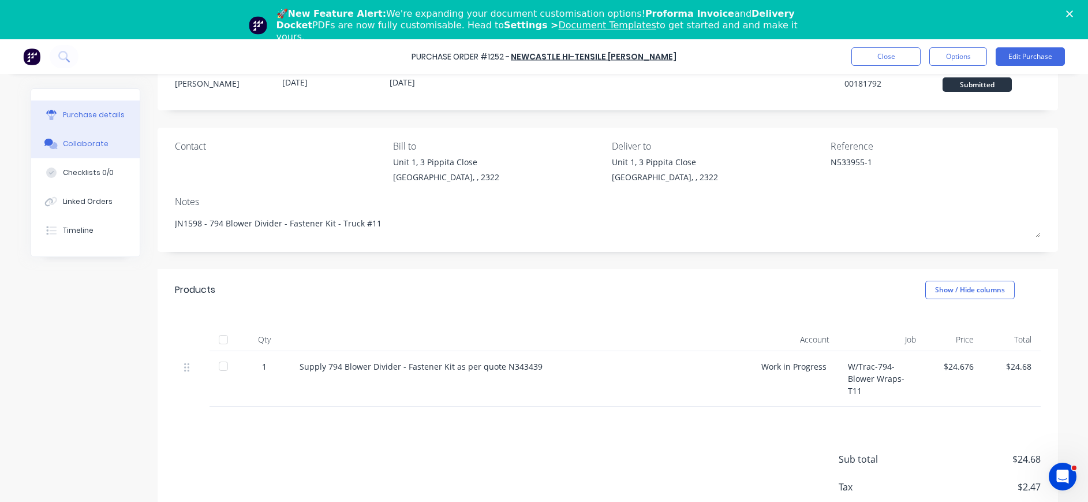
click at [101, 139] on button "Collaborate" at bounding box center [85, 143] width 109 height 29
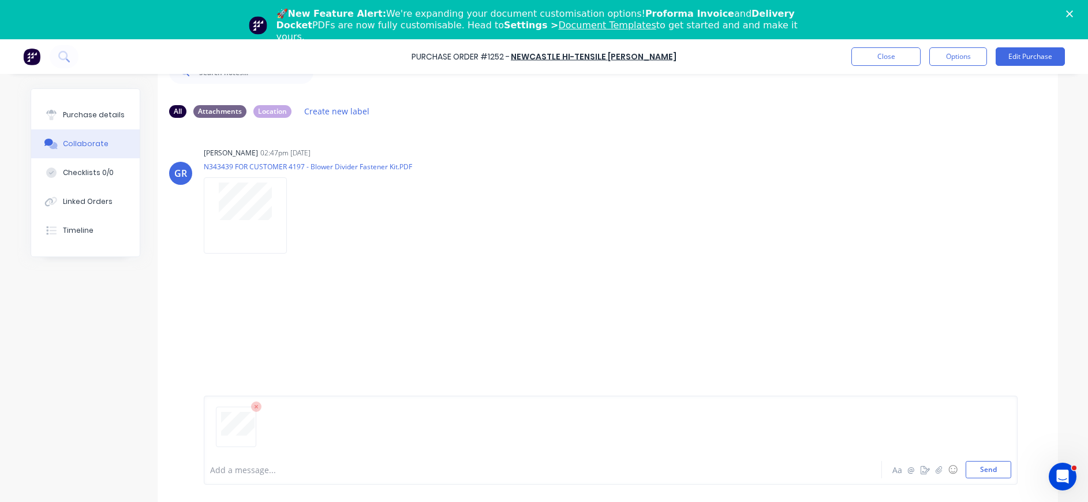
click at [988, 478] on div "Add a message... Aa @ ☺ Send" at bounding box center [611, 439] width 814 height 89
click at [979, 466] on button "Send" at bounding box center [989, 469] width 46 height 17
click at [96, 117] on div "Purchase details" at bounding box center [94, 115] width 62 height 10
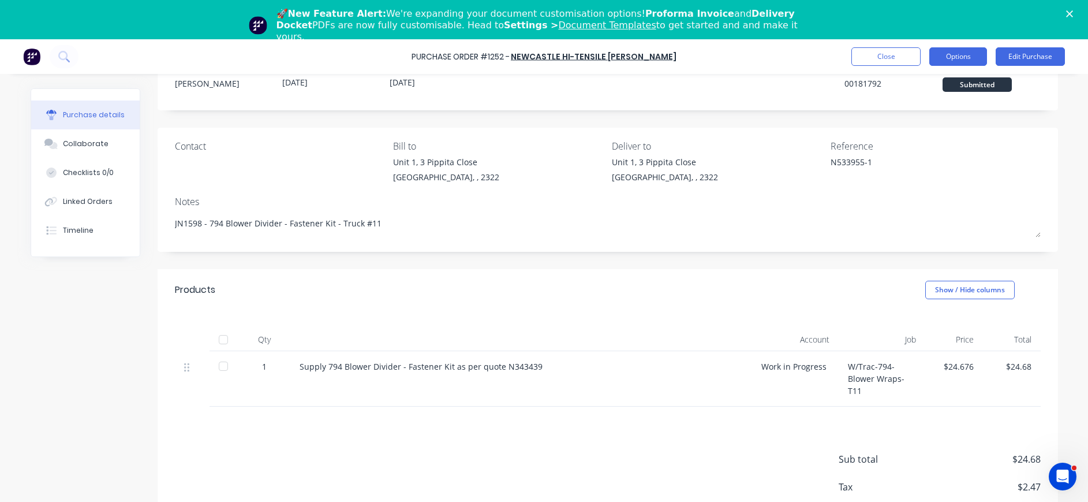
click at [960, 52] on button "Options" at bounding box center [958, 56] width 58 height 18
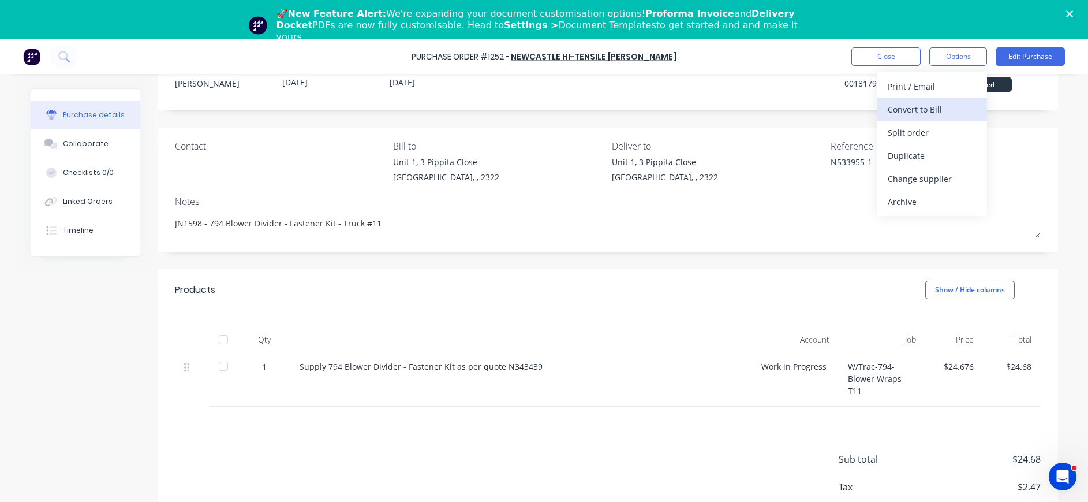
click at [938, 102] on div "Convert to Bill" at bounding box center [932, 109] width 89 height 17
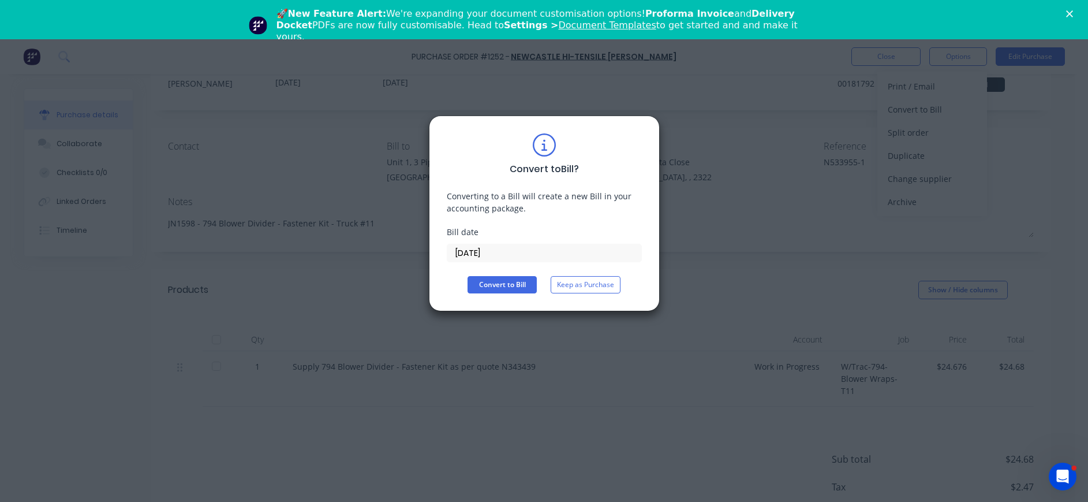
click at [486, 248] on input "[DATE]" at bounding box center [544, 252] width 194 height 17
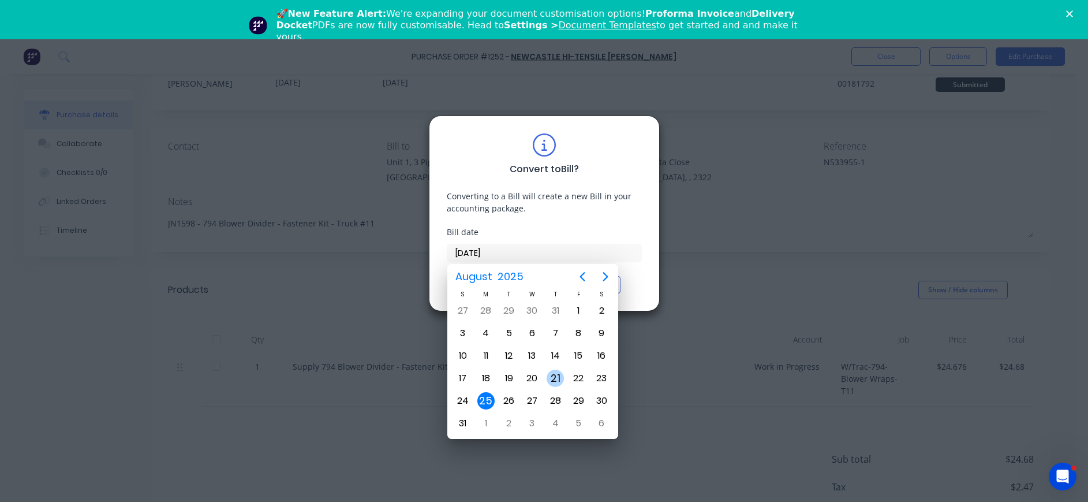
click at [553, 374] on div "21" at bounding box center [555, 377] width 17 height 17
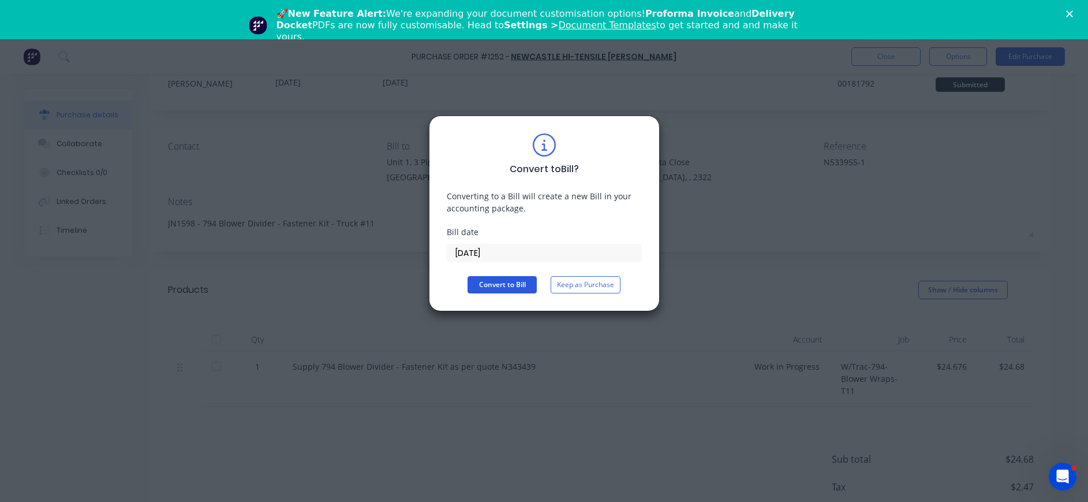
click at [487, 279] on button "Convert to Bill" at bounding box center [502, 284] width 69 height 17
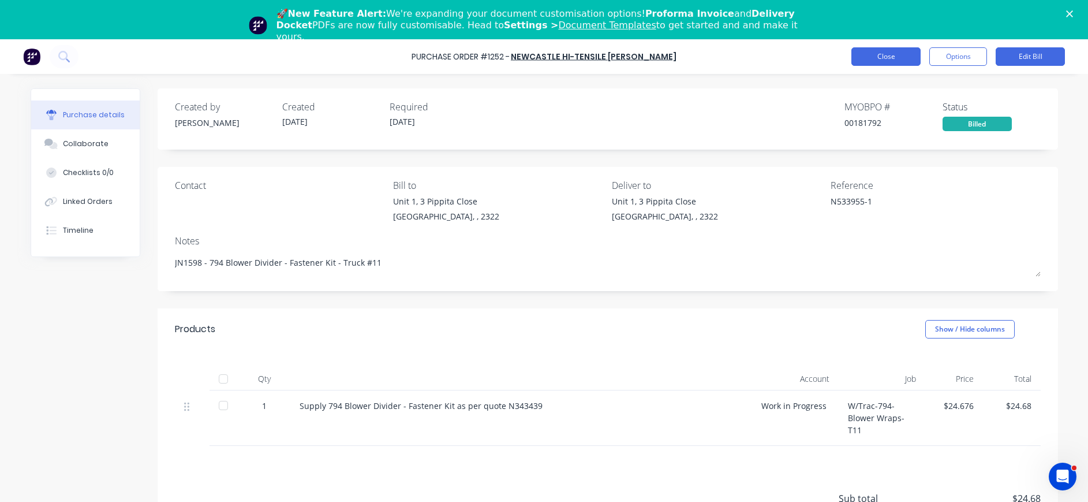
click at [864, 61] on button "Close" at bounding box center [885, 56] width 69 height 18
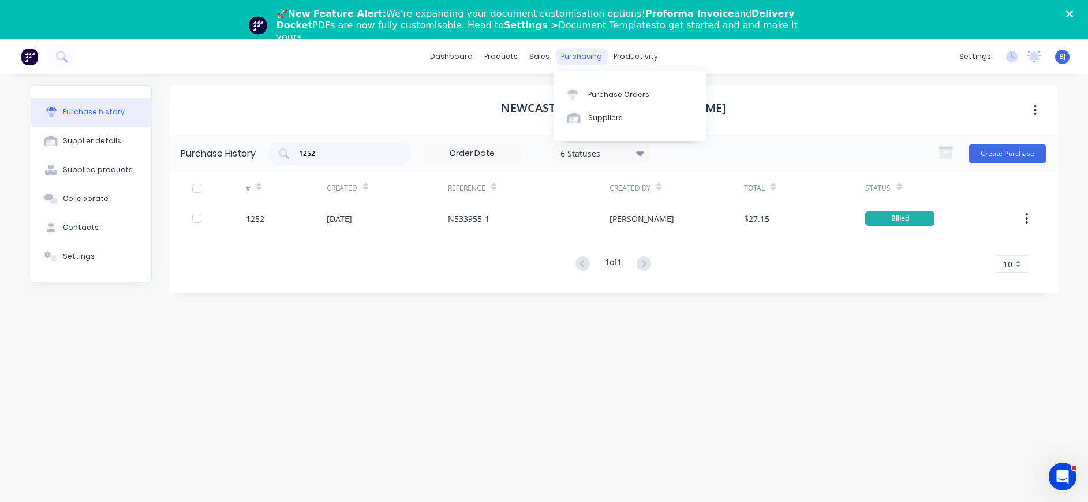
click at [575, 54] on div "purchasing" at bounding box center [581, 56] width 53 height 17
click at [614, 91] on div "Purchase Orders" at bounding box center [618, 94] width 61 height 10
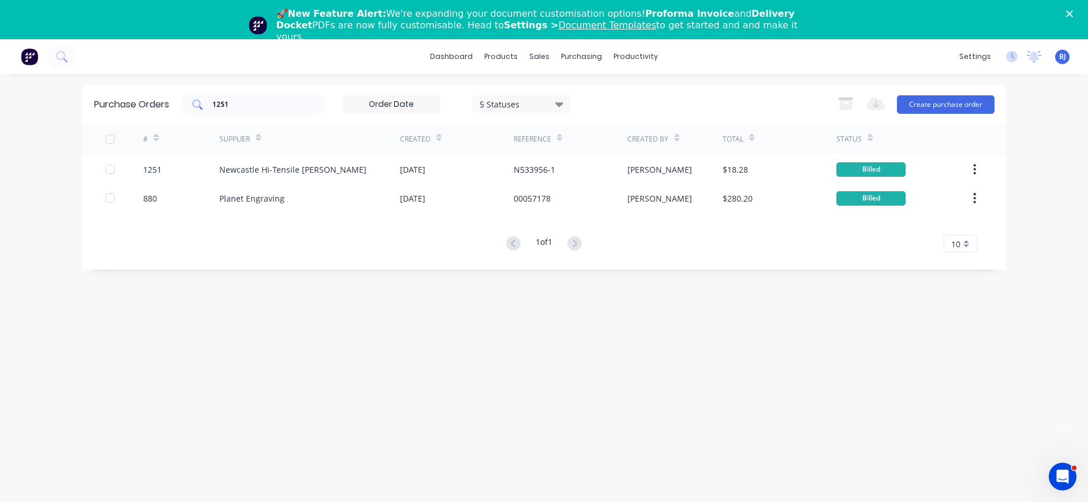
click at [230, 104] on input "1251" at bounding box center [259, 105] width 96 height 12
drag, startPoint x: 206, startPoint y: 110, endPoint x: 172, endPoint y: 113, distance: 34.1
click at [172, 113] on div "Purchase Orders 1251 5 Statuses 5 Statuses Export to Excel (XLSX) Create purcha…" at bounding box center [544, 104] width 923 height 38
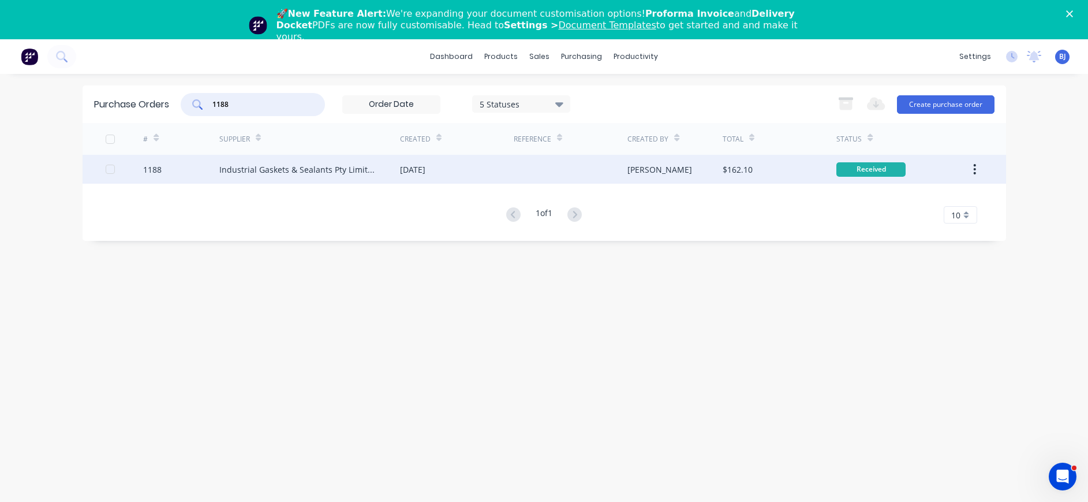
click at [425, 170] on div "[DATE]" at bounding box center [412, 169] width 25 height 12
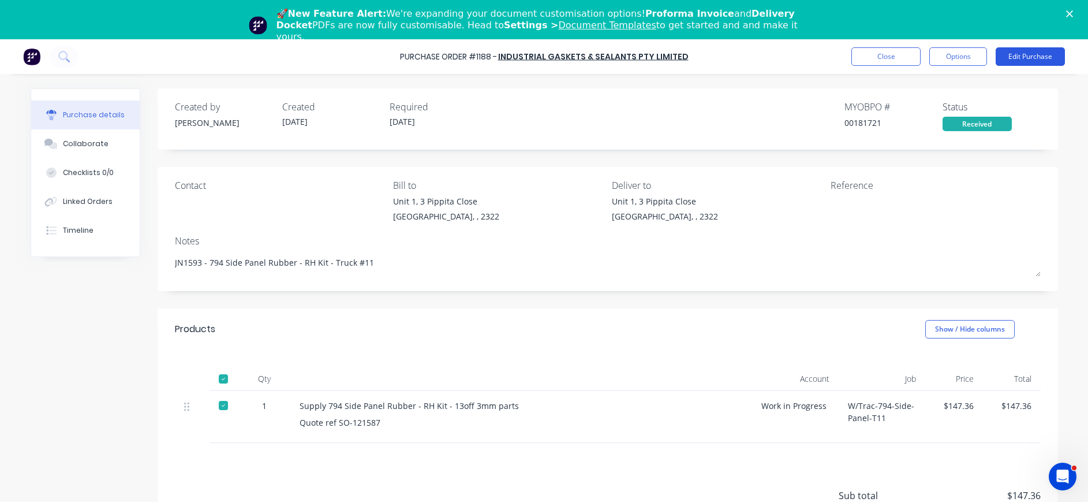
click at [1029, 57] on button "Edit Purchase" at bounding box center [1030, 56] width 69 height 18
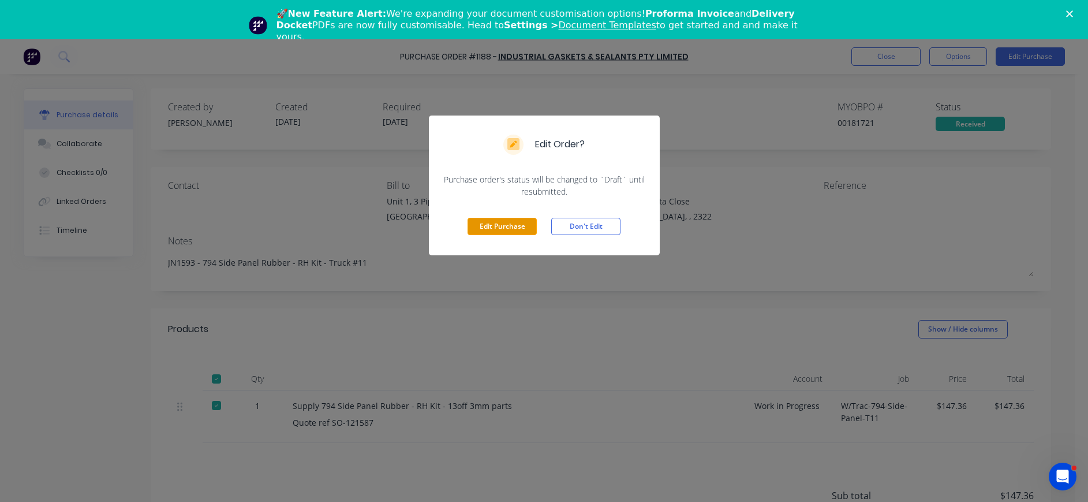
click at [485, 228] on button "Edit Purchase" at bounding box center [502, 226] width 69 height 17
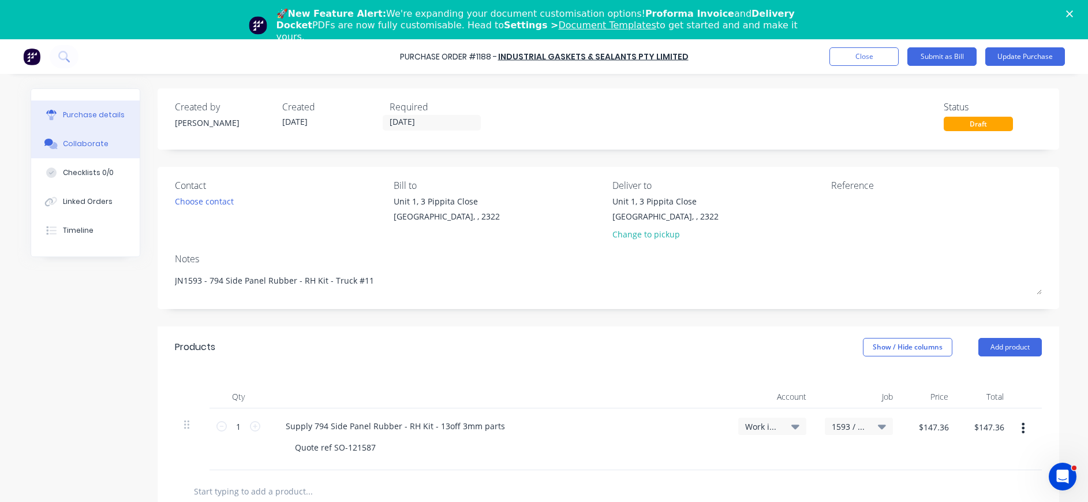
click at [101, 145] on button "Collaborate" at bounding box center [85, 143] width 109 height 29
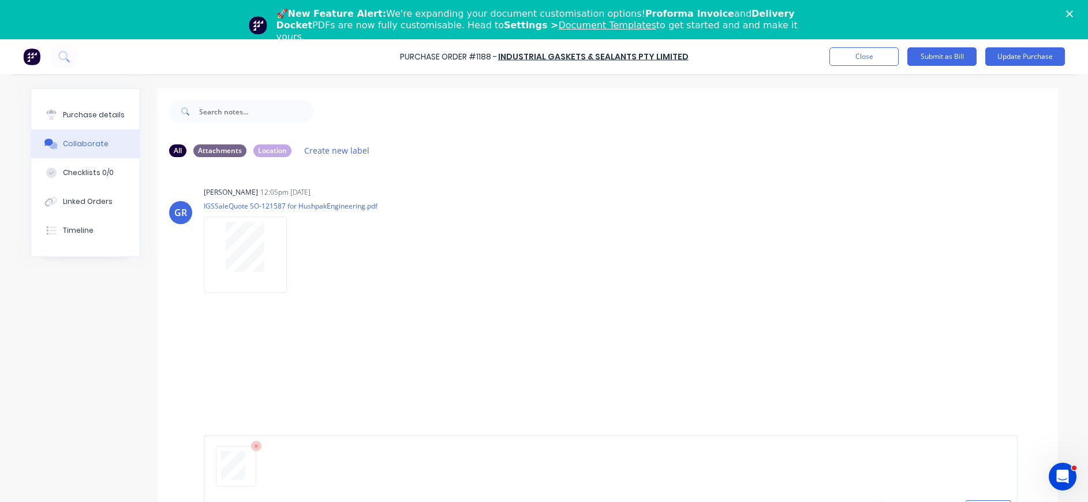
scroll to position [88, 0]
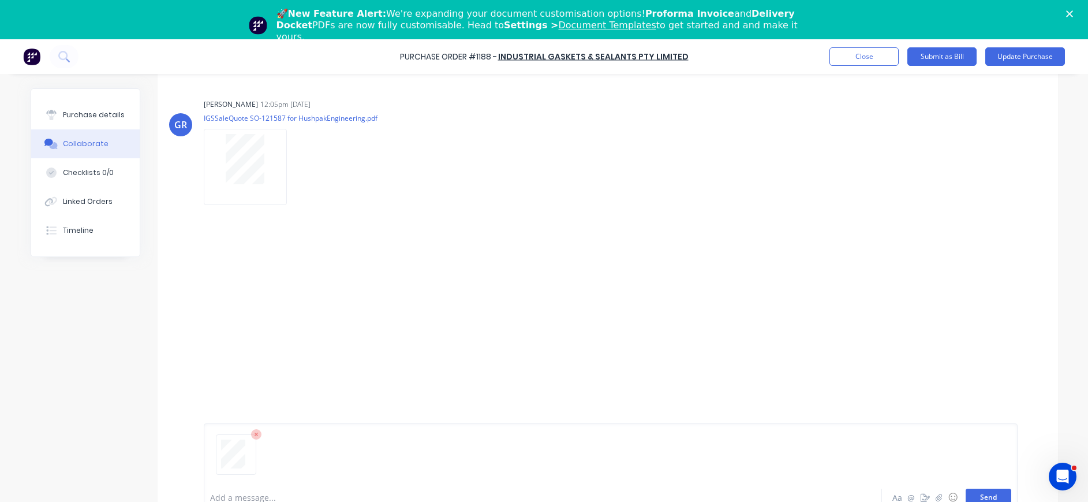
click at [969, 497] on button "Send" at bounding box center [989, 496] width 46 height 17
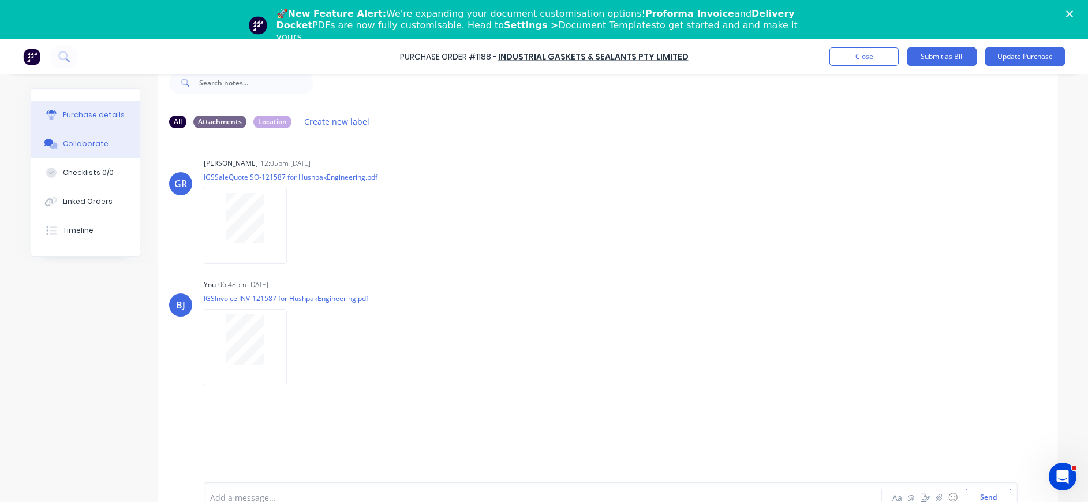
click at [95, 121] on button "Purchase details" at bounding box center [85, 114] width 109 height 29
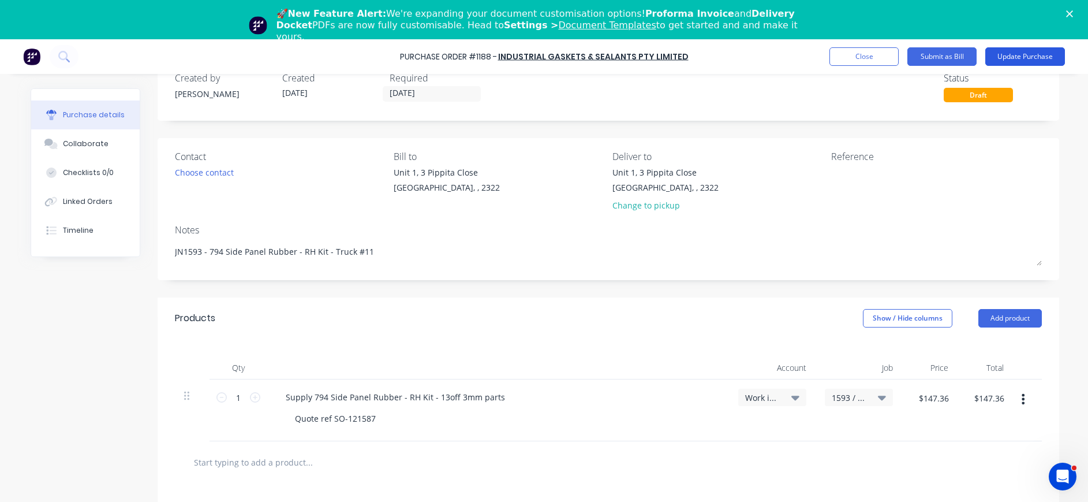
click at [1000, 57] on button "Update Purchase" at bounding box center [1025, 56] width 80 height 18
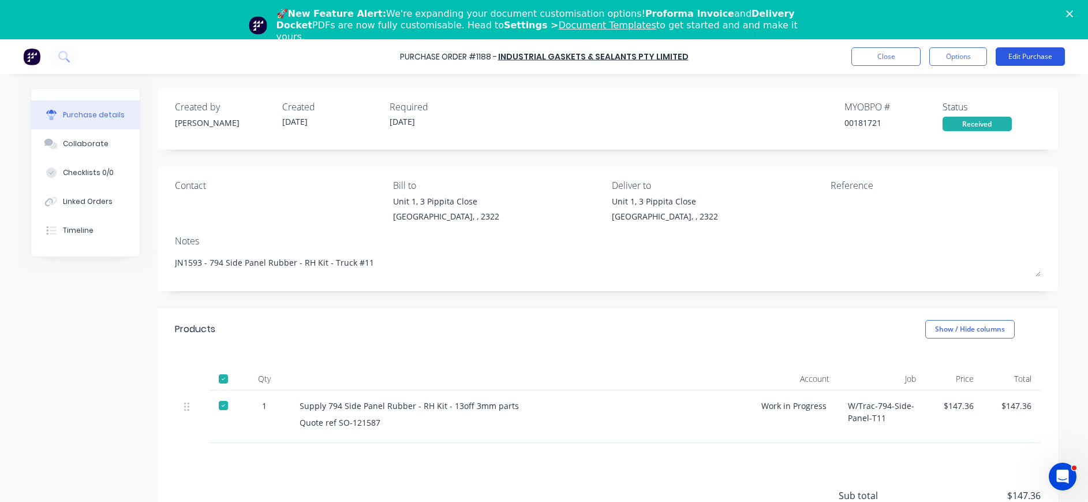
click at [1026, 57] on button "Edit Purchase" at bounding box center [1030, 56] width 69 height 18
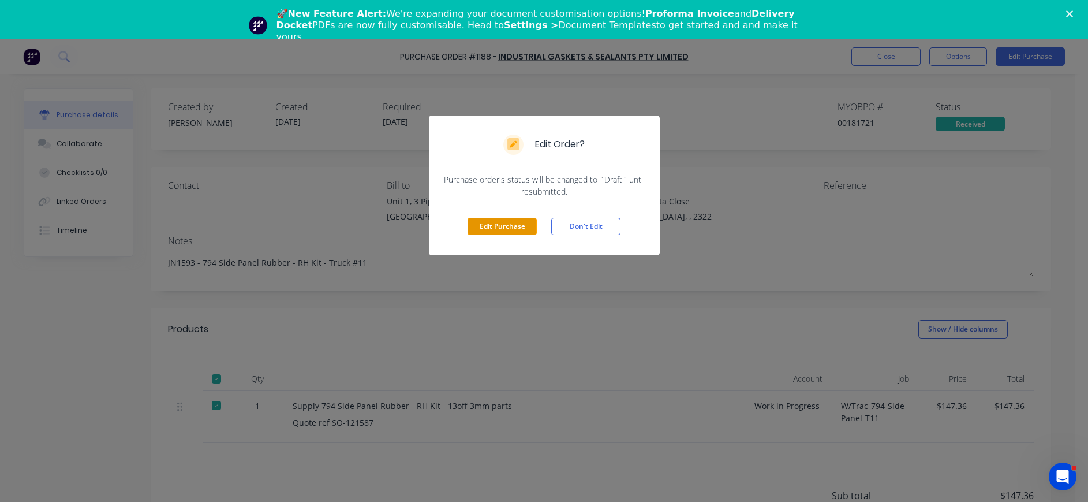
click at [525, 225] on button "Edit Purchase" at bounding box center [502, 226] width 69 height 17
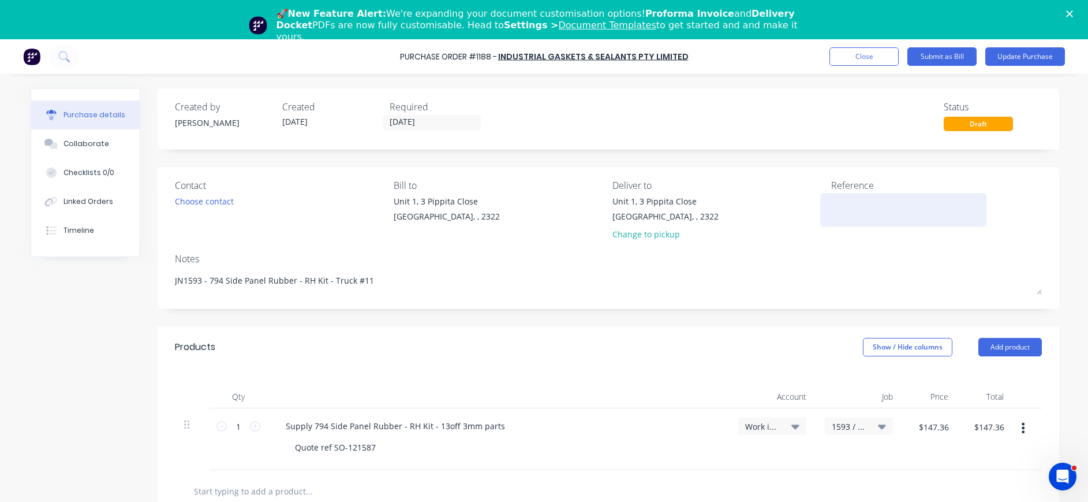
click at [846, 208] on textarea at bounding box center [903, 208] width 144 height 26
click at [1015, 57] on button "Update Purchase" at bounding box center [1025, 56] width 80 height 18
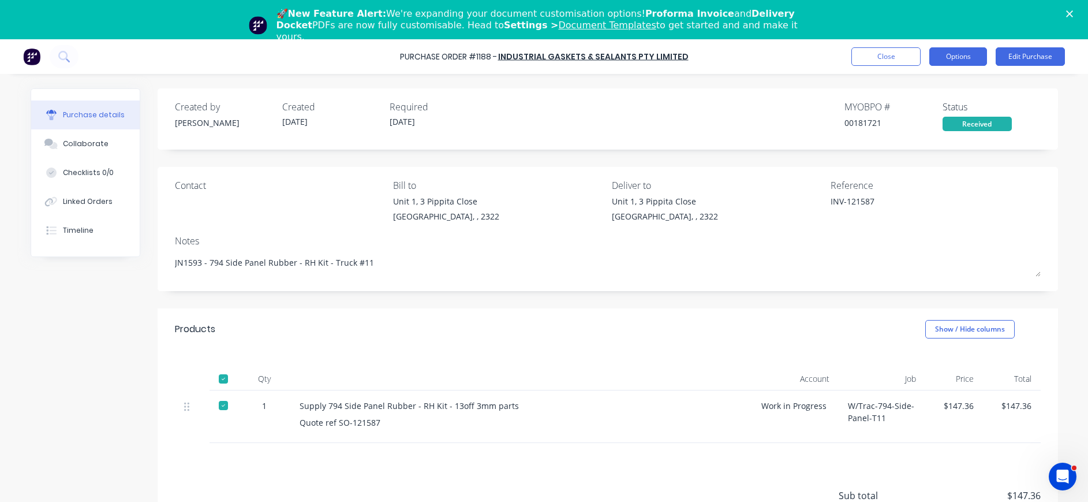
click at [963, 56] on button "Options" at bounding box center [958, 56] width 58 height 18
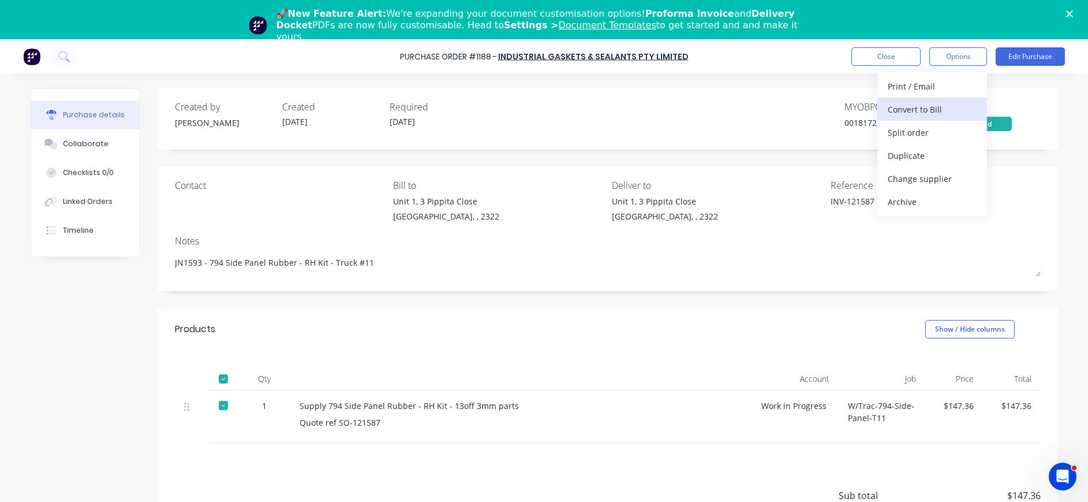
click at [925, 109] on div "Convert to Bill" at bounding box center [932, 109] width 89 height 17
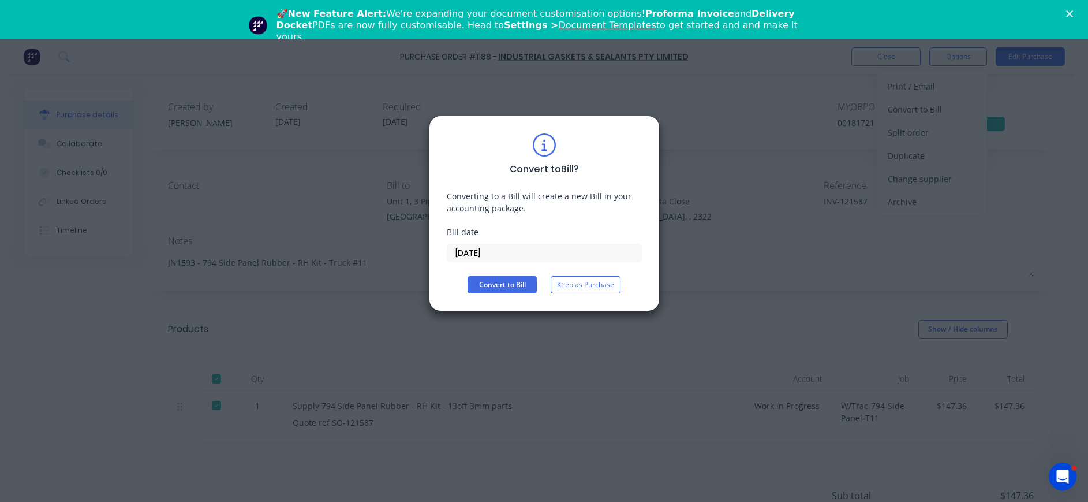
click at [492, 251] on input "[DATE]" at bounding box center [544, 252] width 194 height 17
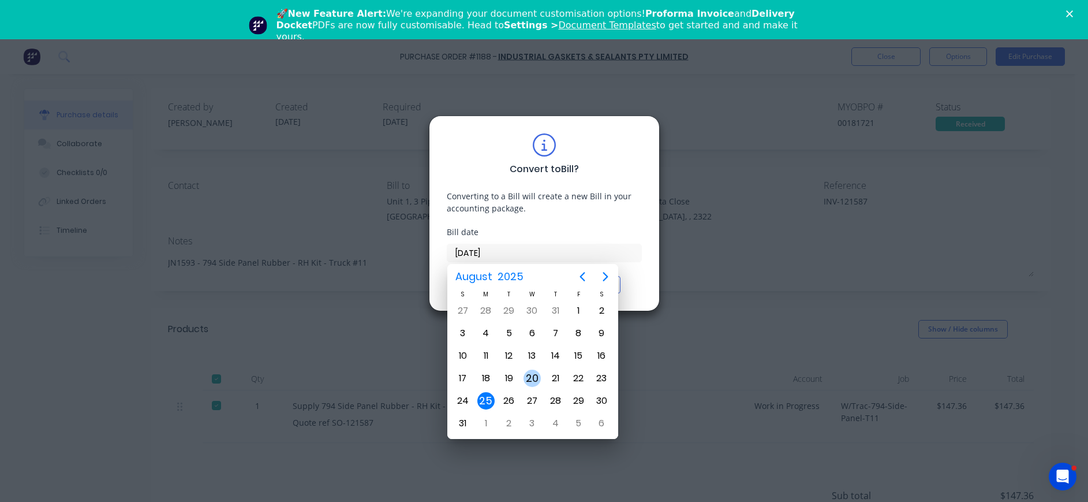
click at [532, 382] on div "20" at bounding box center [532, 377] width 17 height 17
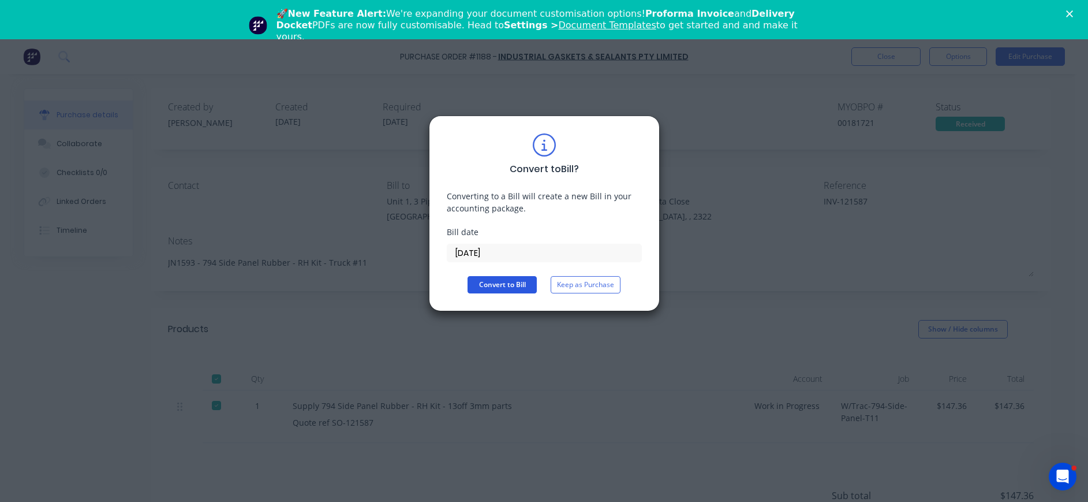
click at [490, 281] on button "Convert to Bill" at bounding box center [502, 284] width 69 height 17
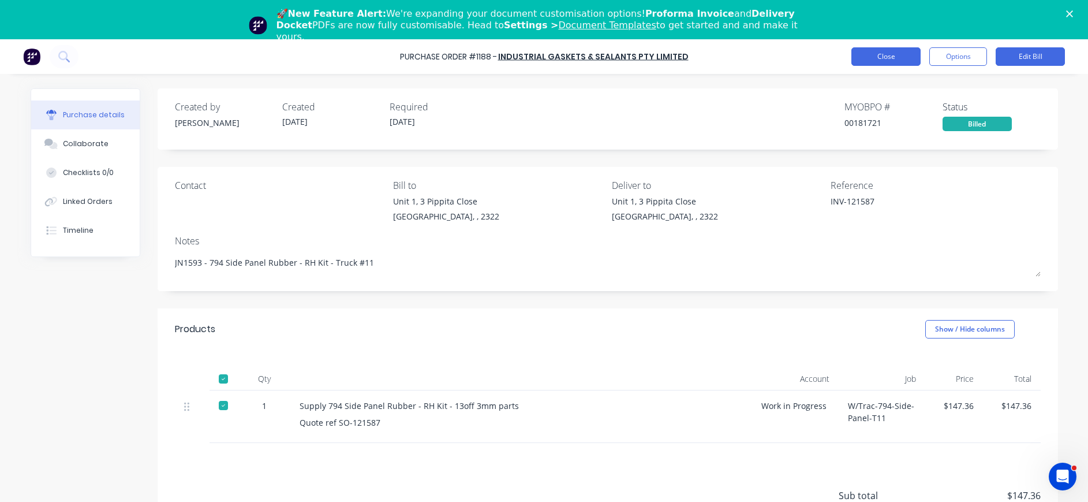
click at [894, 61] on button "Close" at bounding box center [885, 56] width 69 height 18
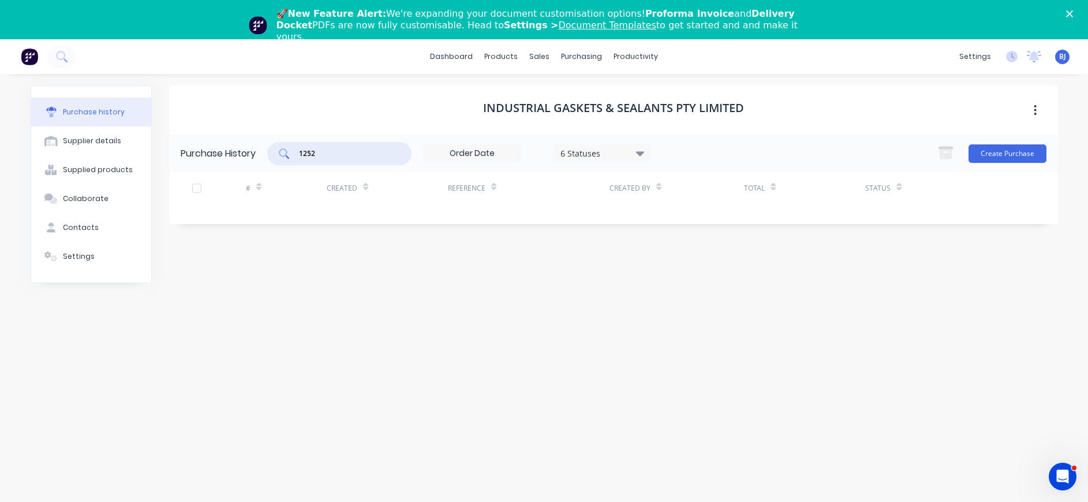
click at [326, 156] on input "1252" at bounding box center [346, 154] width 96 height 12
drag, startPoint x: 321, startPoint y: 154, endPoint x: 262, endPoint y: 157, distance: 59.6
click at [262, 157] on div "Purchase History 1252 6 Statuses 6 Statuses Create Purchase" at bounding box center [613, 153] width 889 height 38
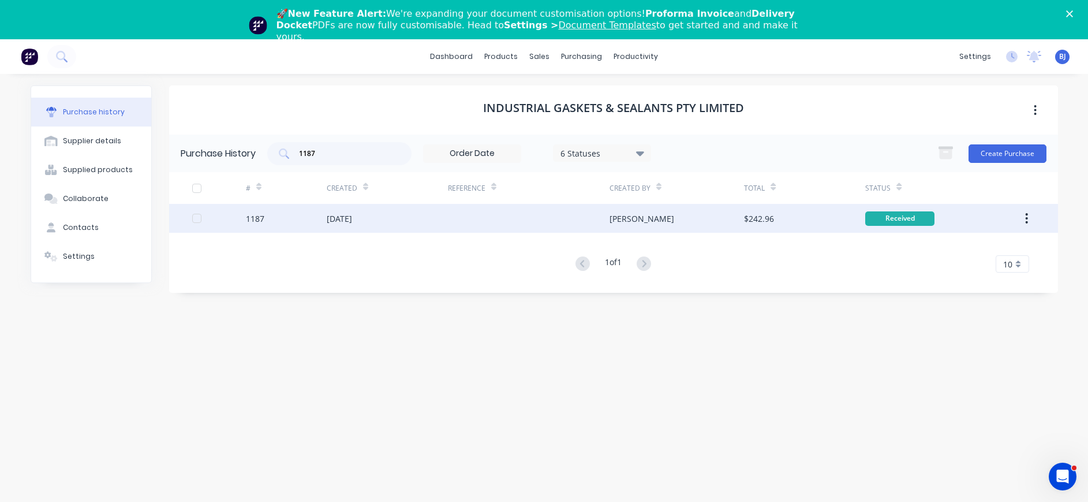
click at [266, 219] on div "1187" at bounding box center [286, 218] width 81 height 29
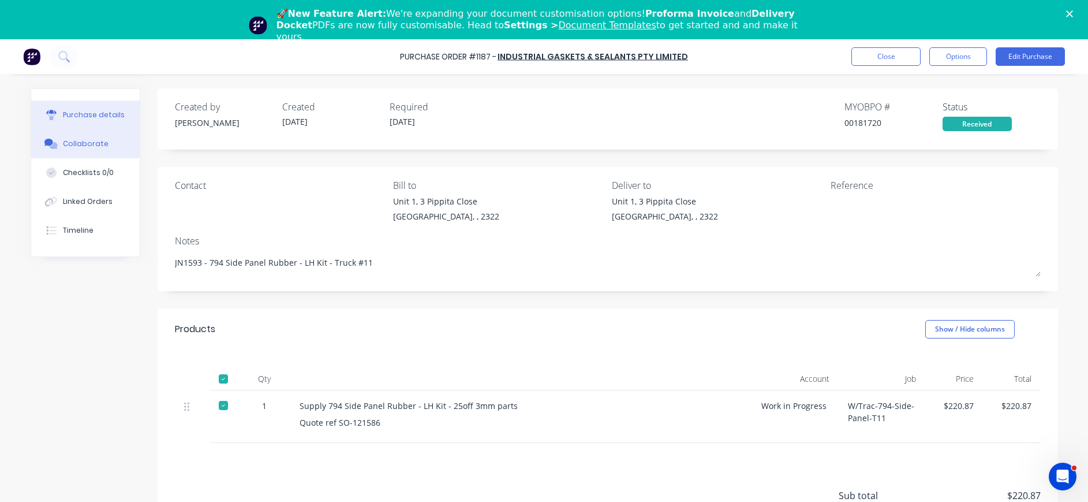
drag, startPoint x: 92, startPoint y: 143, endPoint x: 118, endPoint y: 149, distance: 26.3
click at [93, 142] on div "Collaborate" at bounding box center [86, 144] width 46 height 10
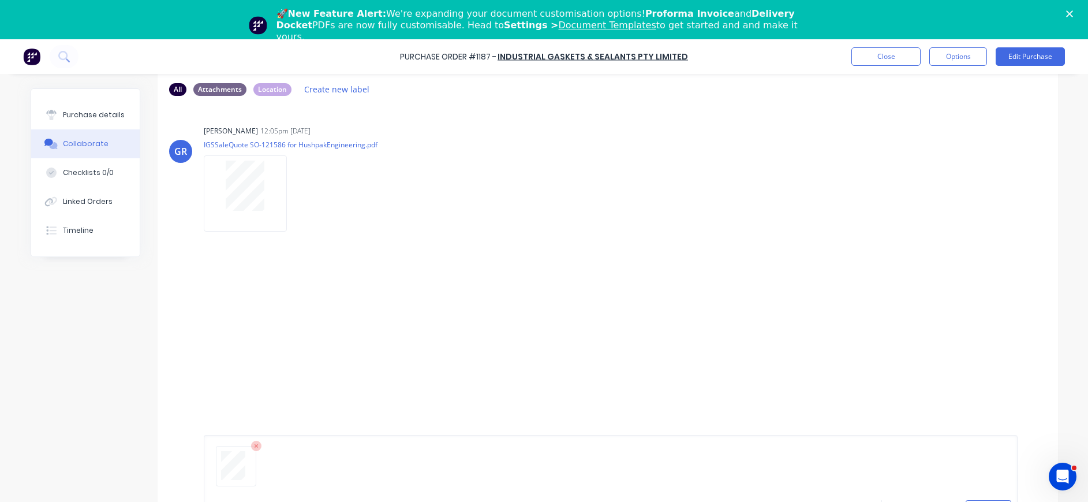
scroll to position [88, 0]
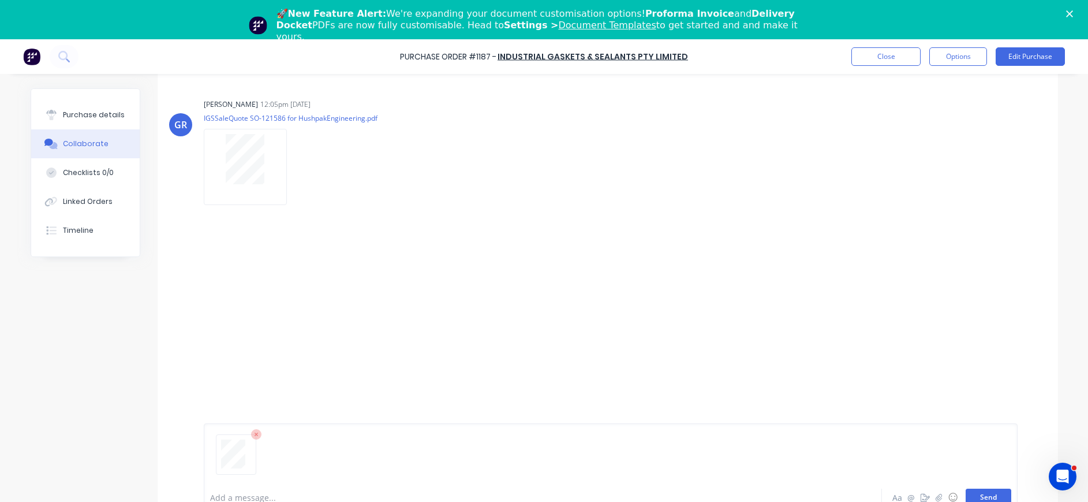
click at [979, 493] on button "Send" at bounding box center [989, 496] width 46 height 17
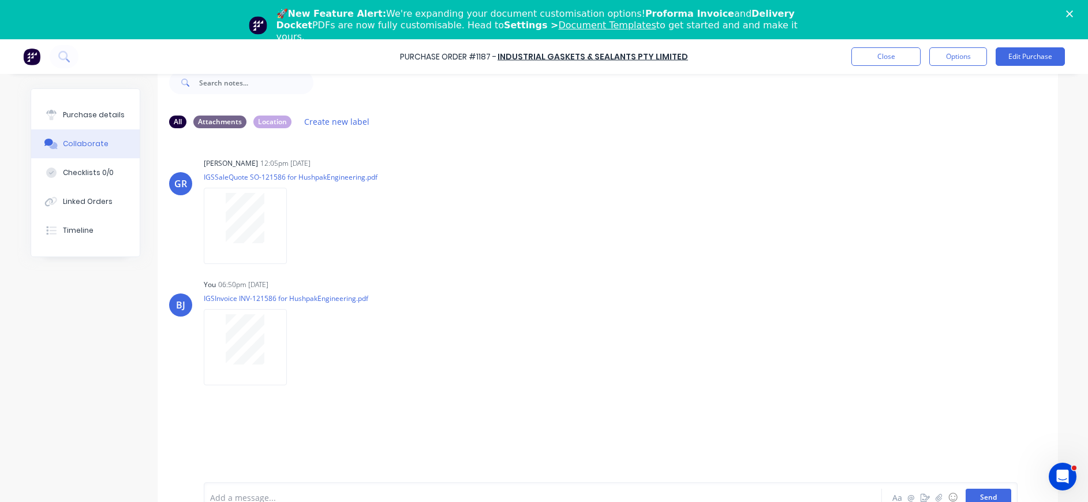
click at [967, 491] on button "Send" at bounding box center [989, 496] width 46 height 17
click at [87, 118] on div "Purchase details" at bounding box center [94, 115] width 62 height 10
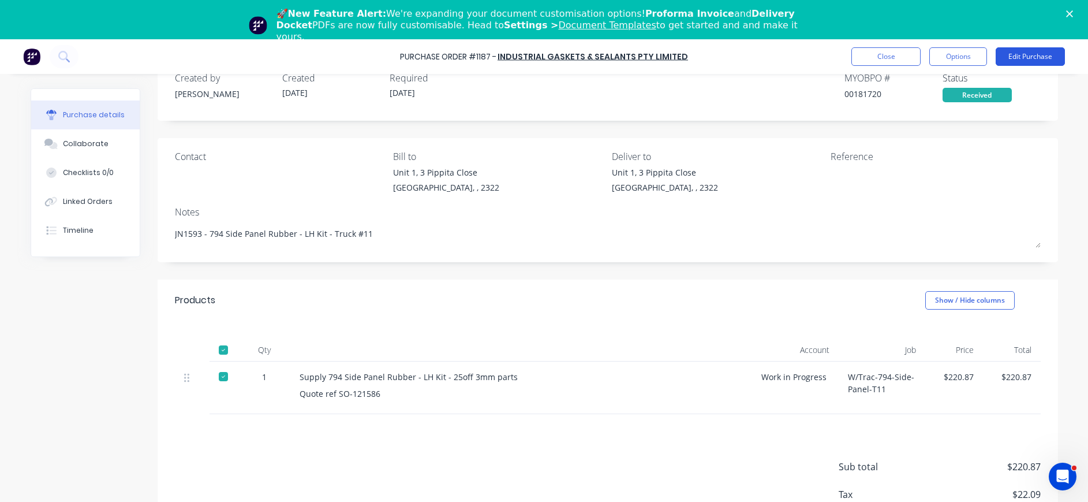
click at [1029, 55] on button "Edit Purchase" at bounding box center [1030, 56] width 69 height 18
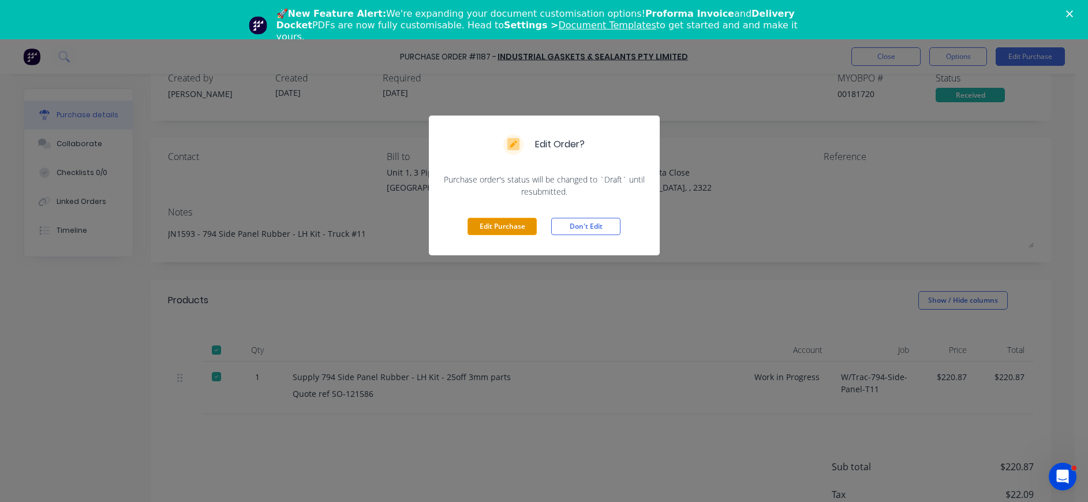
click at [518, 225] on button "Edit Purchase" at bounding box center [502, 226] width 69 height 17
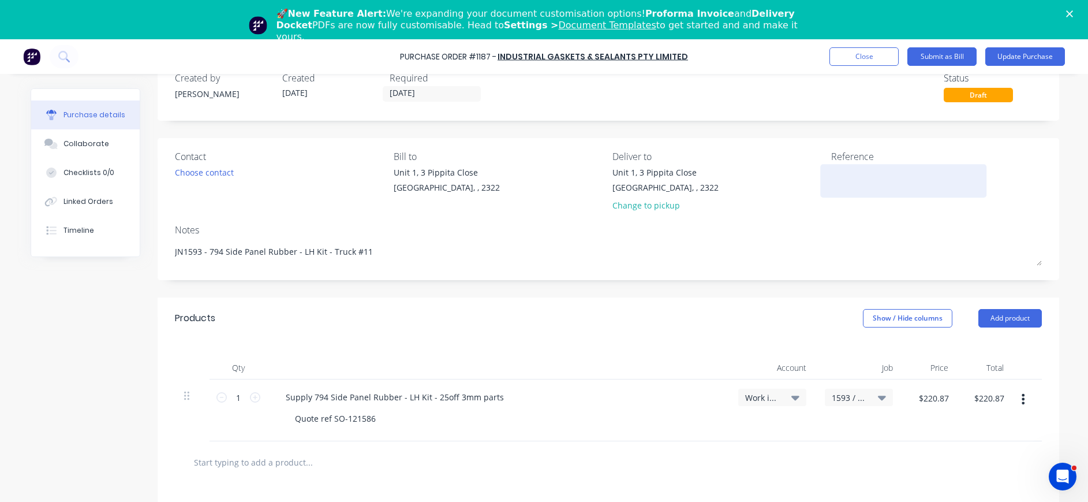
drag, startPoint x: 864, startPoint y: 178, endPoint x: 860, endPoint y: 171, distance: 7.5
click at [864, 178] on textarea at bounding box center [903, 179] width 144 height 26
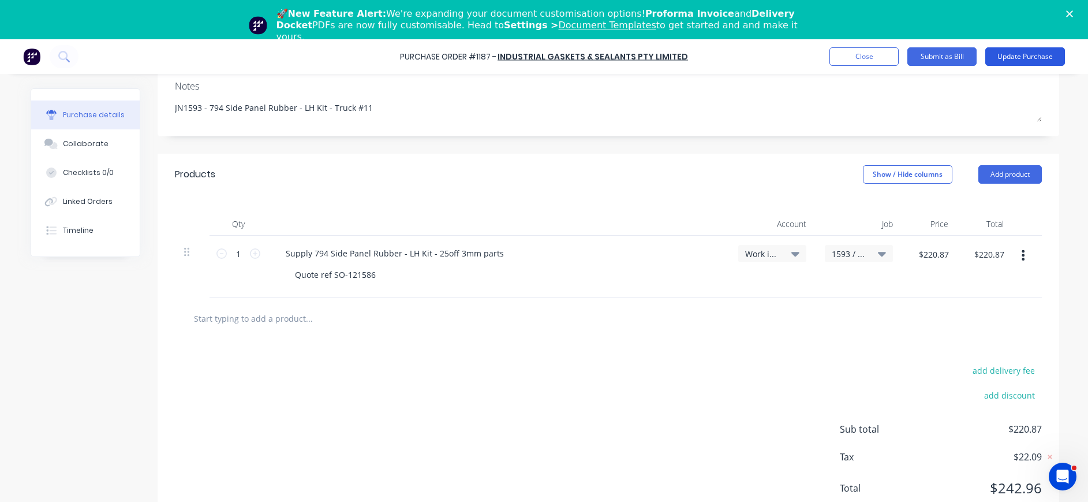
click at [1019, 55] on button "Update Purchase" at bounding box center [1025, 56] width 80 height 18
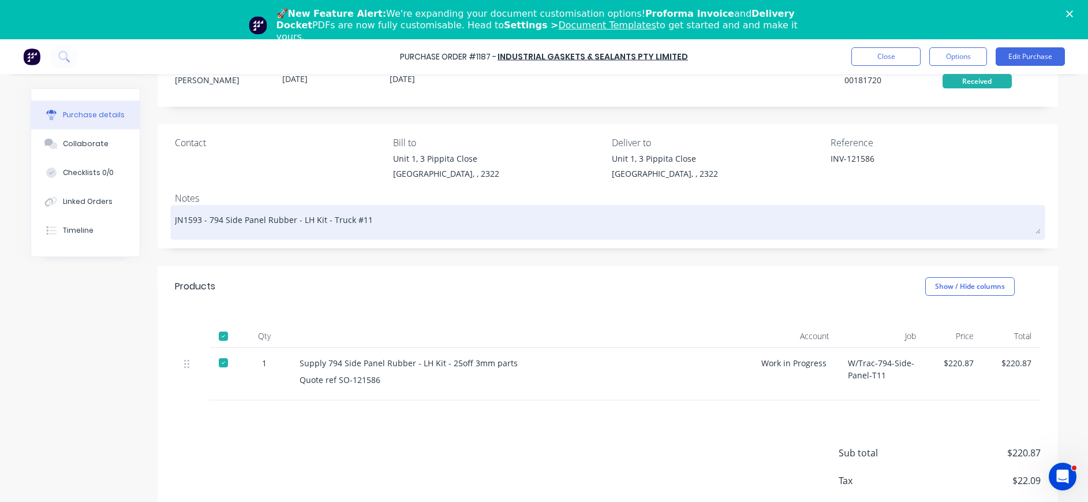
scroll to position [66, 0]
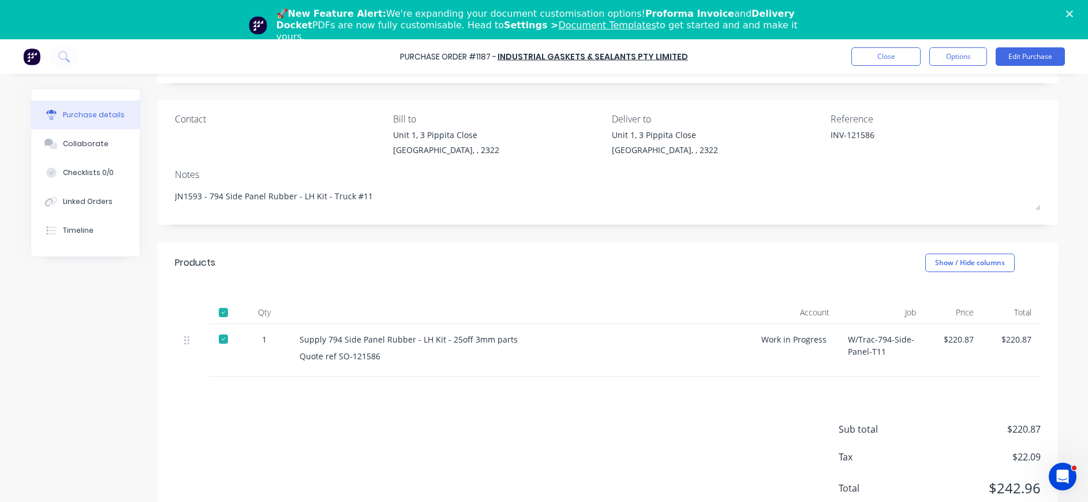
click at [274, 392] on div "Sub total $220.87 Tax $22.09 Total $242.96" at bounding box center [608, 452] width 900 height 153
click at [1051, 51] on button "Edit Purchase" at bounding box center [1030, 56] width 69 height 18
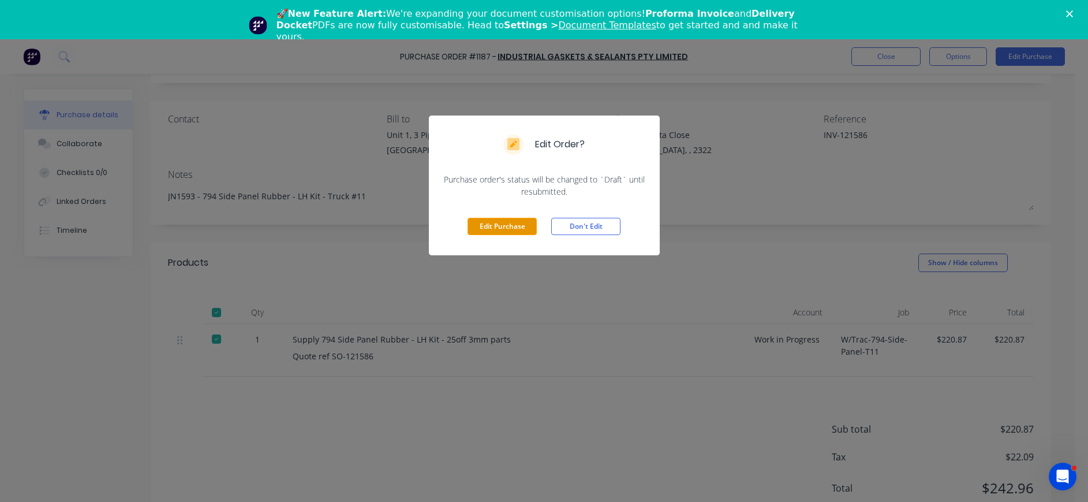
click at [509, 227] on button "Edit Purchase" at bounding box center [502, 226] width 69 height 17
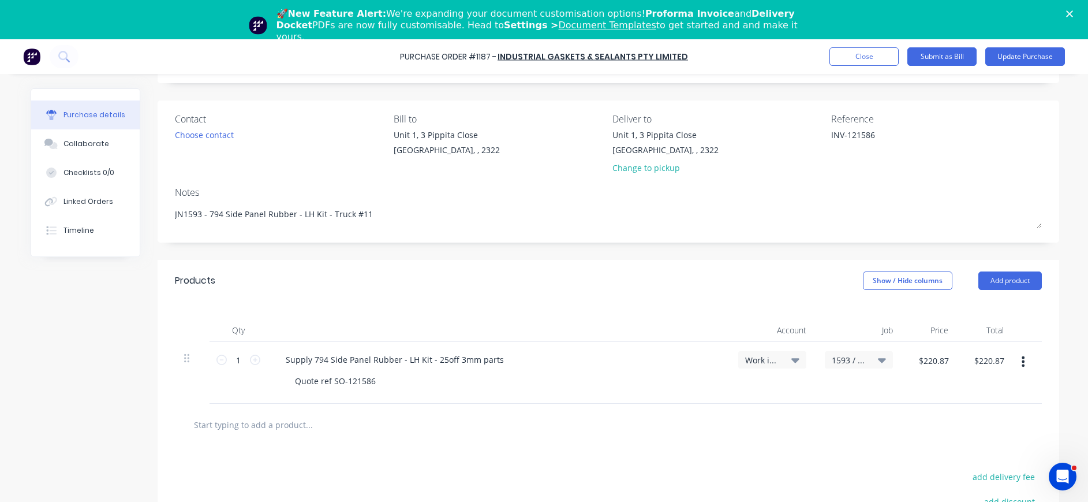
click at [290, 422] on input "text" at bounding box center [308, 424] width 231 height 23
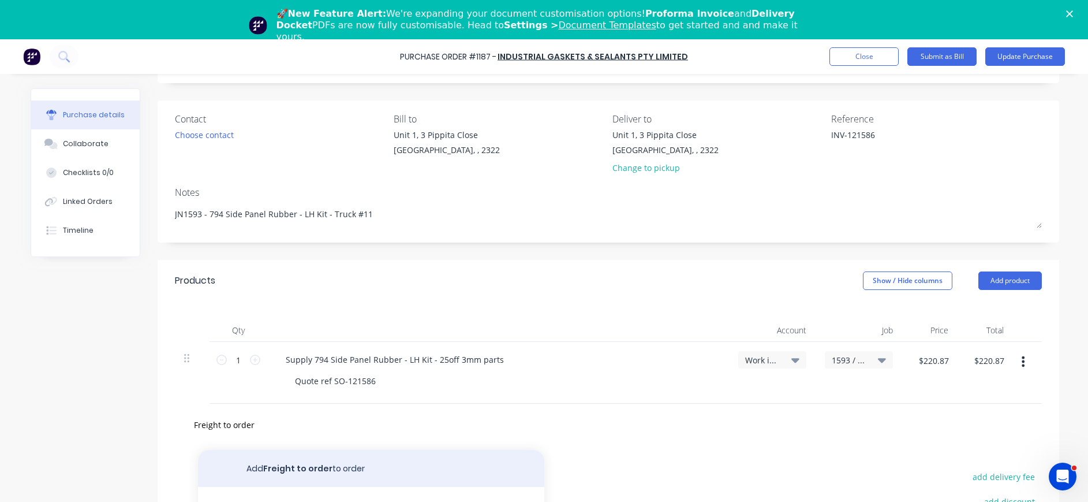
click at [304, 462] on button "Add Freight to order to order" at bounding box center [371, 468] width 346 height 37
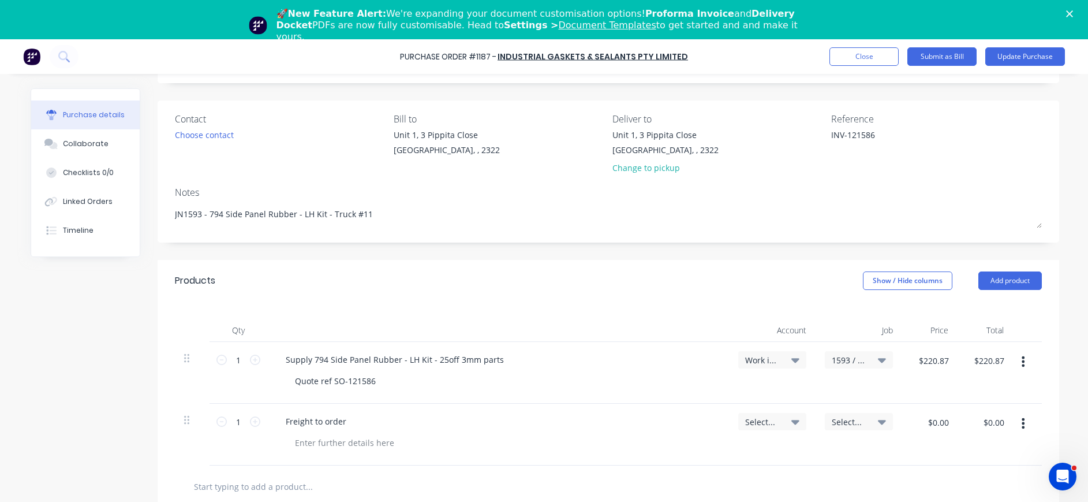
click at [791, 418] on icon at bounding box center [795, 421] width 8 height 13
click at [757, 444] on input at bounding box center [734, 455] width 118 height 23
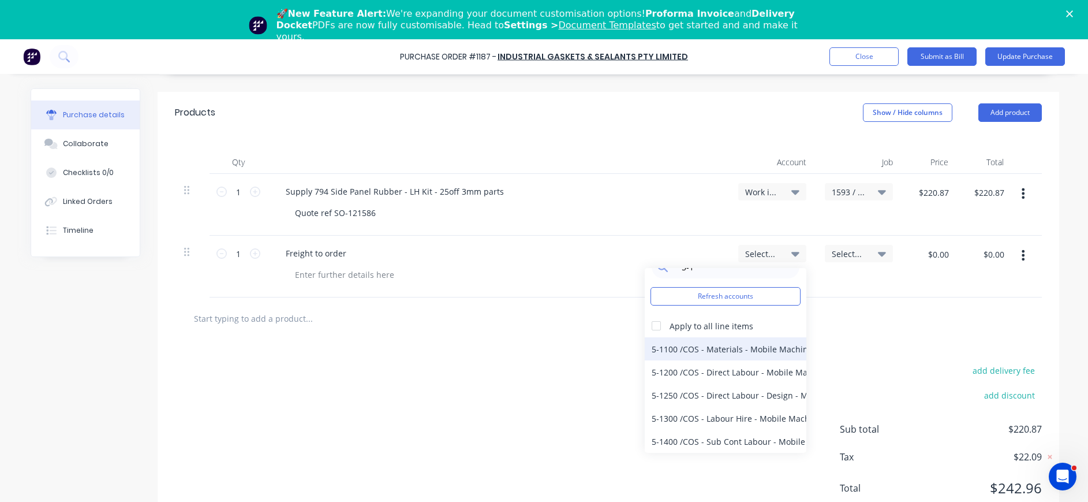
click at [724, 351] on div "5-1100 / COS - Materials - Mobile Machines Sound" at bounding box center [726, 348] width 162 height 23
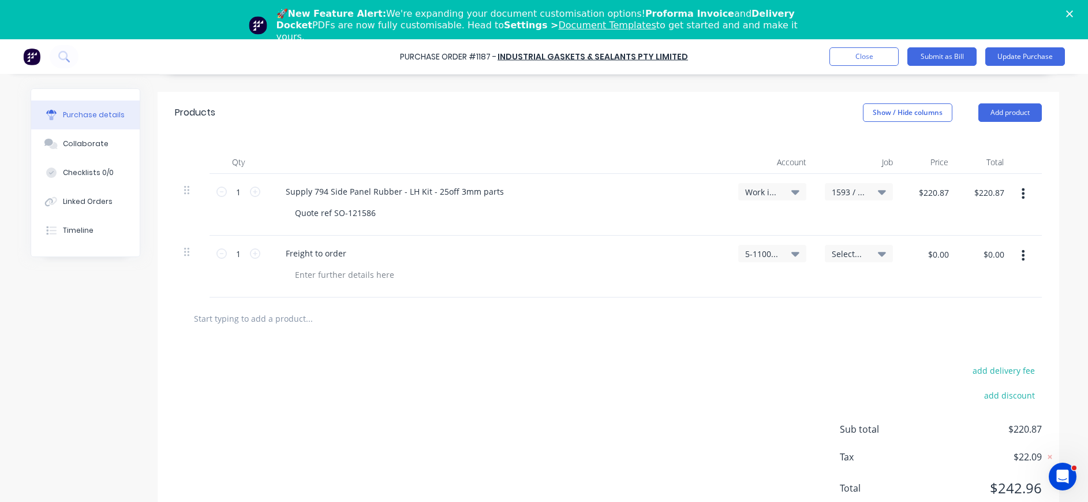
click at [840, 256] on span "Select..." at bounding box center [849, 254] width 35 height 12
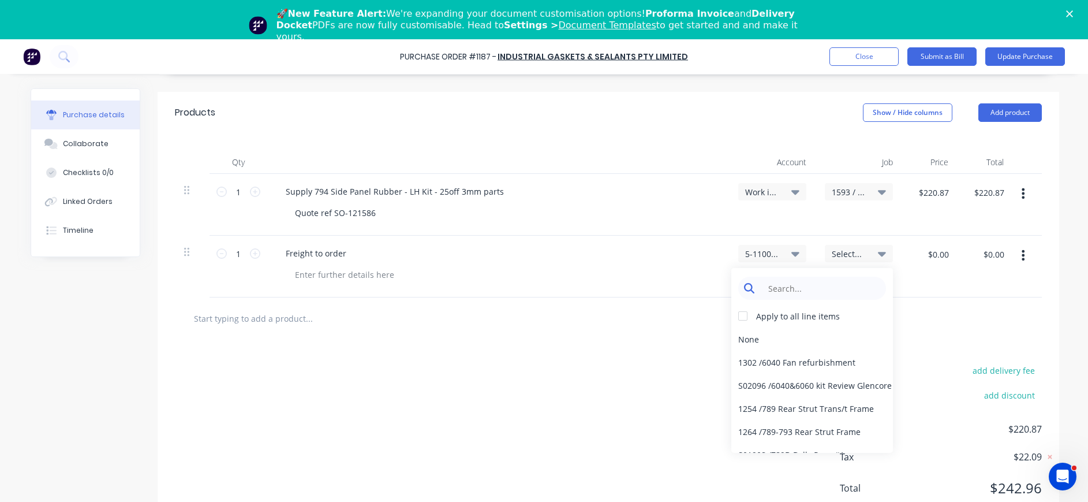
click at [835, 283] on input at bounding box center [821, 287] width 118 height 23
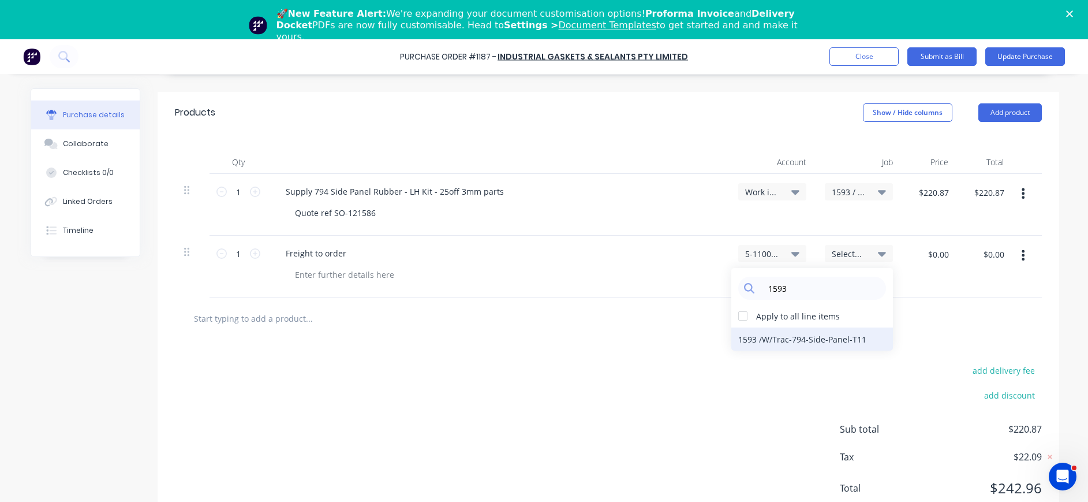
click at [837, 338] on div "1593 / W/Trac-794-Side-Panel-T11" at bounding box center [812, 338] width 162 height 23
drag, startPoint x: 943, startPoint y: 252, endPoint x: 952, endPoint y: 253, distance: 9.9
click at [945, 252] on input "$0.00" at bounding box center [938, 254] width 35 height 18
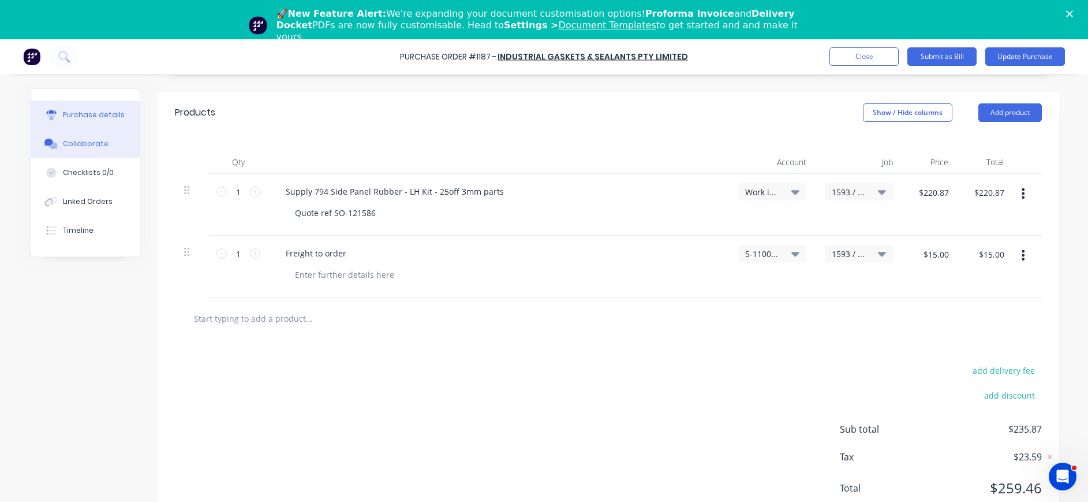
click at [87, 140] on div "Collaborate" at bounding box center [86, 144] width 46 height 10
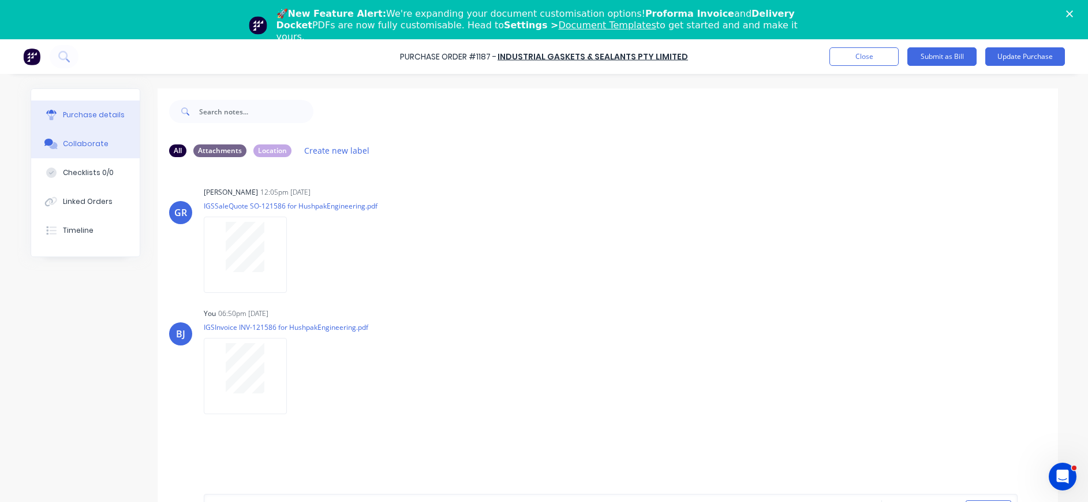
click at [74, 110] on div "Purchase details" at bounding box center [94, 115] width 62 height 10
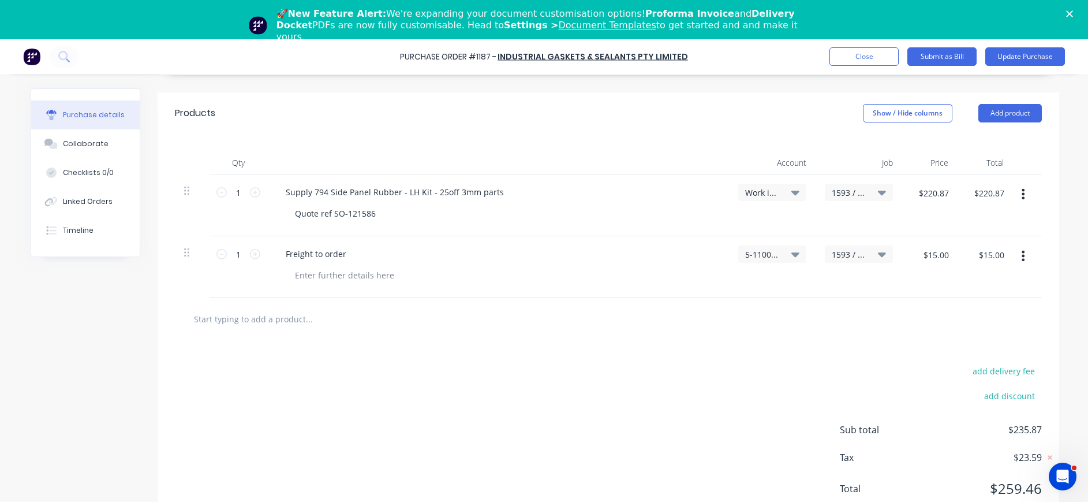
scroll to position [234, 0]
click at [985, 196] on input "$220.87" at bounding box center [989, 192] width 44 height 18
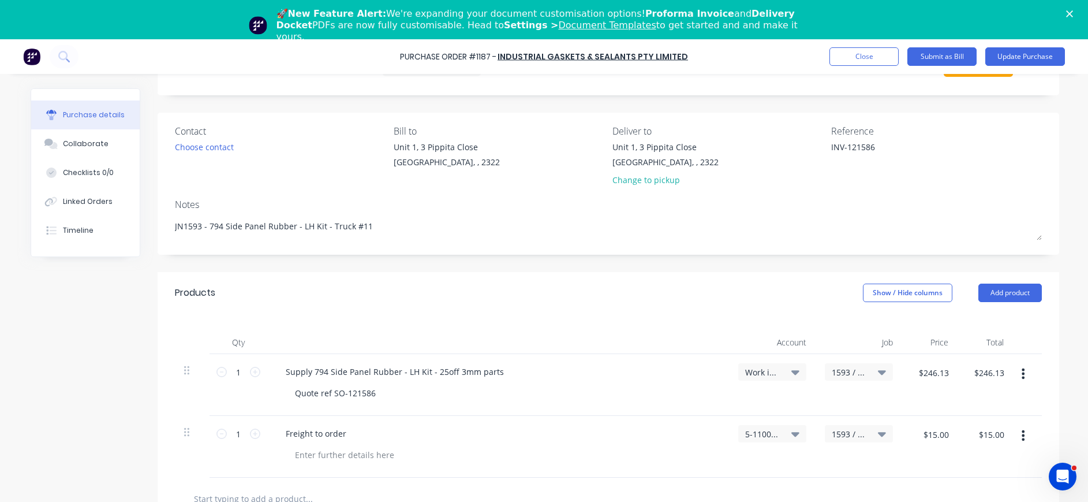
scroll to position [0, 0]
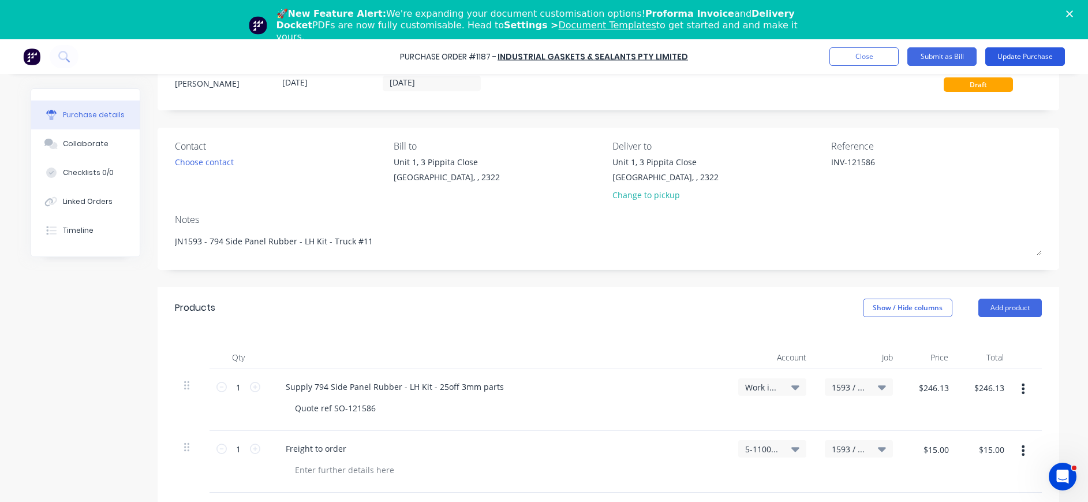
click at [1042, 57] on button "Update Purchase" at bounding box center [1025, 56] width 80 height 18
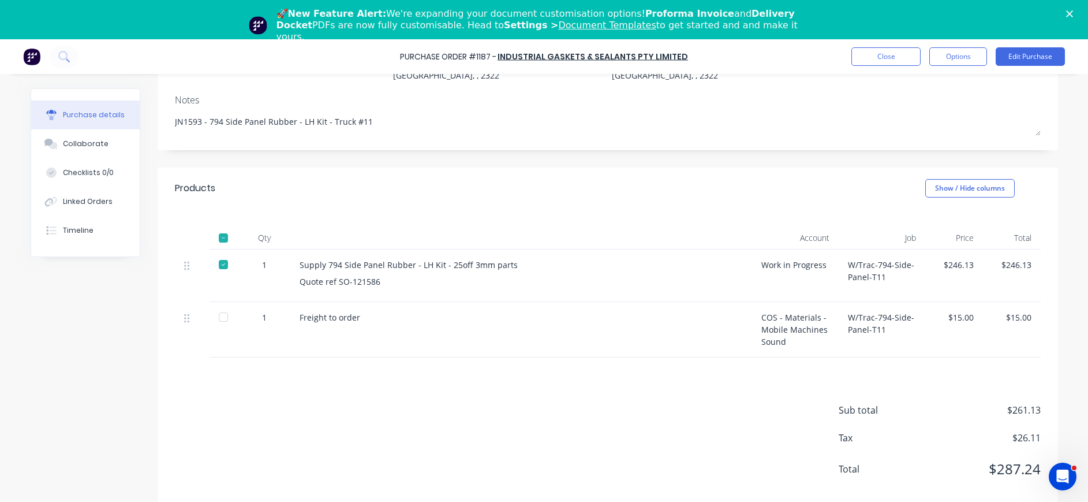
scroll to position [122, 0]
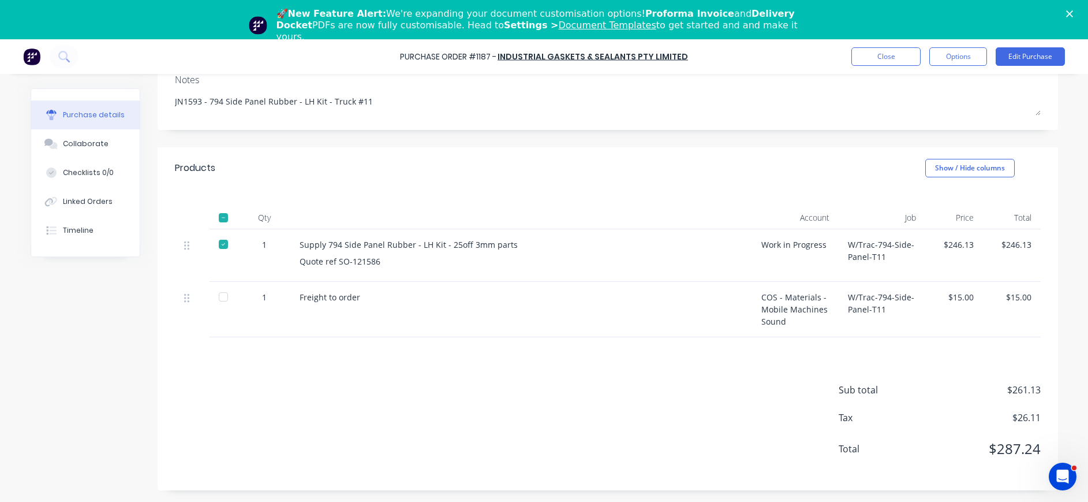
click at [215, 299] on div at bounding box center [223, 296] width 23 height 23
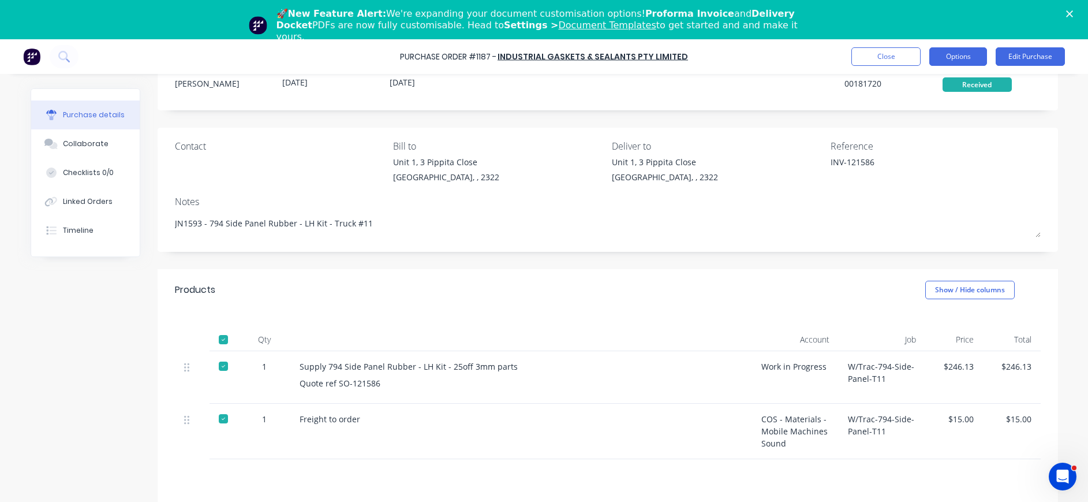
click at [969, 58] on button "Options" at bounding box center [958, 56] width 58 height 18
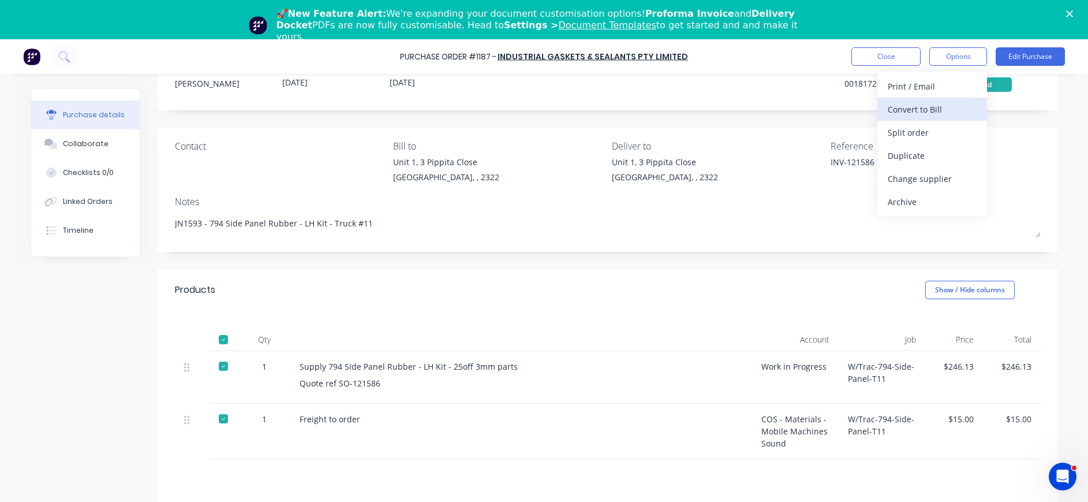
click at [916, 109] on div "Convert to Bill" at bounding box center [932, 109] width 89 height 17
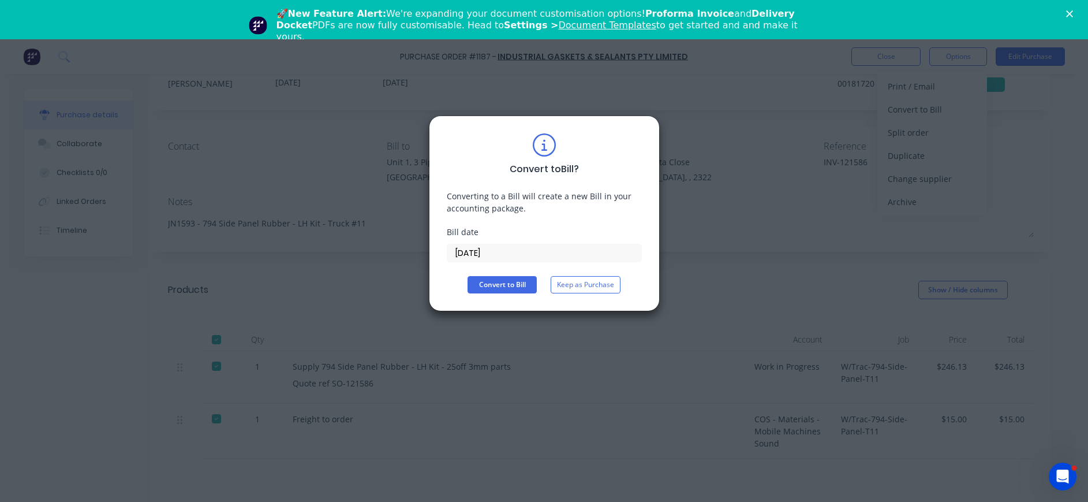
click at [492, 255] on input "[DATE]" at bounding box center [544, 252] width 194 height 17
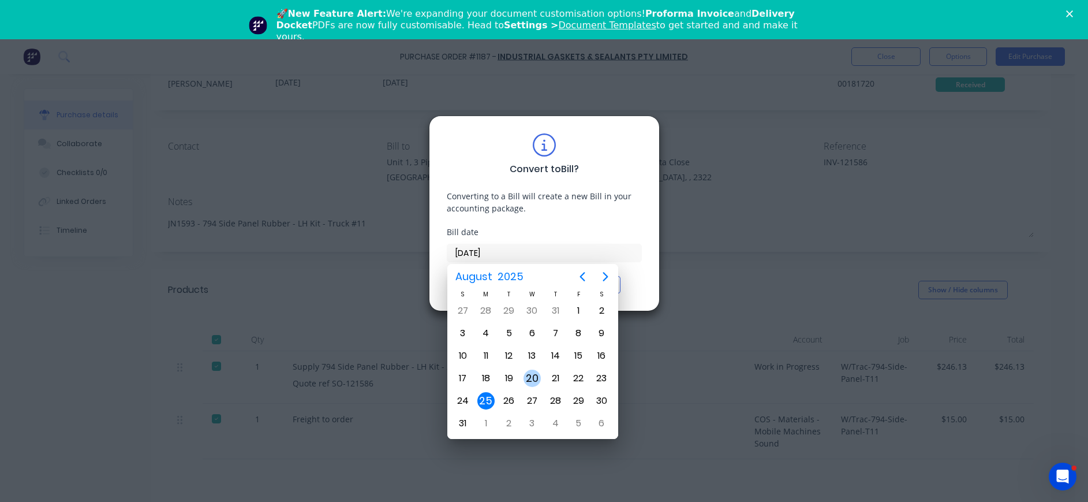
click at [531, 375] on div "20" at bounding box center [532, 377] width 17 height 17
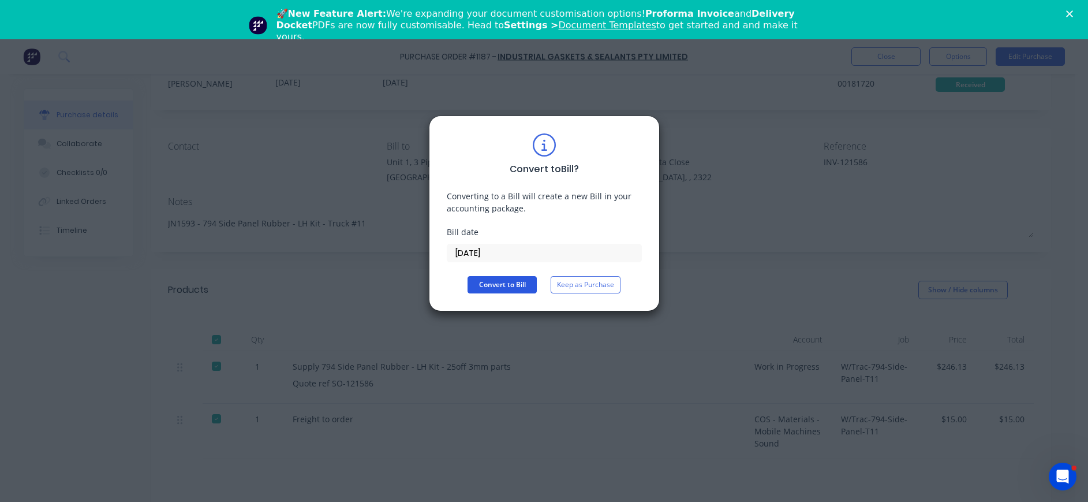
click at [483, 285] on button "Convert to Bill" at bounding box center [502, 284] width 69 height 17
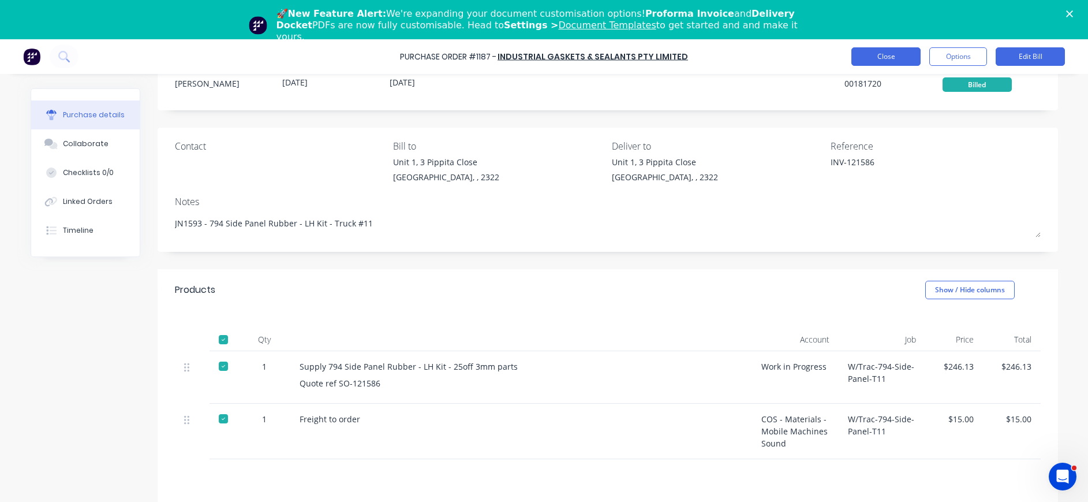
click at [881, 56] on button "Close" at bounding box center [885, 56] width 69 height 18
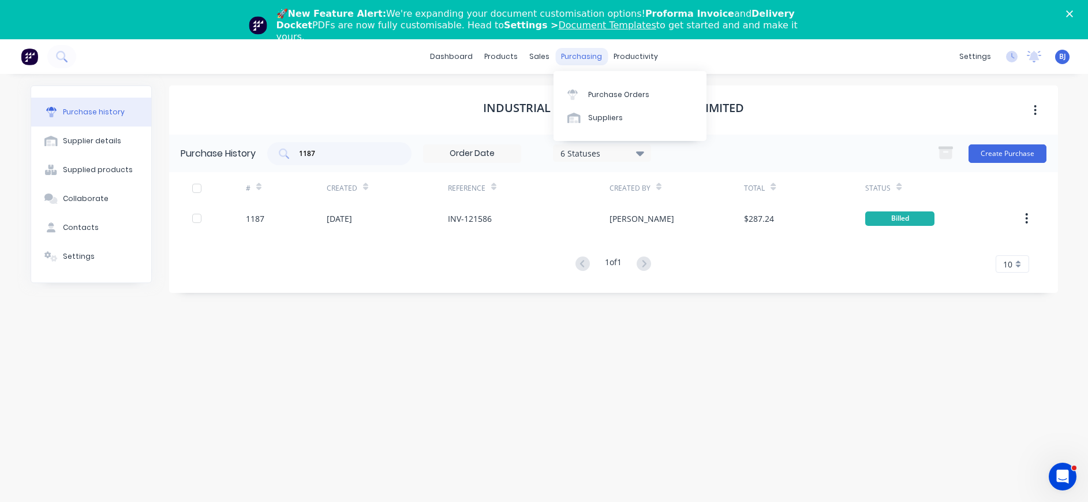
click at [584, 53] on div "purchasing" at bounding box center [581, 56] width 53 height 17
click at [596, 89] on div "Purchase Orders" at bounding box center [618, 94] width 61 height 10
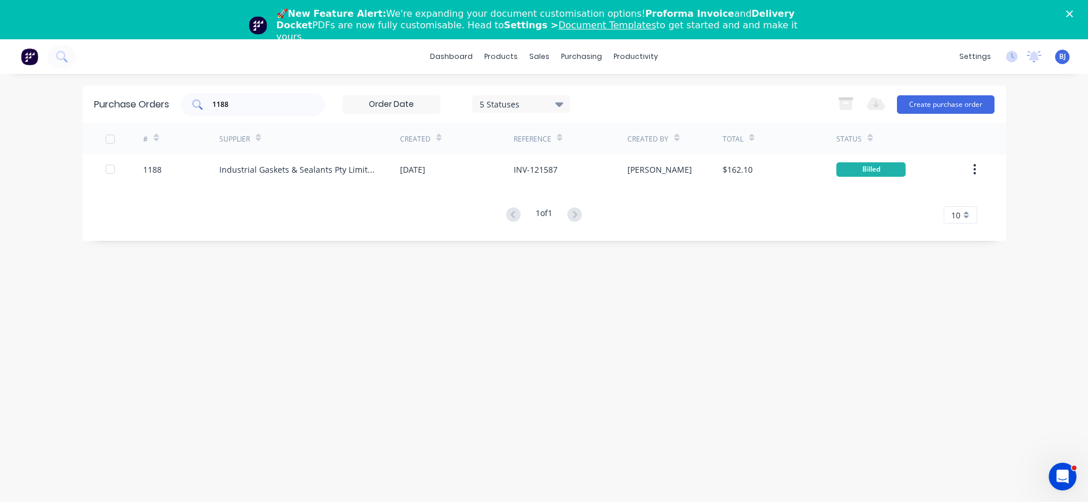
click at [274, 102] on input "1188" at bounding box center [259, 105] width 96 height 12
drag, startPoint x: 274, startPoint y: 102, endPoint x: 146, endPoint y: 119, distance: 128.7
click at [146, 119] on div "Purchase Orders 1188 5 Statuses 5 Statuses Export to Excel (XLSX) Create purcha…" at bounding box center [544, 104] width 923 height 38
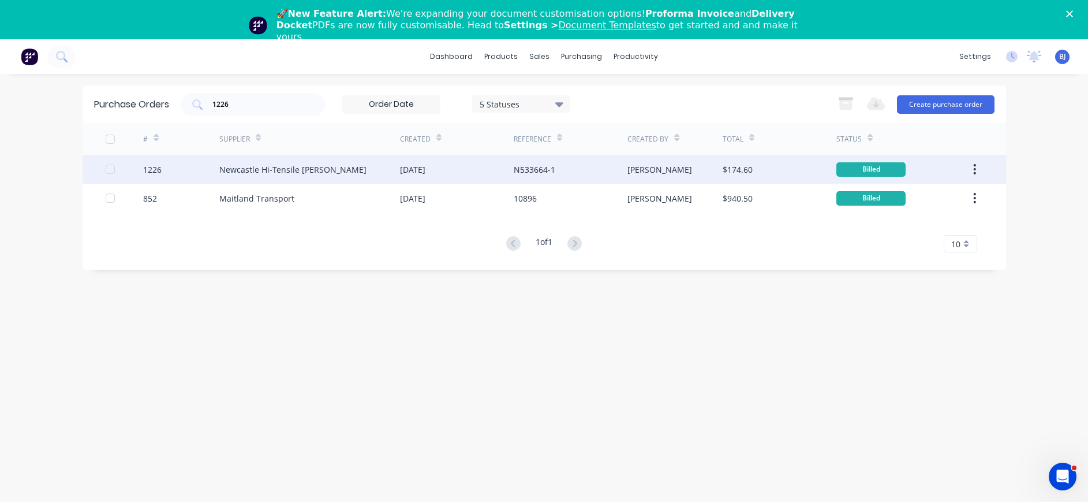
click at [300, 168] on div "Newcastle Hi-Tensile [PERSON_NAME]" at bounding box center [292, 169] width 147 height 12
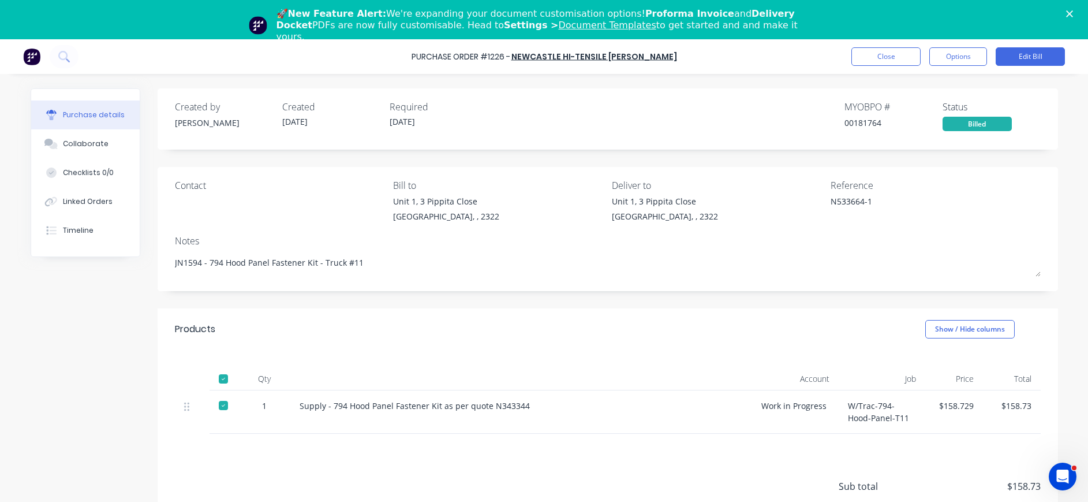
drag, startPoint x: 106, startPoint y: 135, endPoint x: 150, endPoint y: 141, distance: 44.2
click at [107, 137] on button "Collaborate" at bounding box center [85, 143] width 109 height 29
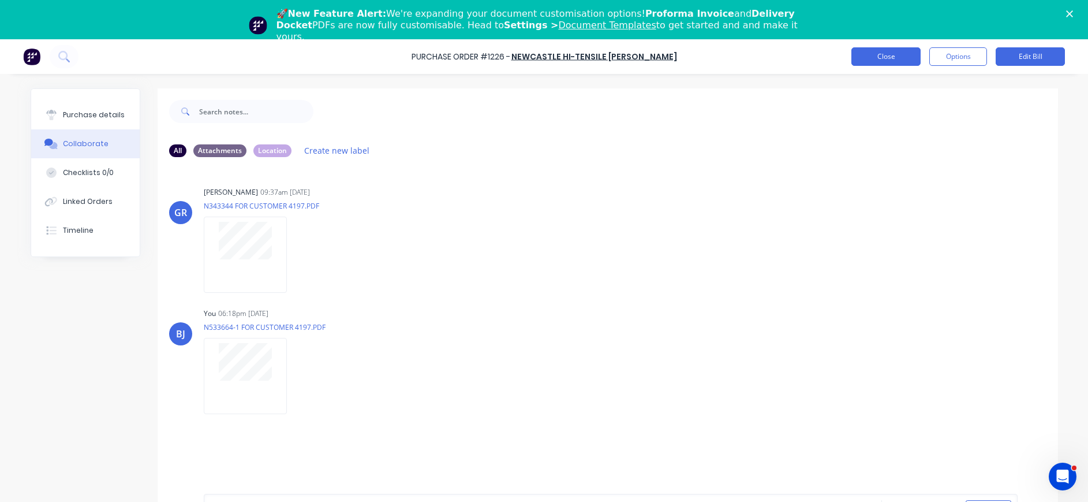
click at [884, 55] on button "Close" at bounding box center [885, 56] width 69 height 18
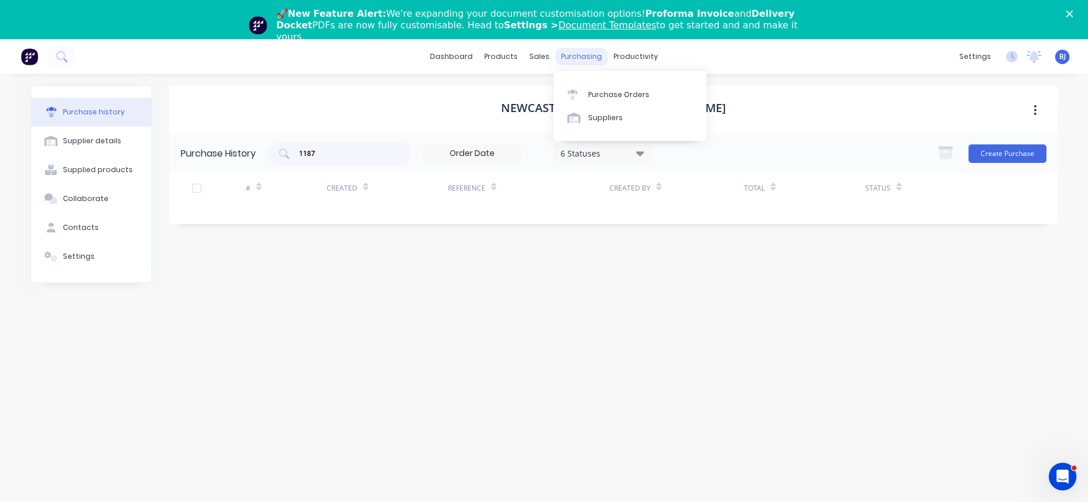
click at [589, 51] on div "purchasing" at bounding box center [581, 56] width 53 height 17
click at [604, 92] on div "Purchase Orders" at bounding box center [618, 94] width 61 height 10
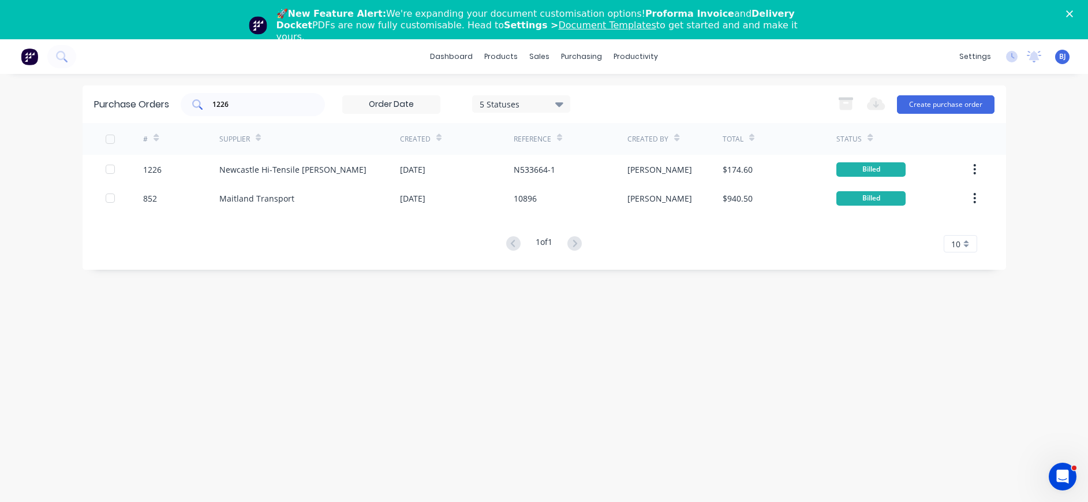
click at [274, 111] on div "1226" at bounding box center [253, 104] width 144 height 23
drag, startPoint x: 260, startPoint y: 111, endPoint x: 195, endPoint y: 110, distance: 64.6
click at [195, 110] on div "1226" at bounding box center [253, 104] width 144 height 23
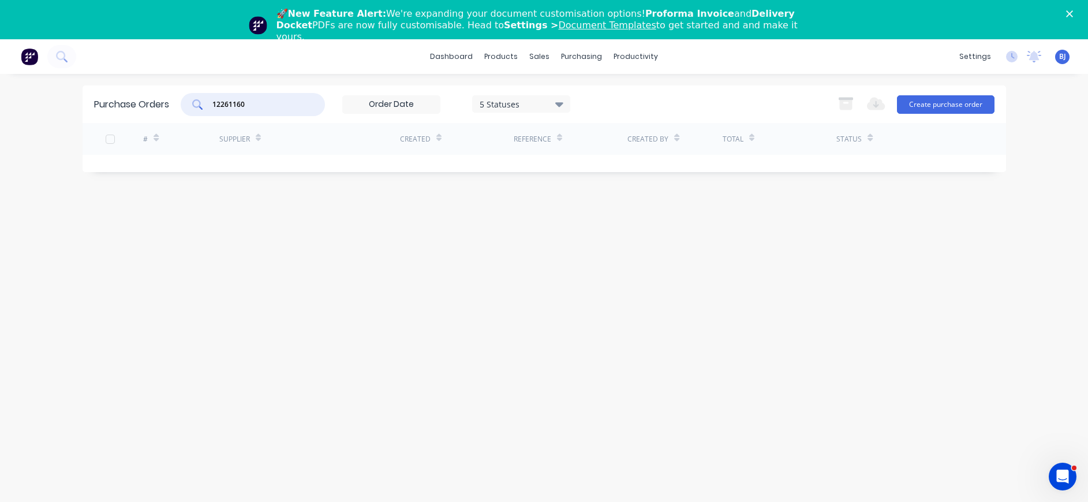
drag, startPoint x: 249, startPoint y: 104, endPoint x: 187, endPoint y: 102, distance: 62.4
click at [187, 102] on div "12261160" at bounding box center [253, 104] width 144 height 23
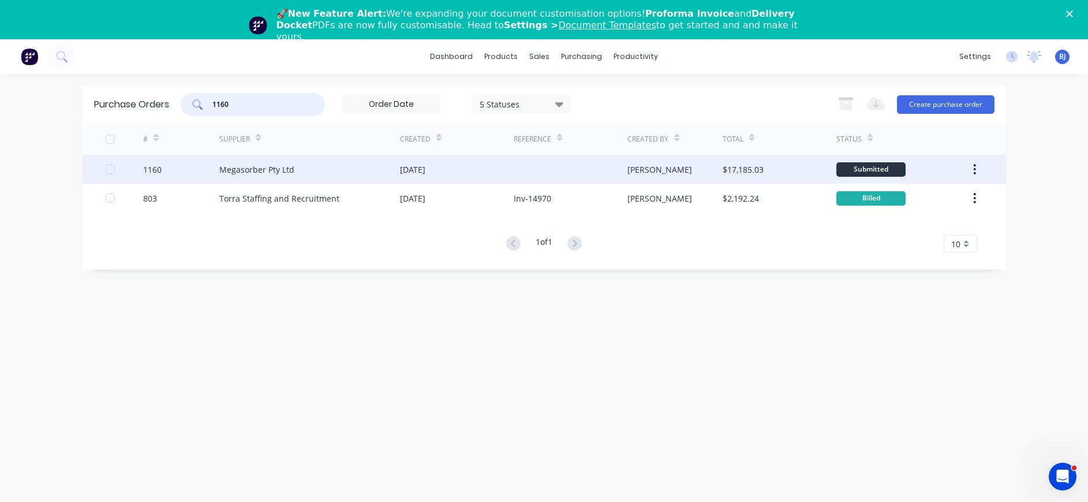
click at [276, 169] on div "Megasorber Pty Ltd" at bounding box center [256, 169] width 75 height 12
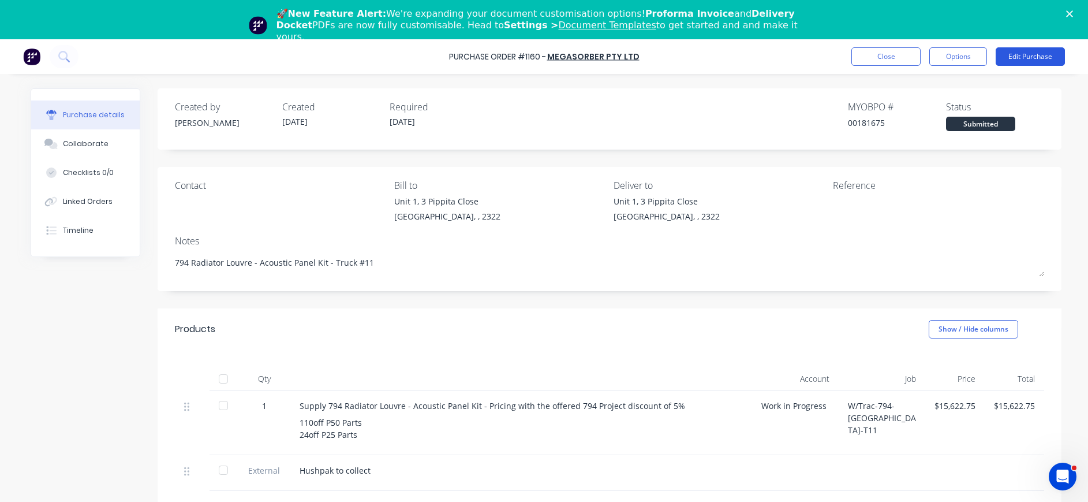
click at [1012, 55] on button "Edit Purchase" at bounding box center [1030, 56] width 69 height 18
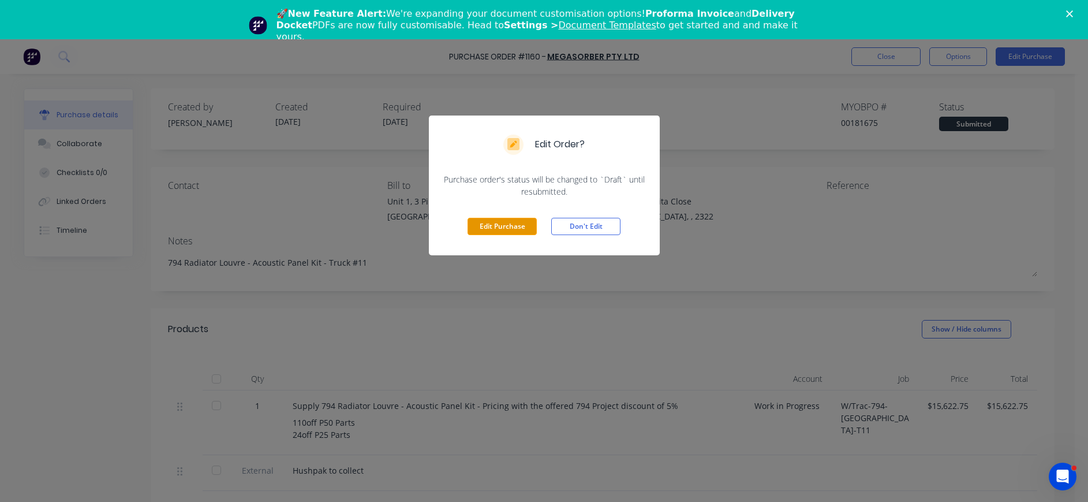
click at [498, 222] on button "Edit Purchase" at bounding box center [502, 226] width 69 height 17
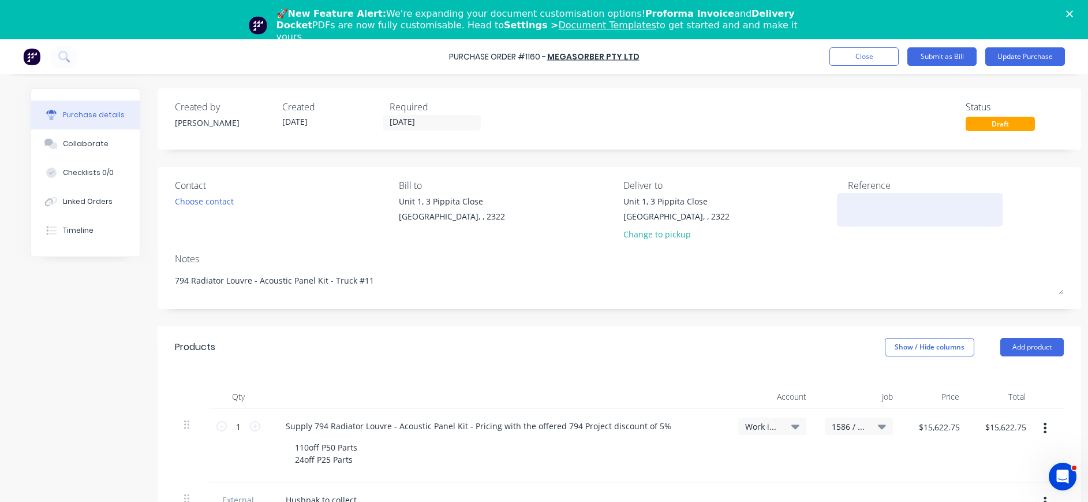
click at [868, 207] on textarea at bounding box center [920, 208] width 144 height 26
click at [905, 204] on textarea "M16421" at bounding box center [920, 208] width 144 height 26
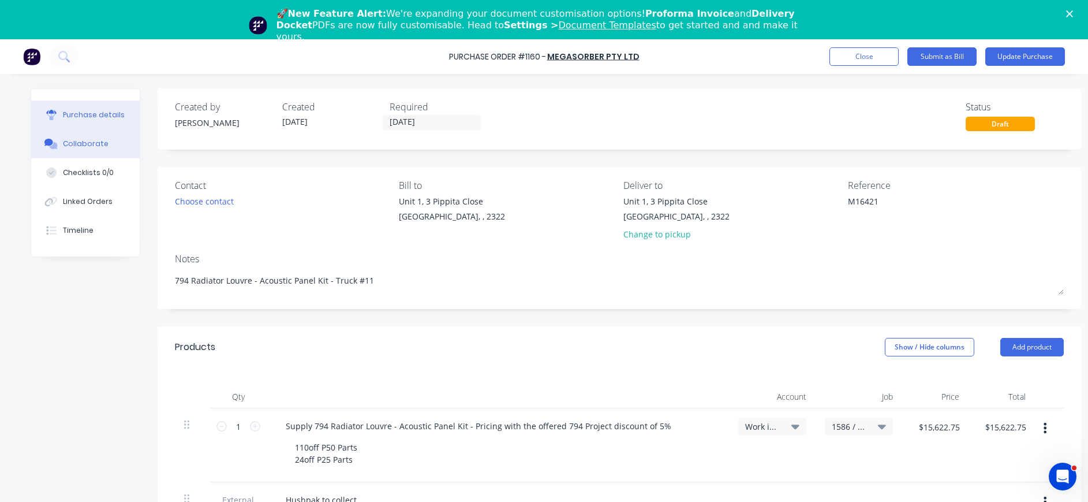
drag, startPoint x: 62, startPoint y: 147, endPoint x: 69, endPoint y: 148, distance: 7.0
click at [63, 147] on div "Collaborate" at bounding box center [86, 144] width 46 height 10
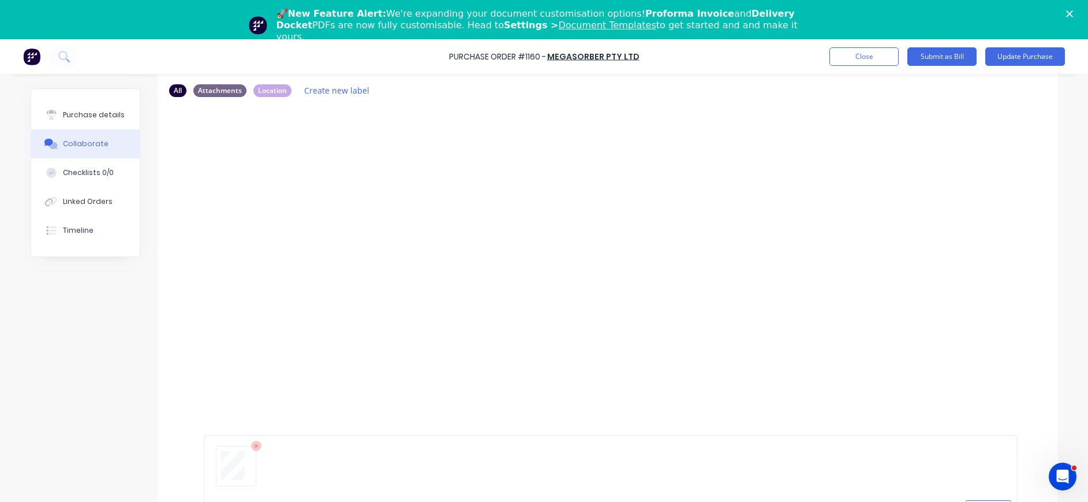
scroll to position [88, 0]
click at [987, 497] on button "Send" at bounding box center [989, 496] width 46 height 17
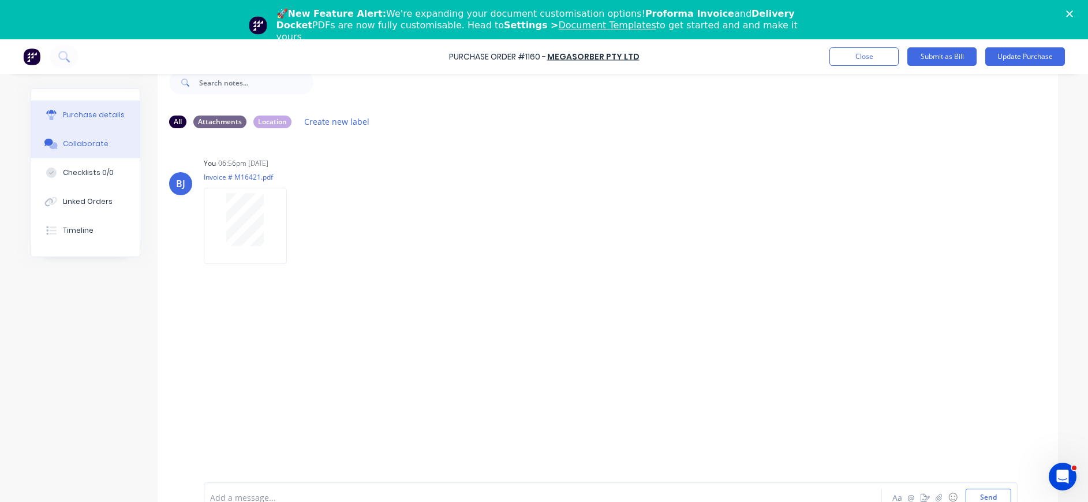
click at [106, 114] on div "Purchase details" at bounding box center [94, 115] width 62 height 10
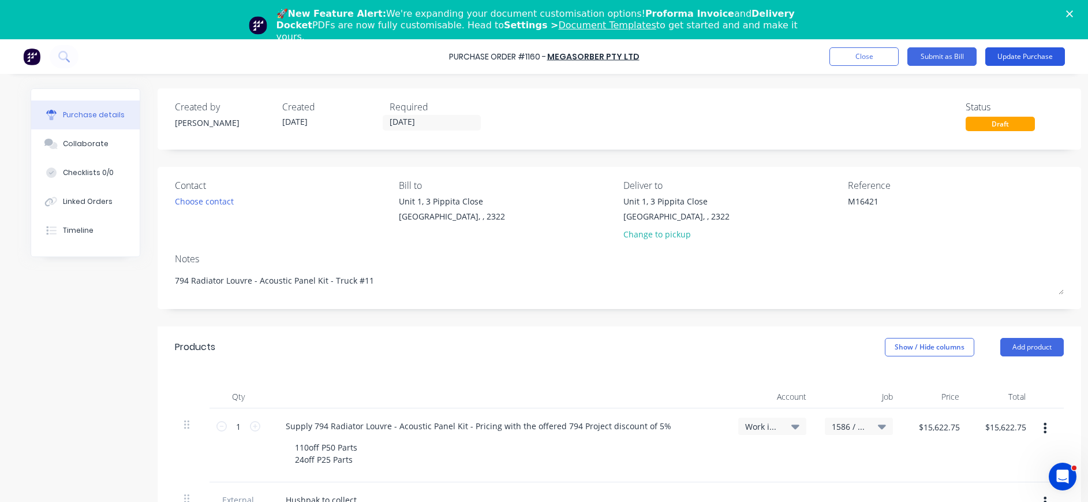
click at [1003, 53] on button "Update Purchase" at bounding box center [1025, 56] width 80 height 18
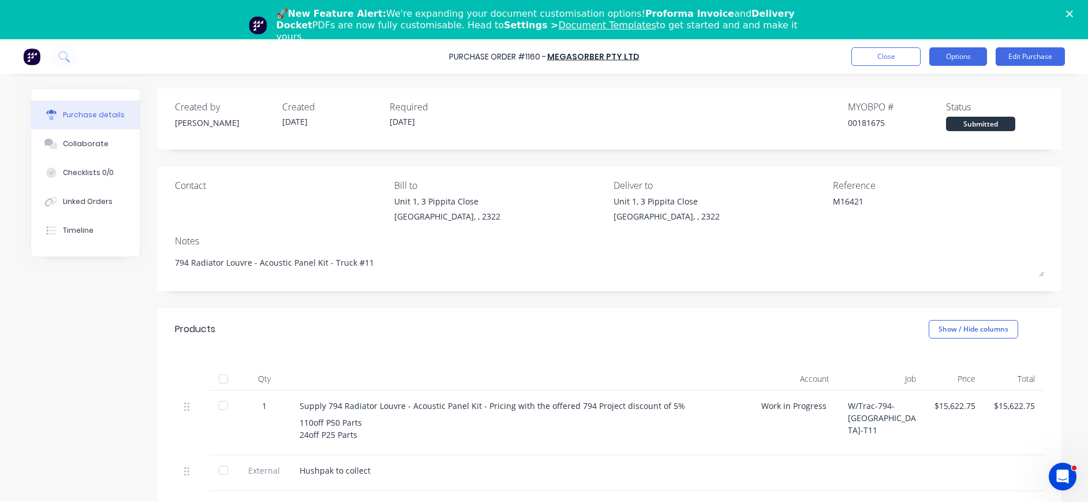
drag, startPoint x: 967, startPoint y: 54, endPoint x: 971, endPoint y: 66, distance: 12.4
click at [968, 54] on button "Options" at bounding box center [958, 56] width 58 height 18
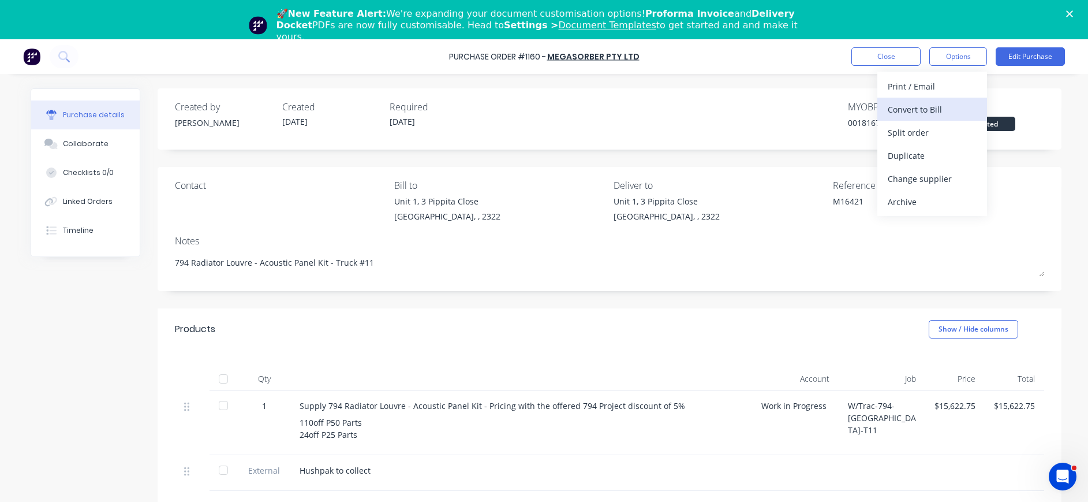
click at [940, 107] on div "Convert to Bill" at bounding box center [932, 109] width 89 height 17
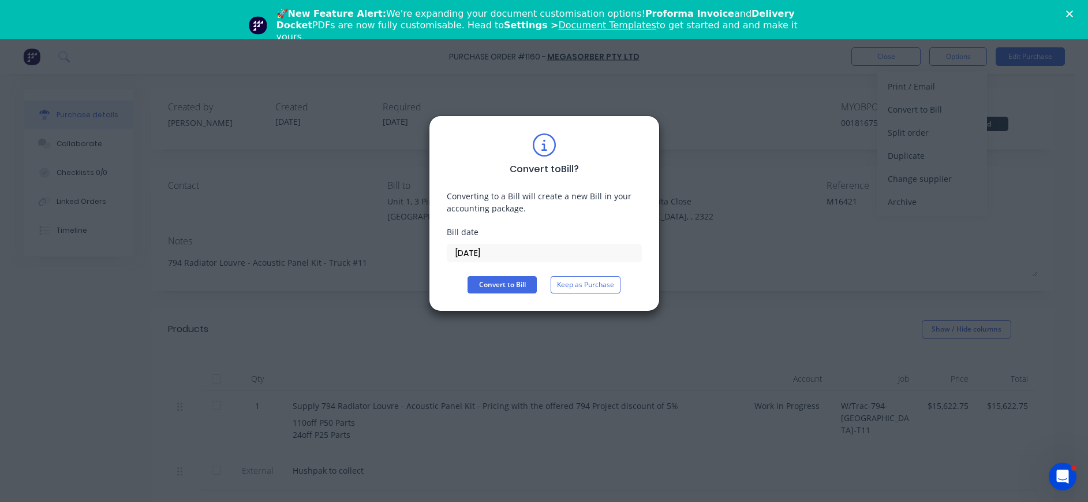
click at [492, 246] on input "[DATE]" at bounding box center [544, 252] width 194 height 17
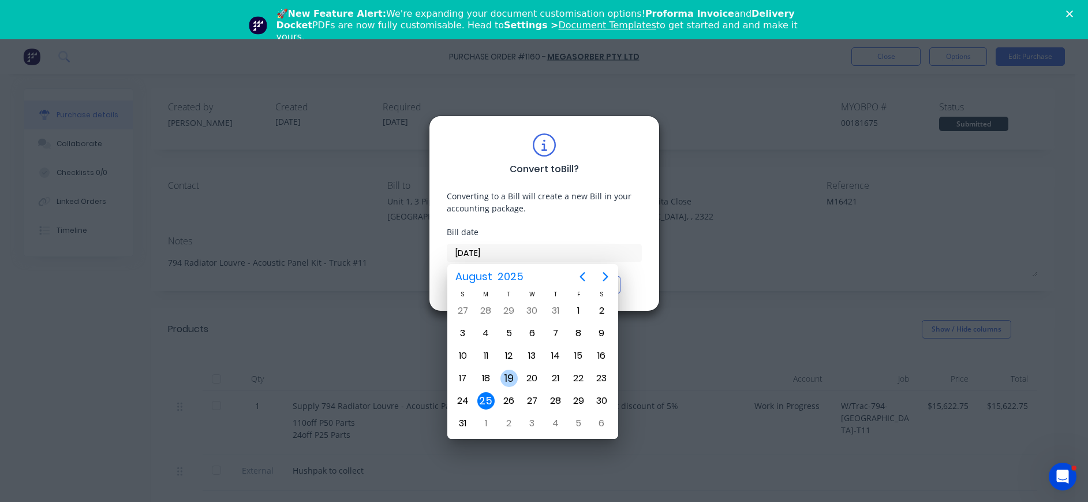
click at [507, 376] on div "19" at bounding box center [508, 377] width 17 height 17
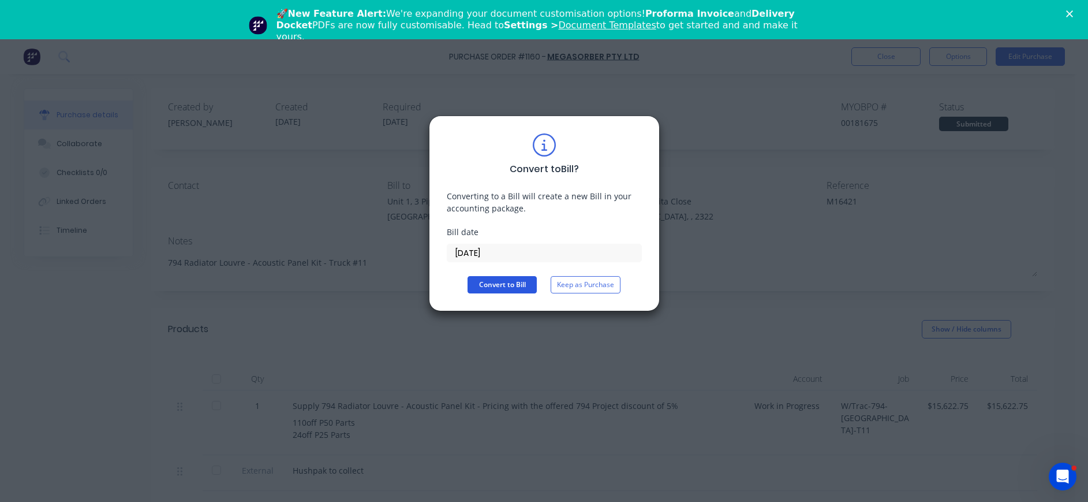
click at [506, 290] on button "Convert to Bill" at bounding box center [502, 284] width 69 height 17
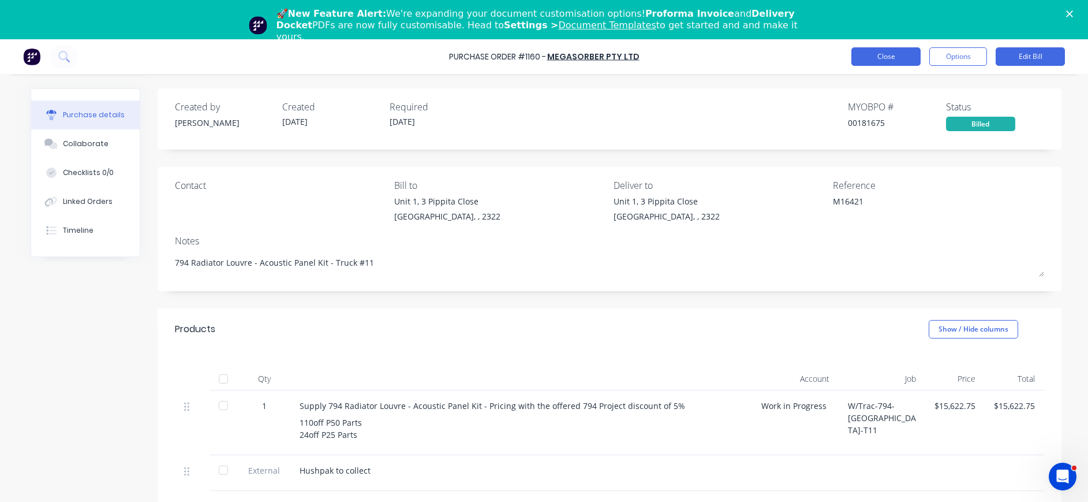
click at [885, 56] on button "Close" at bounding box center [885, 56] width 69 height 18
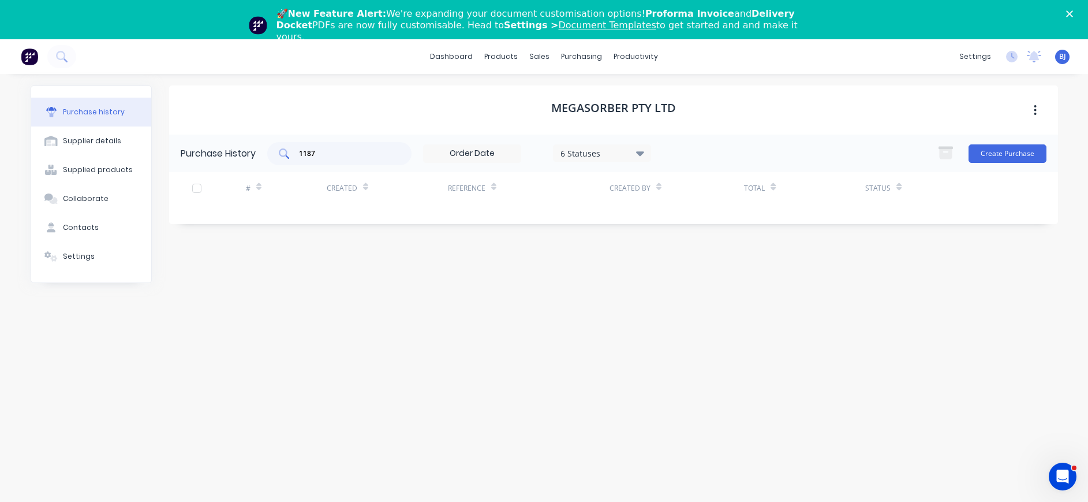
click at [341, 154] on input "1187" at bounding box center [346, 154] width 96 height 12
drag, startPoint x: 341, startPoint y: 154, endPoint x: 285, endPoint y: 154, distance: 56.0
click at [285, 154] on div "1187" at bounding box center [339, 153] width 144 height 23
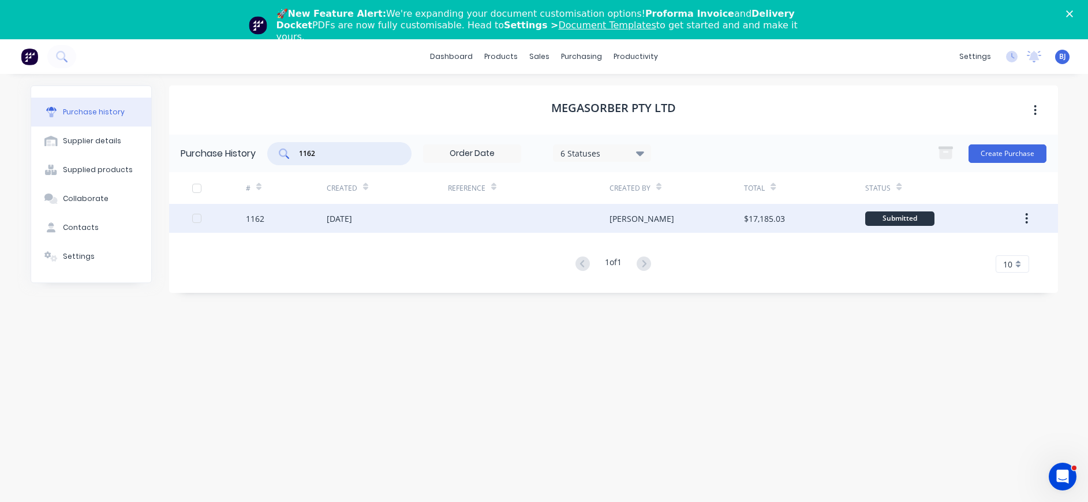
click at [376, 217] on div "[DATE]" at bounding box center [387, 218] width 121 height 29
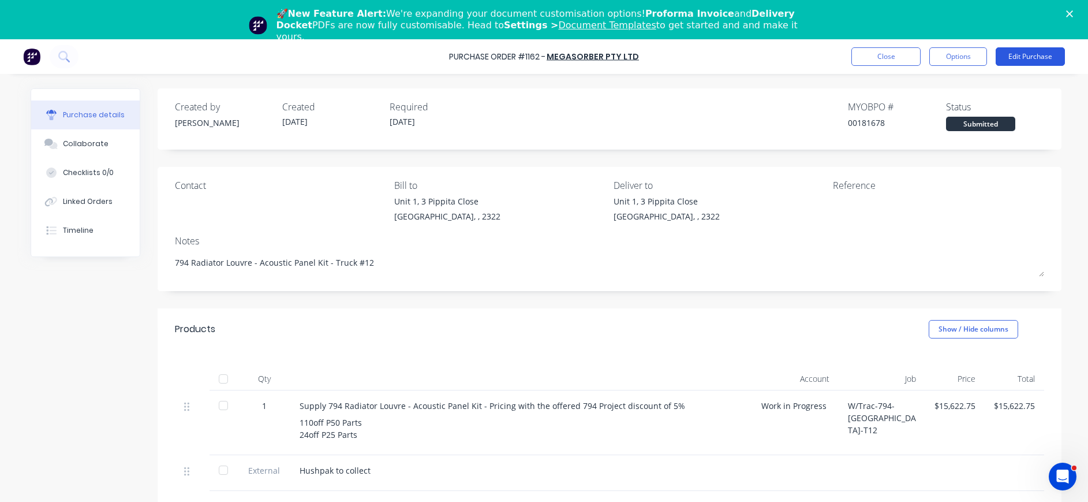
click at [1011, 59] on button "Edit Purchase" at bounding box center [1030, 56] width 69 height 18
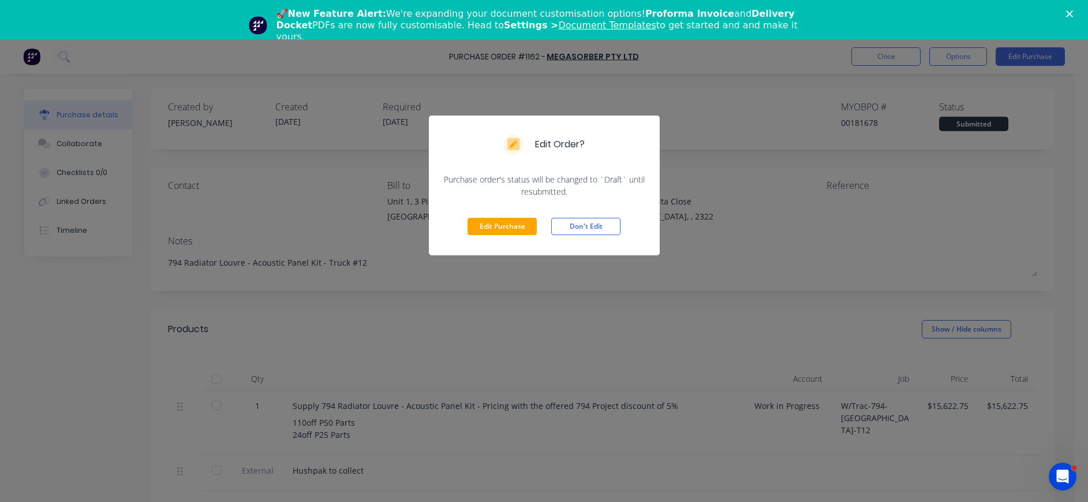
drag, startPoint x: 487, startPoint y: 219, endPoint x: 653, endPoint y: 222, distance: 166.3
click at [488, 219] on button "Edit Purchase" at bounding box center [502, 226] width 69 height 17
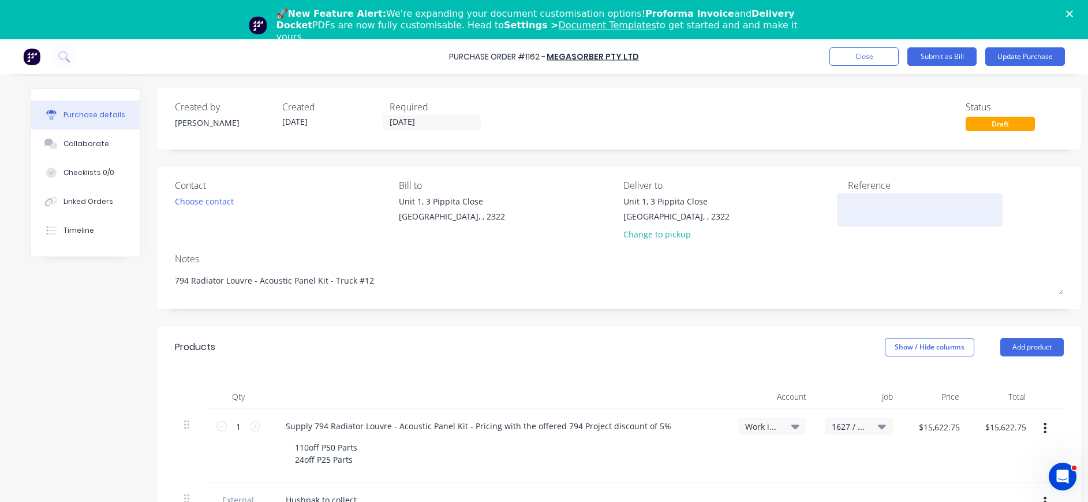
click at [848, 215] on textarea at bounding box center [920, 208] width 144 height 26
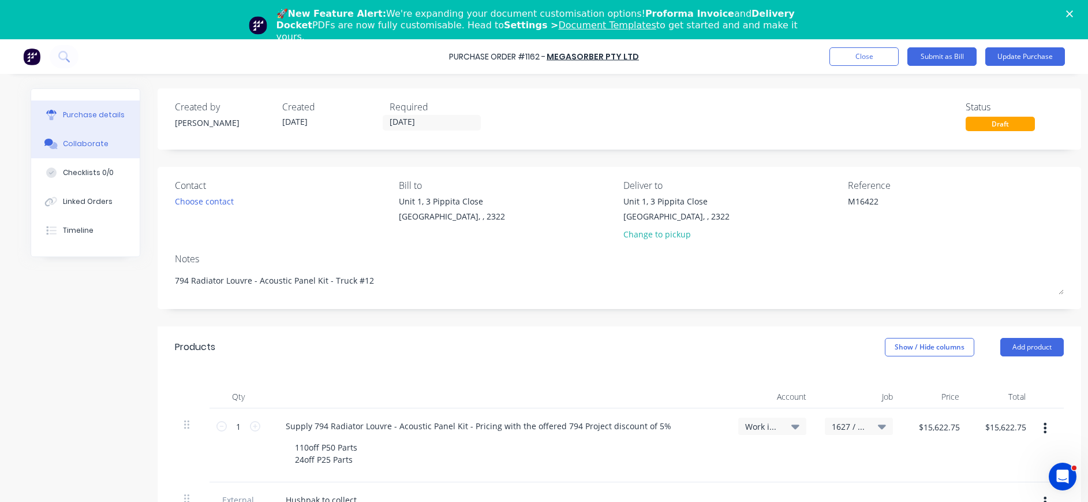
click at [95, 146] on div "Collaborate" at bounding box center [86, 144] width 46 height 10
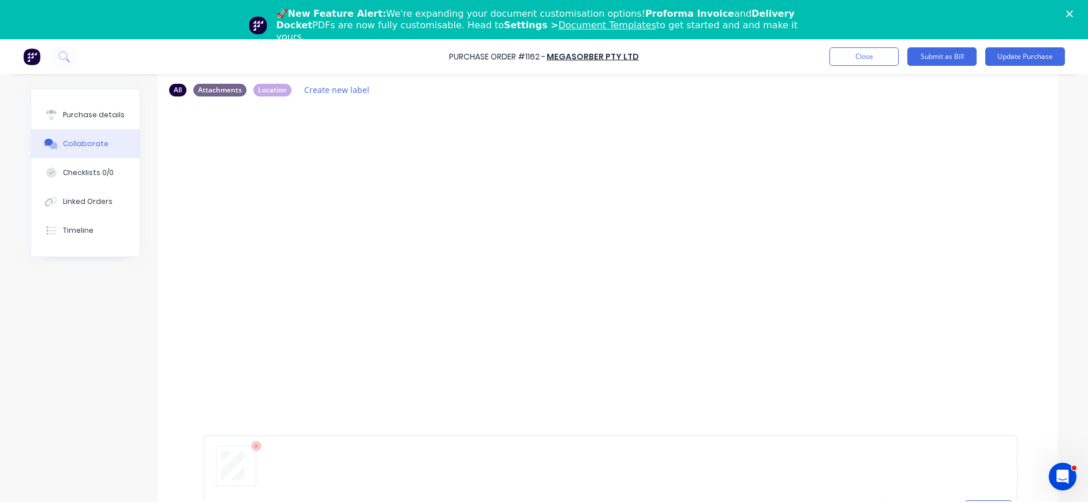
scroll to position [88, 0]
drag, startPoint x: 976, startPoint y: 489, endPoint x: 963, endPoint y: 483, distance: 14.5
click at [975, 489] on button "Send" at bounding box center [989, 496] width 46 height 17
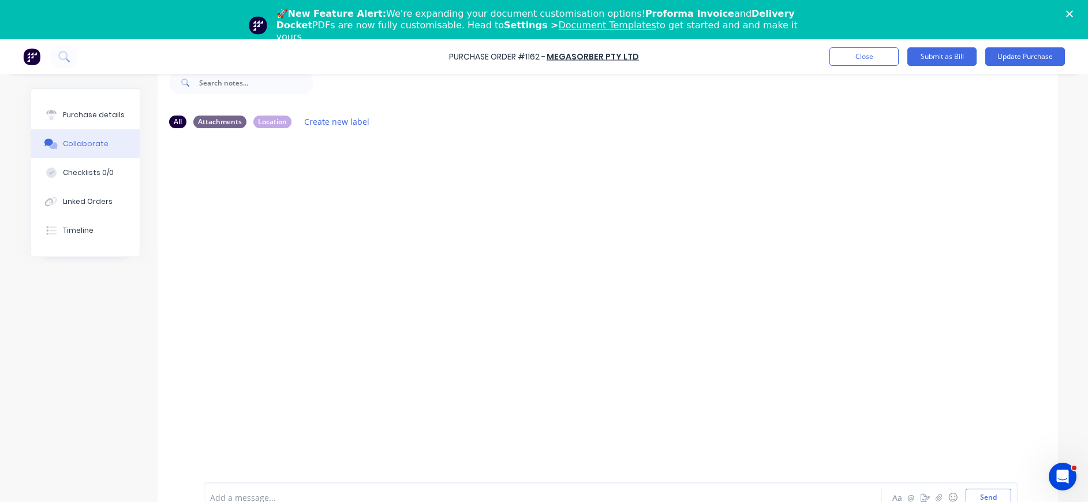
scroll to position [29, 0]
click at [96, 108] on button "Purchase details" at bounding box center [85, 114] width 109 height 29
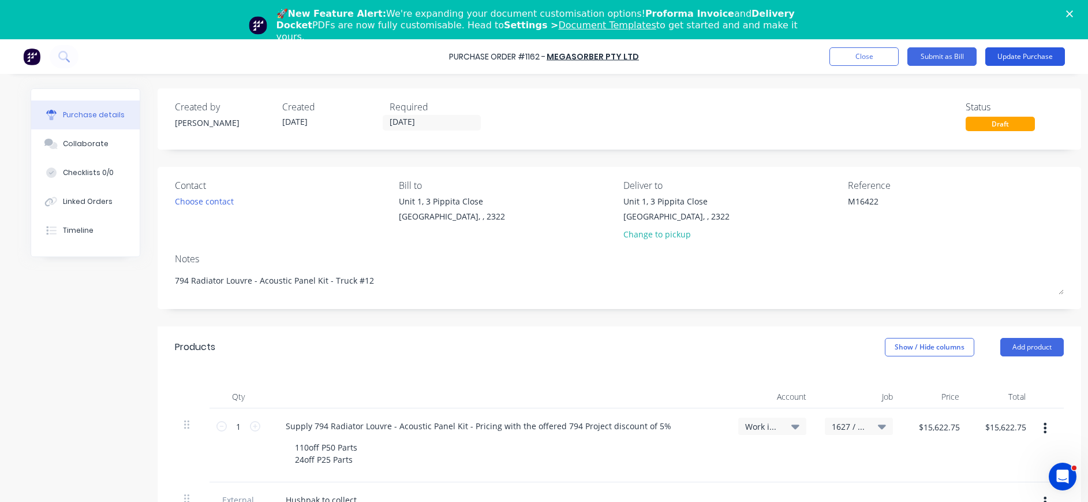
click at [1026, 57] on button "Update Purchase" at bounding box center [1025, 56] width 80 height 18
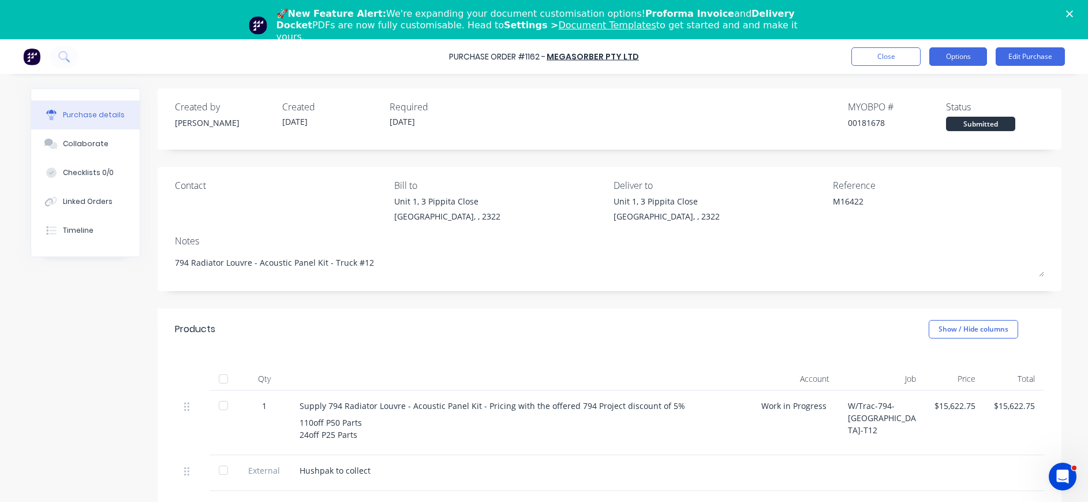
click at [963, 57] on button "Options" at bounding box center [958, 56] width 58 height 18
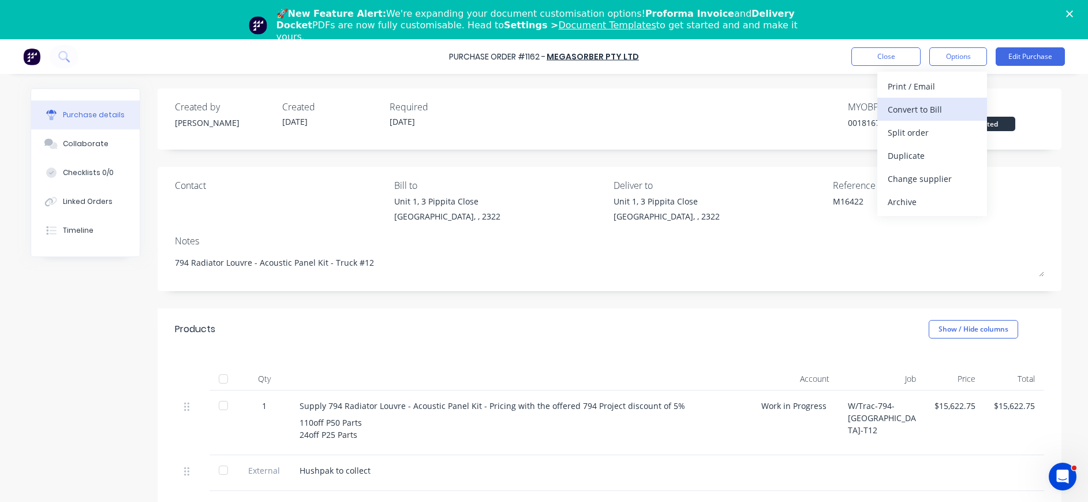
click at [922, 110] on div "Convert to Bill" at bounding box center [932, 109] width 89 height 17
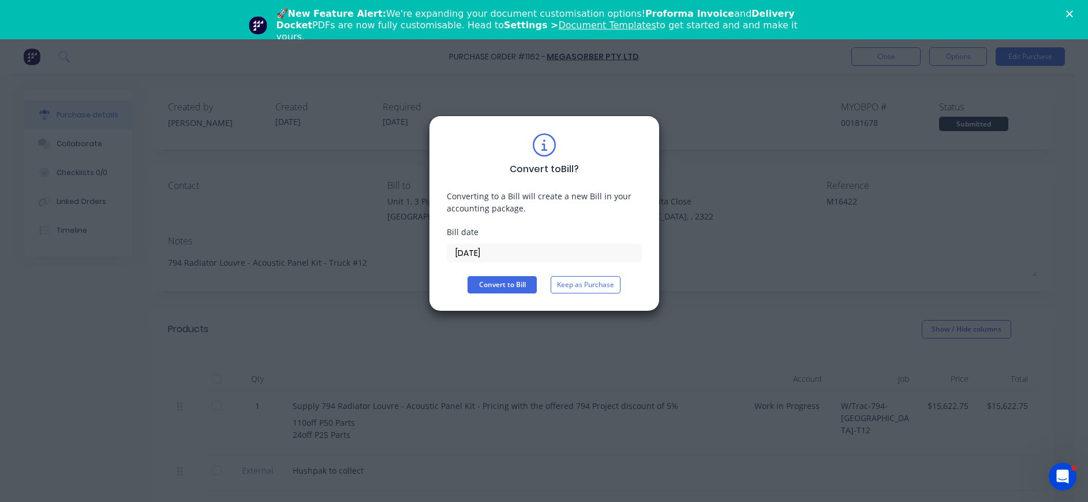
click at [473, 250] on input "[DATE]" at bounding box center [544, 252] width 194 height 17
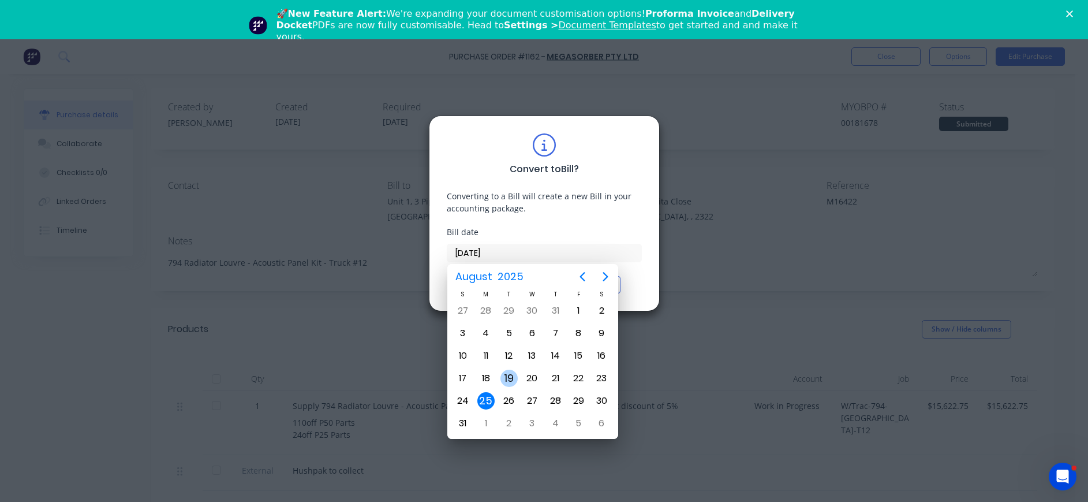
click at [508, 373] on div "19" at bounding box center [508, 377] width 17 height 17
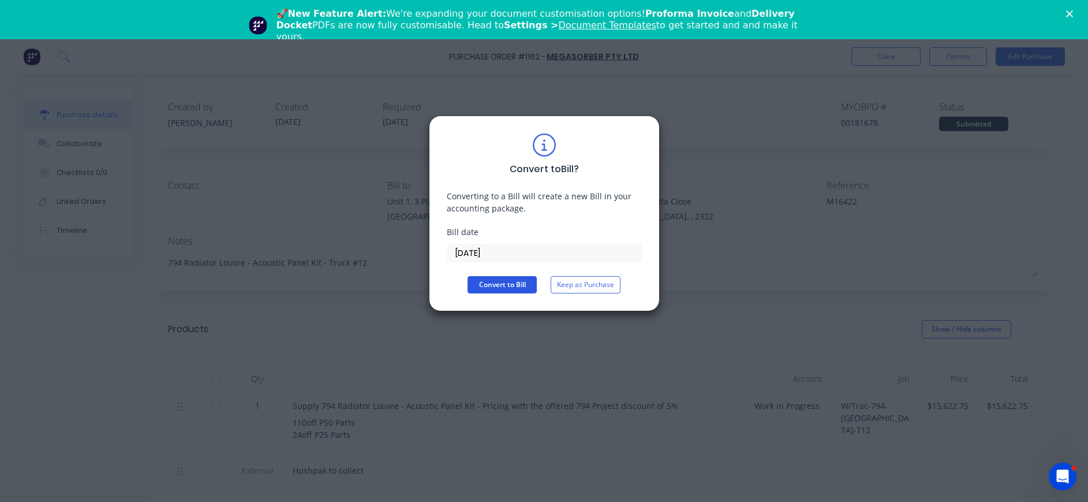
click at [489, 280] on button "Convert to Bill" at bounding box center [502, 284] width 69 height 17
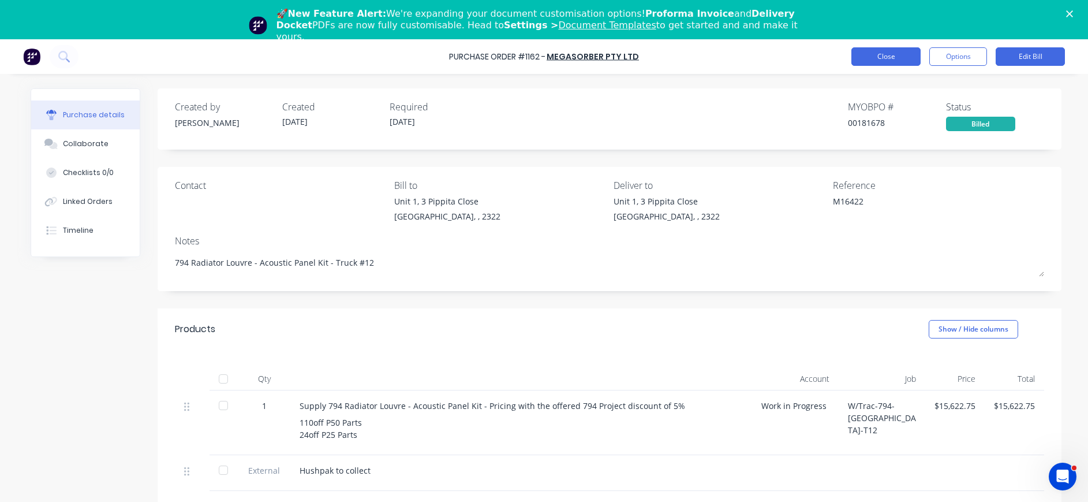
click at [894, 54] on button "Close" at bounding box center [885, 56] width 69 height 18
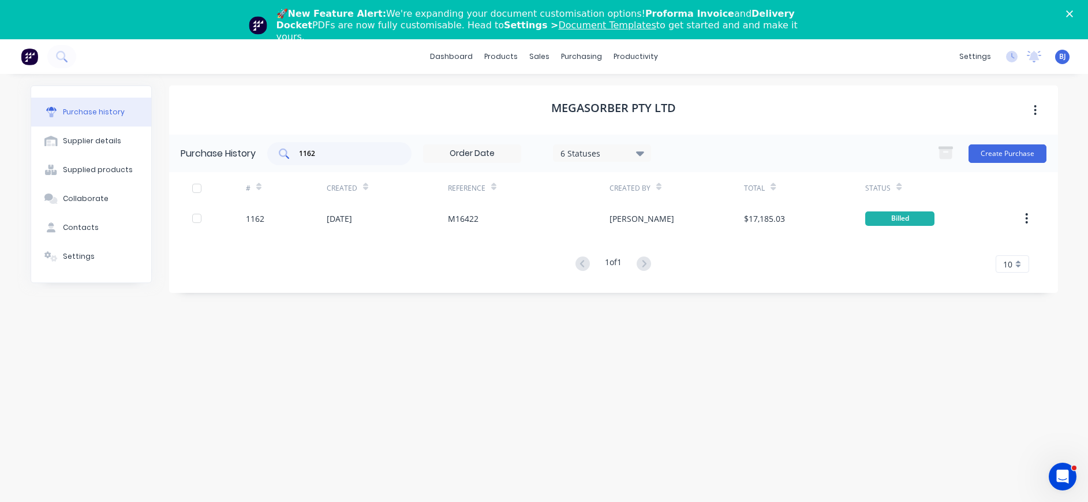
click at [349, 156] on input "1162" at bounding box center [346, 154] width 96 height 12
drag, startPoint x: 301, startPoint y: 155, endPoint x: 267, endPoint y: 155, distance: 34.1
click at [267, 155] on div "Purchase History 1162 6 Statuses 6 Statuses Create Purchase" at bounding box center [613, 153] width 889 height 38
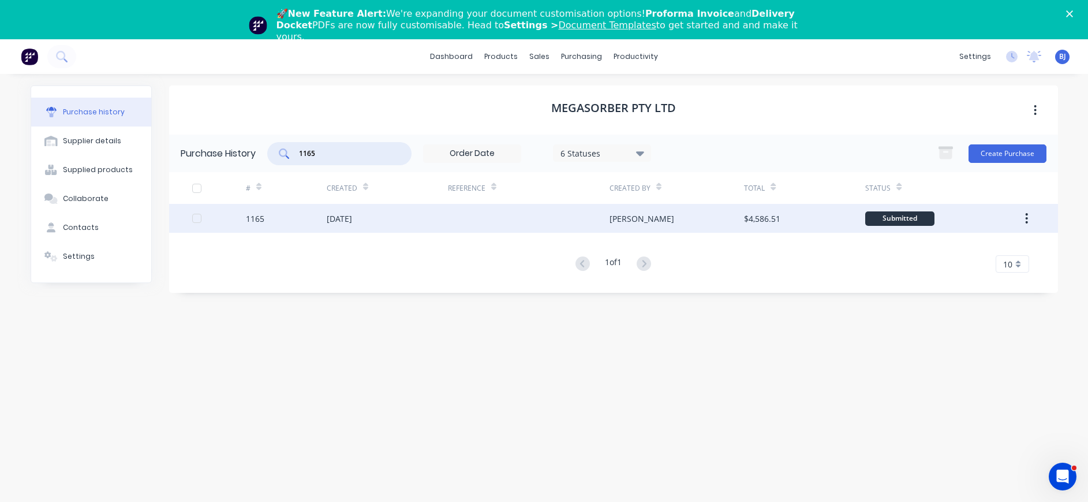
click at [332, 219] on div "[DATE]" at bounding box center [339, 218] width 25 height 12
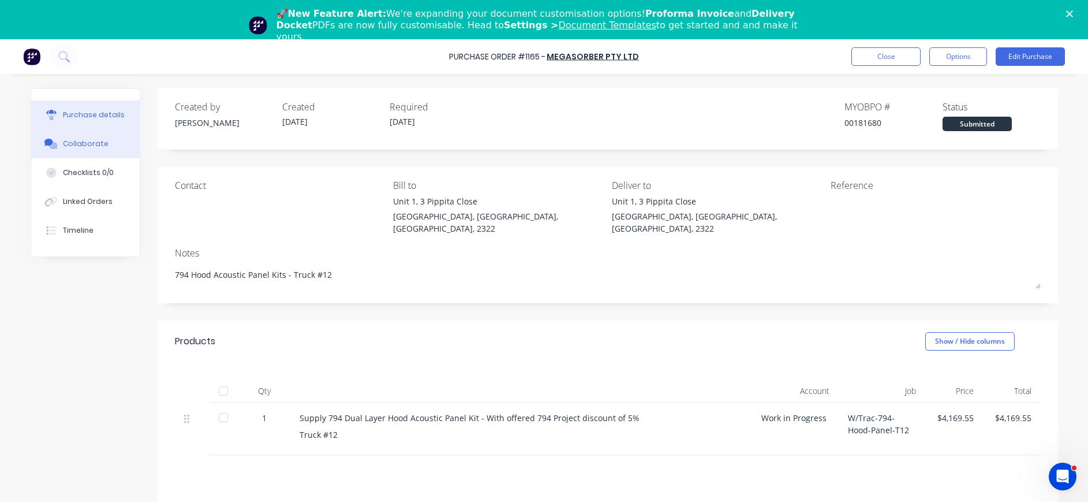
drag, startPoint x: 107, startPoint y: 142, endPoint x: 137, endPoint y: 144, distance: 30.6
click at [113, 142] on button "Collaborate" at bounding box center [85, 143] width 109 height 29
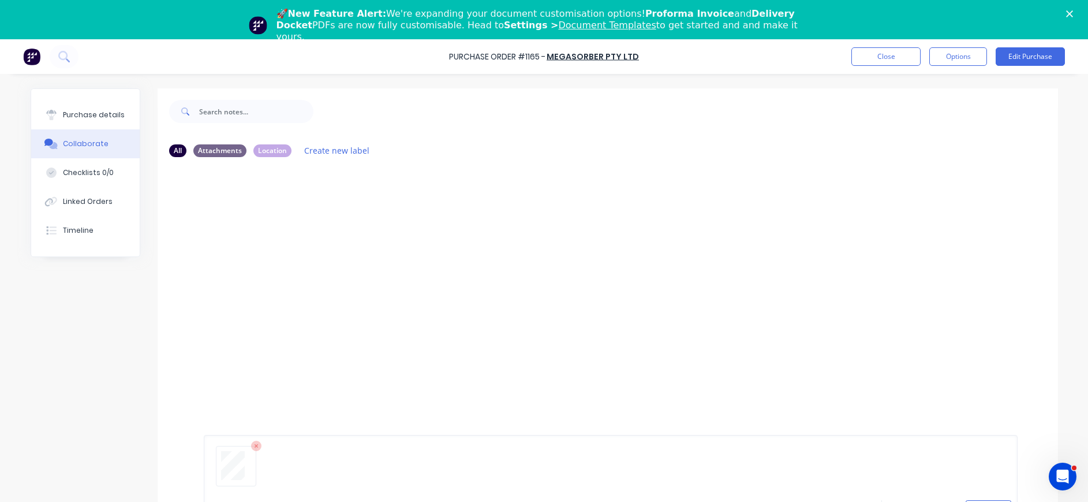
scroll to position [88, 0]
click at [972, 496] on button "Send" at bounding box center [989, 496] width 46 height 17
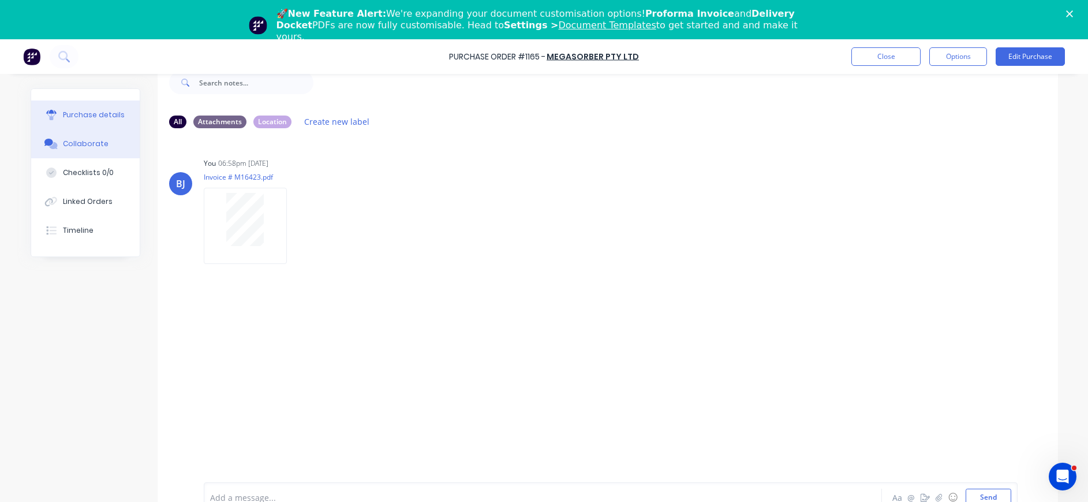
drag, startPoint x: 86, startPoint y: 115, endPoint x: 127, endPoint y: 117, distance: 41.0
click at [87, 116] on div "Purchase details" at bounding box center [94, 115] width 62 height 10
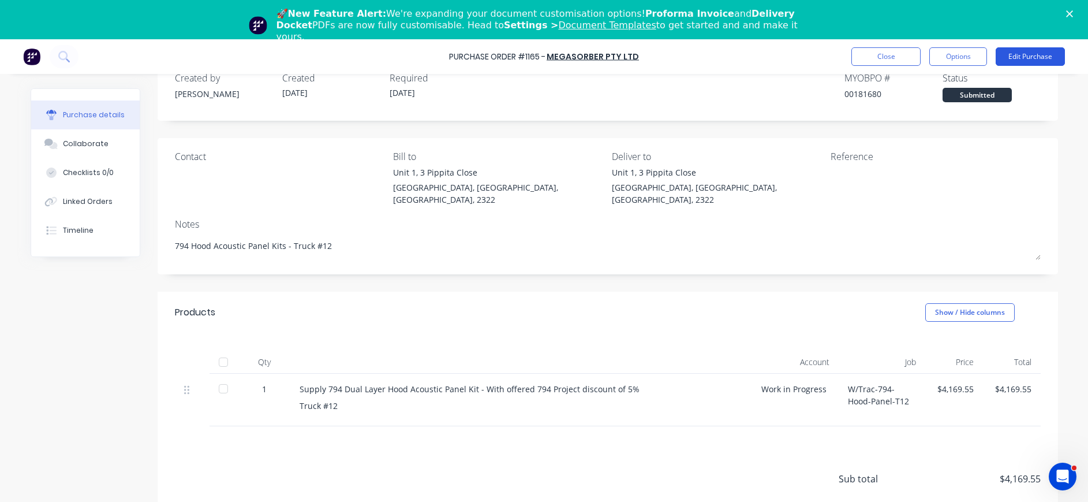
click at [1015, 55] on button "Edit Purchase" at bounding box center [1030, 56] width 69 height 18
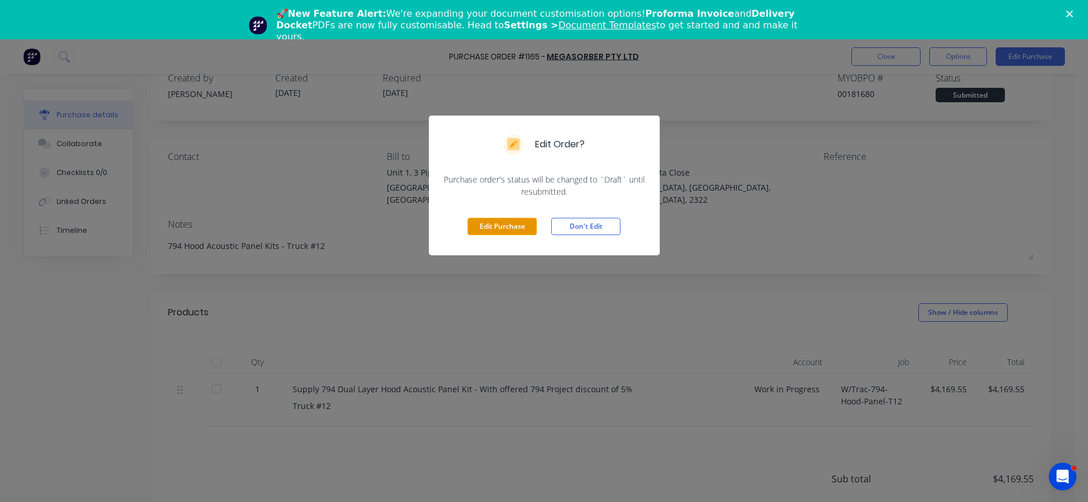
drag, startPoint x: 508, startPoint y: 222, endPoint x: 626, endPoint y: 201, distance: 119.0
click at [511, 222] on button "Edit Purchase" at bounding box center [502, 226] width 69 height 17
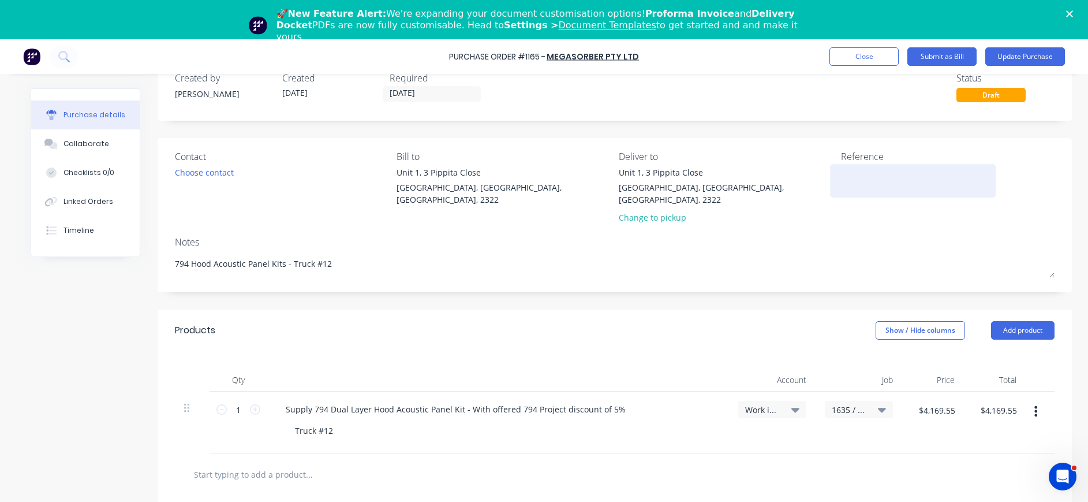
click at [870, 172] on textarea at bounding box center [913, 179] width 144 height 26
click at [588, 285] on div "Created by [PERSON_NAME] Created [DATE] Required [DATE] Status Draft Contact Ch…" at bounding box center [615, 372] width 914 height 626
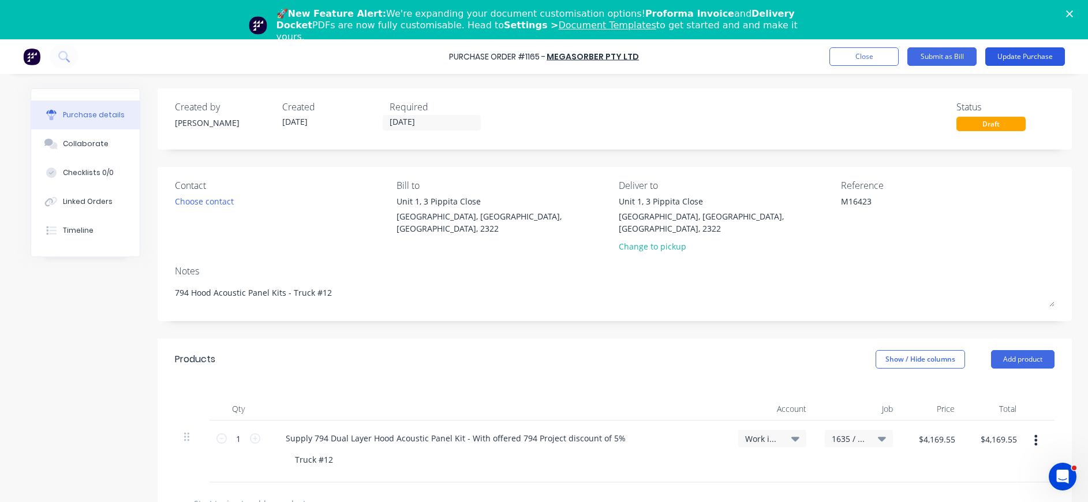
click at [1017, 53] on button "Update Purchase" at bounding box center [1025, 56] width 80 height 18
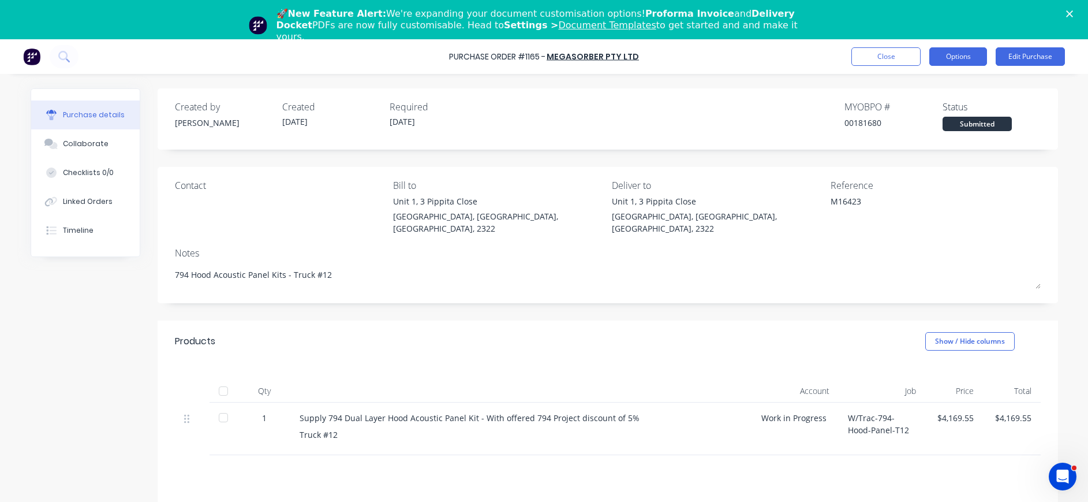
click at [960, 54] on button "Options" at bounding box center [958, 56] width 58 height 18
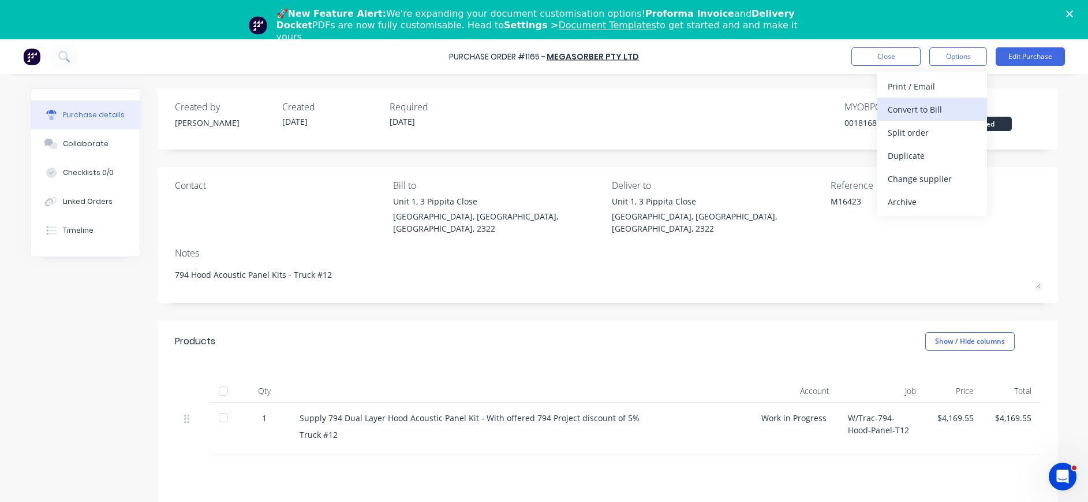
click at [936, 109] on div "Convert to Bill" at bounding box center [932, 109] width 89 height 17
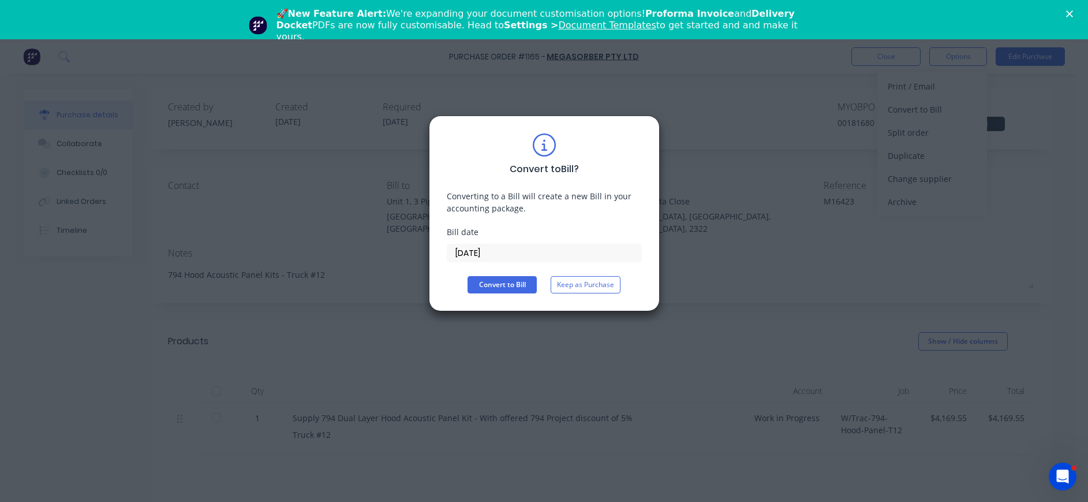
click at [469, 252] on input "[DATE]" at bounding box center [544, 252] width 194 height 17
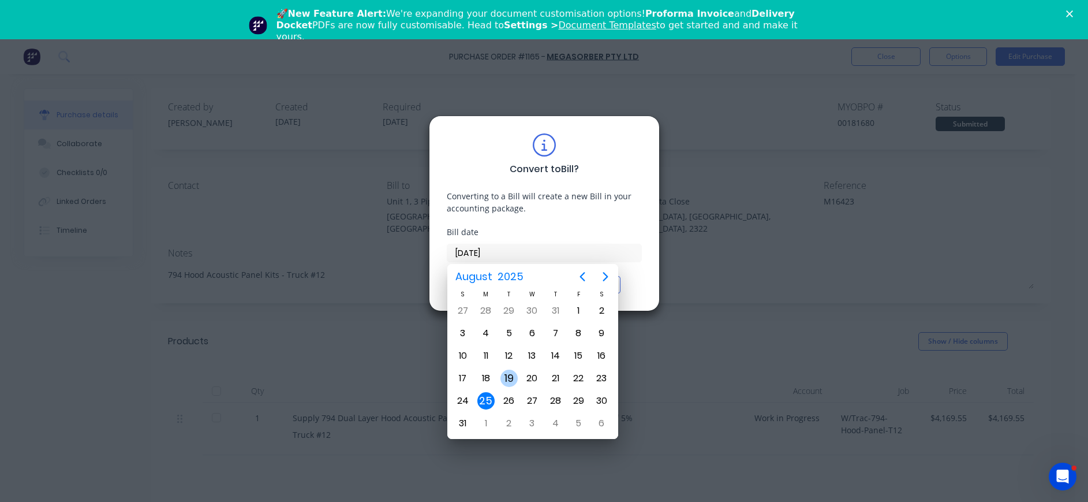
click at [508, 379] on div "19" at bounding box center [508, 377] width 17 height 17
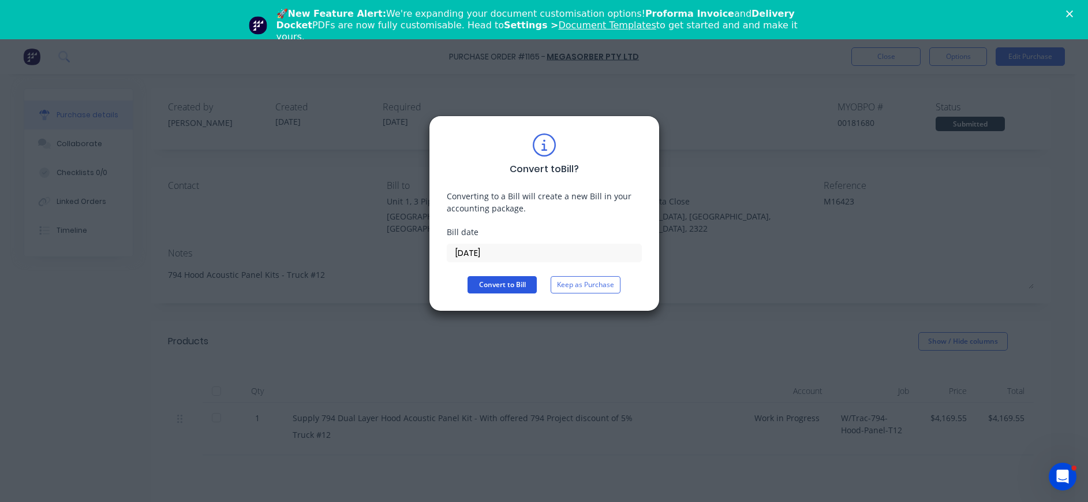
click at [488, 286] on button "Convert to Bill" at bounding box center [502, 284] width 69 height 17
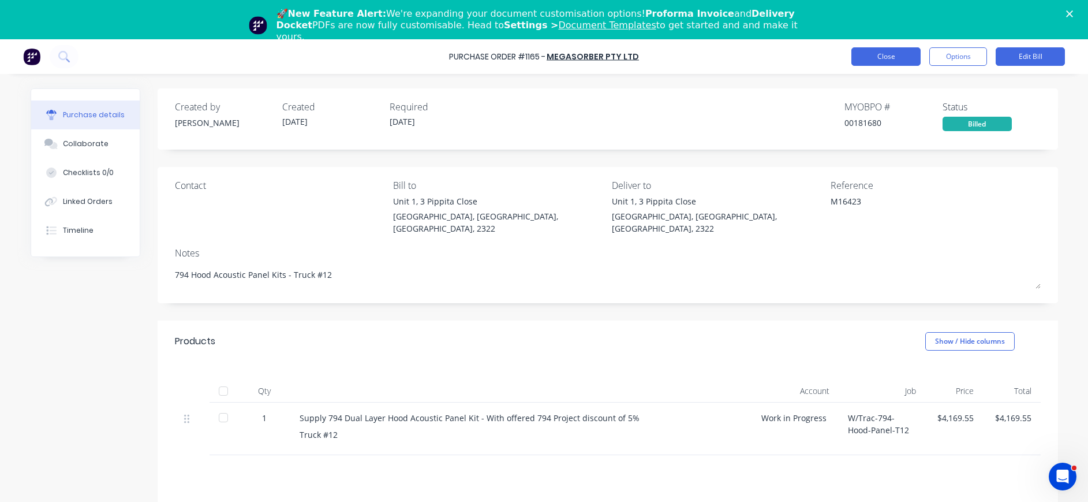
click at [882, 51] on button "Close" at bounding box center [885, 56] width 69 height 18
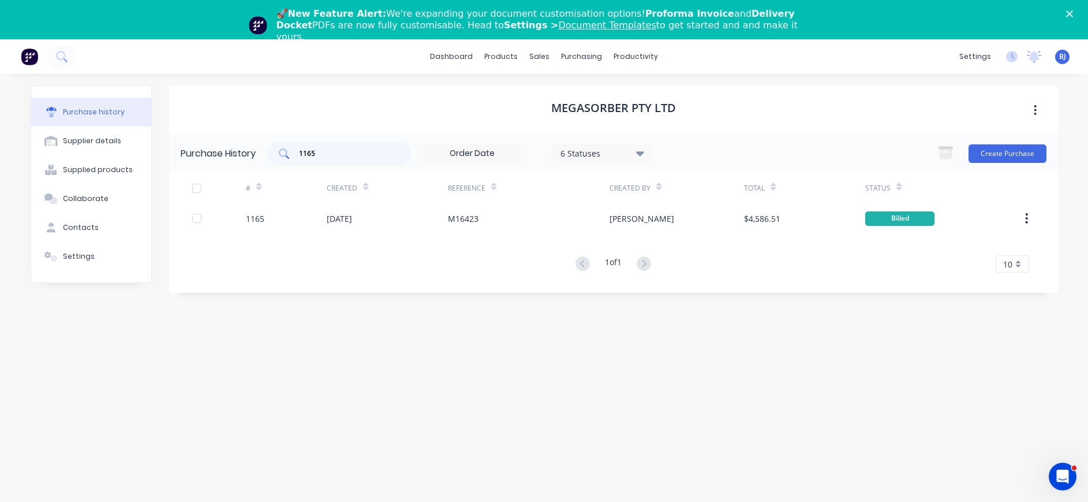
click at [352, 154] on input "1165" at bounding box center [346, 154] width 96 height 12
drag, startPoint x: 350, startPoint y: 153, endPoint x: 275, endPoint y: 157, distance: 74.6
click at [275, 156] on div "1165" at bounding box center [339, 153] width 144 height 23
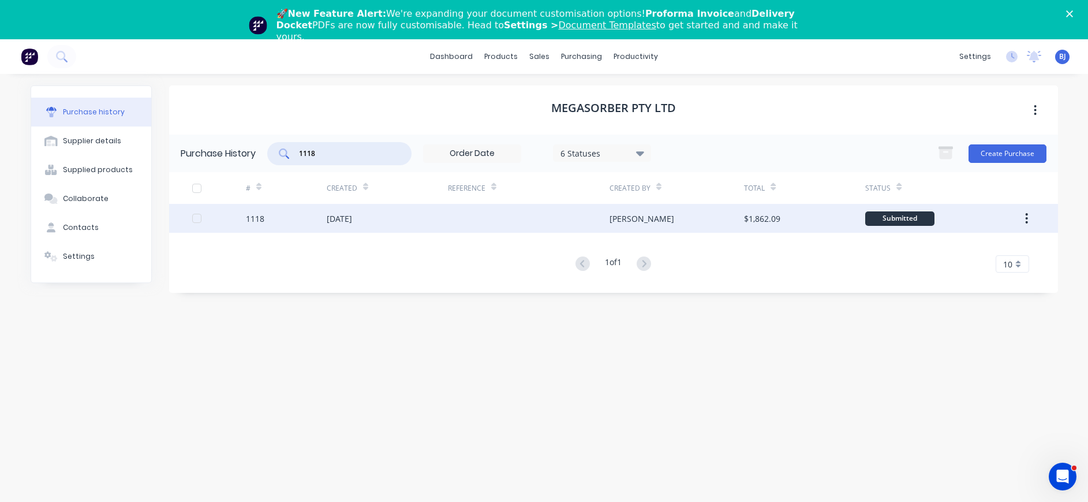
click at [369, 225] on div "[DATE]" at bounding box center [387, 218] width 121 height 29
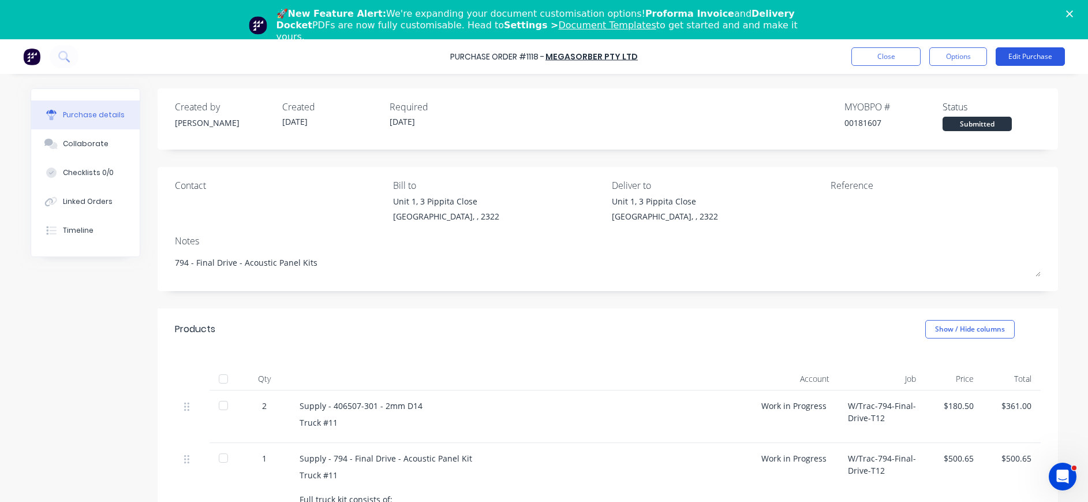
click at [1014, 58] on button "Edit Purchase" at bounding box center [1030, 56] width 69 height 18
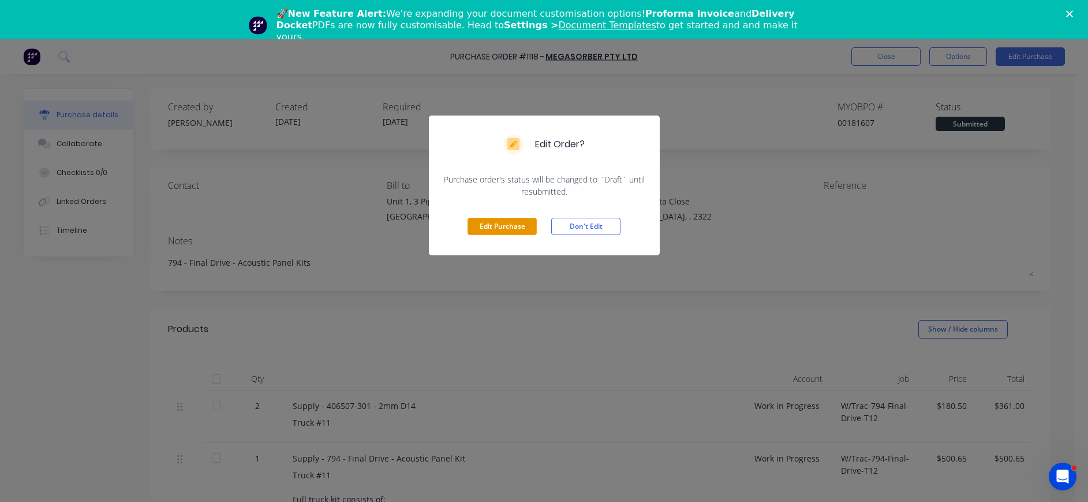
click at [526, 218] on button "Edit Purchase" at bounding box center [502, 226] width 69 height 17
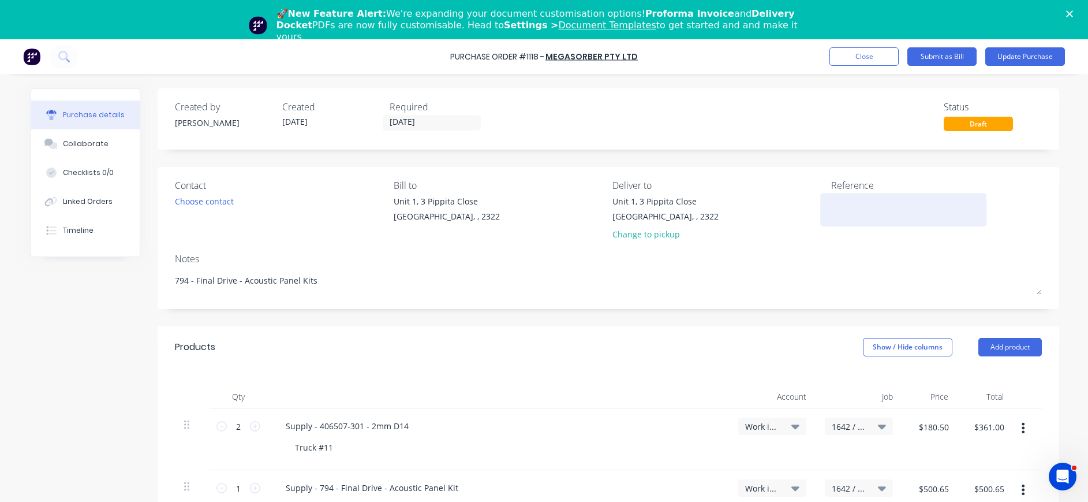
click at [831, 201] on div at bounding box center [903, 209] width 144 height 29
drag, startPoint x: 833, startPoint y: 205, endPoint x: 837, endPoint y: 189, distance: 16.7
click at [833, 205] on textarea at bounding box center [903, 208] width 144 height 26
click at [807, 240] on div "[STREET_ADDRESS] Change to pickup" at bounding box center [717, 220] width 210 height 51
drag, startPoint x: 98, startPoint y: 137, endPoint x: 184, endPoint y: 152, distance: 86.6
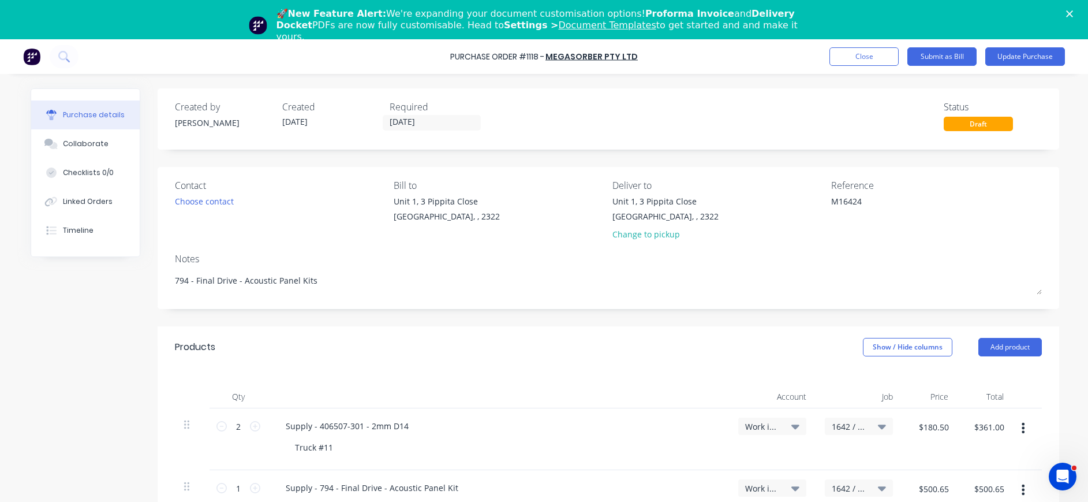
click at [100, 140] on button "Collaborate" at bounding box center [85, 143] width 109 height 29
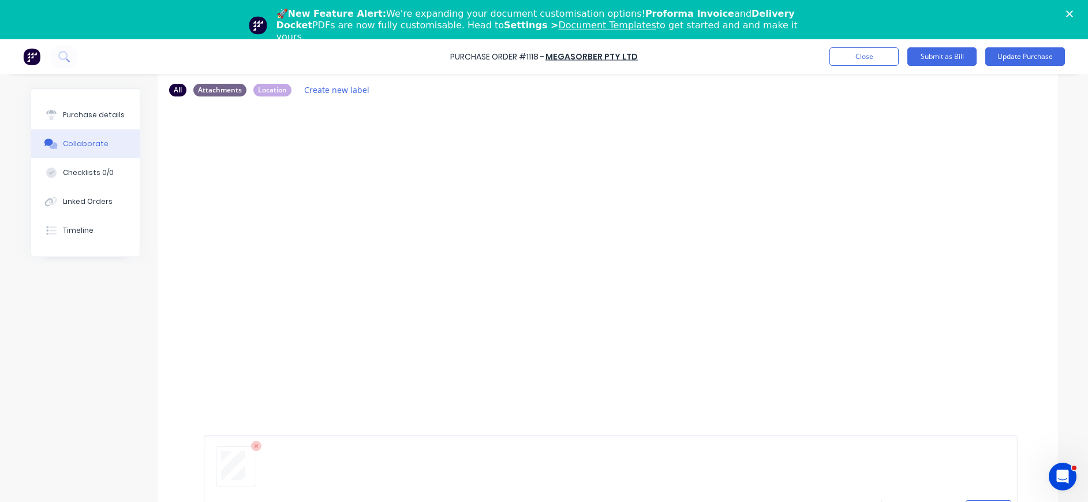
scroll to position [88, 0]
click at [983, 492] on button "Send" at bounding box center [989, 496] width 46 height 17
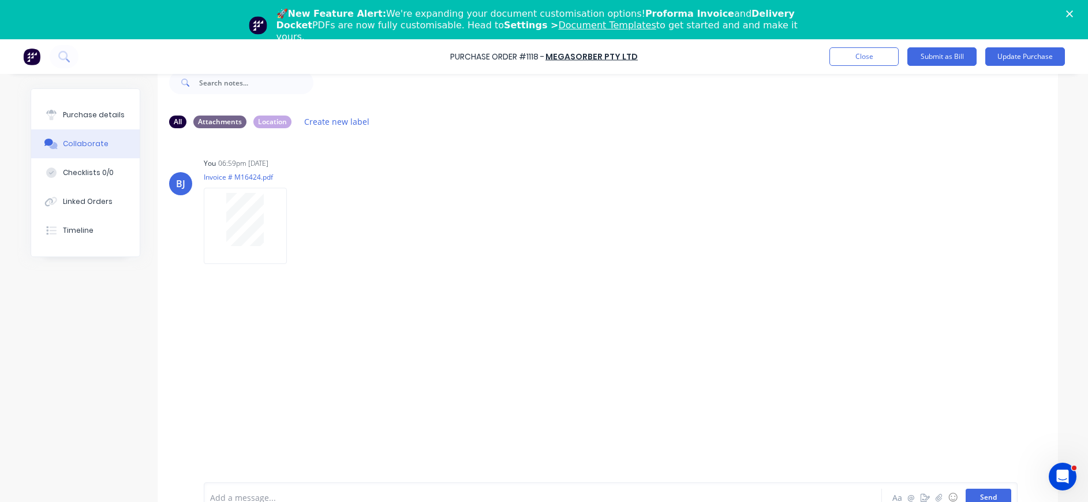
click at [975, 496] on button "Send" at bounding box center [989, 496] width 46 height 17
click at [89, 117] on div "Purchase details" at bounding box center [94, 115] width 62 height 10
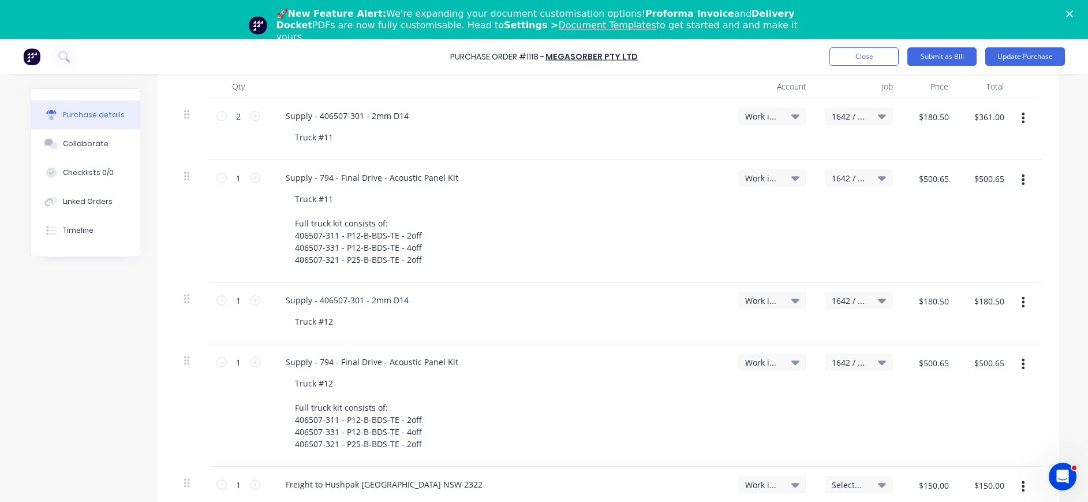
scroll to position [541, 0]
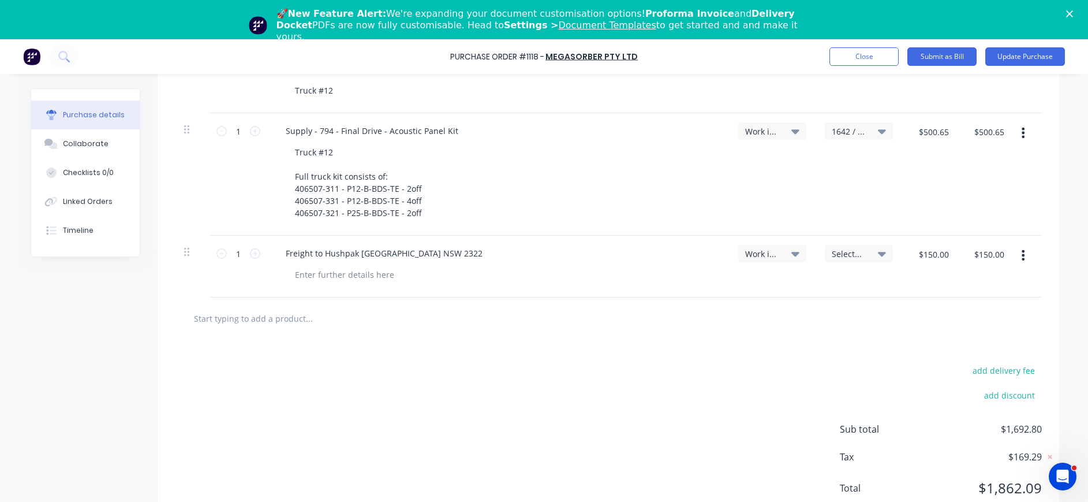
click at [1022, 252] on icon "button" at bounding box center [1023, 255] width 3 height 13
click at [971, 352] on button "Delete" at bounding box center [988, 354] width 98 height 23
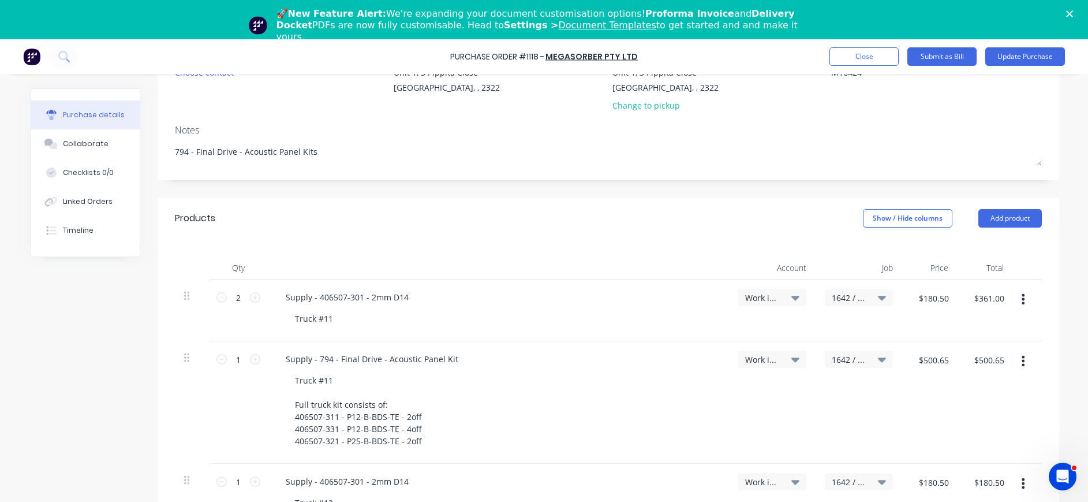
scroll to position [0, 0]
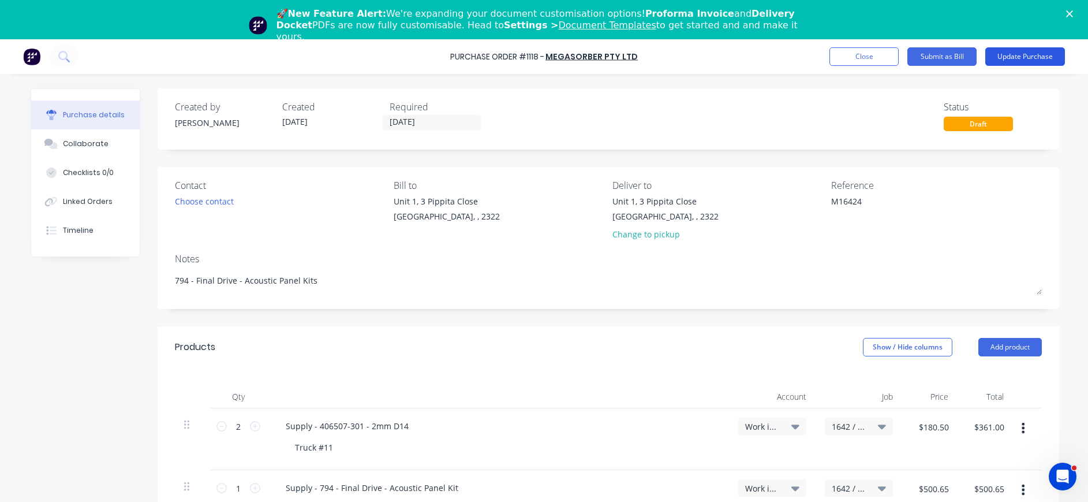
click at [1012, 53] on button "Update Purchase" at bounding box center [1025, 56] width 80 height 18
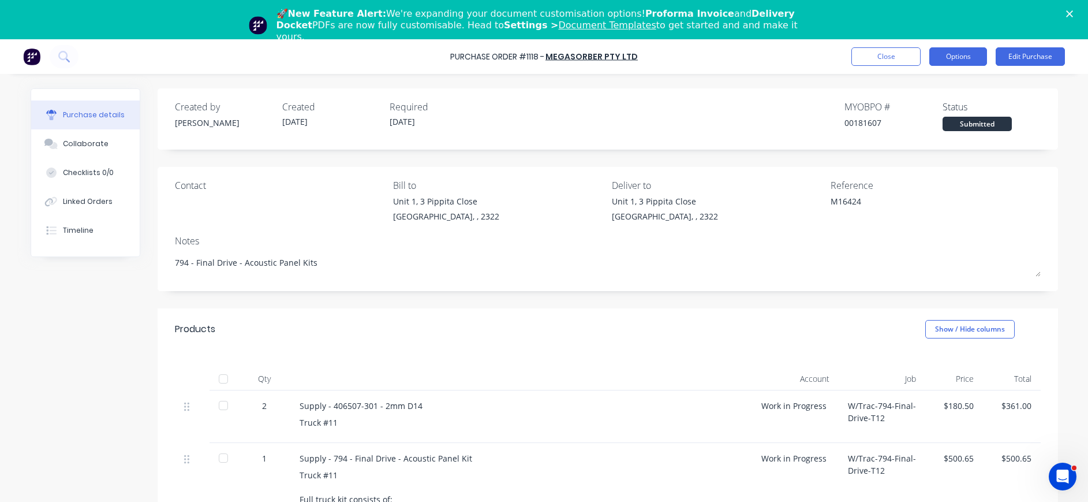
click at [961, 52] on button "Options" at bounding box center [958, 56] width 58 height 18
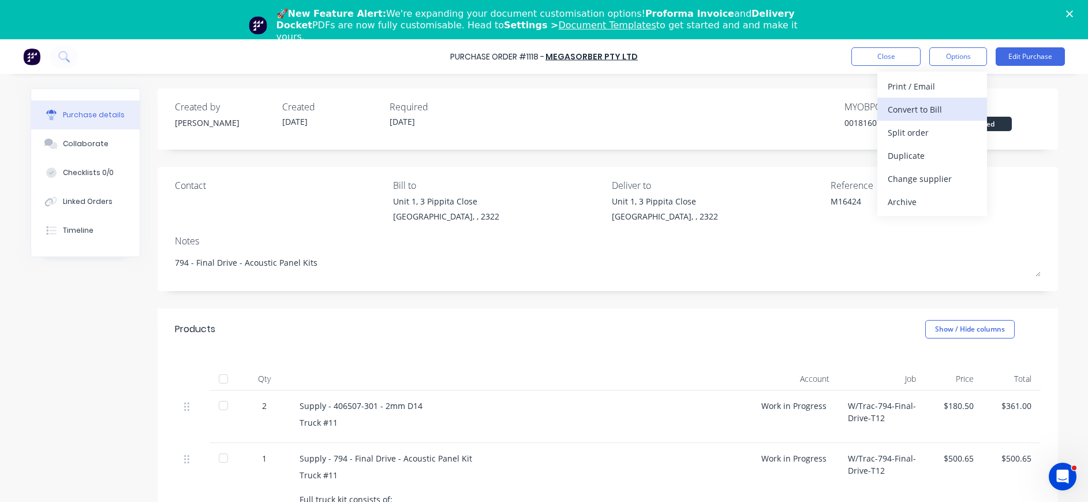
click at [907, 108] on div "Convert to Bill" at bounding box center [932, 109] width 89 height 17
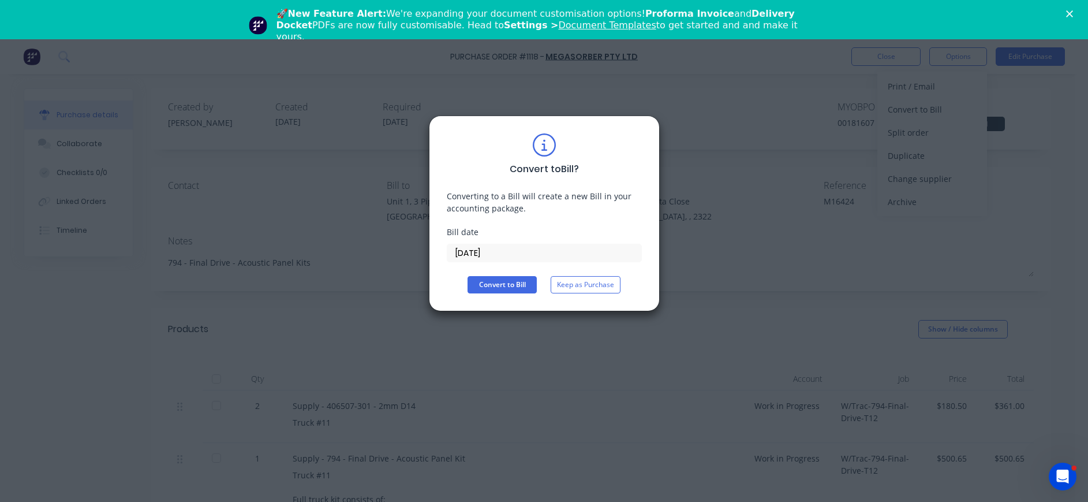
drag, startPoint x: 484, startPoint y: 255, endPoint x: 495, endPoint y: 258, distance: 11.5
click at [485, 256] on input "[DATE]" at bounding box center [544, 252] width 194 height 17
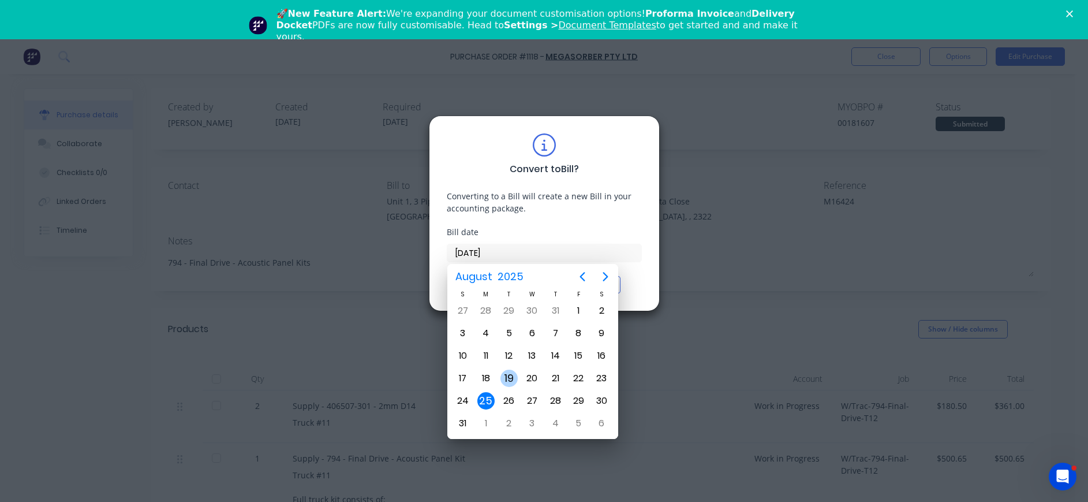
click at [508, 379] on div "19" at bounding box center [508, 377] width 17 height 17
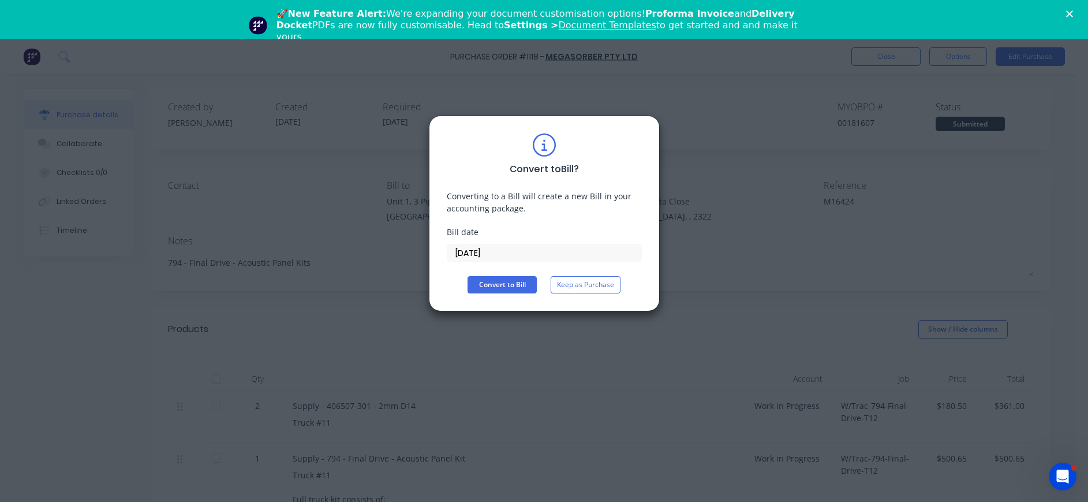
drag, startPoint x: 510, startPoint y: 270, endPoint x: 513, endPoint y: 275, distance: 6.2
click at [510, 270] on div "Convert to Bill ? Converting to a Bill will create a new Bill in your accountin…" at bounding box center [544, 213] width 195 height 160
click at [514, 278] on button "Convert to Bill" at bounding box center [502, 284] width 69 height 17
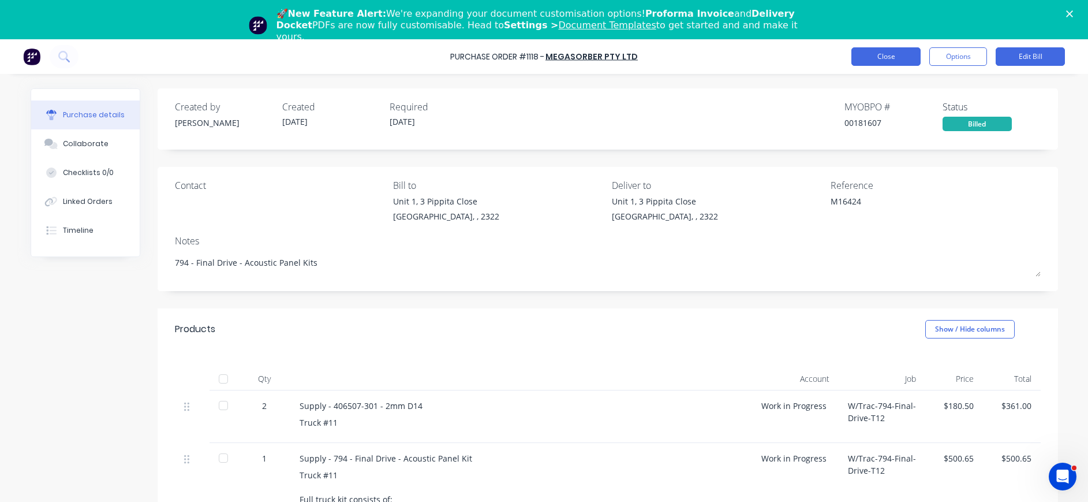
click at [880, 51] on button "Close" at bounding box center [885, 56] width 69 height 18
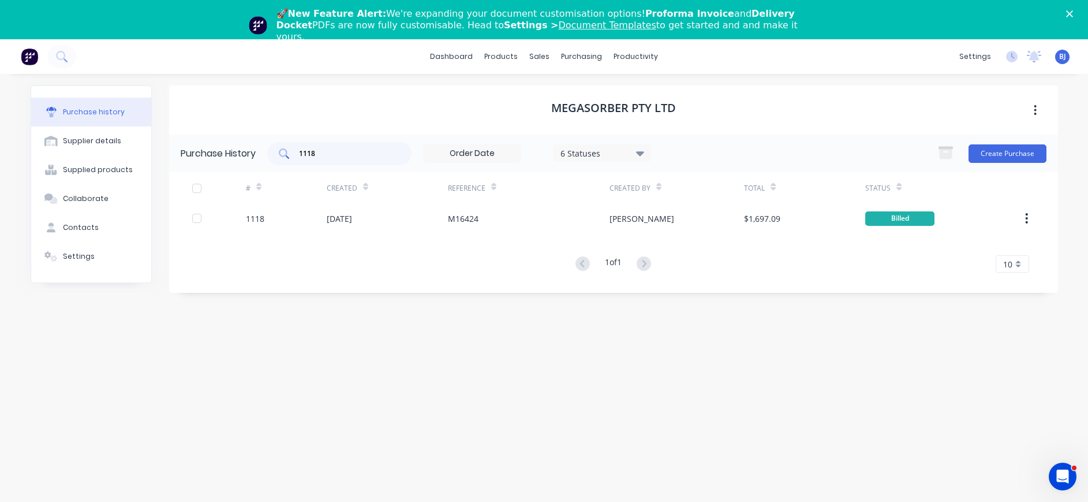
click at [336, 151] on input "1118" at bounding box center [346, 154] width 96 height 12
drag, startPoint x: 321, startPoint y: 155, endPoint x: 281, endPoint y: 158, distance: 40.5
click at [281, 158] on div "1118" at bounding box center [339, 153] width 144 height 23
click at [575, 56] on div "purchasing" at bounding box center [581, 56] width 53 height 17
click at [604, 97] on div "Purchase Orders" at bounding box center [618, 94] width 61 height 10
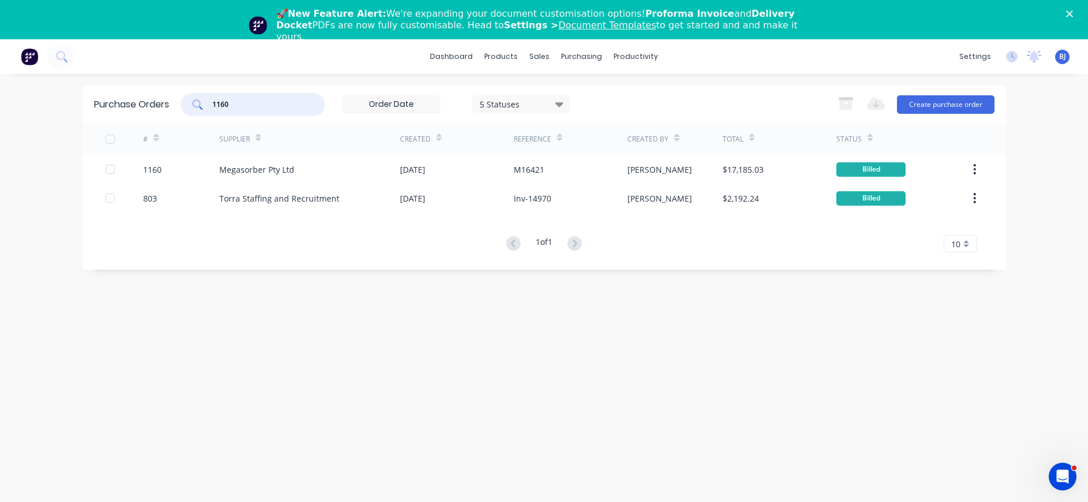
click at [282, 102] on input "1160" at bounding box center [259, 105] width 96 height 12
drag, startPoint x: 268, startPoint y: 99, endPoint x: 179, endPoint y: 80, distance: 91.6
click at [190, 89] on div "Purchase Orders 1160 5 Statuses 5 Statuses Export to Excel (XLSX) Create purcha…" at bounding box center [544, 104] width 923 height 38
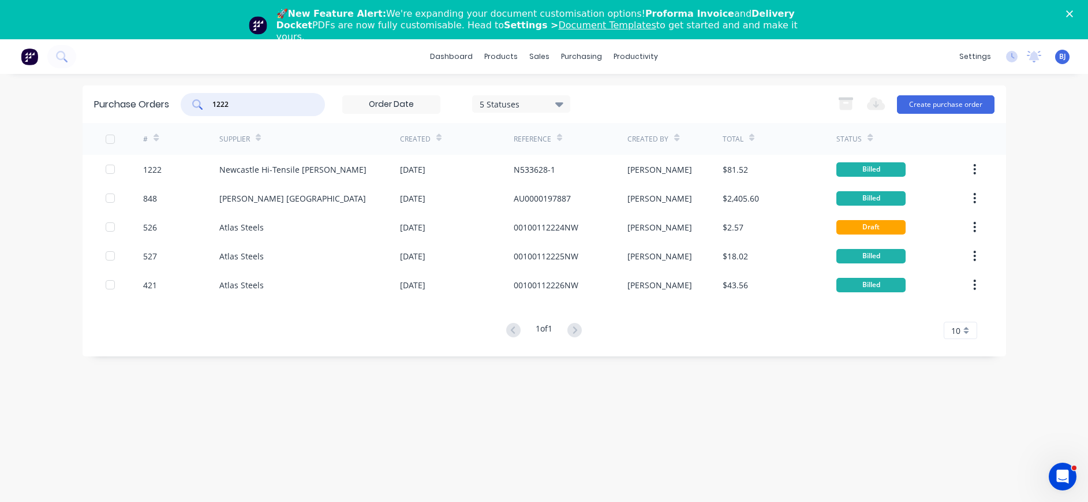
click at [272, 111] on div "1222" at bounding box center [253, 104] width 144 height 23
drag, startPoint x: 253, startPoint y: 105, endPoint x: 200, endPoint y: 101, distance: 52.7
click at [193, 104] on div "1222" at bounding box center [253, 104] width 144 height 23
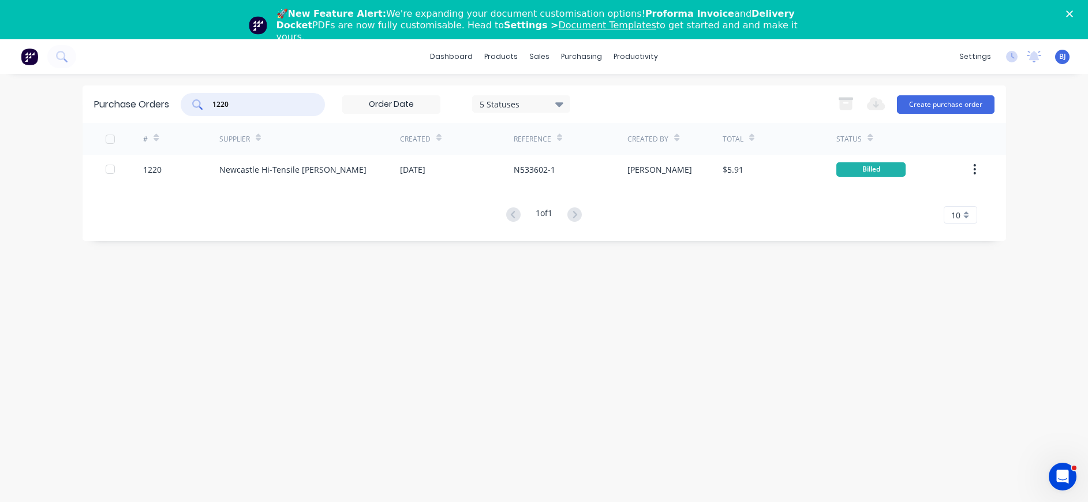
drag, startPoint x: 248, startPoint y: 107, endPoint x: 189, endPoint y: 107, distance: 58.9
click at [189, 107] on div "1220" at bounding box center [253, 104] width 144 height 23
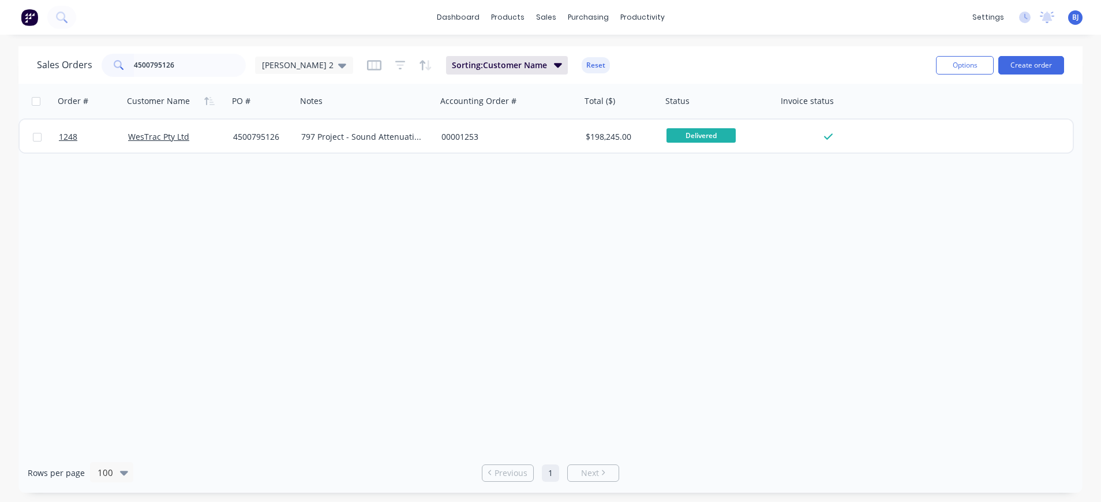
click at [204, 64] on input "4500795126" at bounding box center [190, 65] width 113 height 23
drag, startPoint x: 111, startPoint y: 70, endPoint x: 61, endPoint y: 77, distance: 51.3
click at [61, 77] on div "Sales Orders 4500795126 [PERSON_NAME] 2 Sorting: Customer Name Reset" at bounding box center [482, 65] width 890 height 28
type input "1484"
